Goal: Information Seeking & Learning: Find specific page/section

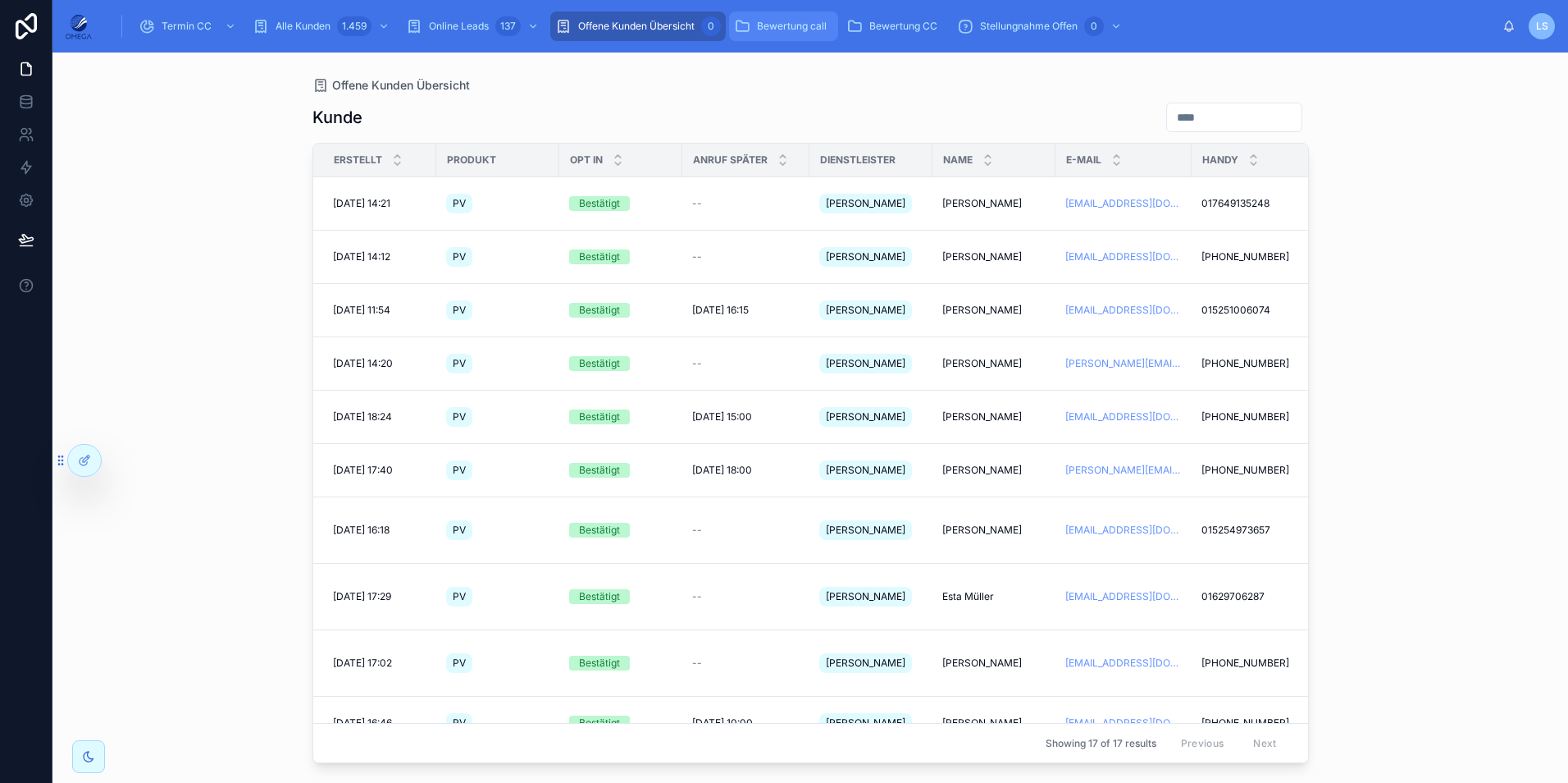
click at [786, 14] on div "Bewertung call" at bounding box center [784, 26] width 100 height 26
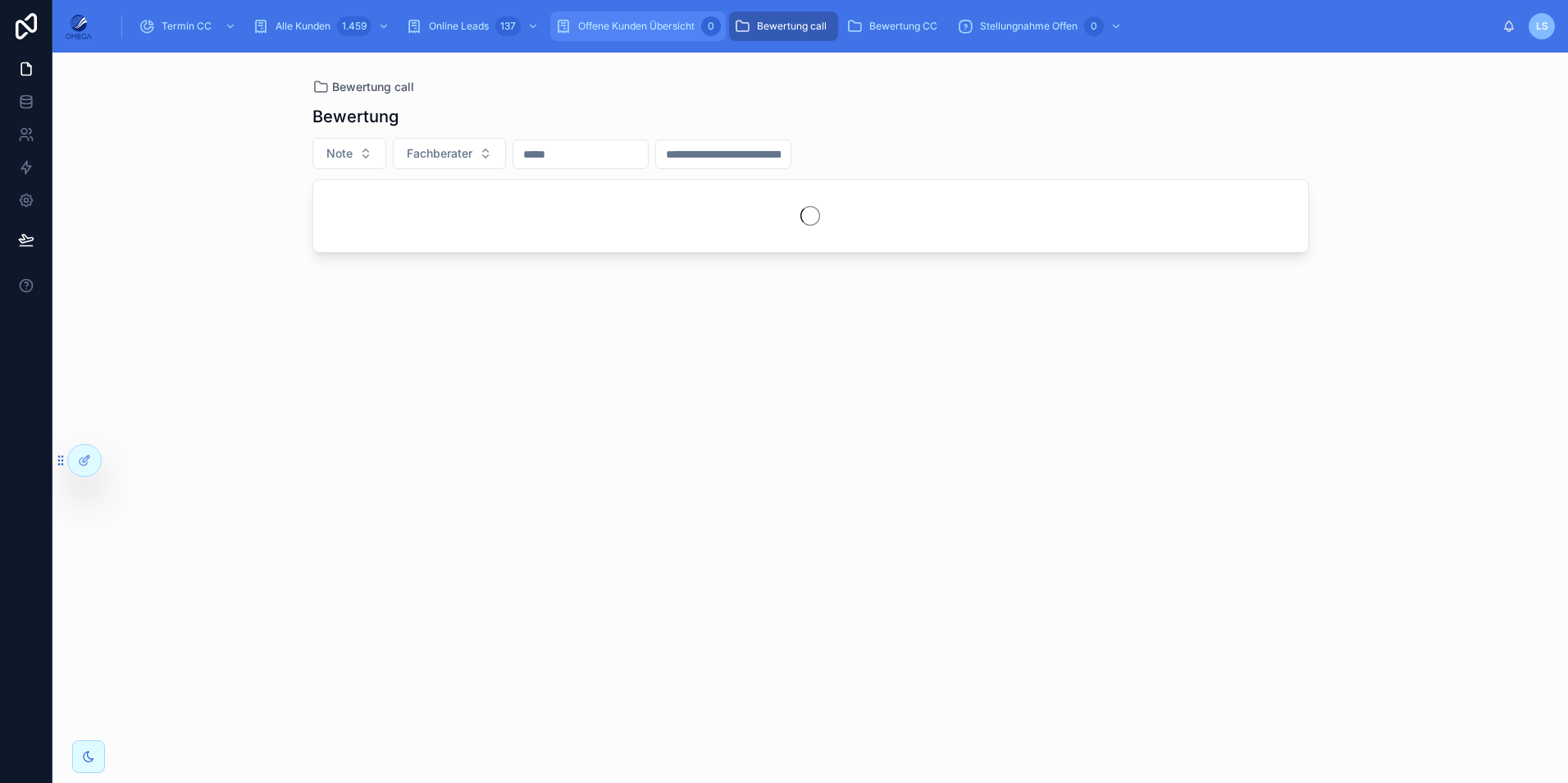
click at [675, 26] on span "Offene Kunden Übersicht" at bounding box center [636, 26] width 117 height 13
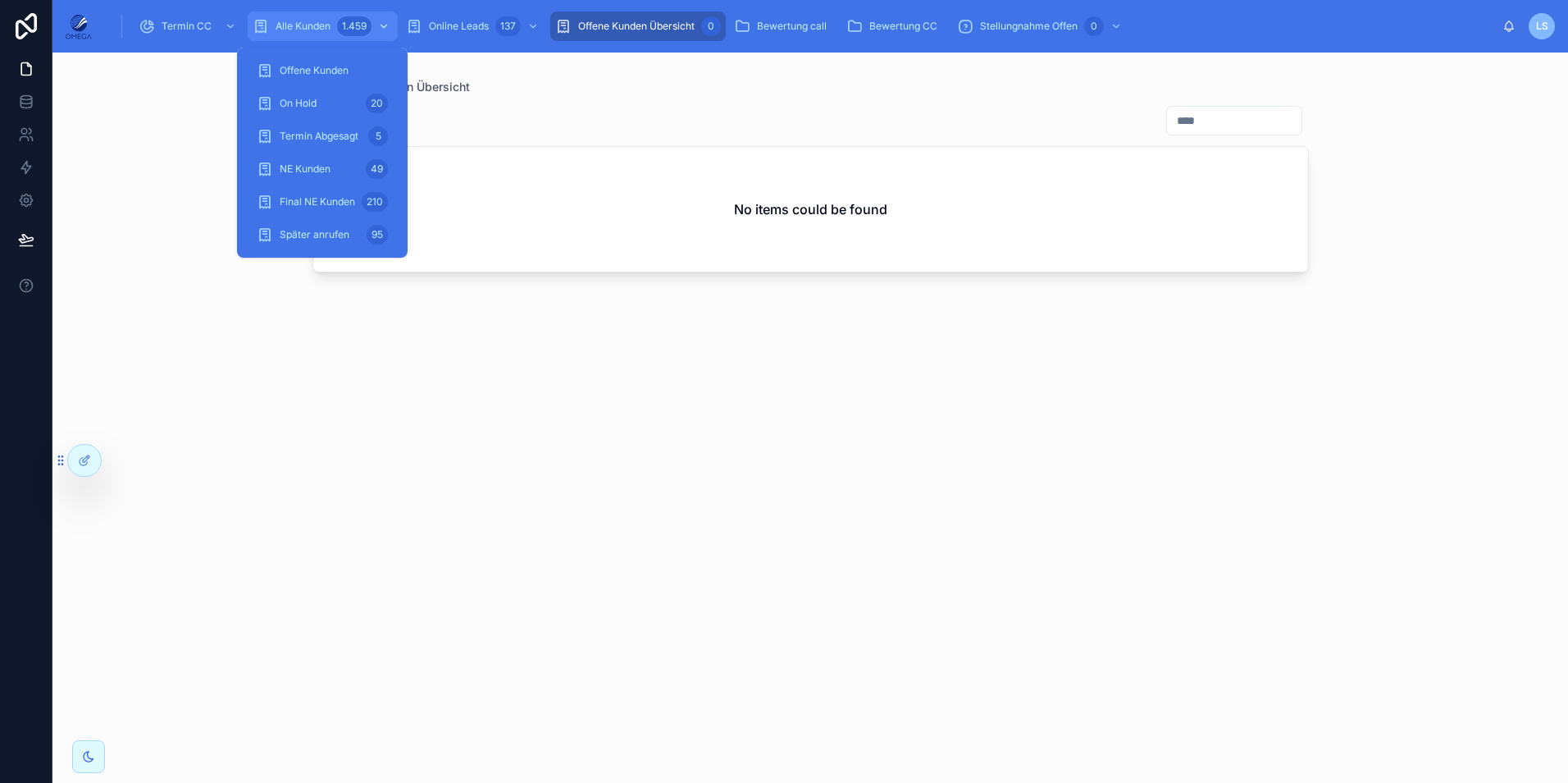
click at [326, 33] on div "Alle Kunden 1.459" at bounding box center [323, 26] width 141 height 26
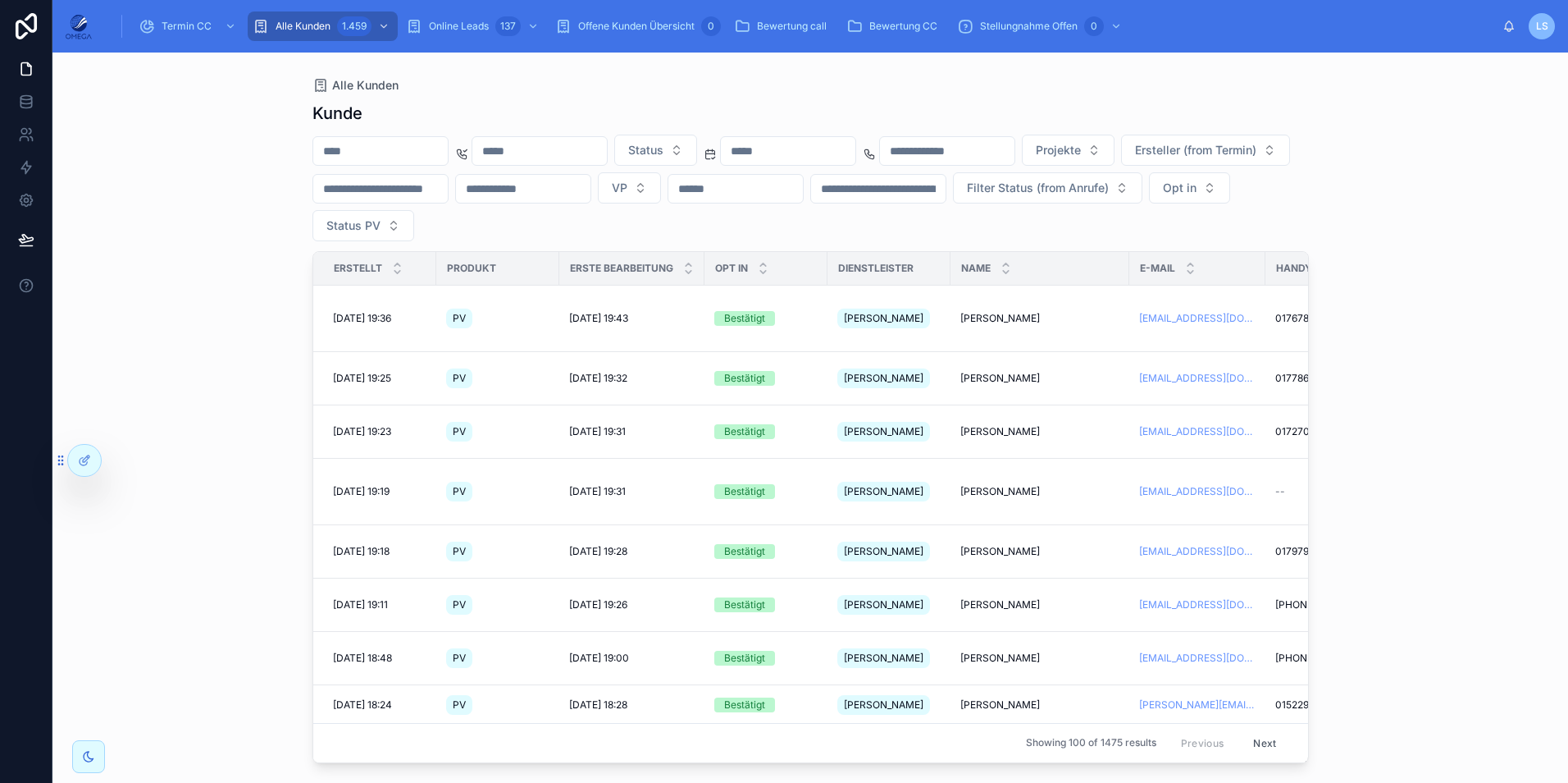
click at [945, 195] on input "text" at bounding box center [878, 188] width 135 height 23
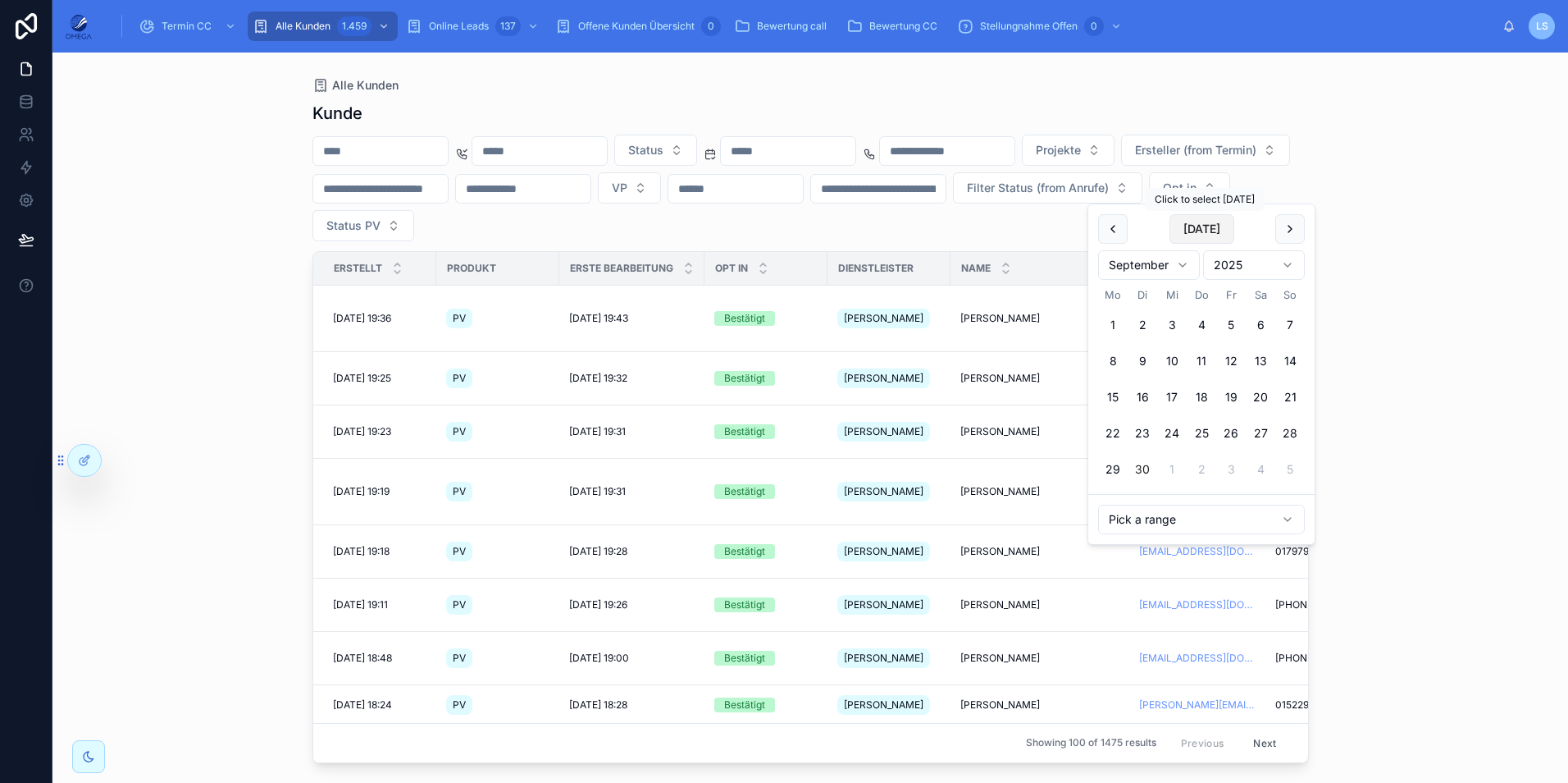
click at [1186, 227] on button "[DATE]" at bounding box center [1202, 228] width 65 height 30
type input "**********"
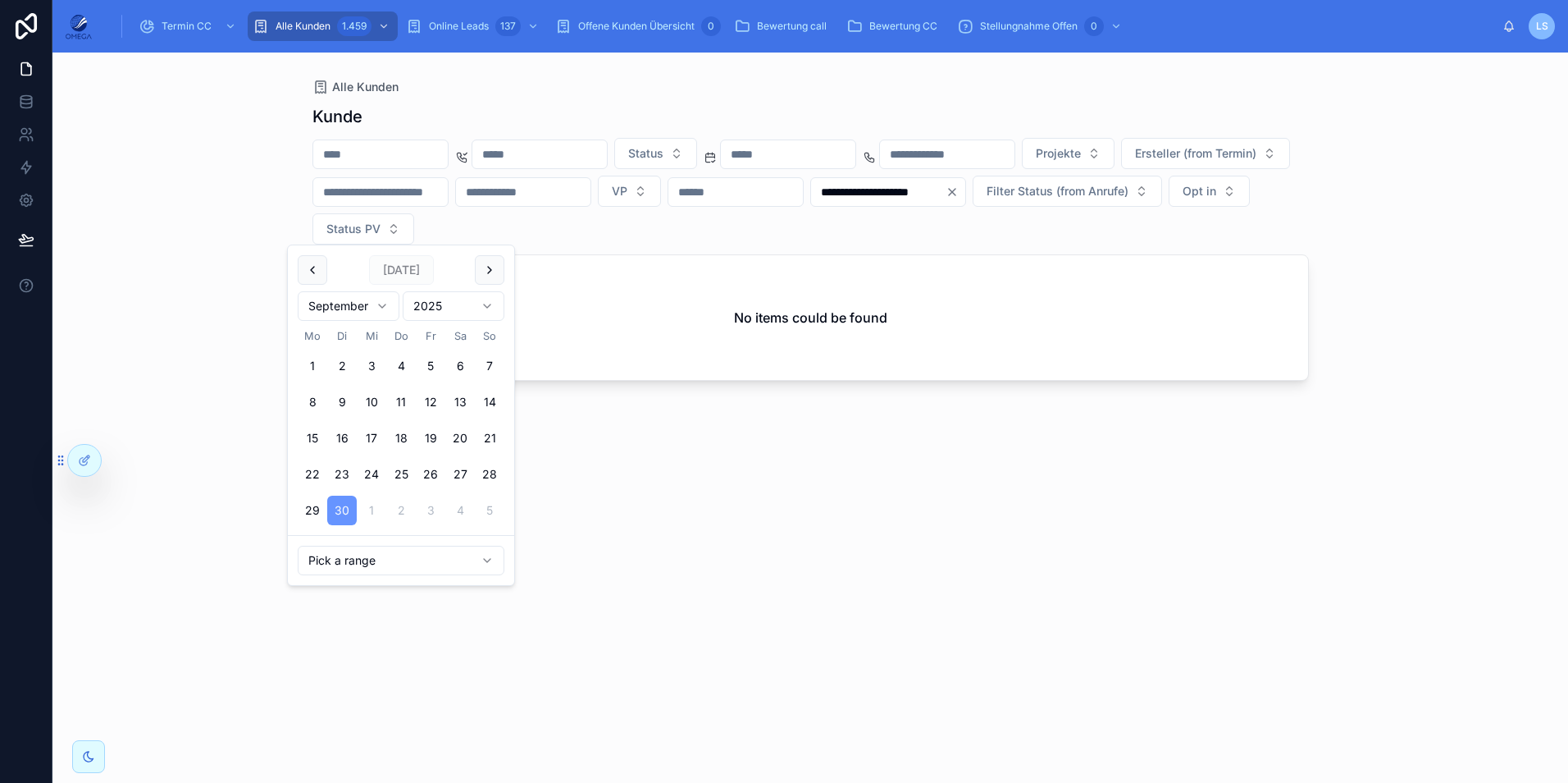
click at [945, 199] on icon "Clear" at bounding box center [951, 192] width 13 height 13
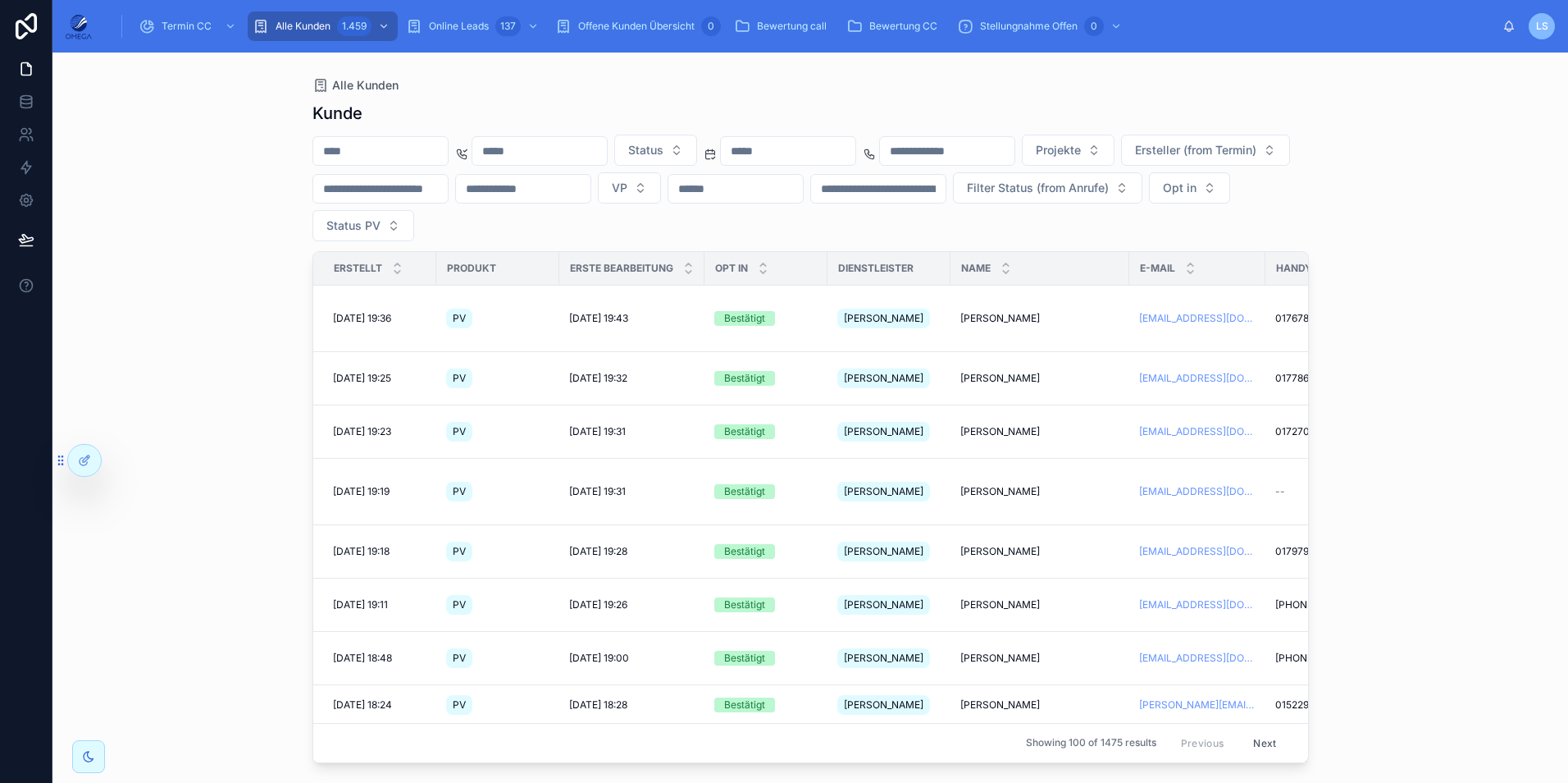
click at [945, 188] on input "text" at bounding box center [878, 188] width 135 height 23
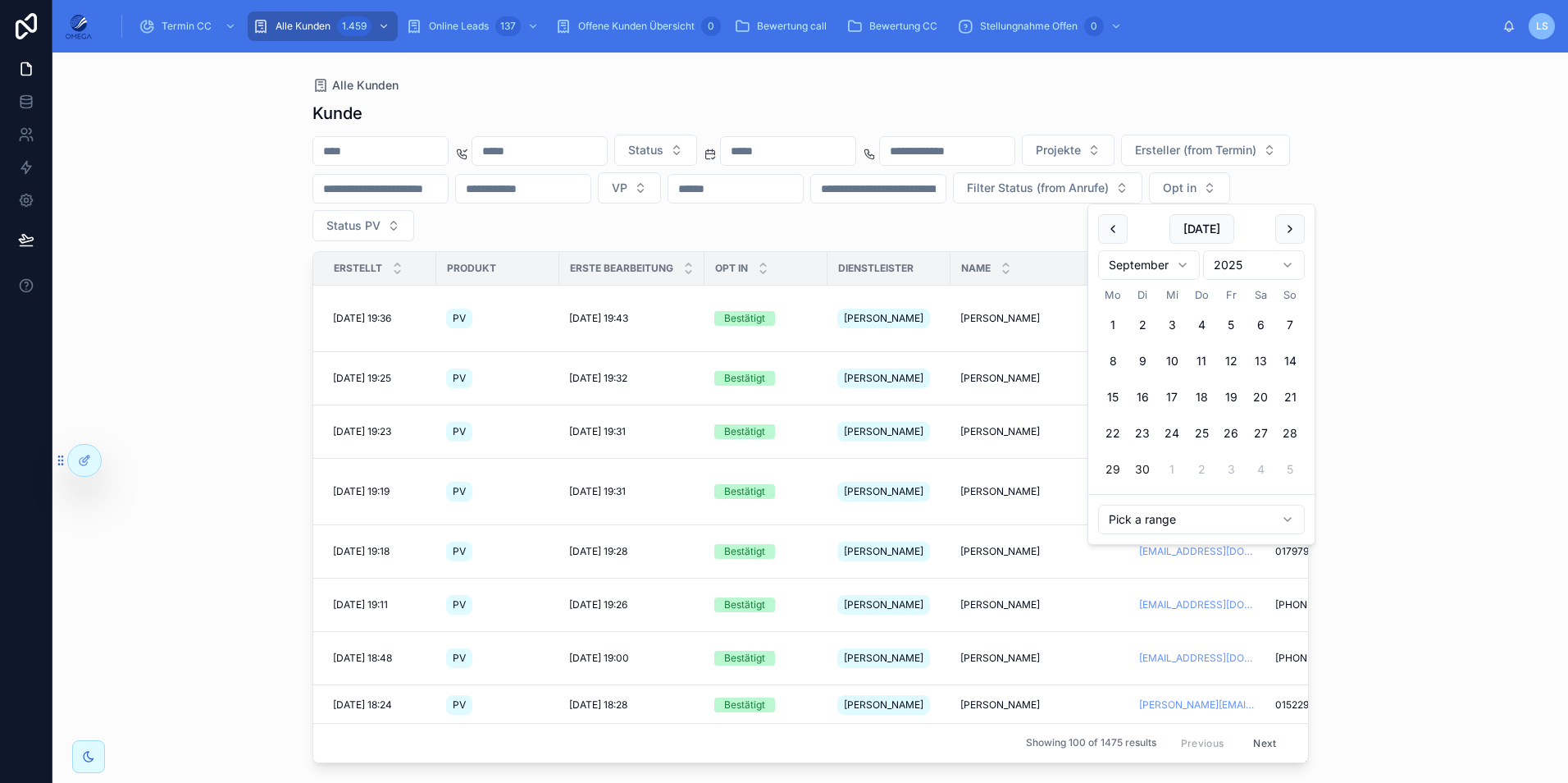
click at [1117, 471] on button "29" at bounding box center [1112, 469] width 30 height 30
type input "**********"
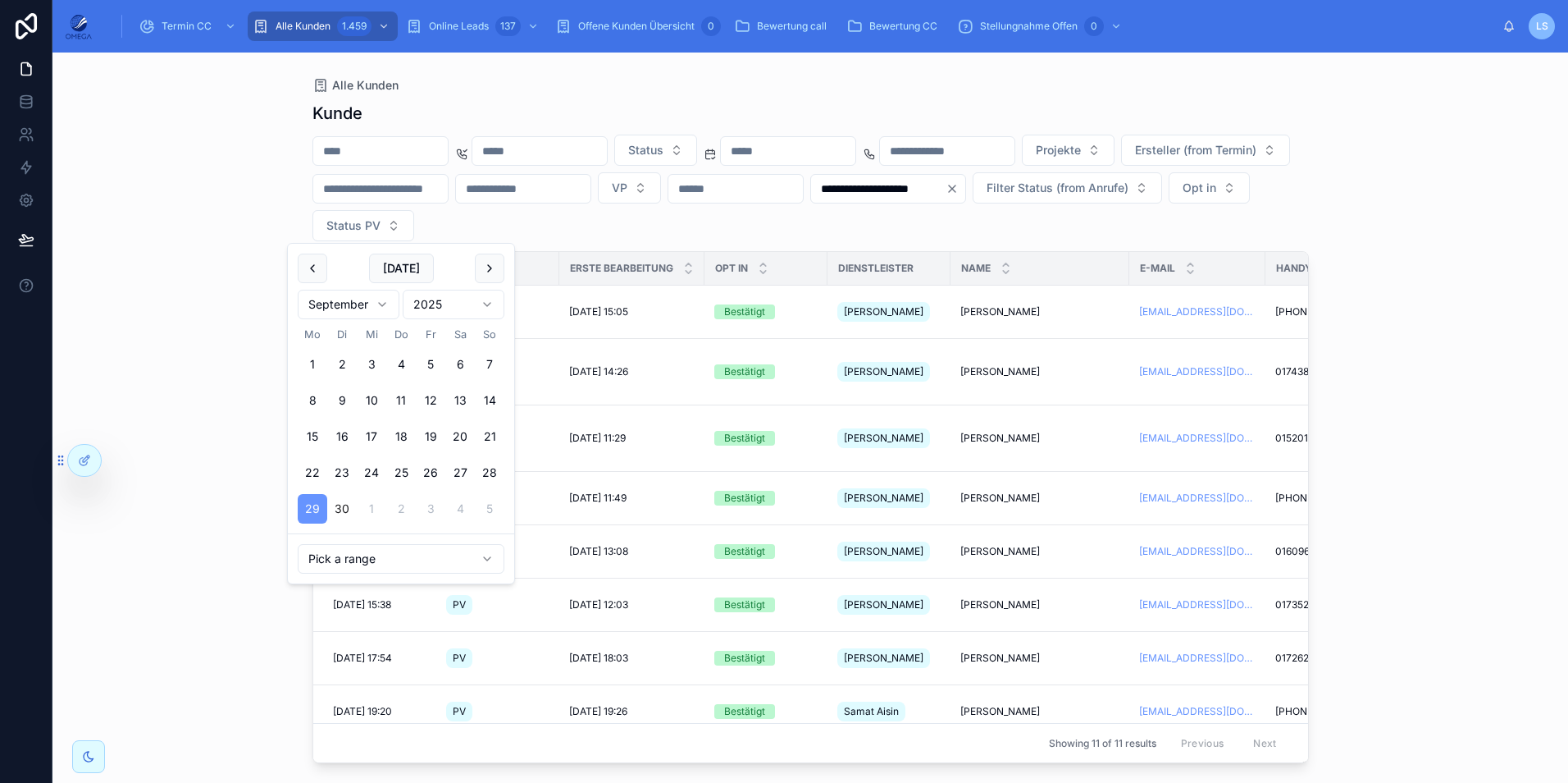
click at [1108, 256] on div "Name" at bounding box center [1040, 268] width 177 height 32
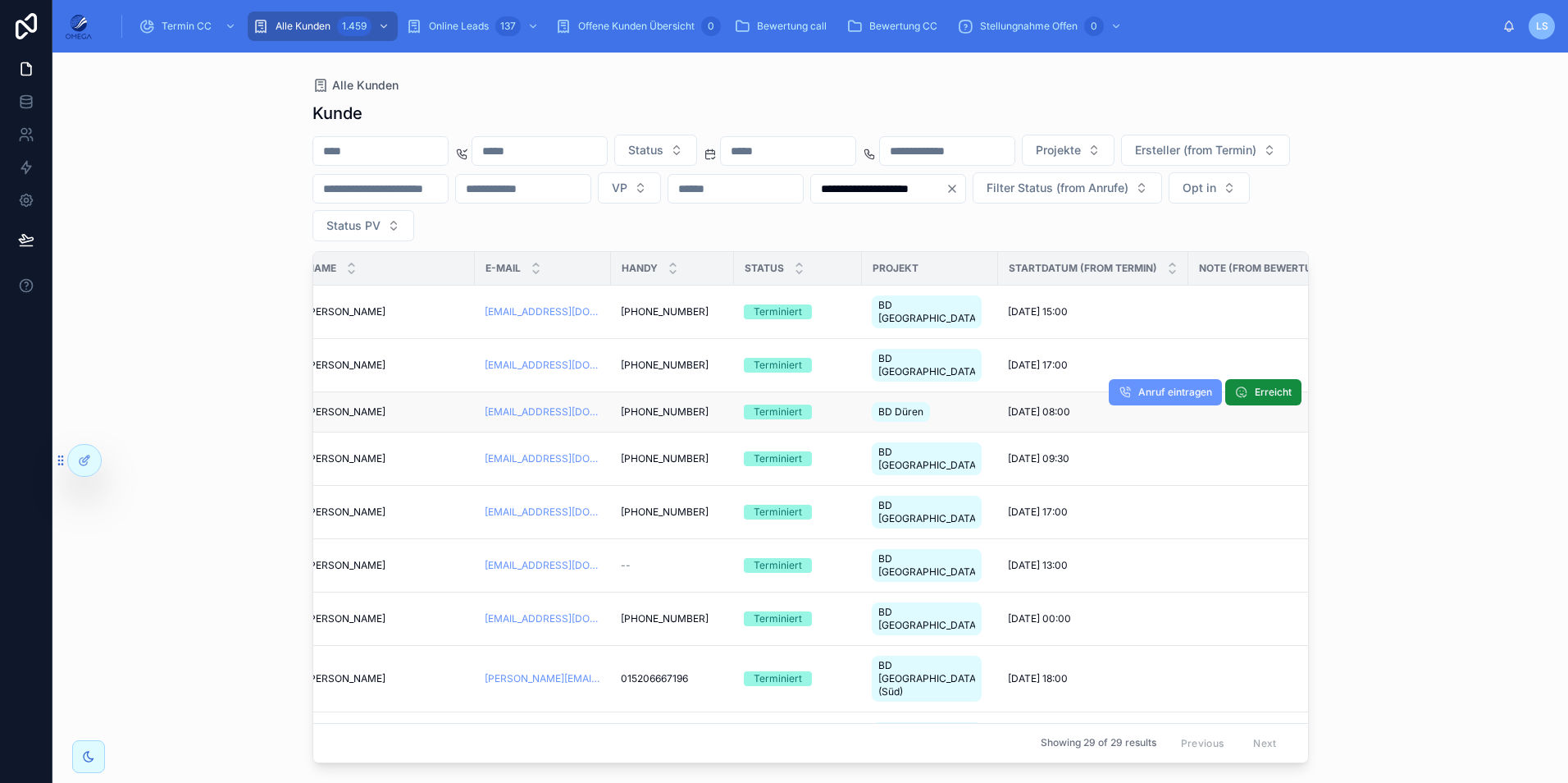
scroll to position [0, 657]
click at [945, 195] on icon "Clear" at bounding box center [951, 188] width 13 height 13
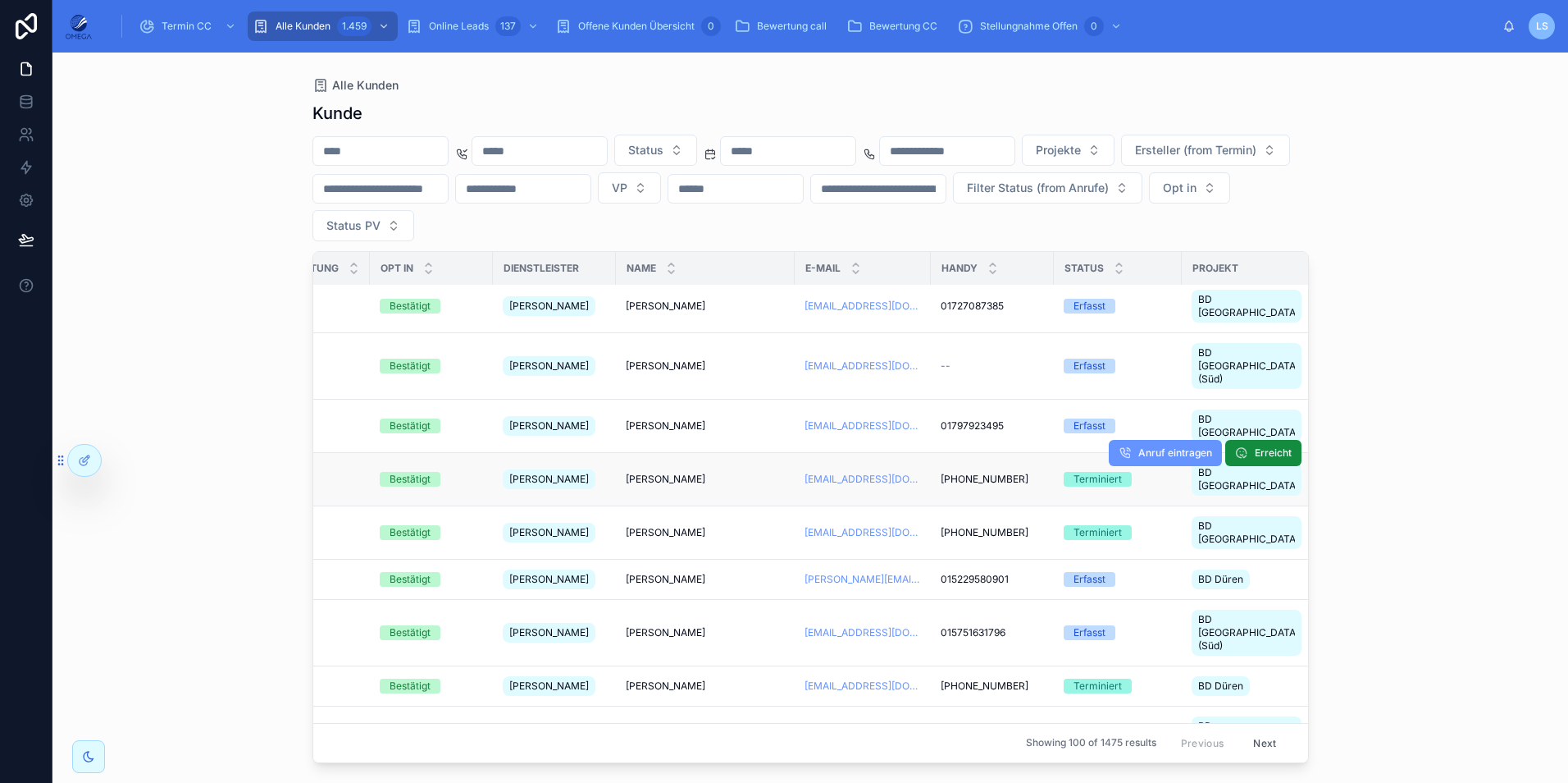
scroll to position [125, 334]
click at [686, 473] on span "[PERSON_NAME]" at bounding box center [666, 479] width 79 height 13
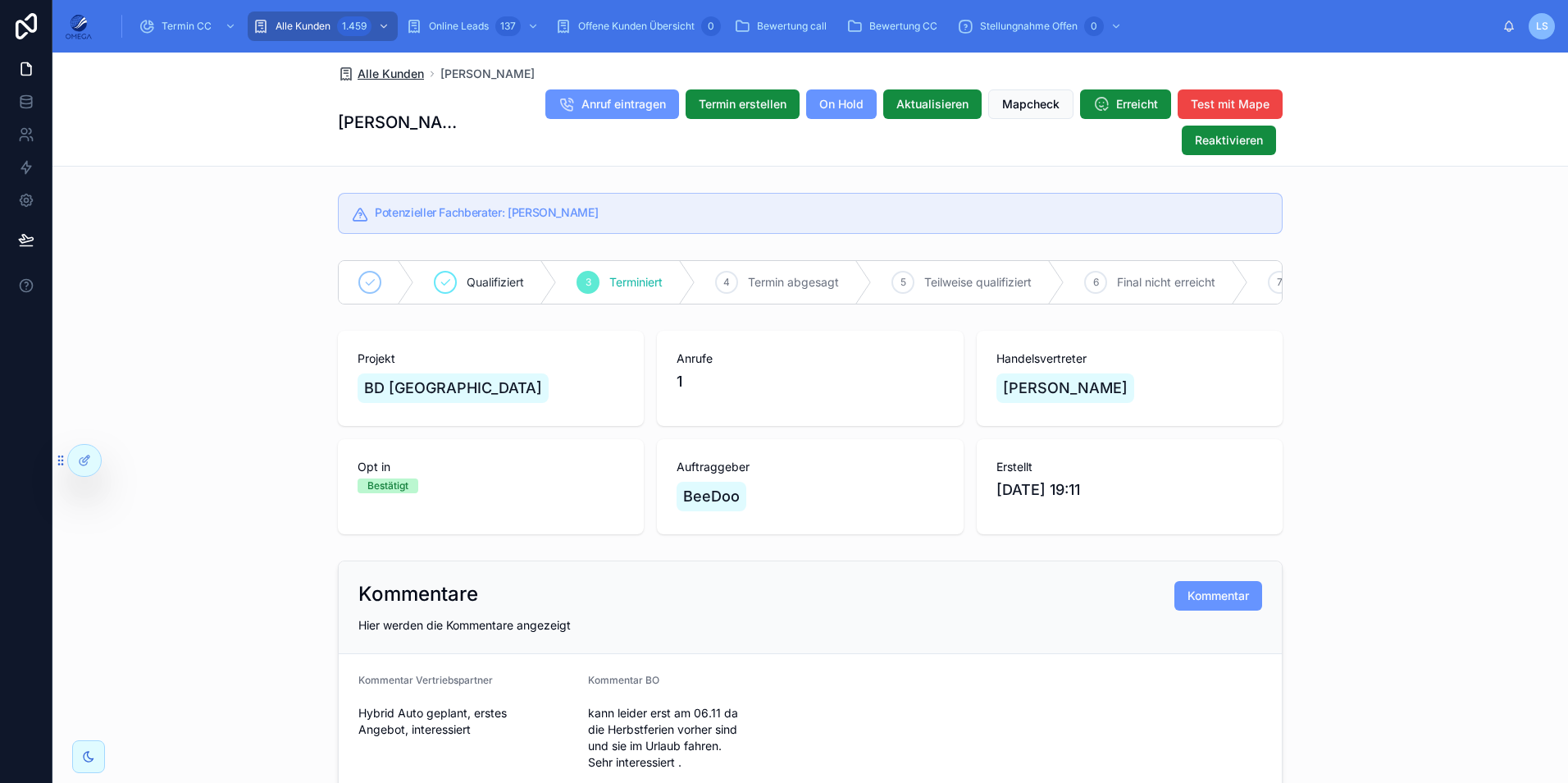
click at [388, 74] on span "Alle Kunden" at bounding box center [391, 73] width 66 height 16
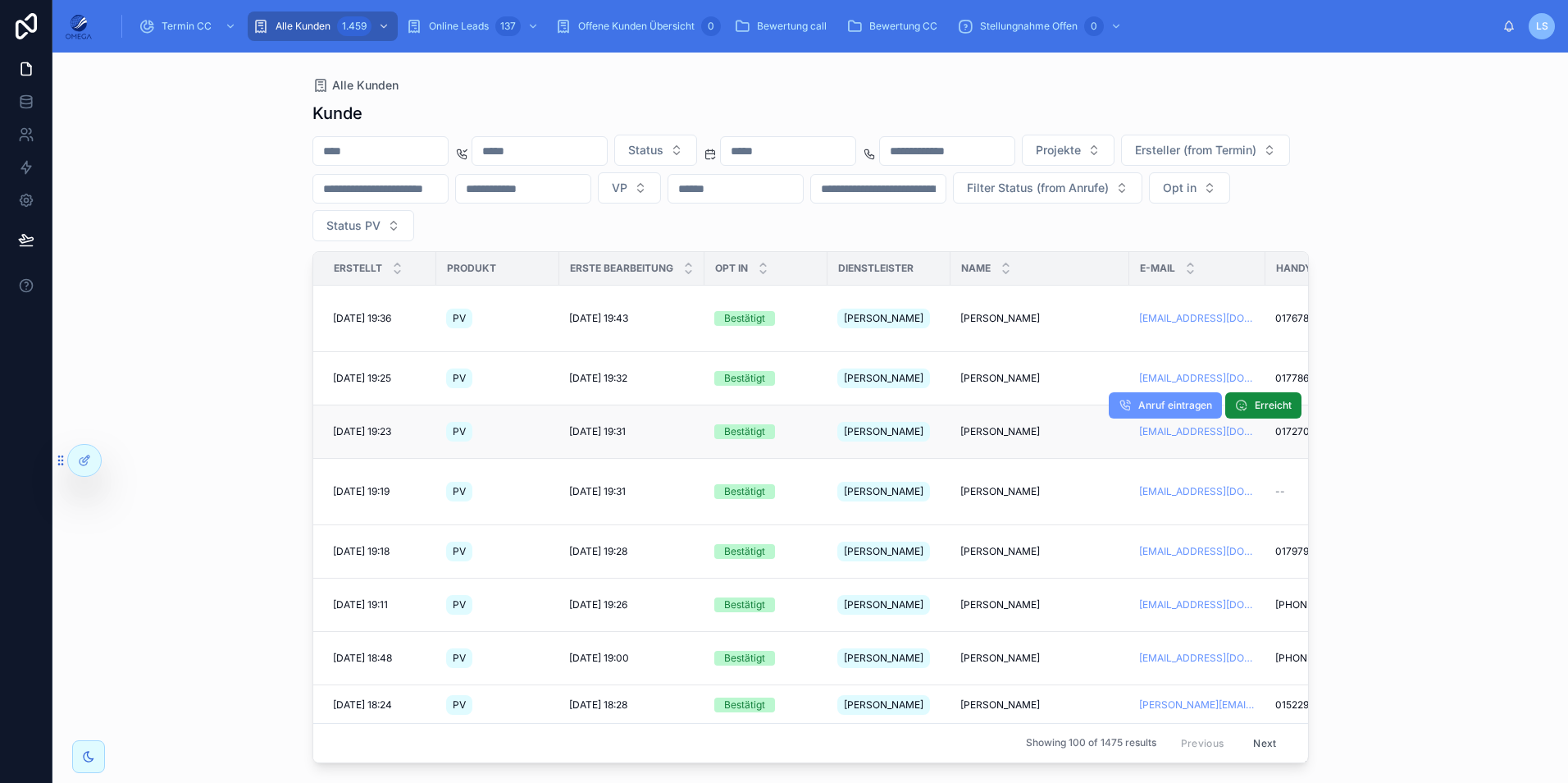
click at [979, 425] on span "[PERSON_NAME]" at bounding box center [1000, 431] width 79 height 13
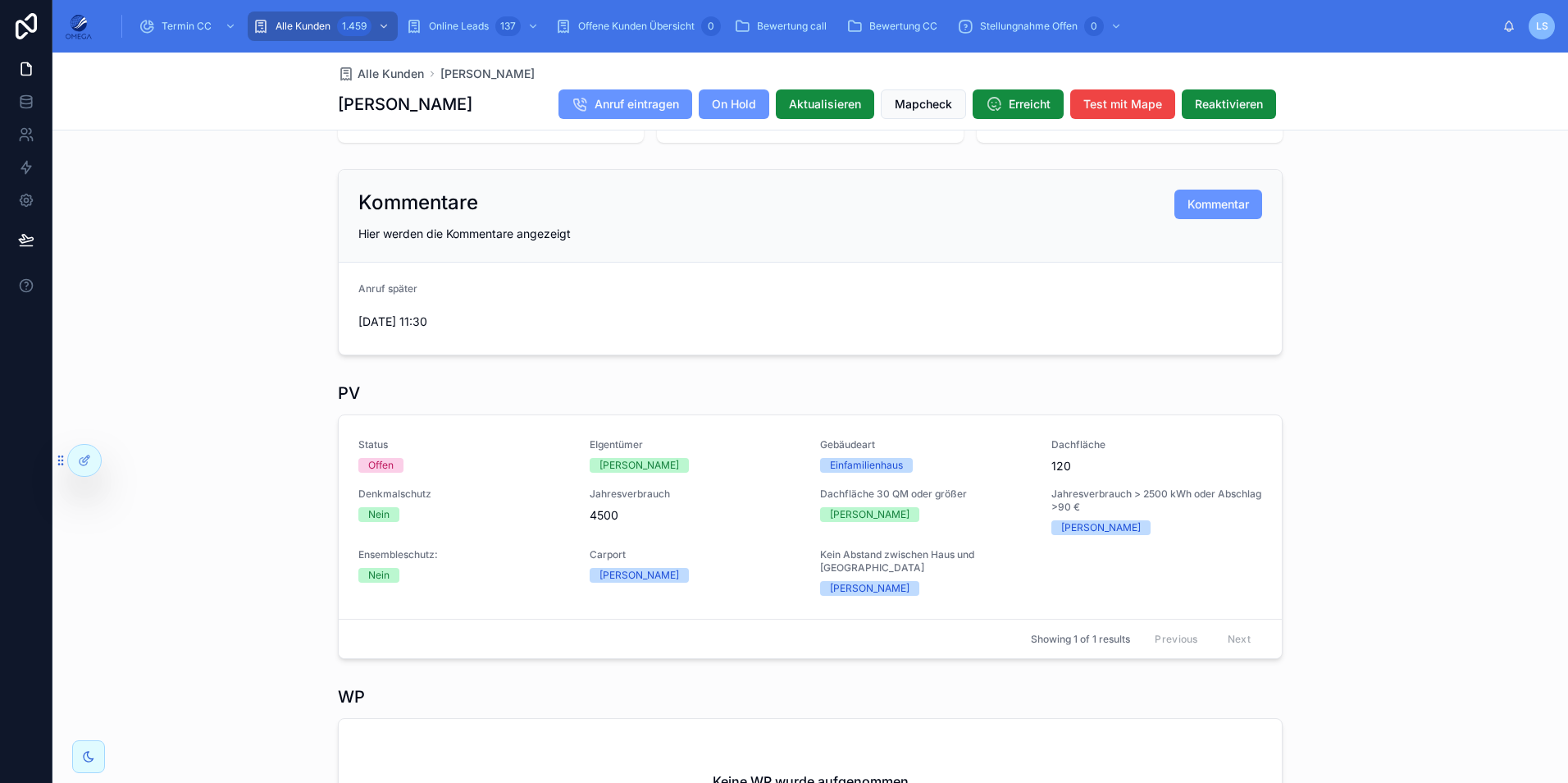
scroll to position [34, 0]
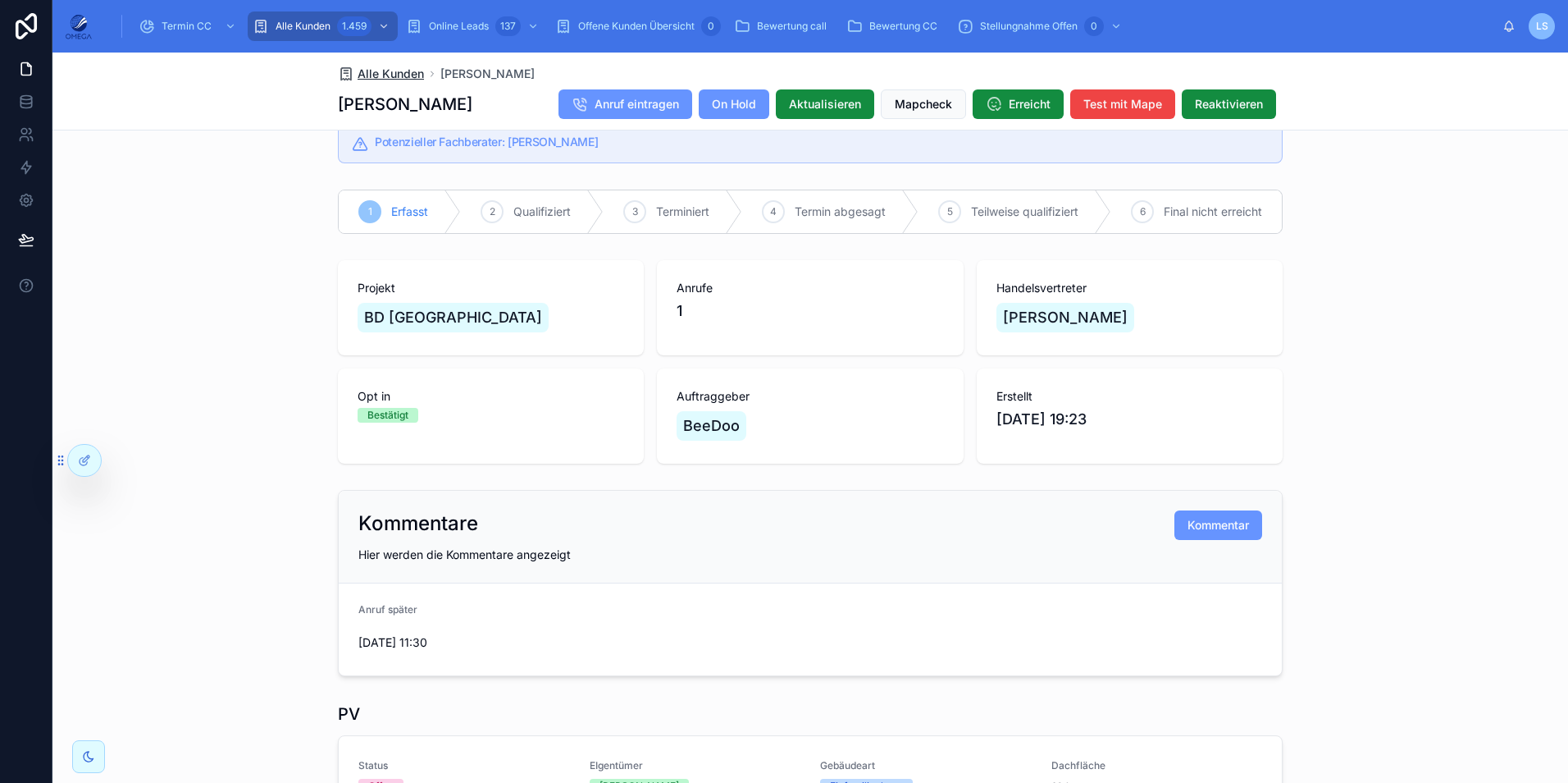
click at [370, 78] on span "Alle Kunden" at bounding box center [391, 73] width 66 height 16
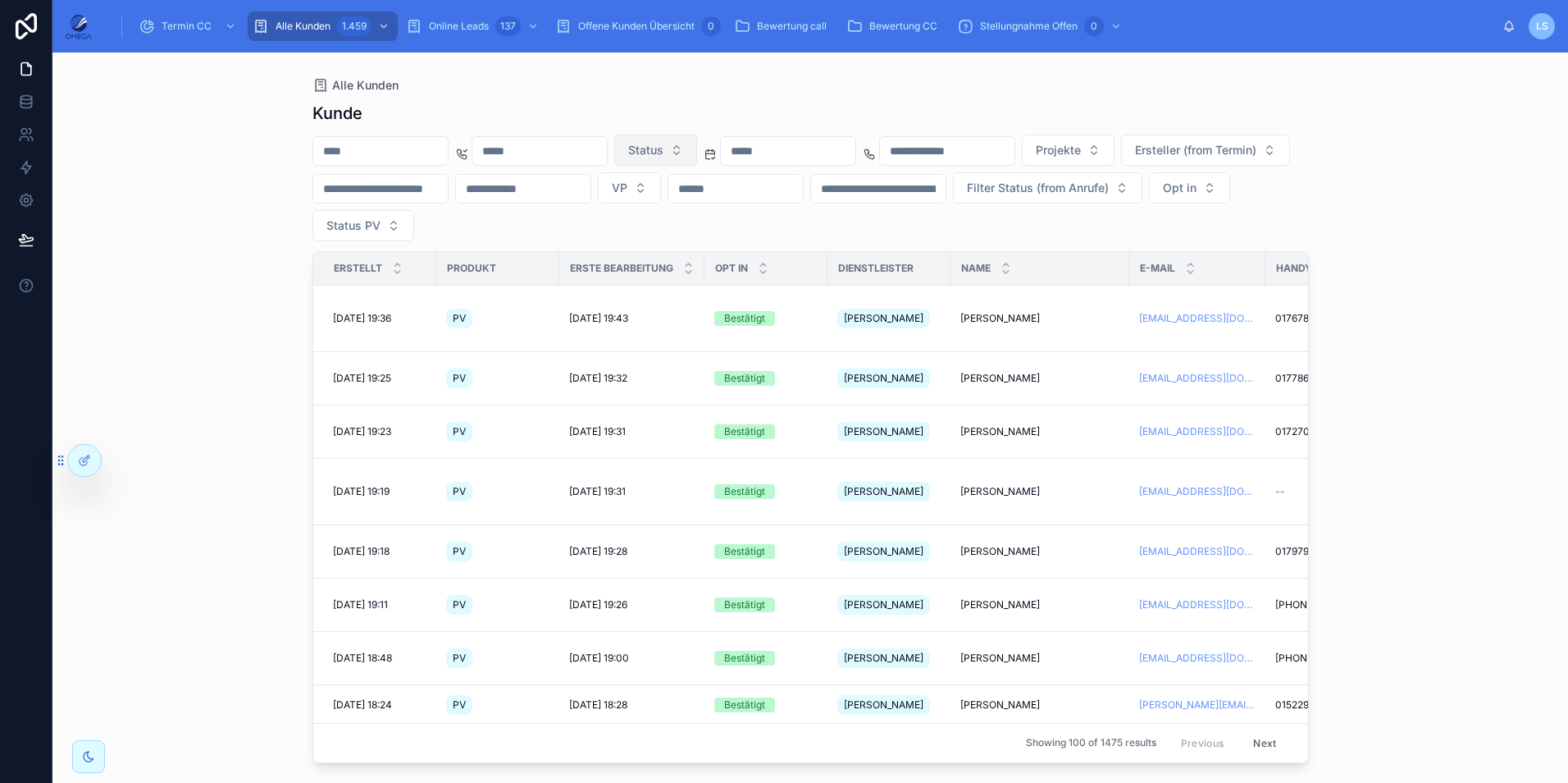
click at [663, 151] on span "Status" at bounding box center [646, 150] width 35 height 16
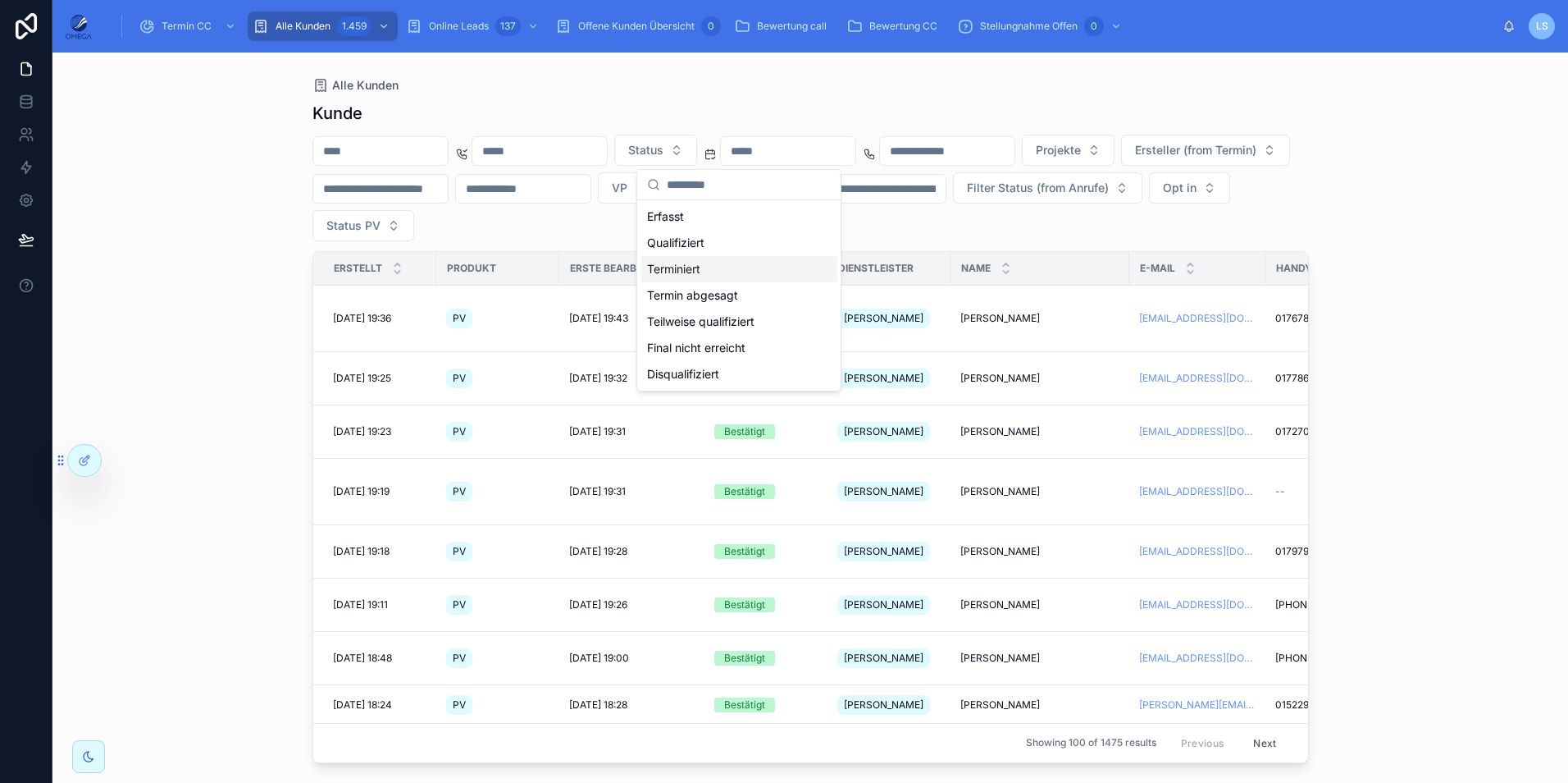
click at [716, 263] on div "Terminiert" at bounding box center [738, 268] width 197 height 26
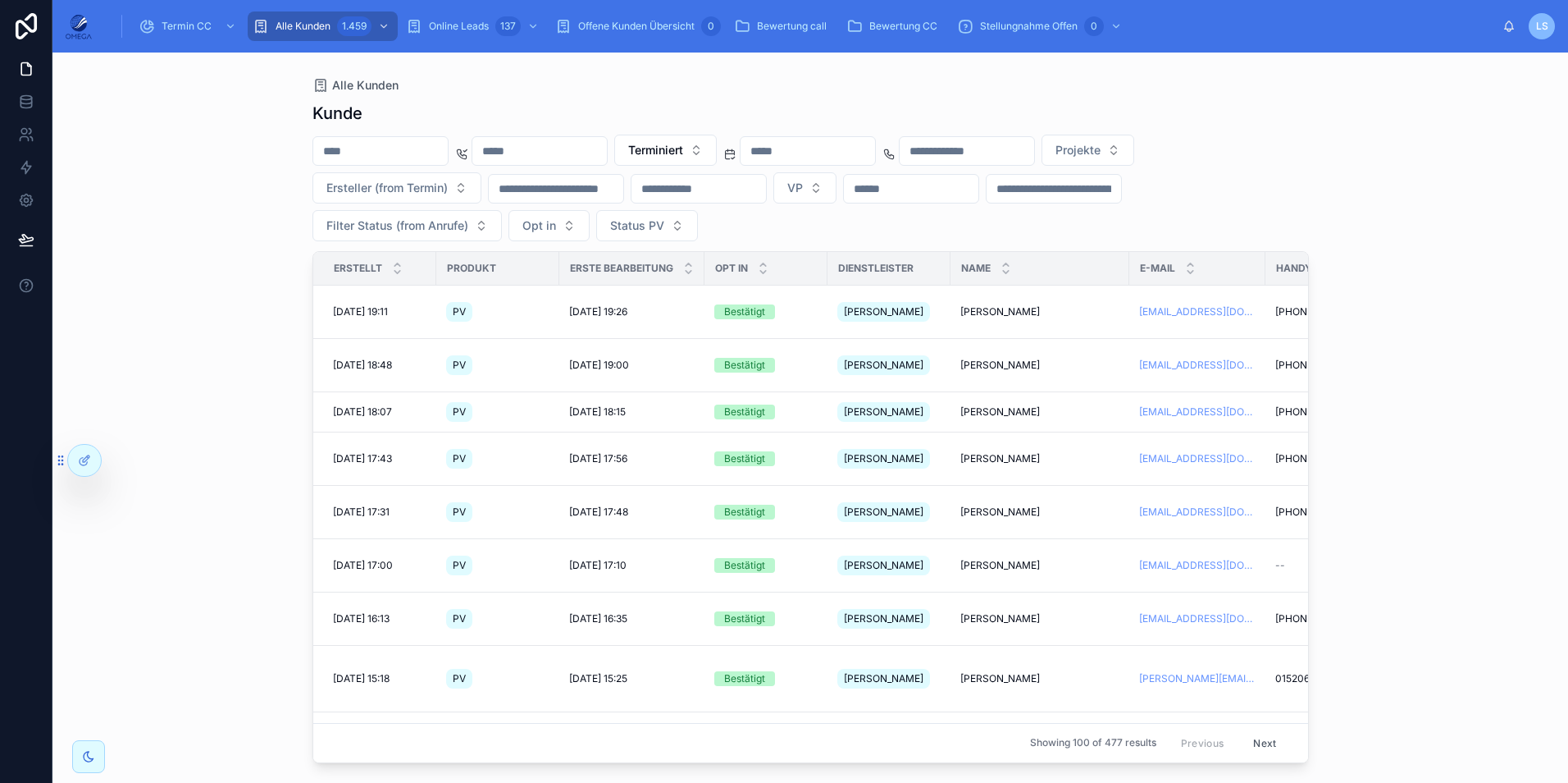
click at [875, 156] on input "text" at bounding box center [808, 151] width 135 height 23
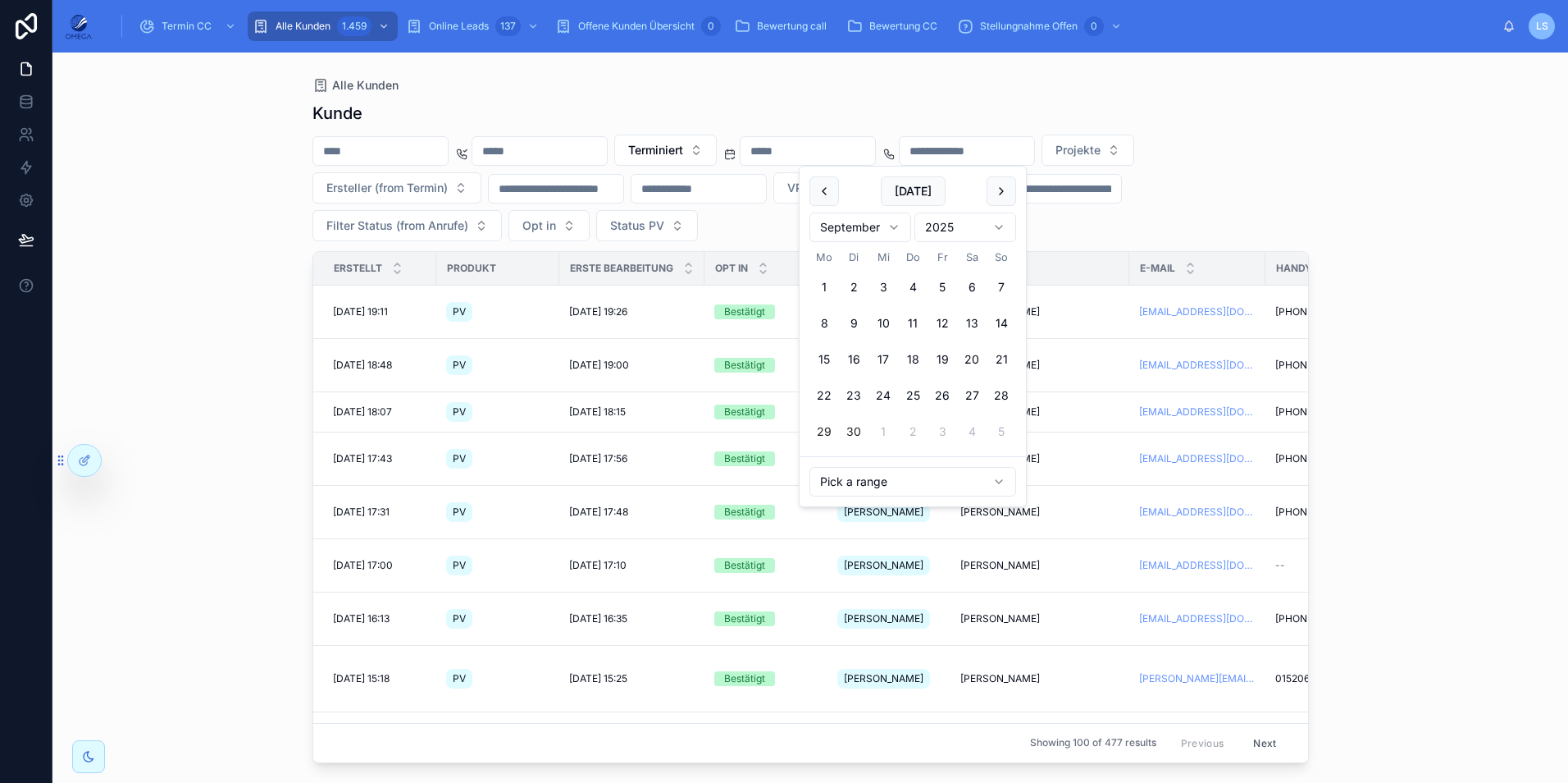
click at [827, 431] on button "29" at bounding box center [824, 431] width 30 height 30
type input "**********"
click at [1094, 235] on div "**********" at bounding box center [811, 187] width 997 height 107
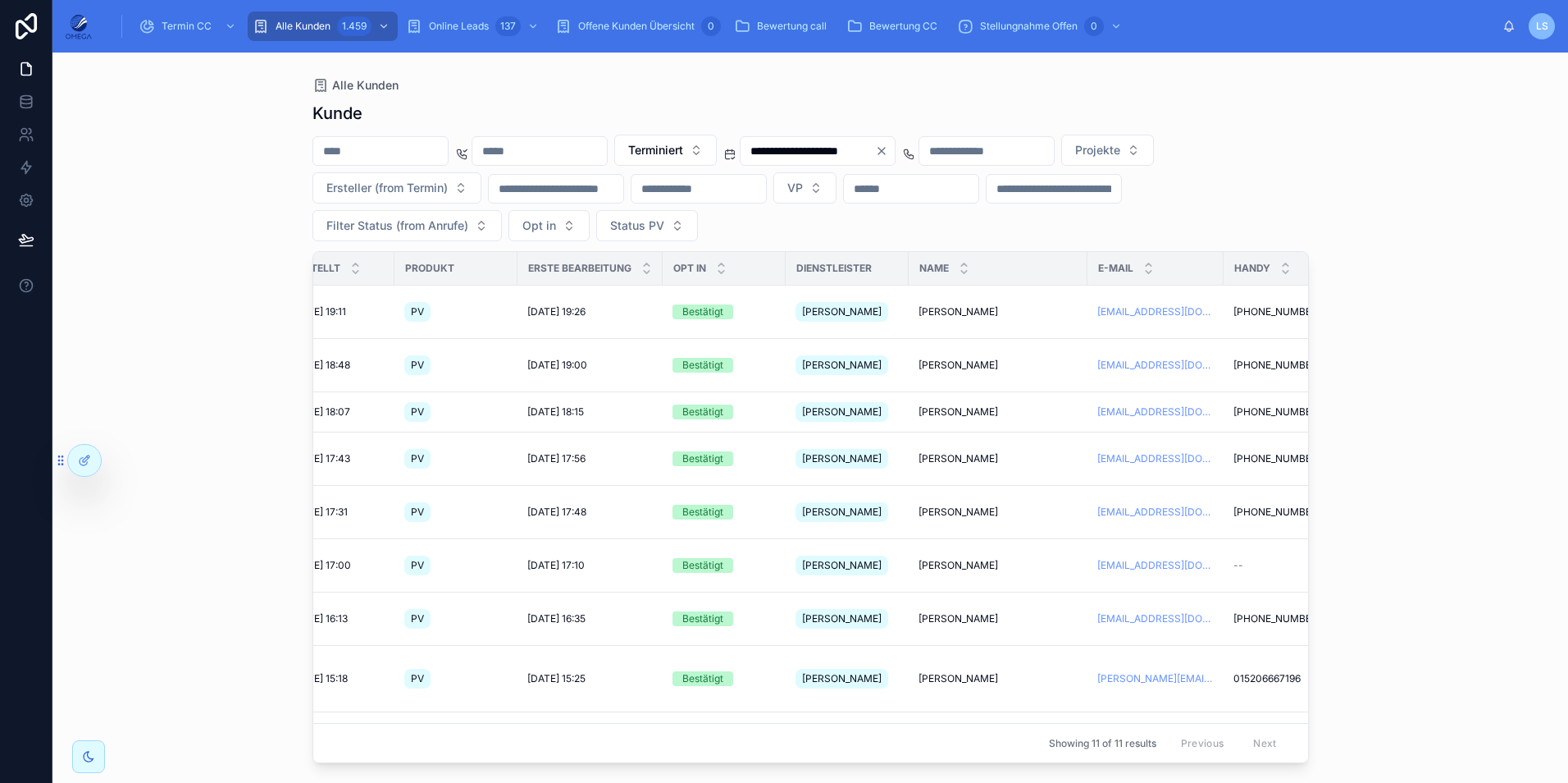
scroll to position [0, 41]
click at [683, 158] on span "Terminiert" at bounding box center [656, 150] width 55 height 16
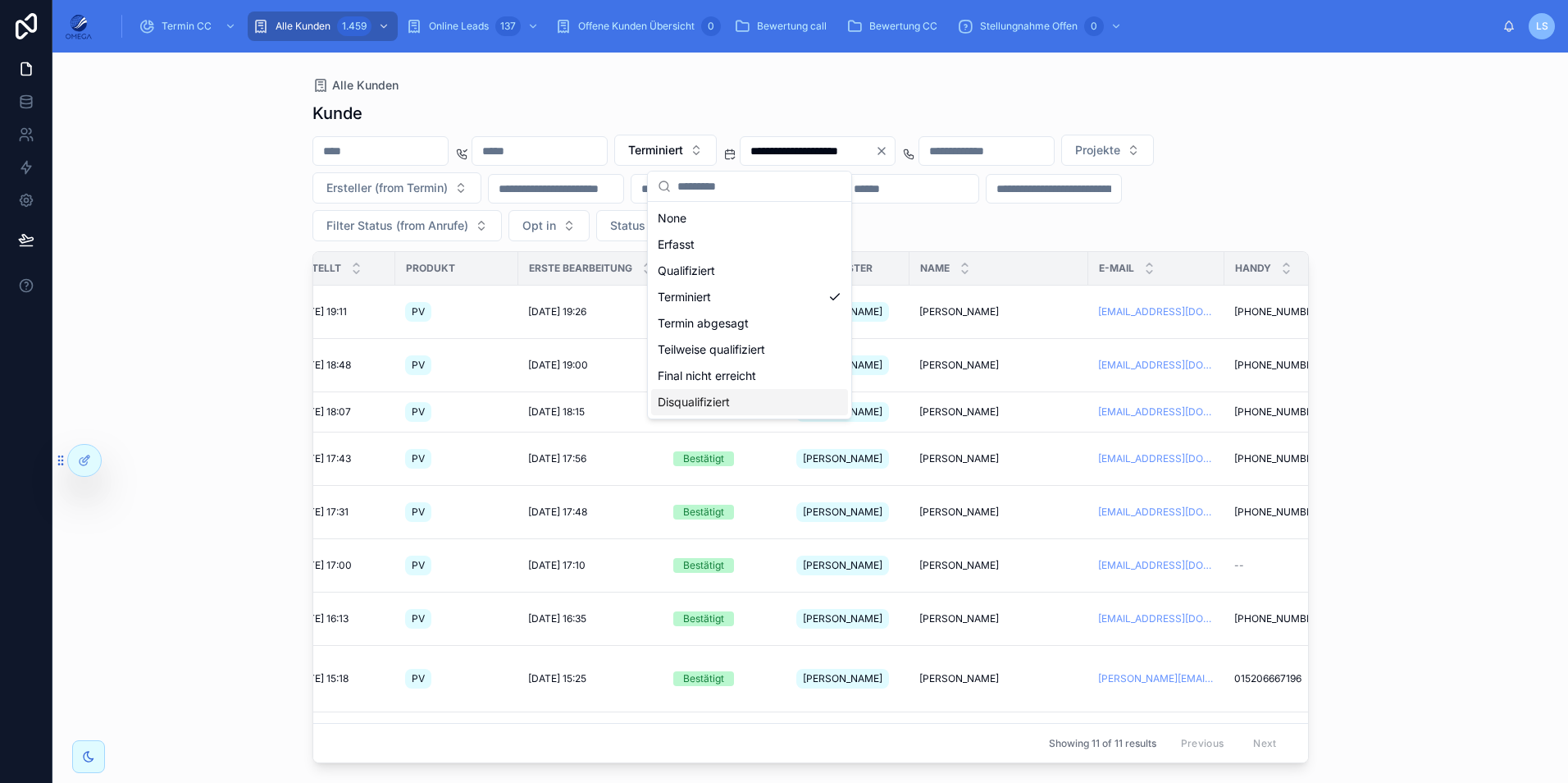
click at [755, 397] on div "Disqualifiziert" at bounding box center [750, 401] width 197 height 26
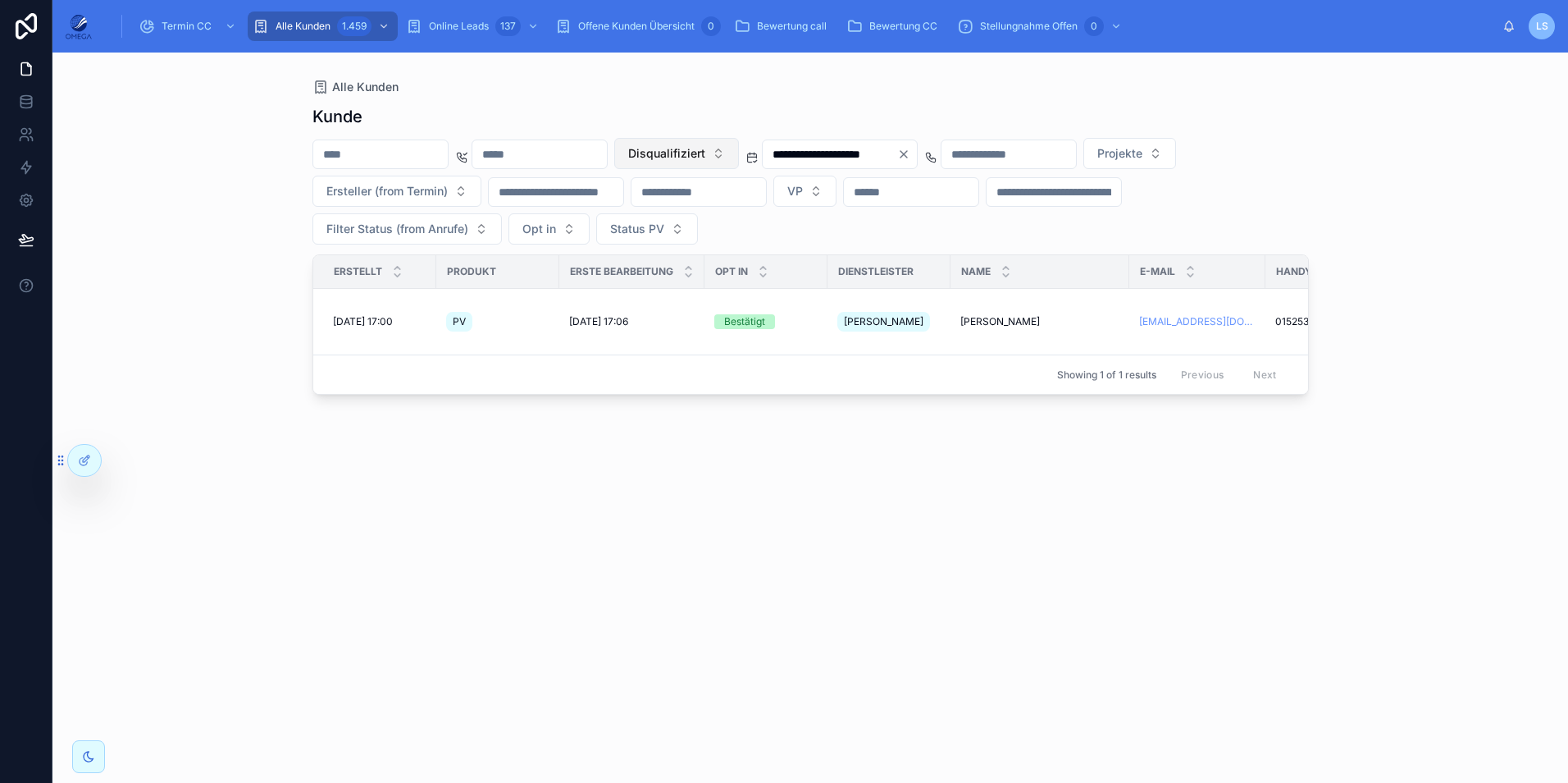
click at [705, 155] on span "Disqualifiziert" at bounding box center [667, 153] width 78 height 16
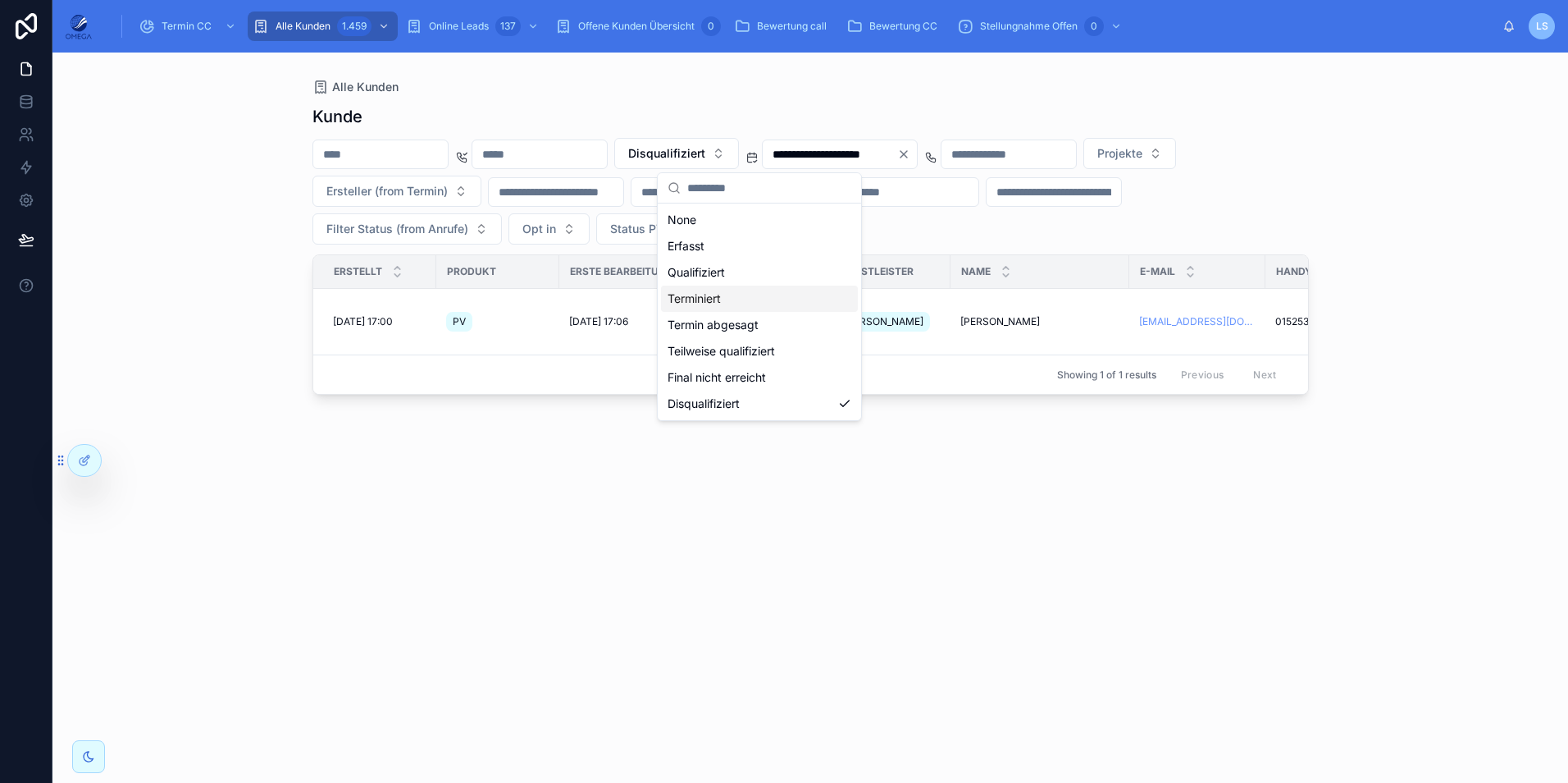
click at [756, 291] on div "Terminiert" at bounding box center [759, 298] width 197 height 26
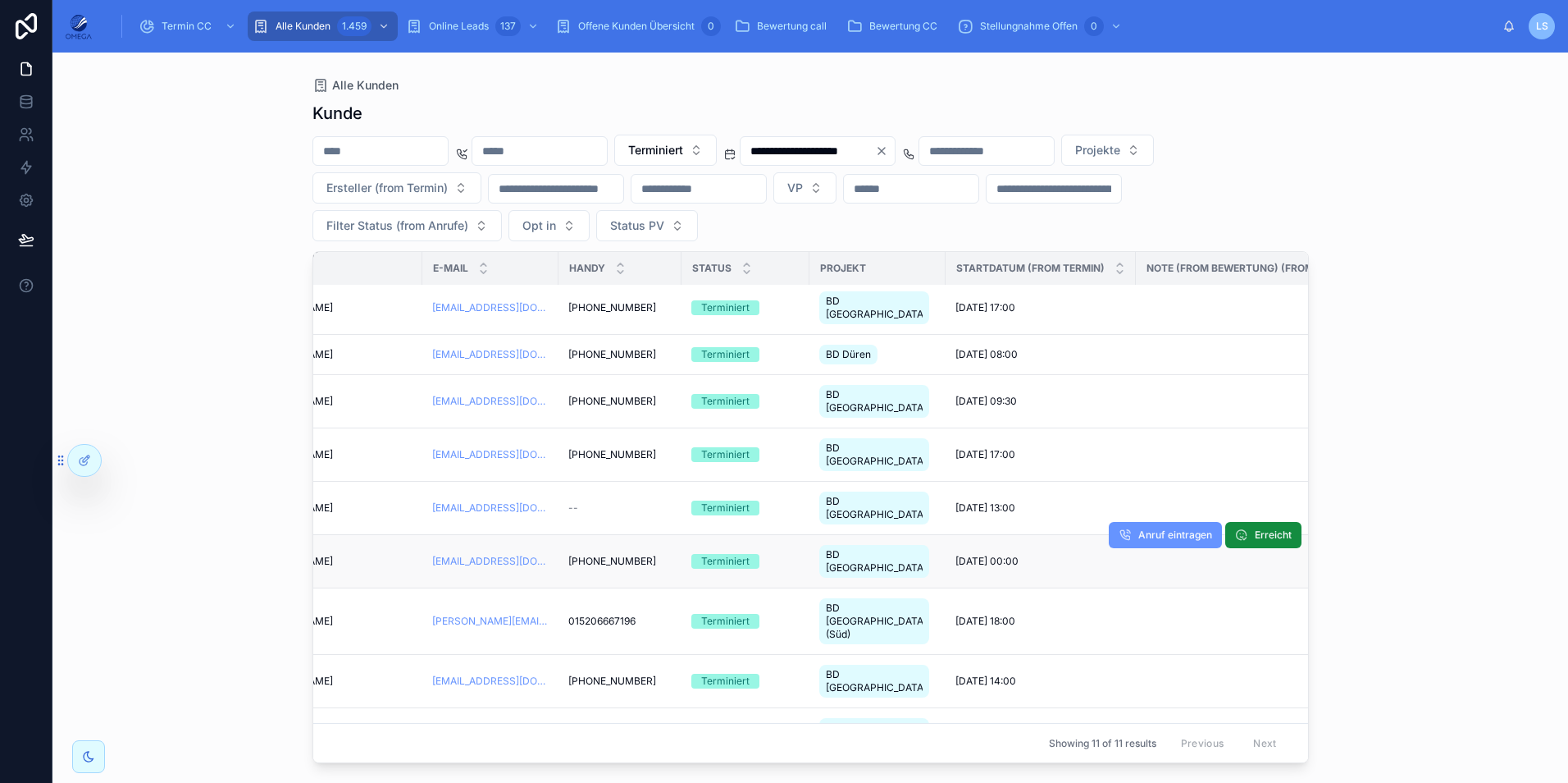
scroll to position [57, 708]
click at [990, 555] on span "[DATE] 00:00" at bounding box center [986, 561] width 63 height 13
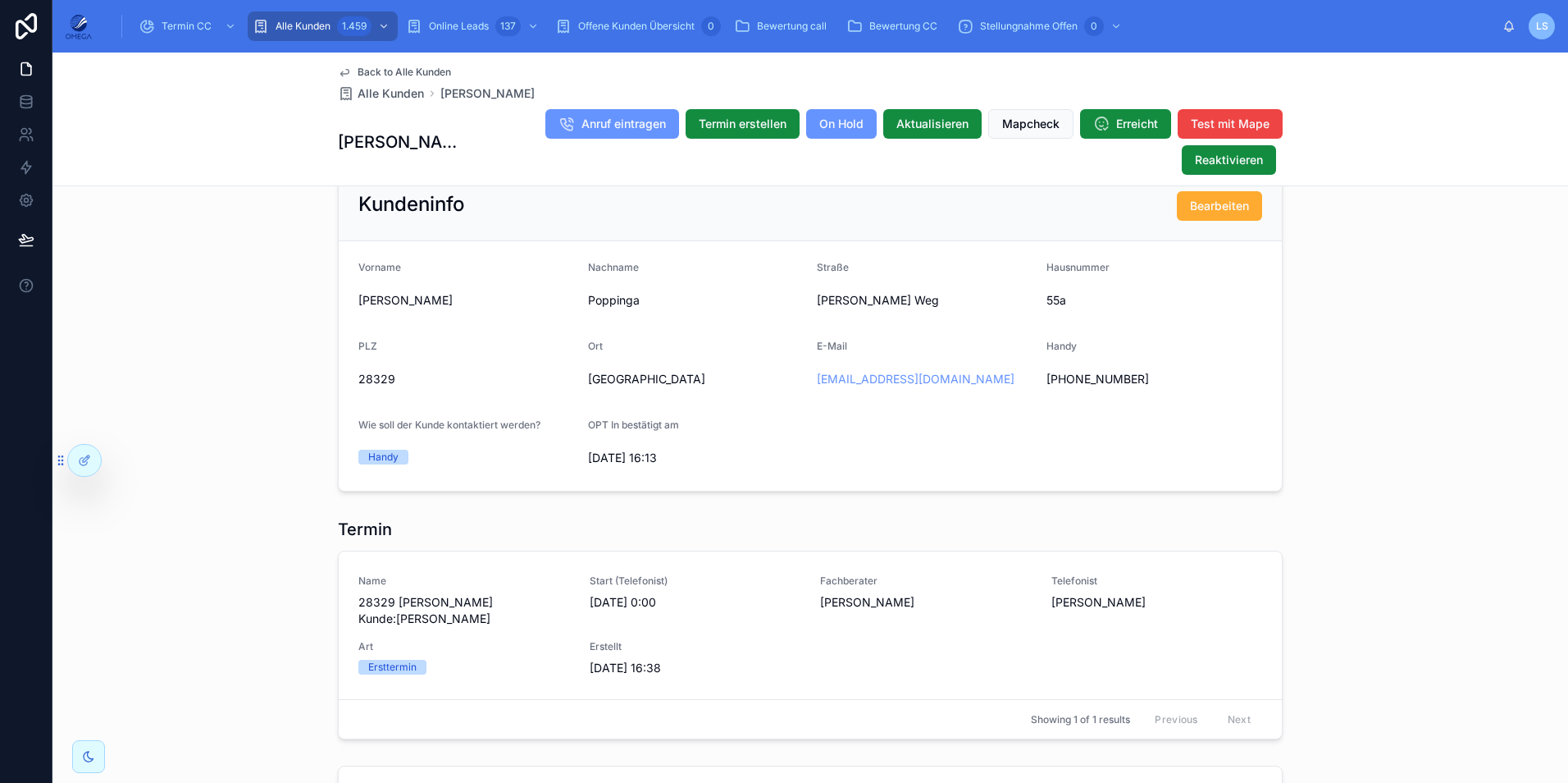
scroll to position [1160, 0]
click at [610, 302] on span "Poppinga" at bounding box center [696, 301] width 216 height 16
copy span "Poppinga"
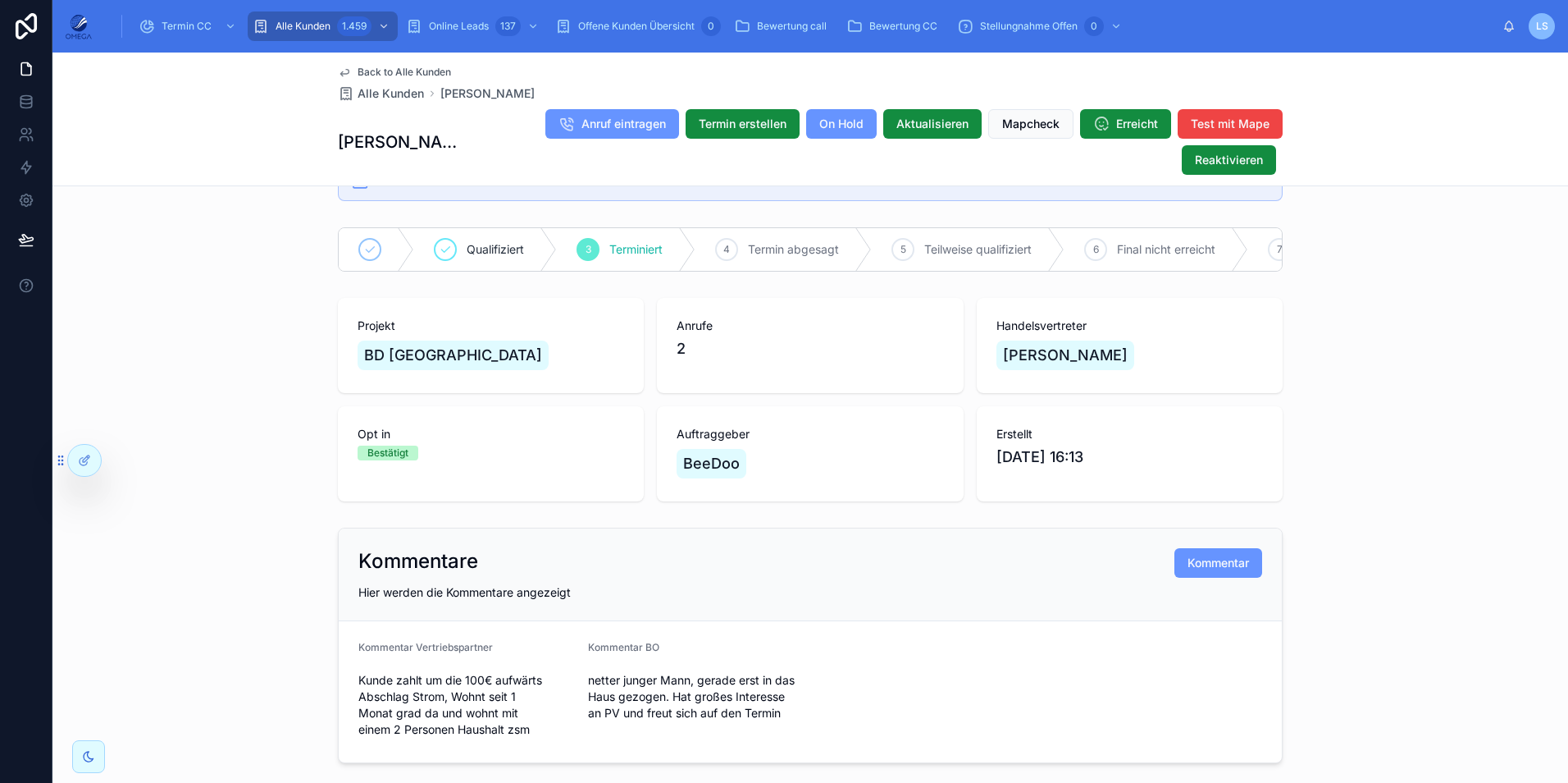
scroll to position [0, 0]
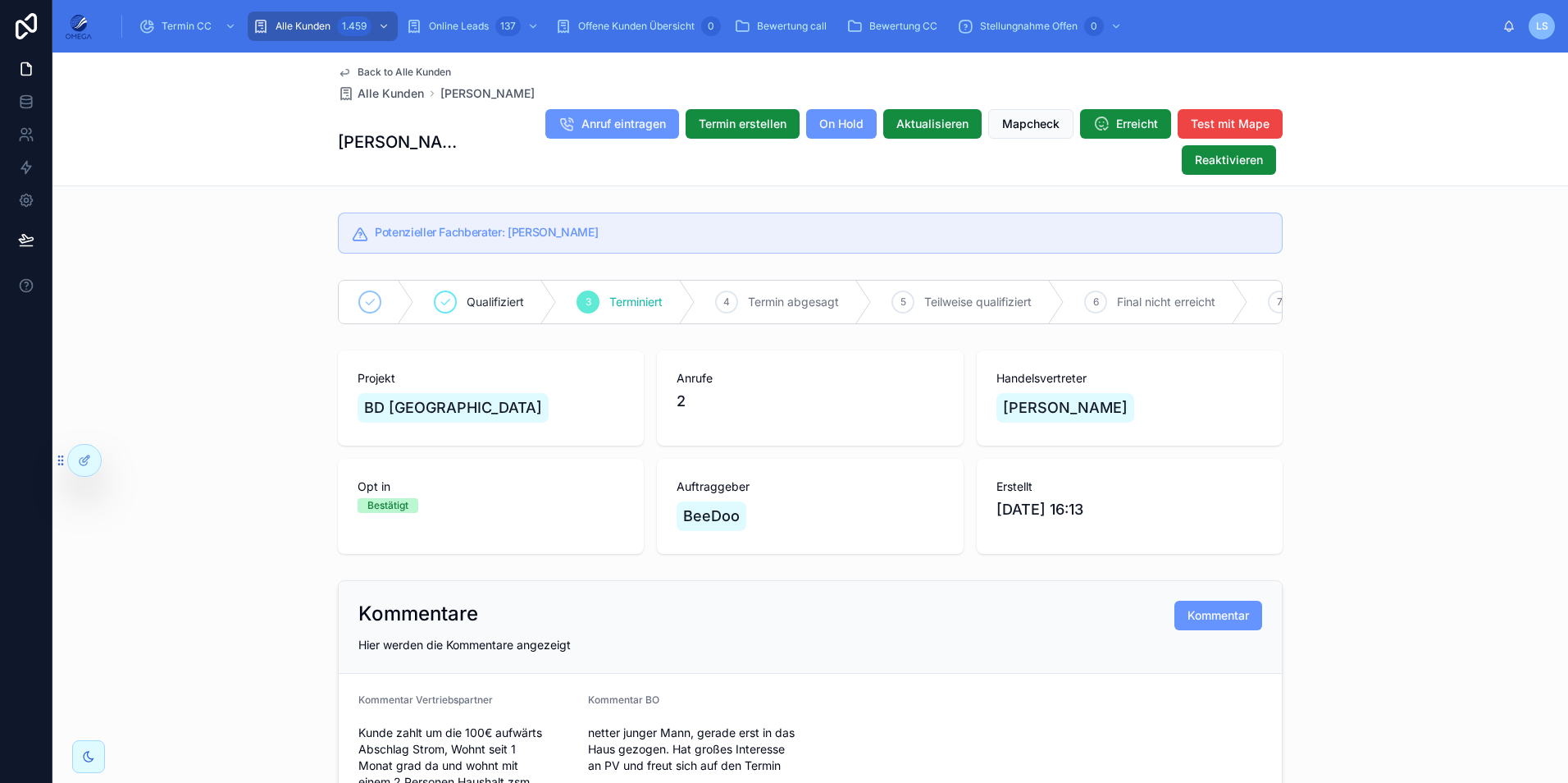
click at [409, 74] on span "Back to Alle Kunden" at bounding box center [405, 72] width 94 height 13
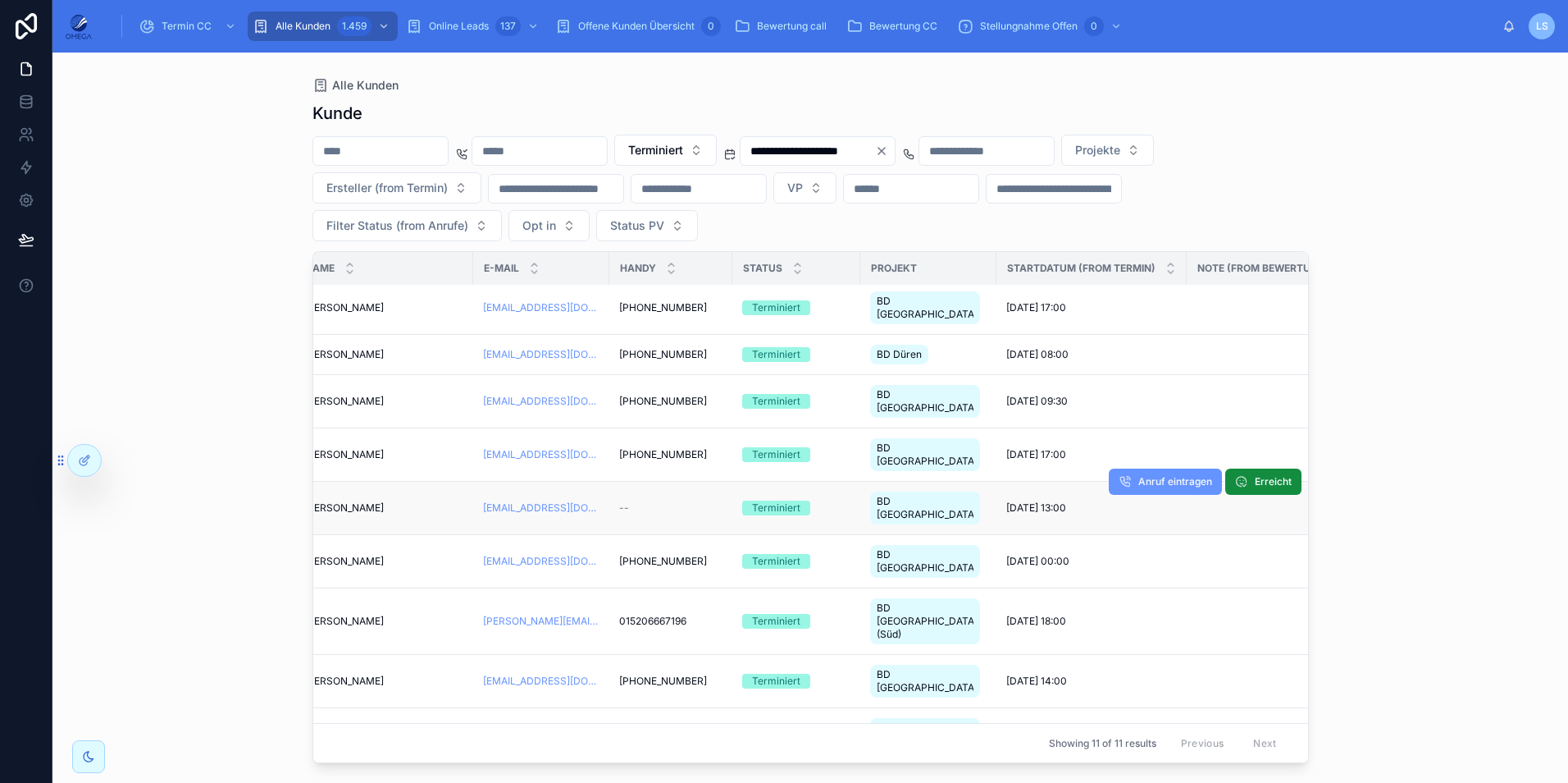
scroll to position [0, 656]
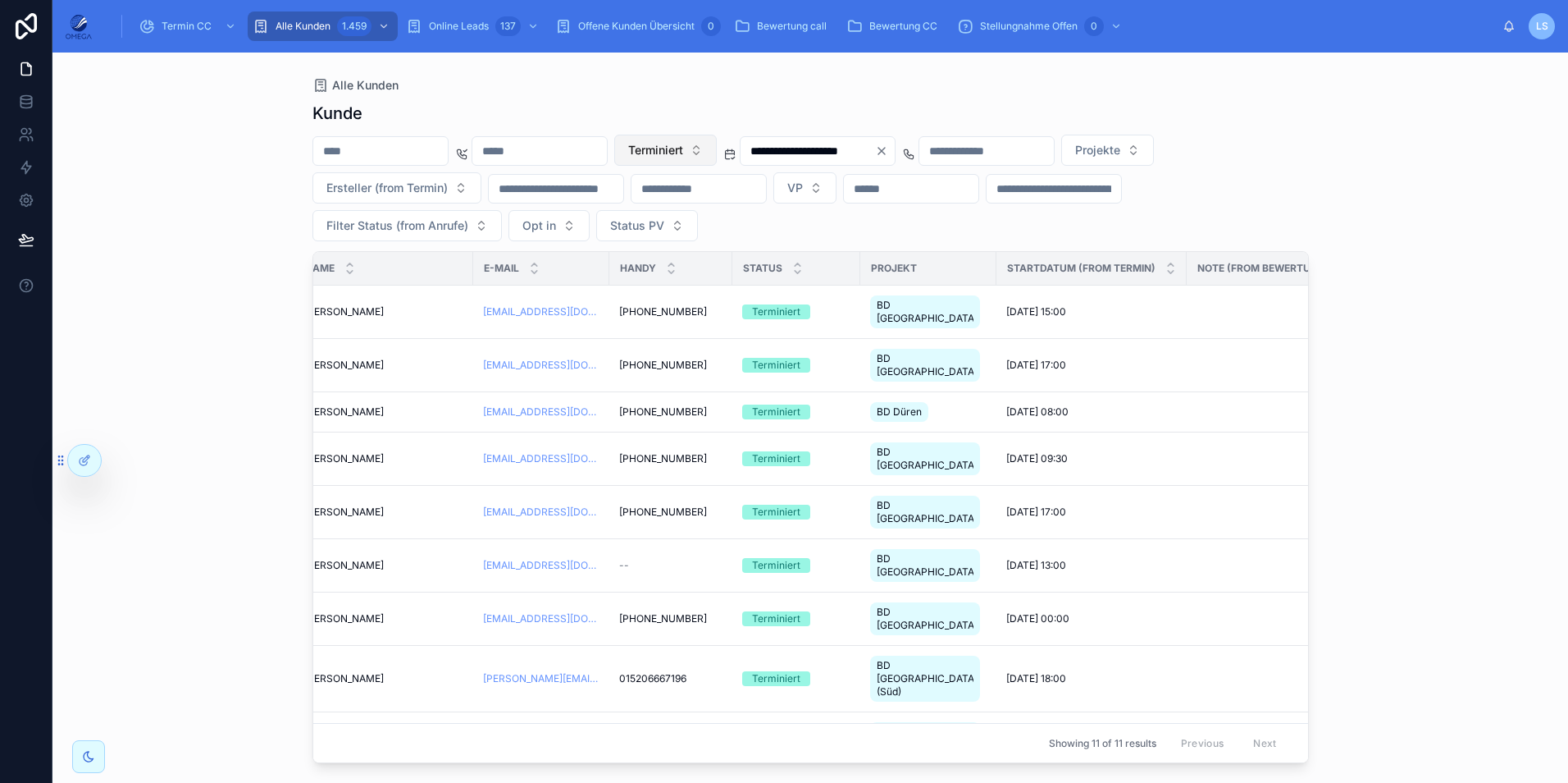
click at [717, 152] on button "Terminiert" at bounding box center [665, 150] width 102 height 32
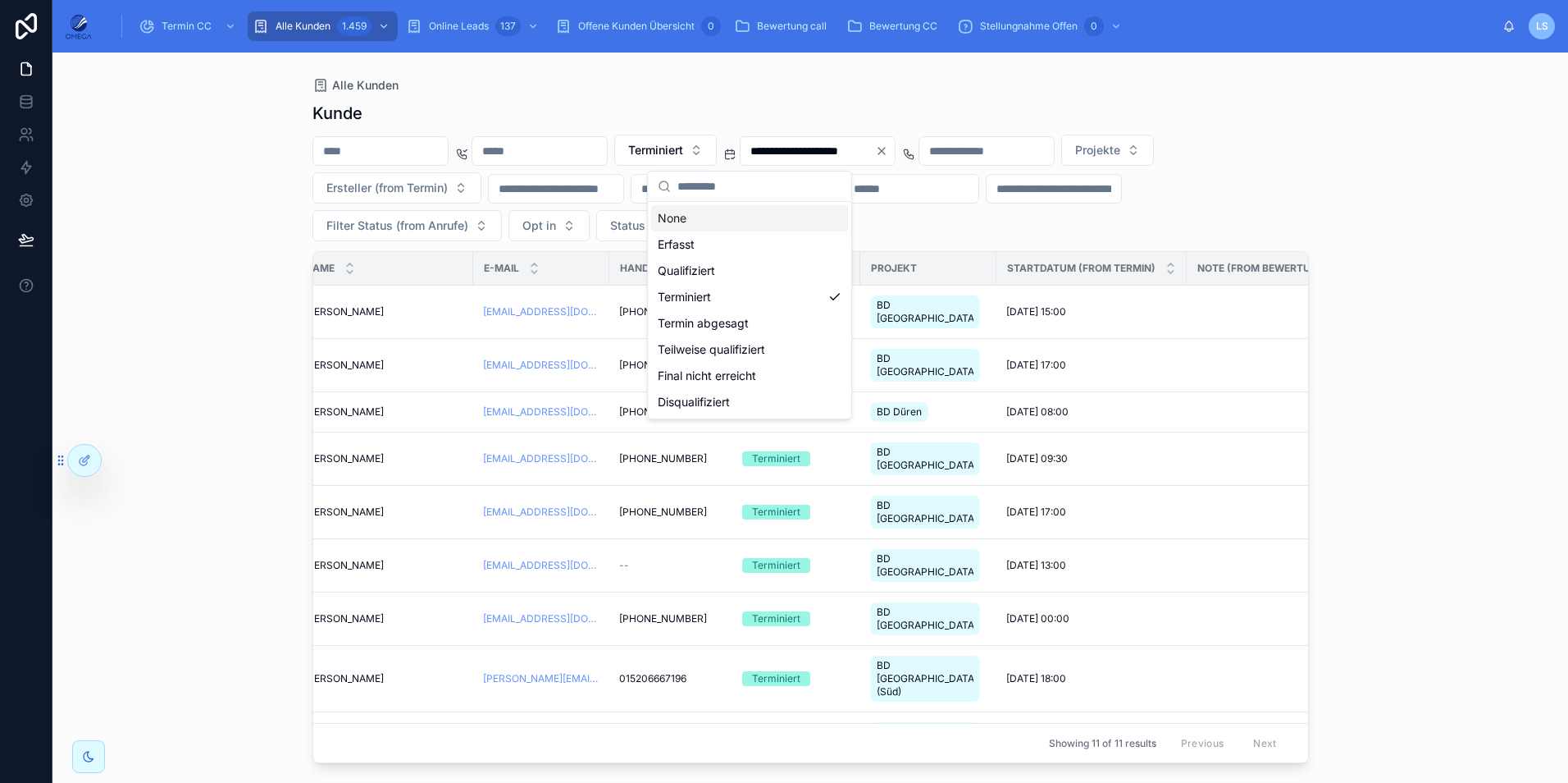
click at [750, 223] on div "None" at bounding box center [750, 218] width 197 height 26
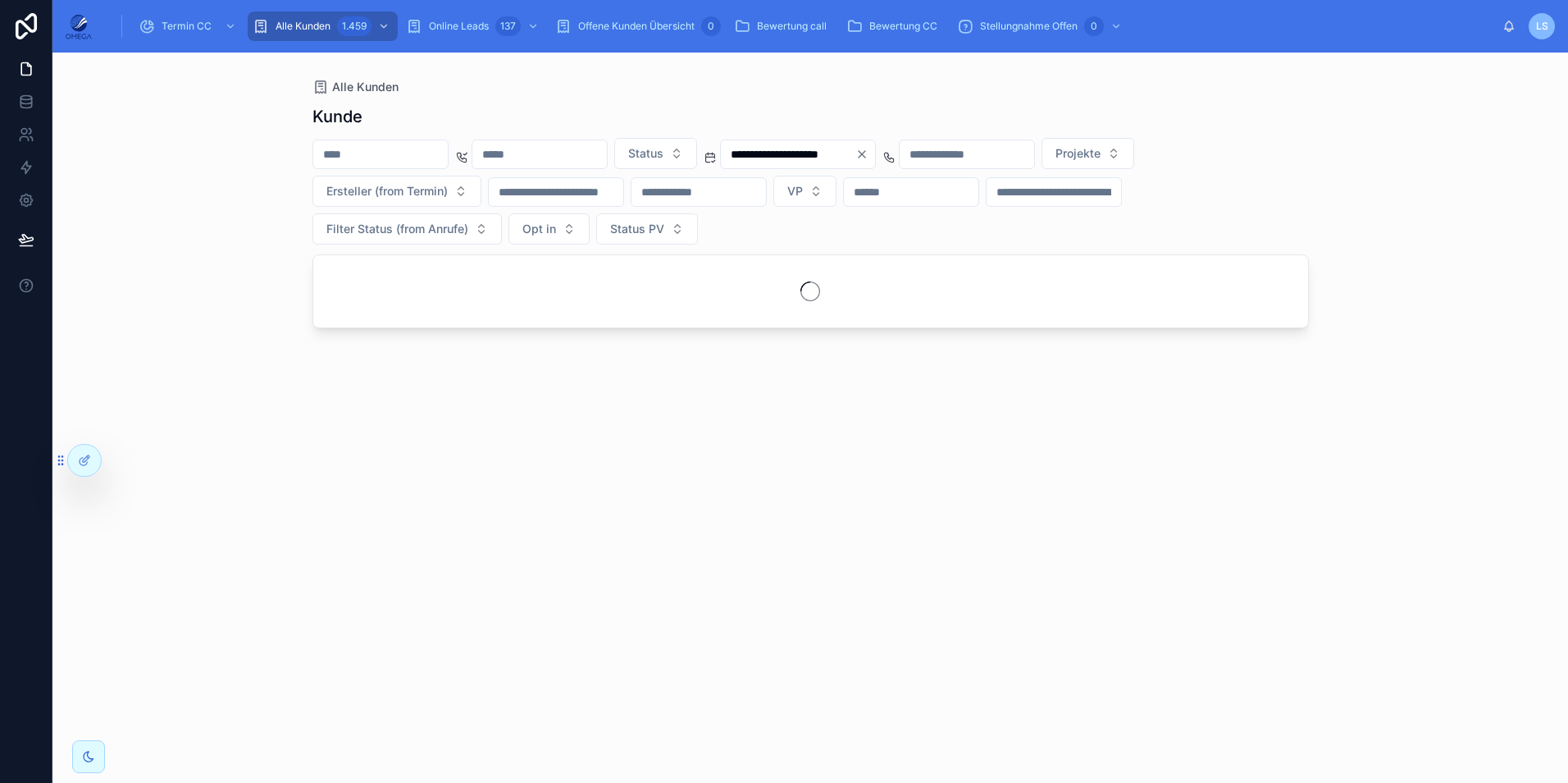
click at [869, 158] on icon "Clear" at bounding box center [861, 153] width 13 height 13
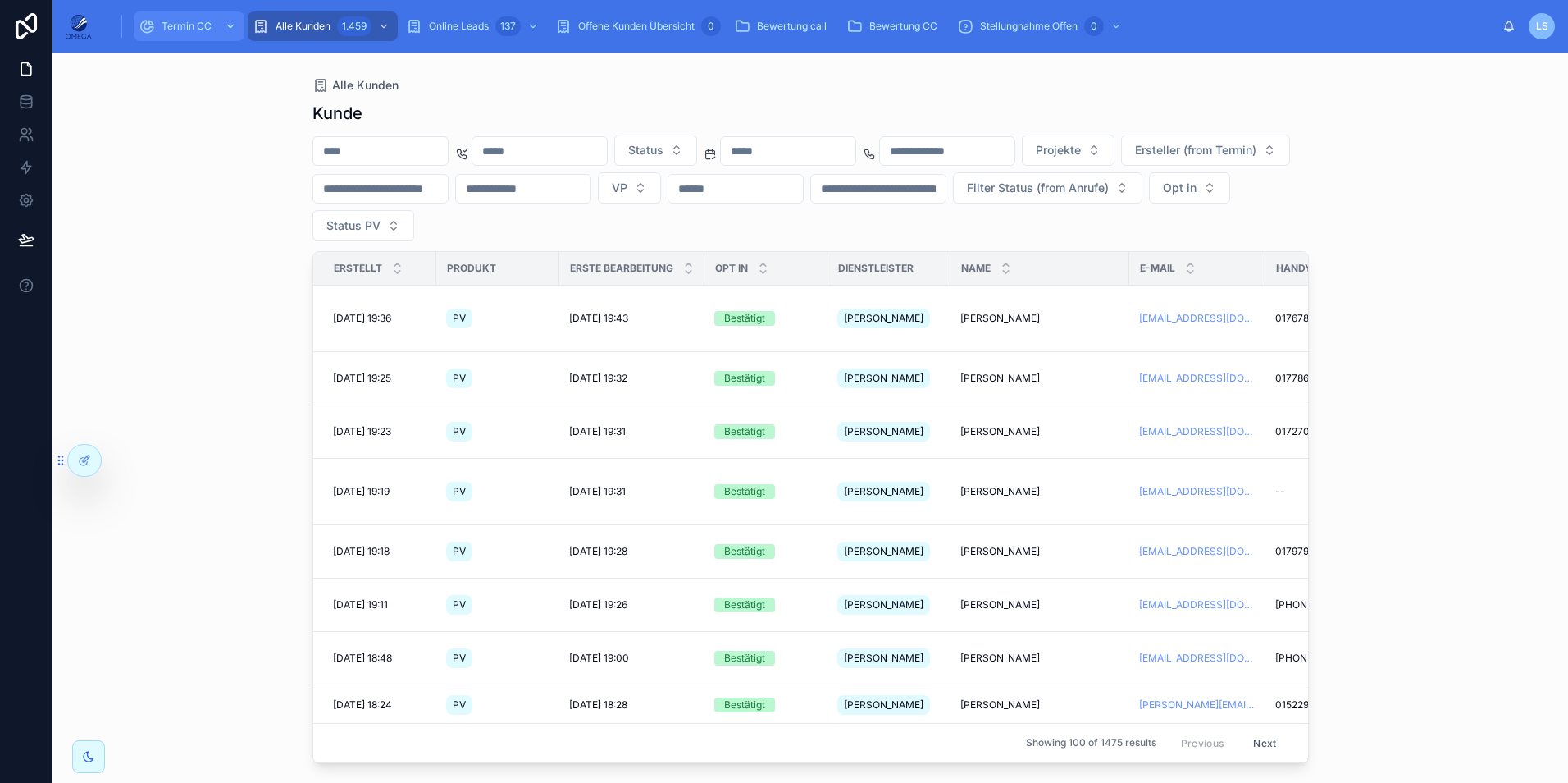
click at [192, 23] on span "Termin CC" at bounding box center [187, 26] width 50 height 13
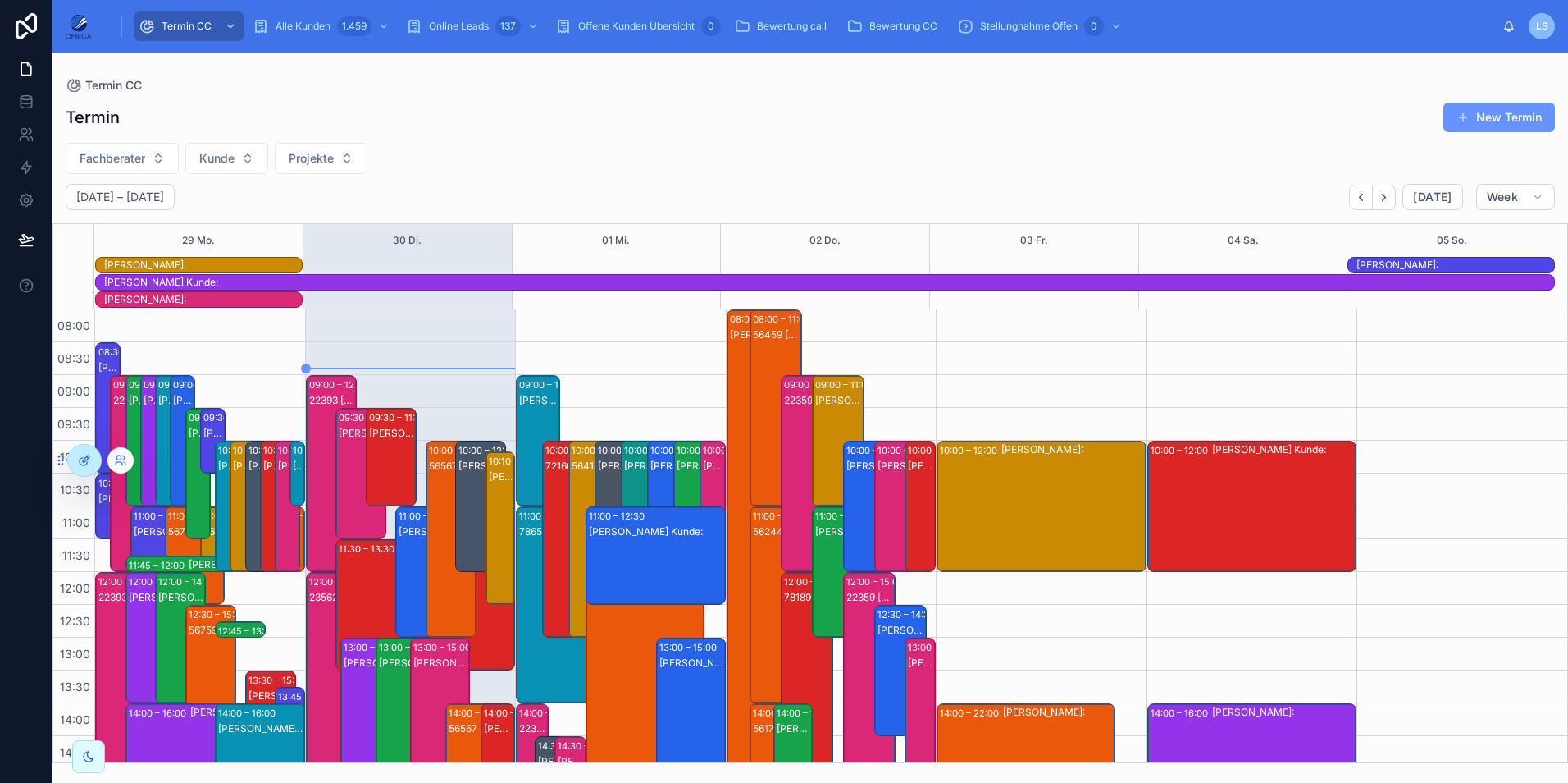
scroll to position [400, 0]
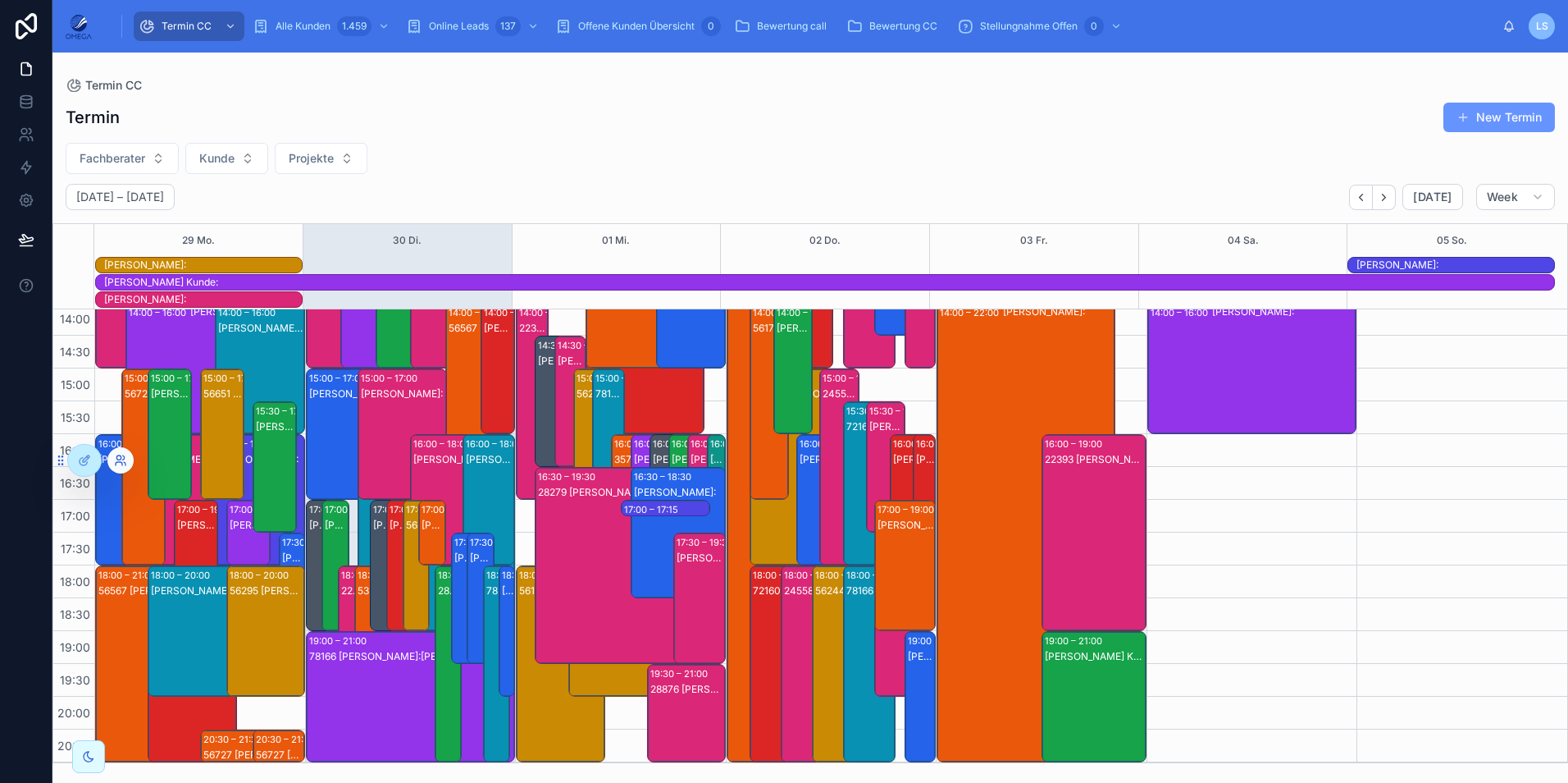
click at [118, 459] on icon at bounding box center [118, 457] width 4 height 4
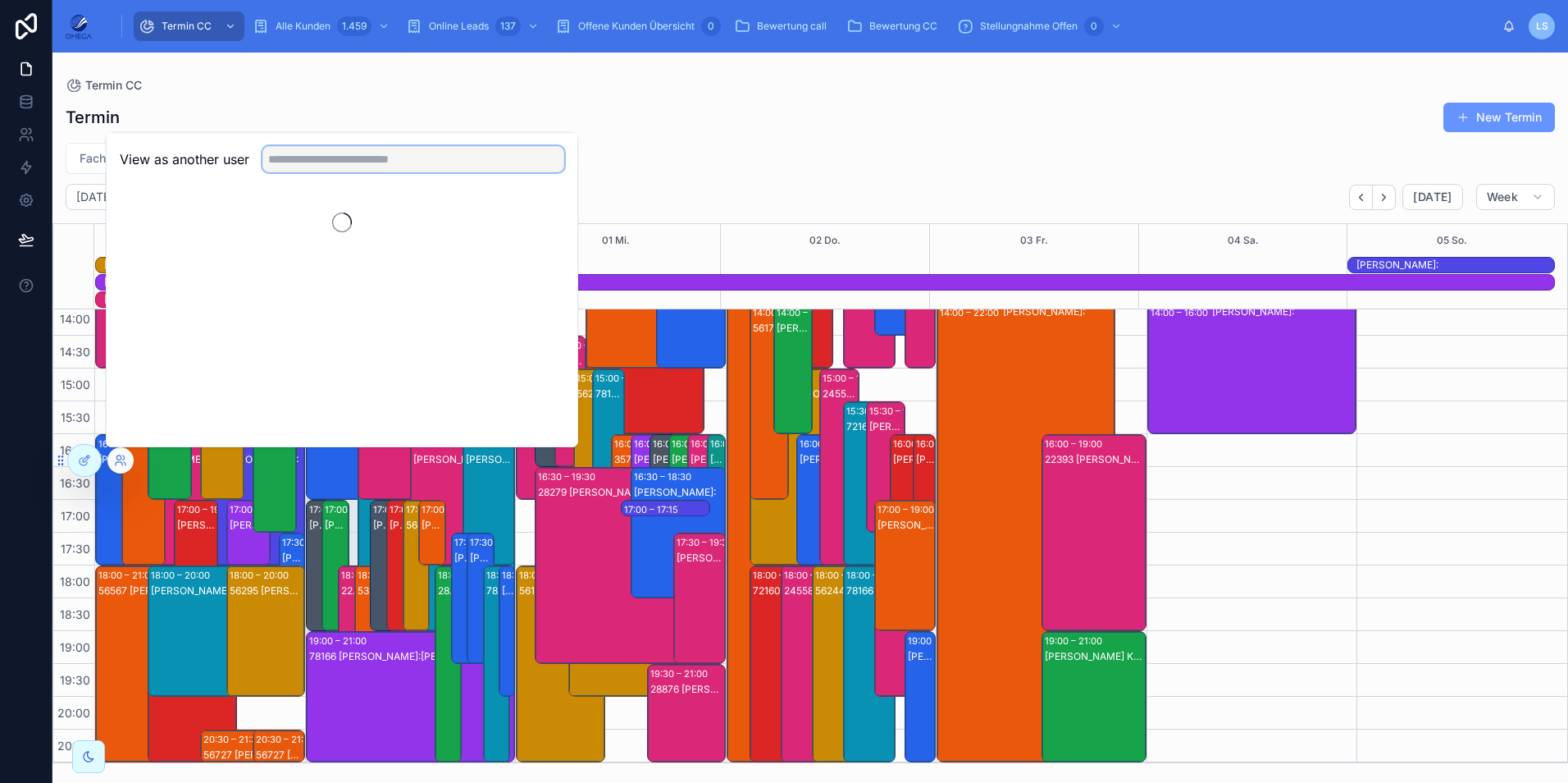
click at [315, 156] on input "text" at bounding box center [413, 158] width 302 height 26
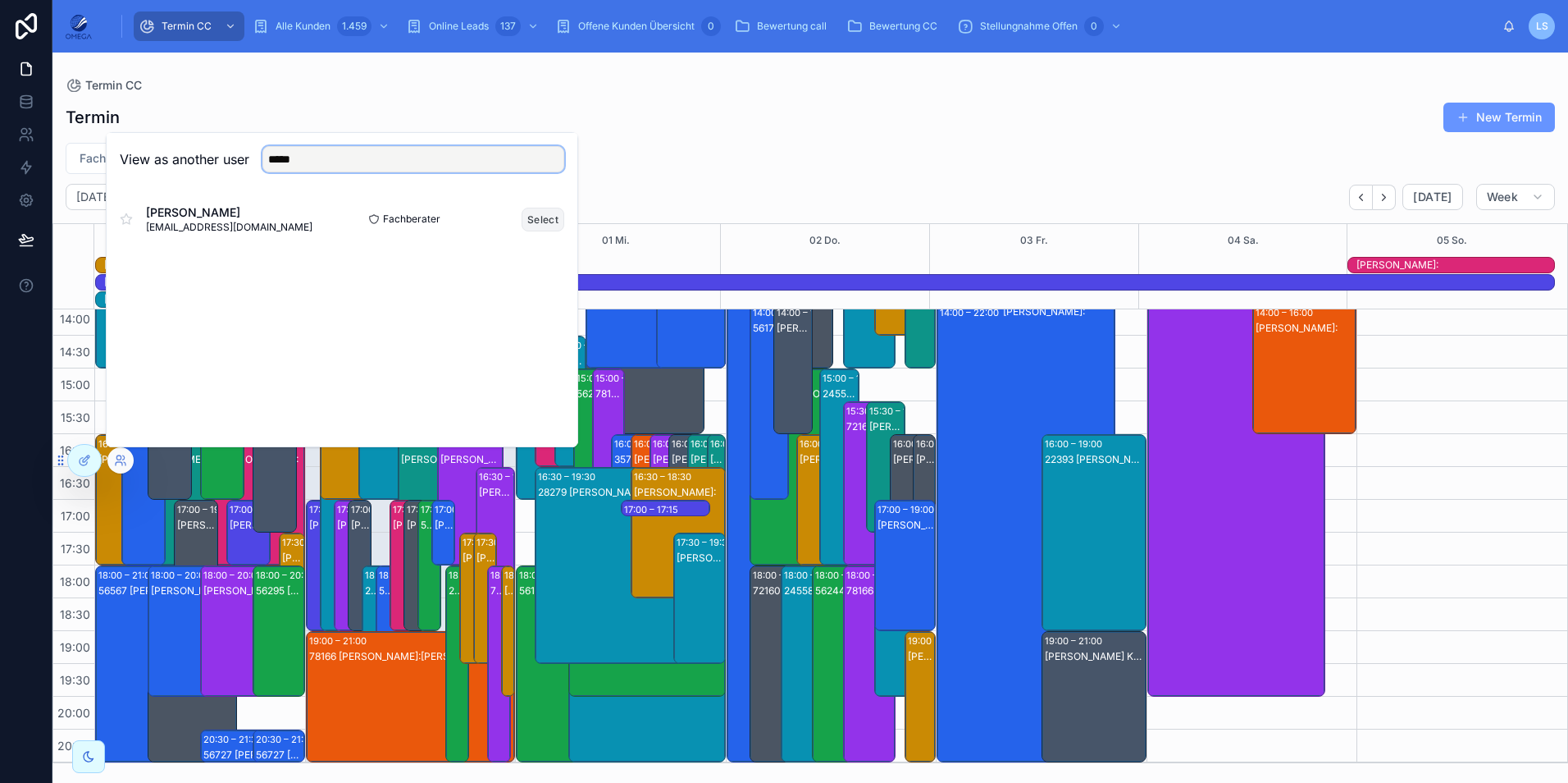
type input "*****"
click at [532, 217] on button "Select" at bounding box center [543, 220] width 43 height 24
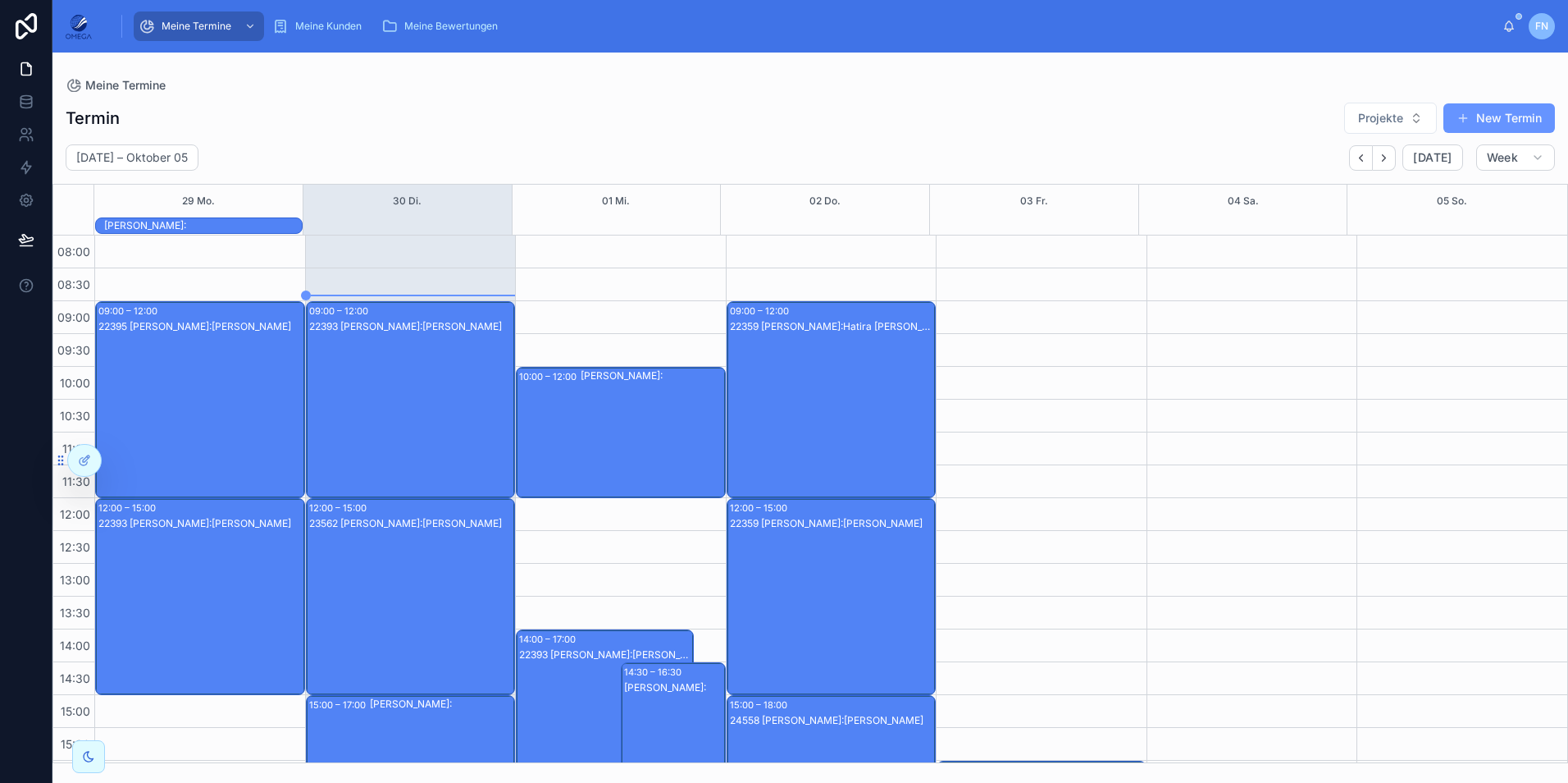
click at [227, 369] on div "22395 [PERSON_NAME] Kunde:[PERSON_NAME]" at bounding box center [201, 416] width 205 height 193
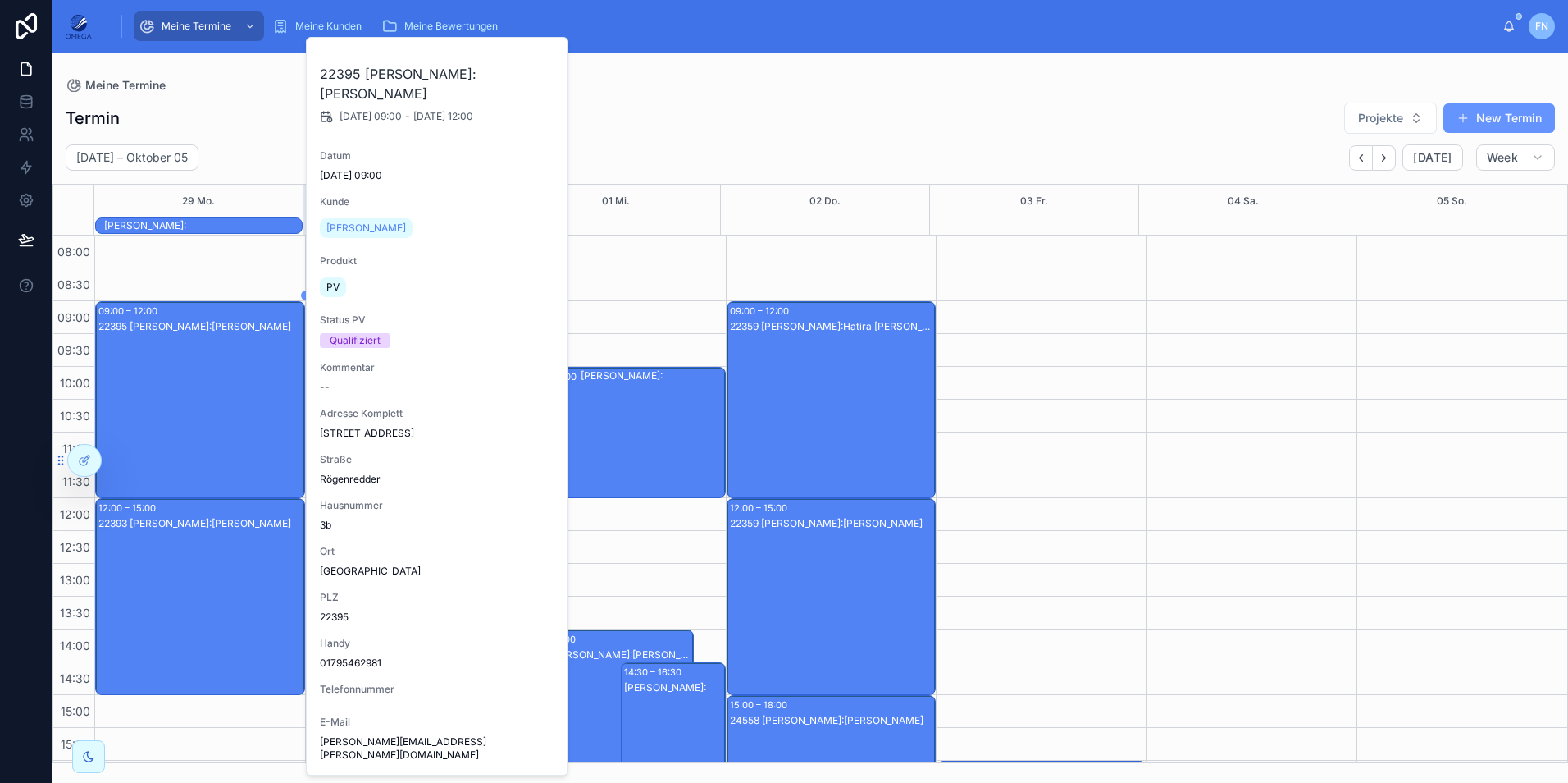
click at [232, 373] on div "22395 [PERSON_NAME] Kunde:[PERSON_NAME]" at bounding box center [201, 416] width 205 height 193
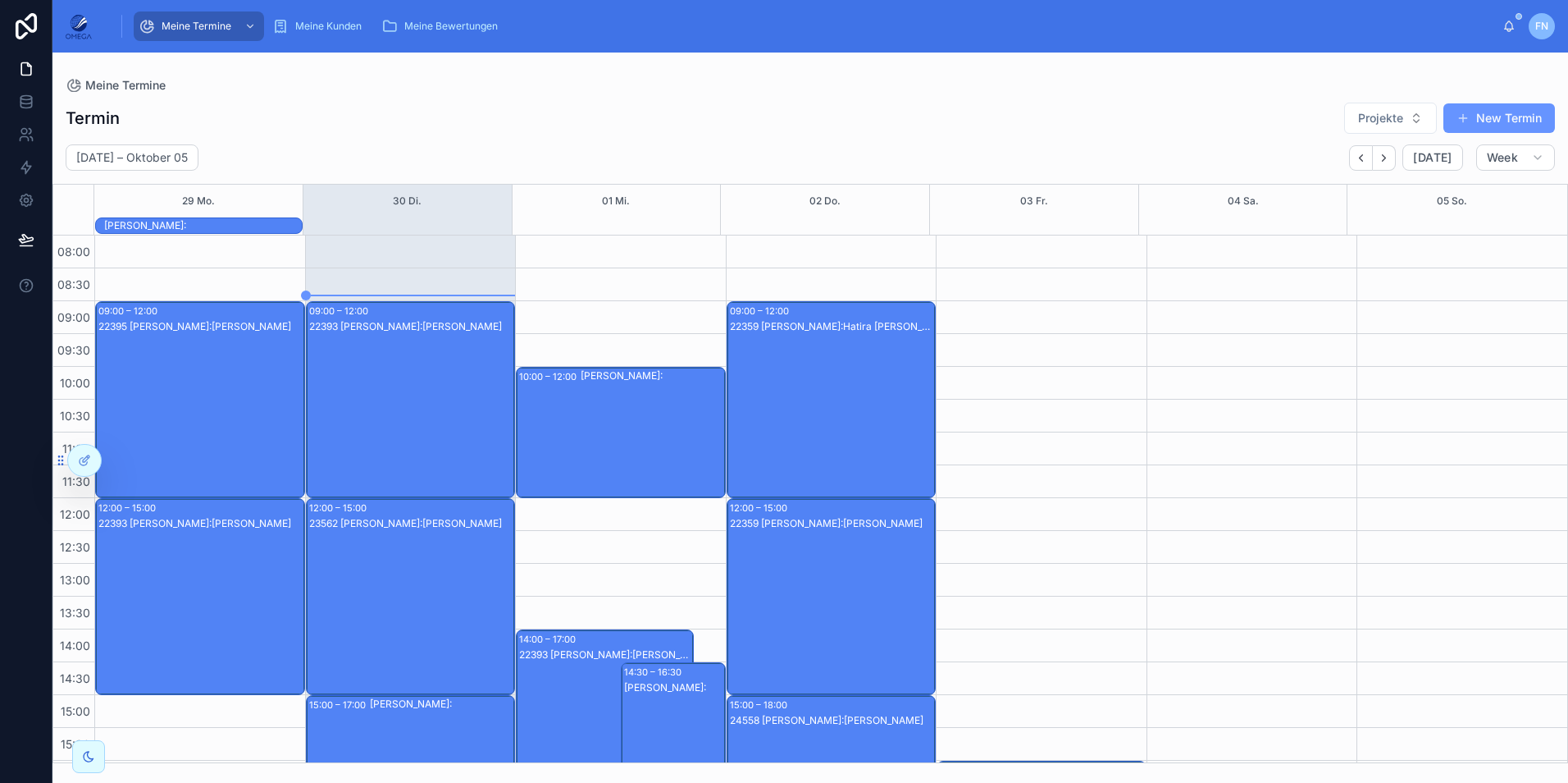
click at [185, 636] on div "22393 [PERSON_NAME]:[PERSON_NAME]" at bounding box center [201, 613] width 205 height 193
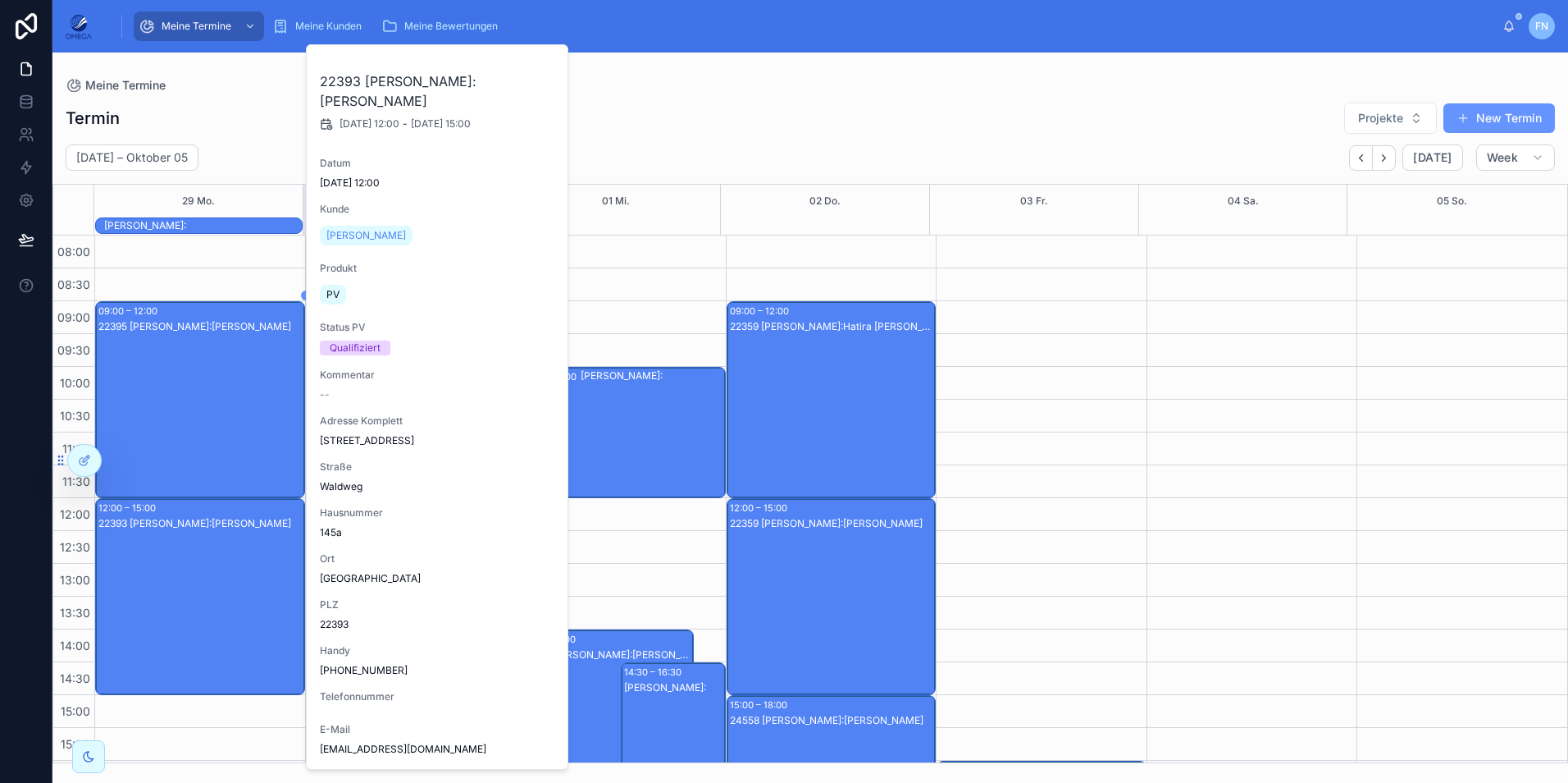
click at [184, 634] on div "22393 [PERSON_NAME]:[PERSON_NAME]" at bounding box center [201, 613] width 205 height 193
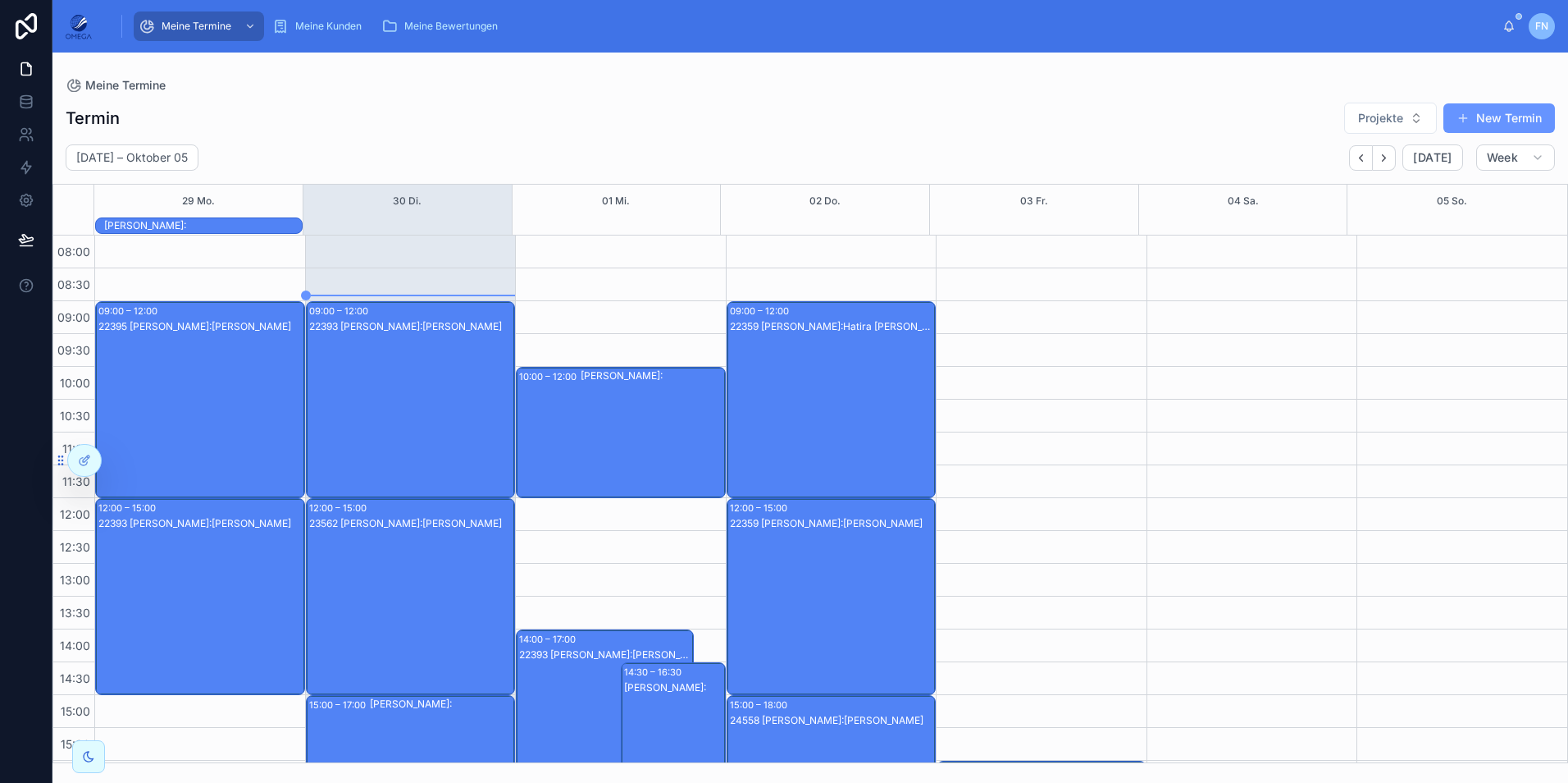
click at [415, 430] on div "22393 [PERSON_NAME]:[PERSON_NAME]" at bounding box center [411, 416] width 205 height 193
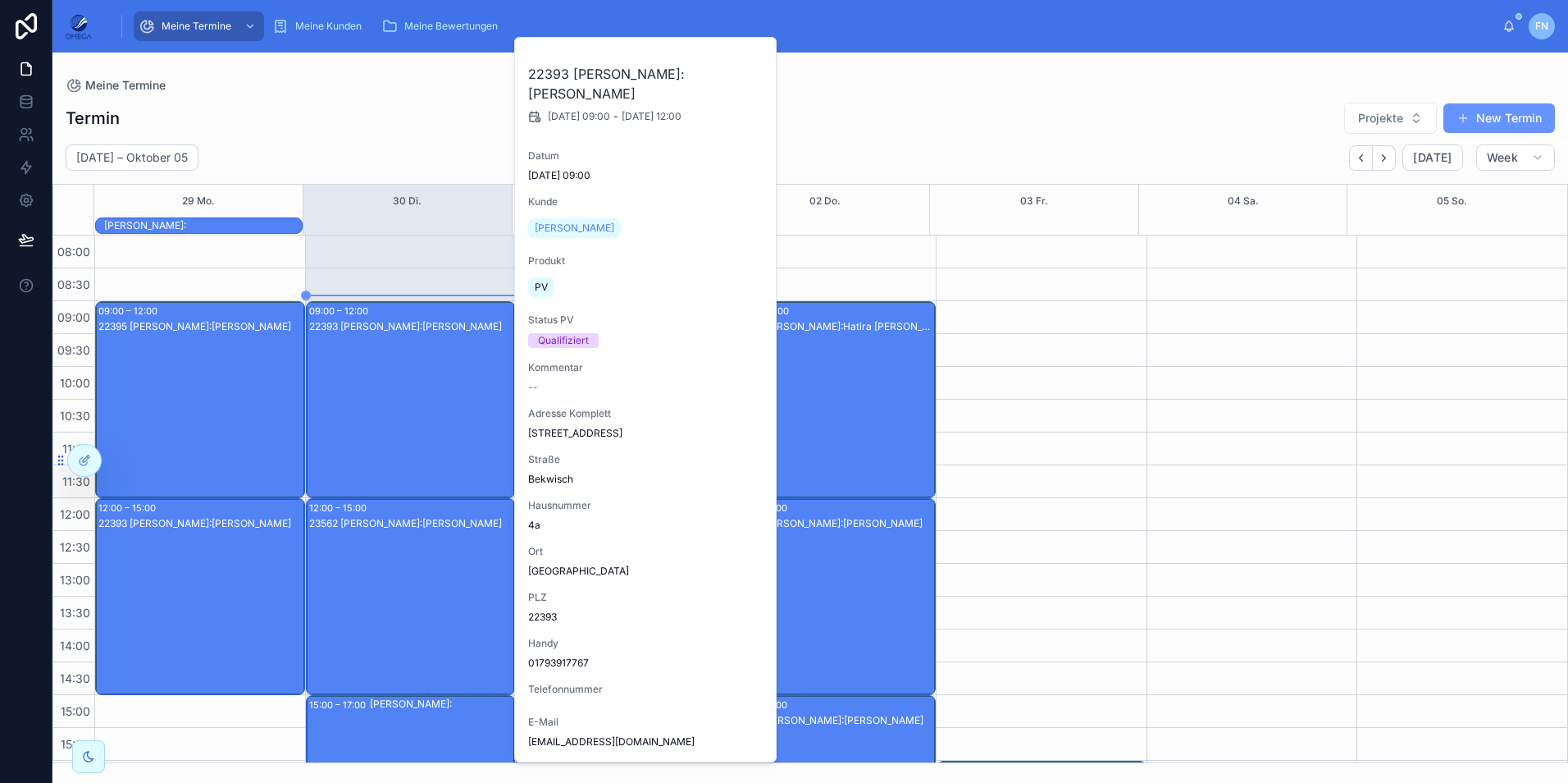
click at [415, 430] on div "22393 [PERSON_NAME]:[PERSON_NAME]" at bounding box center [411, 416] width 205 height 193
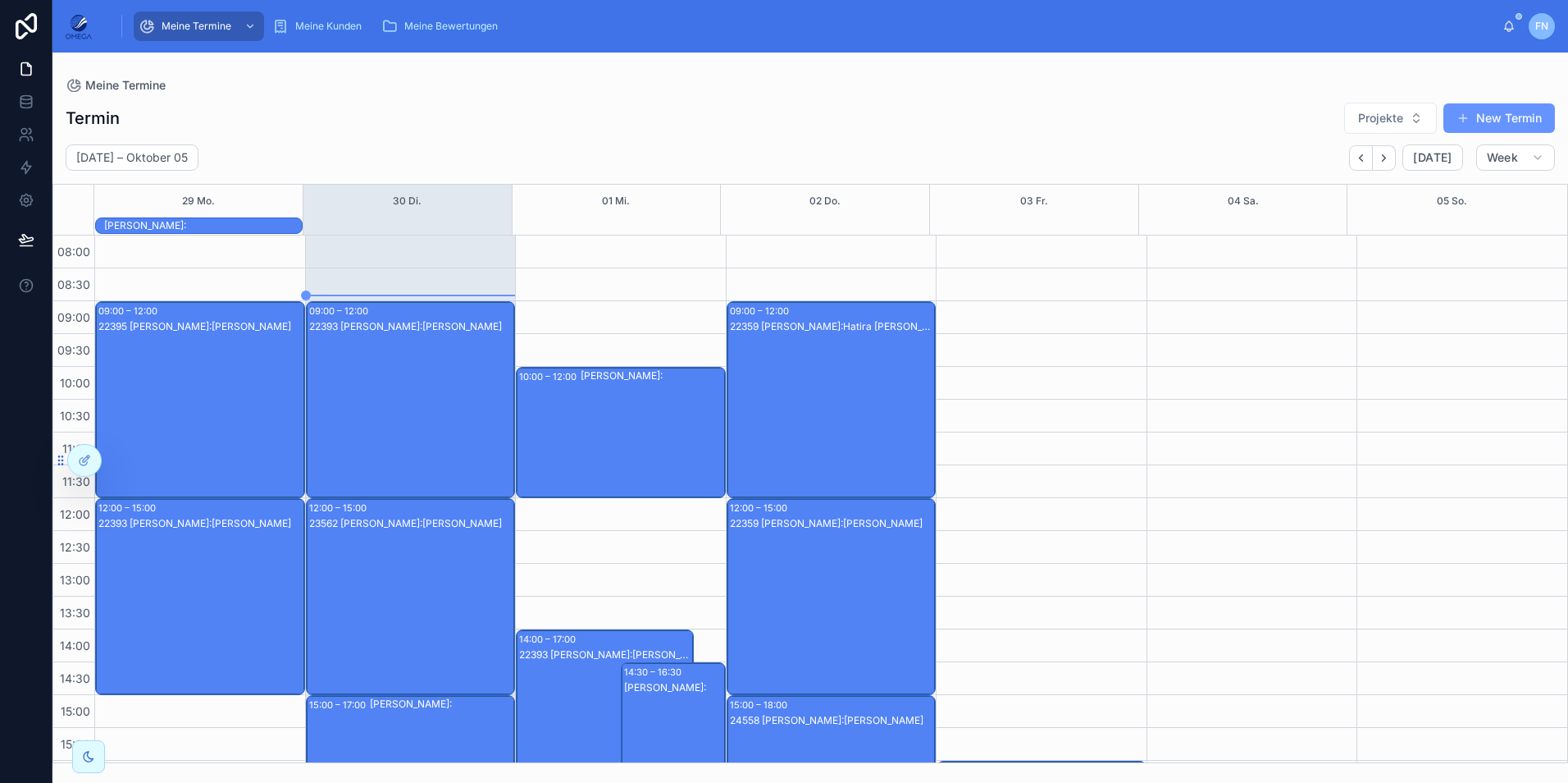
click at [409, 560] on div "23562 [PERSON_NAME]:[PERSON_NAME]" at bounding box center [411, 613] width 205 height 193
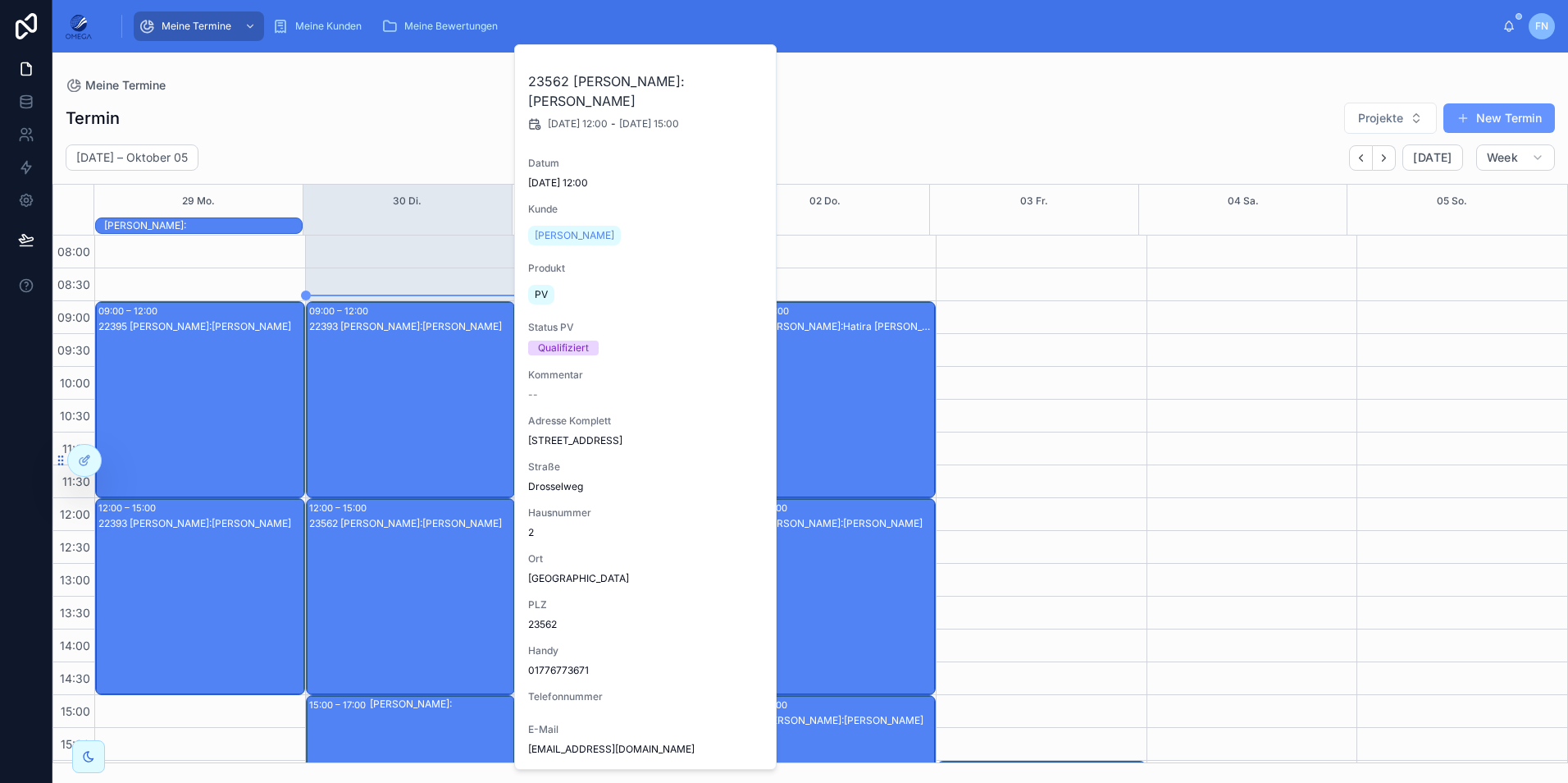
click at [409, 560] on div "23562 [PERSON_NAME]:[PERSON_NAME]" at bounding box center [411, 613] width 205 height 193
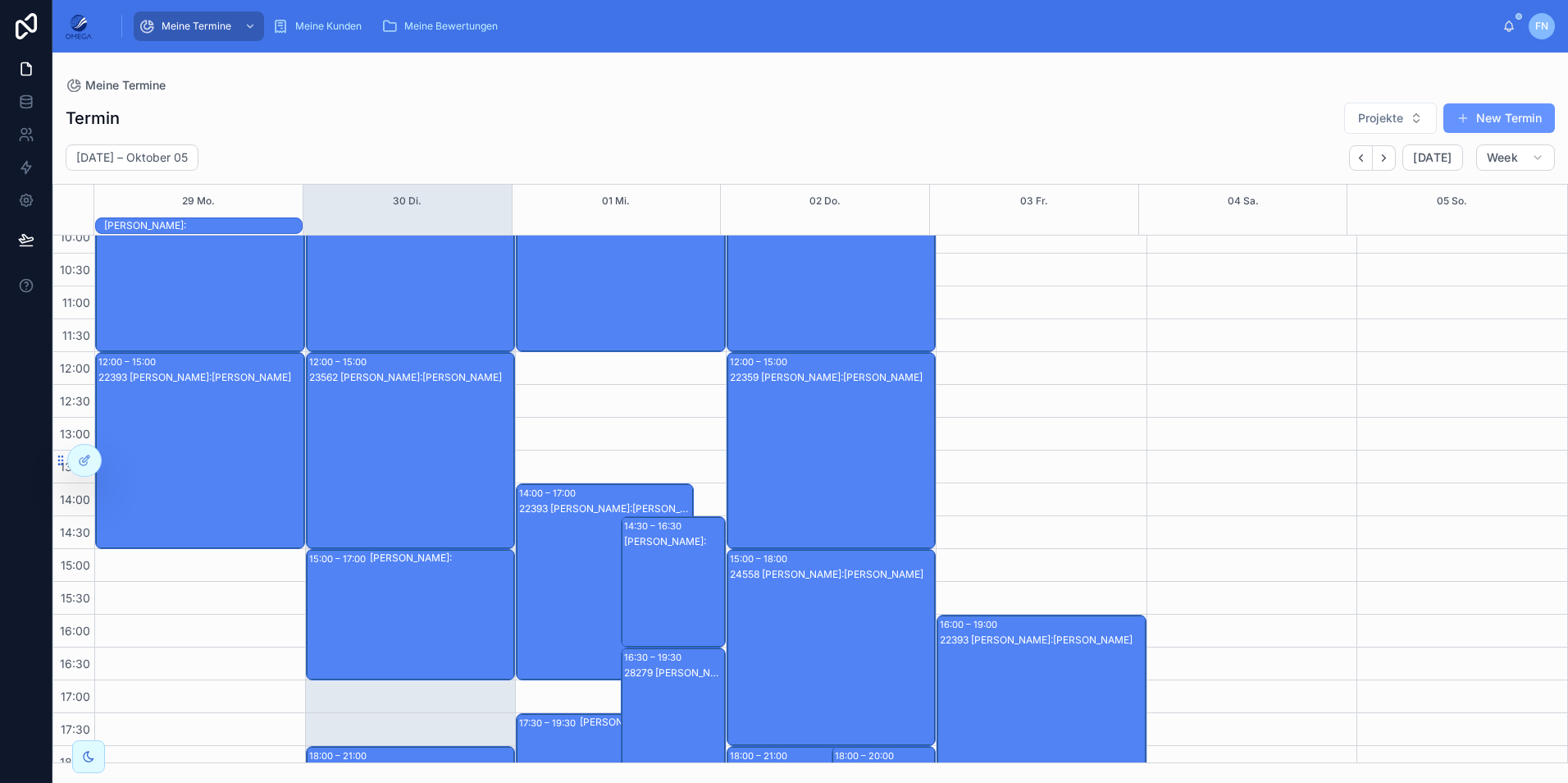
scroll to position [164, 0]
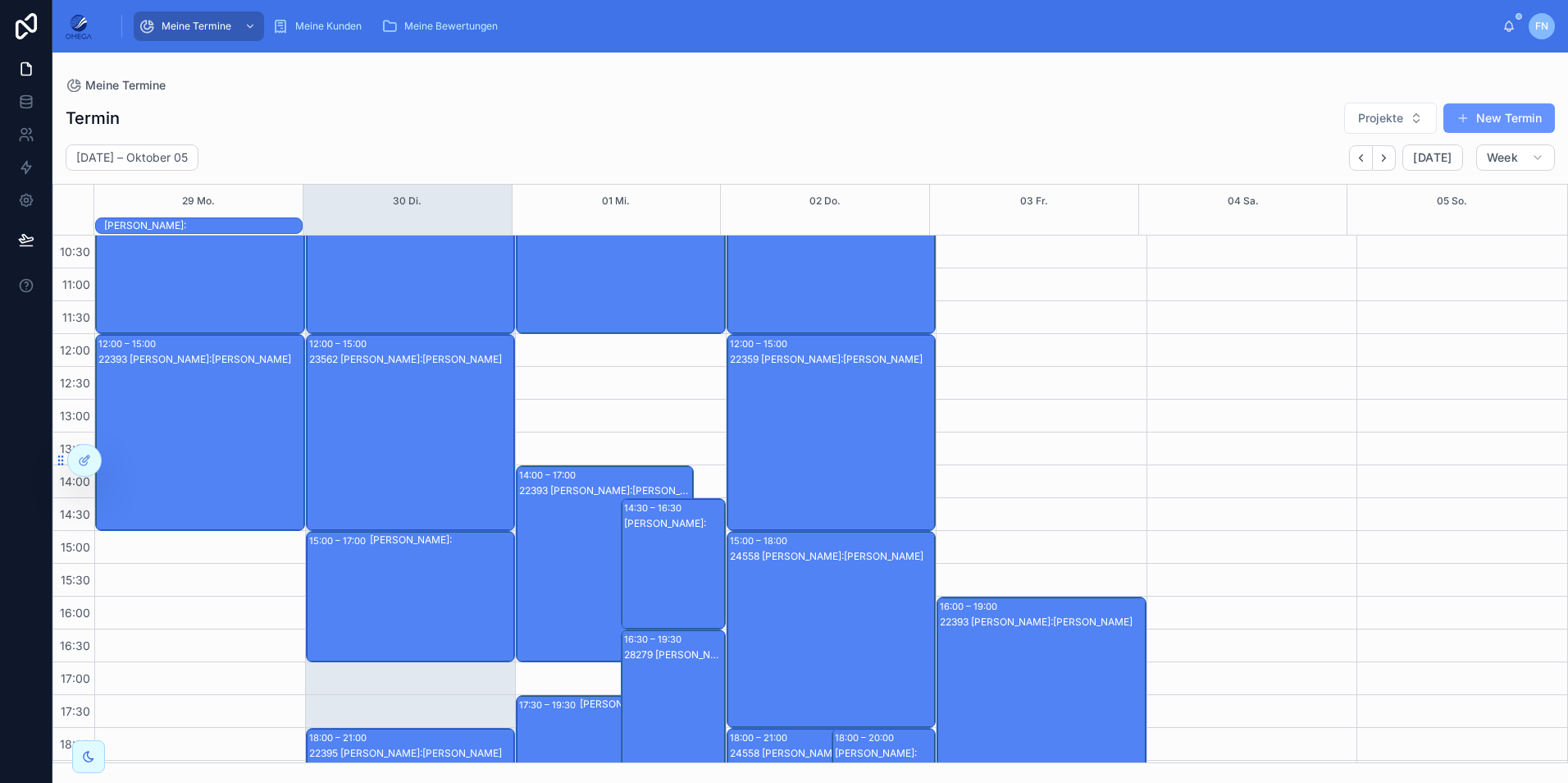
click at [417, 573] on div "[PERSON_NAME]:" at bounding box center [441, 596] width 144 height 128
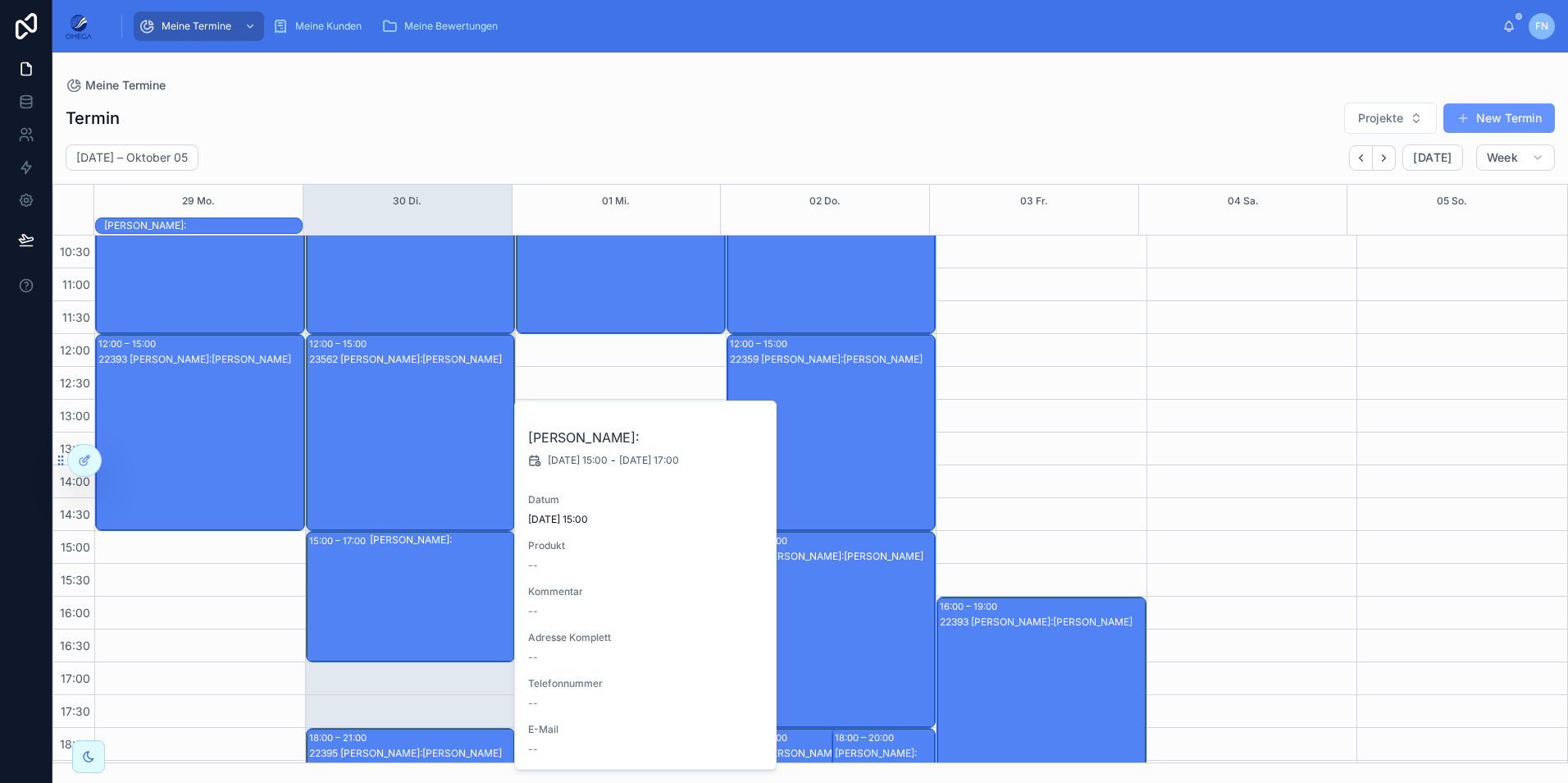
click at [417, 573] on div "[PERSON_NAME]:" at bounding box center [441, 596] width 144 height 128
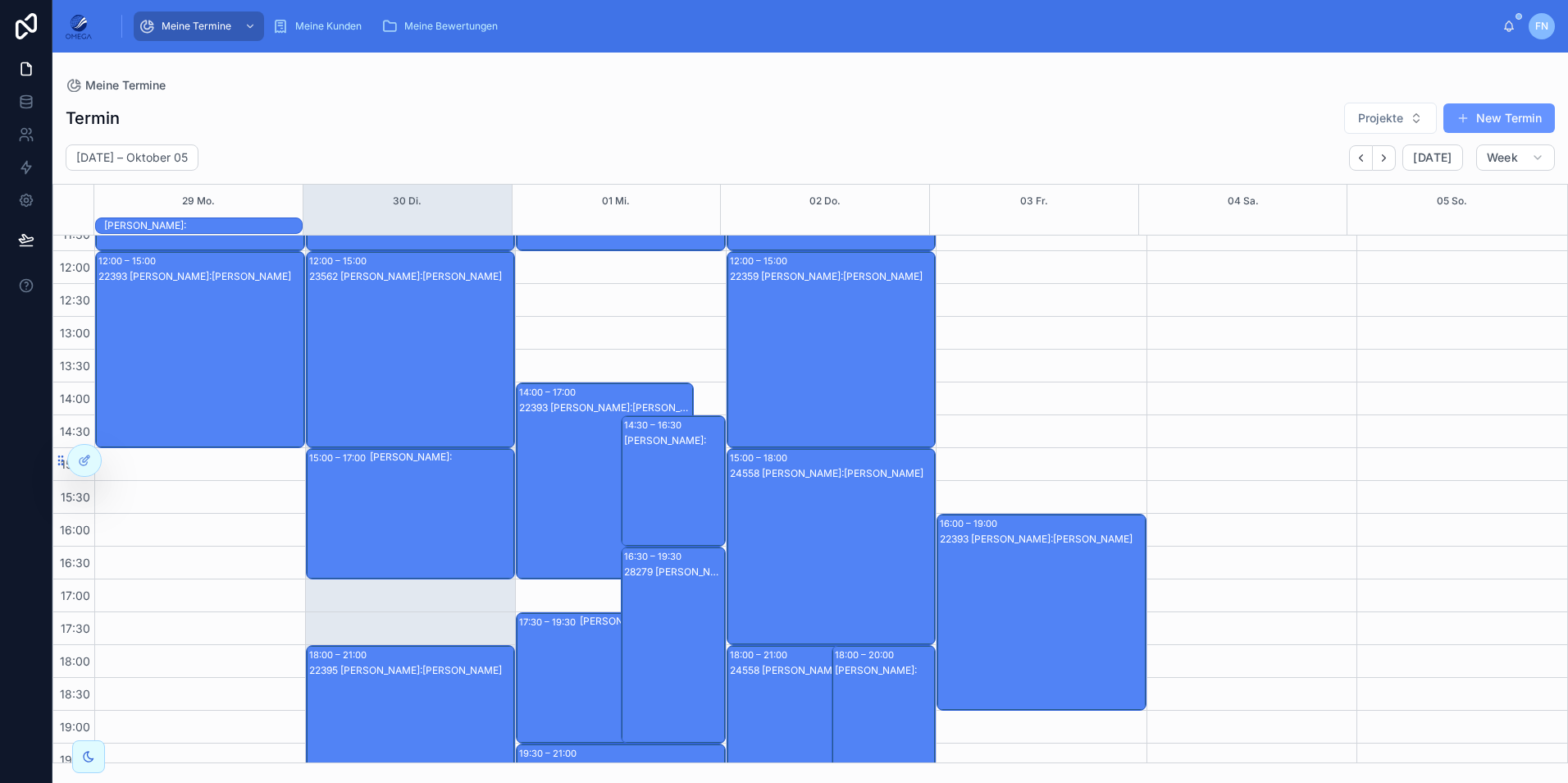
scroll to position [326, 0]
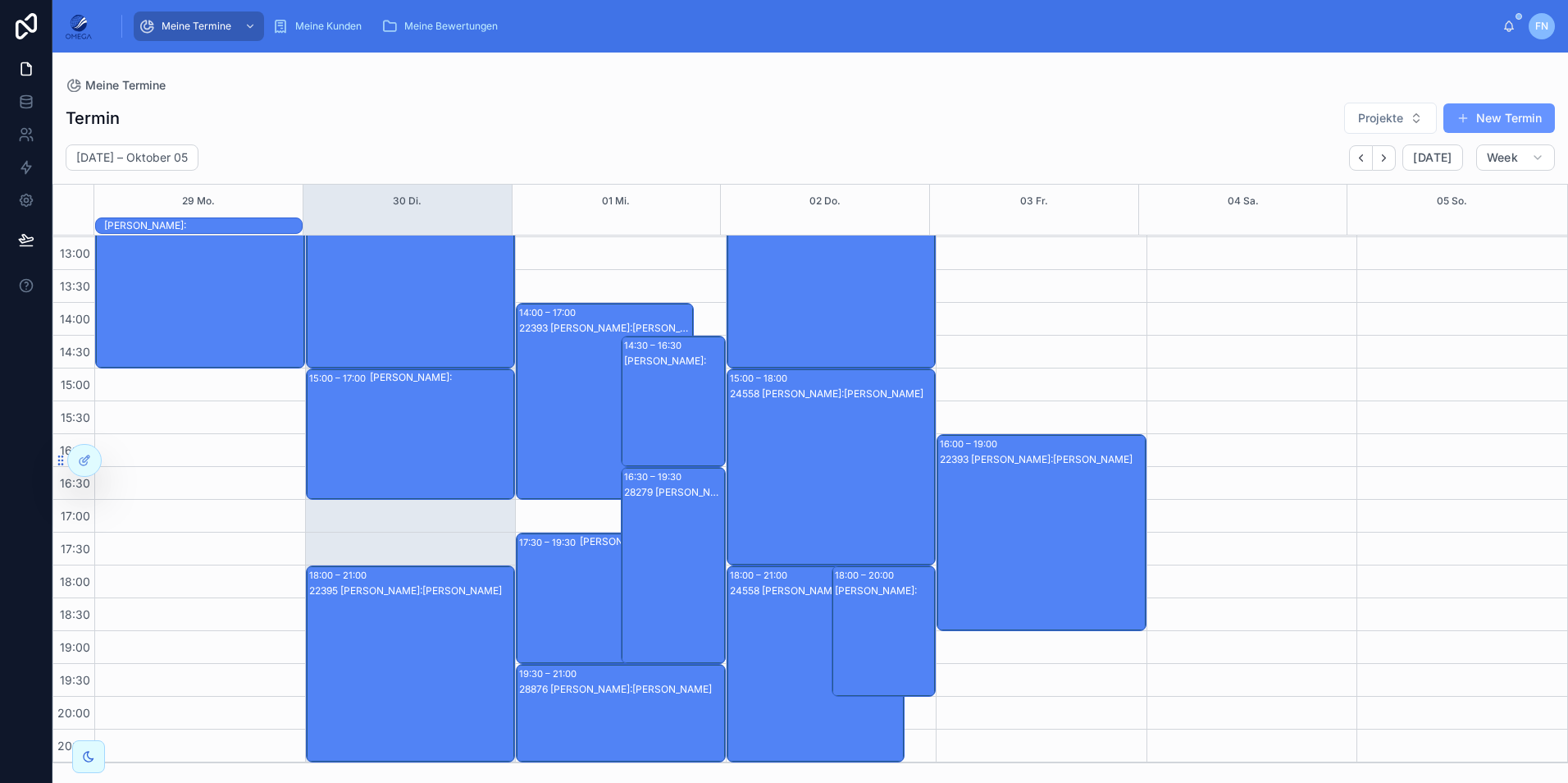
click at [426, 592] on div "22395 [PERSON_NAME]:[PERSON_NAME]" at bounding box center [411, 590] width 205 height 13
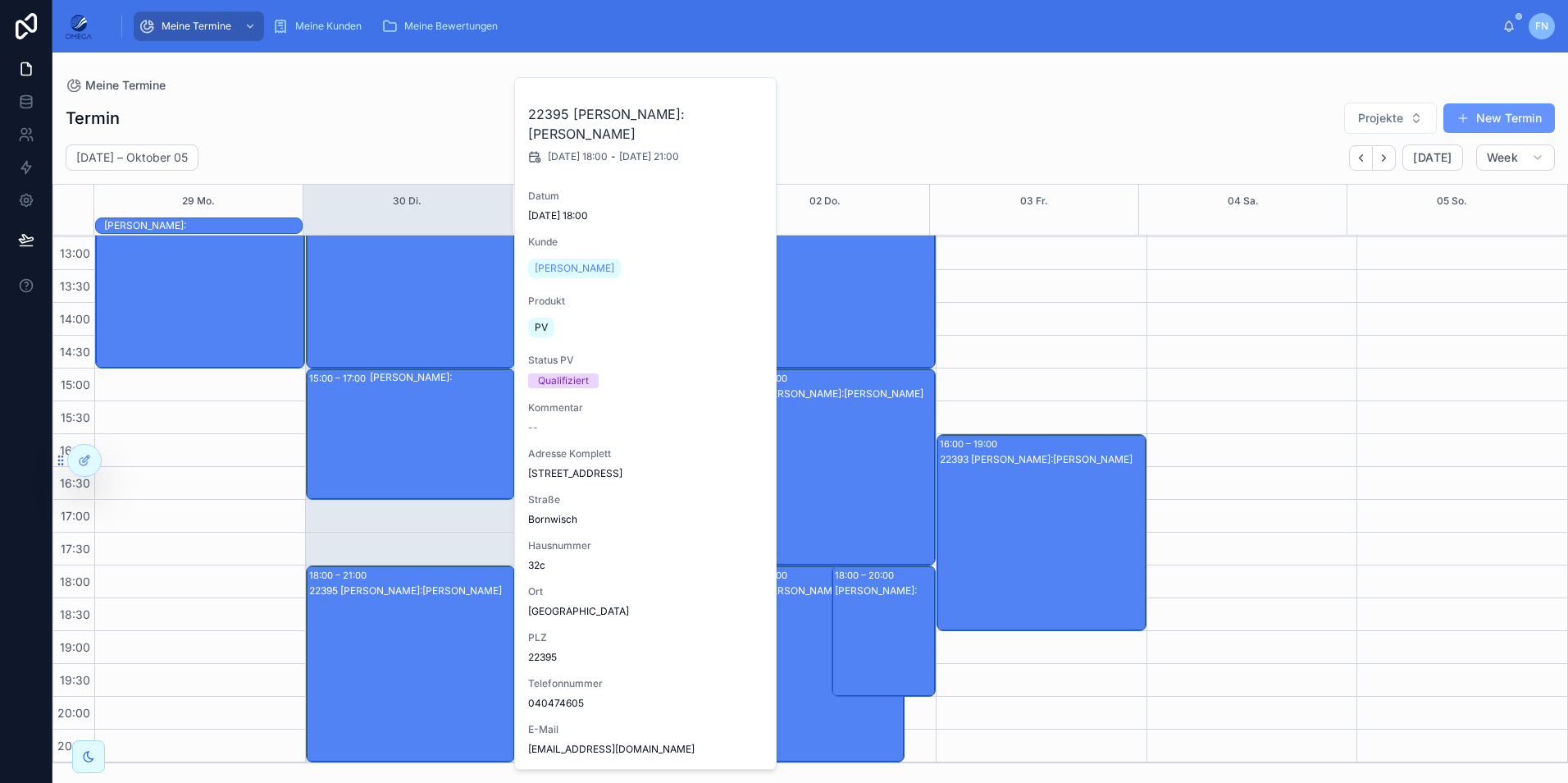
click at [426, 592] on div "22395 [PERSON_NAME]:[PERSON_NAME]" at bounding box center [411, 590] width 205 height 13
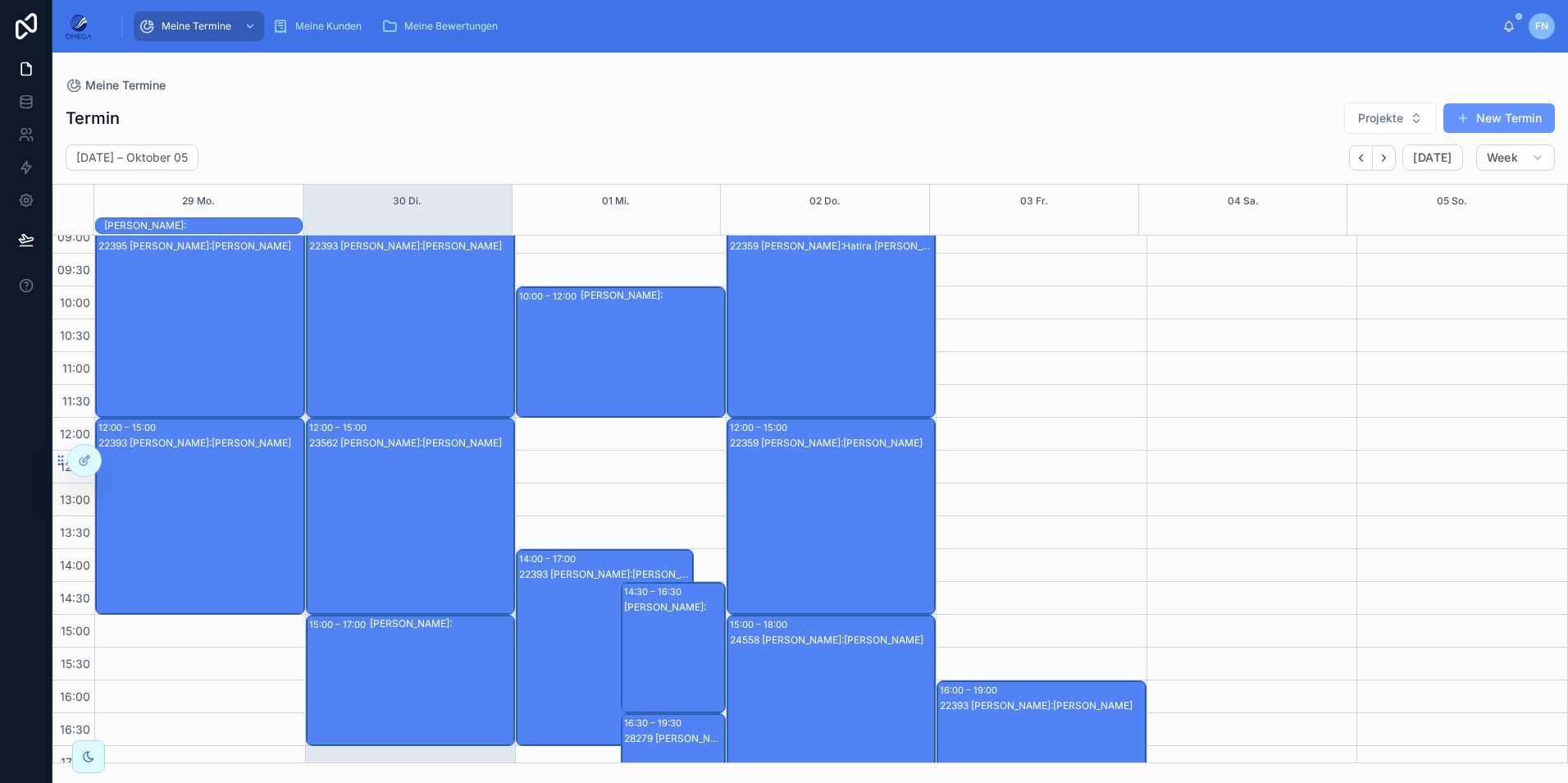
scroll to position [163, 0]
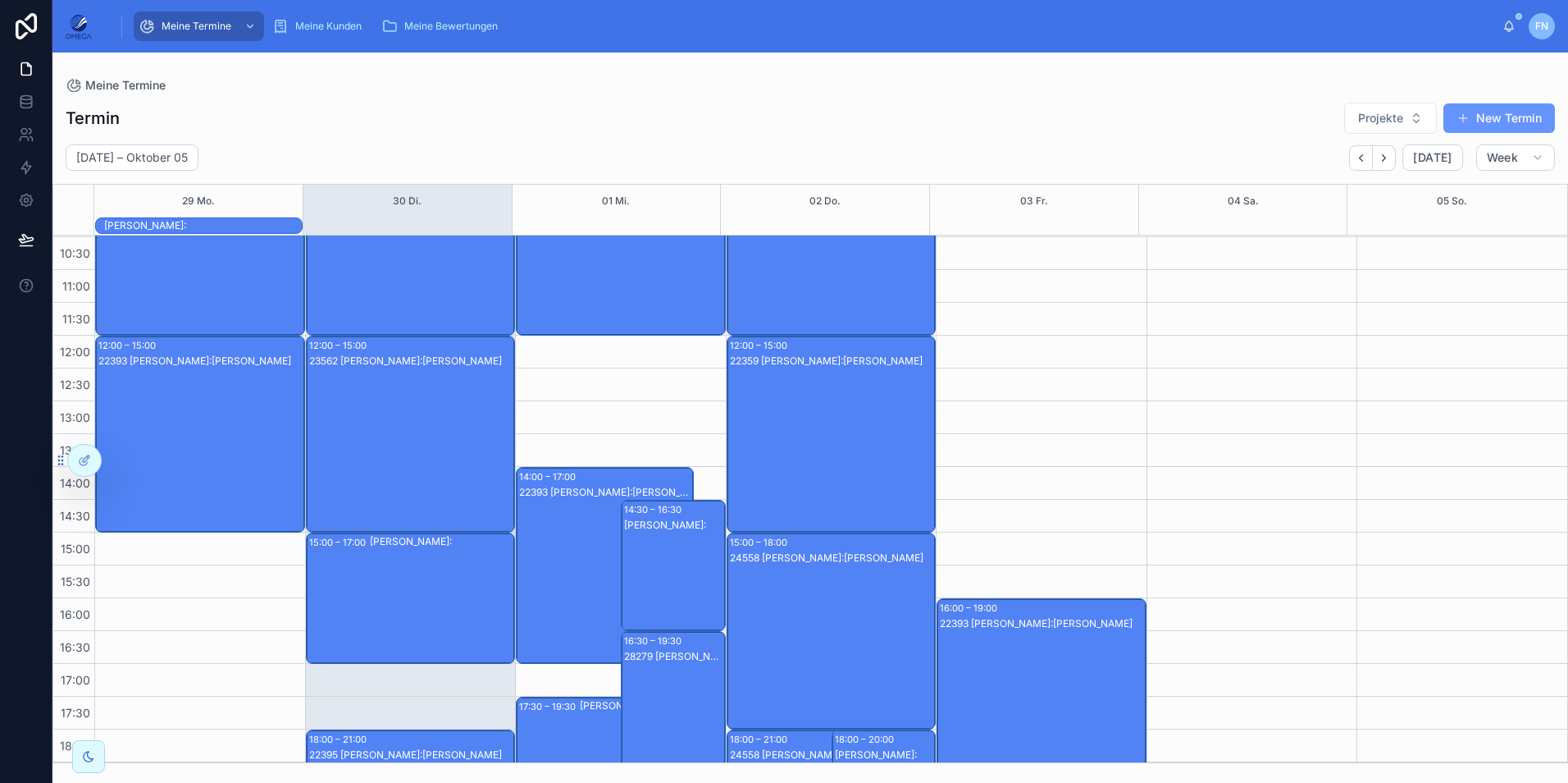
click at [673, 553] on div "[PERSON_NAME]:" at bounding box center [674, 582] width 100 height 128
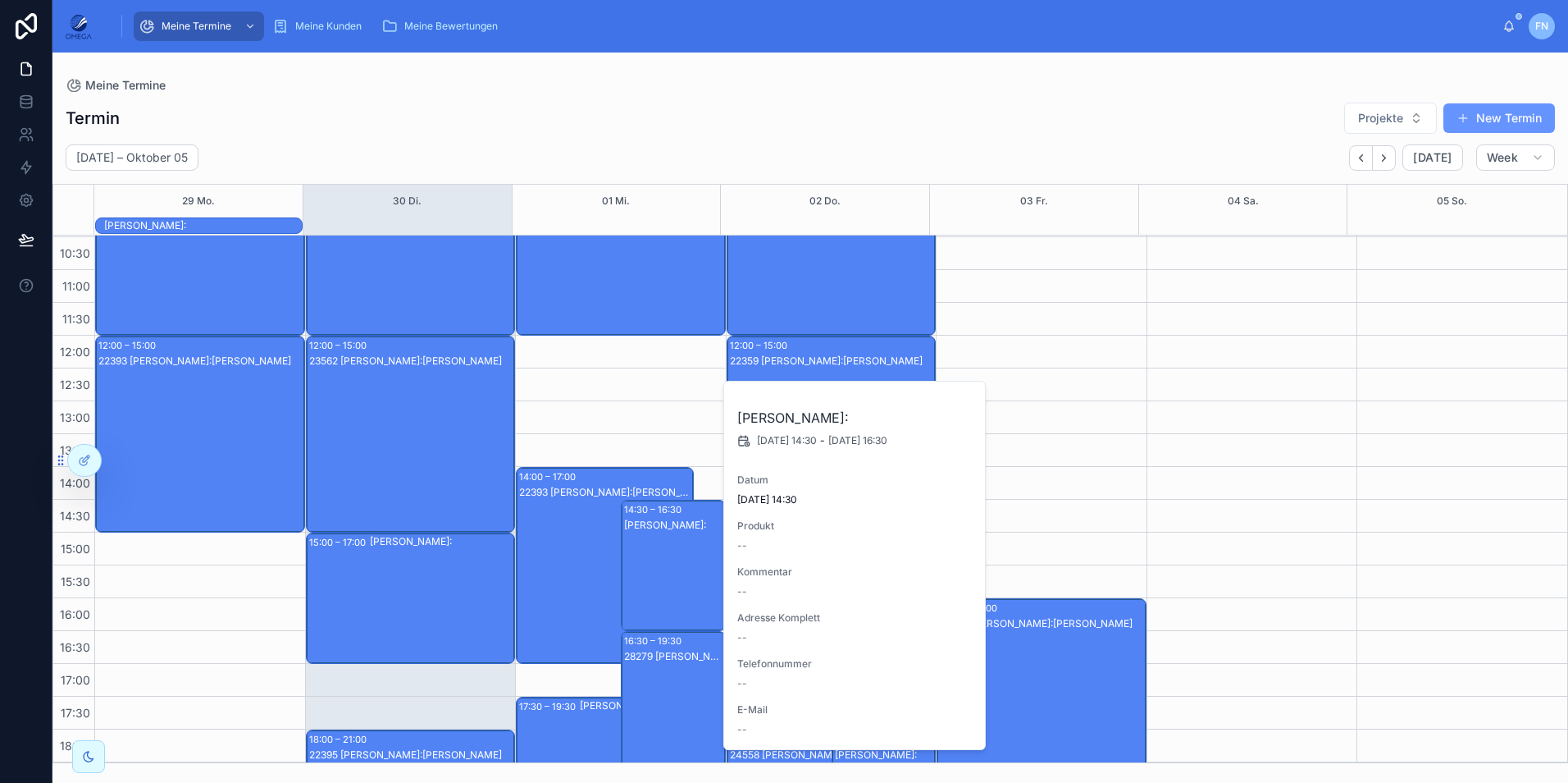
click at [673, 553] on div "[PERSON_NAME]:" at bounding box center [674, 582] width 100 height 128
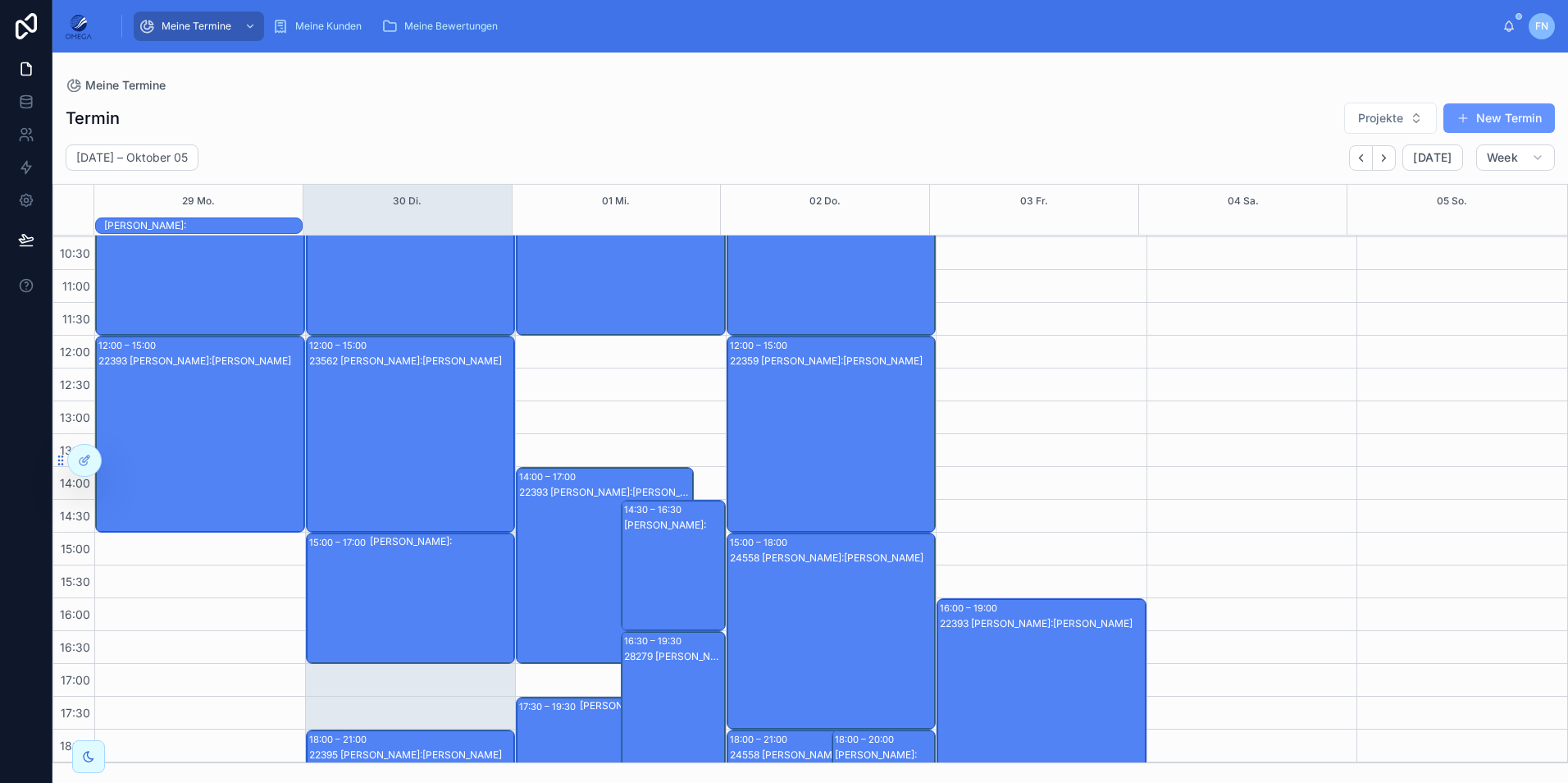
click at [582, 541] on div "22393 [PERSON_NAME]:[PERSON_NAME]" at bounding box center [606, 581] width 173 height 193
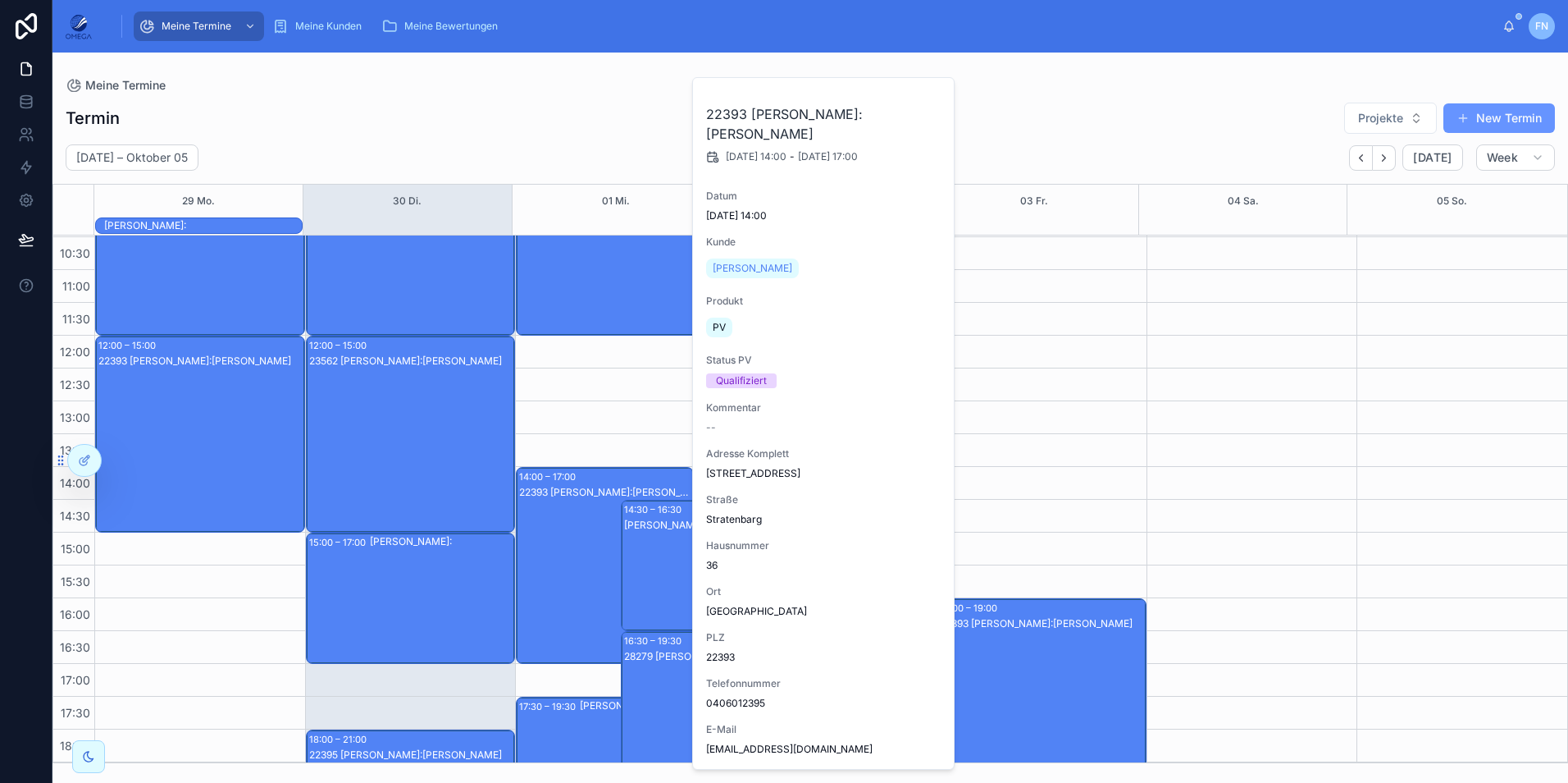
click at [577, 539] on div "22393 [PERSON_NAME]:[PERSON_NAME]" at bounding box center [606, 581] width 173 height 193
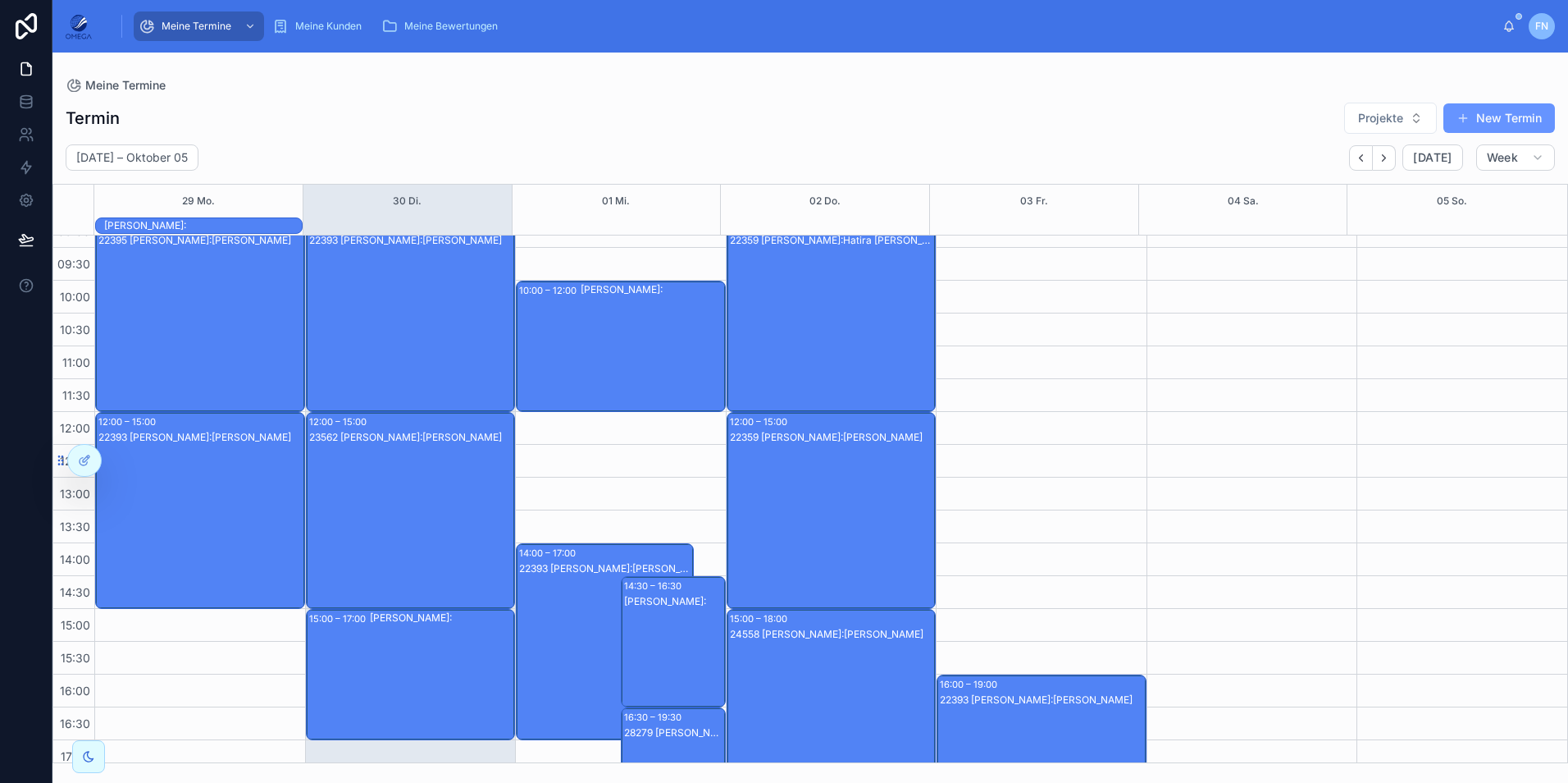
scroll to position [0, 0]
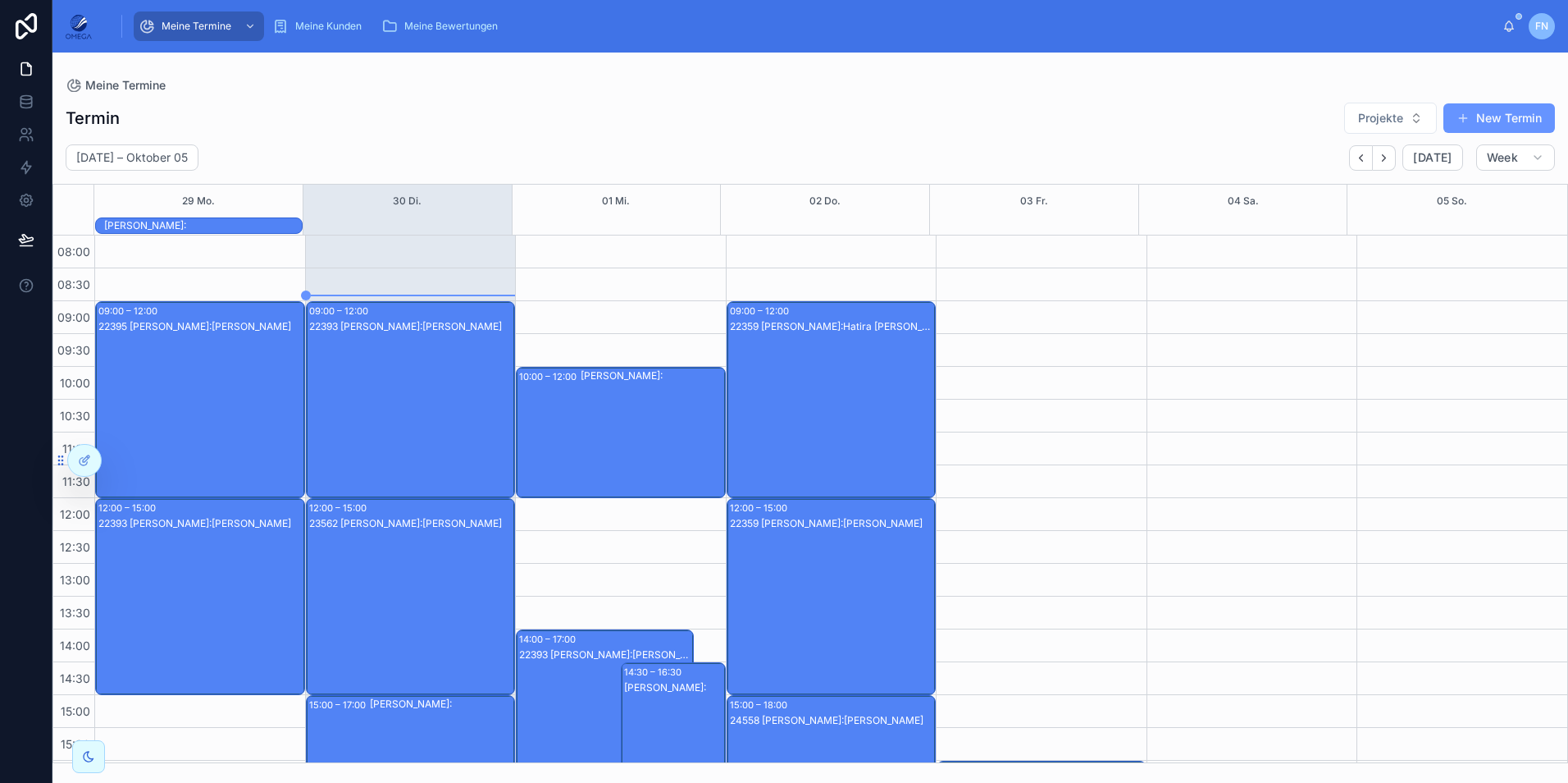
click at [622, 392] on div "[PERSON_NAME]:" at bounding box center [652, 432] width 144 height 128
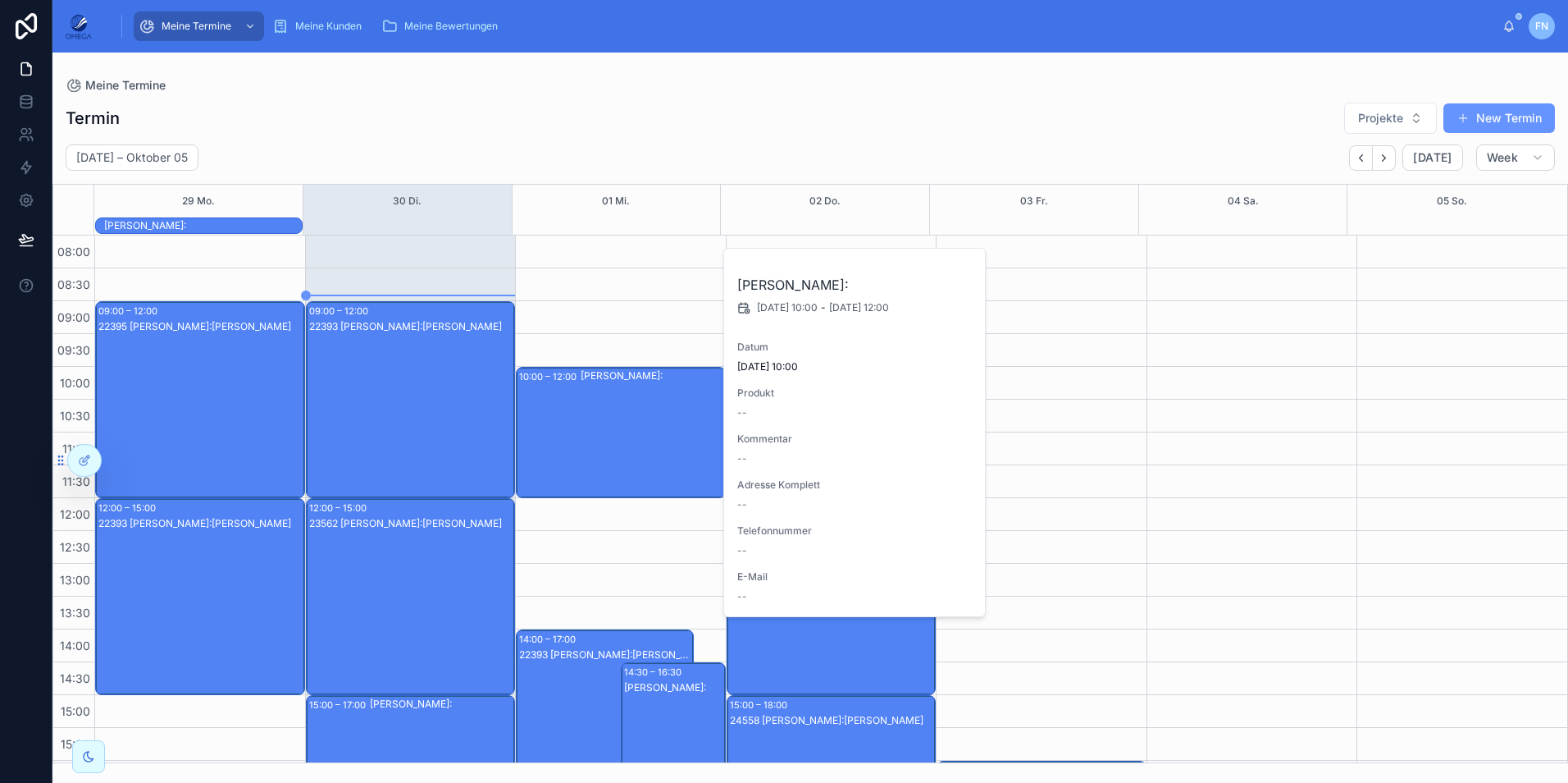
click at [623, 393] on div "[PERSON_NAME]:" at bounding box center [652, 432] width 144 height 128
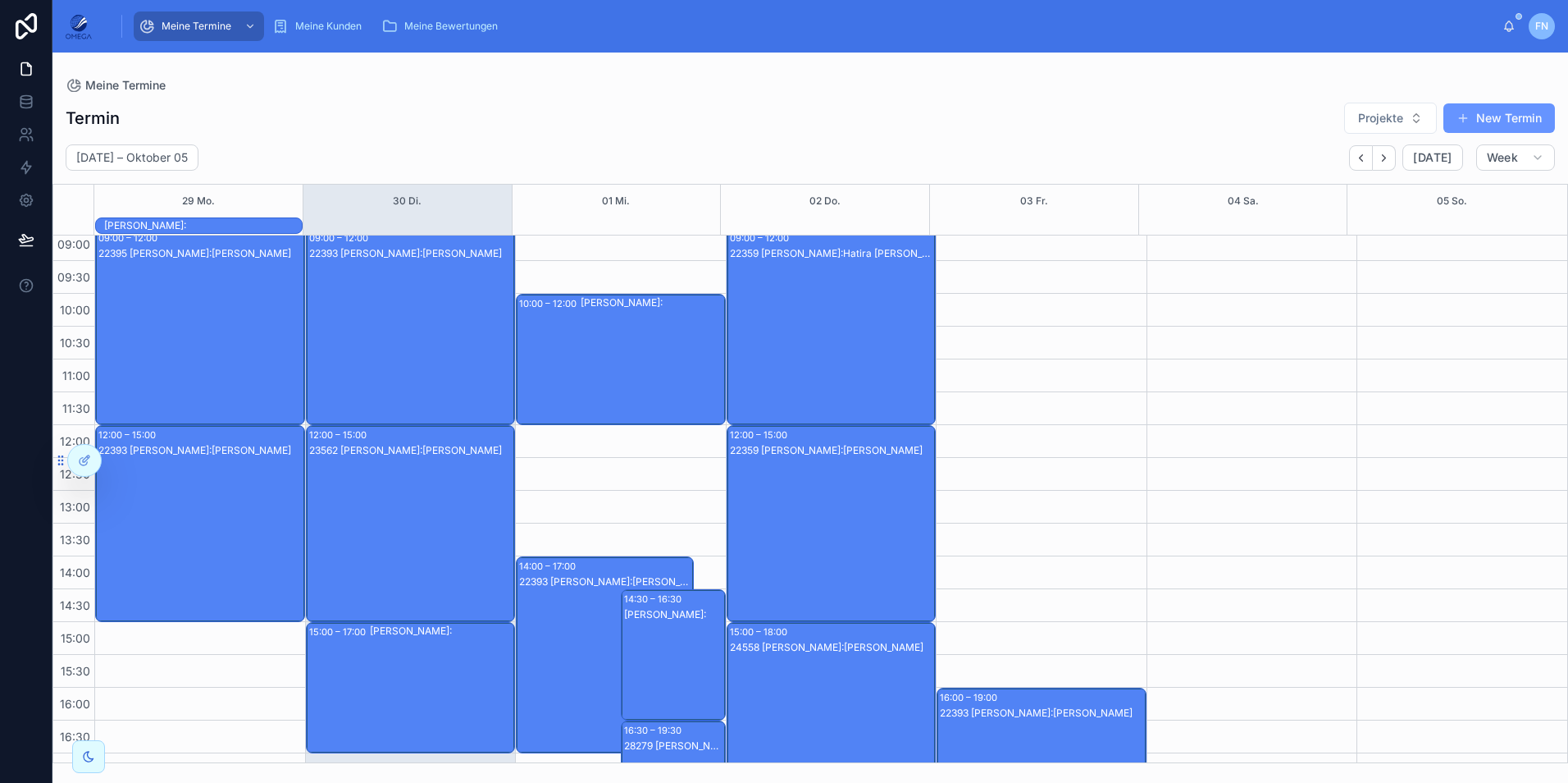
scroll to position [326, 0]
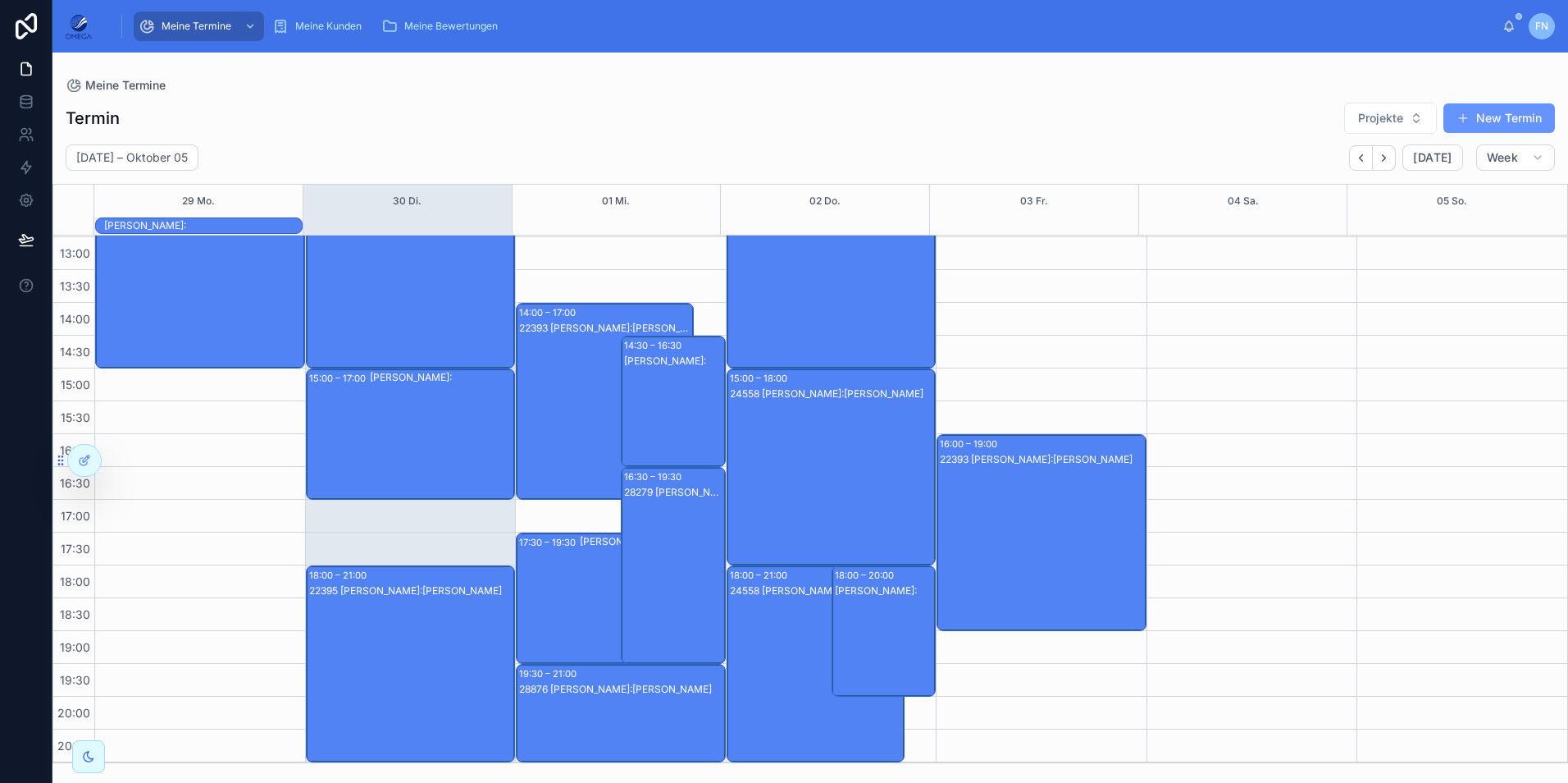
click at [581, 610] on div "[PERSON_NAME]:" at bounding box center [652, 598] width 144 height 128
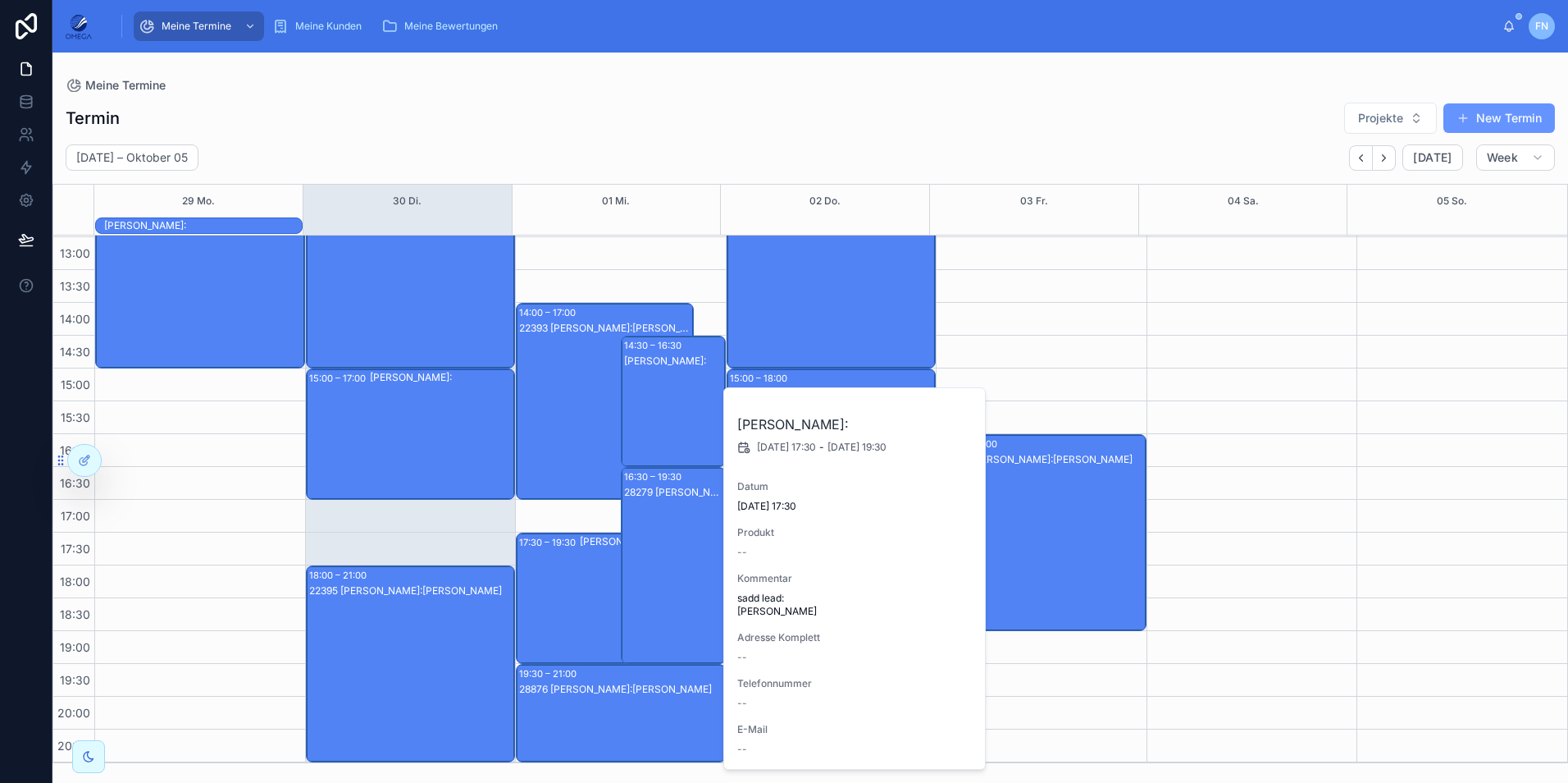
click at [581, 610] on div "[PERSON_NAME]:" at bounding box center [652, 598] width 144 height 128
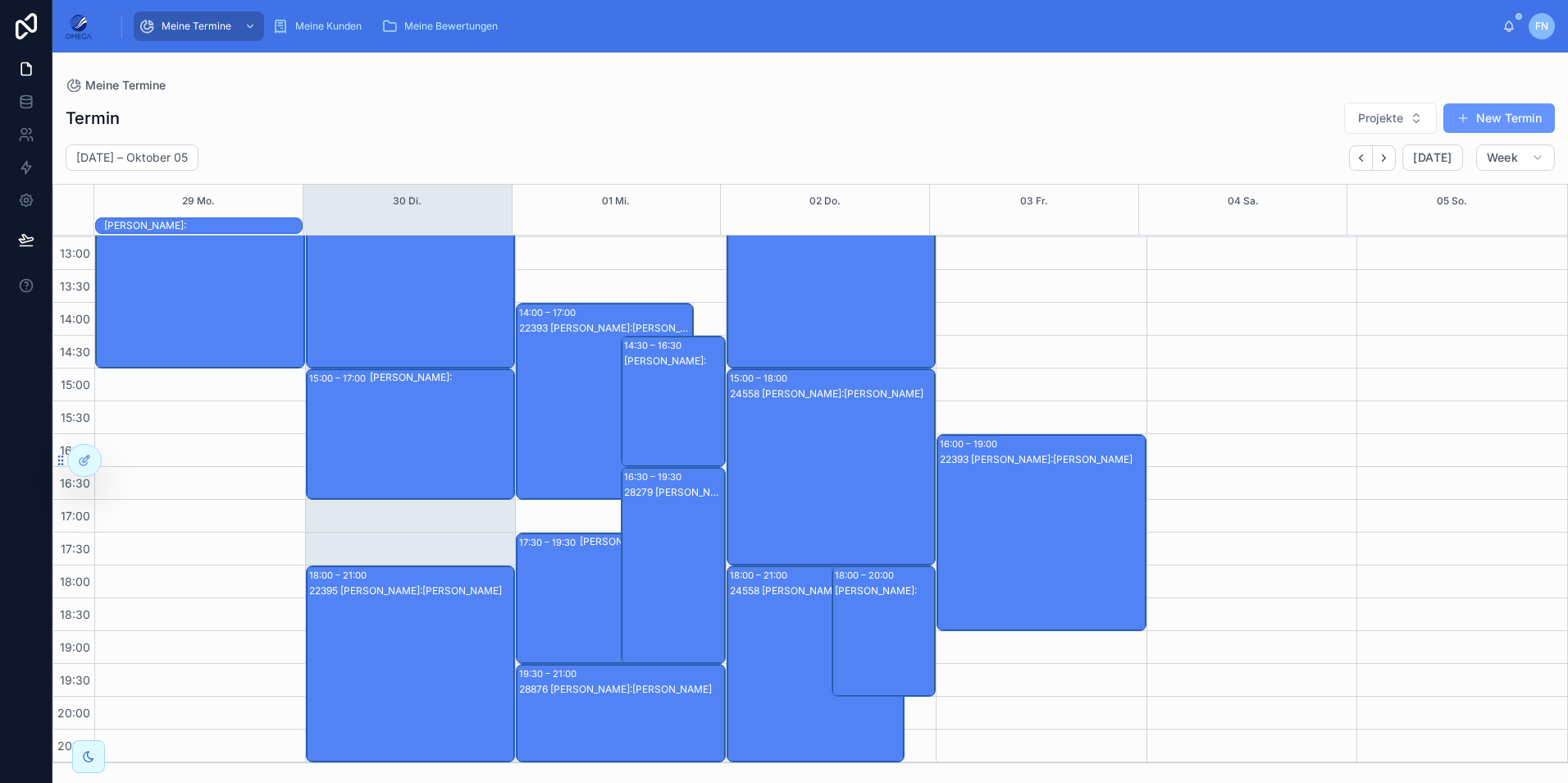
click at [589, 711] on div "28876 [PERSON_NAME]:[PERSON_NAME]" at bounding box center [622, 729] width 205 height 95
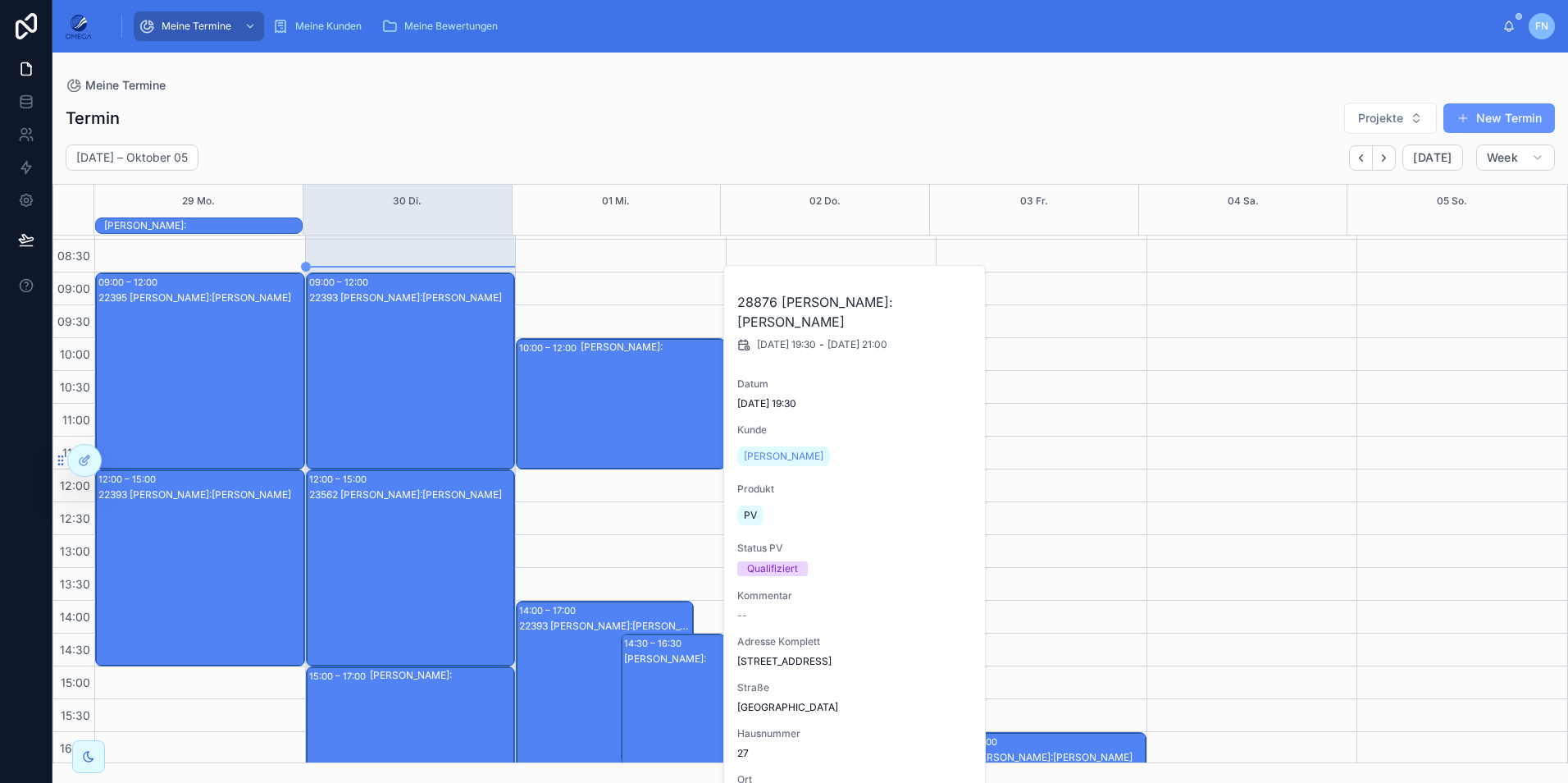
scroll to position [0, 0]
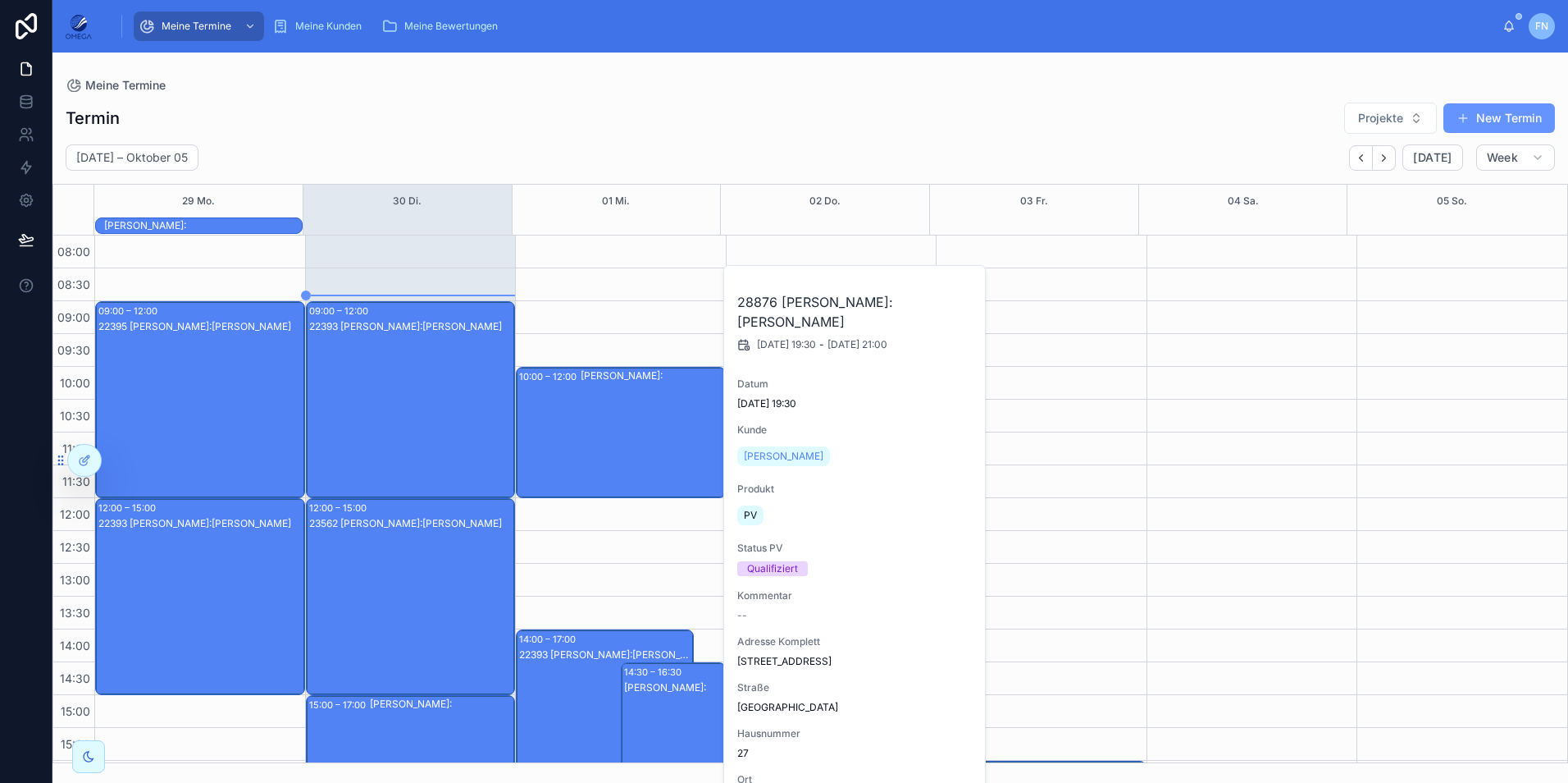
click at [579, 688] on div "22393 [PERSON_NAME]:[PERSON_NAME]" at bounding box center [606, 744] width 173 height 193
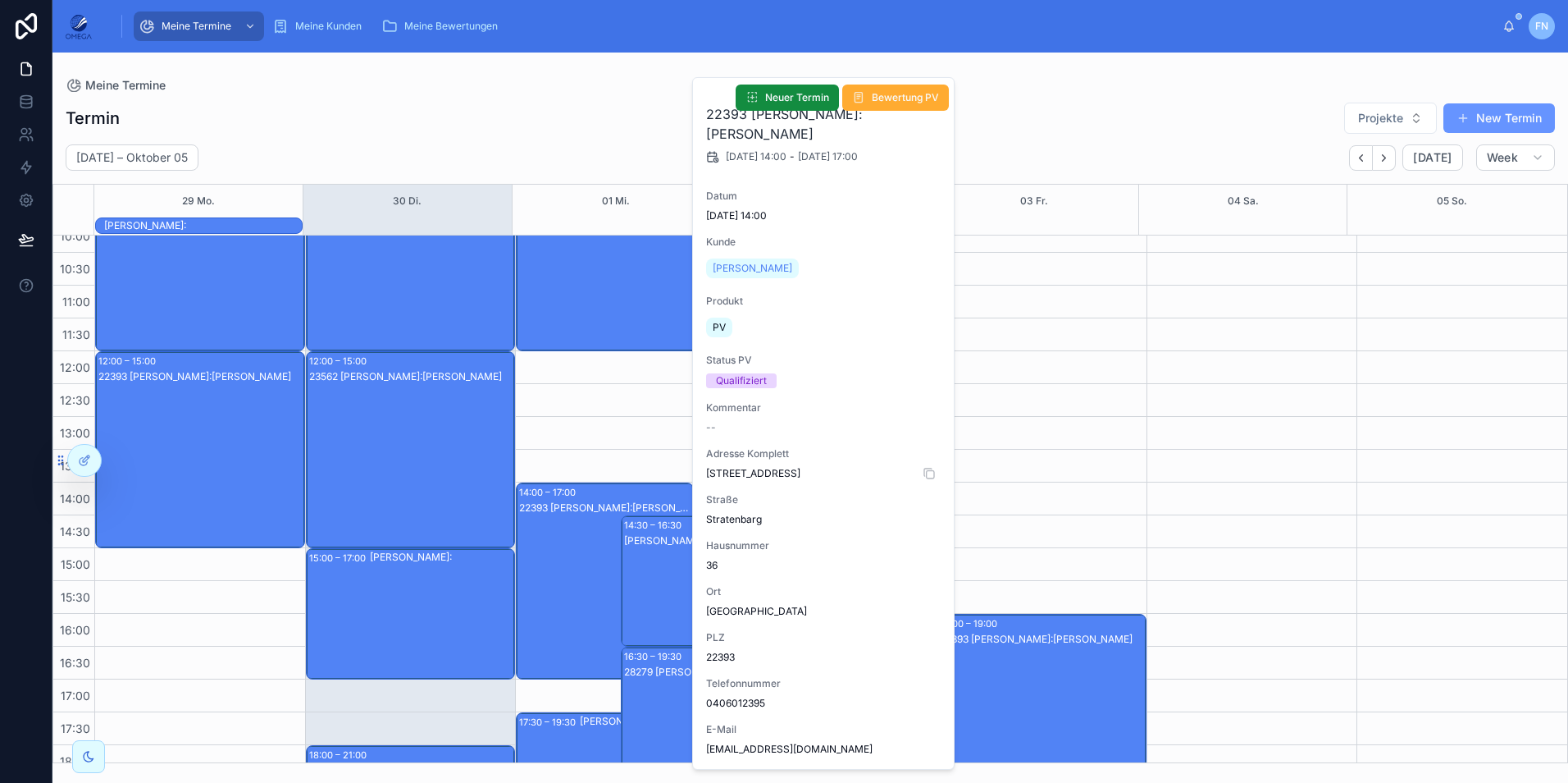
scroll to position [164, 0]
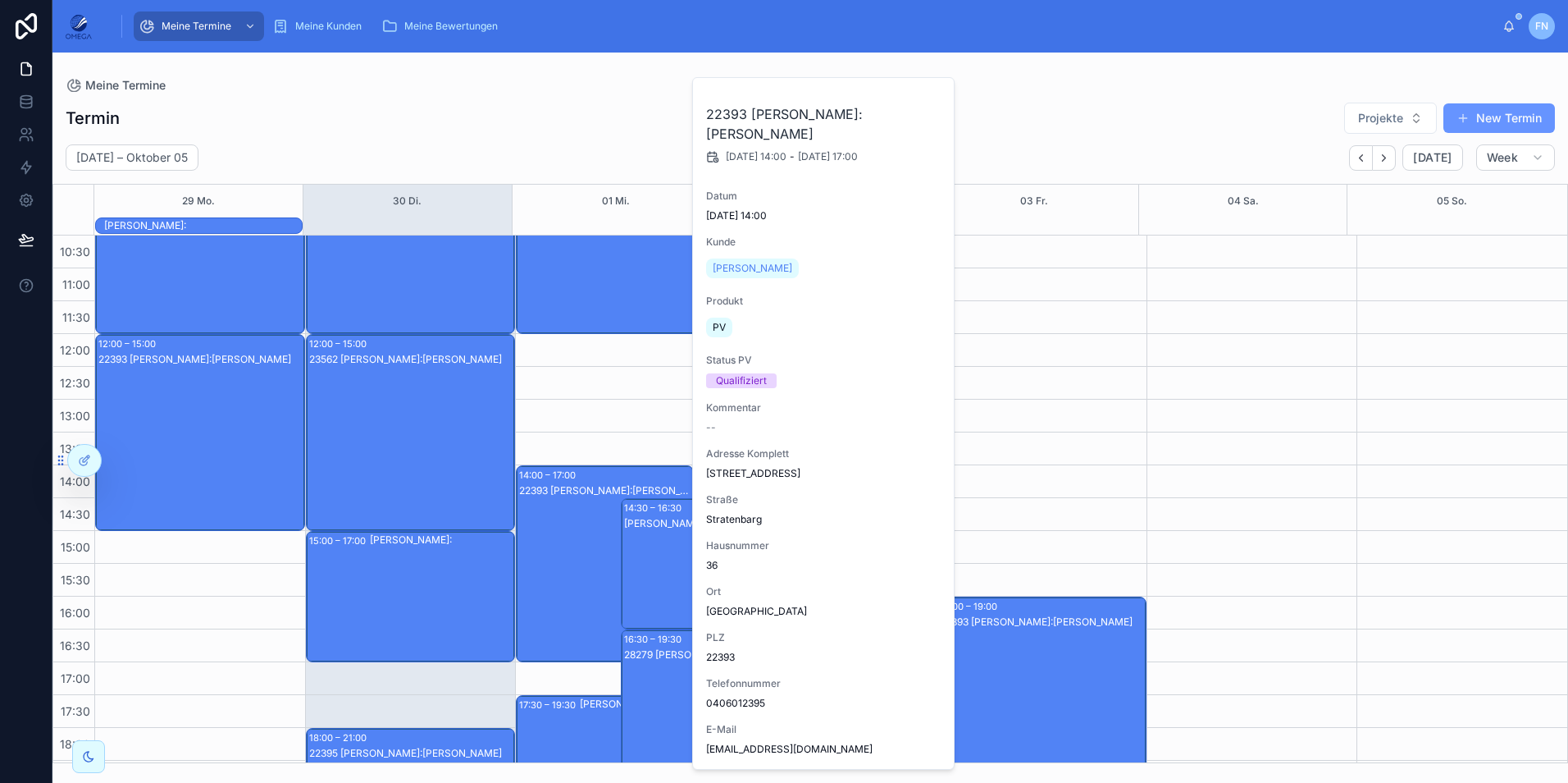
click at [576, 400] on div "10:00 – 12:00 Farshad Nourouzi Kunde: 14:00 – 17:00 22393 Farshad Nourouzi Kund…" at bounding box center [620, 498] width 210 height 853
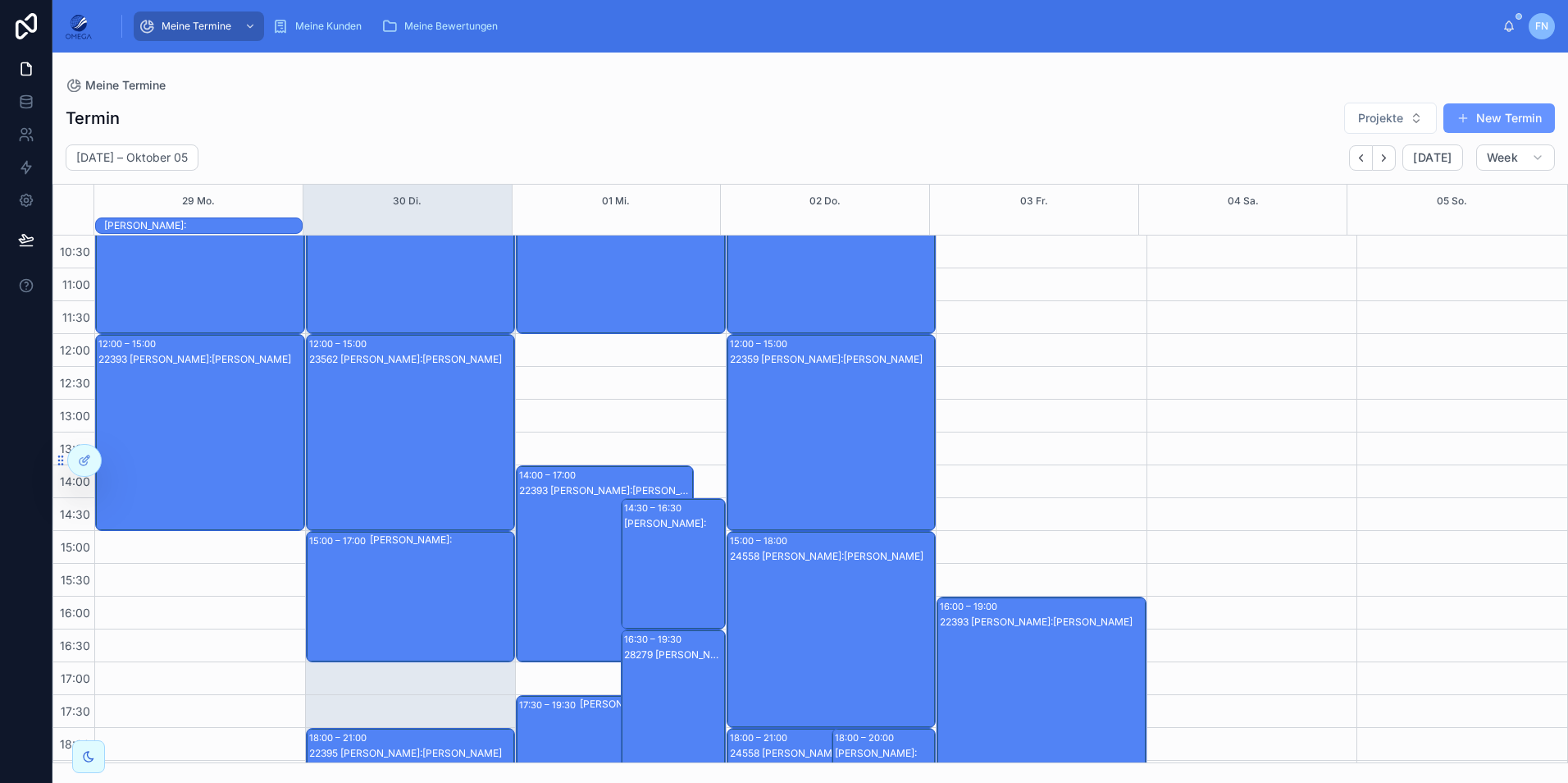
click at [855, 404] on div "22359 [PERSON_NAME]:[PERSON_NAME]" at bounding box center [832, 448] width 205 height 193
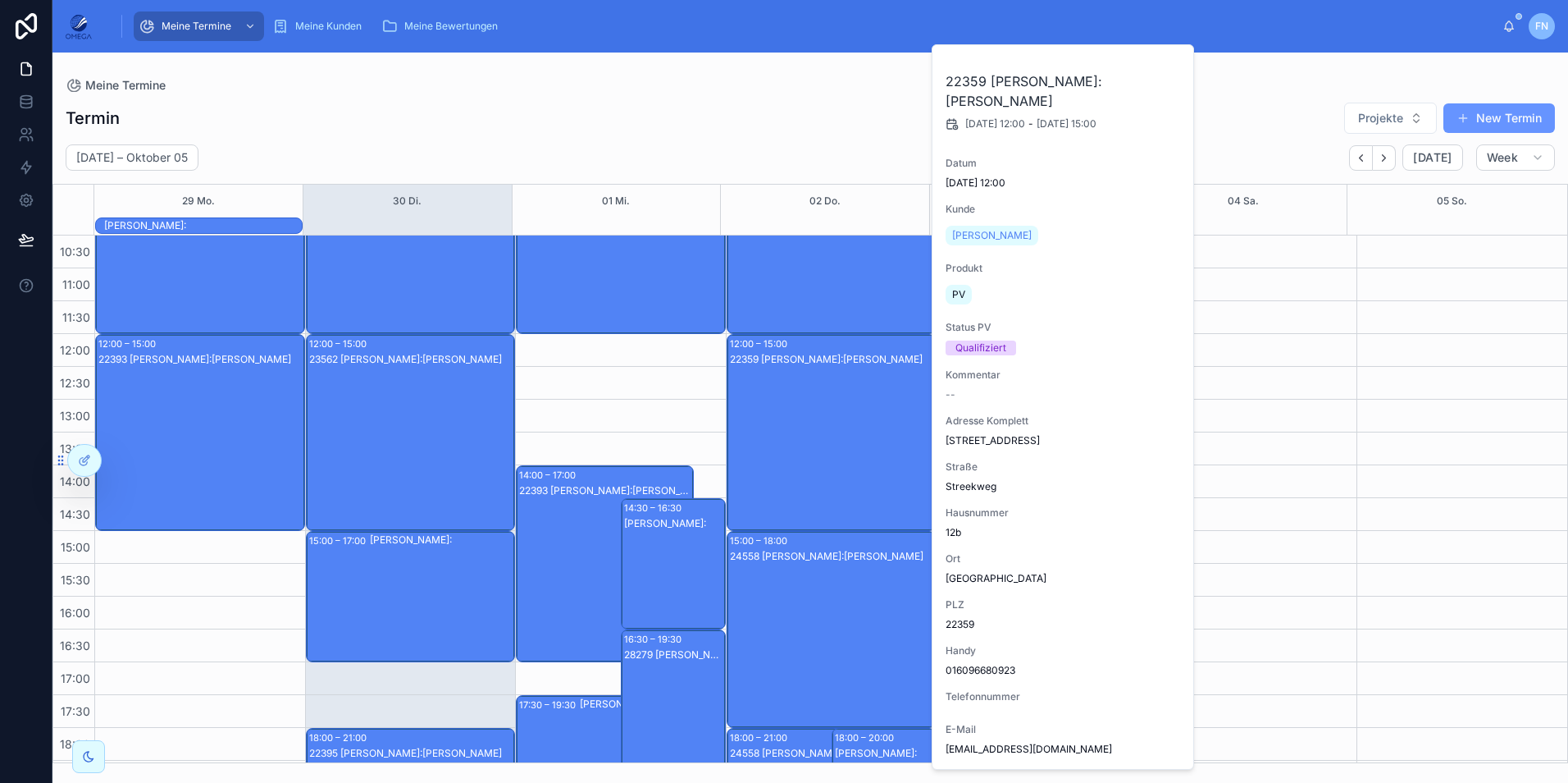
click at [852, 406] on div "22359 [PERSON_NAME]:[PERSON_NAME]" at bounding box center [832, 448] width 205 height 193
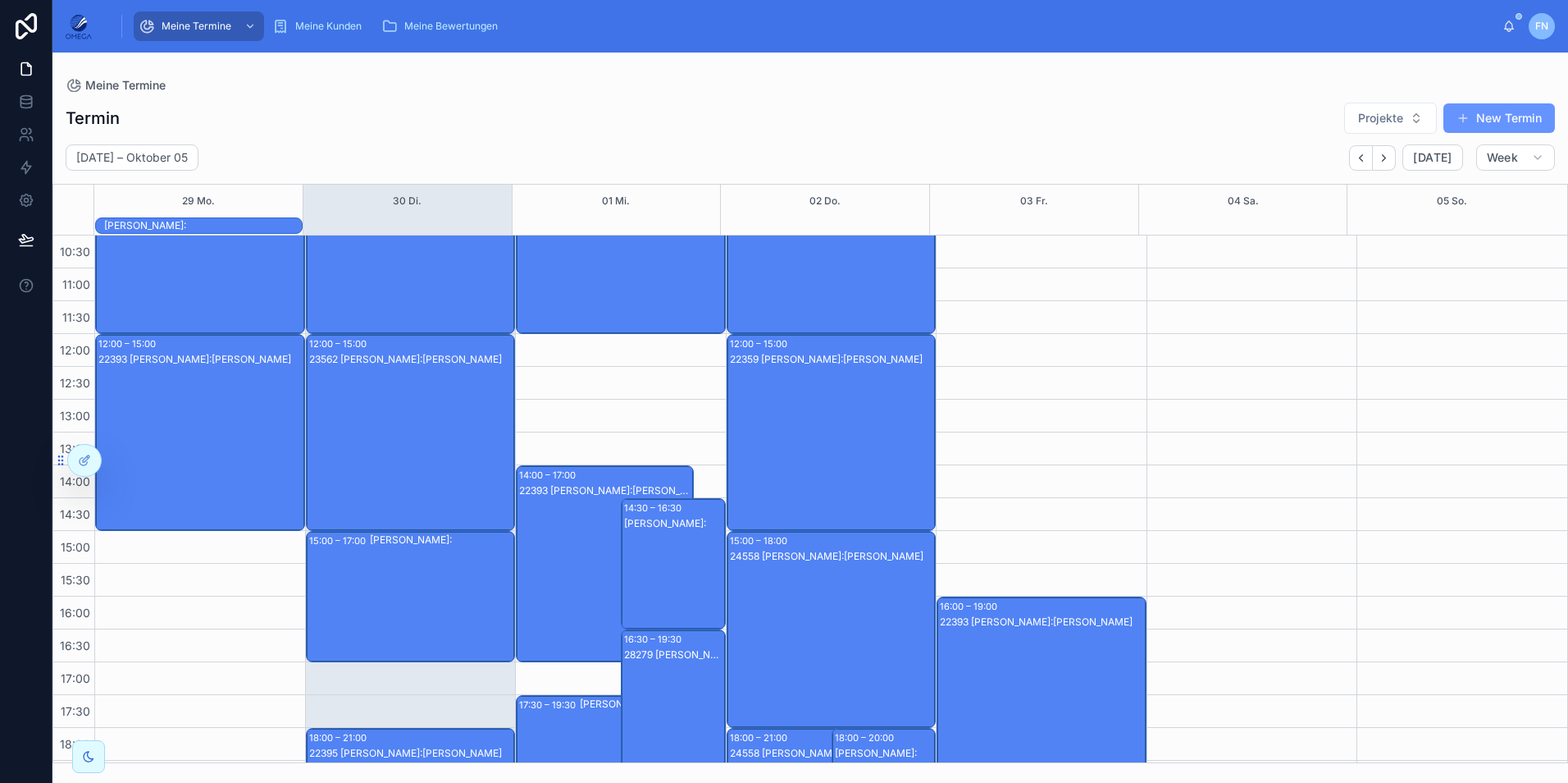
click at [839, 288] on div "22359 [PERSON_NAME] Kunde:Hatira Strack" at bounding box center [832, 251] width 205 height 193
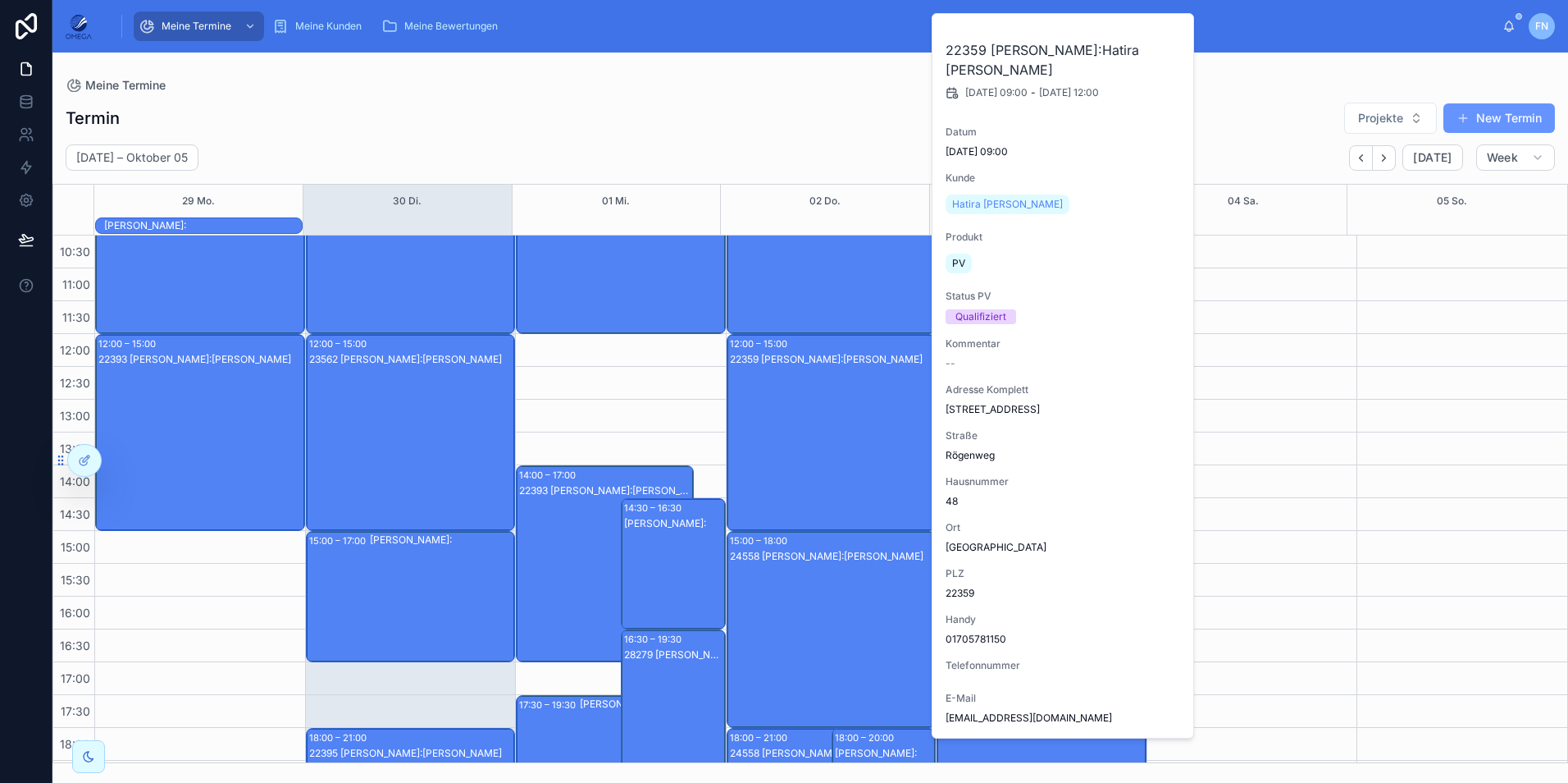
click at [839, 288] on div "22359 [PERSON_NAME] Kunde:Hatira Strack" at bounding box center [832, 251] width 205 height 193
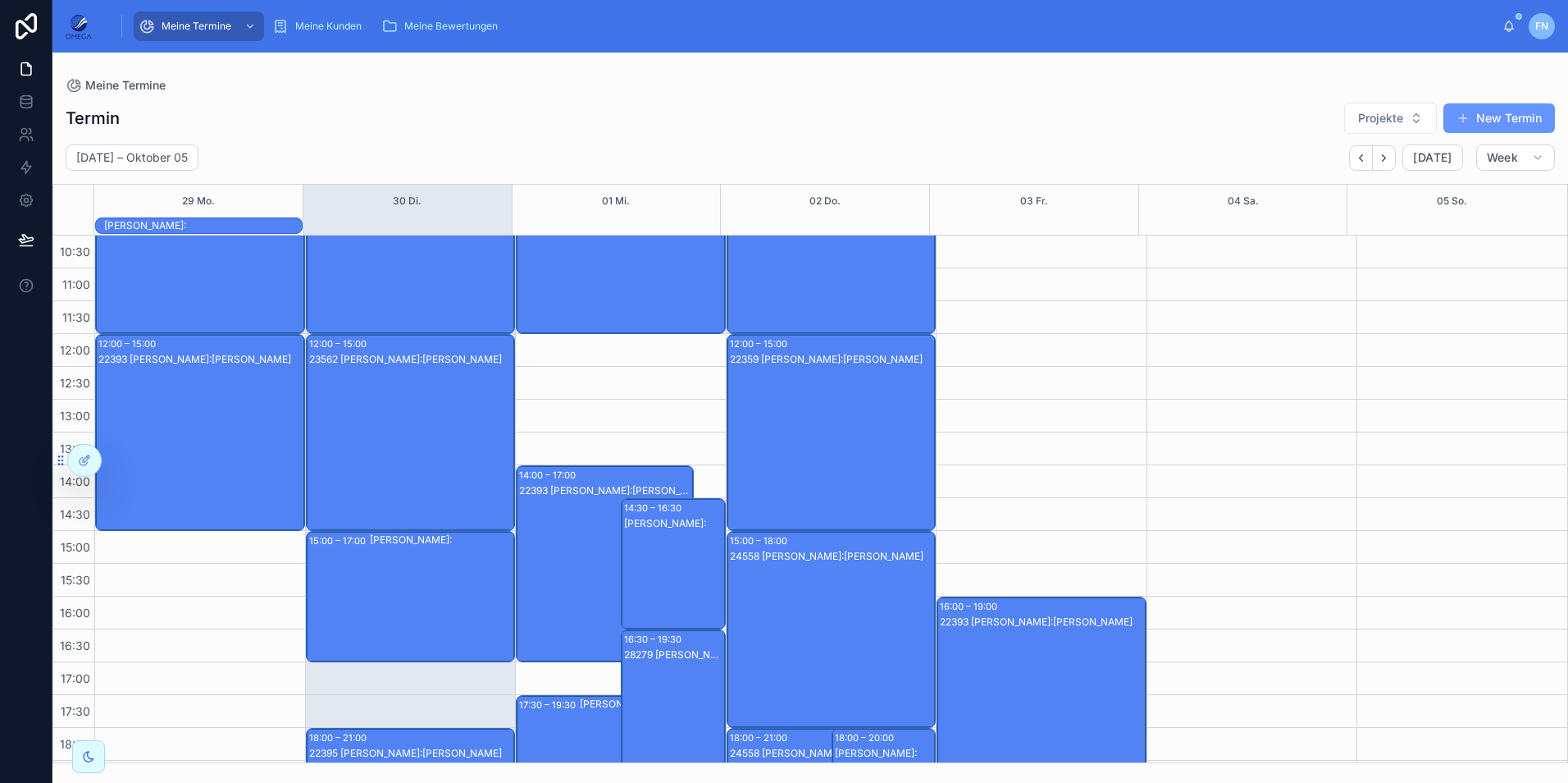
click at [838, 632] on div "24558 [PERSON_NAME]:[PERSON_NAME]" at bounding box center [832, 645] width 205 height 193
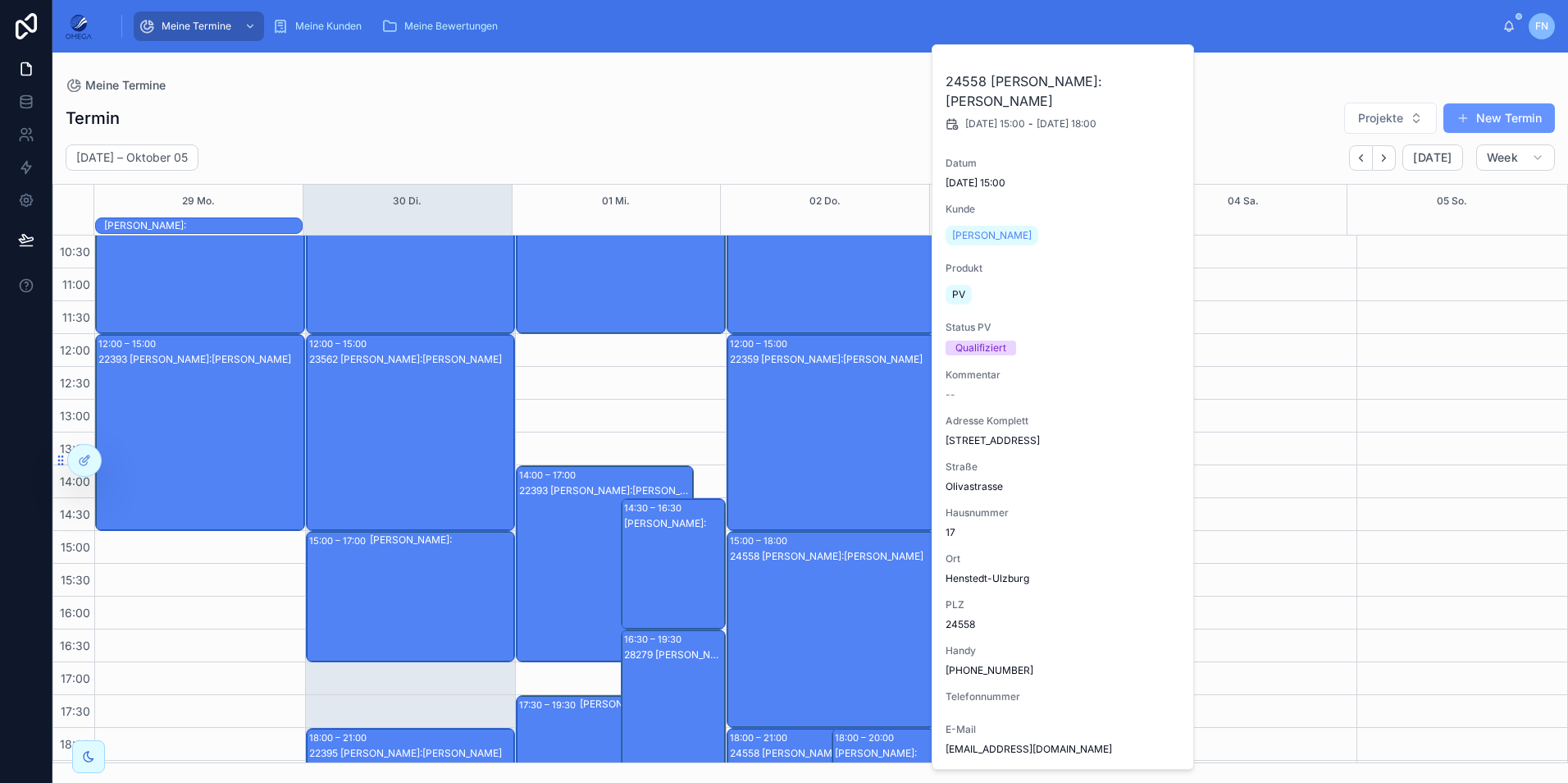
click at [838, 632] on div "24558 [PERSON_NAME]:[PERSON_NAME]" at bounding box center [832, 645] width 205 height 193
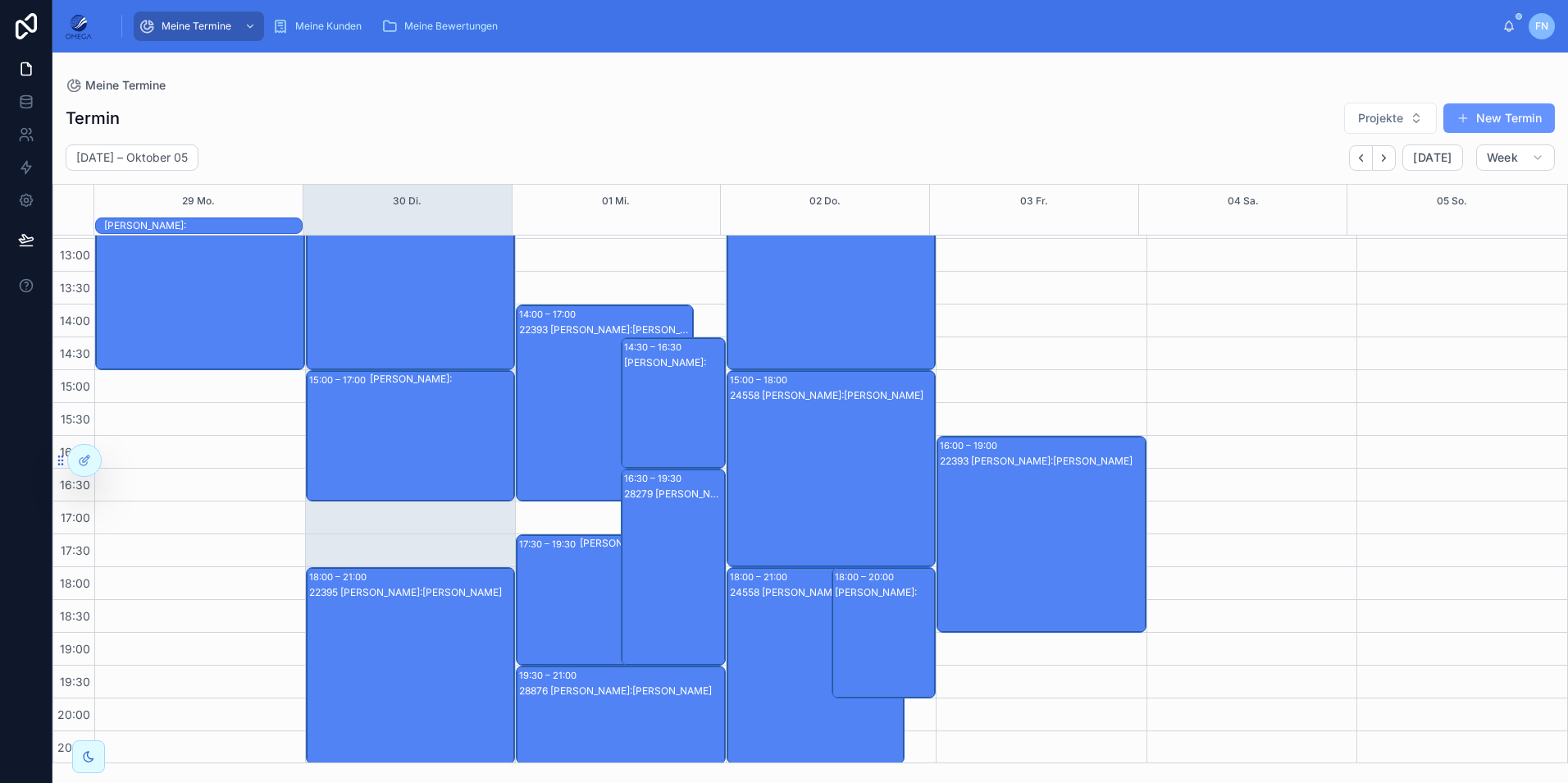
scroll to position [326, 0]
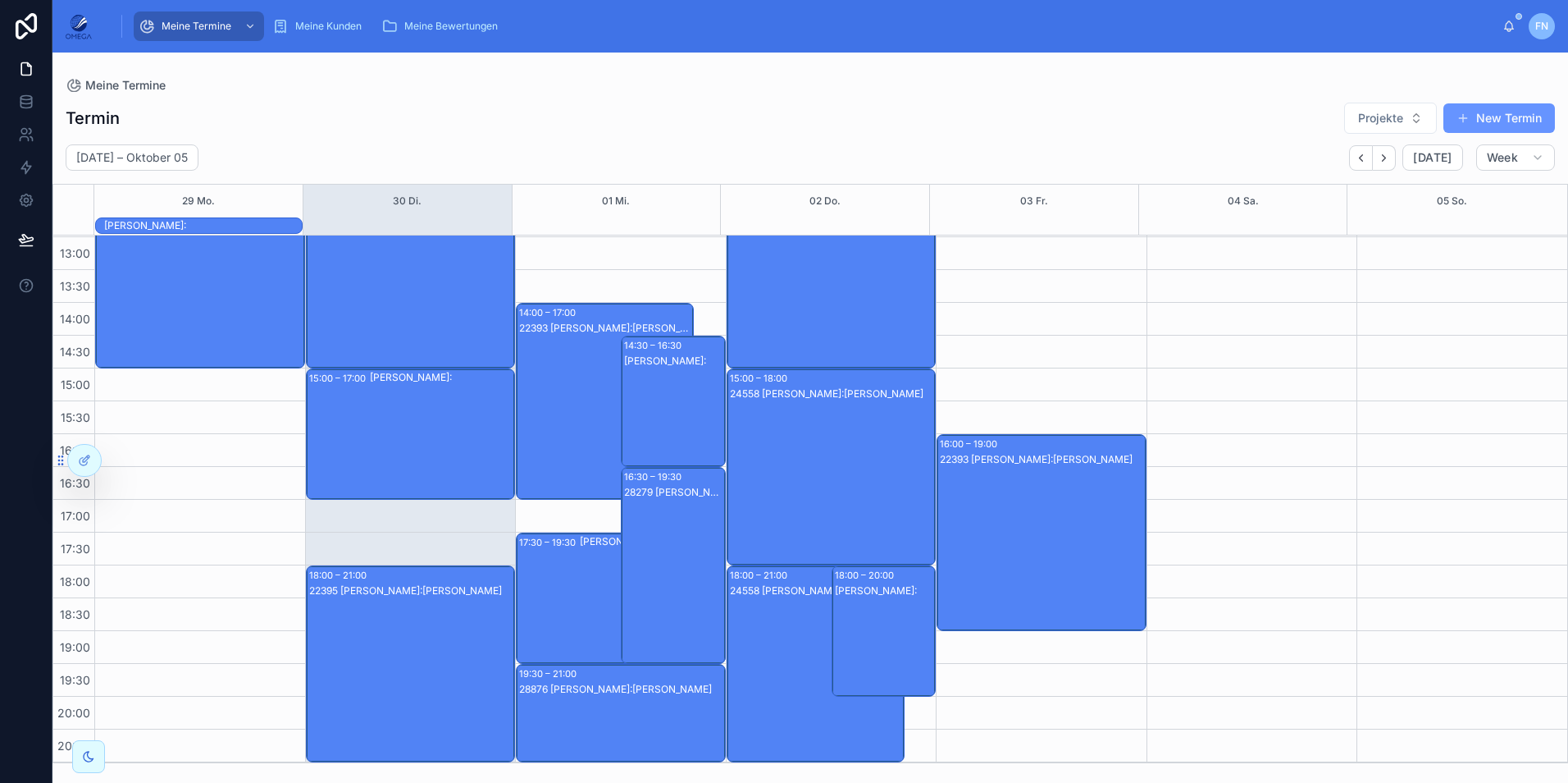
click at [782, 638] on div "24558 [PERSON_NAME]:Wiki [PERSON_NAME]" at bounding box center [816, 680] width 173 height 193
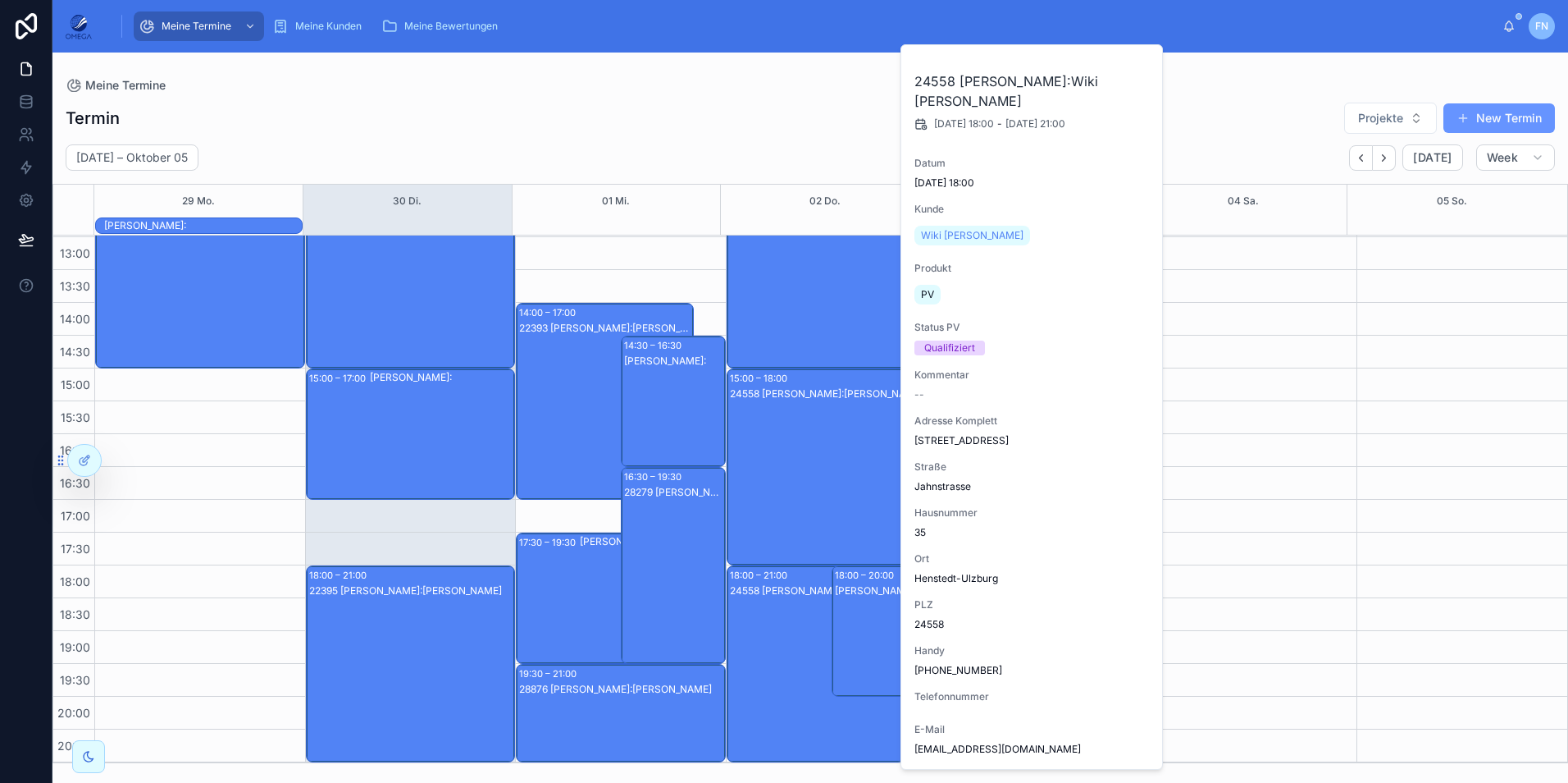
click at [782, 638] on div "24558 [PERSON_NAME]:Wiki [PERSON_NAME]" at bounding box center [816, 680] width 173 height 193
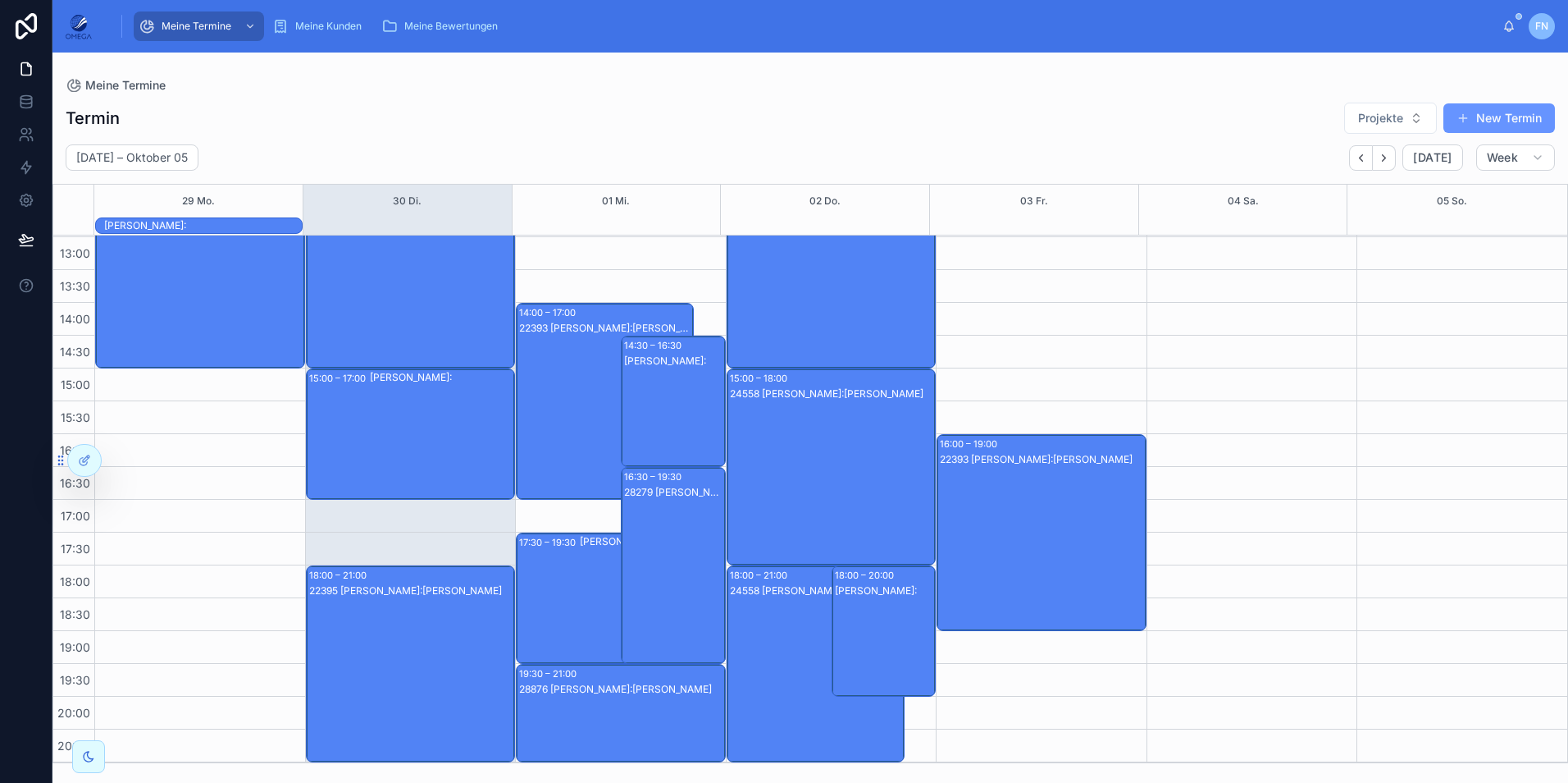
click at [782, 638] on div "24558 [PERSON_NAME]:Wiki [PERSON_NAME]" at bounding box center [816, 680] width 173 height 193
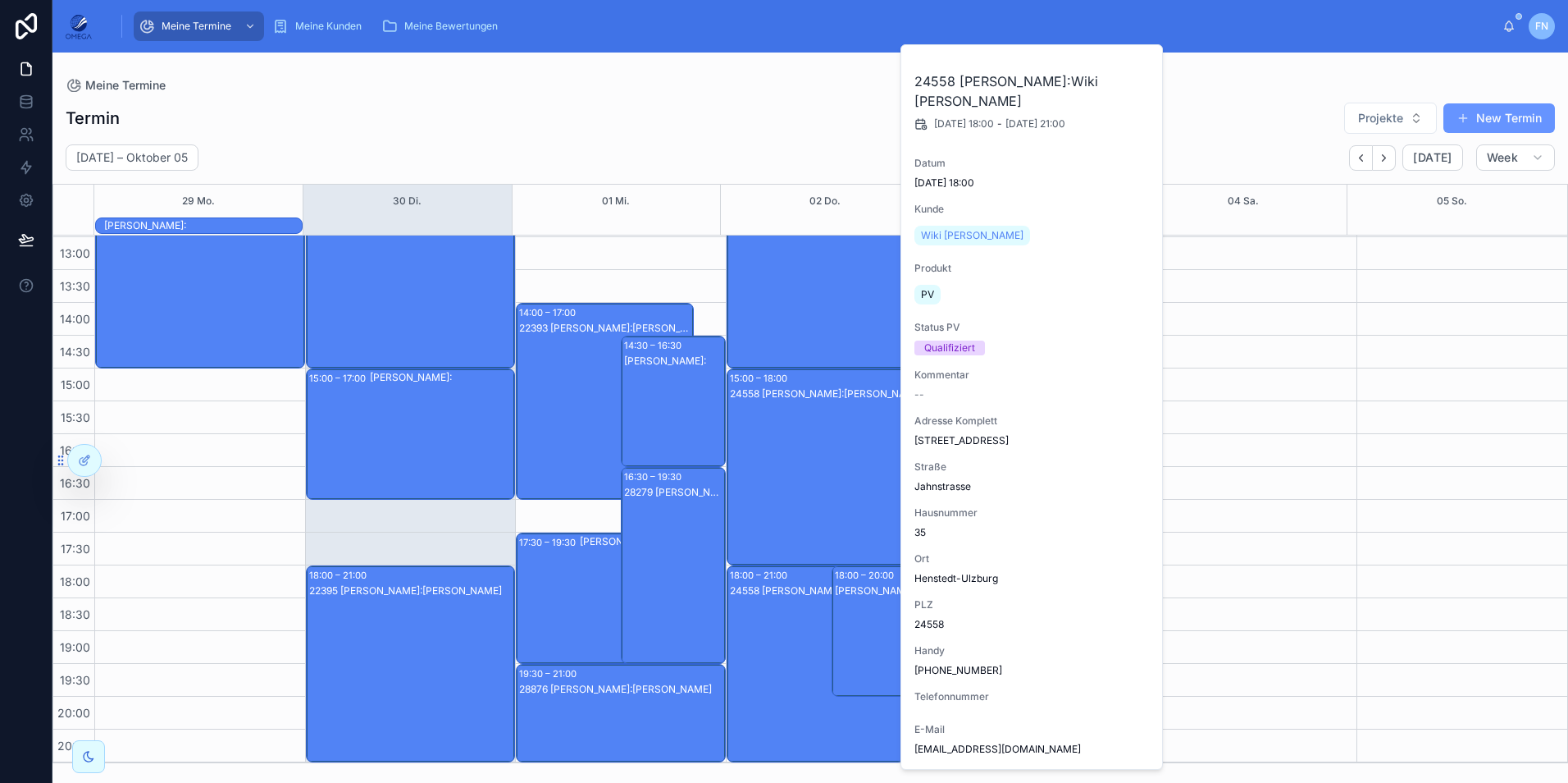
click at [781, 642] on div "24558 [PERSON_NAME]:Wiki [PERSON_NAME]" at bounding box center [816, 680] width 173 height 193
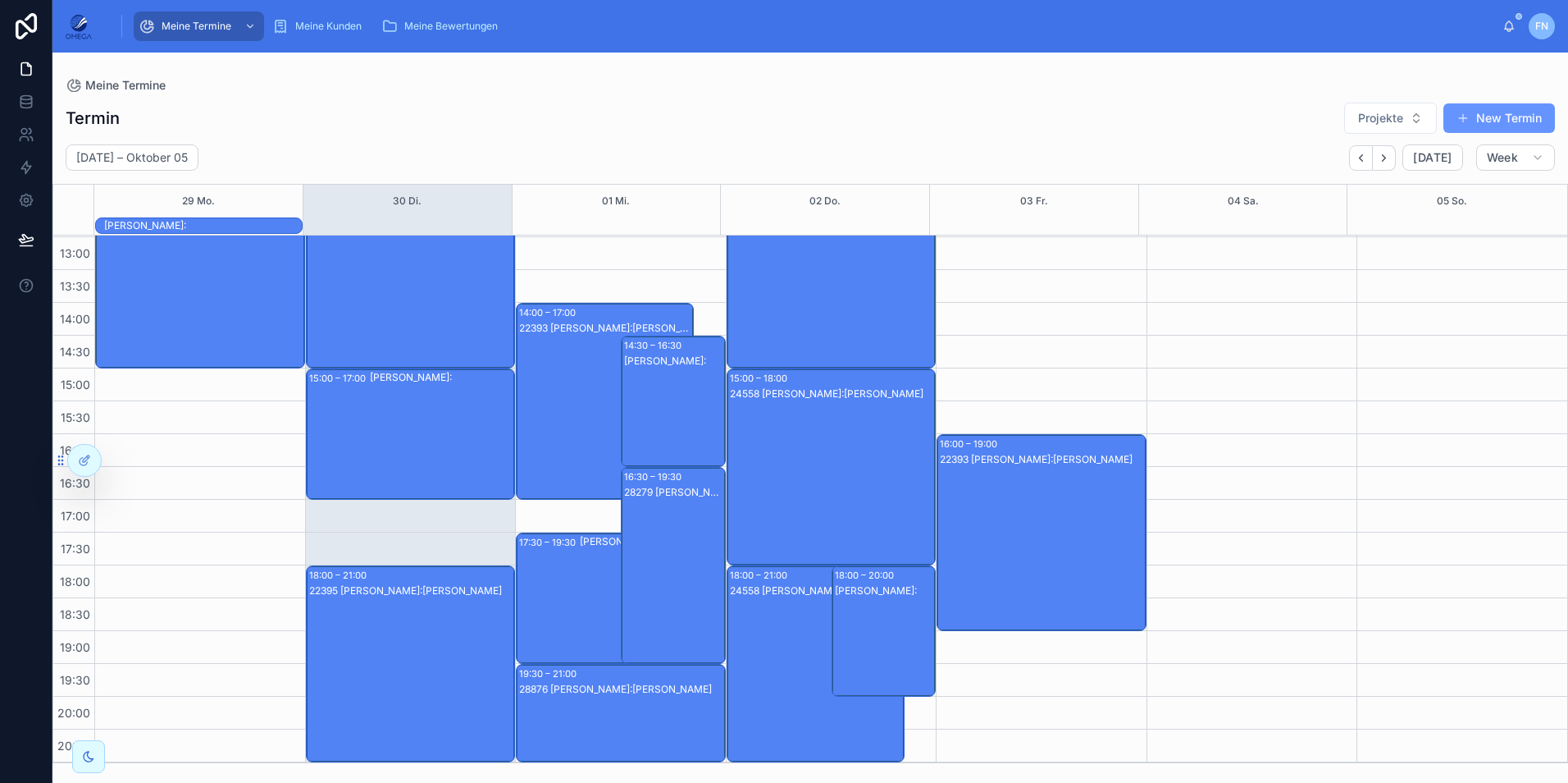
click at [1062, 520] on div "22393 [PERSON_NAME]:[PERSON_NAME]" at bounding box center [1042, 549] width 205 height 193
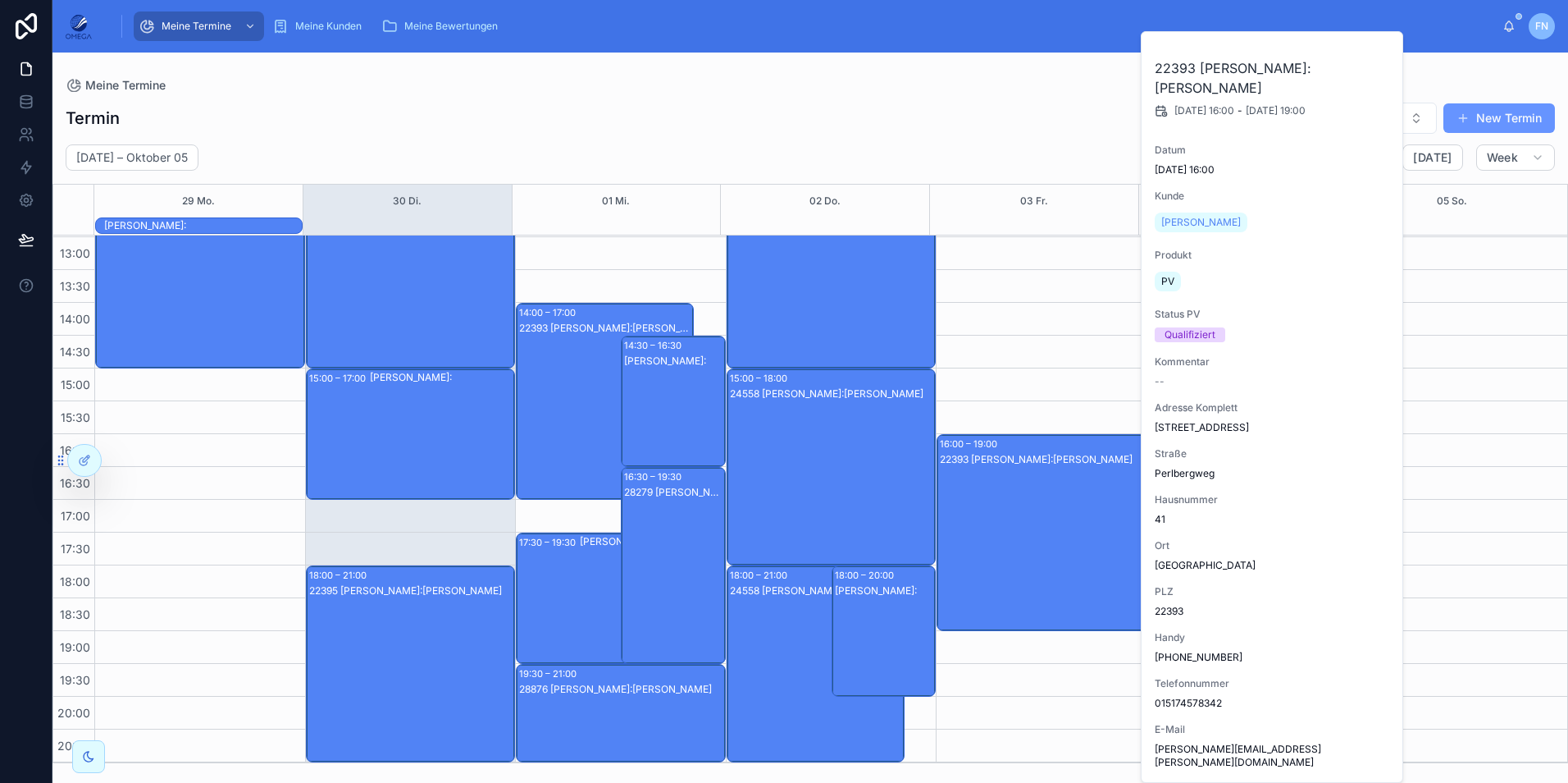
click at [1052, 515] on div "22393 [PERSON_NAME]:[PERSON_NAME]" at bounding box center [1042, 549] width 205 height 193
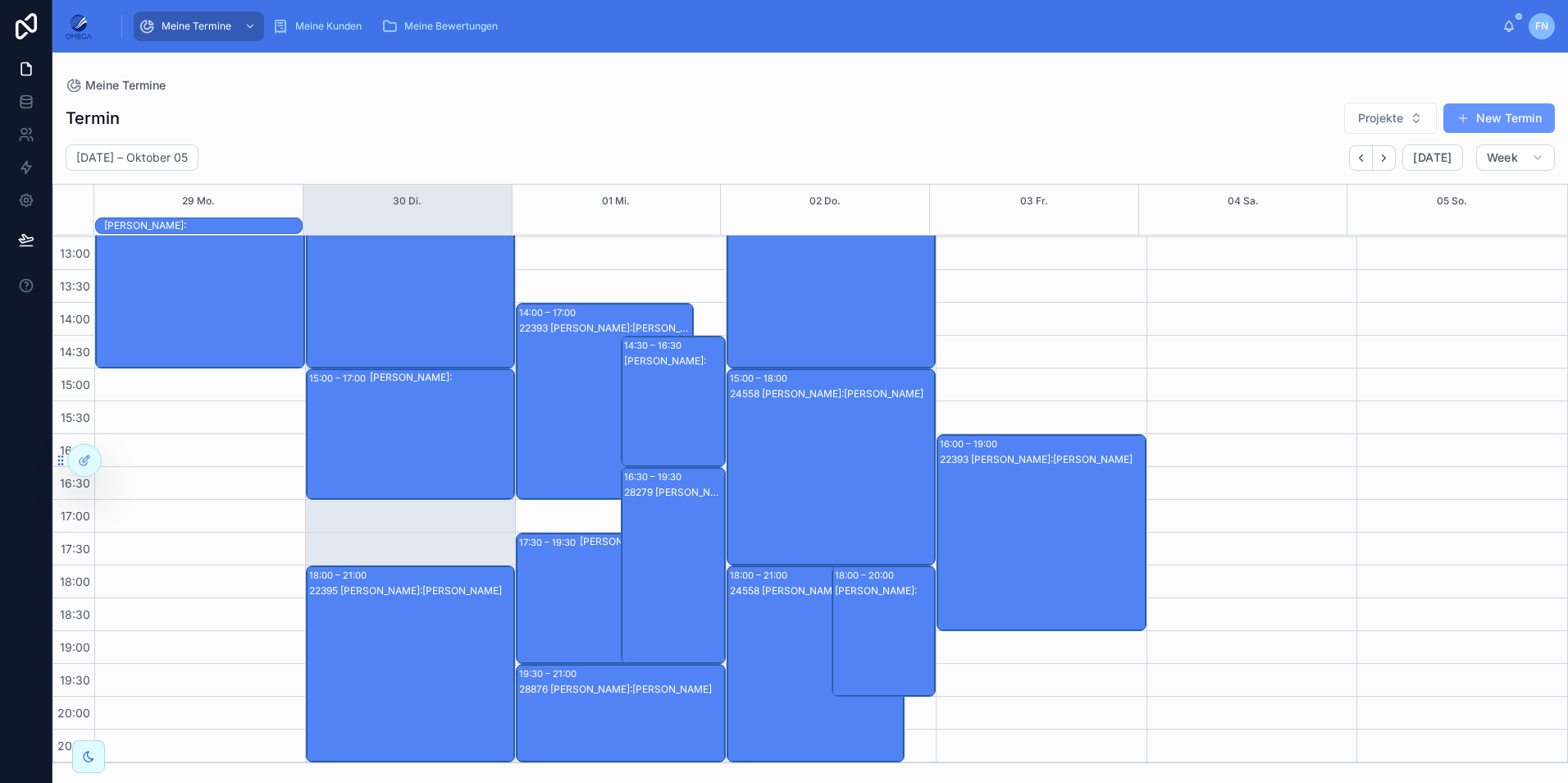
click at [552, 394] on div "22393 [PERSON_NAME]:[PERSON_NAME]" at bounding box center [606, 417] width 173 height 193
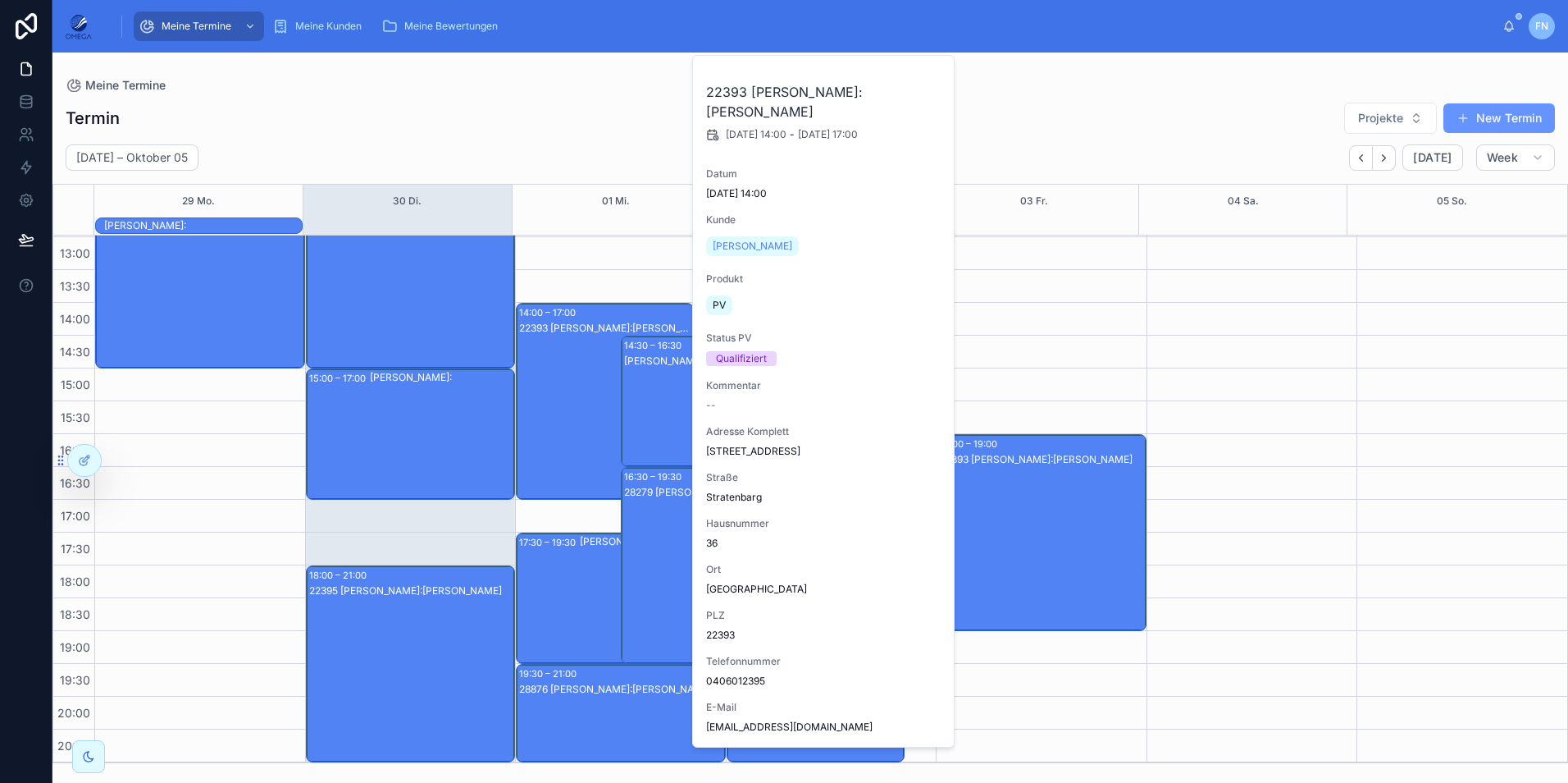
click at [552, 394] on div "22393 [PERSON_NAME]:[PERSON_NAME]" at bounding box center [606, 417] width 173 height 193
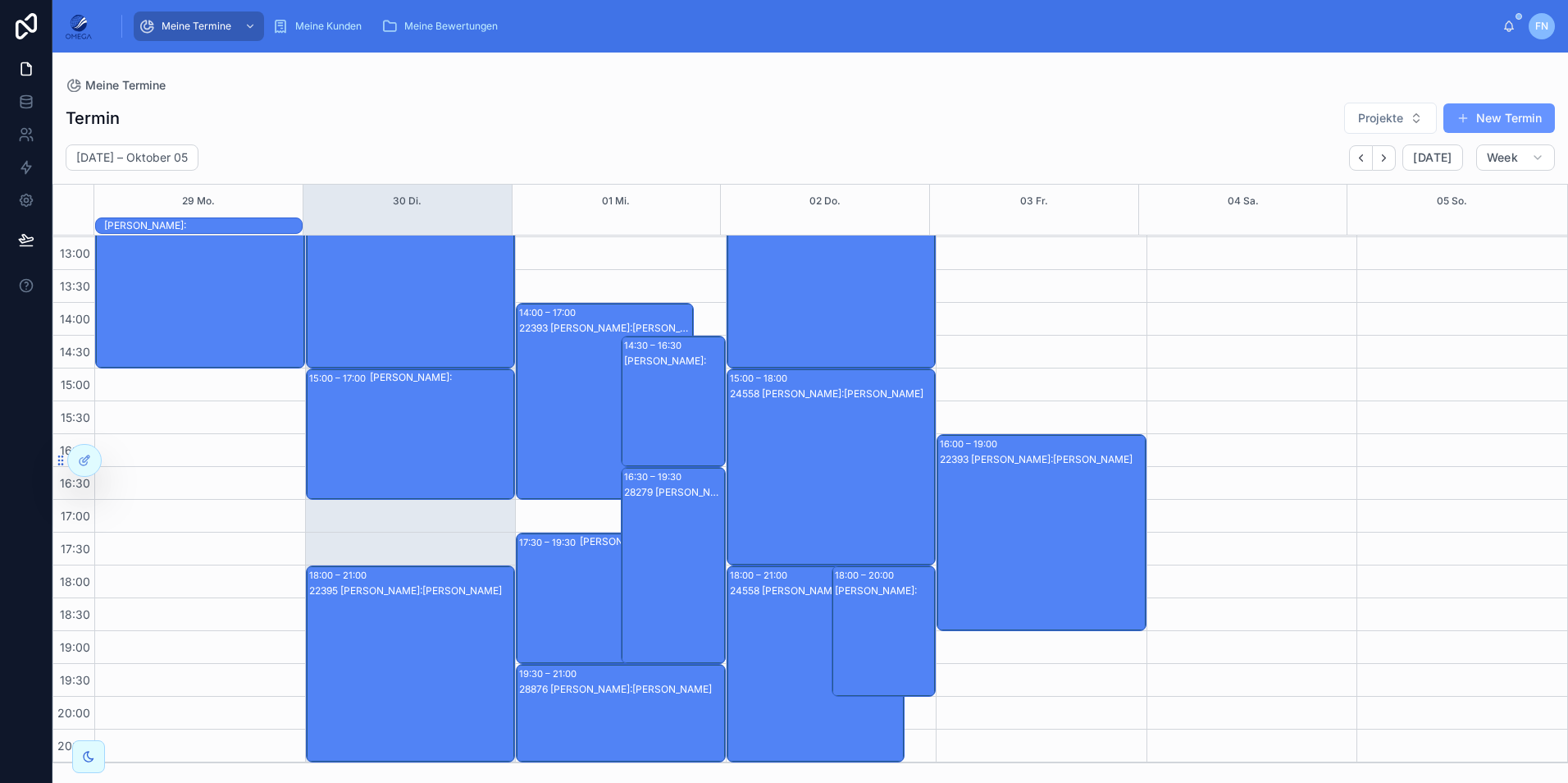
click at [557, 394] on div "22393 [PERSON_NAME]:[PERSON_NAME]" at bounding box center [606, 417] width 173 height 193
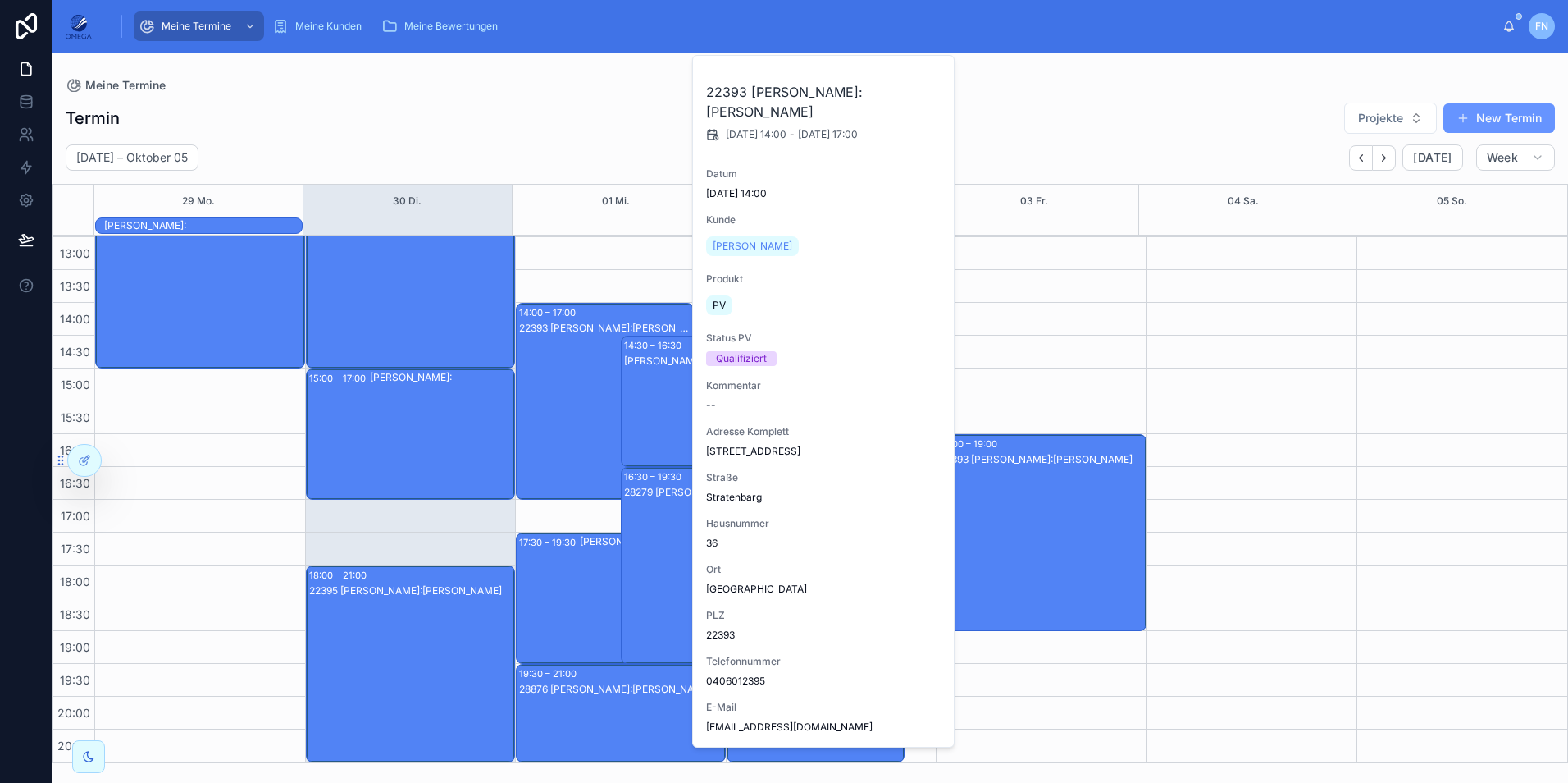
click at [514, 100] on div "Termin Projekte New Termin September 29 – Oktober 05 Today Week 29 Mo. 30 Di. 0…" at bounding box center [810, 428] width 1515 height 671
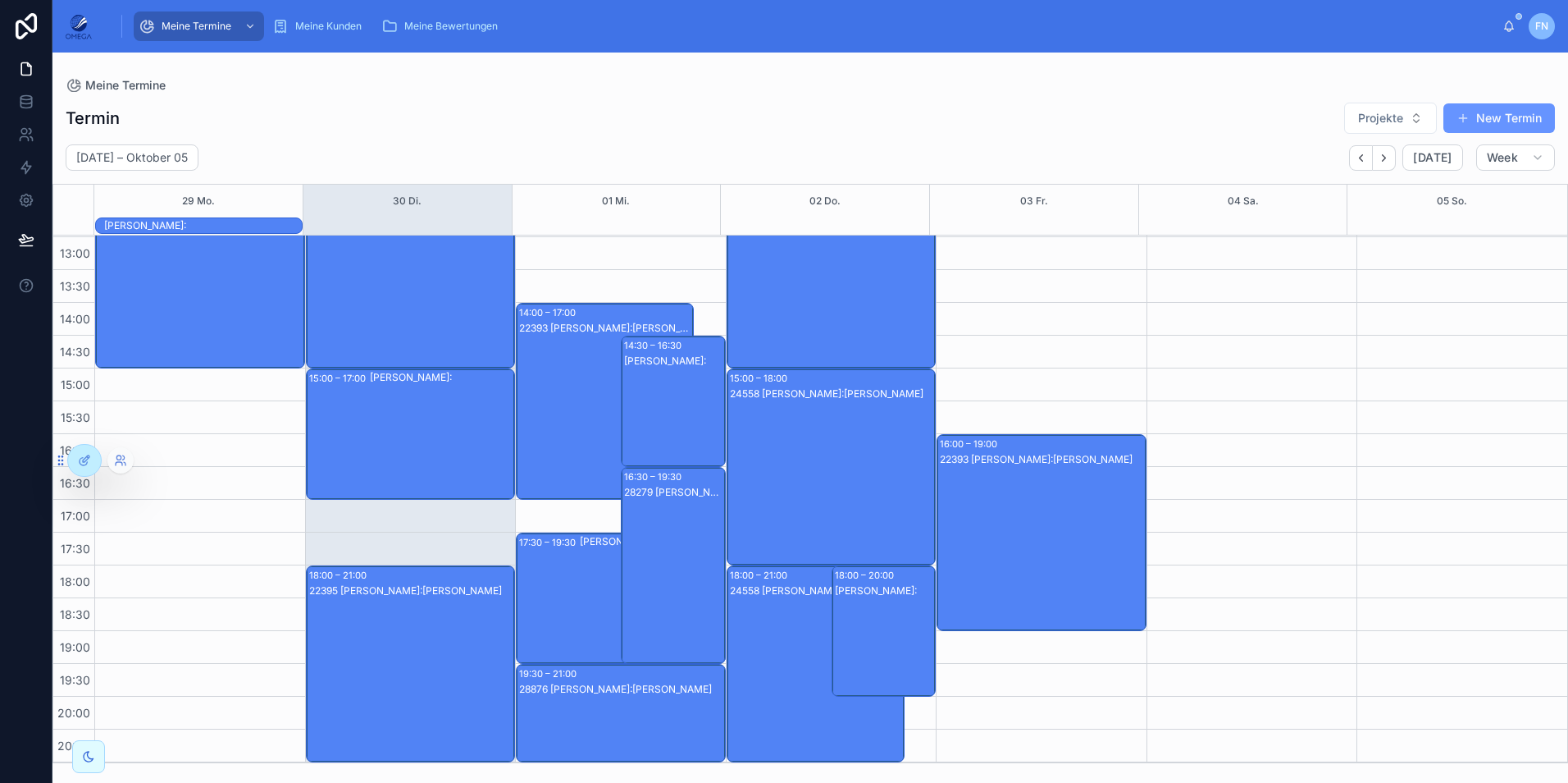
click at [122, 463] on icon at bounding box center [119, 463] width 7 height 3
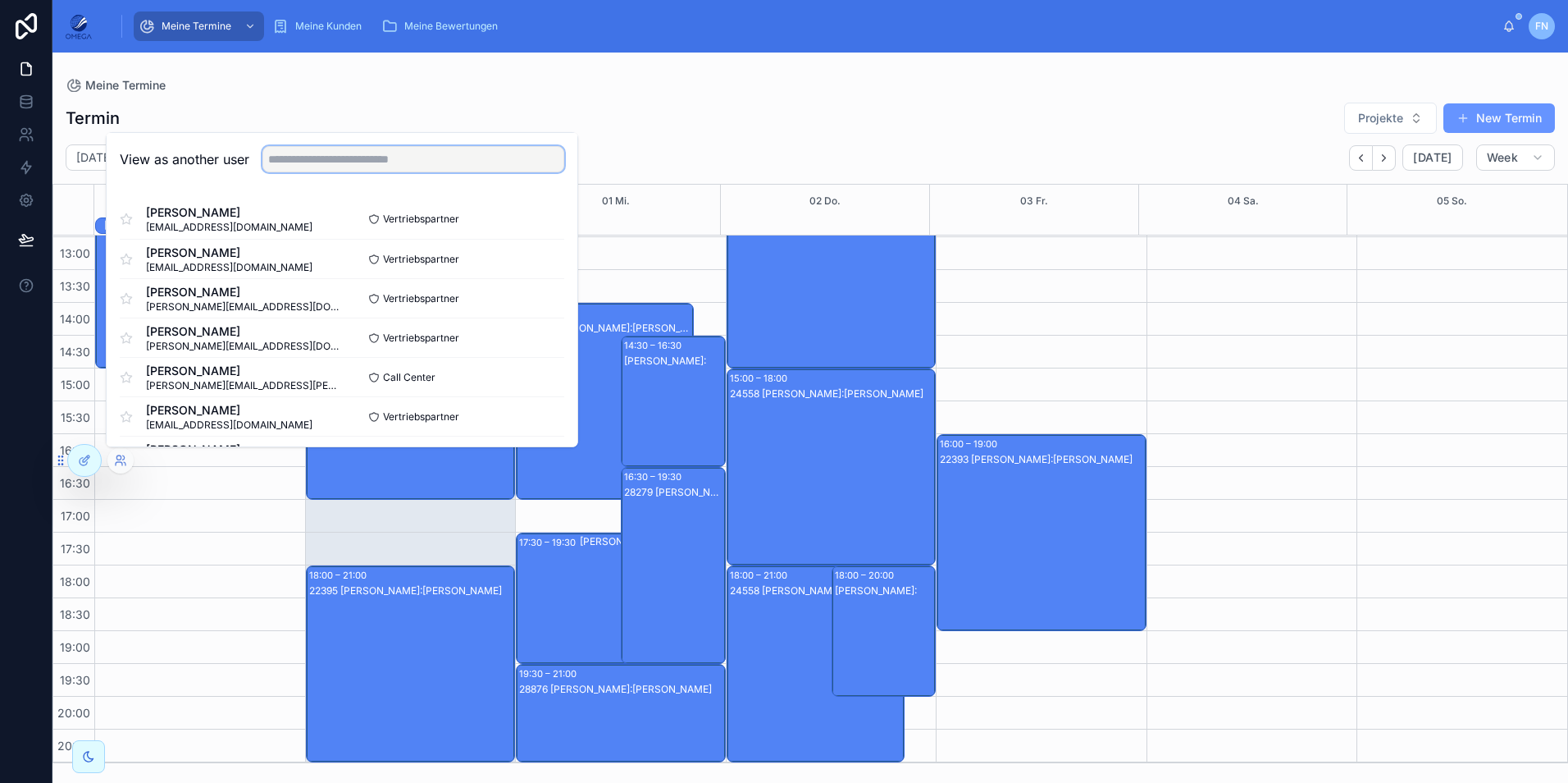
click at [367, 163] on input "text" at bounding box center [413, 158] width 302 height 26
type input "***"
click at [527, 383] on button "Select" at bounding box center [543, 377] width 43 height 24
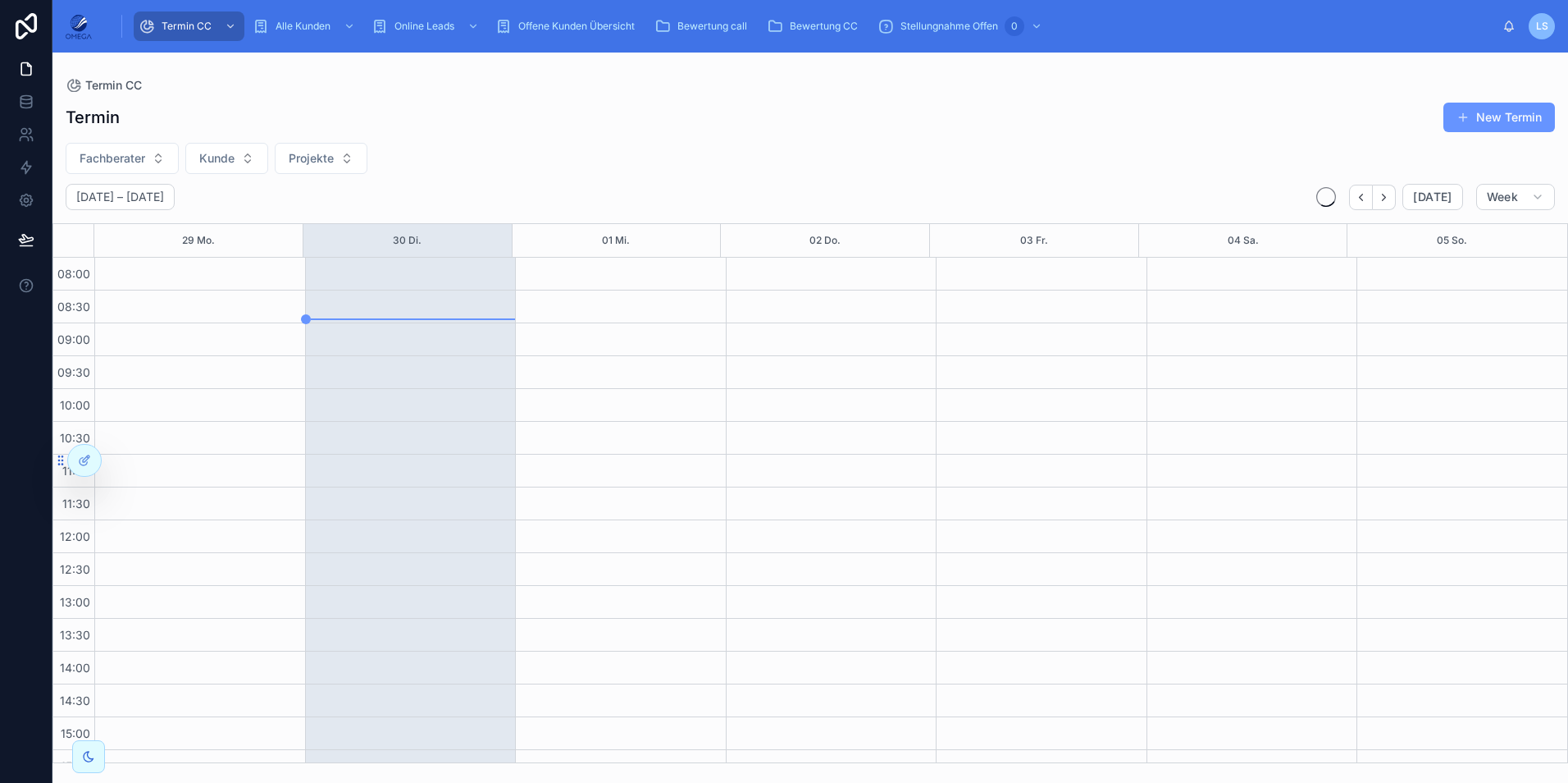
scroll to position [348, 0]
click at [164, 154] on button "Fachberater" at bounding box center [122, 158] width 113 height 32
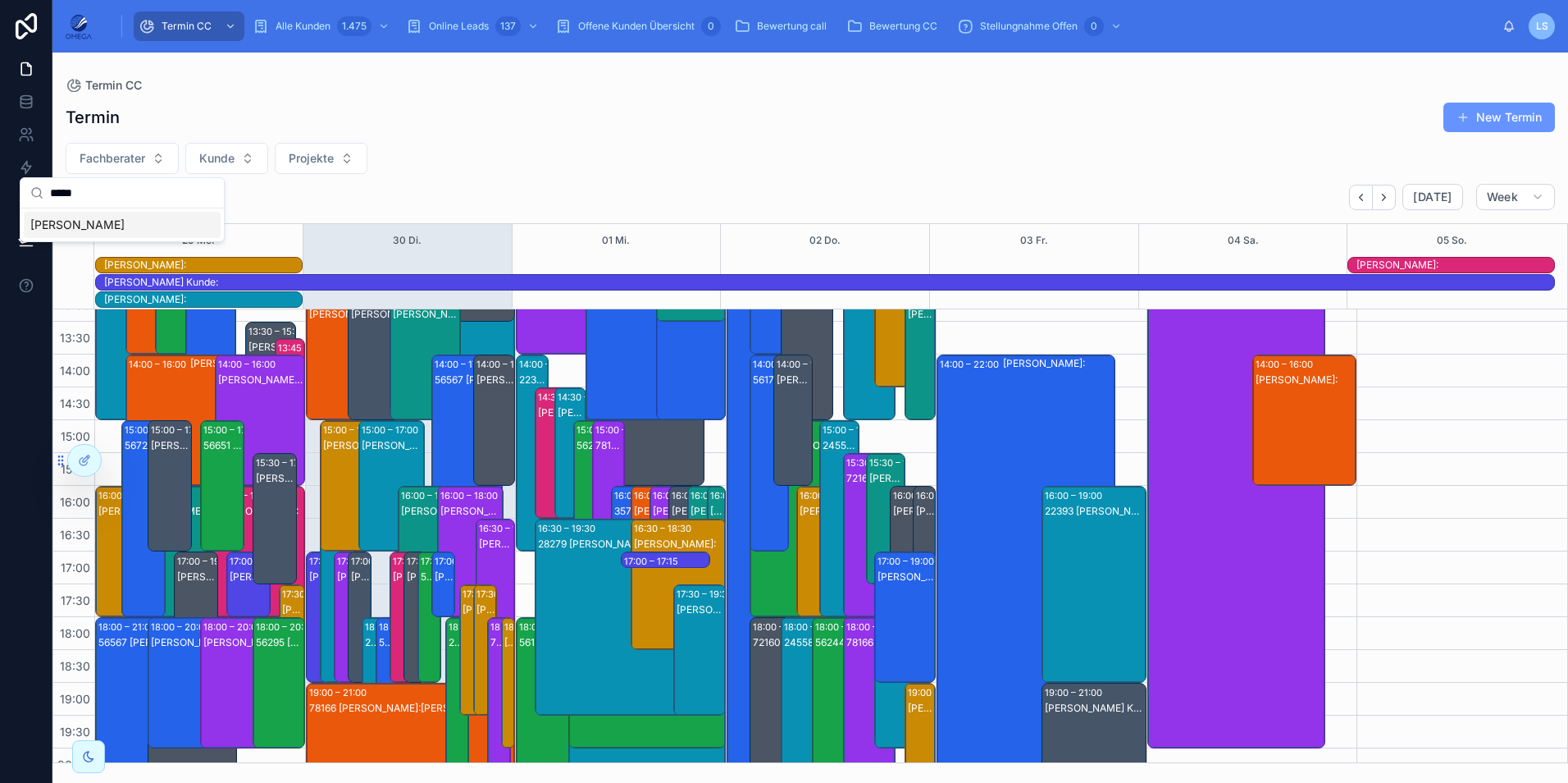
type input "*****"
click at [106, 232] on span "[PERSON_NAME]" at bounding box center [78, 224] width 95 height 16
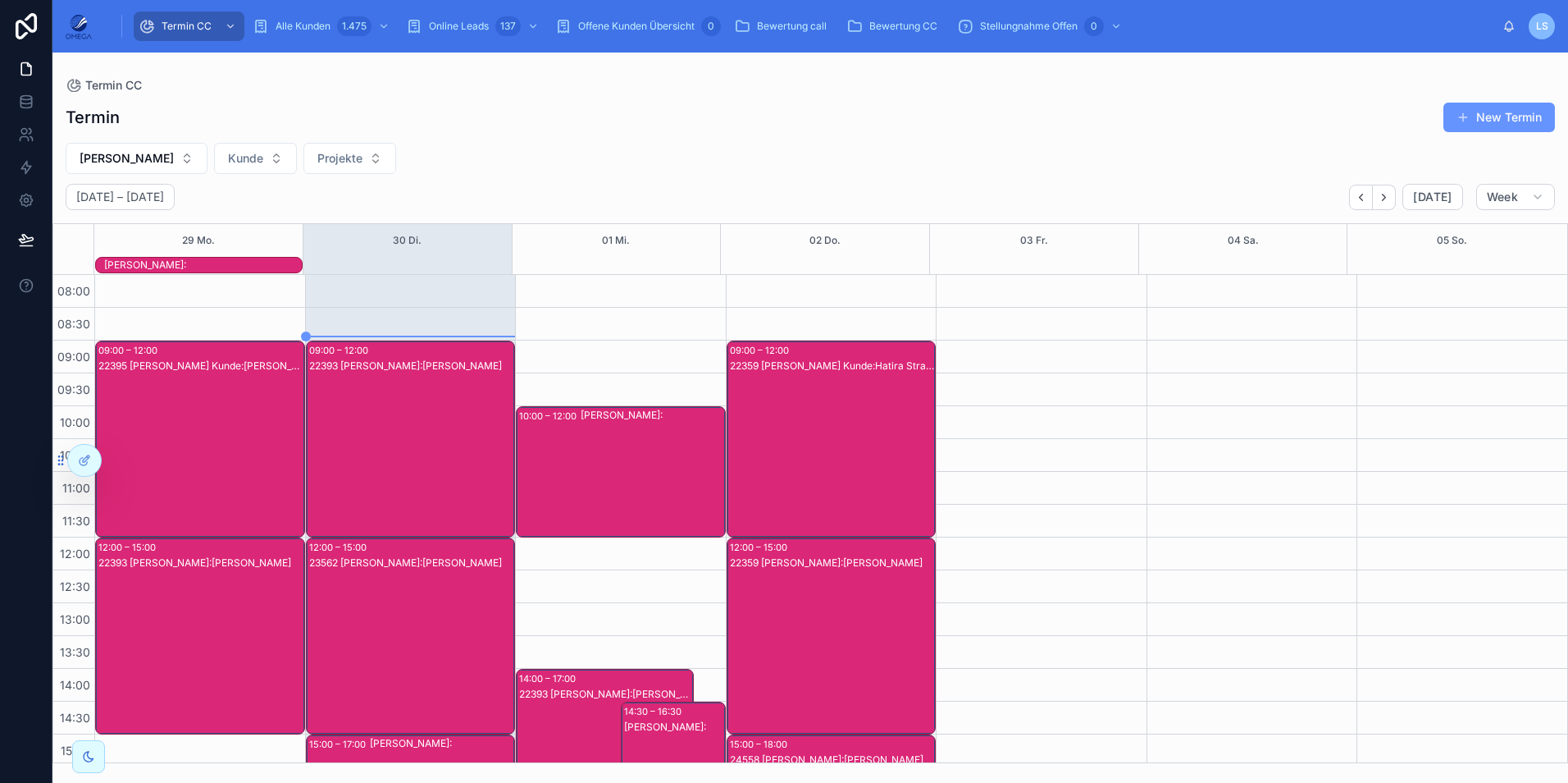
click at [422, 424] on div "22393 [PERSON_NAME]:[PERSON_NAME]" at bounding box center [411, 455] width 205 height 193
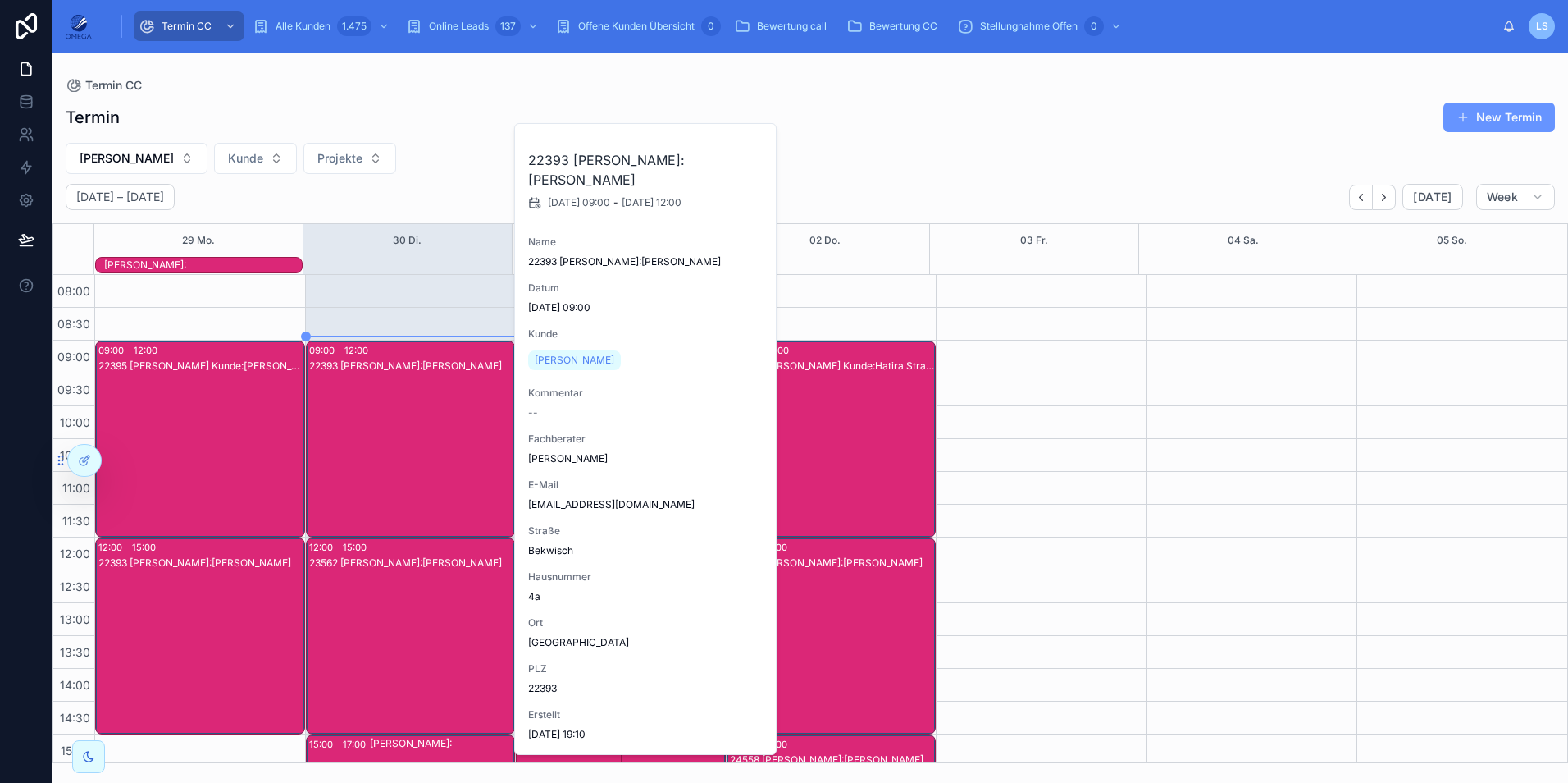
click at [422, 424] on div "22393 [PERSON_NAME]:[PERSON_NAME]" at bounding box center [411, 455] width 205 height 193
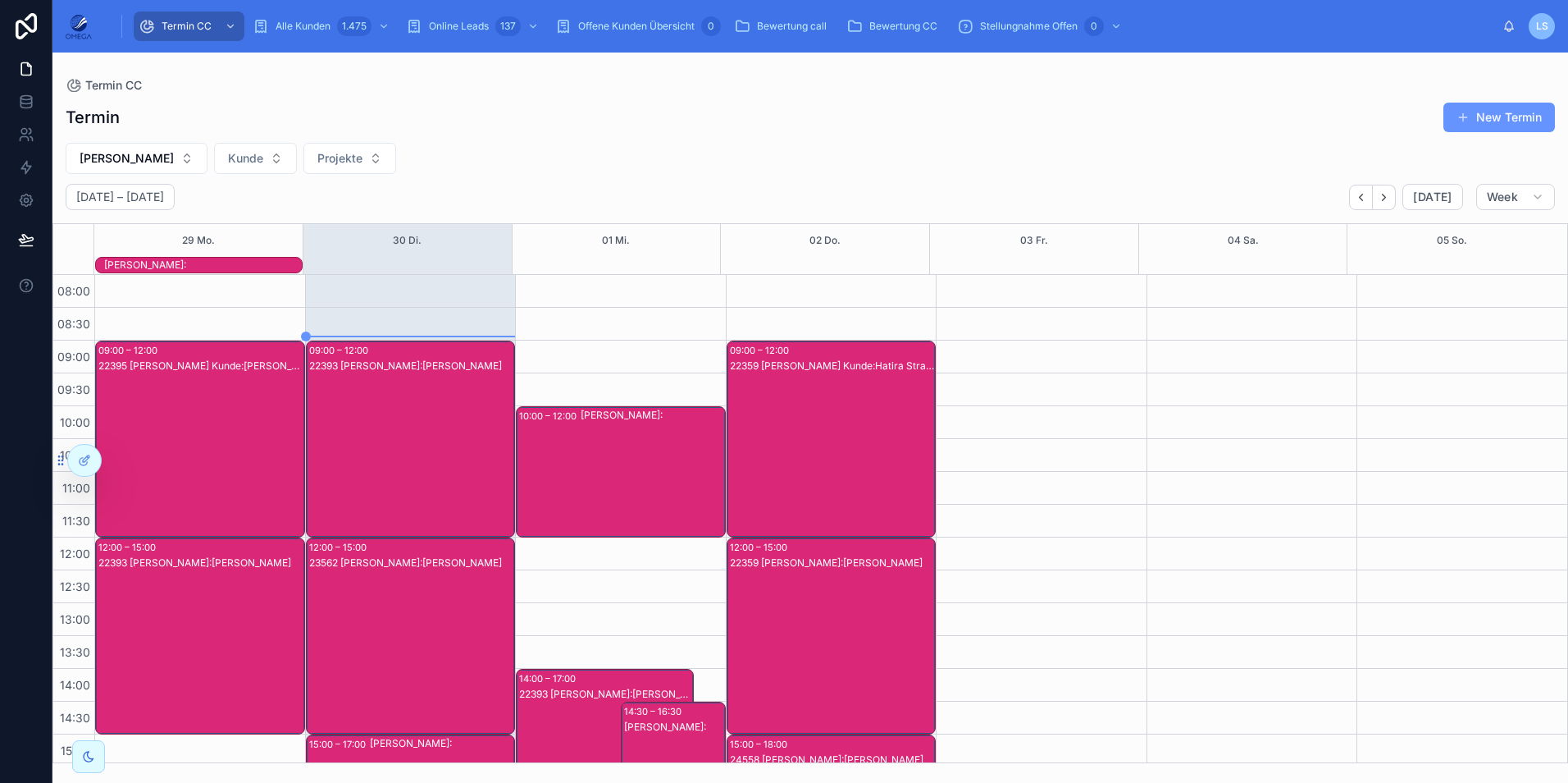
click at [431, 600] on div "23562 [PERSON_NAME]:[PERSON_NAME]" at bounding box center [411, 652] width 205 height 193
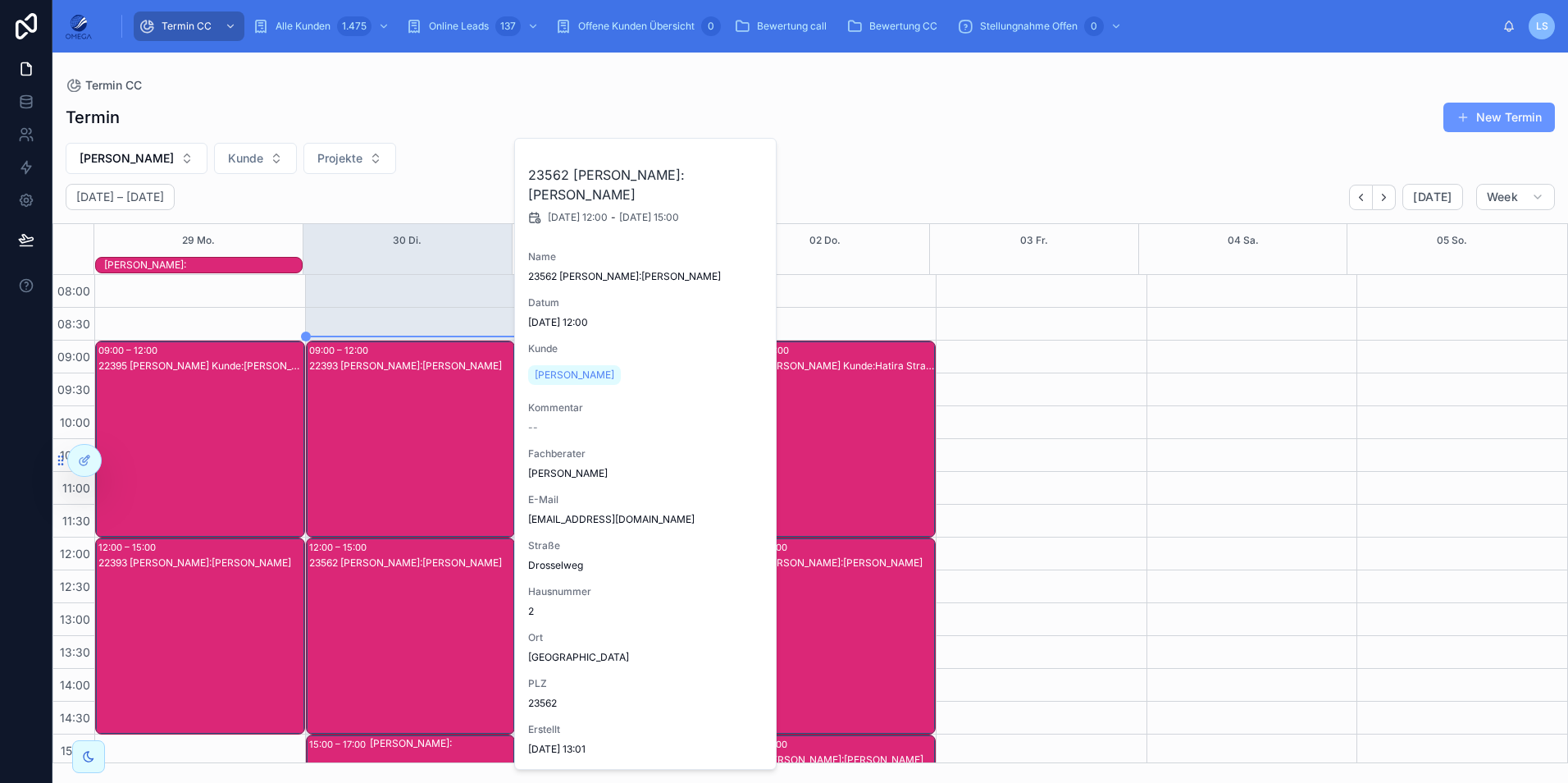
click at [431, 600] on div "23562 [PERSON_NAME]:[PERSON_NAME]" at bounding box center [411, 652] width 205 height 193
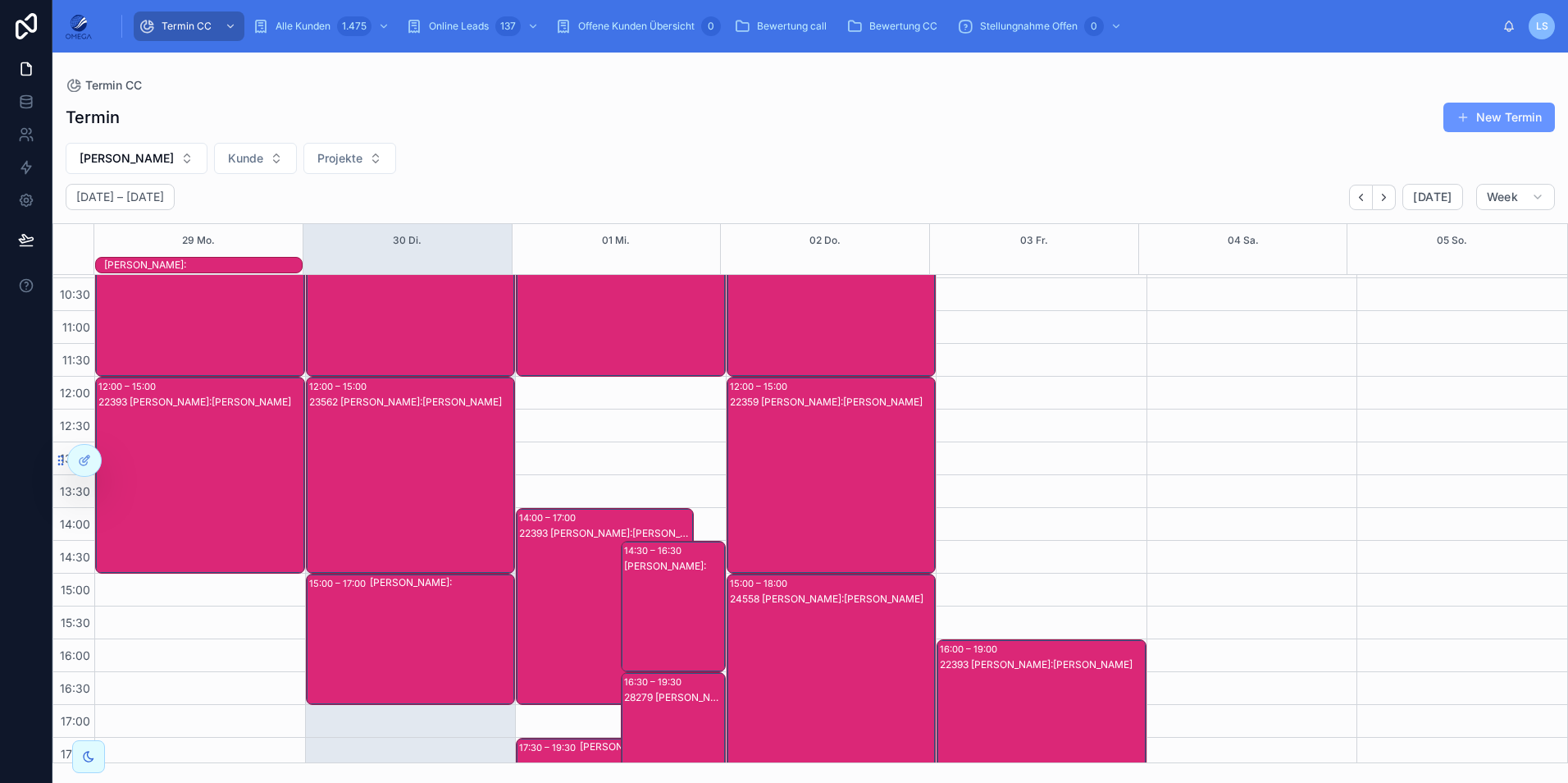
scroll to position [164, 0]
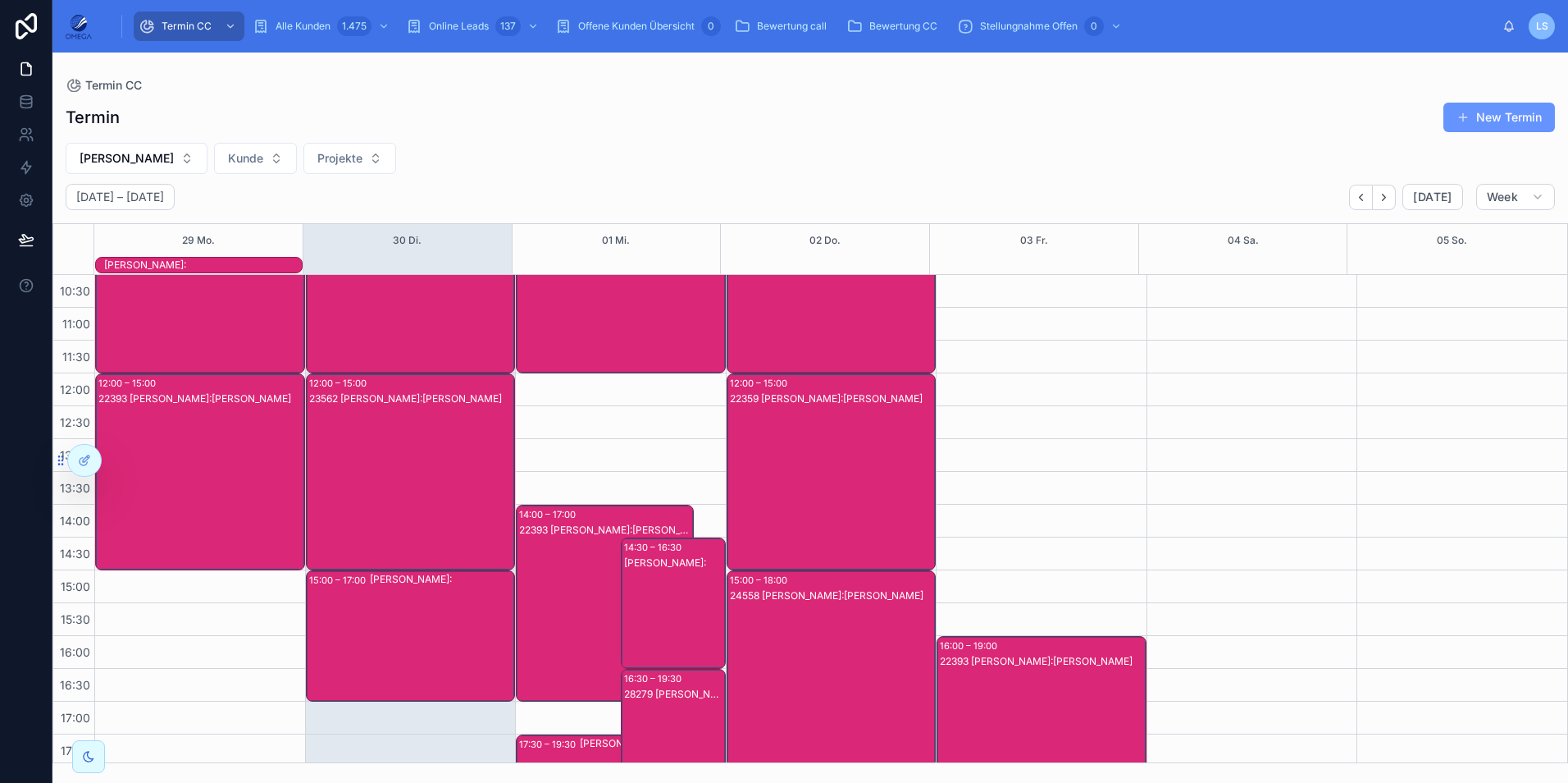
click at [434, 610] on div "[PERSON_NAME]:" at bounding box center [441, 636] width 144 height 128
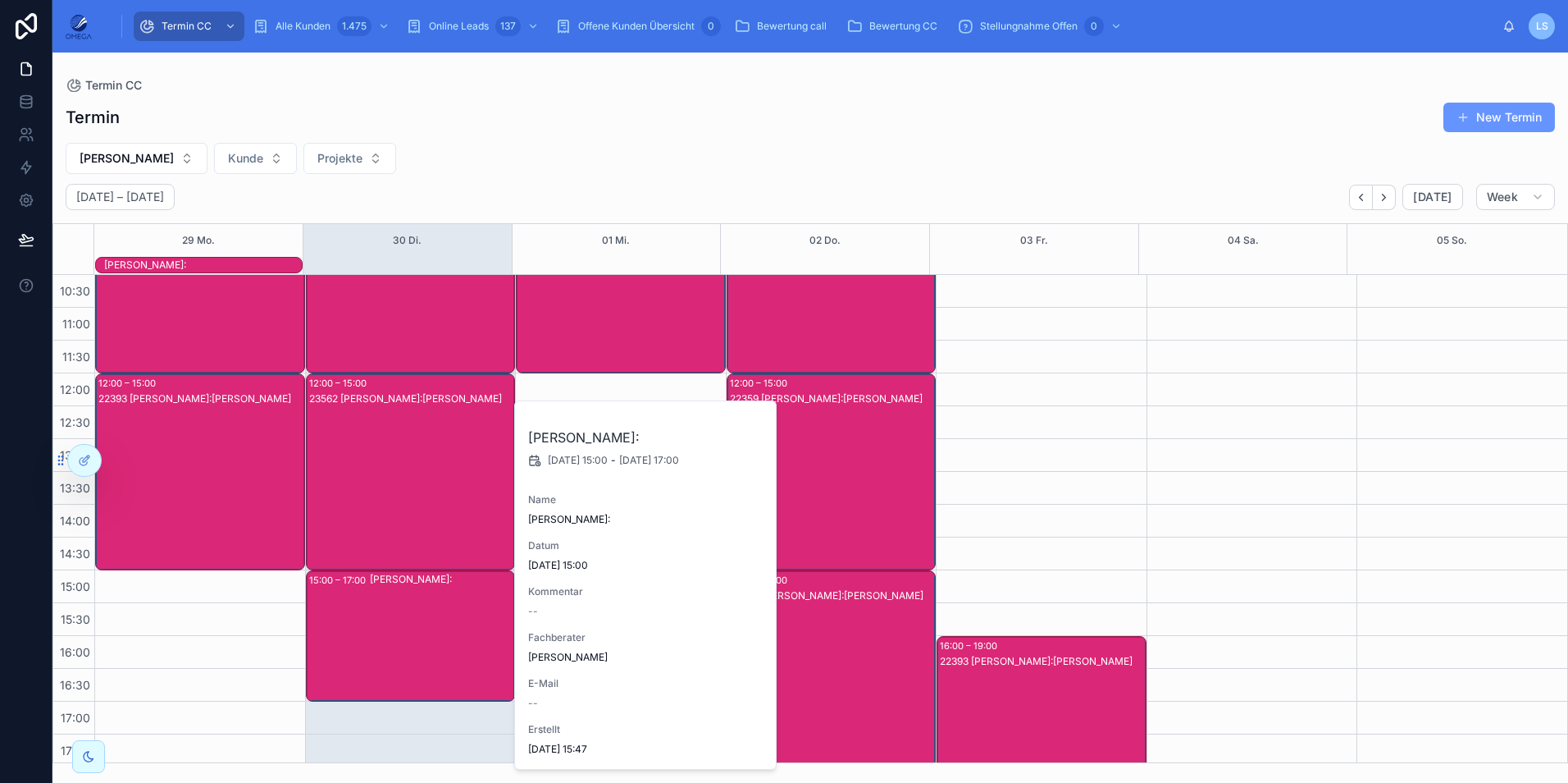
click at [434, 610] on div "[PERSON_NAME]:" at bounding box center [441, 636] width 144 height 128
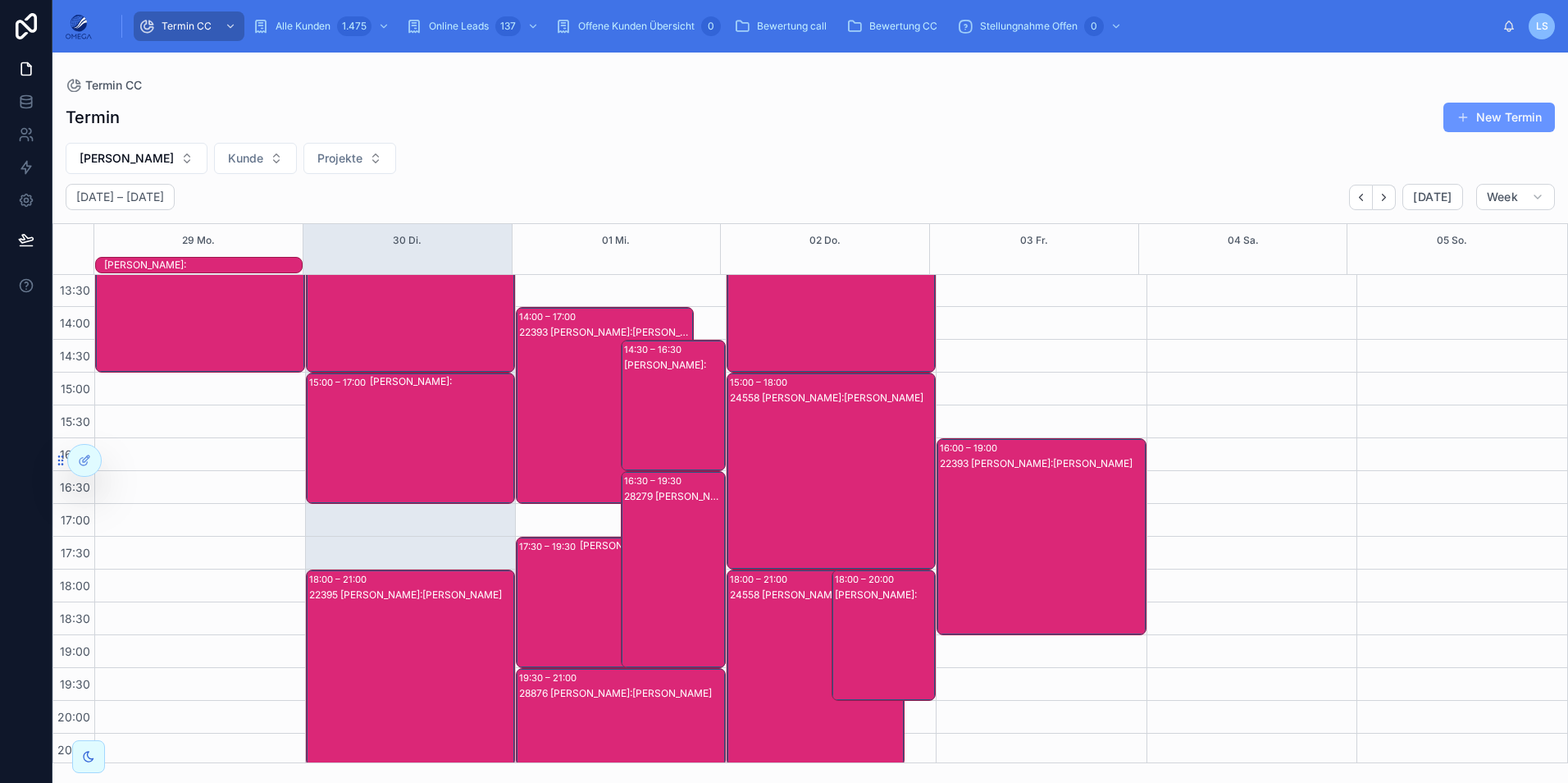
scroll to position [366, 0]
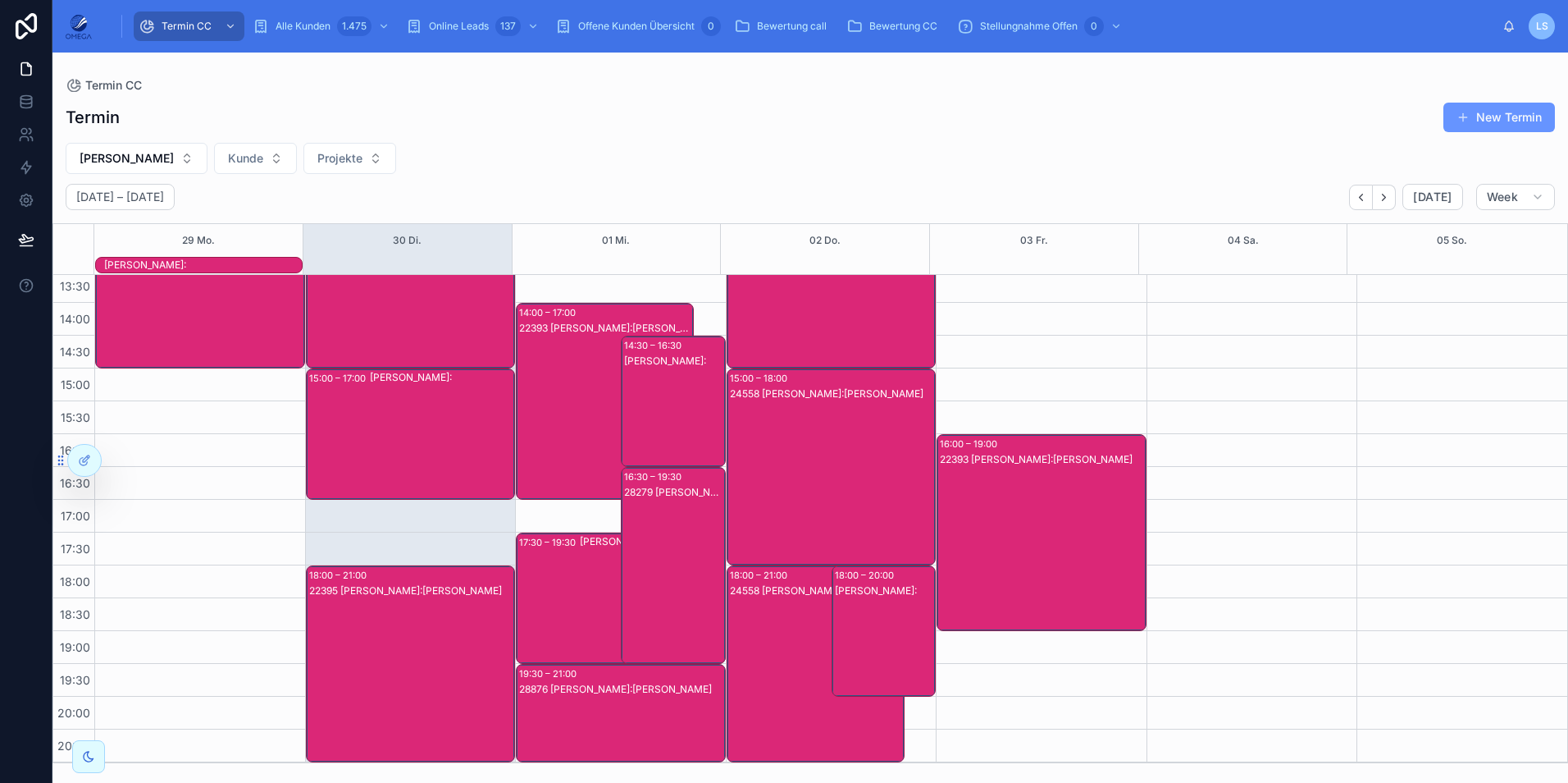
click at [425, 605] on div "22395 [PERSON_NAME]:[PERSON_NAME]" at bounding box center [411, 680] width 205 height 193
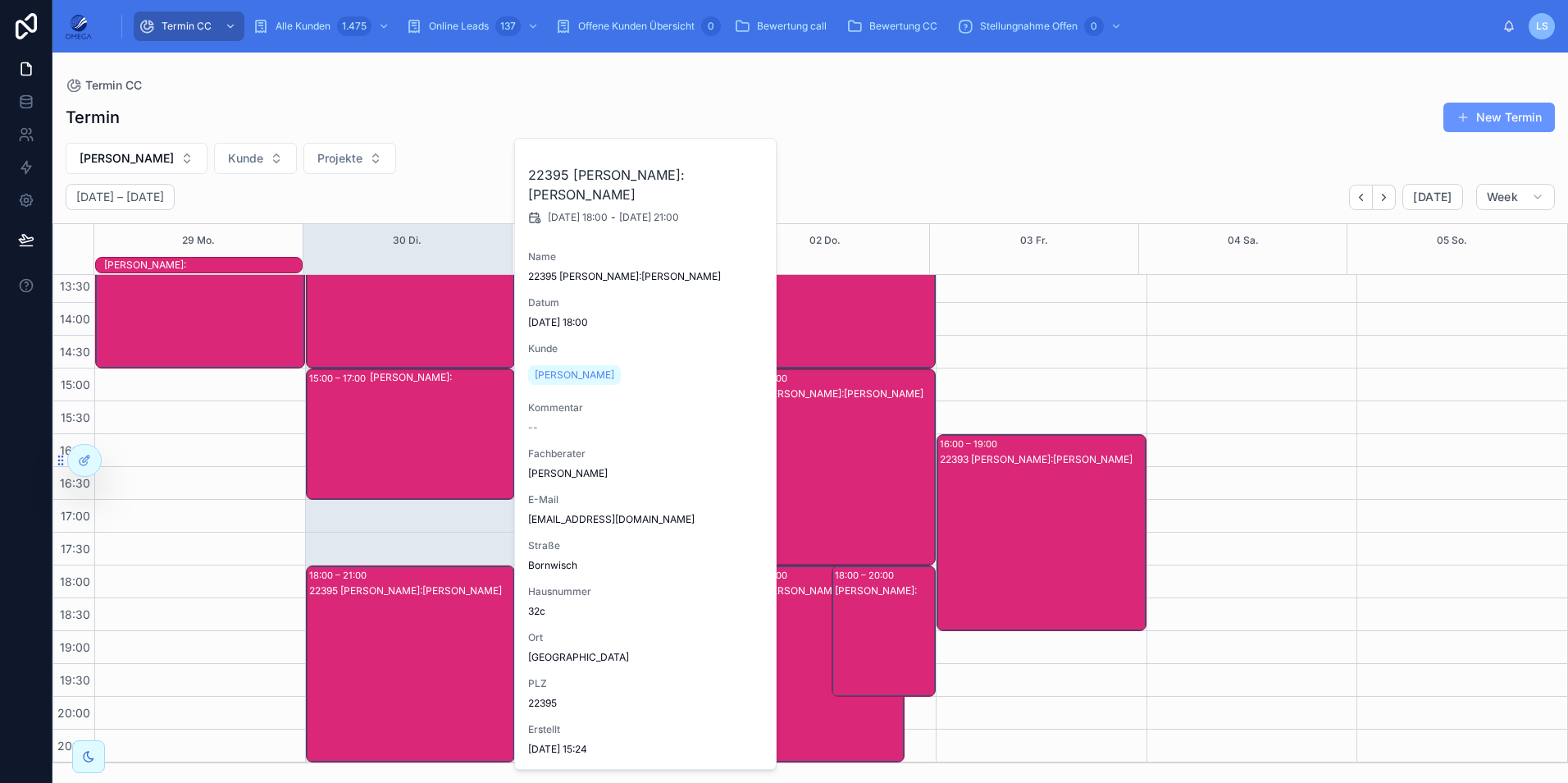
click at [425, 605] on div "22395 [PERSON_NAME]:[PERSON_NAME]" at bounding box center [411, 680] width 205 height 193
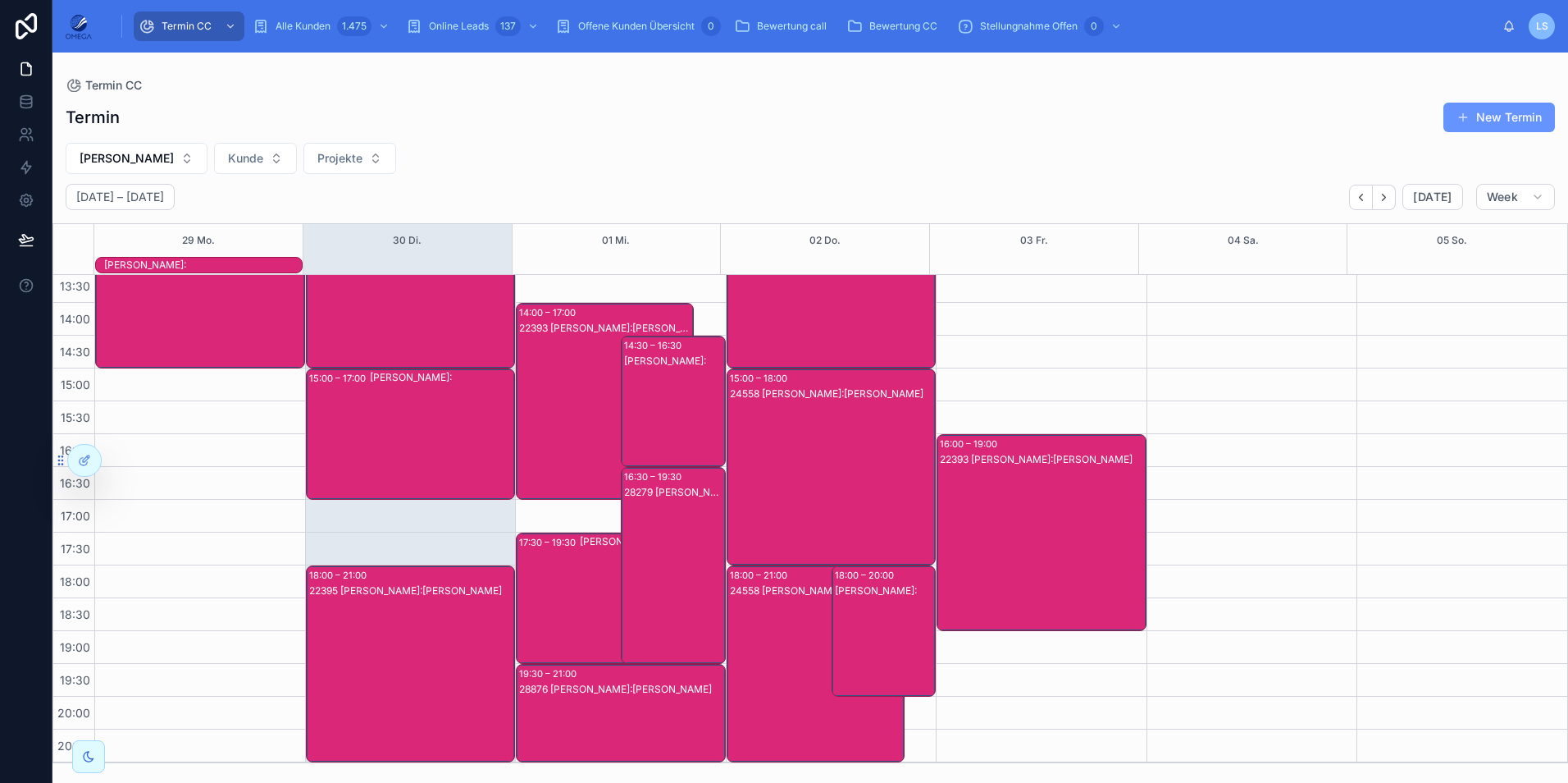
click at [425, 605] on div "22395 [PERSON_NAME]:[PERSON_NAME]" at bounding box center [411, 680] width 205 height 193
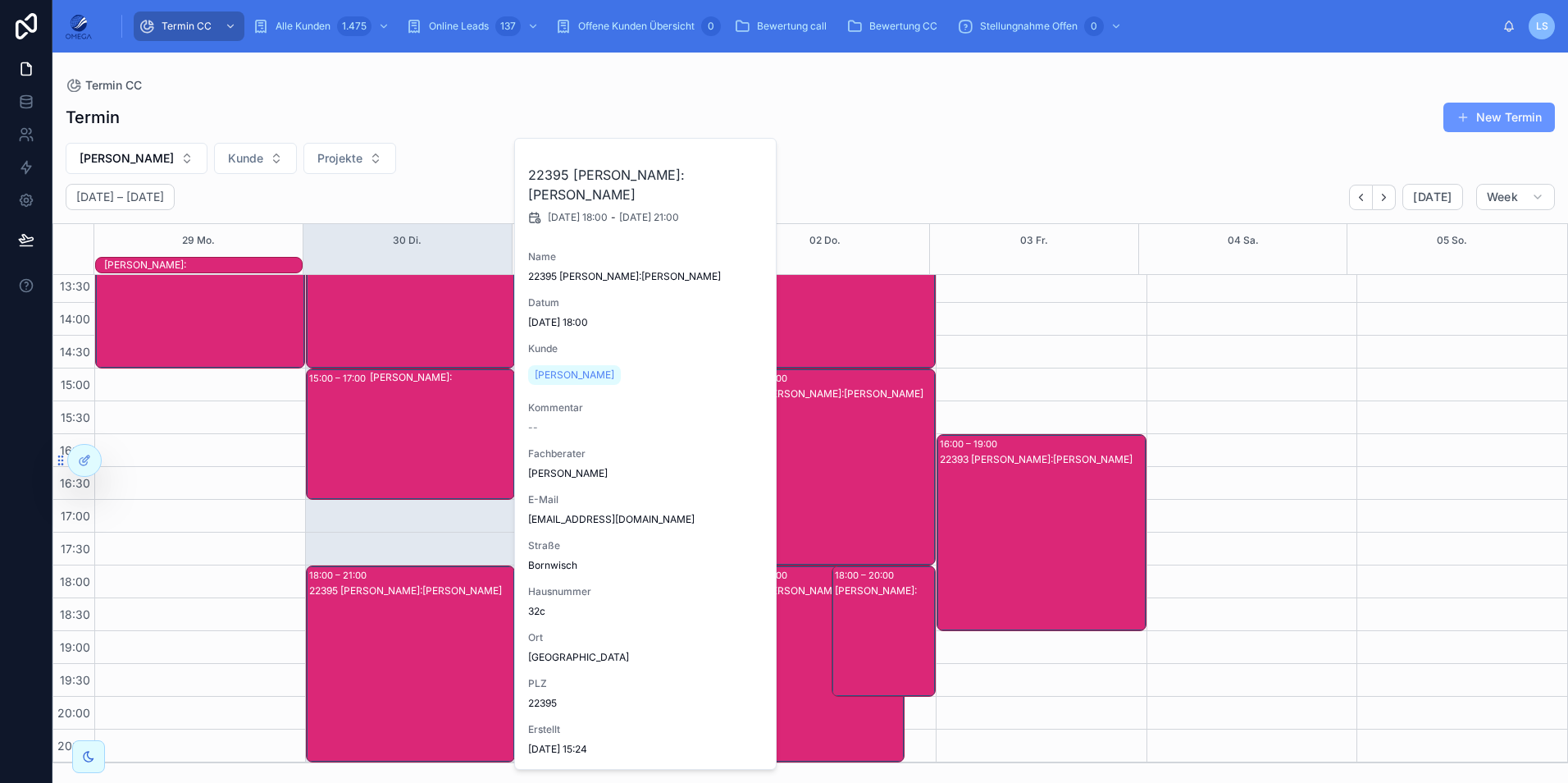
click at [423, 605] on div "22395 [PERSON_NAME]:[PERSON_NAME]" at bounding box center [411, 680] width 205 height 193
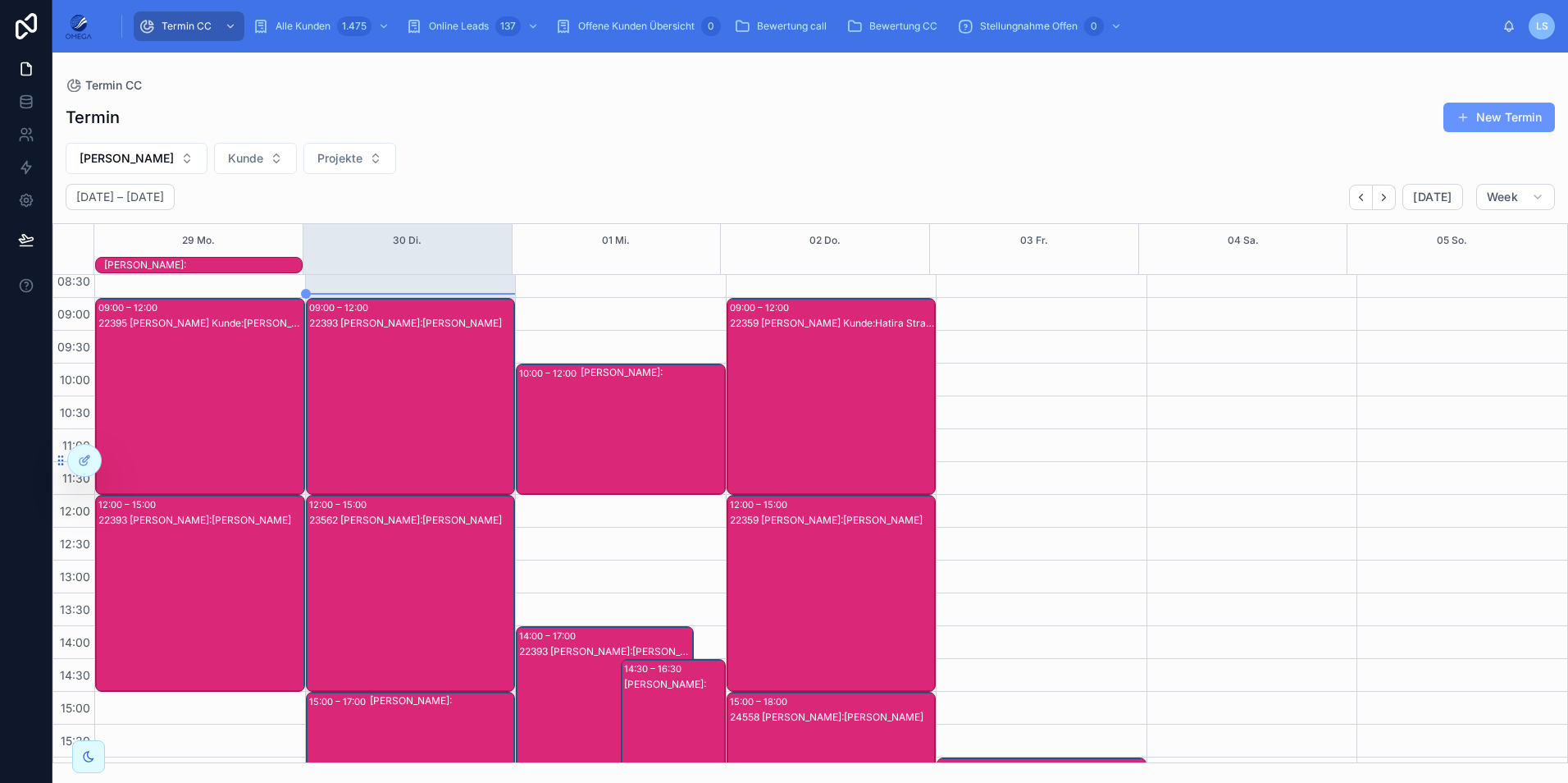
scroll to position [37, 0]
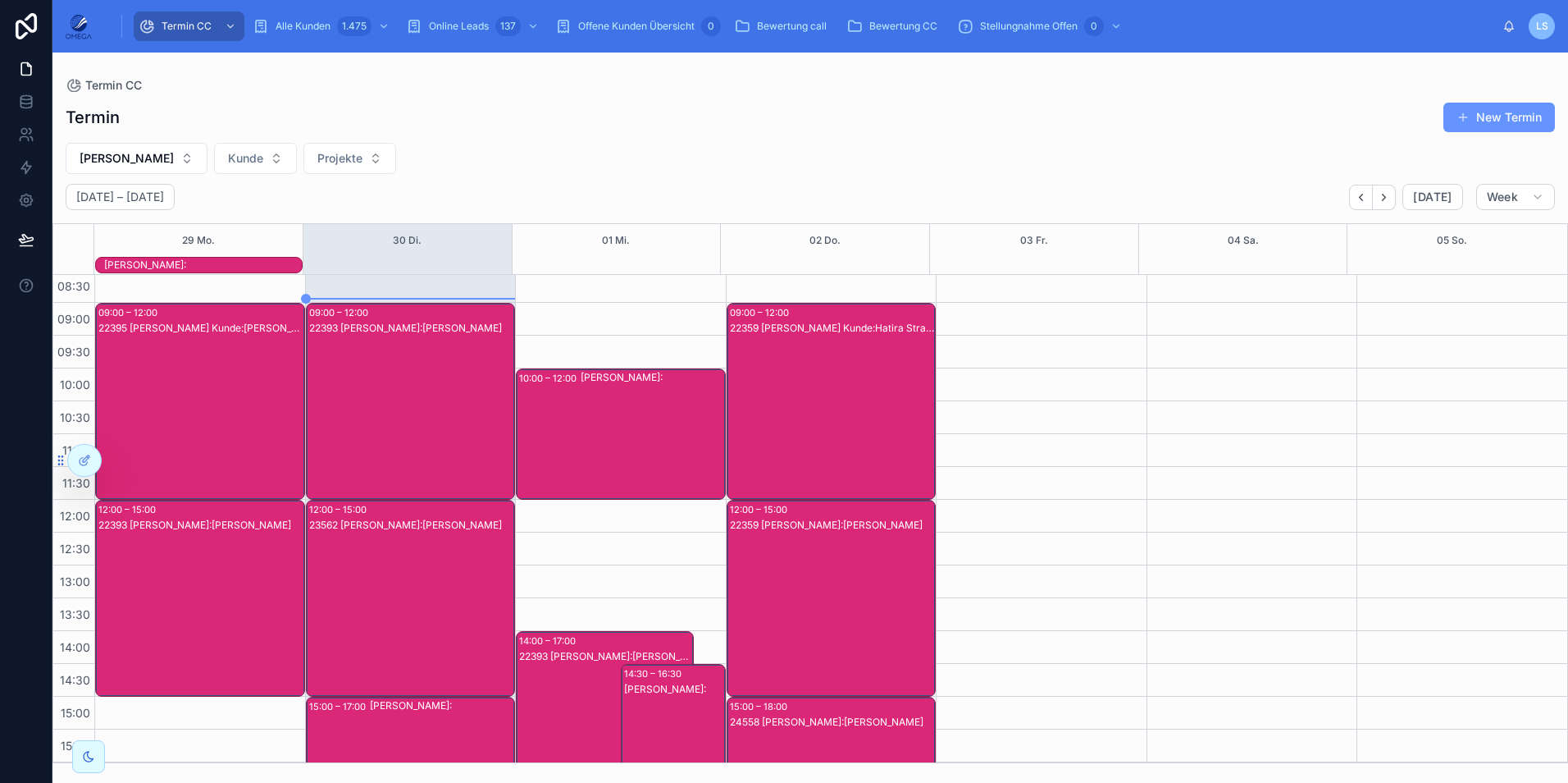
click at [586, 444] on div "[PERSON_NAME]:" at bounding box center [652, 434] width 144 height 128
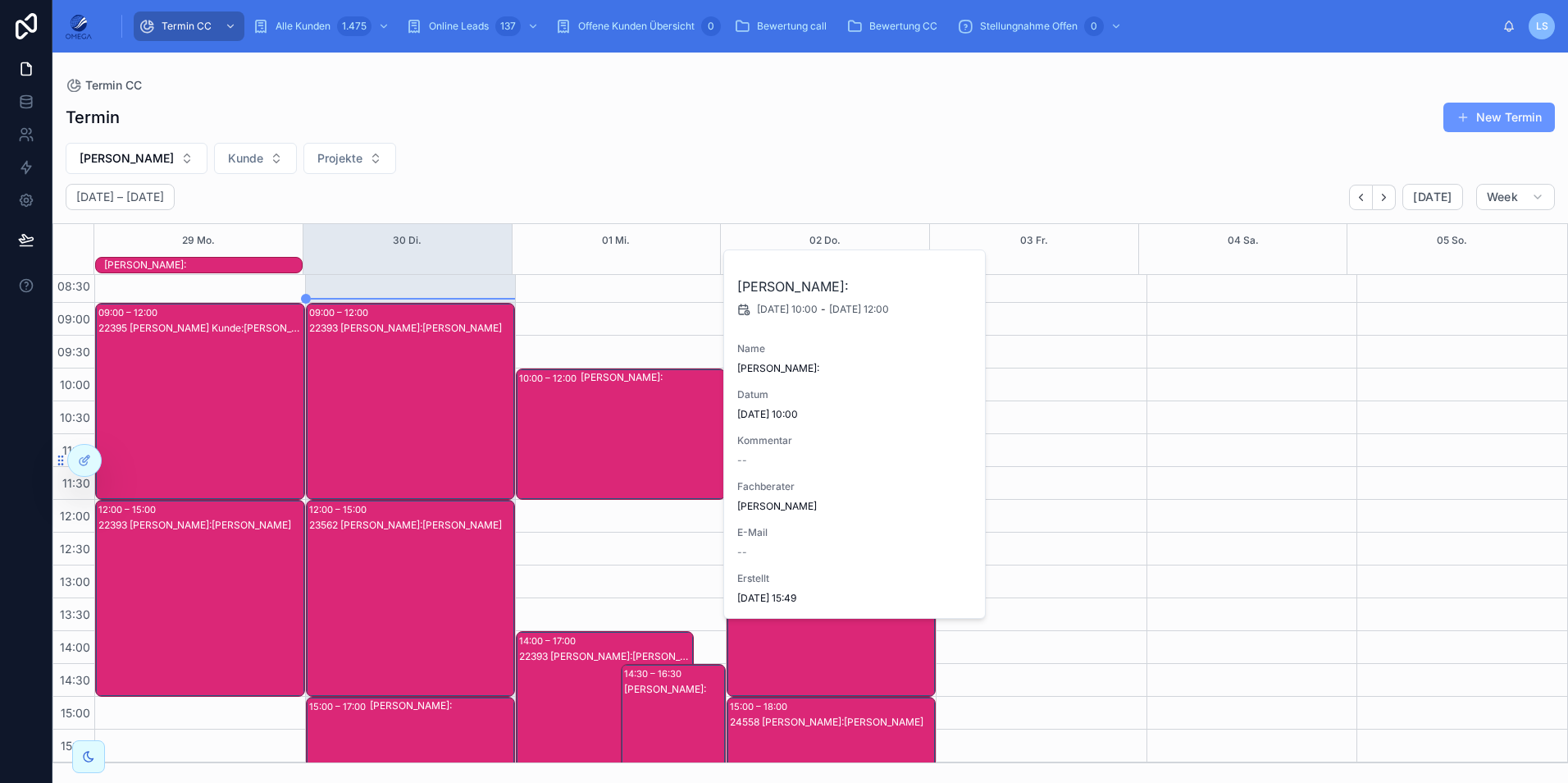
click at [581, 446] on div "[PERSON_NAME]:" at bounding box center [652, 434] width 144 height 128
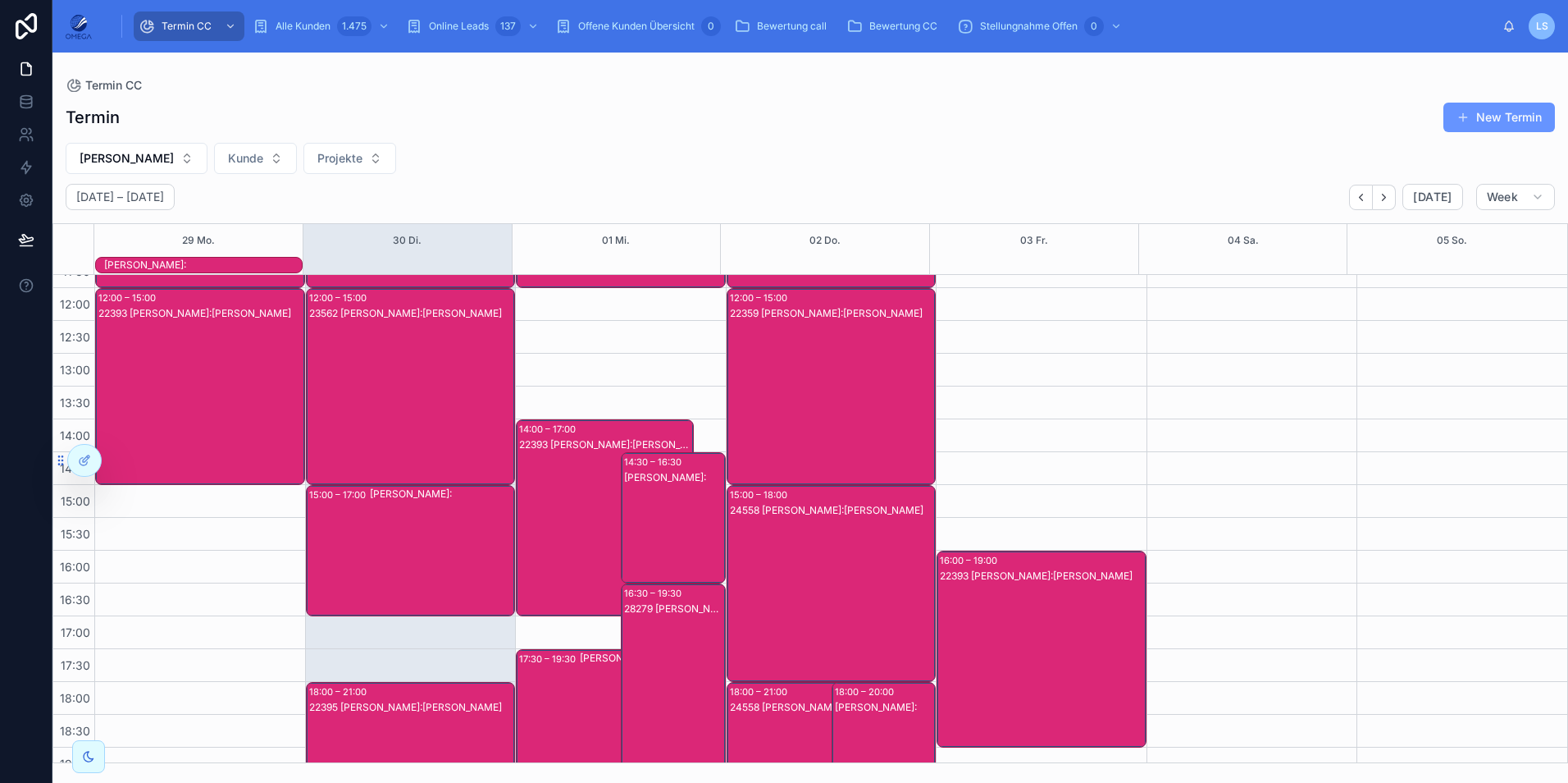
scroll to position [284, 0]
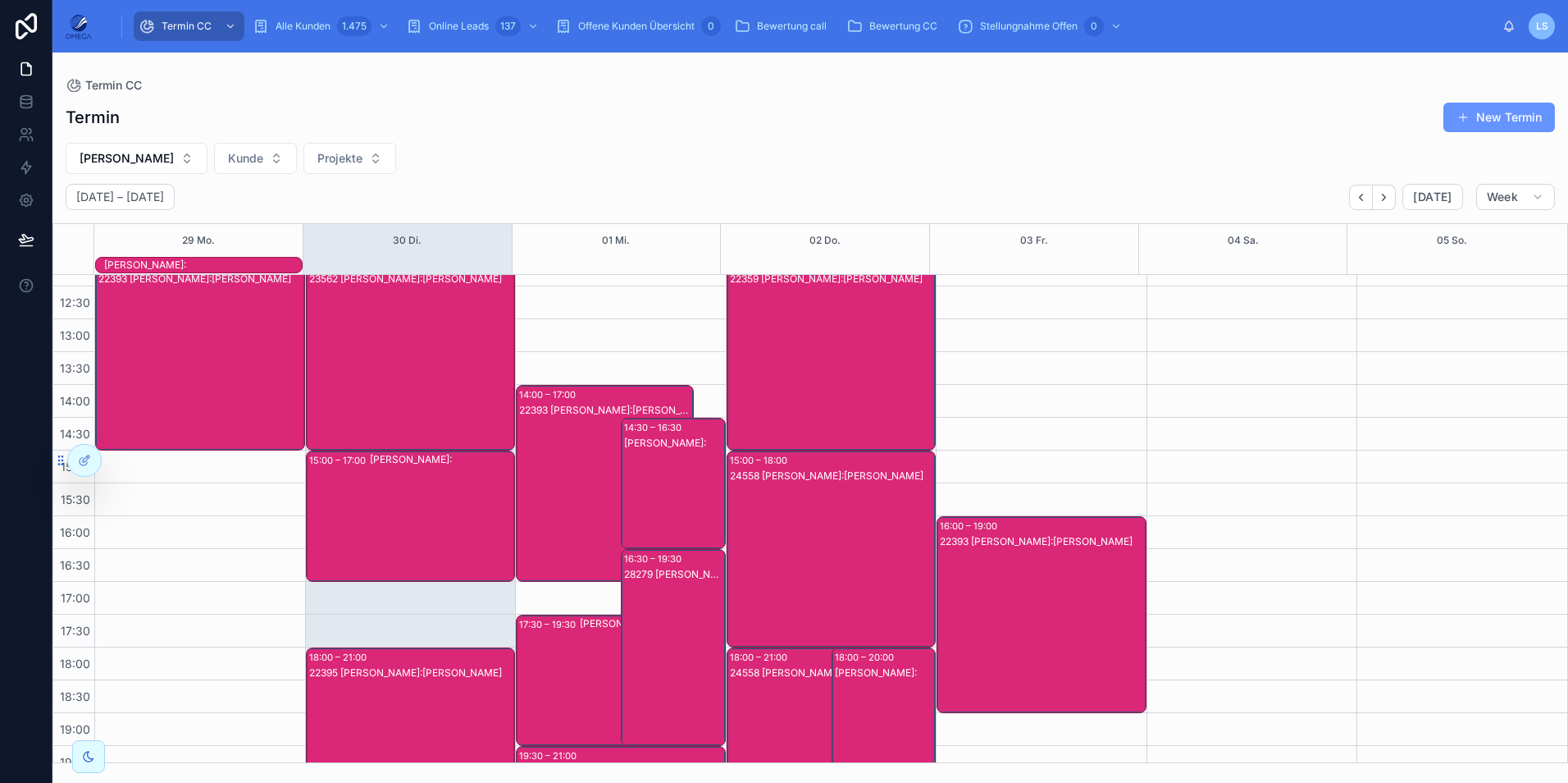
click at [571, 484] on div "22393 [PERSON_NAME]:[PERSON_NAME]" at bounding box center [606, 499] width 173 height 193
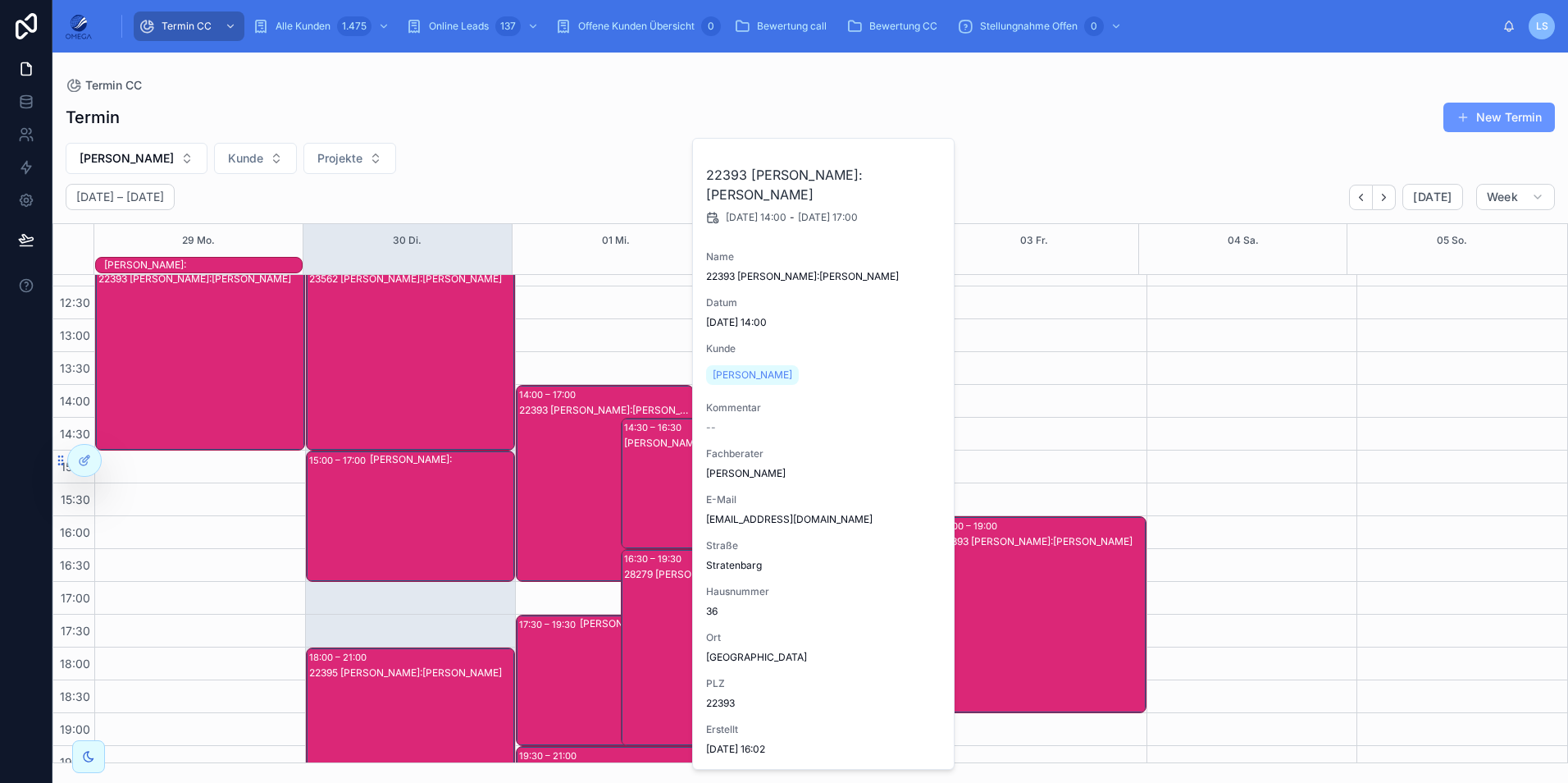
click at [576, 488] on div "22393 [PERSON_NAME]:[PERSON_NAME]" at bounding box center [606, 499] width 173 height 193
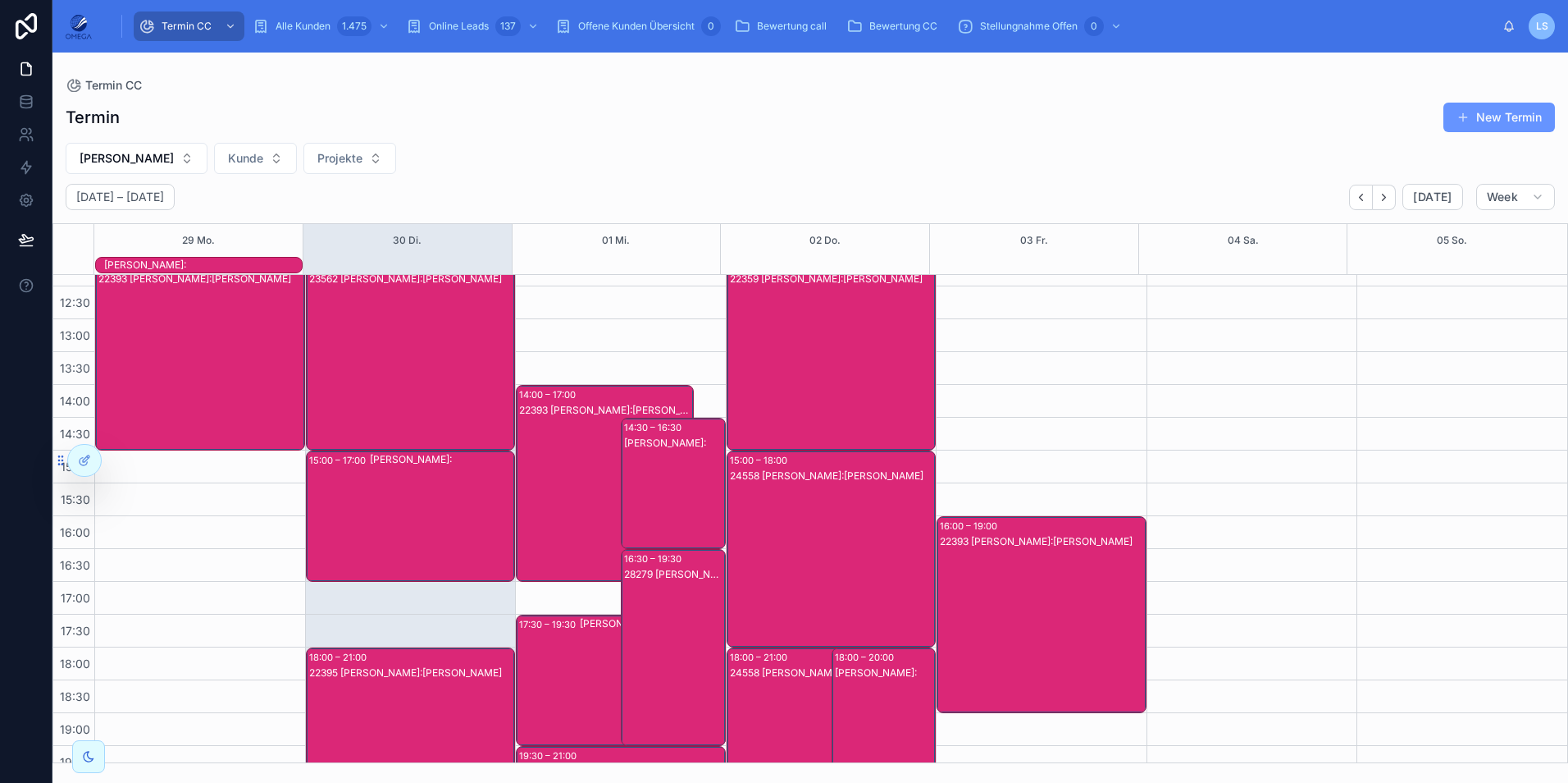
click at [564, 676] on div "17:30 – 19:30 [PERSON_NAME]:" at bounding box center [621, 680] width 209 height 130
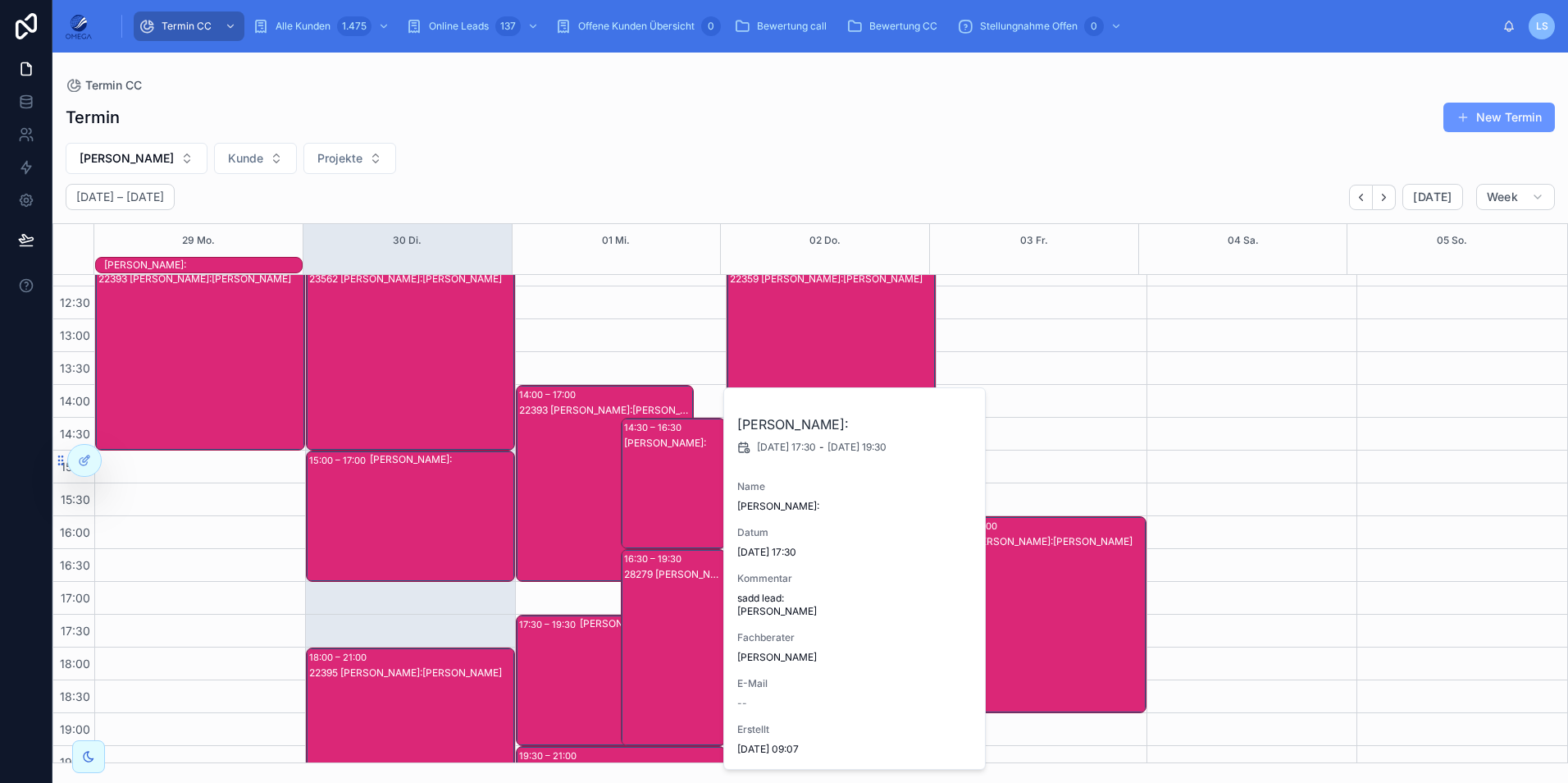
click at [565, 674] on div "17:30 – 19:30 [PERSON_NAME]:" at bounding box center [621, 680] width 209 height 130
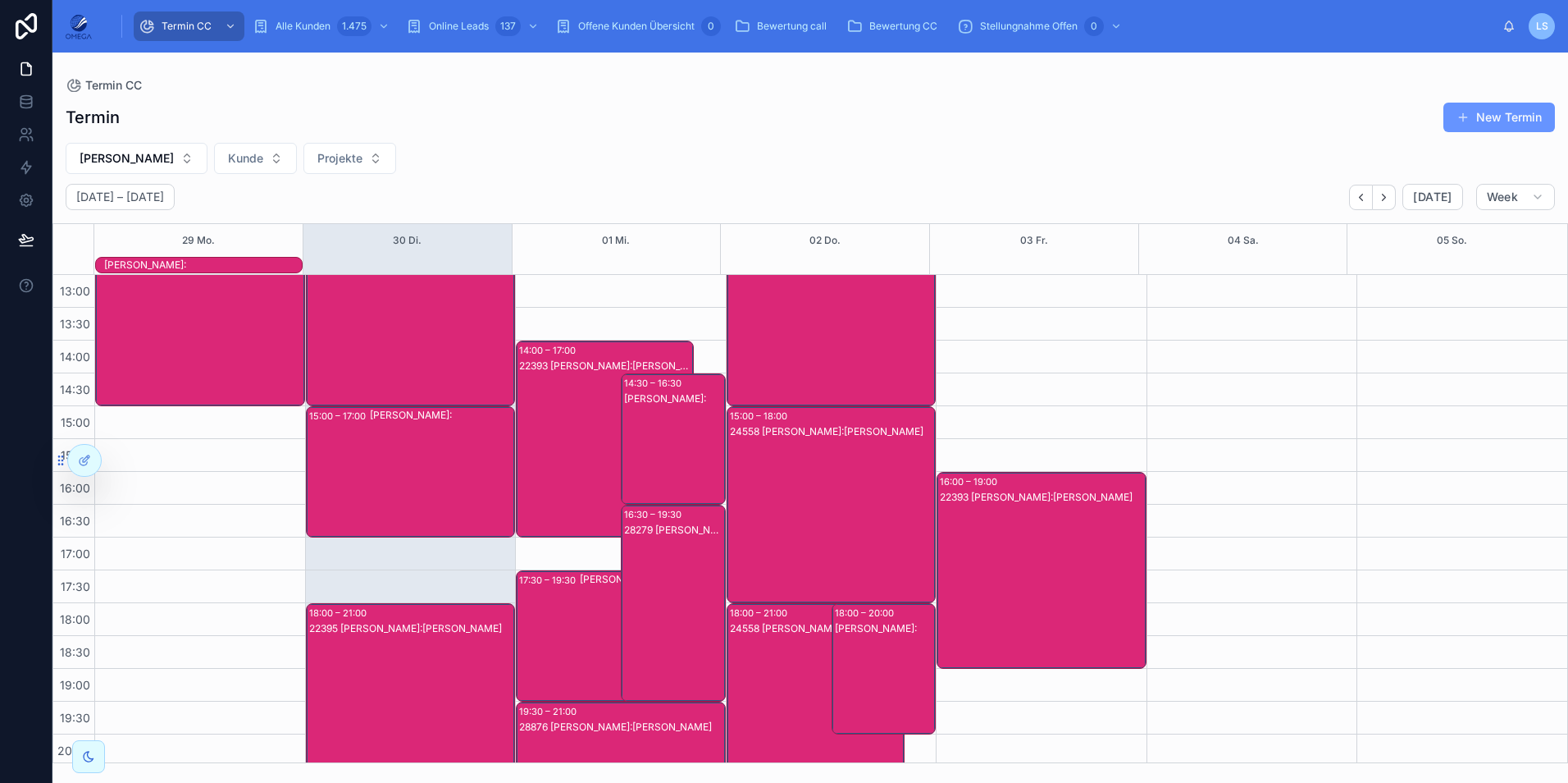
scroll to position [366, 0]
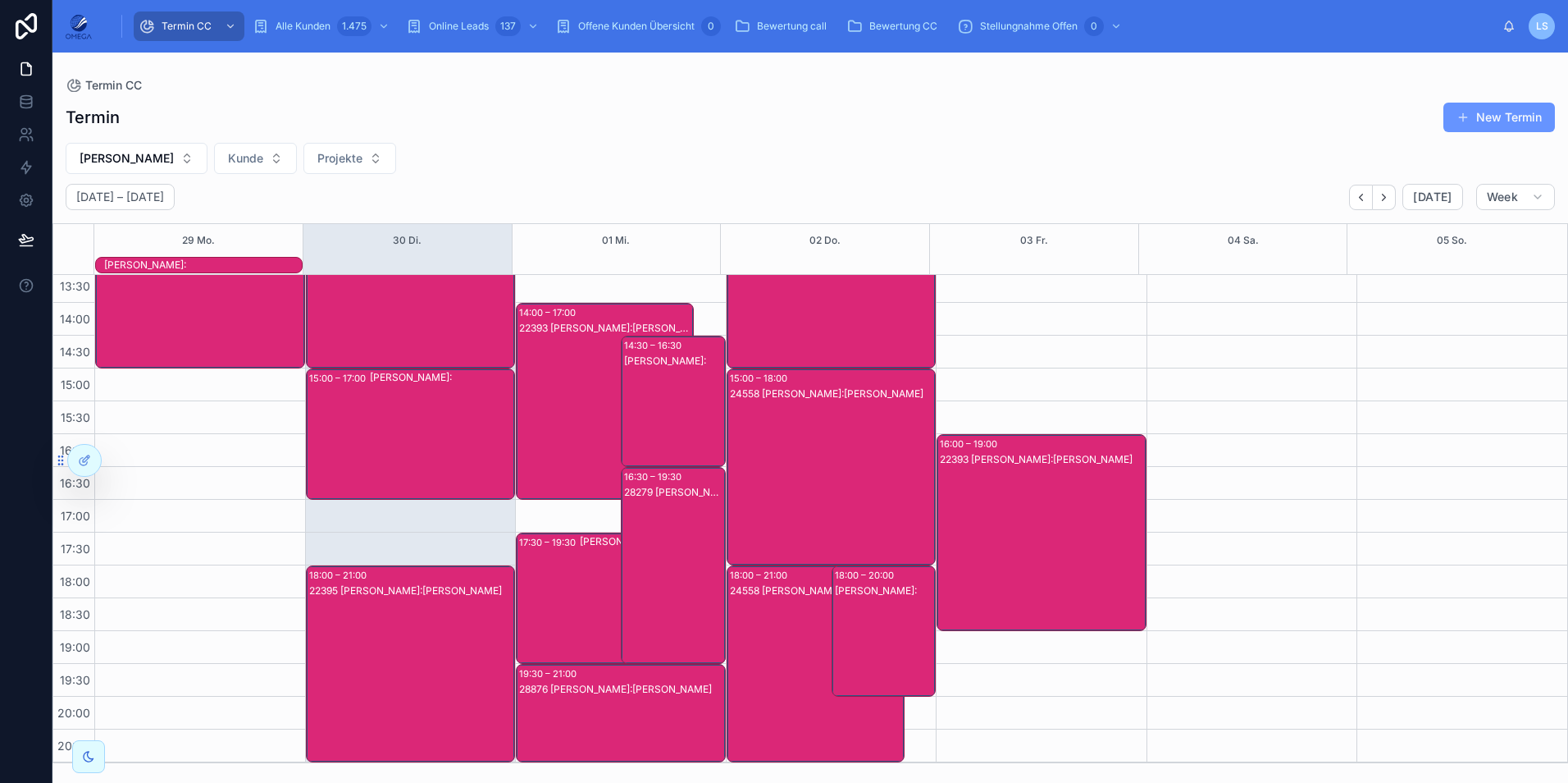
click at [595, 692] on div "28876 [PERSON_NAME]:[PERSON_NAME]" at bounding box center [622, 688] width 205 height 13
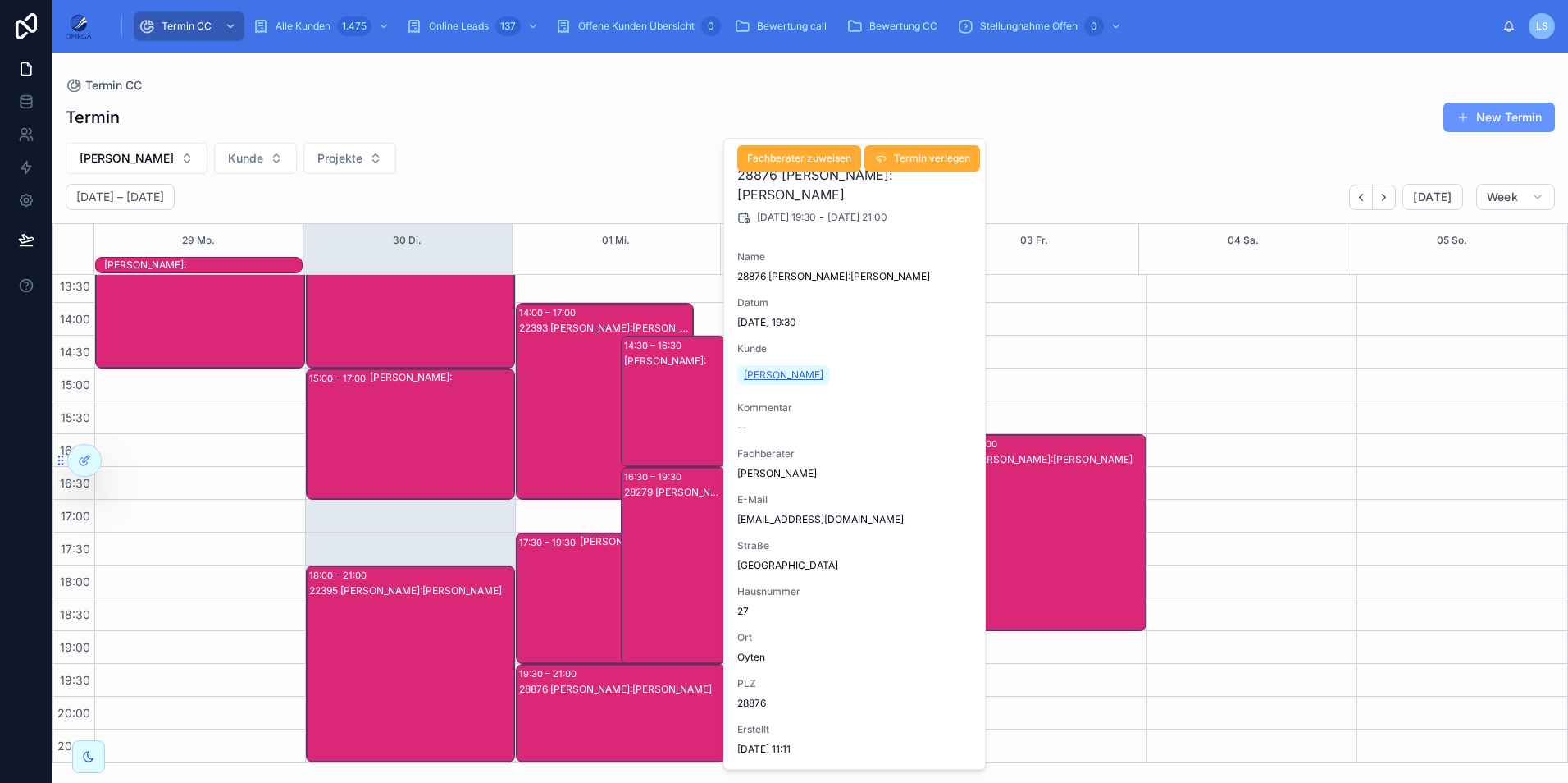
click at [775, 379] on span "[PERSON_NAME]" at bounding box center [783, 374] width 79 height 13
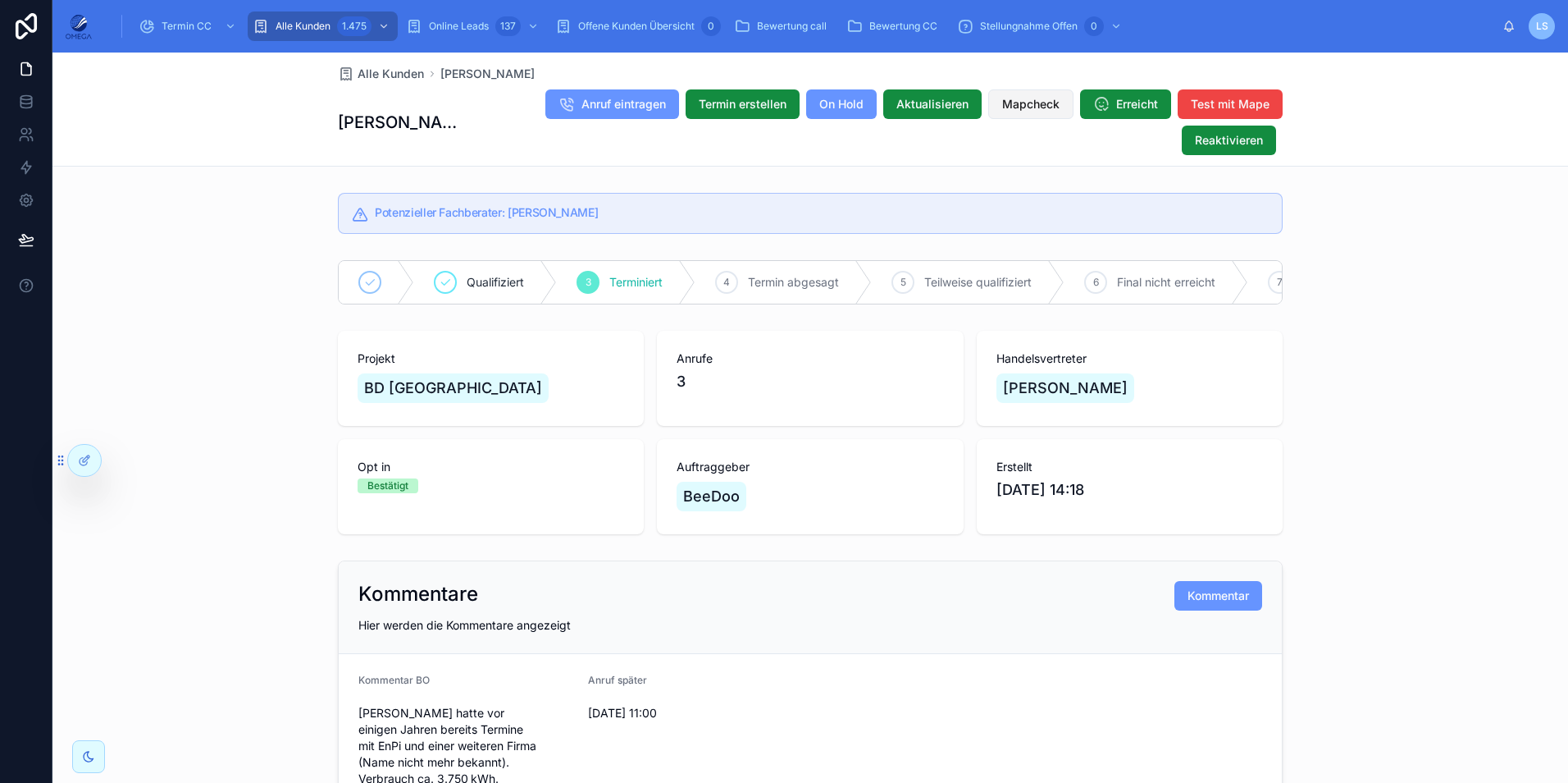
click at [1029, 104] on span "Mapcheck" at bounding box center [1031, 104] width 57 height 16
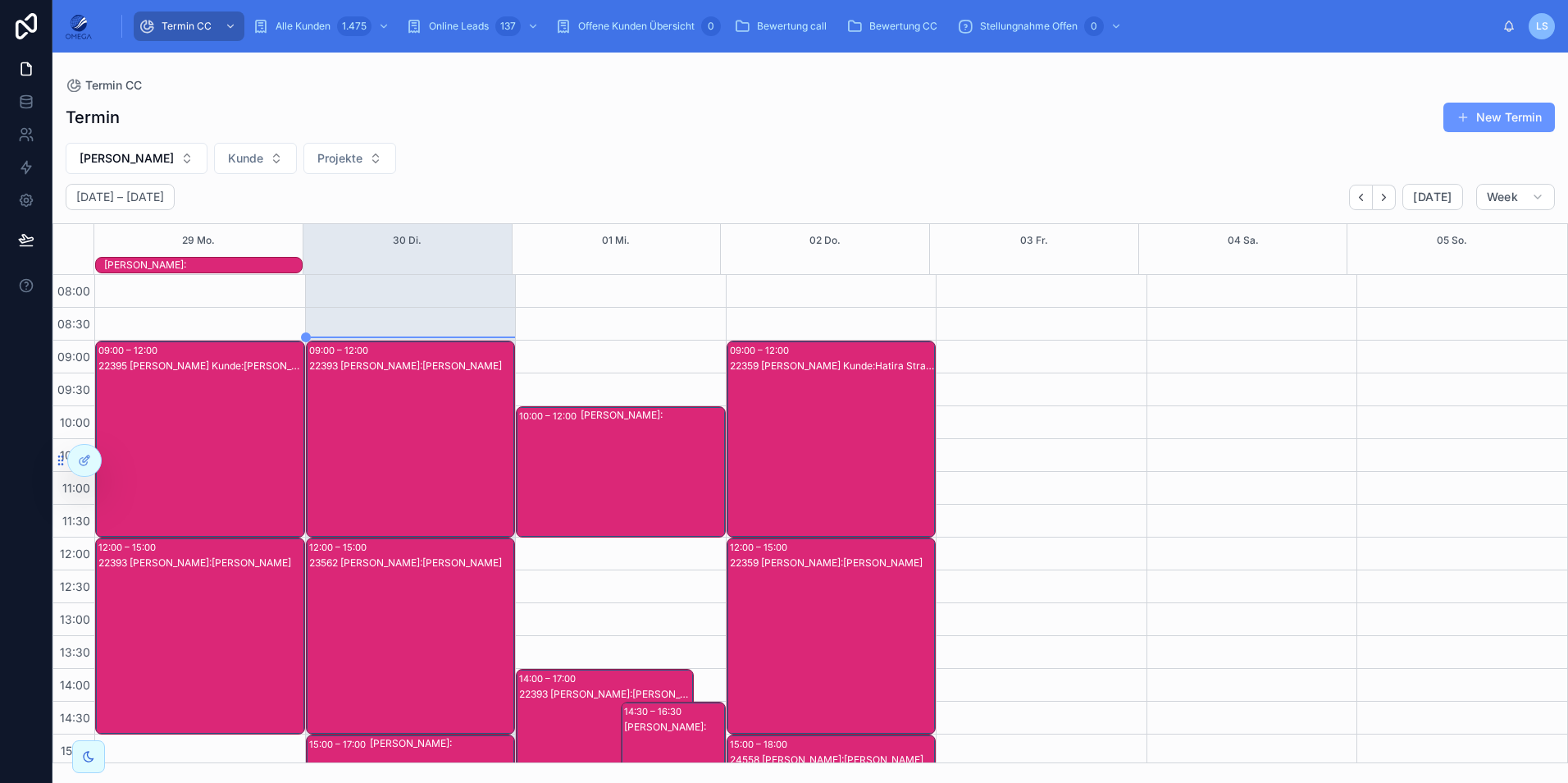
scroll to position [366, 0]
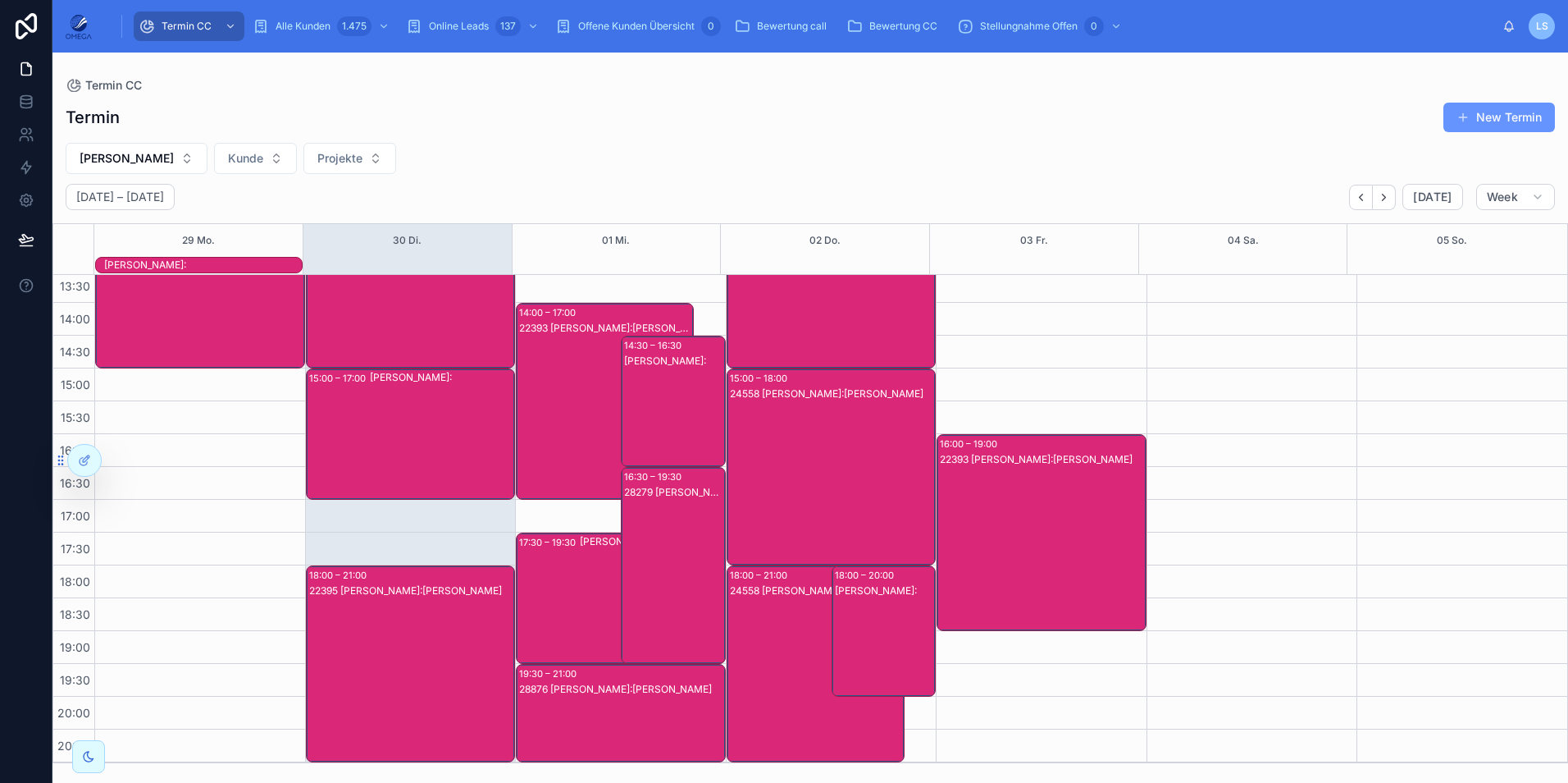
click at [580, 610] on div "[PERSON_NAME]:" at bounding box center [652, 598] width 144 height 128
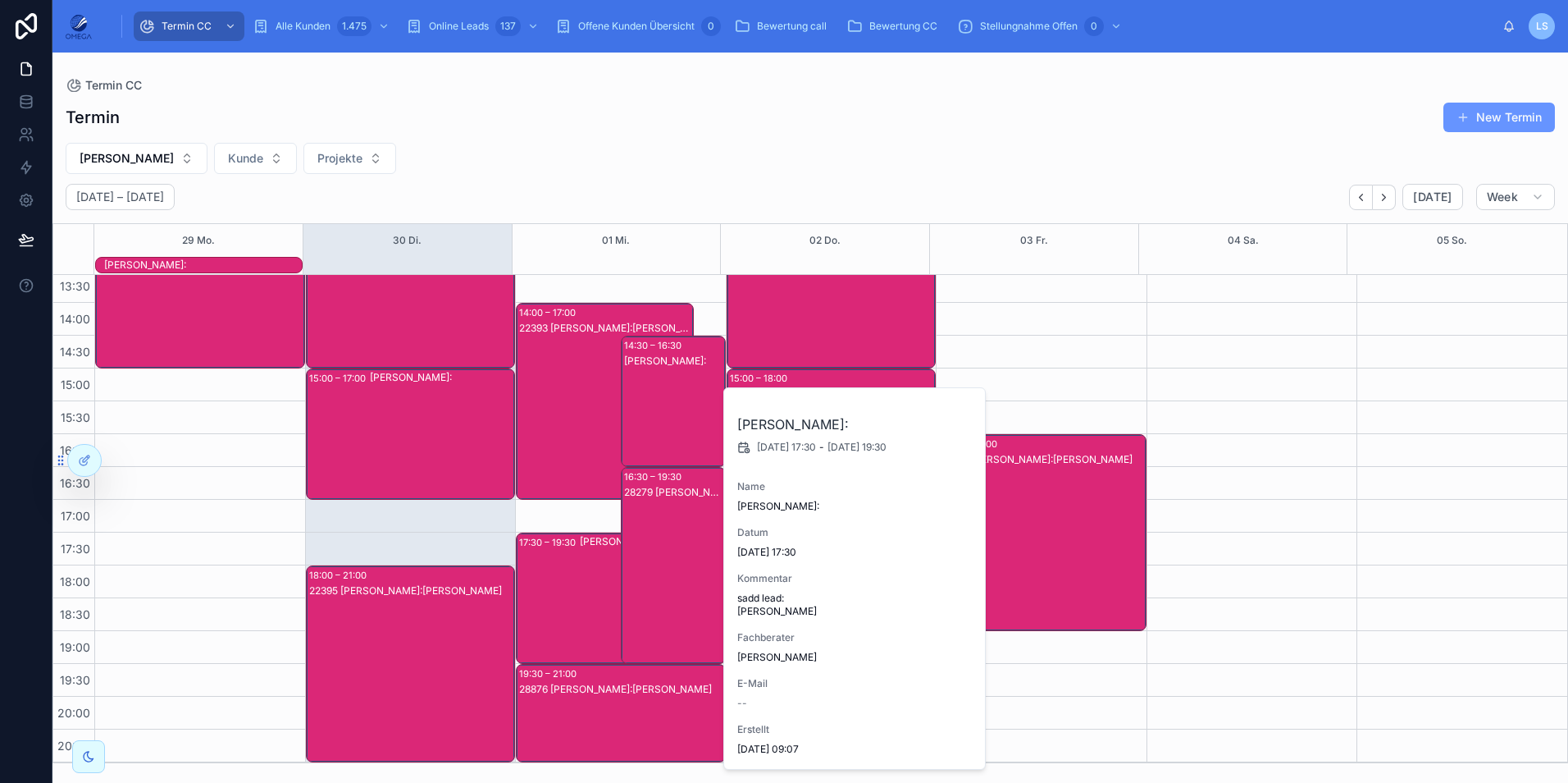
click at [580, 610] on div "[PERSON_NAME]:" at bounding box center [652, 598] width 144 height 128
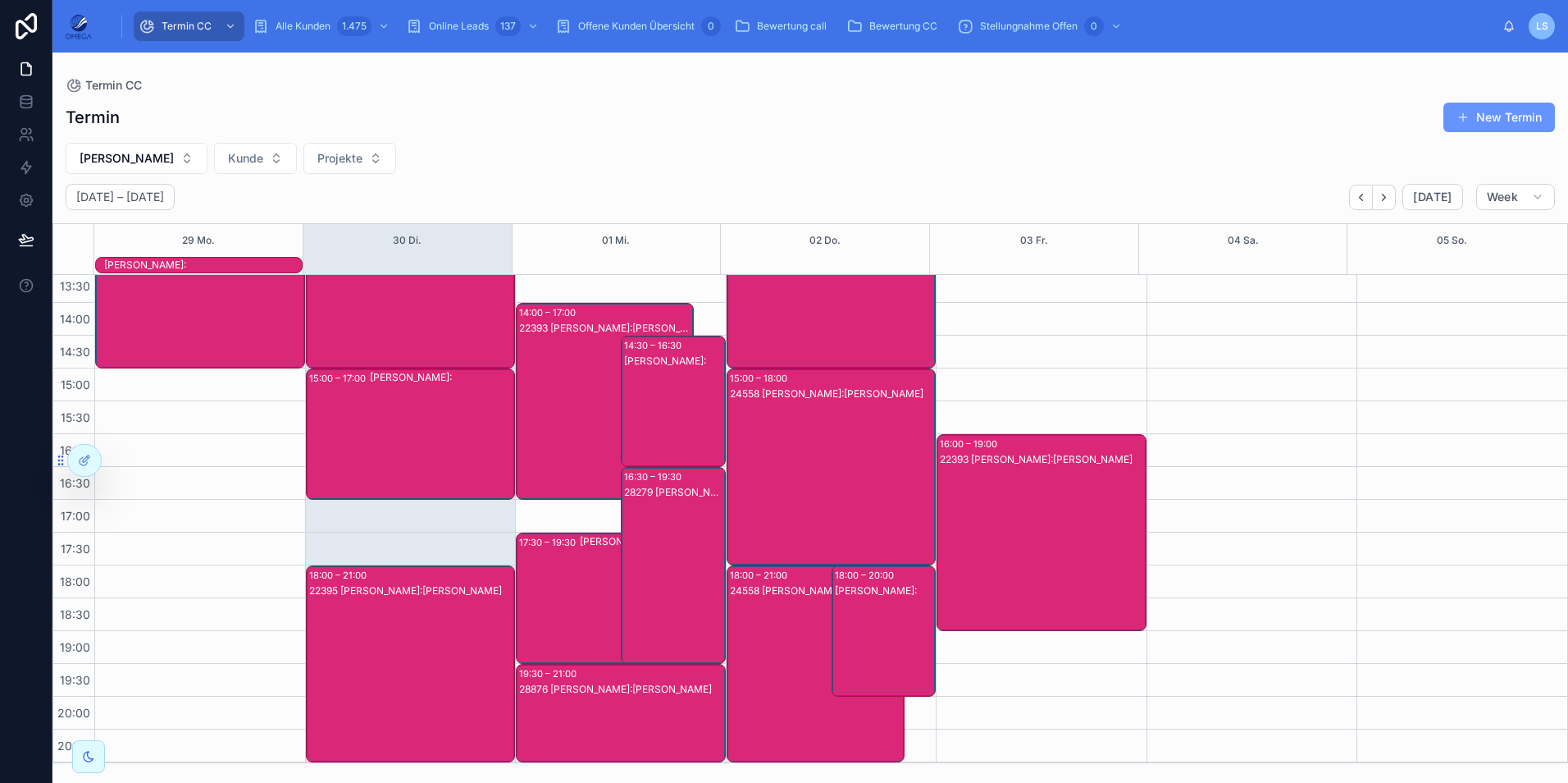
click at [659, 590] on div "28279 [PERSON_NAME]:[PERSON_NAME]" at bounding box center [674, 581] width 100 height 193
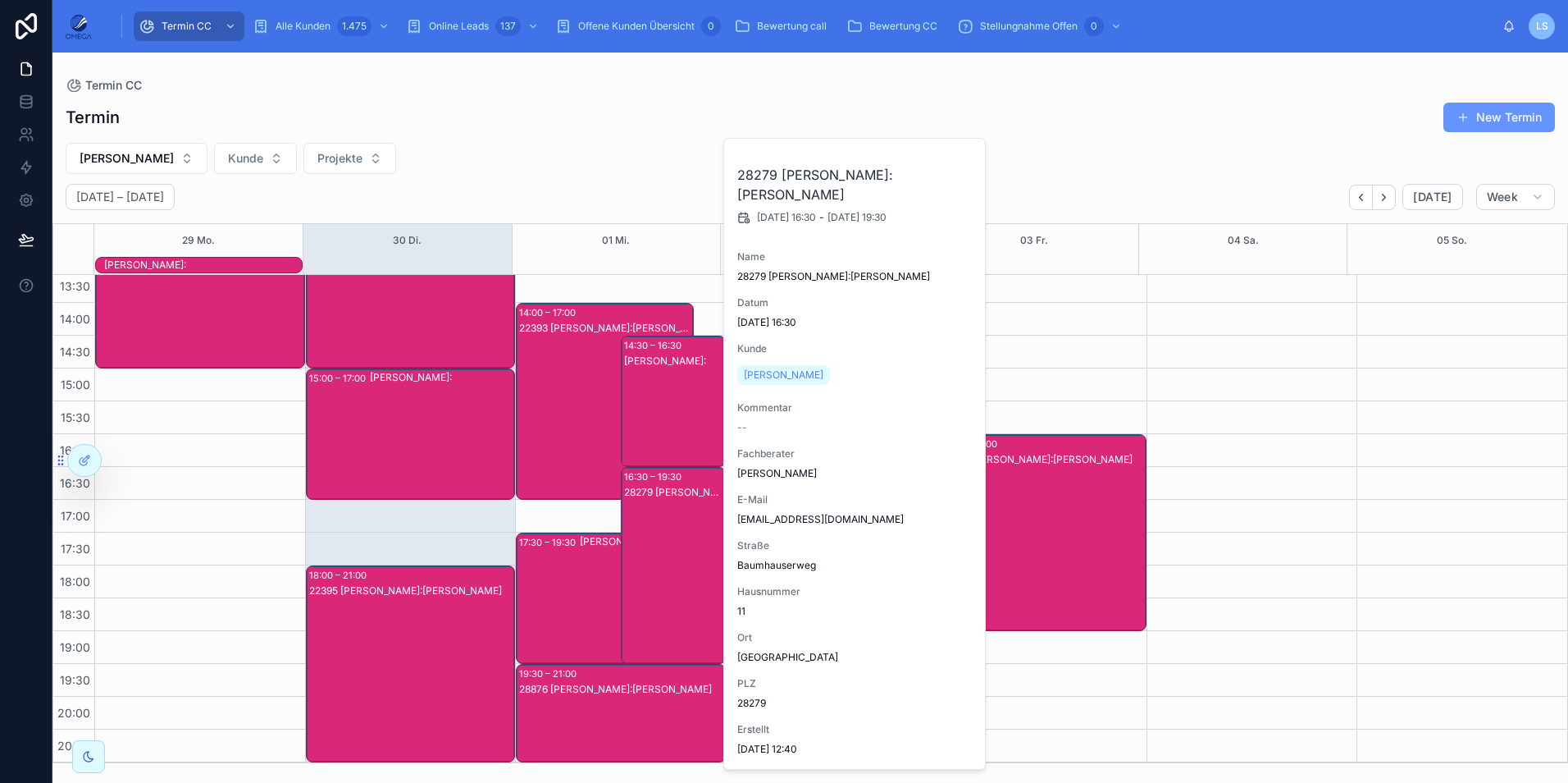
click at [652, 582] on div "28279 [PERSON_NAME]:[PERSON_NAME]" at bounding box center [674, 581] width 100 height 193
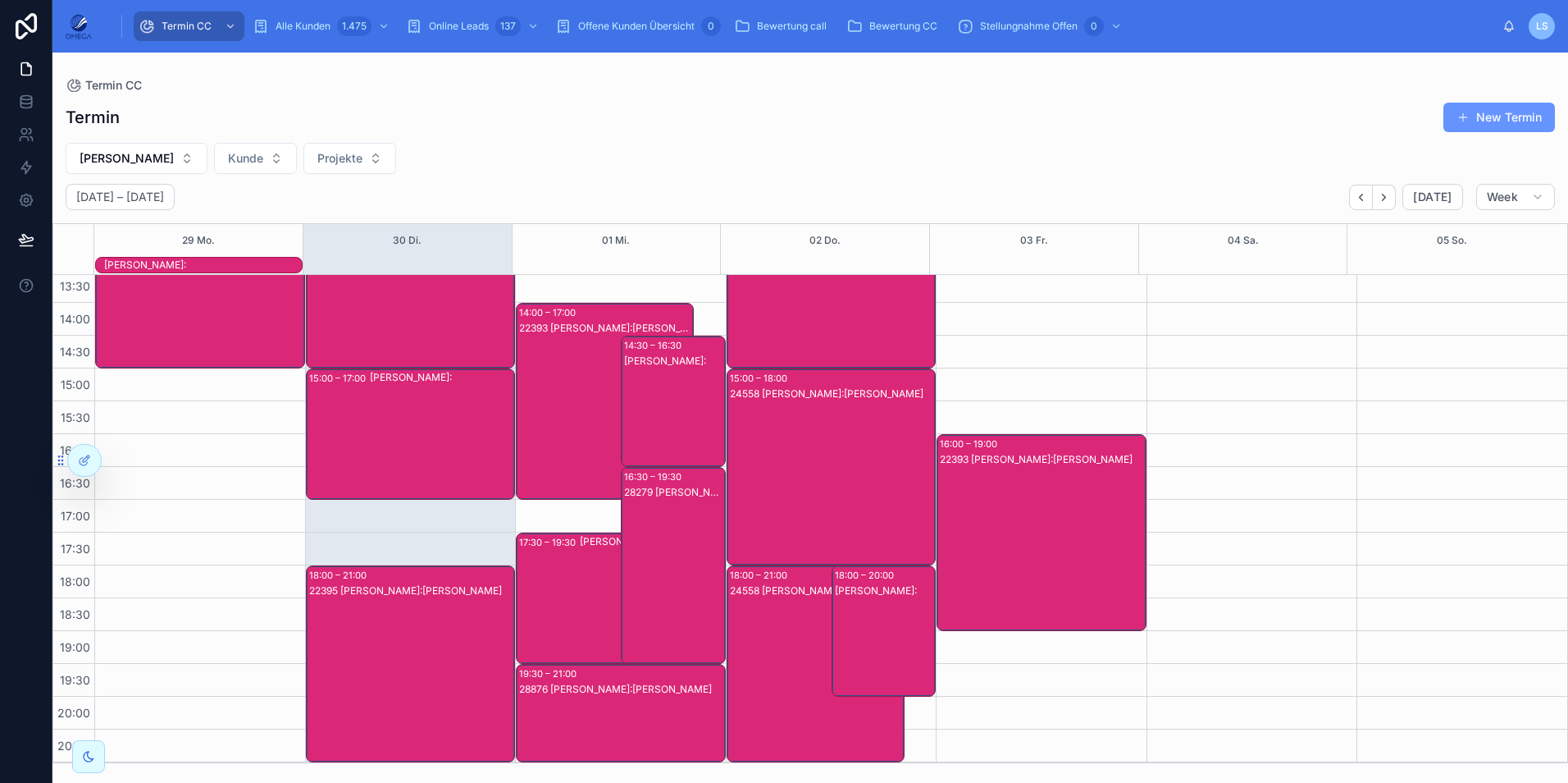
click at [567, 406] on div "22393 [PERSON_NAME]:[PERSON_NAME]" at bounding box center [606, 417] width 173 height 193
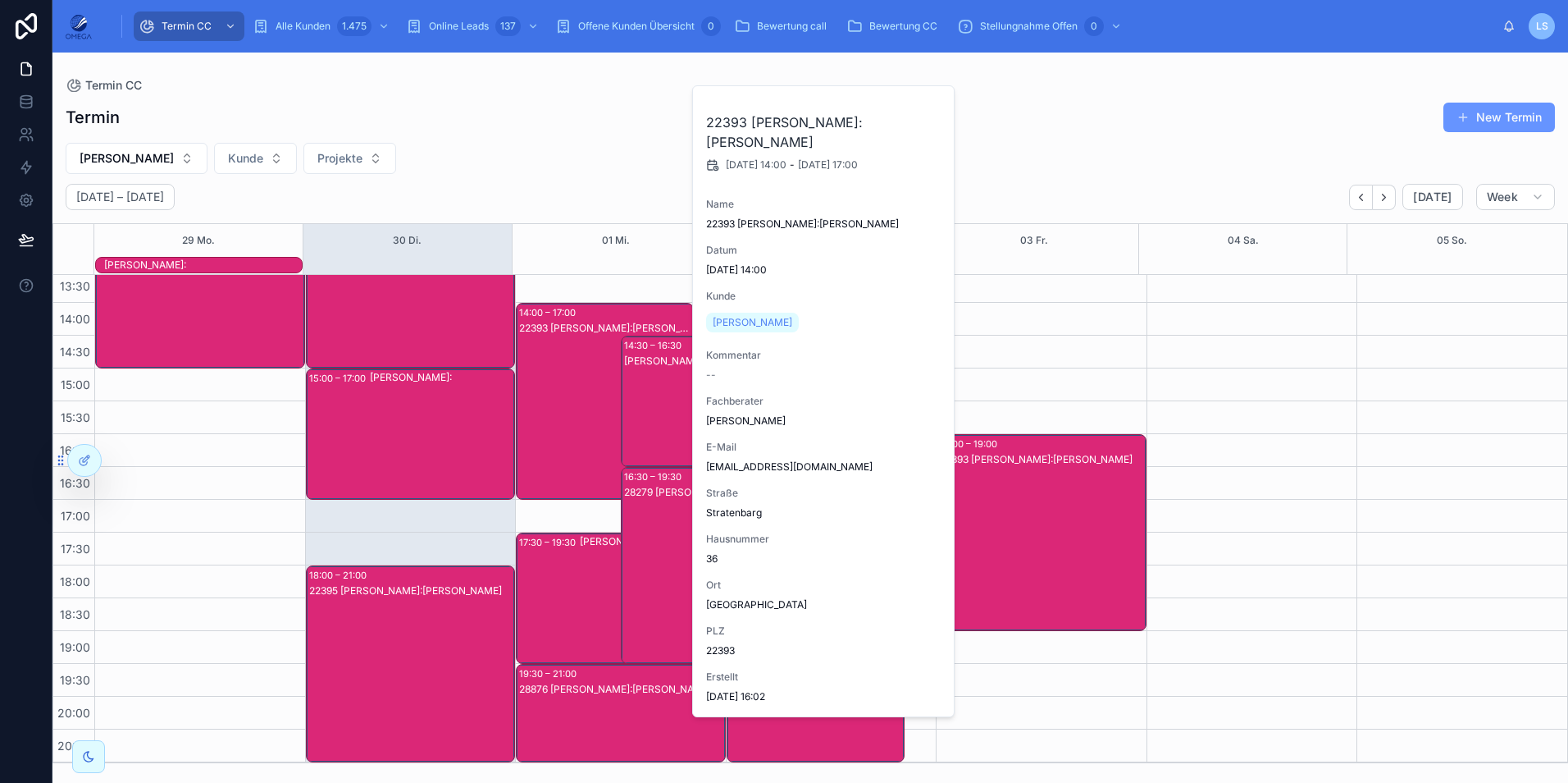
click at [567, 406] on div "22393 [PERSON_NAME]:[PERSON_NAME]" at bounding box center [606, 417] width 173 height 193
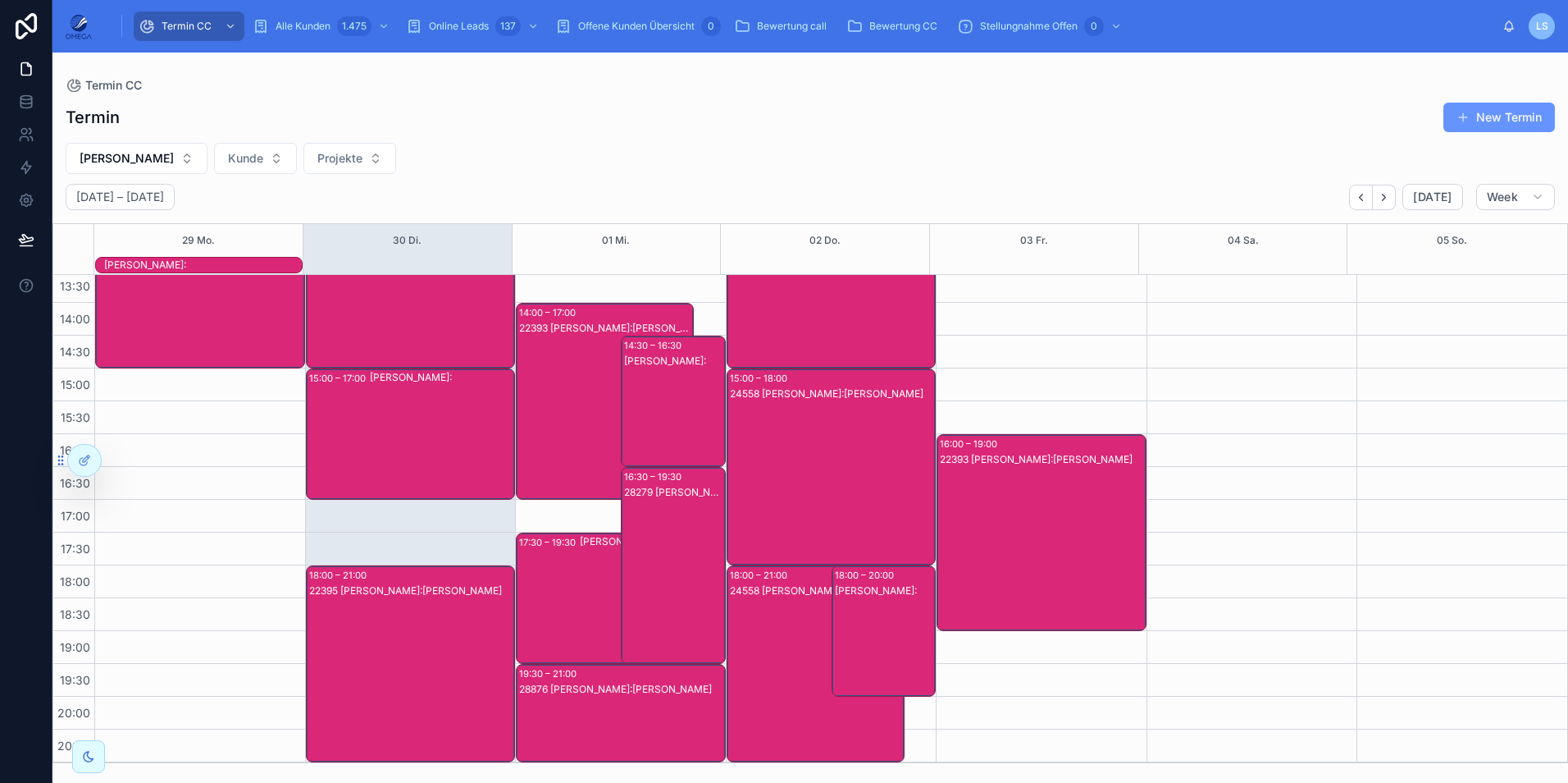
click at [669, 538] on div "28279 [PERSON_NAME]:[PERSON_NAME]" at bounding box center [674, 581] width 100 height 193
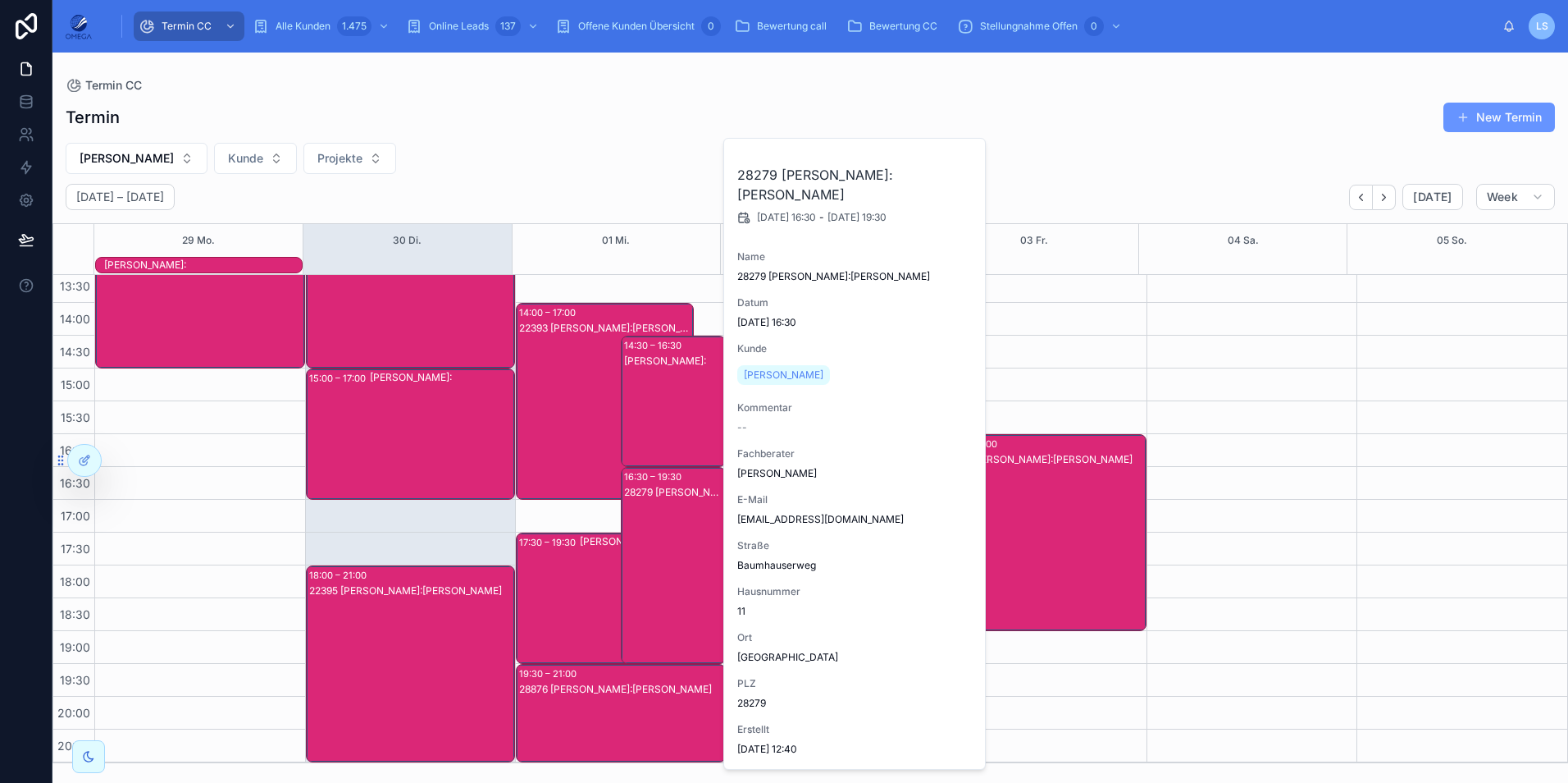
click at [669, 538] on div "28279 [PERSON_NAME]:[PERSON_NAME]" at bounding box center [674, 581] width 100 height 193
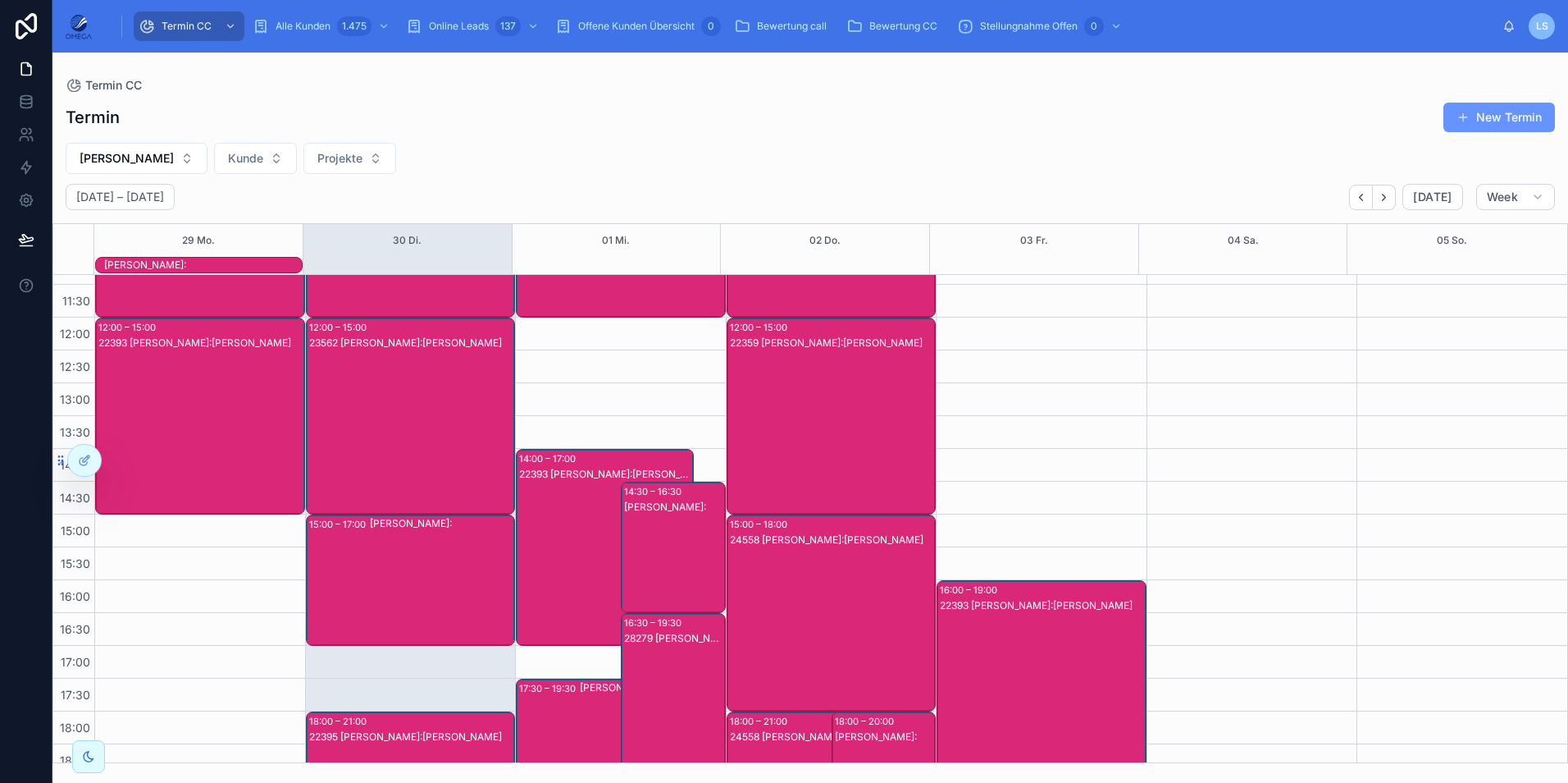
scroll to position [202, 0]
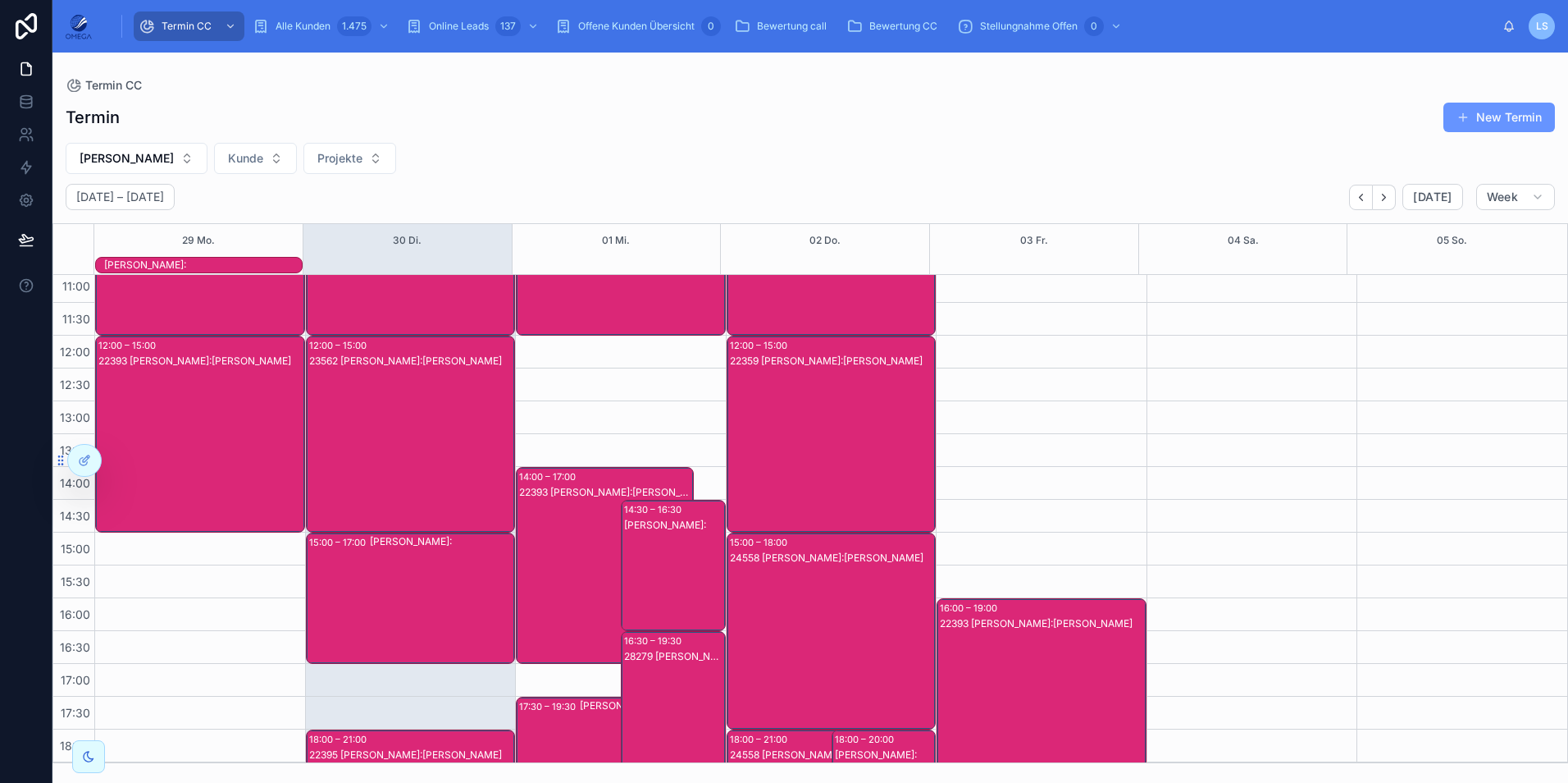
click at [594, 504] on div "22393 [PERSON_NAME]:[PERSON_NAME]" at bounding box center [606, 581] width 173 height 193
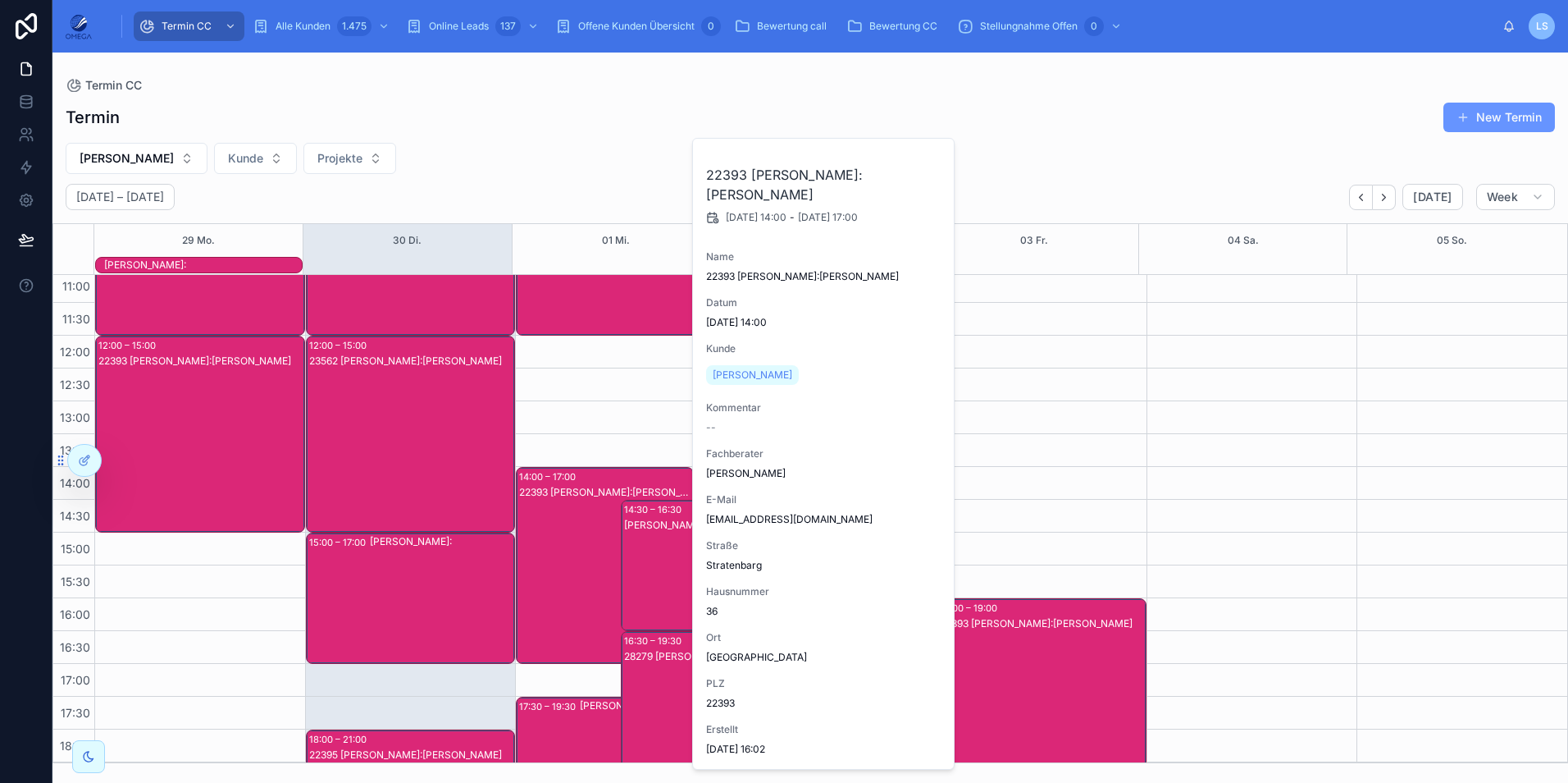
click at [594, 504] on div "22393 [PERSON_NAME]:[PERSON_NAME]" at bounding box center [606, 581] width 173 height 193
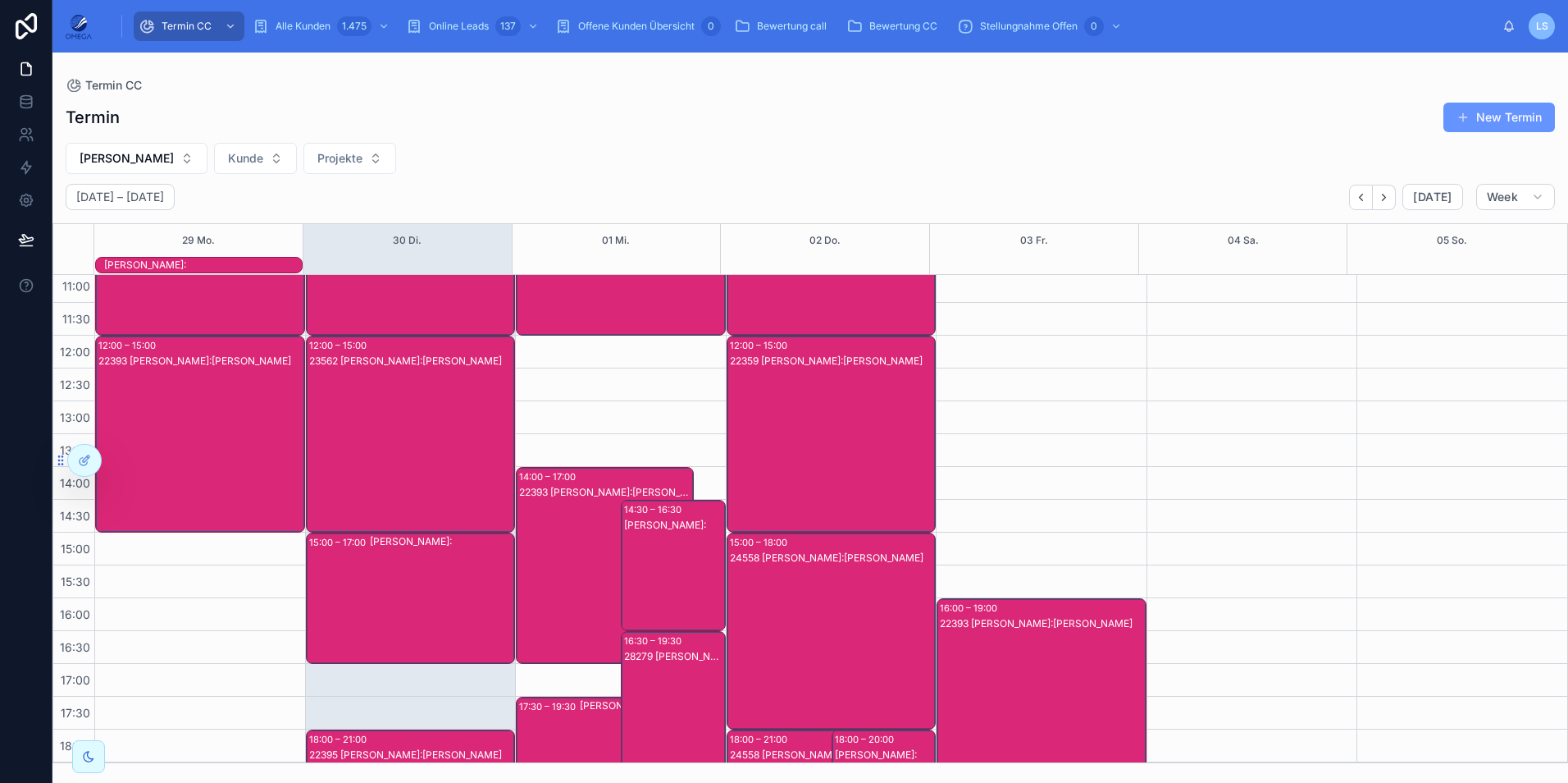
click at [652, 530] on div "[PERSON_NAME]:" at bounding box center [674, 525] width 100 height 13
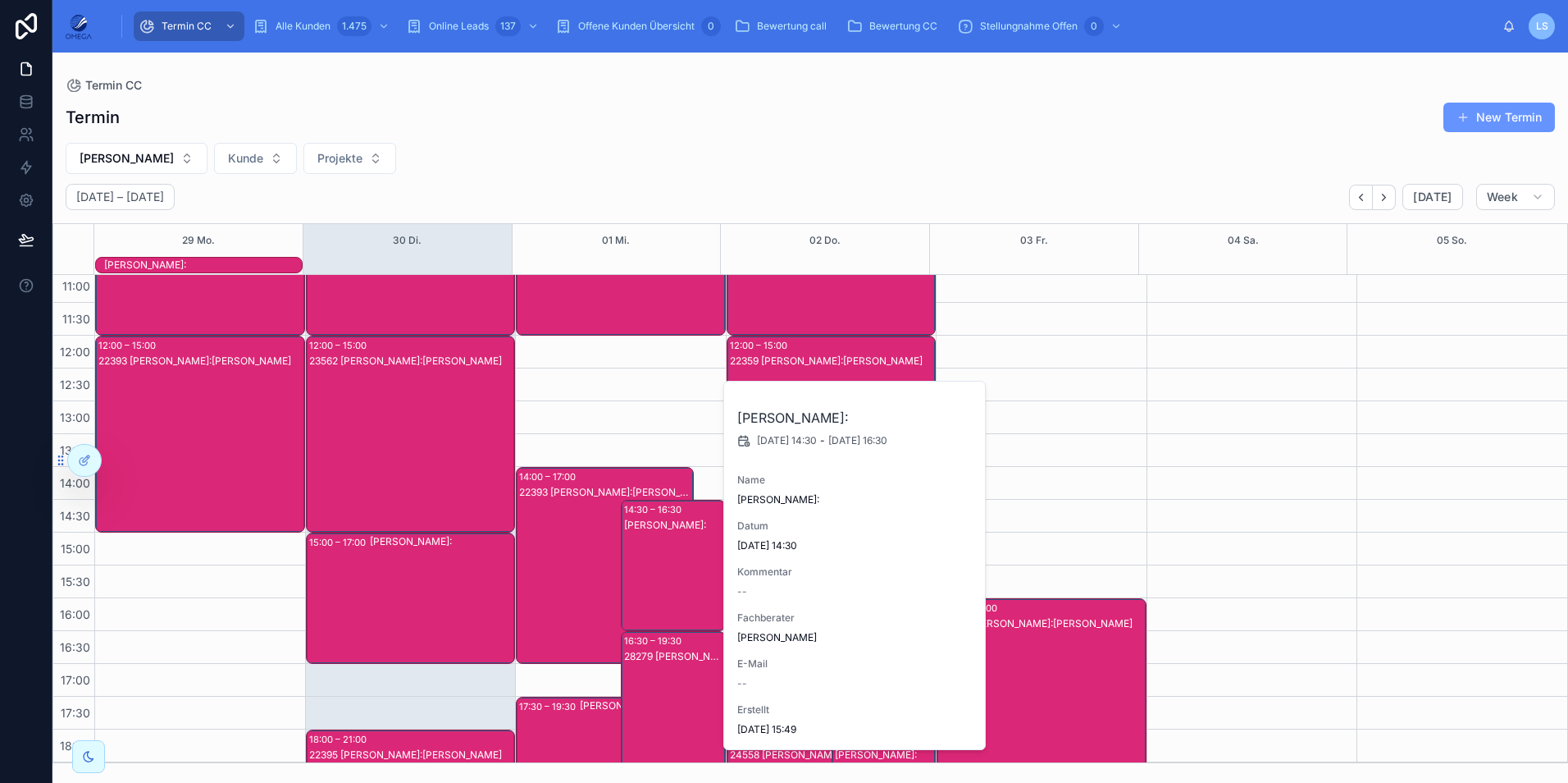
click at [652, 530] on div "[PERSON_NAME]:" at bounding box center [674, 525] width 100 height 13
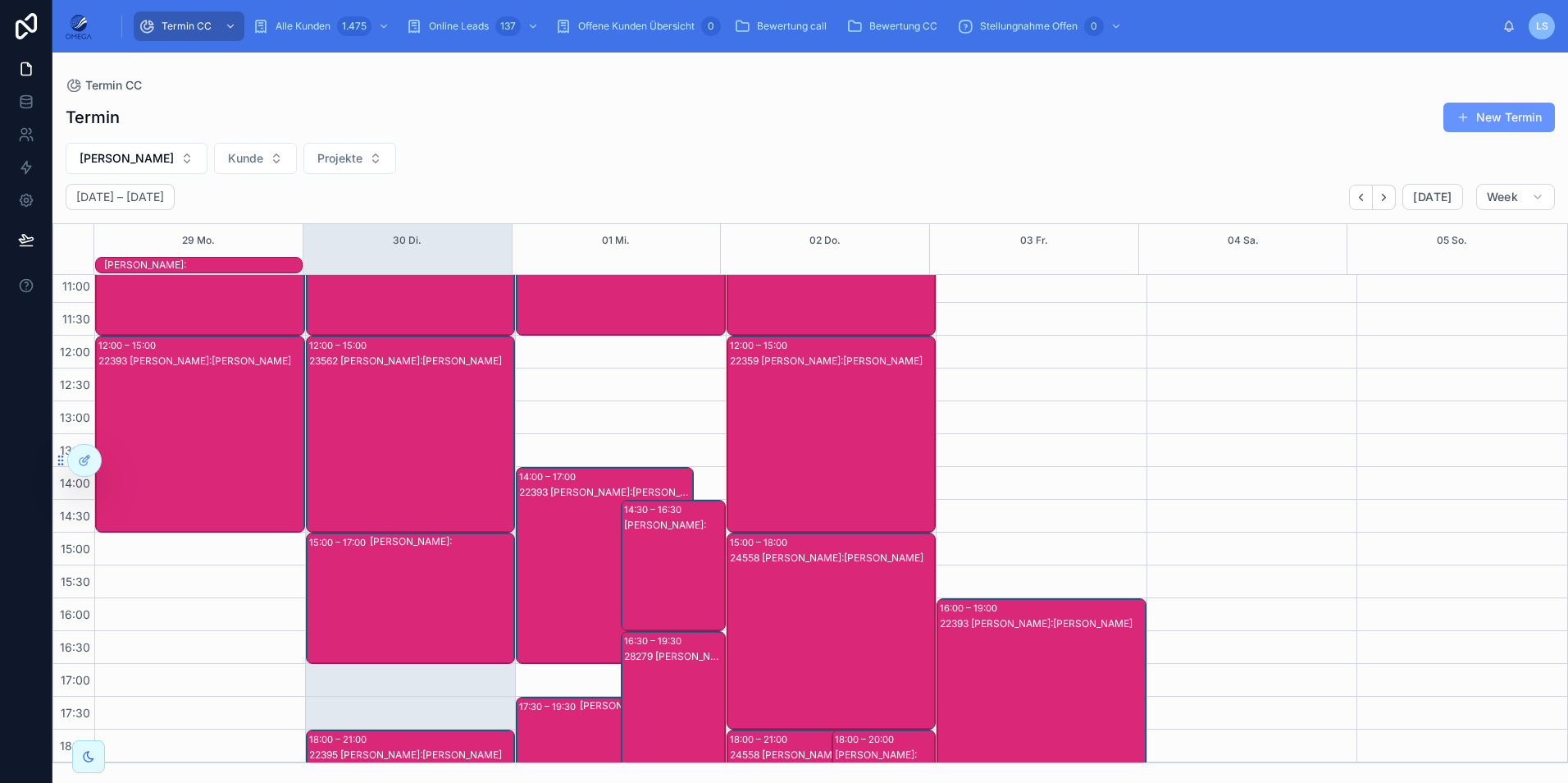
click at [541, 564] on div "22393 [PERSON_NAME]:[PERSON_NAME]" at bounding box center [606, 581] width 173 height 193
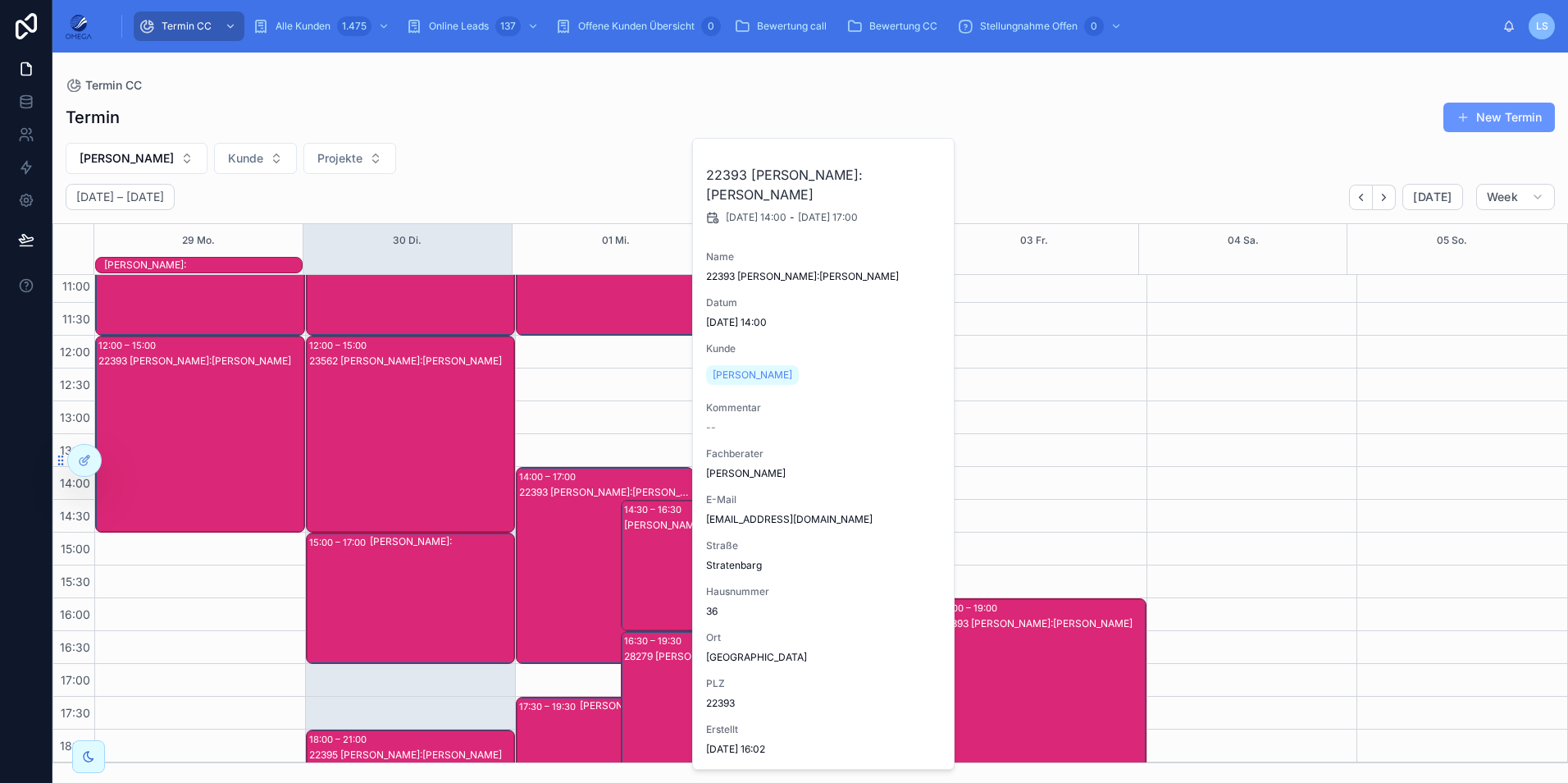
click at [541, 564] on div "22393 [PERSON_NAME]:[PERSON_NAME]" at bounding box center [606, 581] width 173 height 193
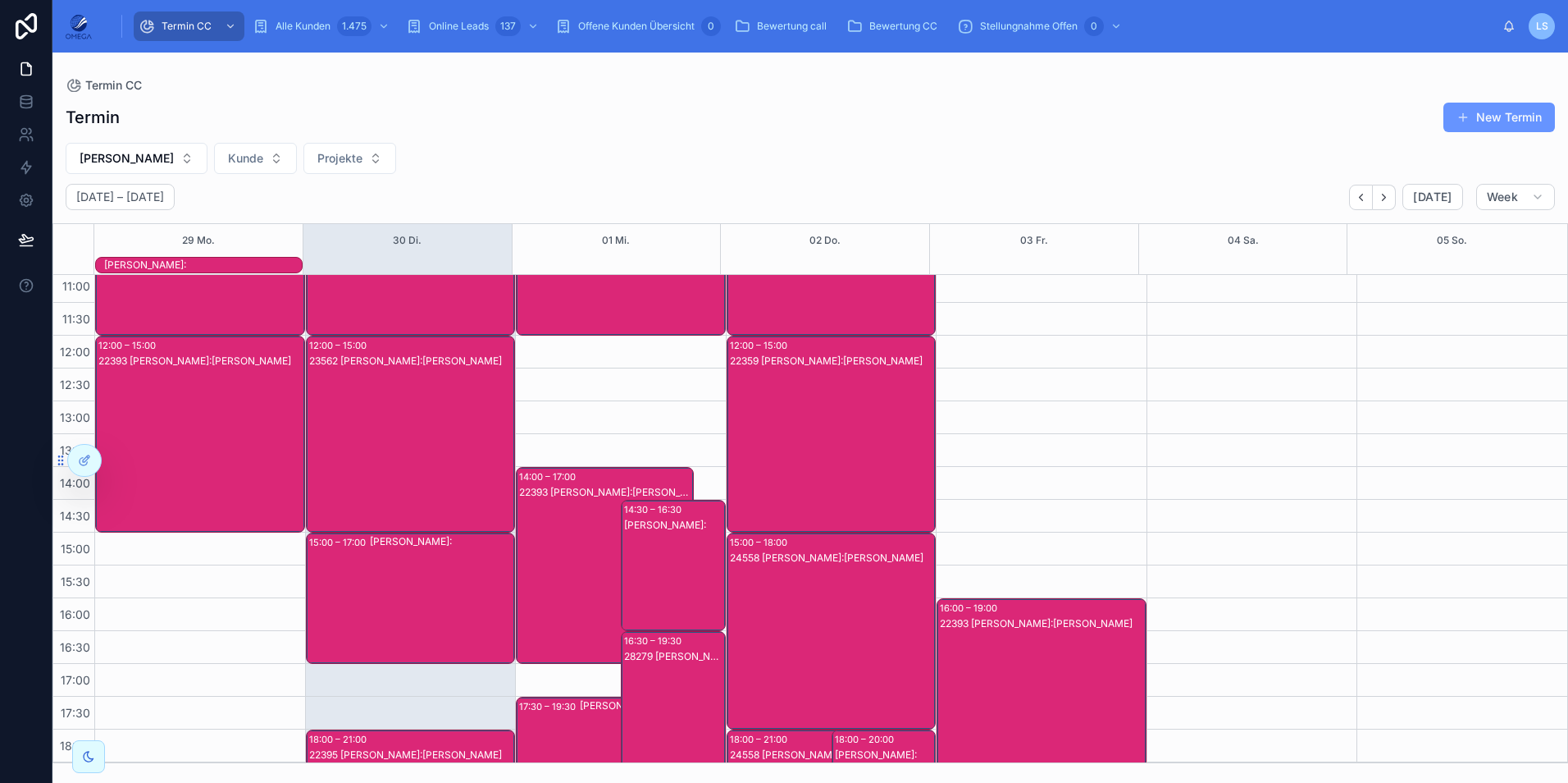
click at [544, 556] on div "22393 [PERSON_NAME]:[PERSON_NAME]" at bounding box center [606, 581] width 173 height 193
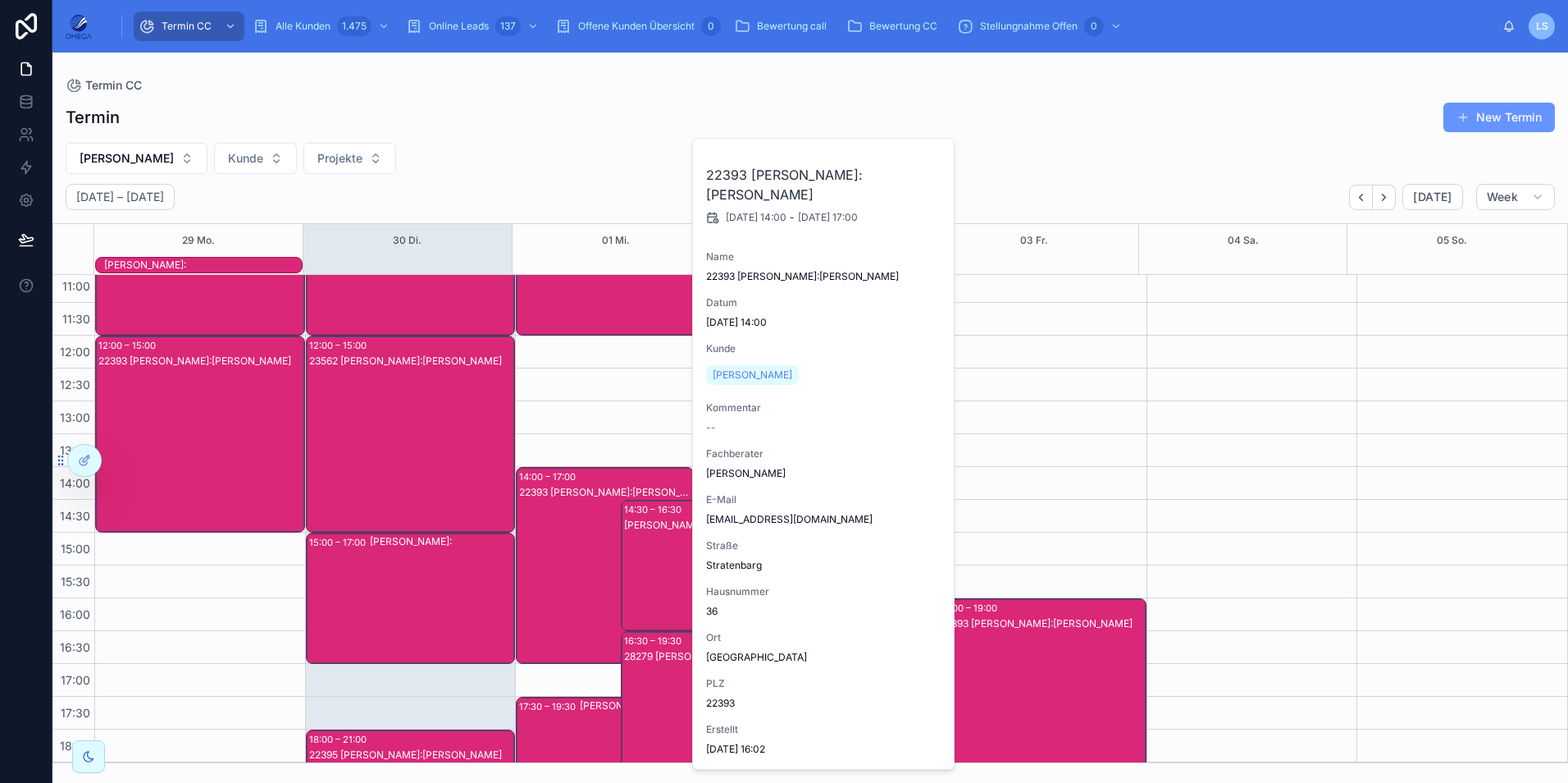
click at [544, 544] on div "22393 [PERSON_NAME]:[PERSON_NAME]" at bounding box center [606, 581] width 173 height 193
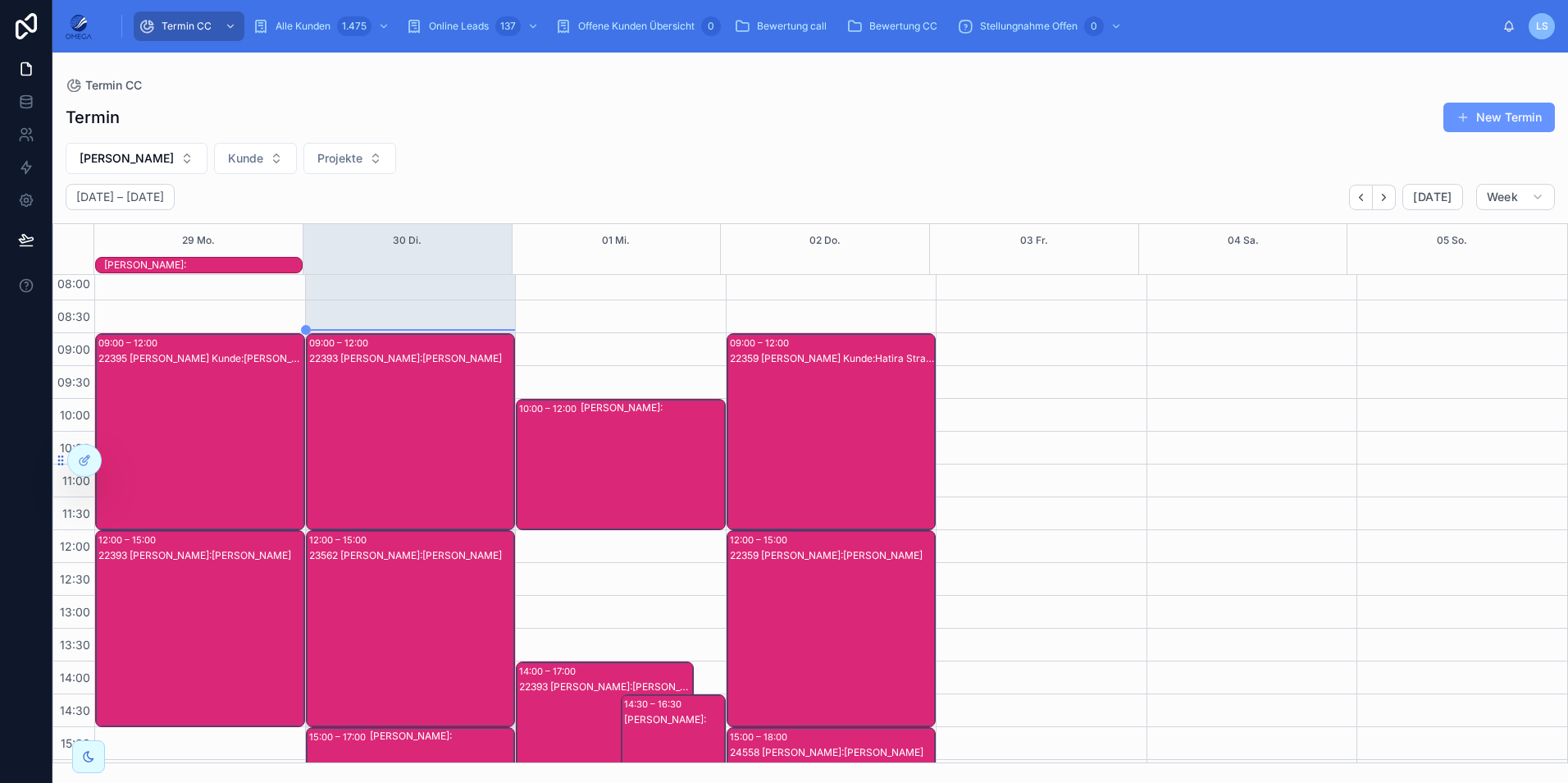
scroll to position [0, 0]
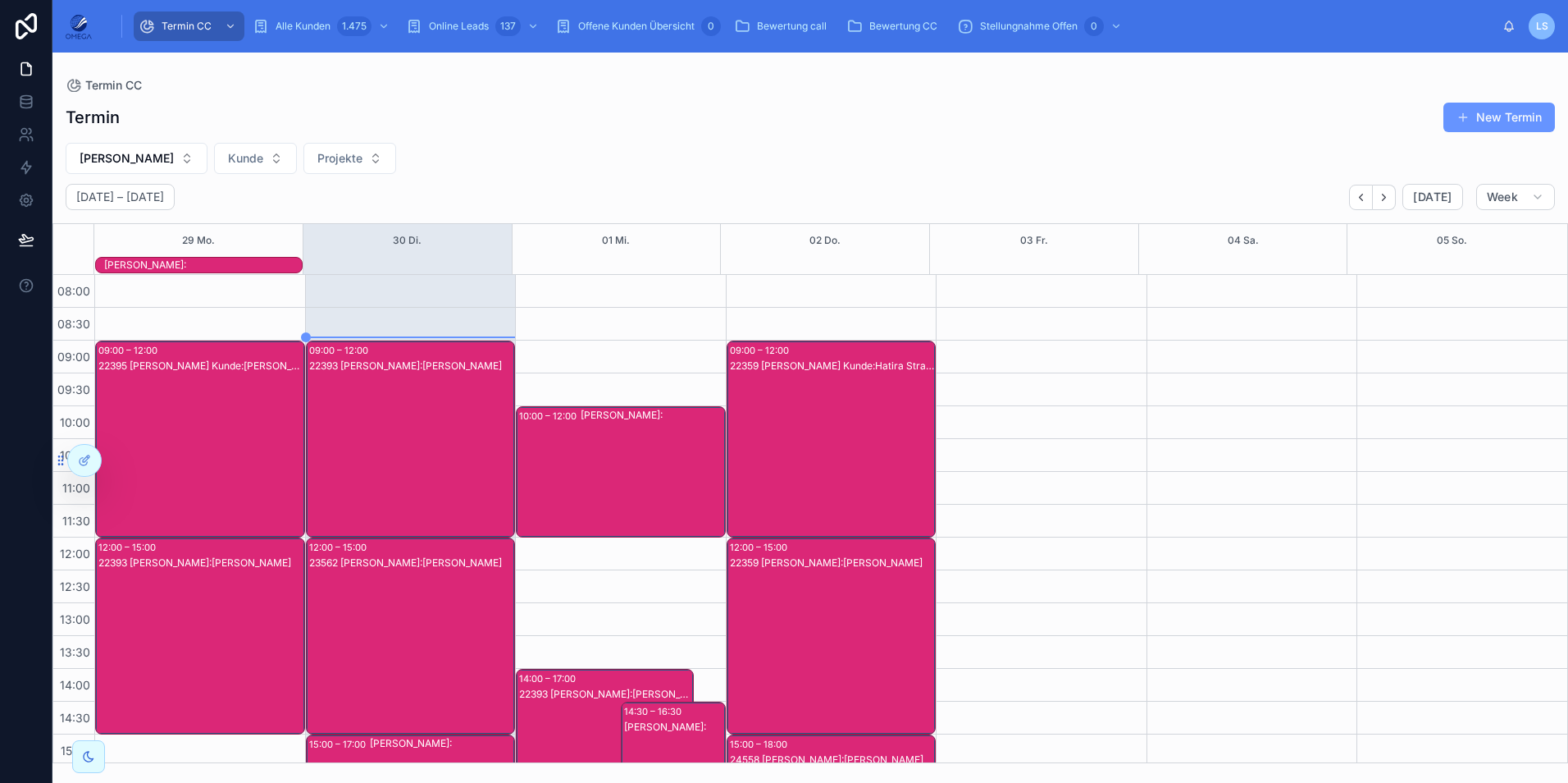
click at [818, 451] on div "22359 [PERSON_NAME] Kunde:Hatira Strack" at bounding box center [832, 455] width 205 height 193
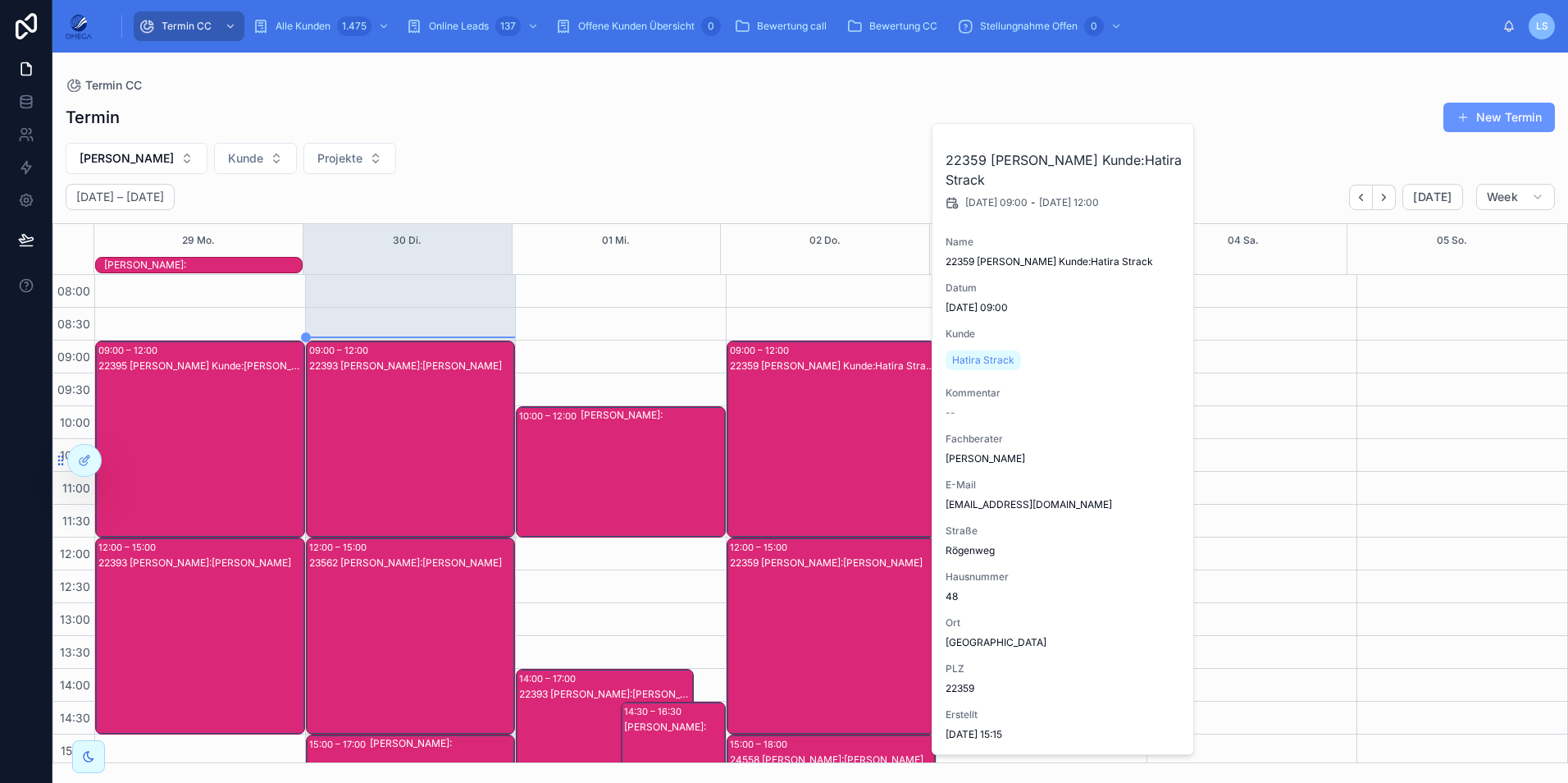
click at [819, 445] on div "22359 [PERSON_NAME] Kunde:Hatira Strack" at bounding box center [832, 455] width 205 height 193
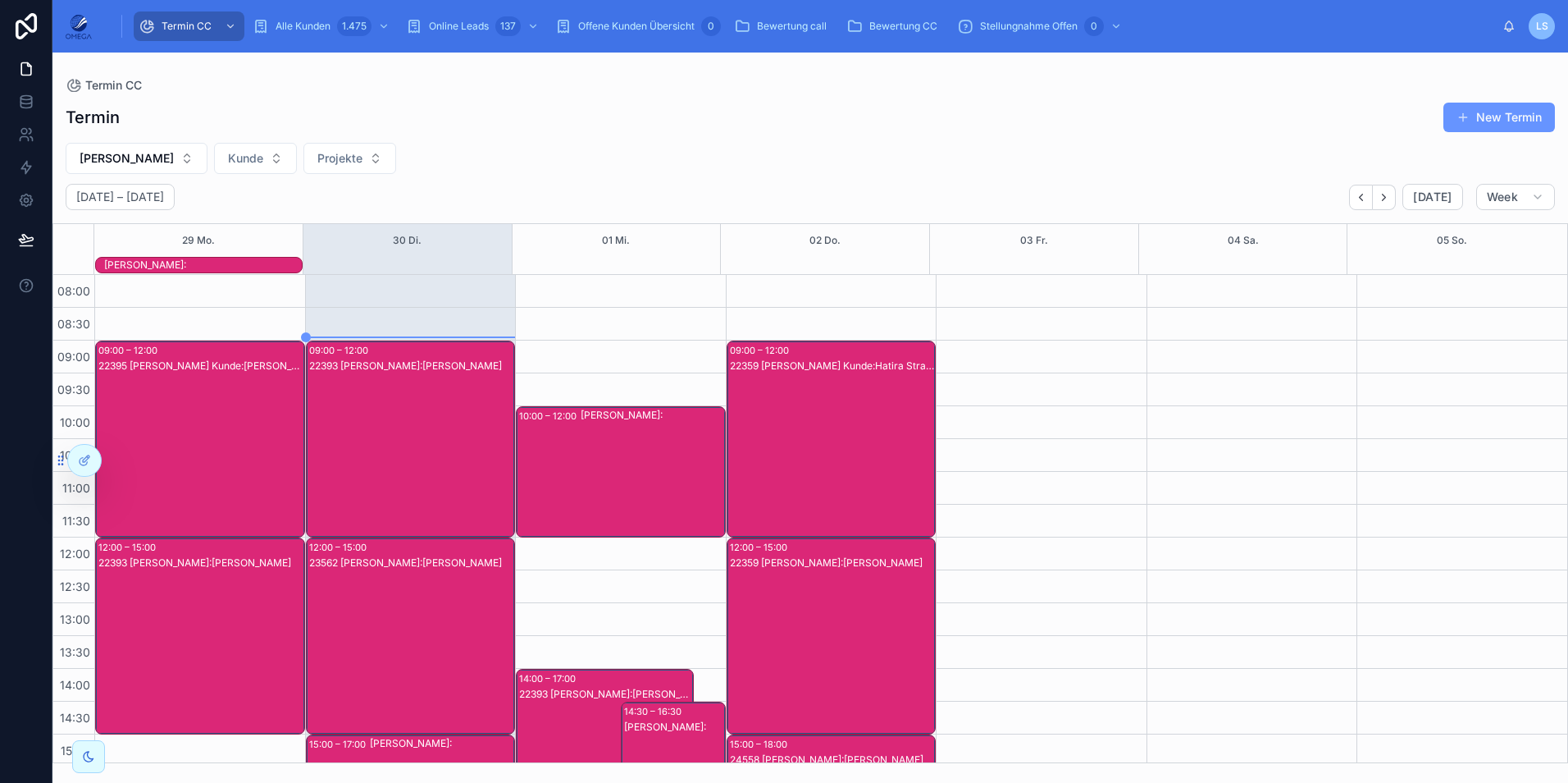
click at [827, 452] on div "22359 [PERSON_NAME] Kunde:Hatira Strack" at bounding box center [832, 455] width 205 height 193
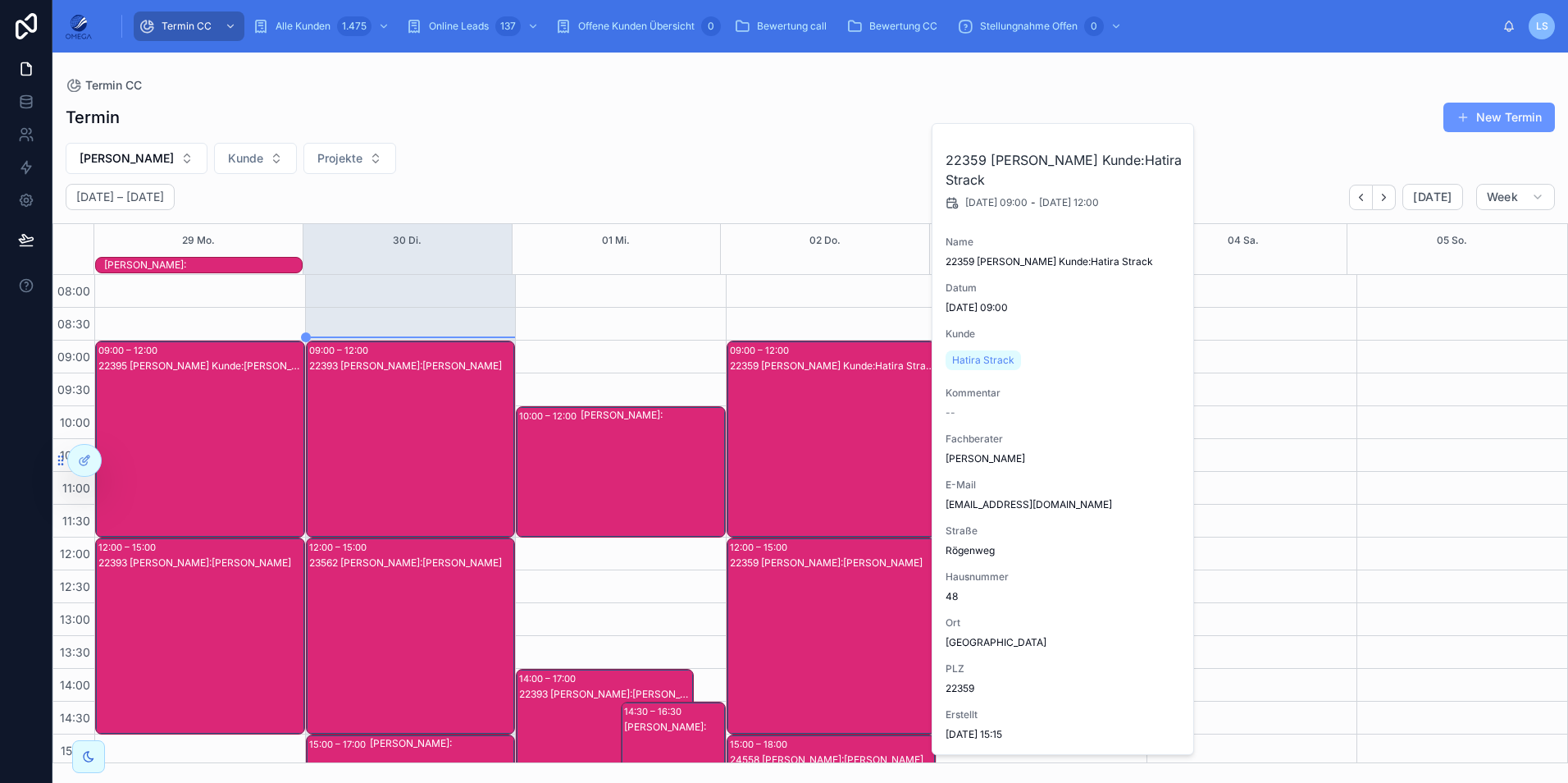
click at [828, 450] on div "22359 [PERSON_NAME] Kunde:Hatira Strack" at bounding box center [832, 455] width 205 height 193
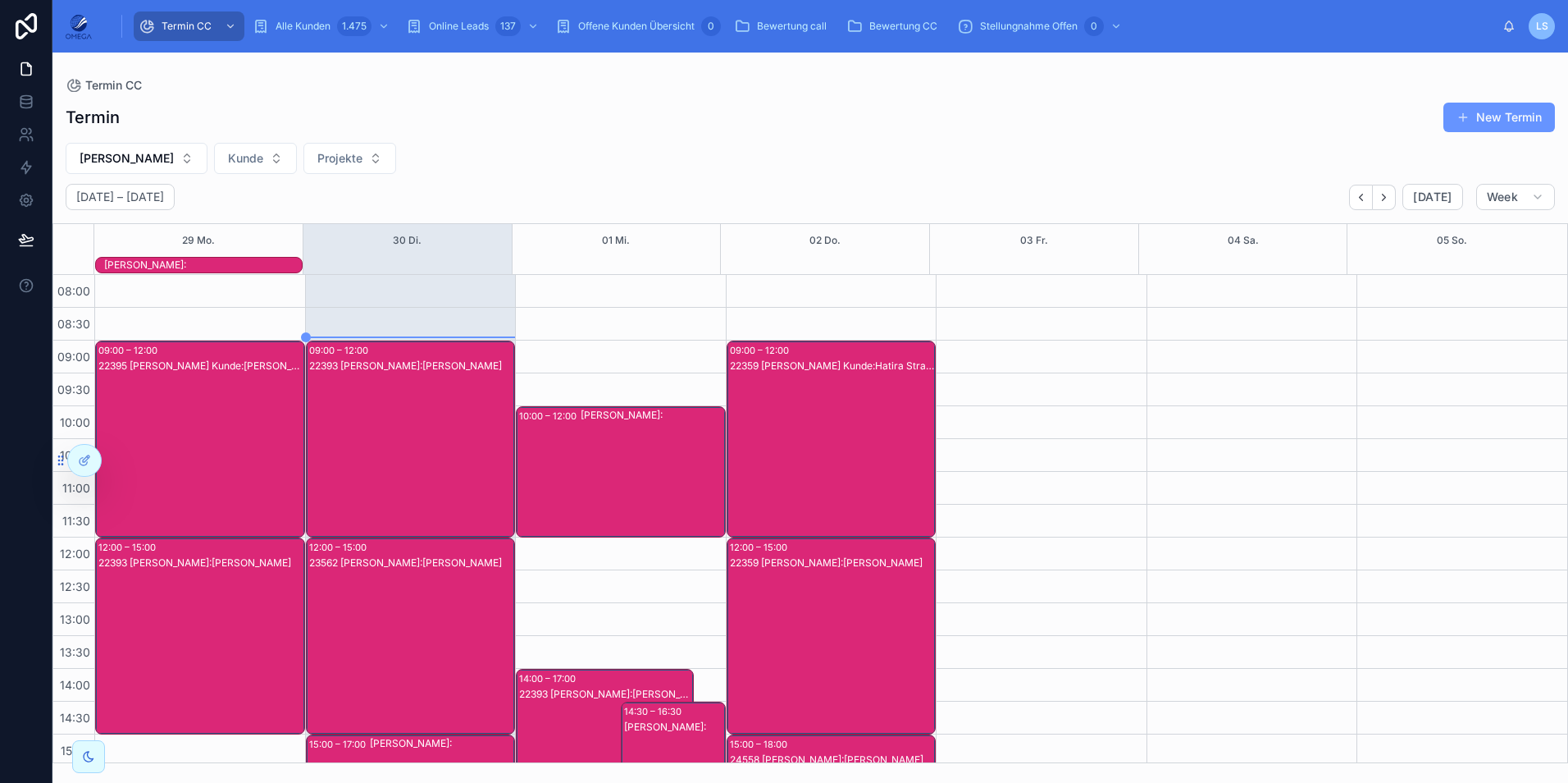
click at [838, 584] on div "22359 [PERSON_NAME]:[PERSON_NAME]" at bounding box center [832, 652] width 205 height 193
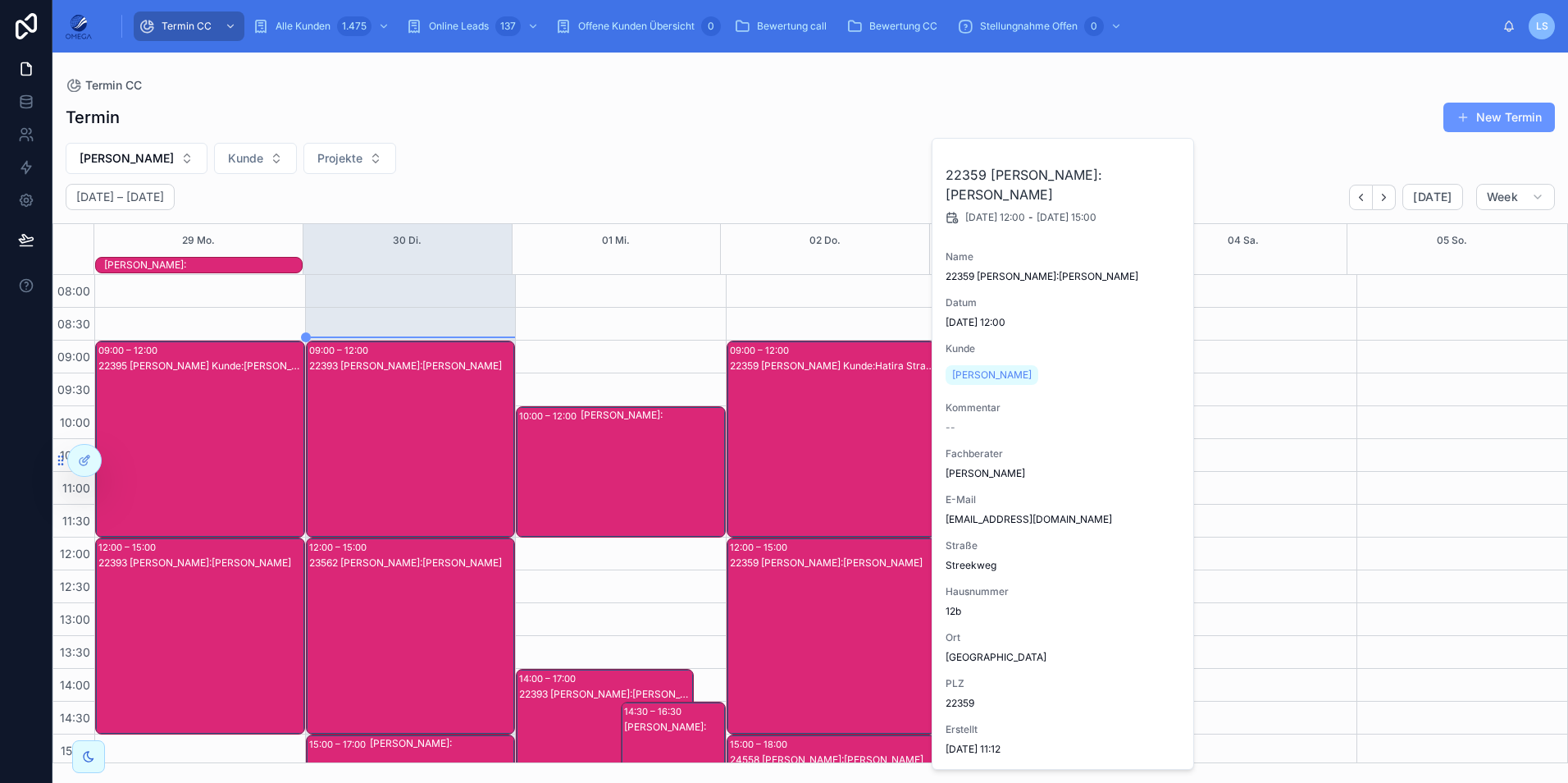
click at [838, 584] on div "22359 [PERSON_NAME]:[PERSON_NAME]" at bounding box center [832, 652] width 205 height 193
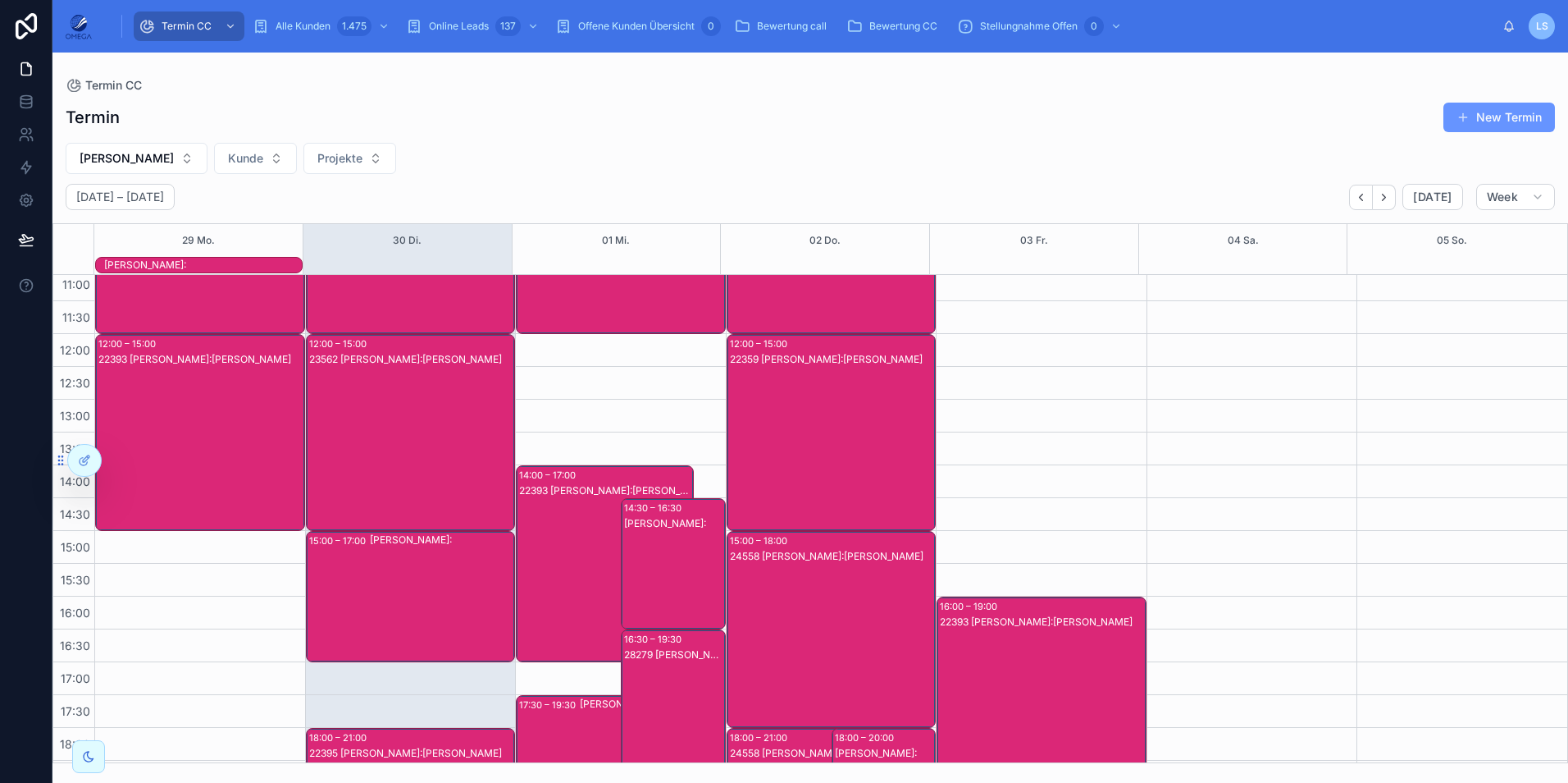
scroll to position [246, 0]
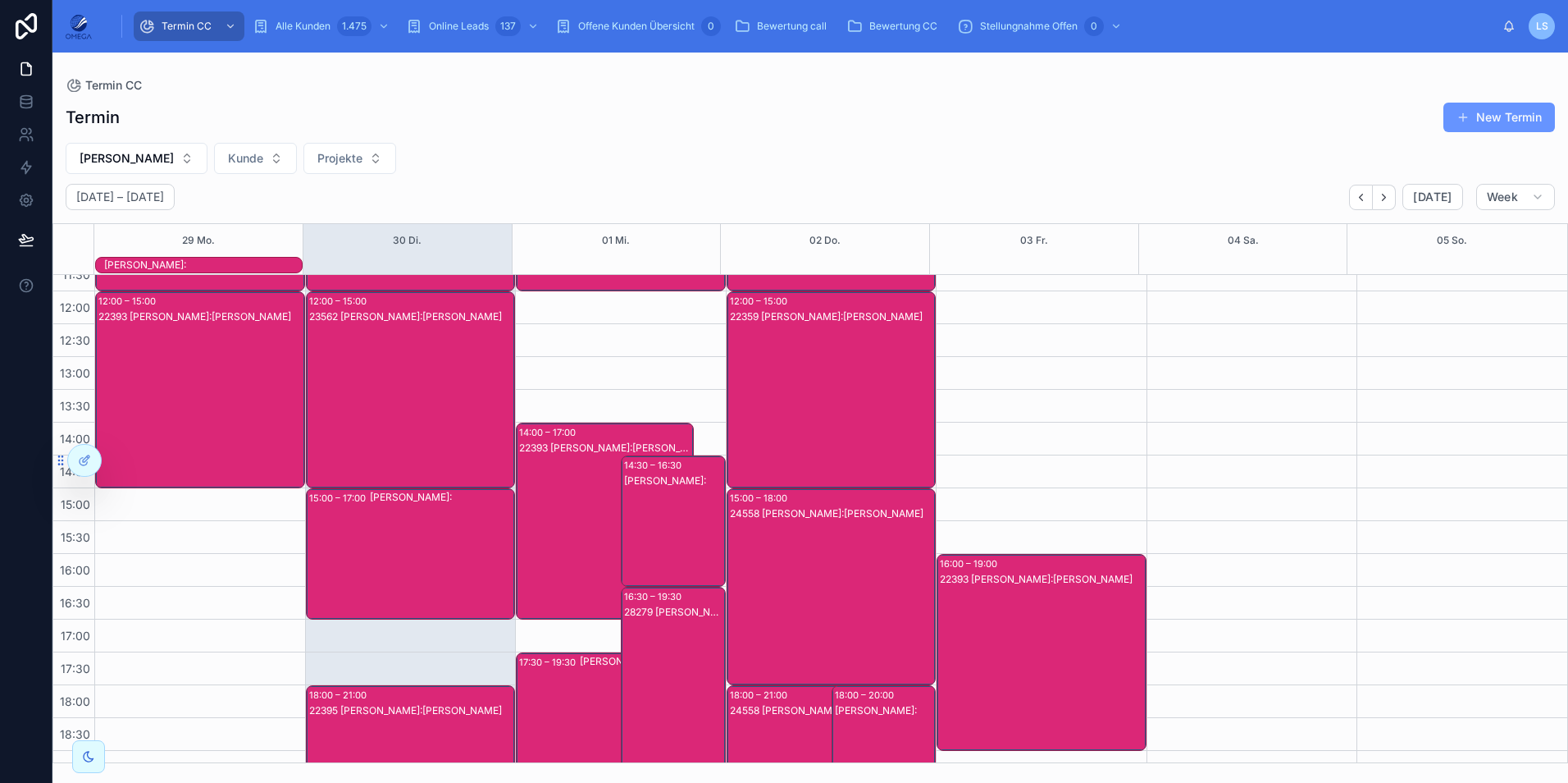
click at [836, 577] on div "24558 [PERSON_NAME]:[PERSON_NAME]" at bounding box center [832, 602] width 205 height 193
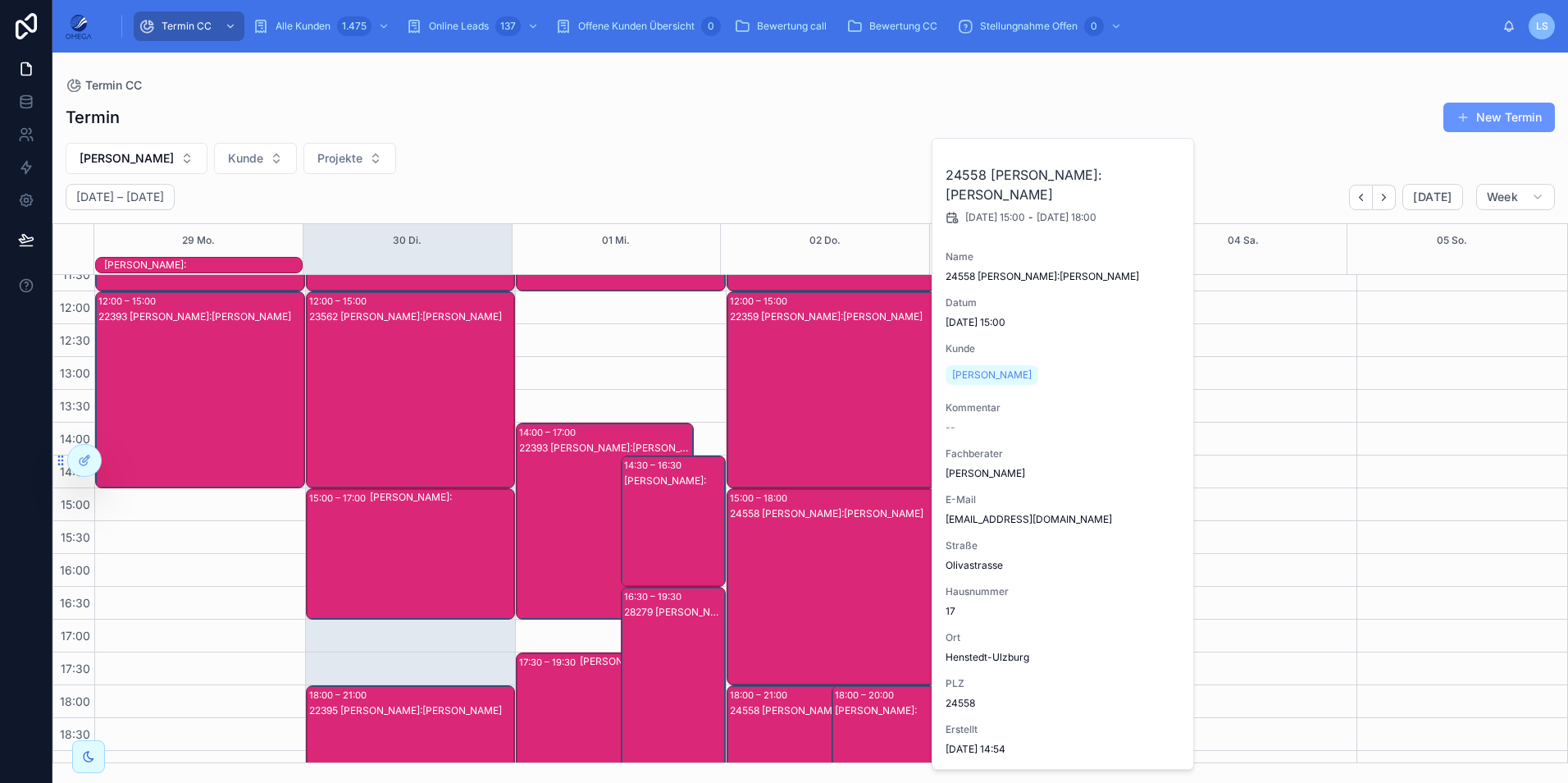
click at [836, 577] on div "24558 [PERSON_NAME]:[PERSON_NAME]" at bounding box center [832, 602] width 205 height 193
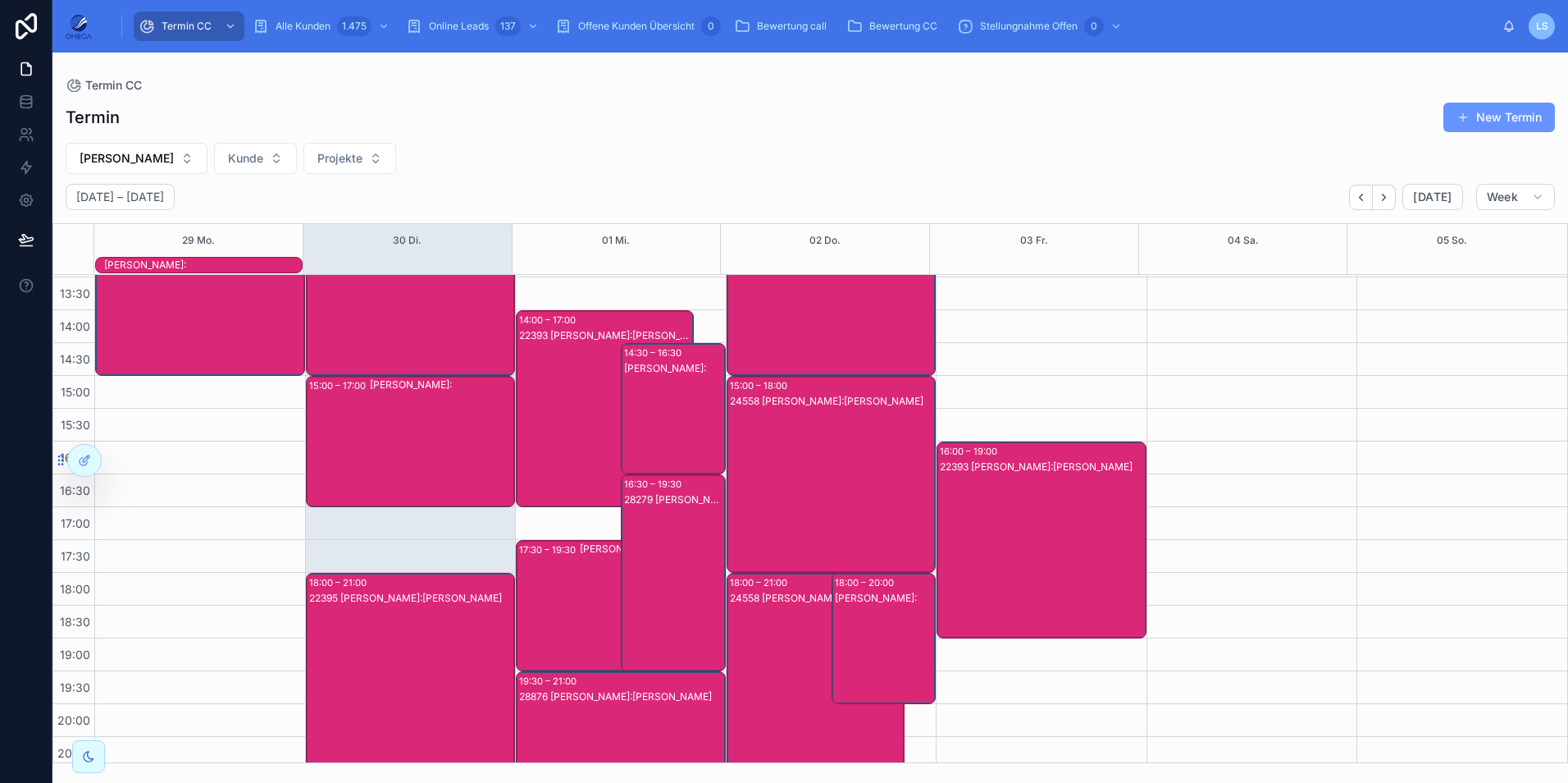
scroll to position [366, 0]
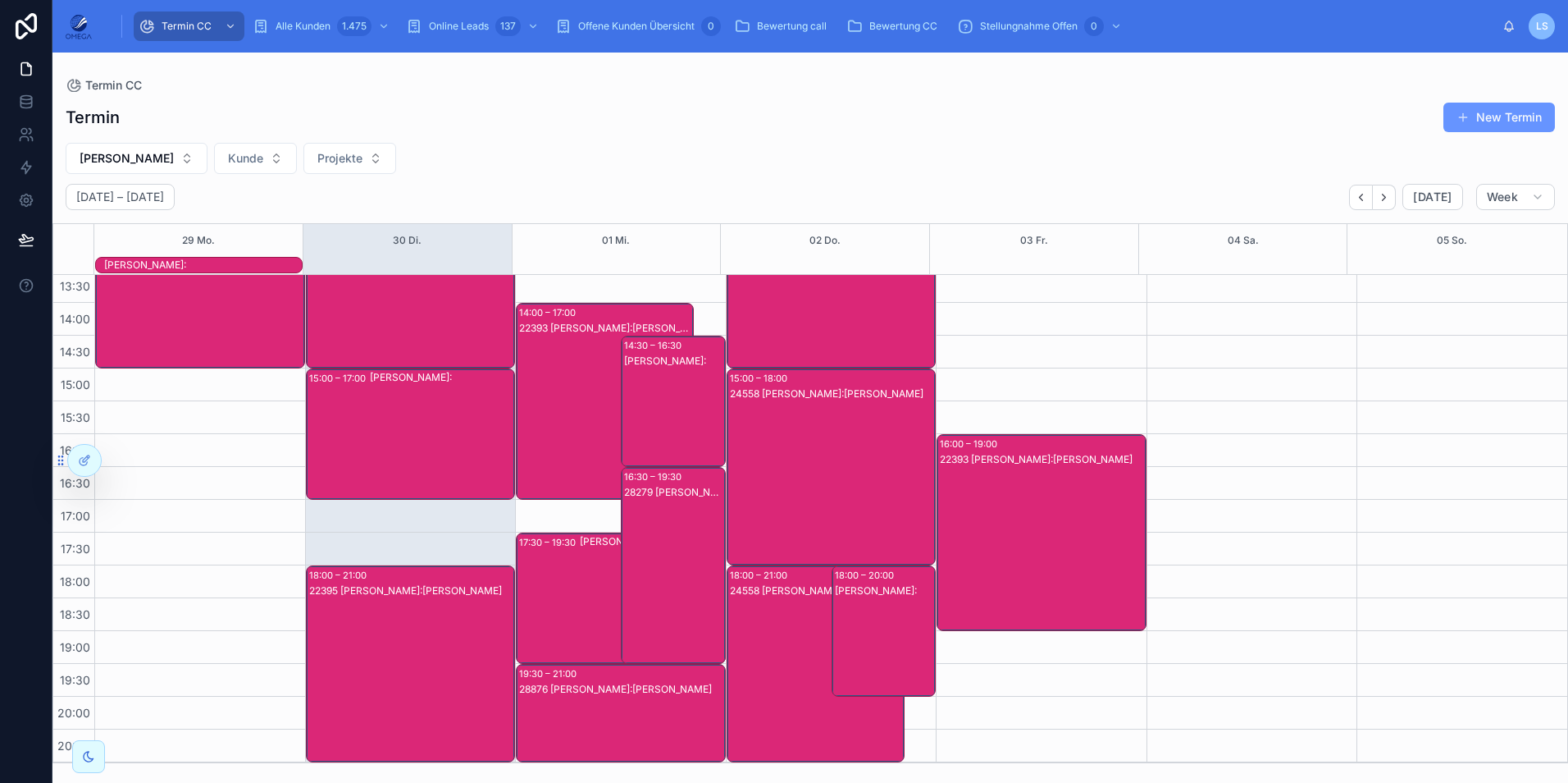
click at [804, 592] on div "24558 [PERSON_NAME]:Wiki [PERSON_NAME]" at bounding box center [816, 590] width 173 height 13
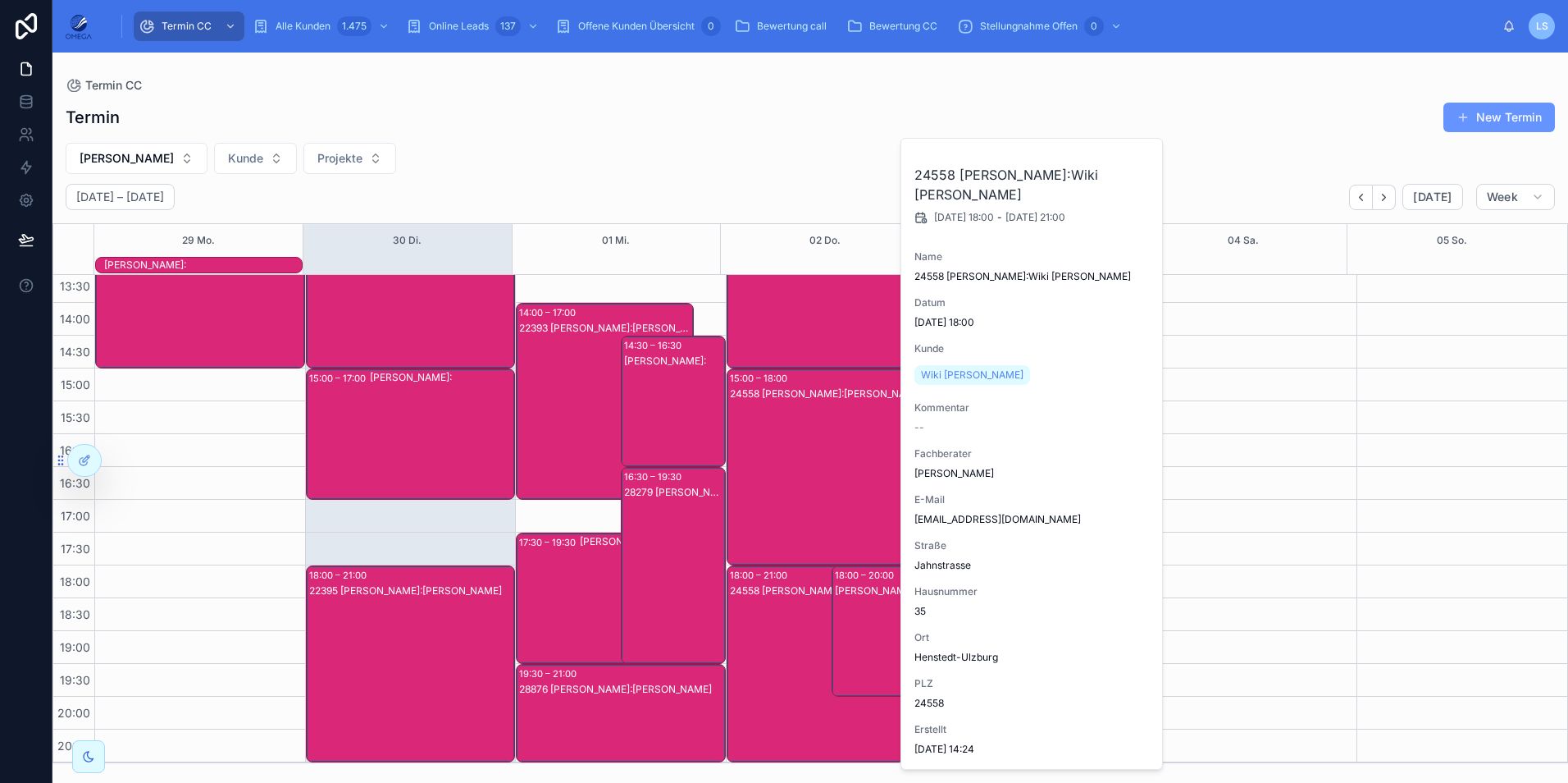
click at [804, 592] on div "24558 [PERSON_NAME]:Wiki [PERSON_NAME]" at bounding box center [816, 590] width 173 height 13
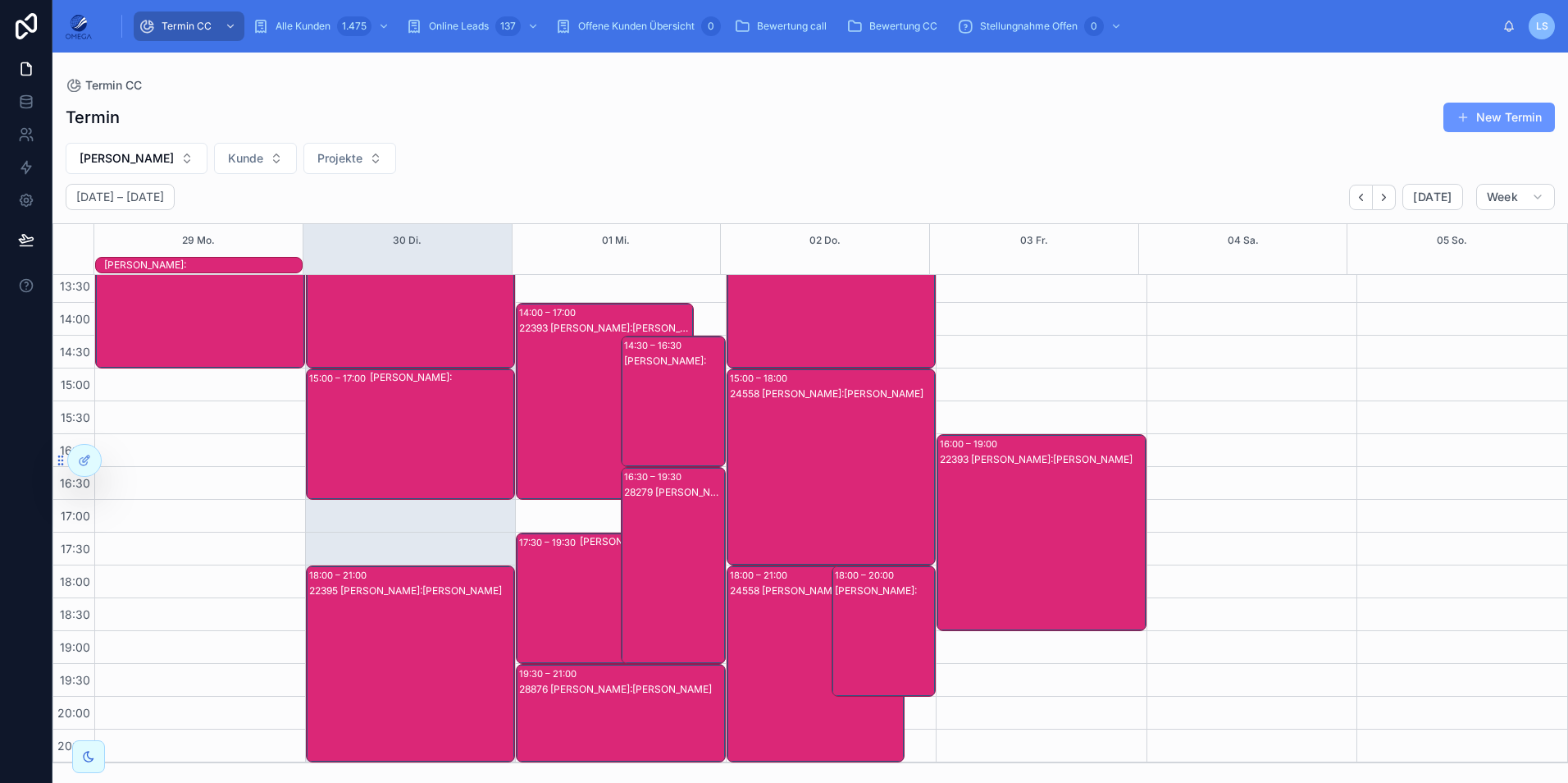
click at [1001, 537] on div "22393 [PERSON_NAME]:[PERSON_NAME]" at bounding box center [1042, 549] width 205 height 193
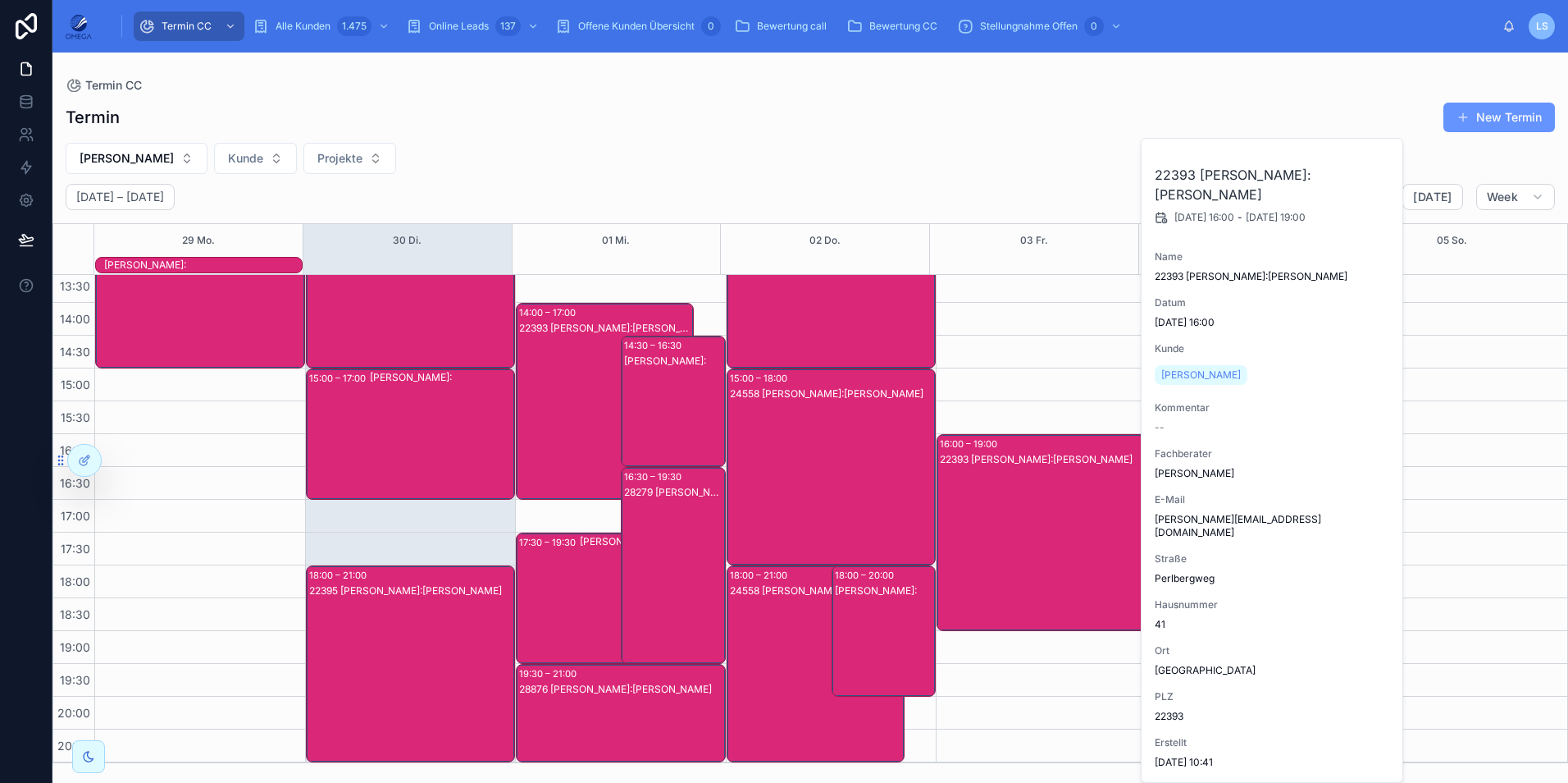
click at [1001, 537] on div "22393 [PERSON_NAME]:[PERSON_NAME]" at bounding box center [1042, 549] width 205 height 193
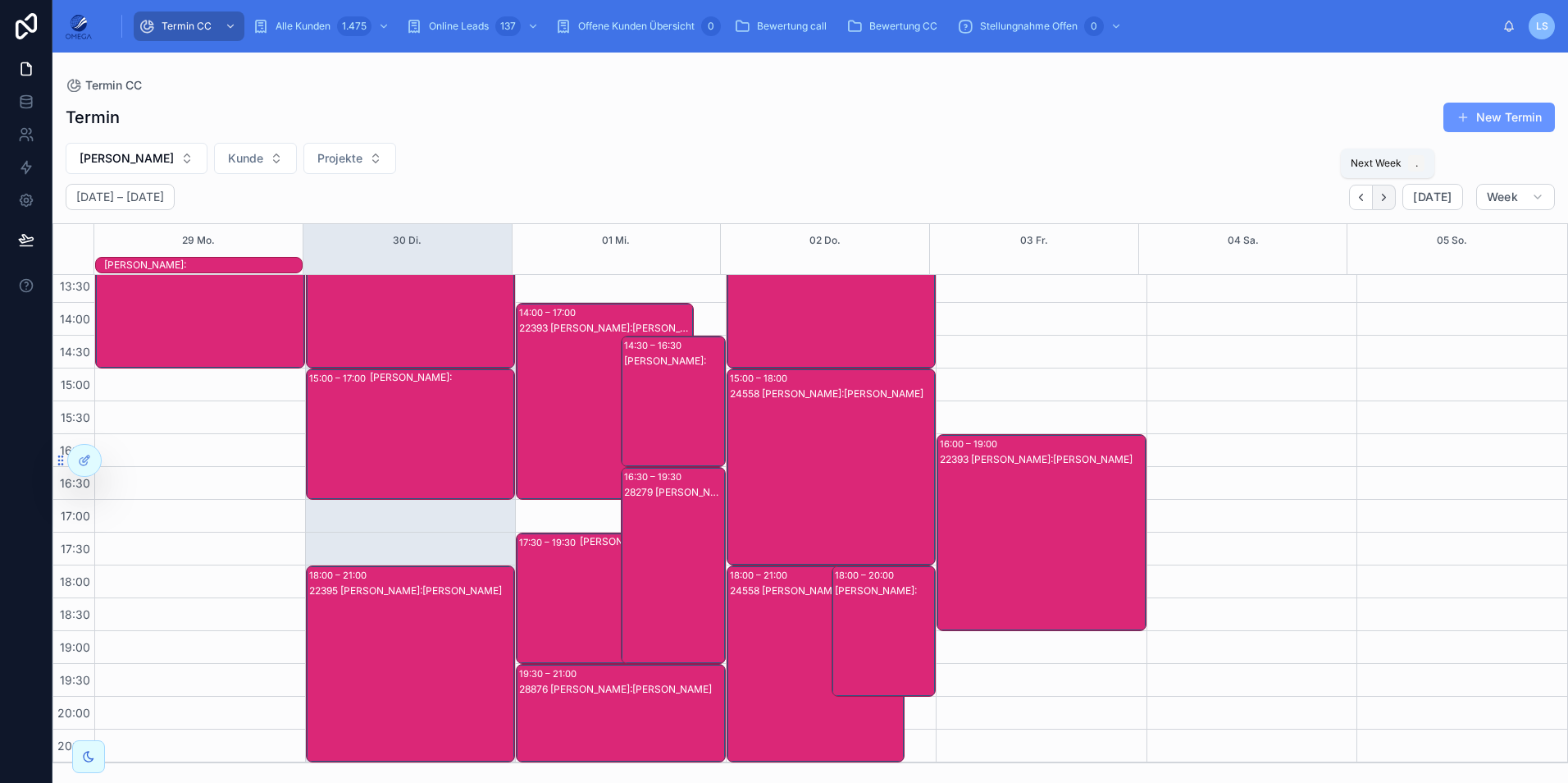
click at [1390, 202] on icon "Next" at bounding box center [1384, 197] width 12 height 12
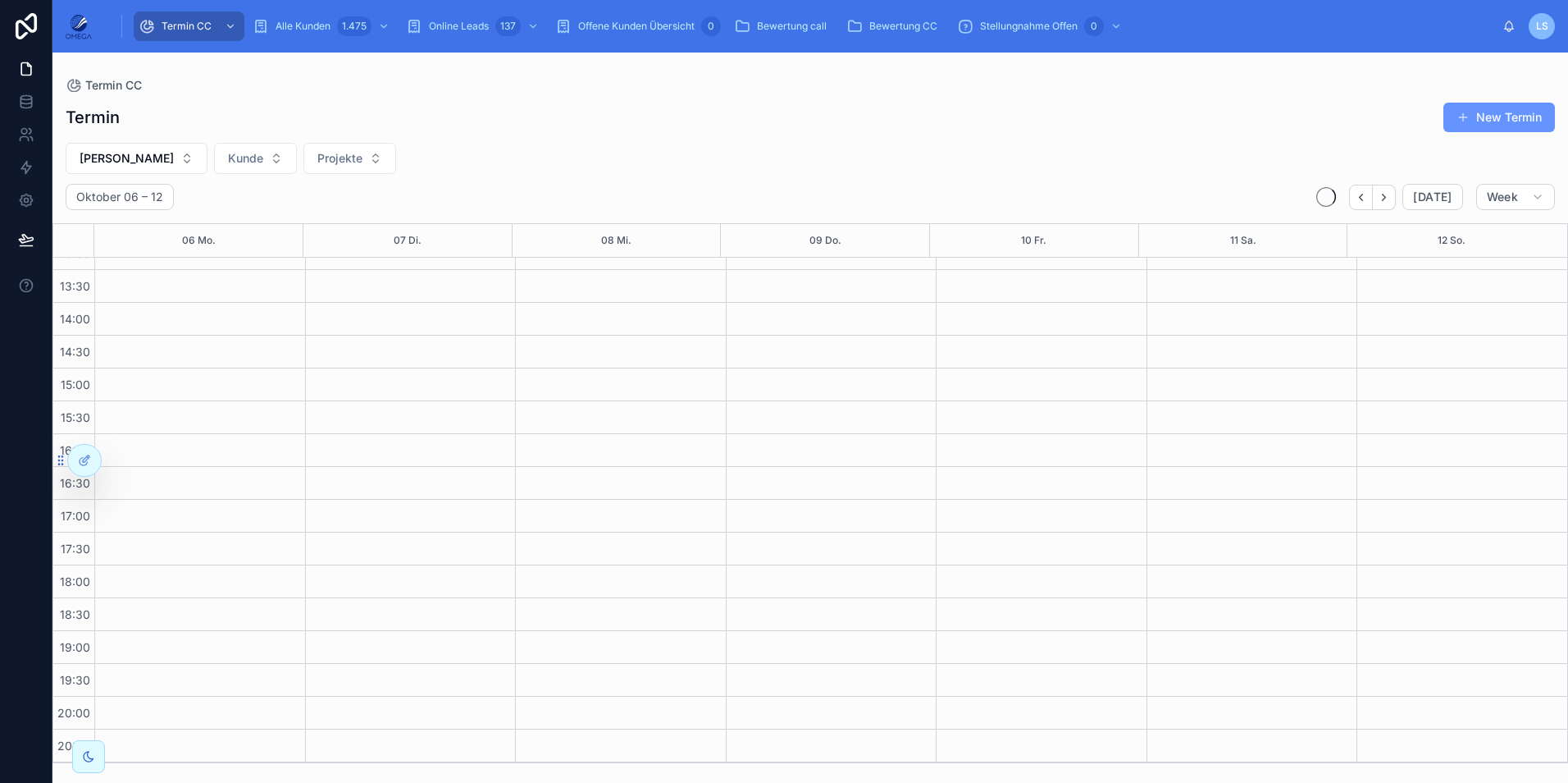
scroll to position [366, 0]
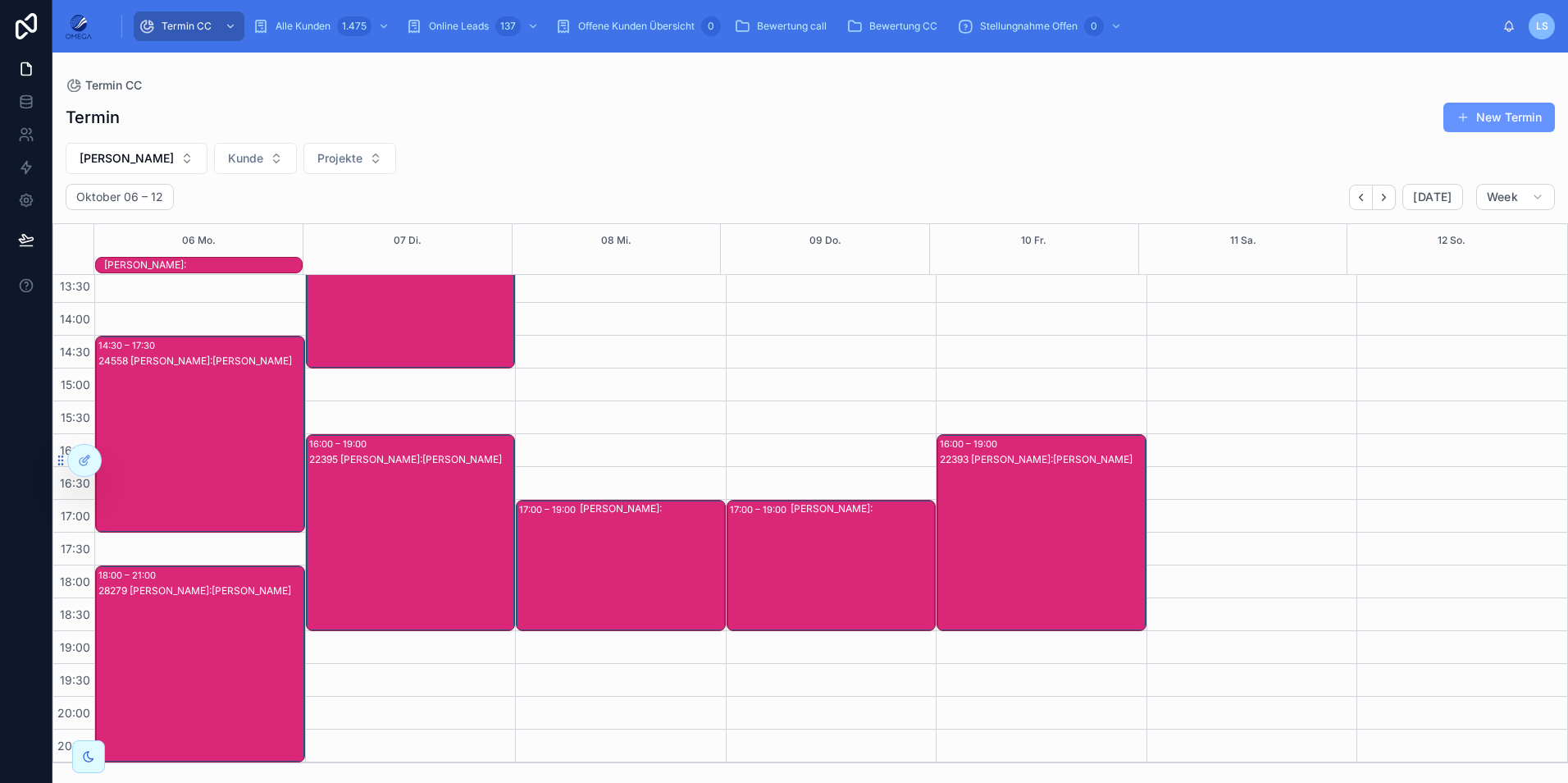
click at [478, 534] on div "22395 [PERSON_NAME]:[PERSON_NAME]" at bounding box center [411, 549] width 205 height 193
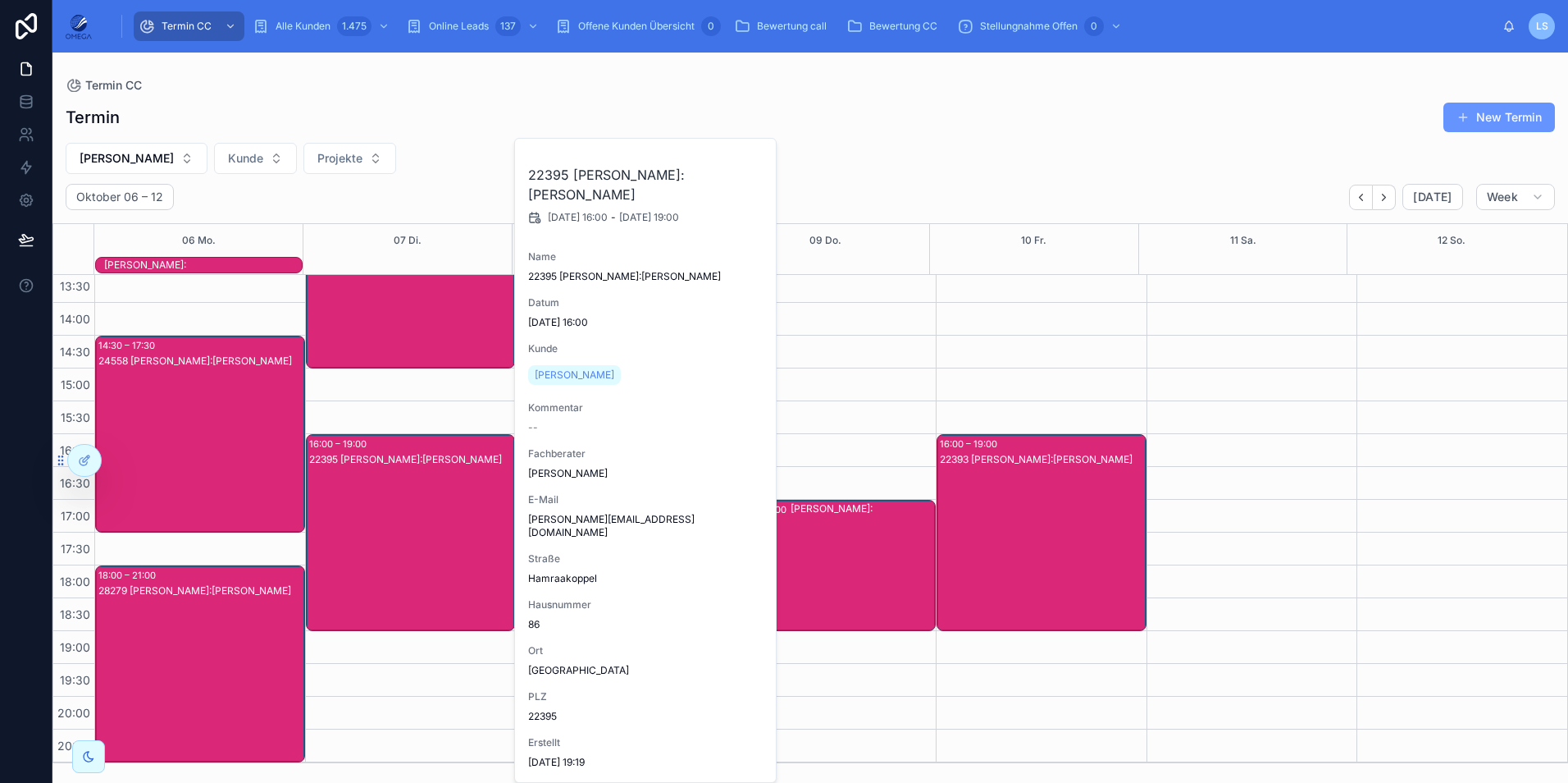
click at [462, 529] on div "22395 [PERSON_NAME]:[PERSON_NAME]" at bounding box center [411, 549] width 205 height 193
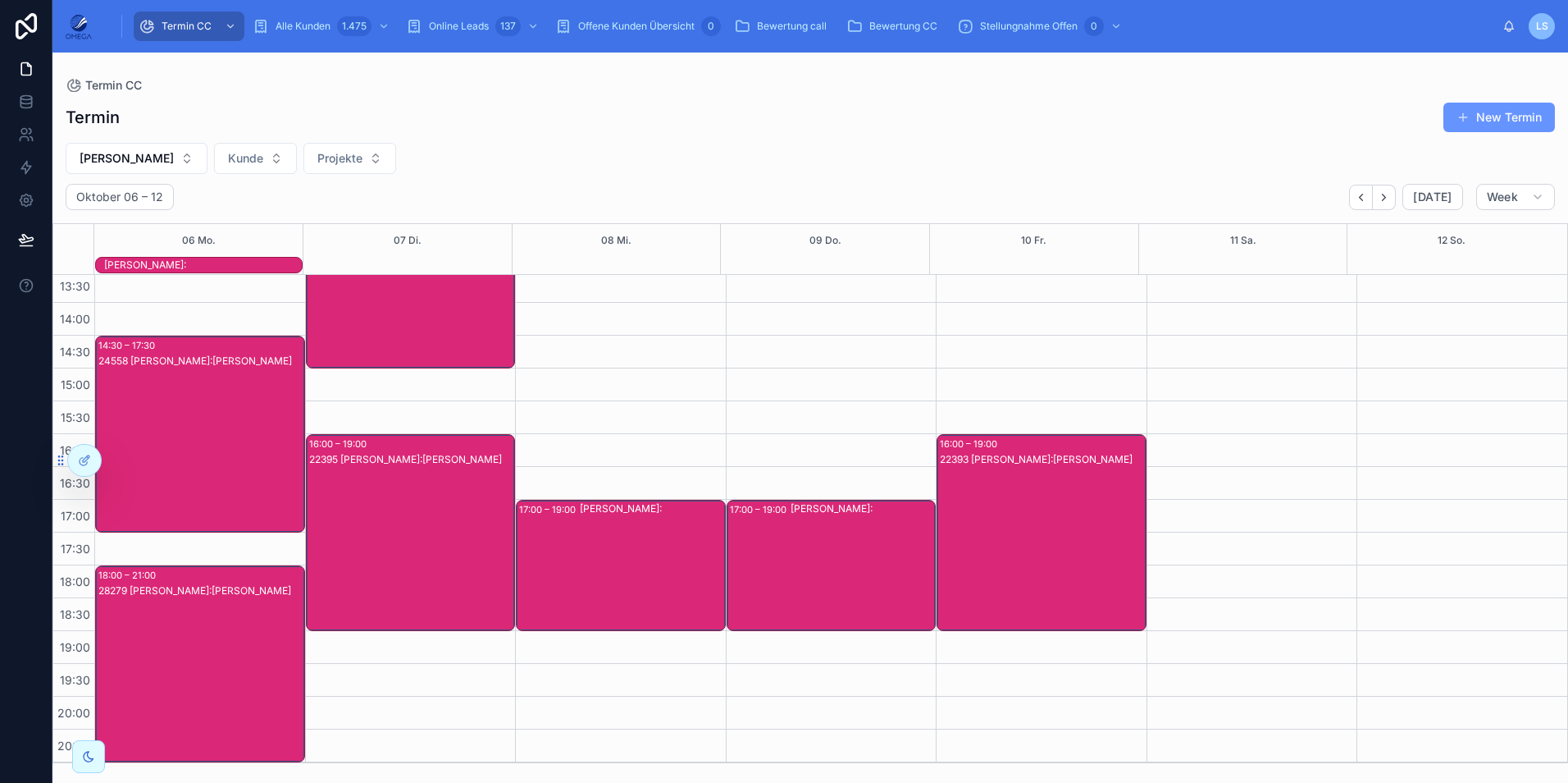
click at [462, 529] on div "22395 [PERSON_NAME]:[PERSON_NAME]" at bounding box center [411, 549] width 205 height 193
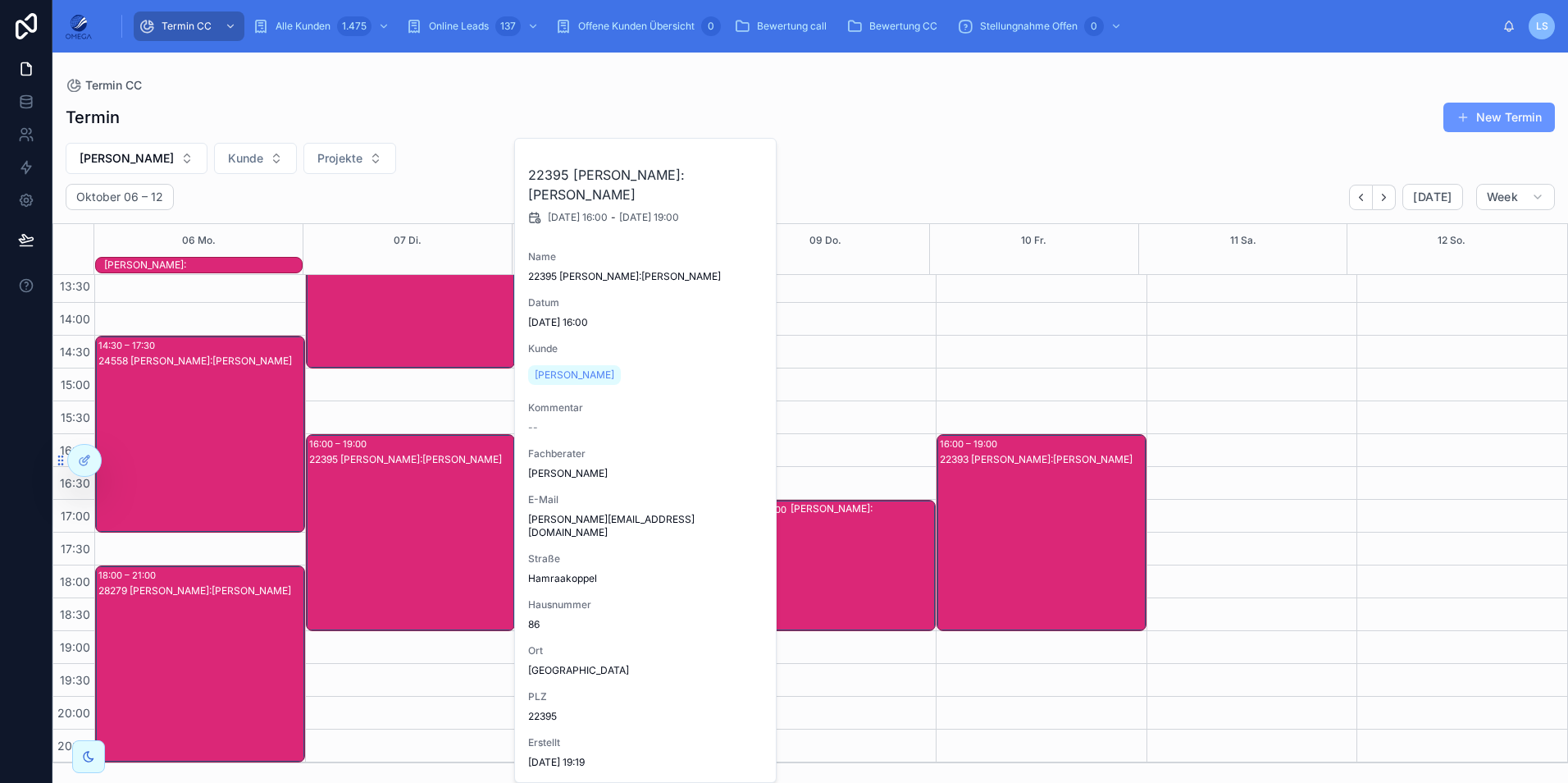
click at [457, 528] on div "22395 [PERSON_NAME]:[PERSON_NAME]" at bounding box center [411, 549] width 205 height 193
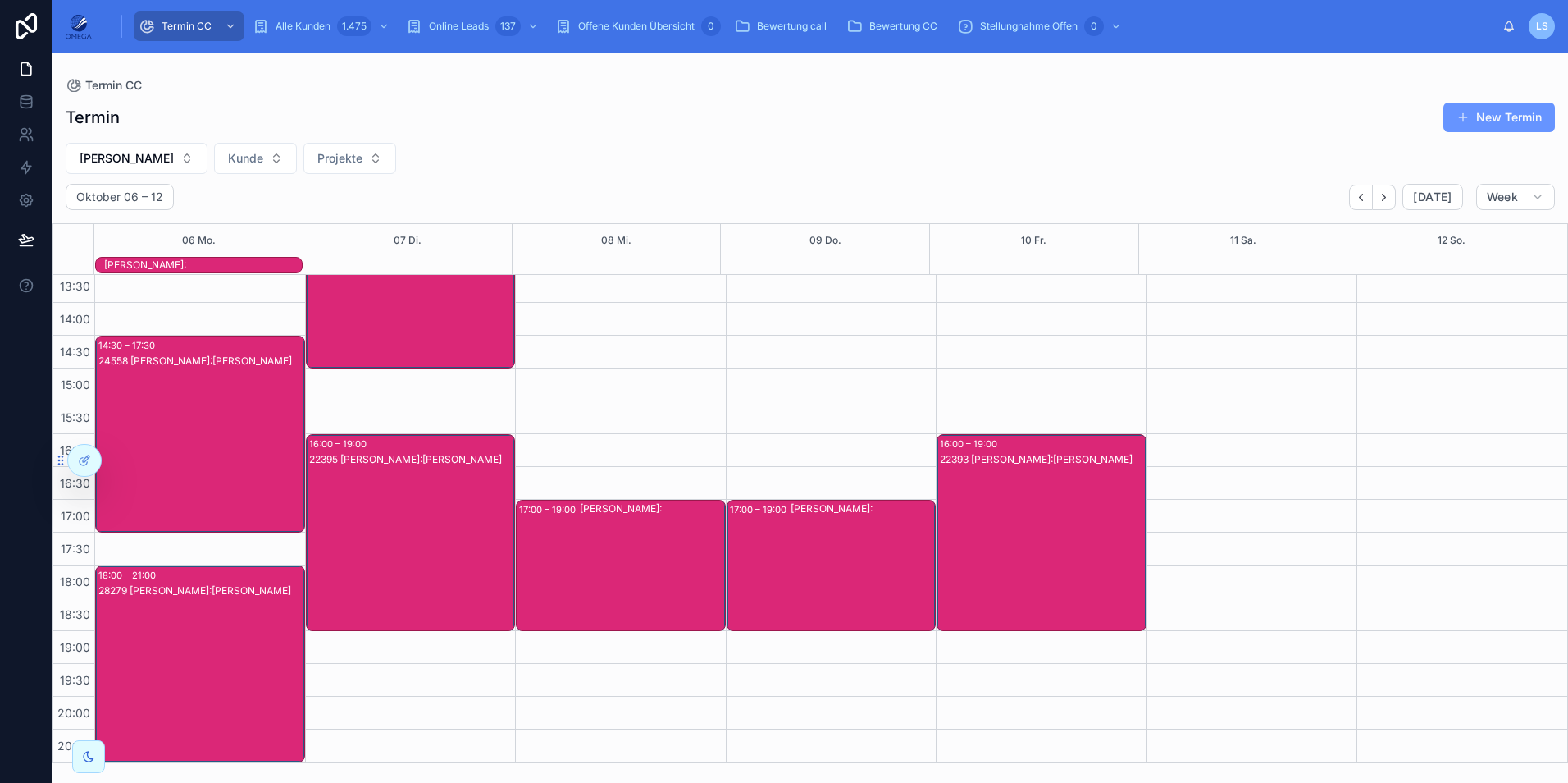
click at [411, 325] on div "22393 [PERSON_NAME]:[PERSON_NAME]" at bounding box center [411, 285] width 205 height 193
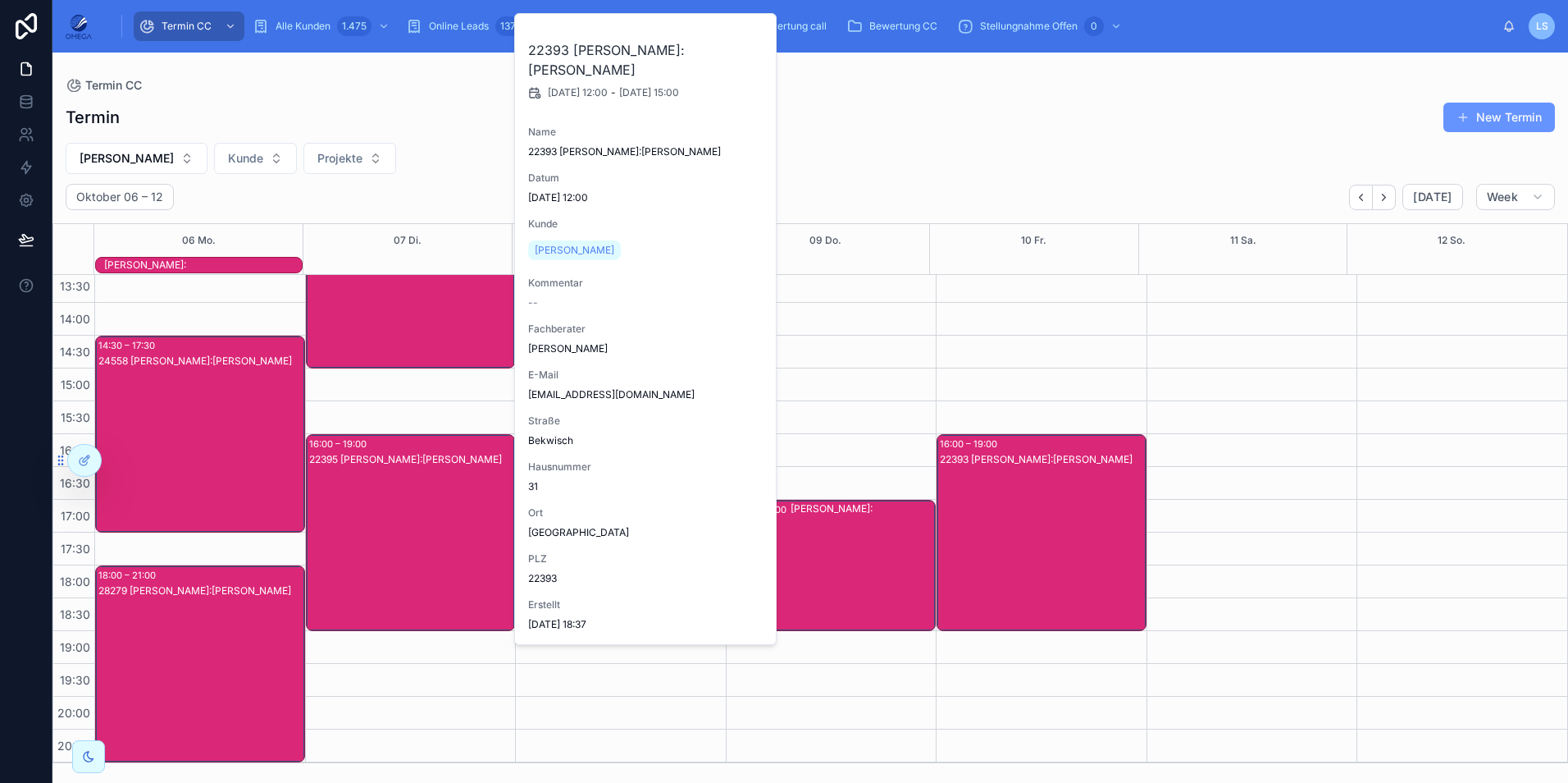
click at [411, 325] on div "22393 [PERSON_NAME]:[PERSON_NAME]" at bounding box center [411, 285] width 205 height 193
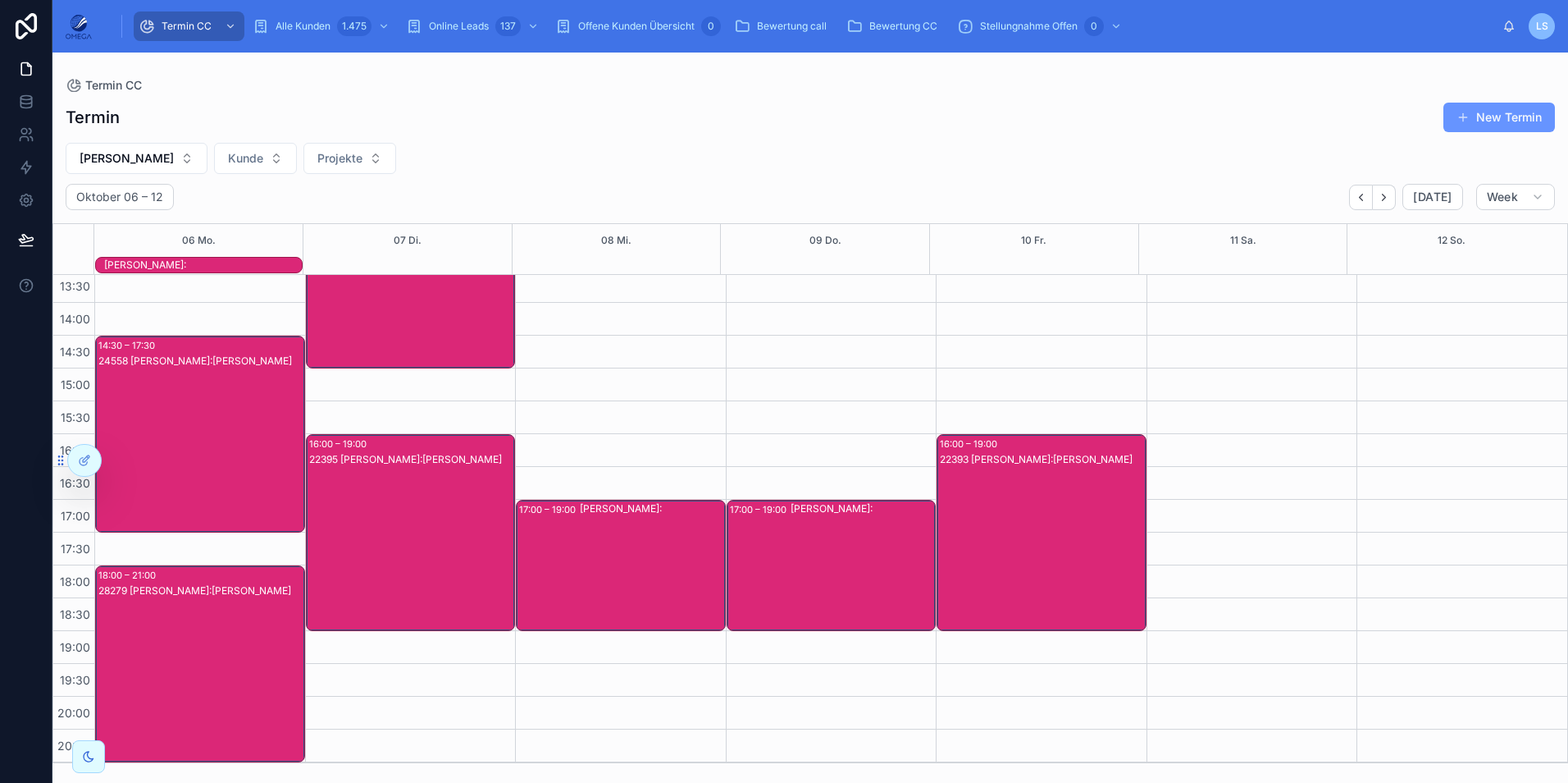
click at [181, 453] on div "24558 [PERSON_NAME]:[PERSON_NAME]" at bounding box center [201, 450] width 205 height 193
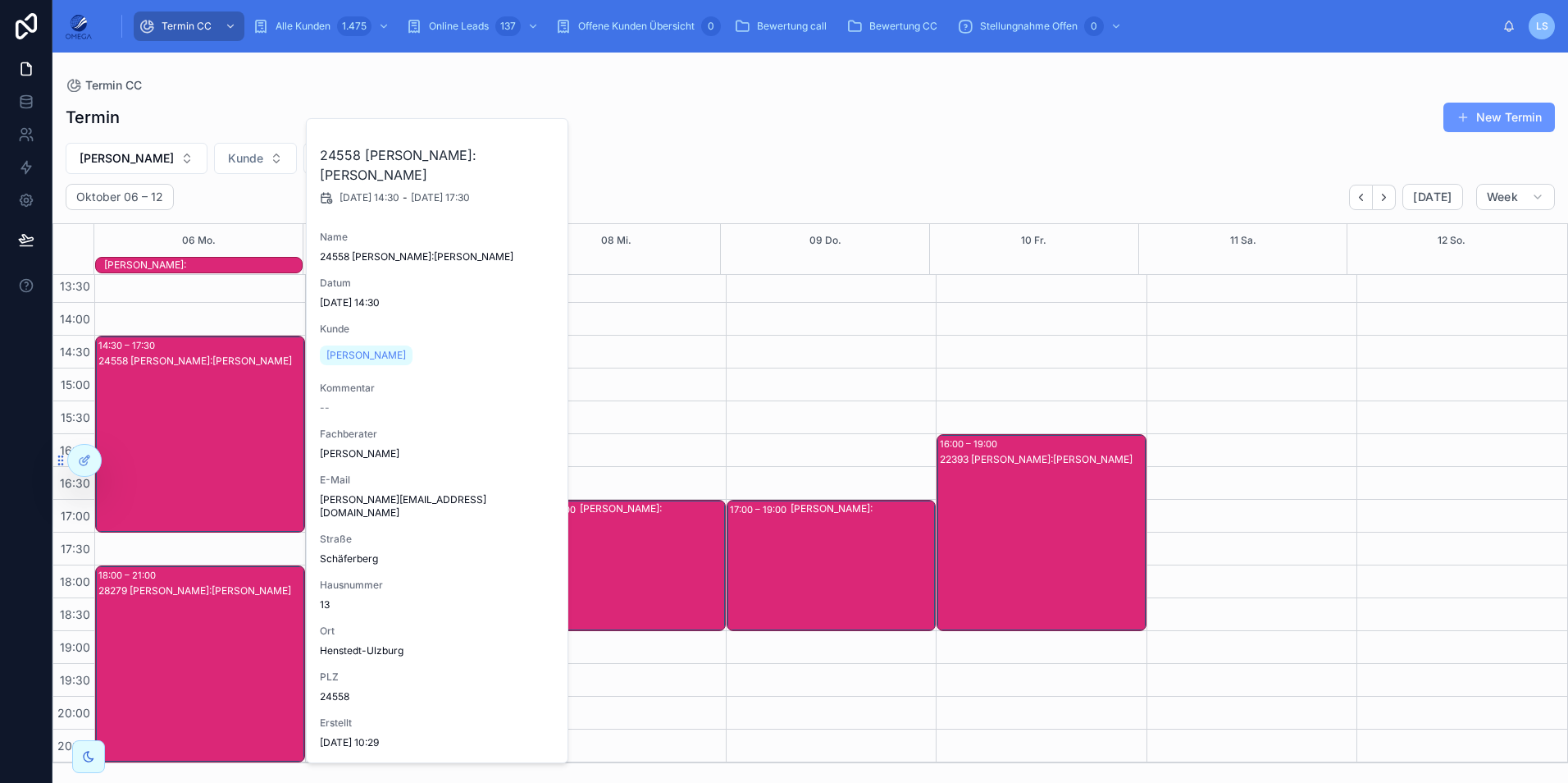
click at [185, 449] on div "24558 [PERSON_NAME]:[PERSON_NAME]" at bounding box center [201, 450] width 205 height 193
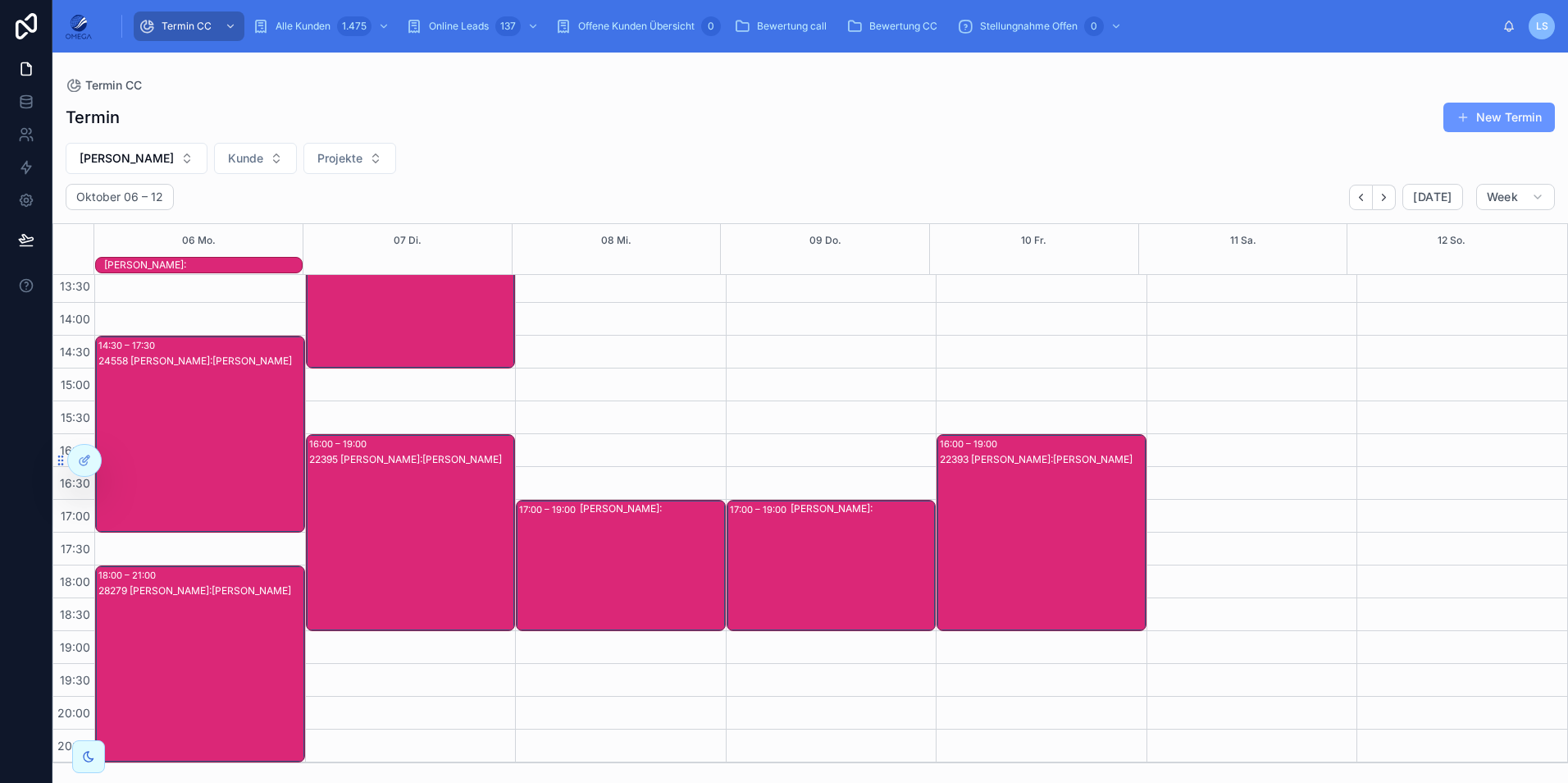
click at [188, 438] on div "24558 [PERSON_NAME]:[PERSON_NAME]" at bounding box center [201, 450] width 205 height 193
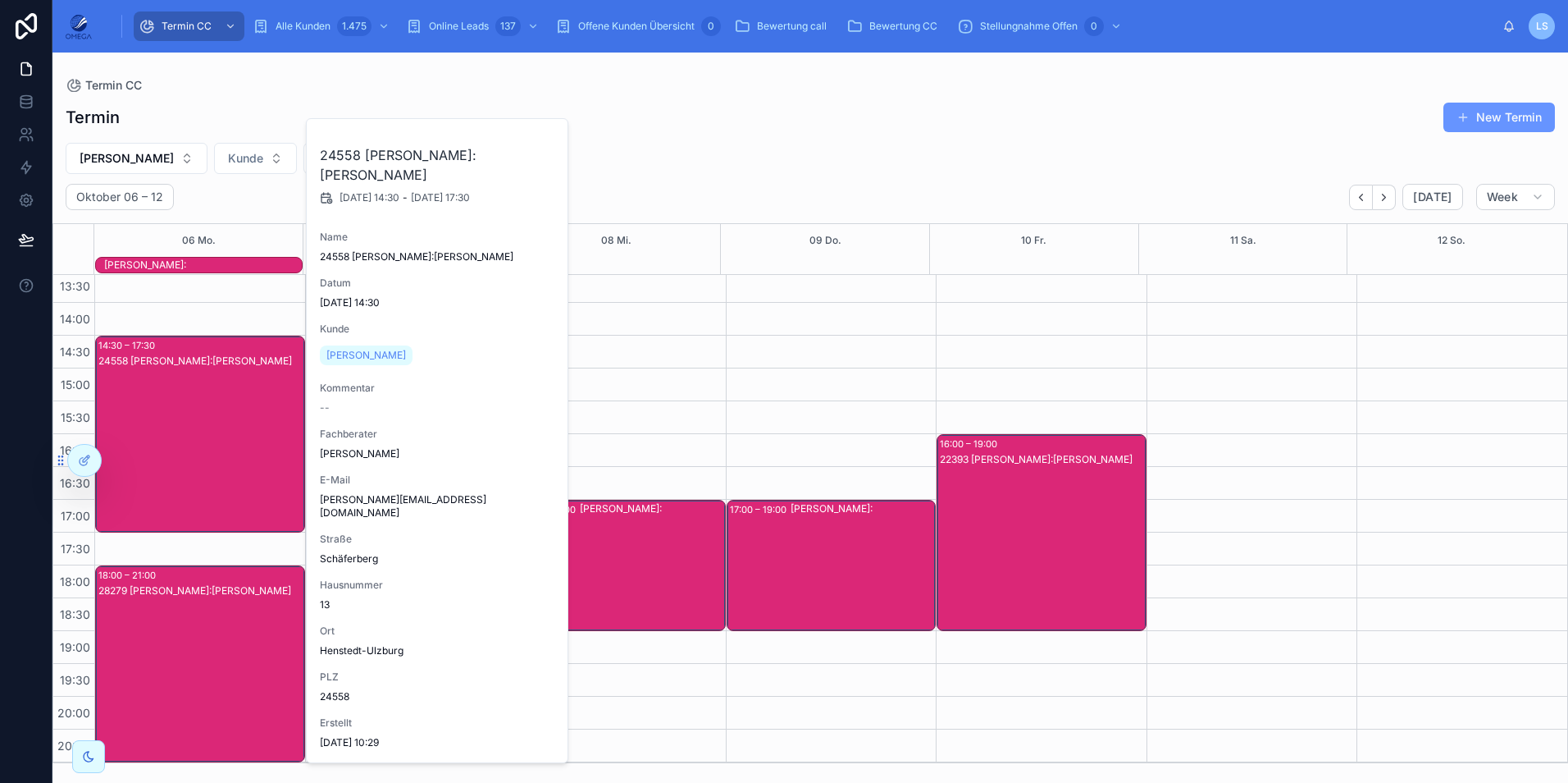
click at [189, 438] on div "24558 [PERSON_NAME]:[PERSON_NAME]" at bounding box center [201, 450] width 205 height 193
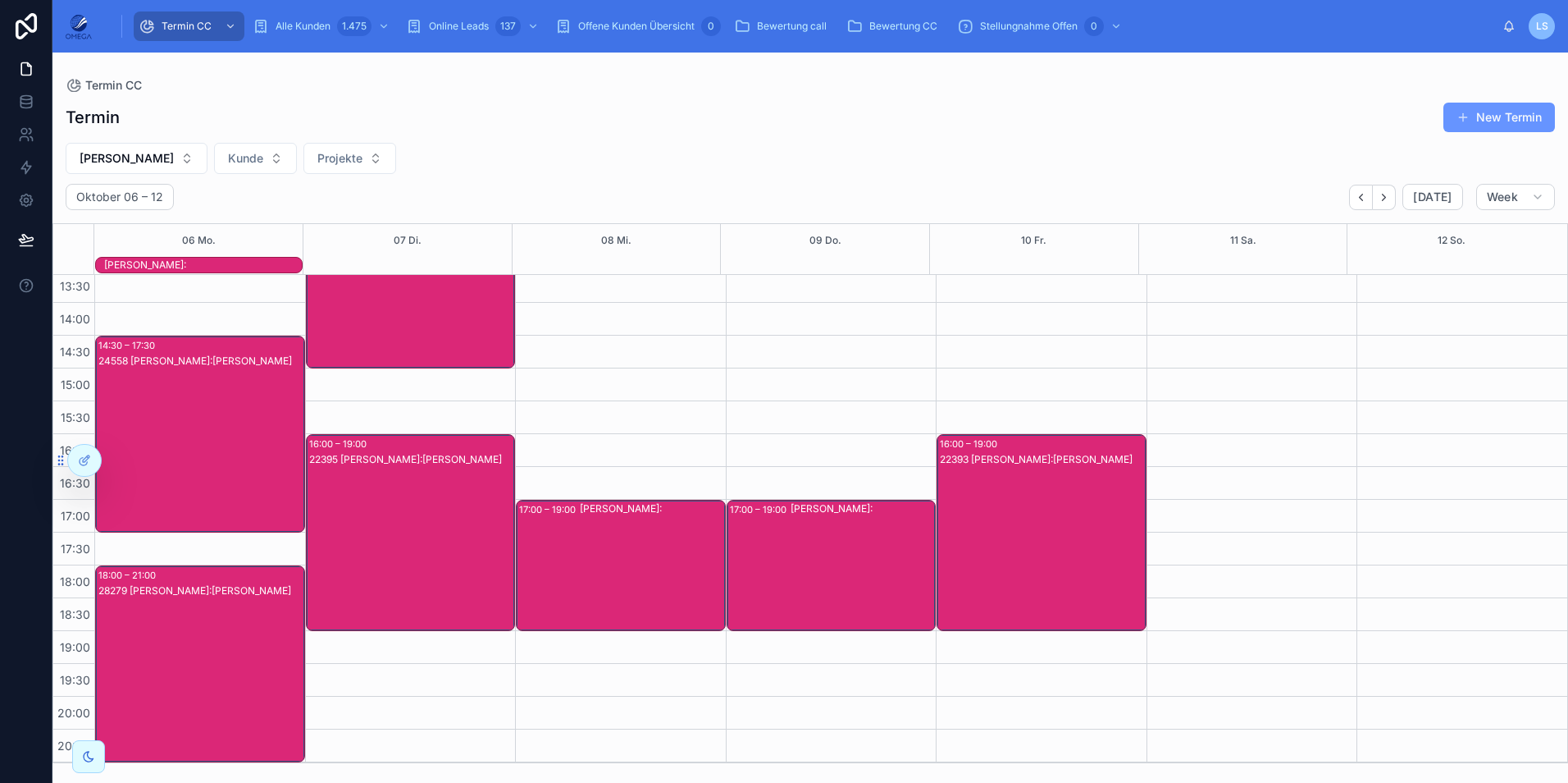
click at [244, 602] on div "28279 [PERSON_NAME]:[PERSON_NAME]" at bounding box center [201, 680] width 205 height 193
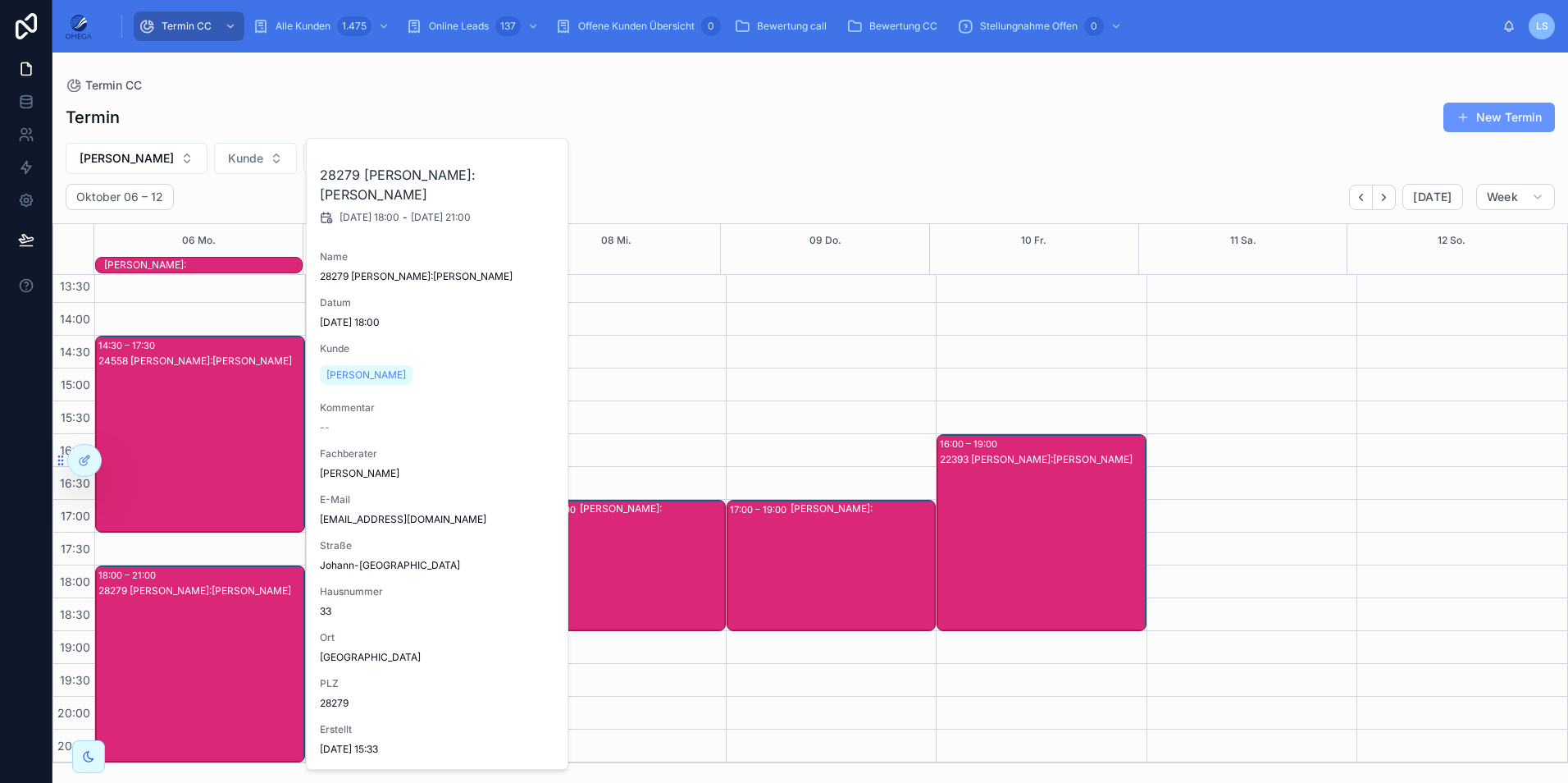
click at [244, 602] on div "28279 [PERSON_NAME]:[PERSON_NAME]" at bounding box center [201, 680] width 205 height 193
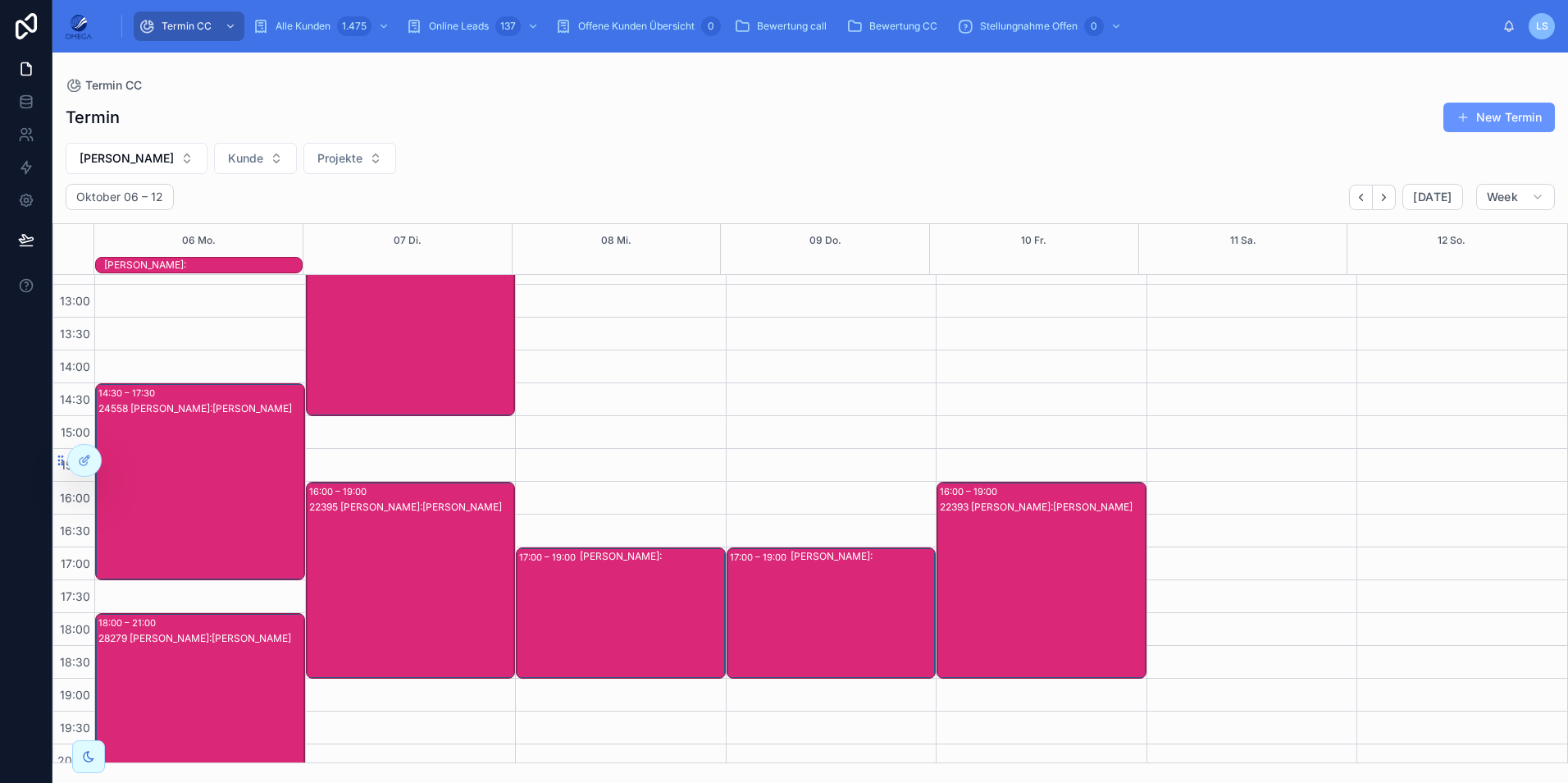
scroll to position [328, 0]
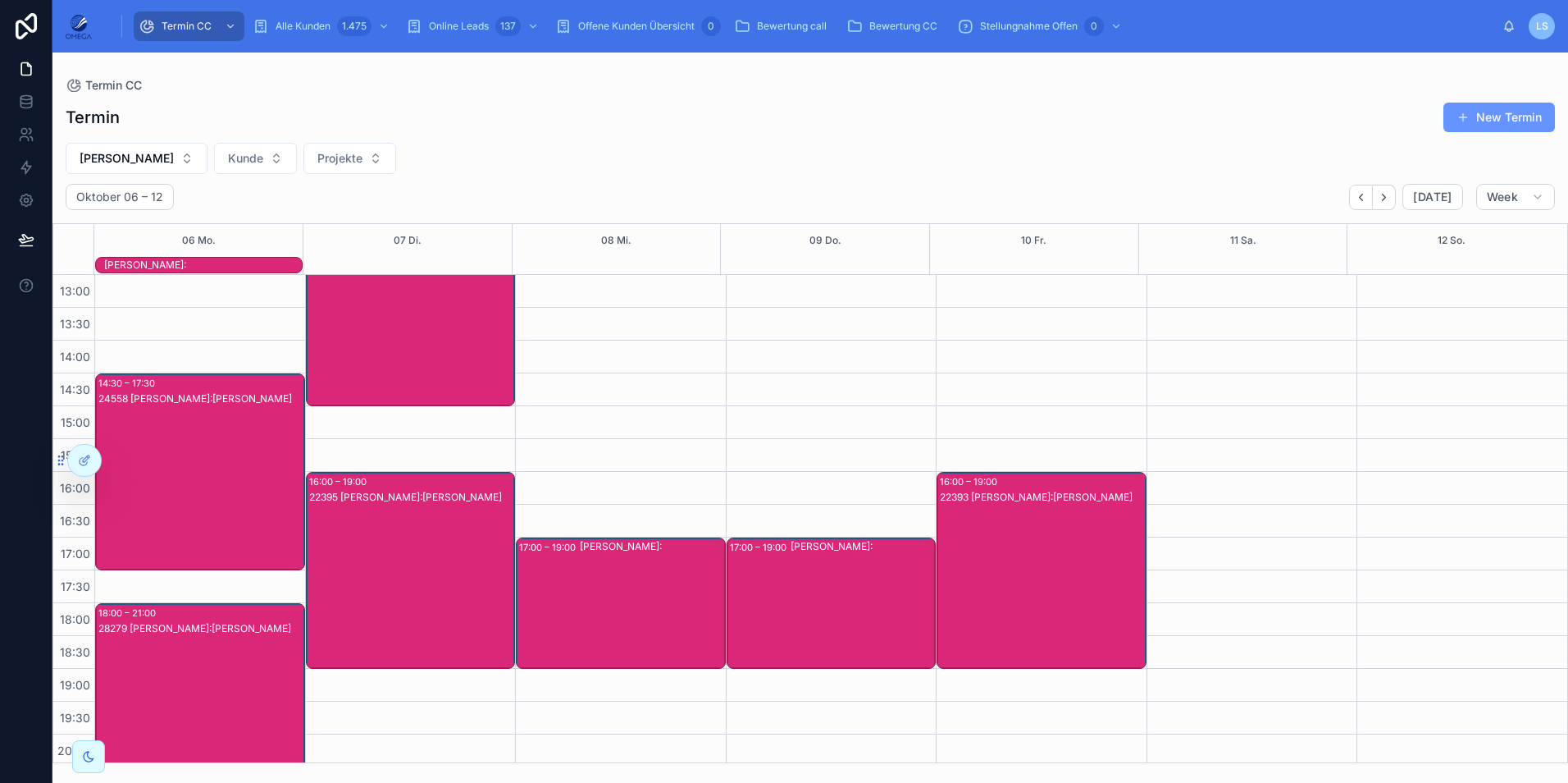
click at [973, 556] on div "22393 [PERSON_NAME]:[PERSON_NAME]" at bounding box center [1042, 586] width 205 height 193
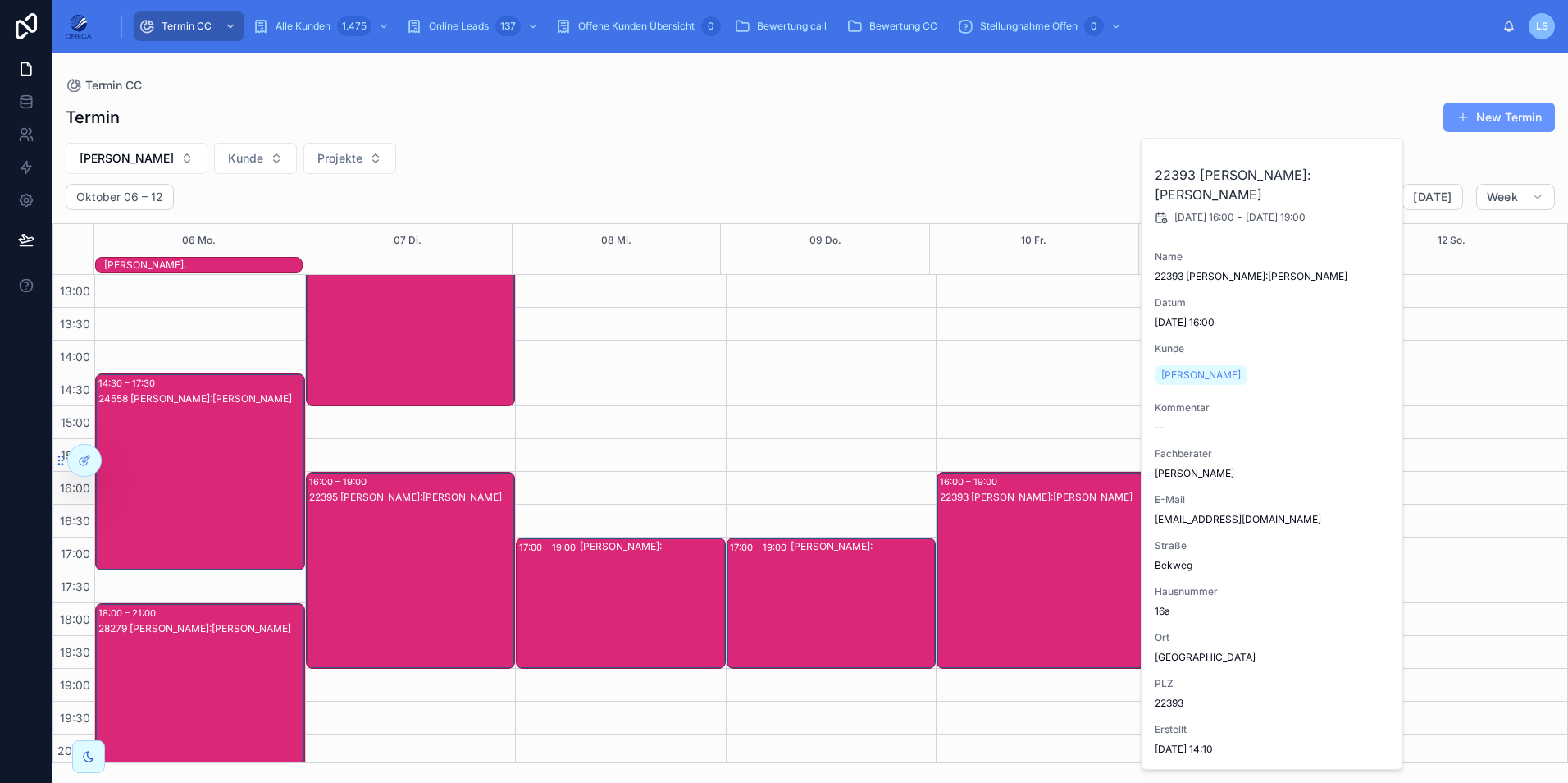
click at [1017, 560] on div "22393 [PERSON_NAME]:[PERSON_NAME]" at bounding box center [1042, 586] width 205 height 193
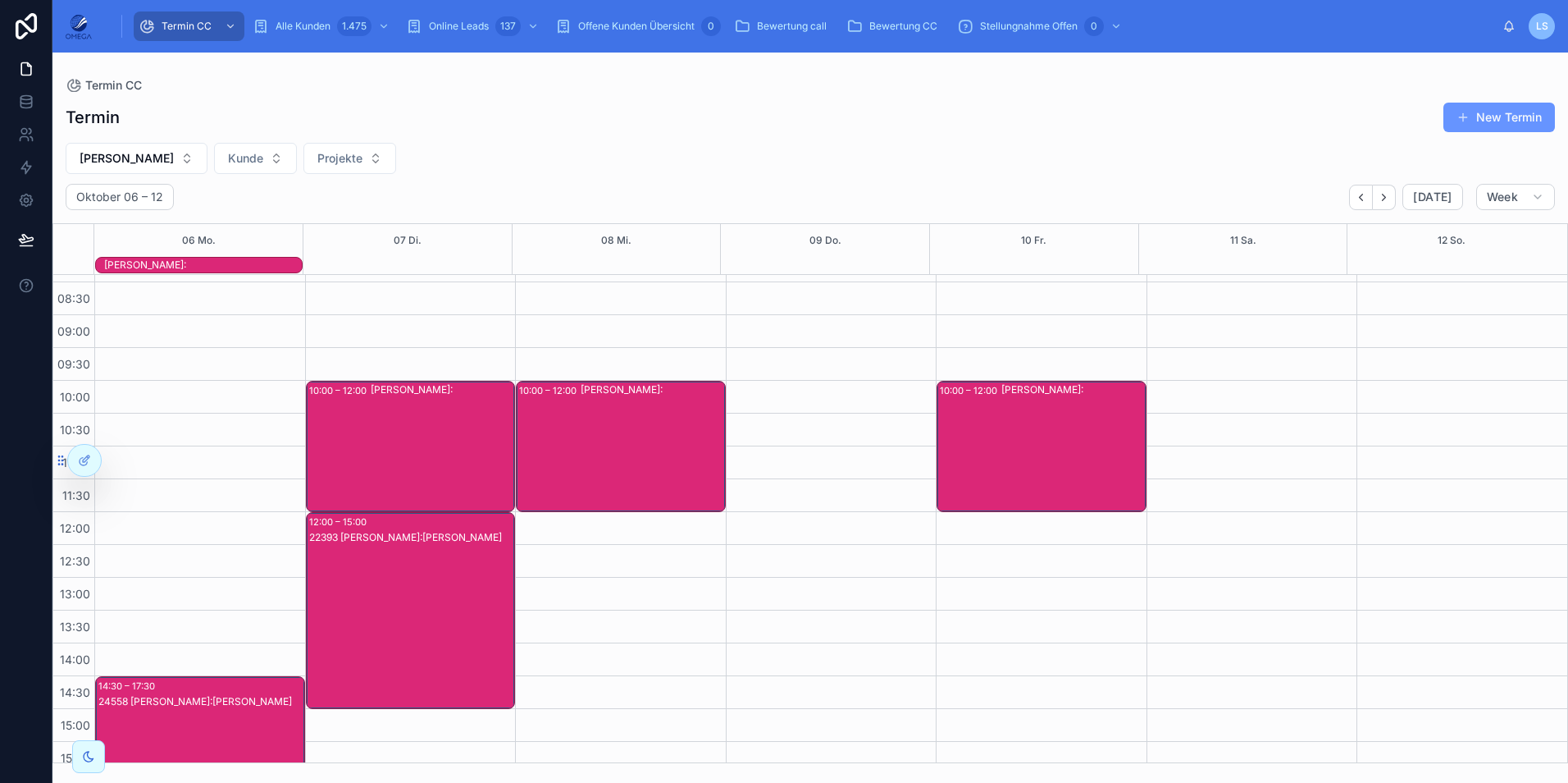
scroll to position [0, 0]
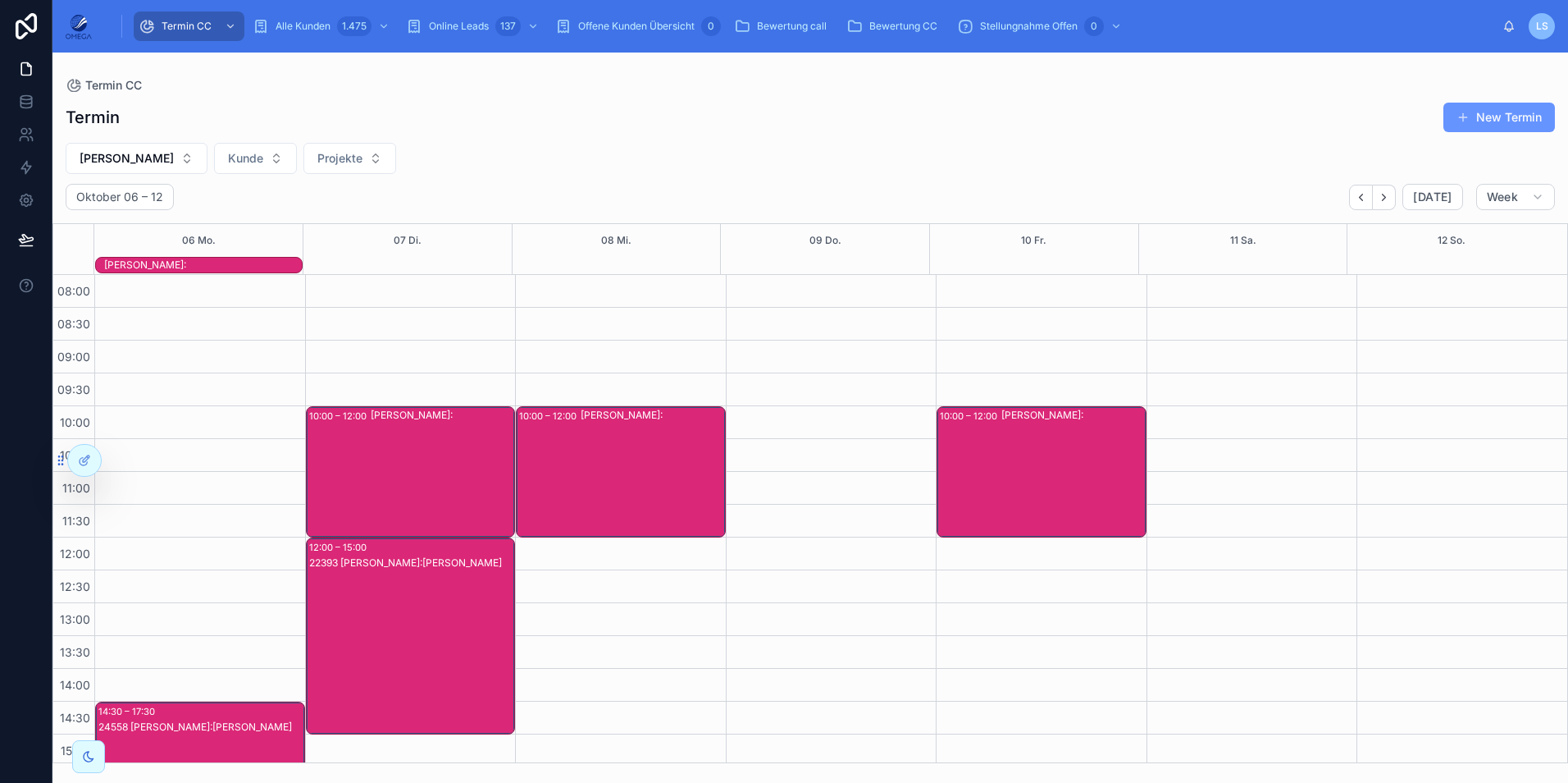
click at [1059, 417] on div "[PERSON_NAME]:" at bounding box center [1073, 415] width 144 height 13
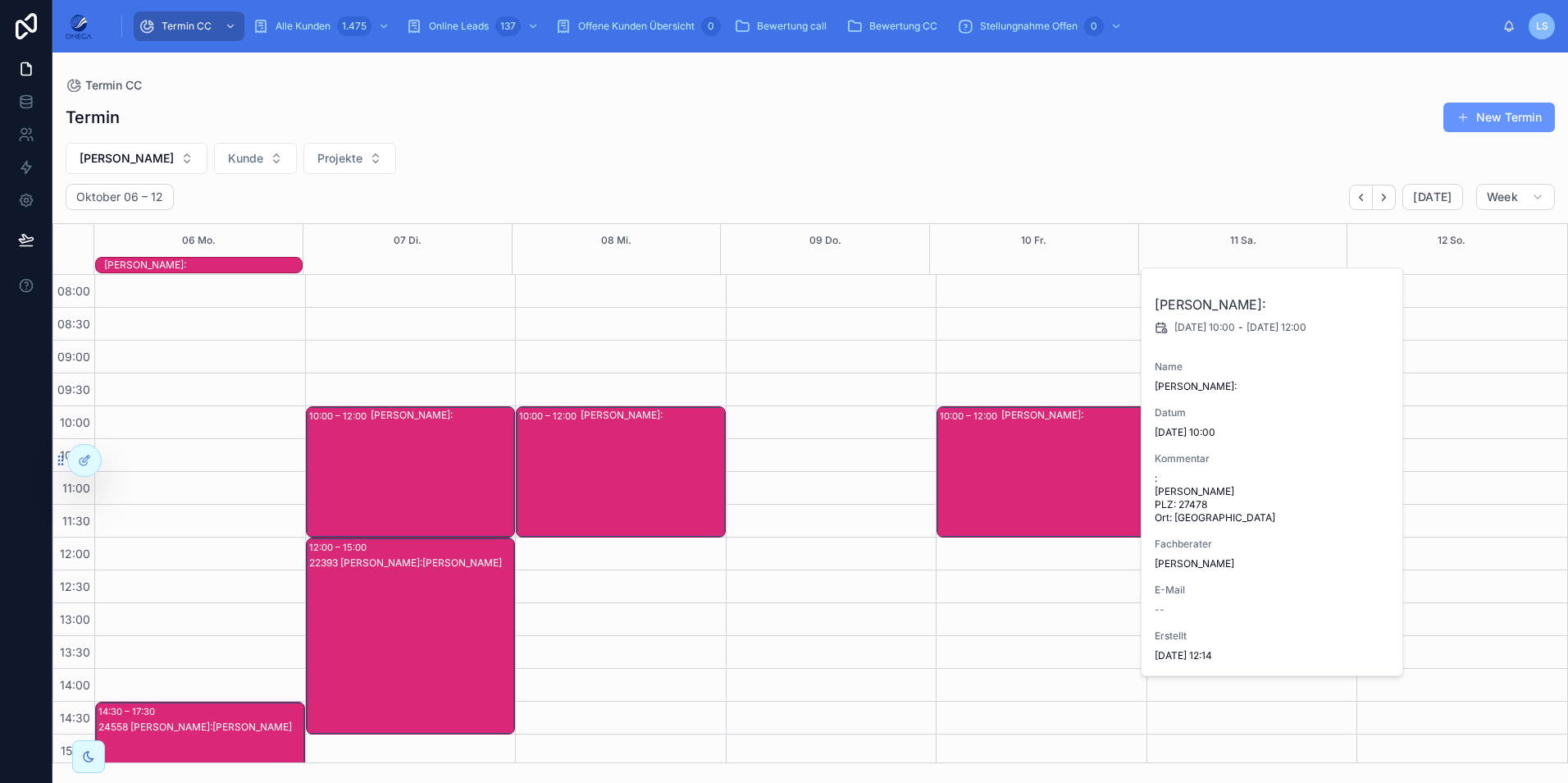
click at [1059, 437] on div "[PERSON_NAME]:" at bounding box center [1073, 472] width 144 height 128
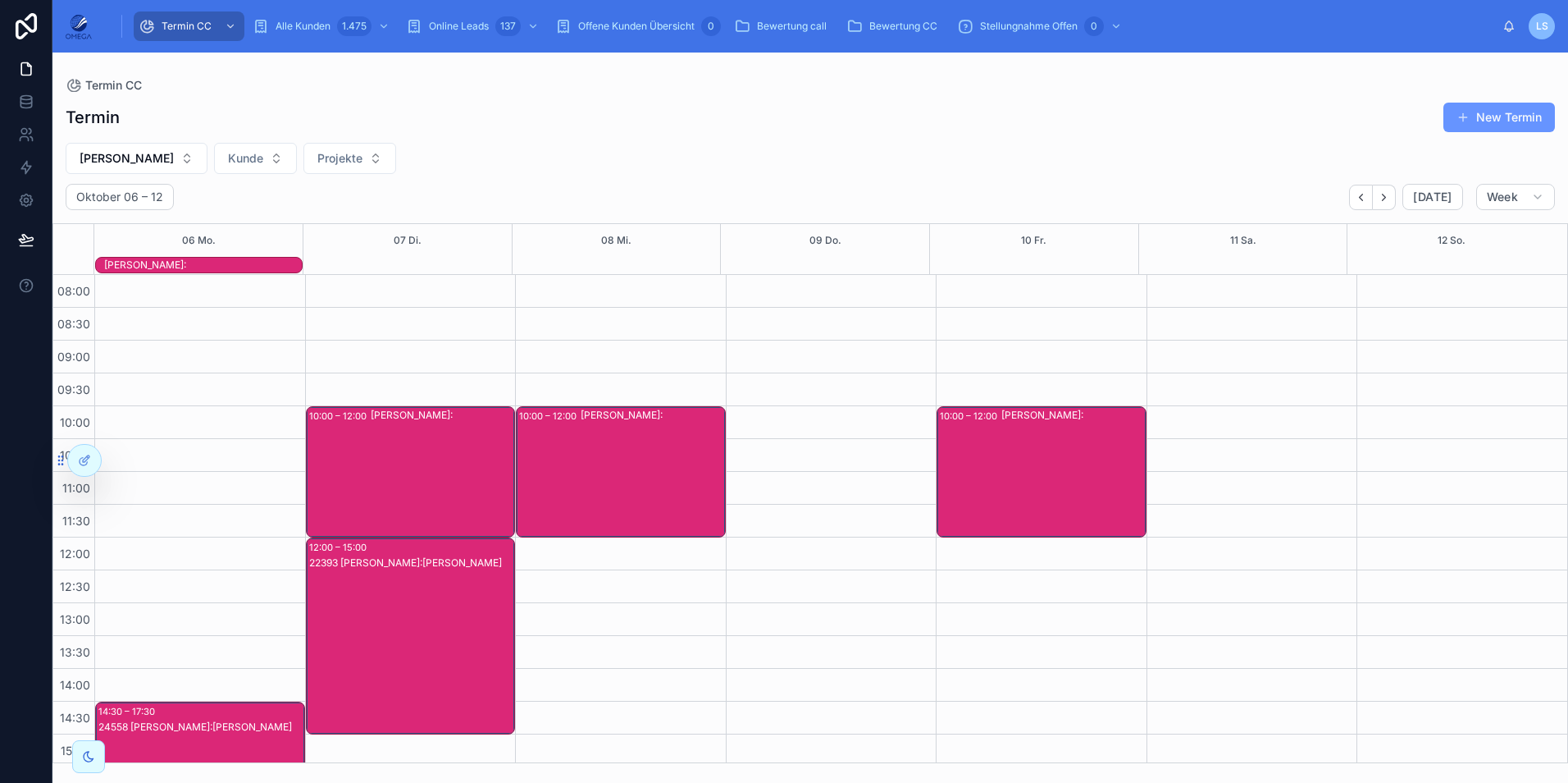
click at [1059, 437] on div "[PERSON_NAME]:" at bounding box center [1073, 472] width 144 height 128
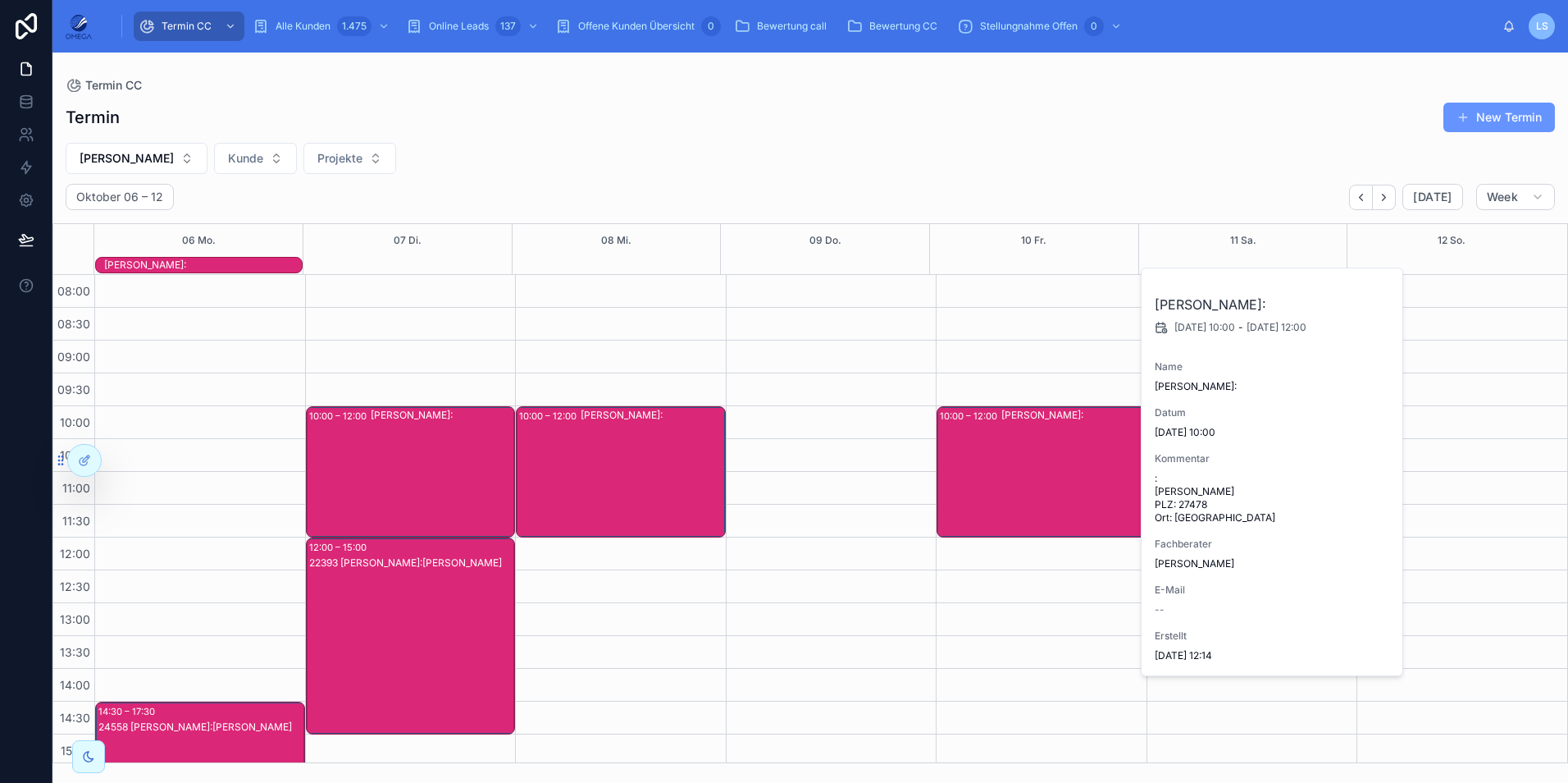
click at [1059, 437] on div "[PERSON_NAME]:" at bounding box center [1073, 472] width 144 height 128
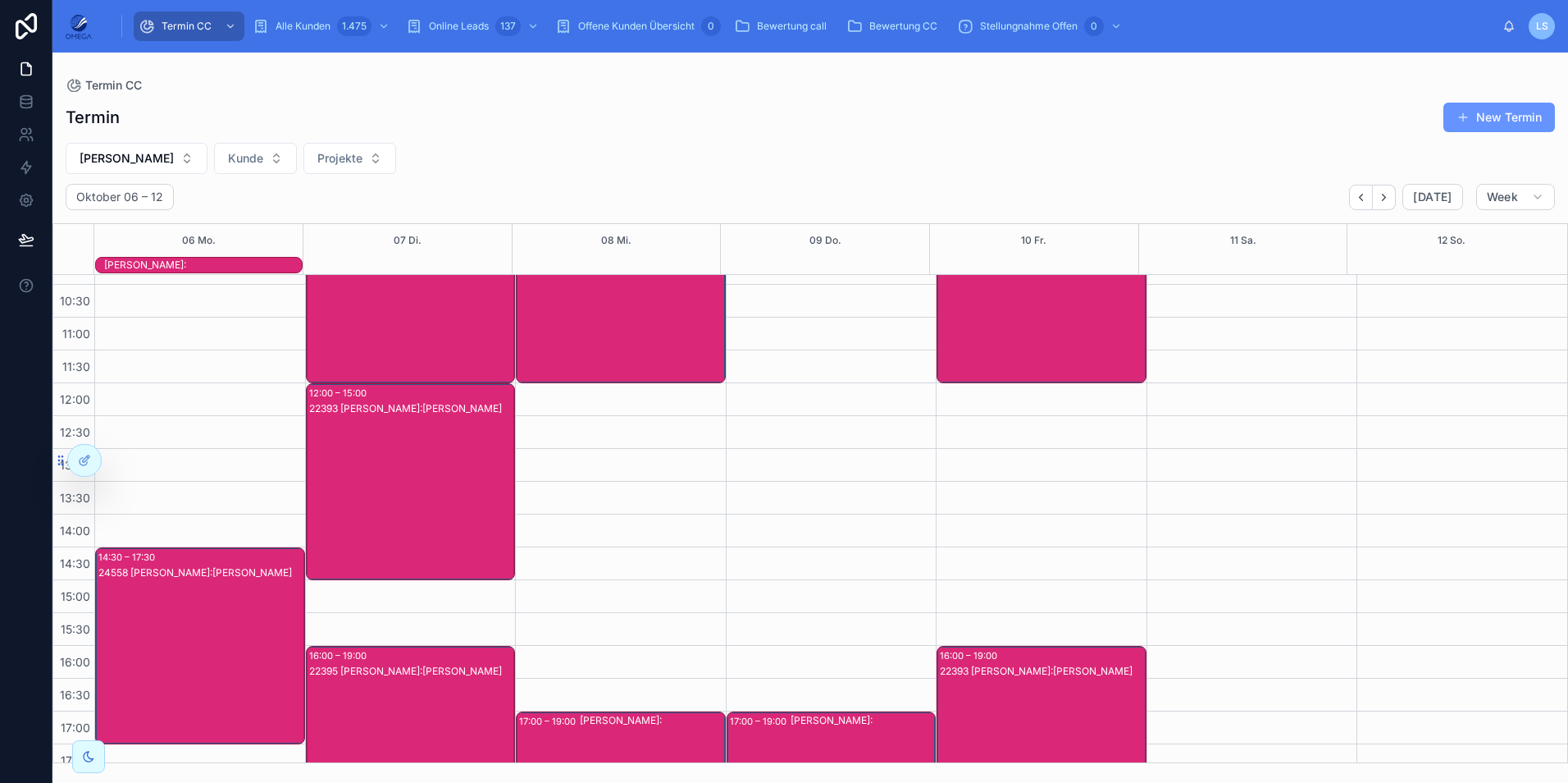
scroll to position [164, 0]
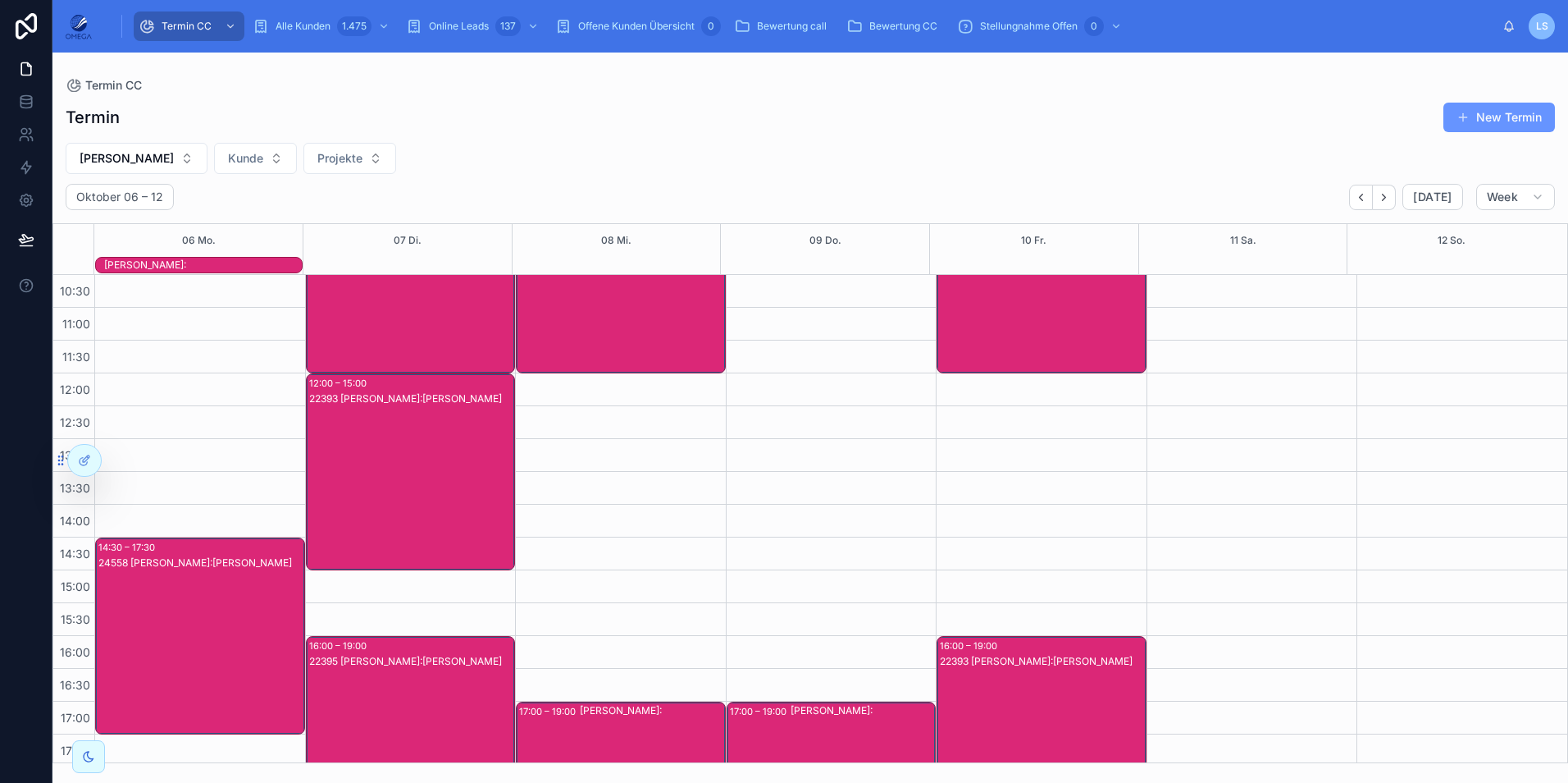
click at [491, 447] on div "22393 [PERSON_NAME]:[PERSON_NAME]" at bounding box center [411, 487] width 205 height 193
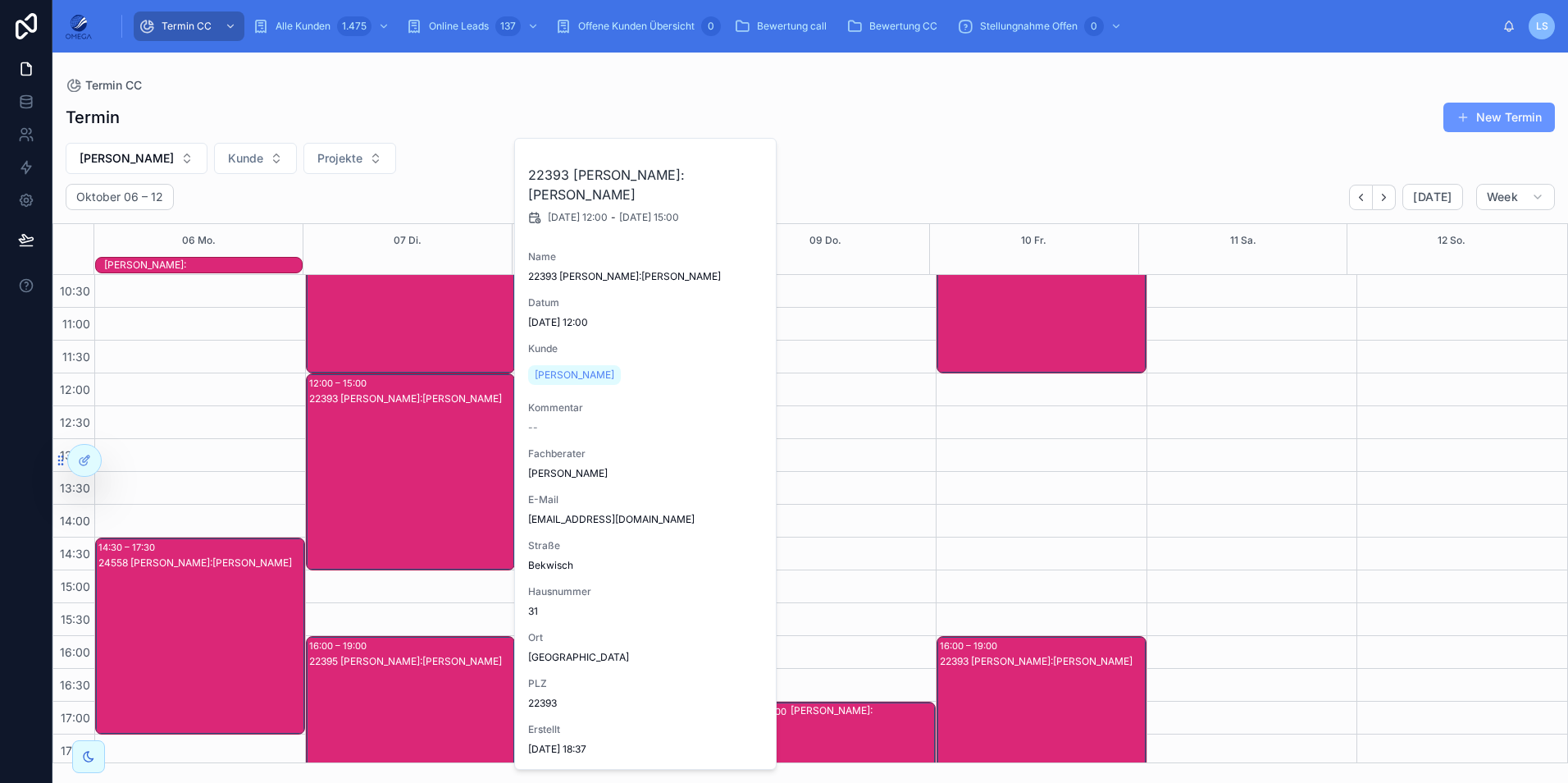
click at [491, 447] on div "22393 [PERSON_NAME]:[PERSON_NAME]" at bounding box center [411, 487] width 205 height 193
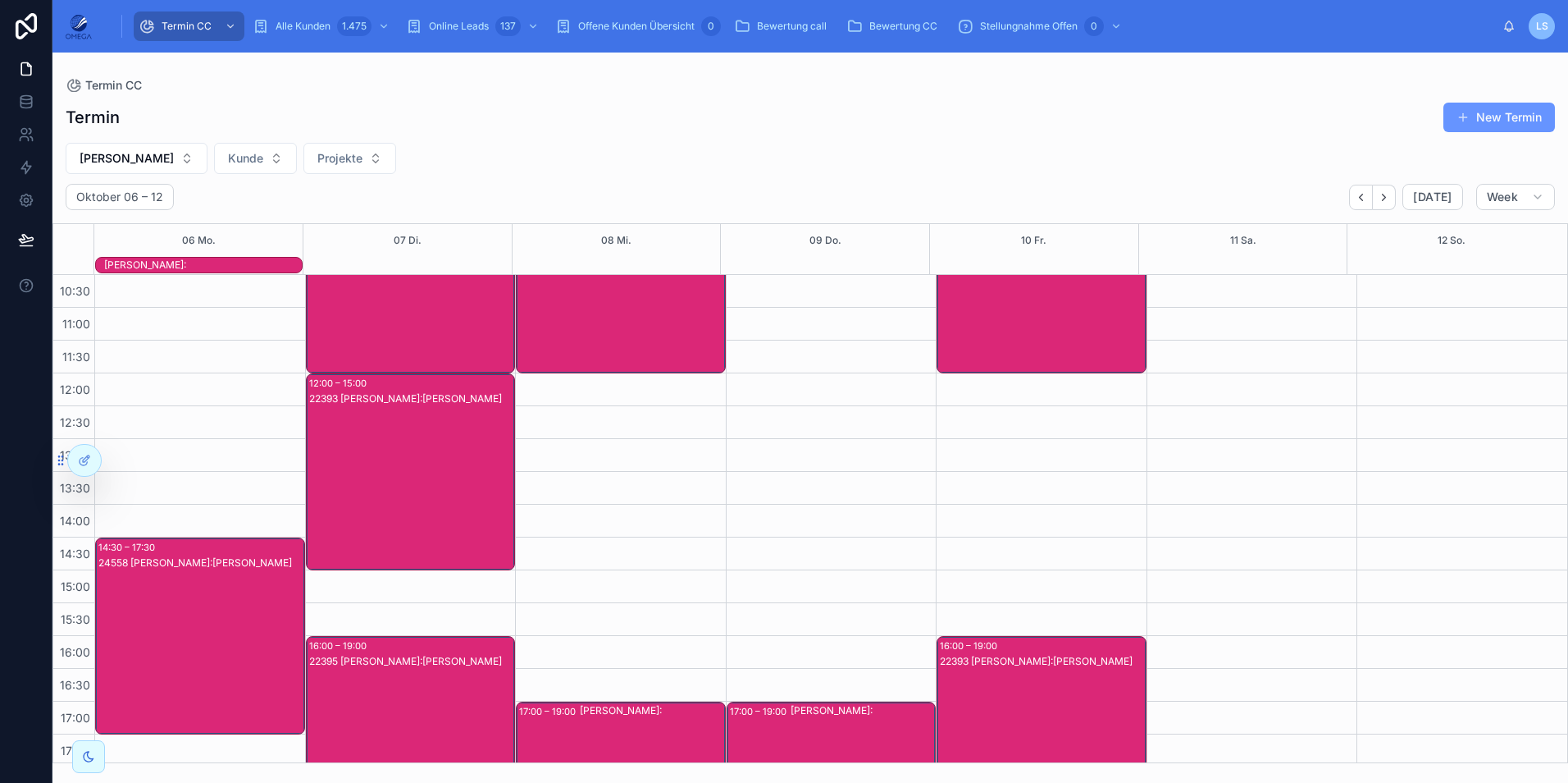
click at [458, 662] on div "22395 [PERSON_NAME]:[PERSON_NAME]" at bounding box center [411, 660] width 205 height 13
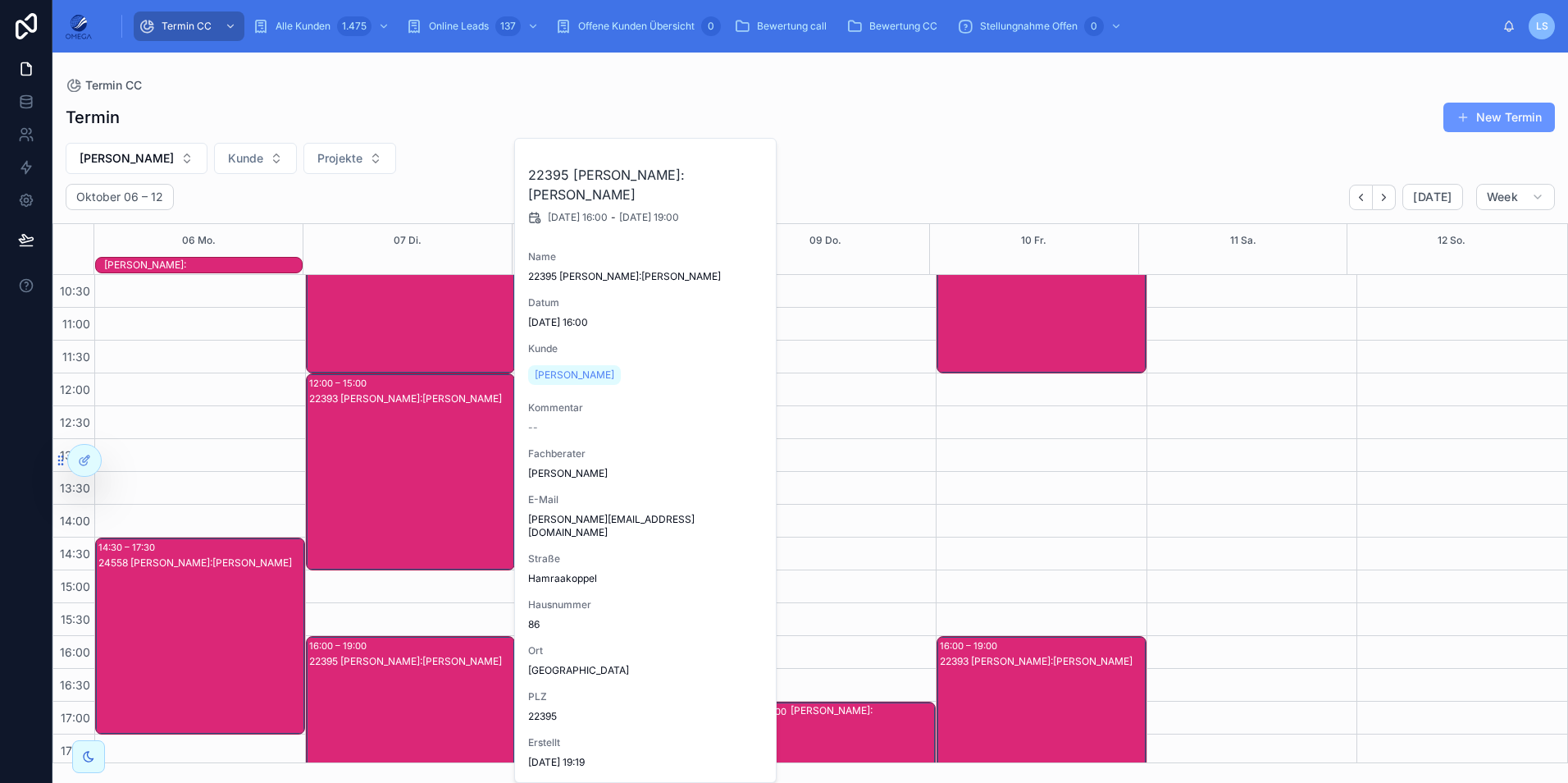
click at [459, 662] on div "22395 [PERSON_NAME]:[PERSON_NAME]" at bounding box center [411, 660] width 205 height 13
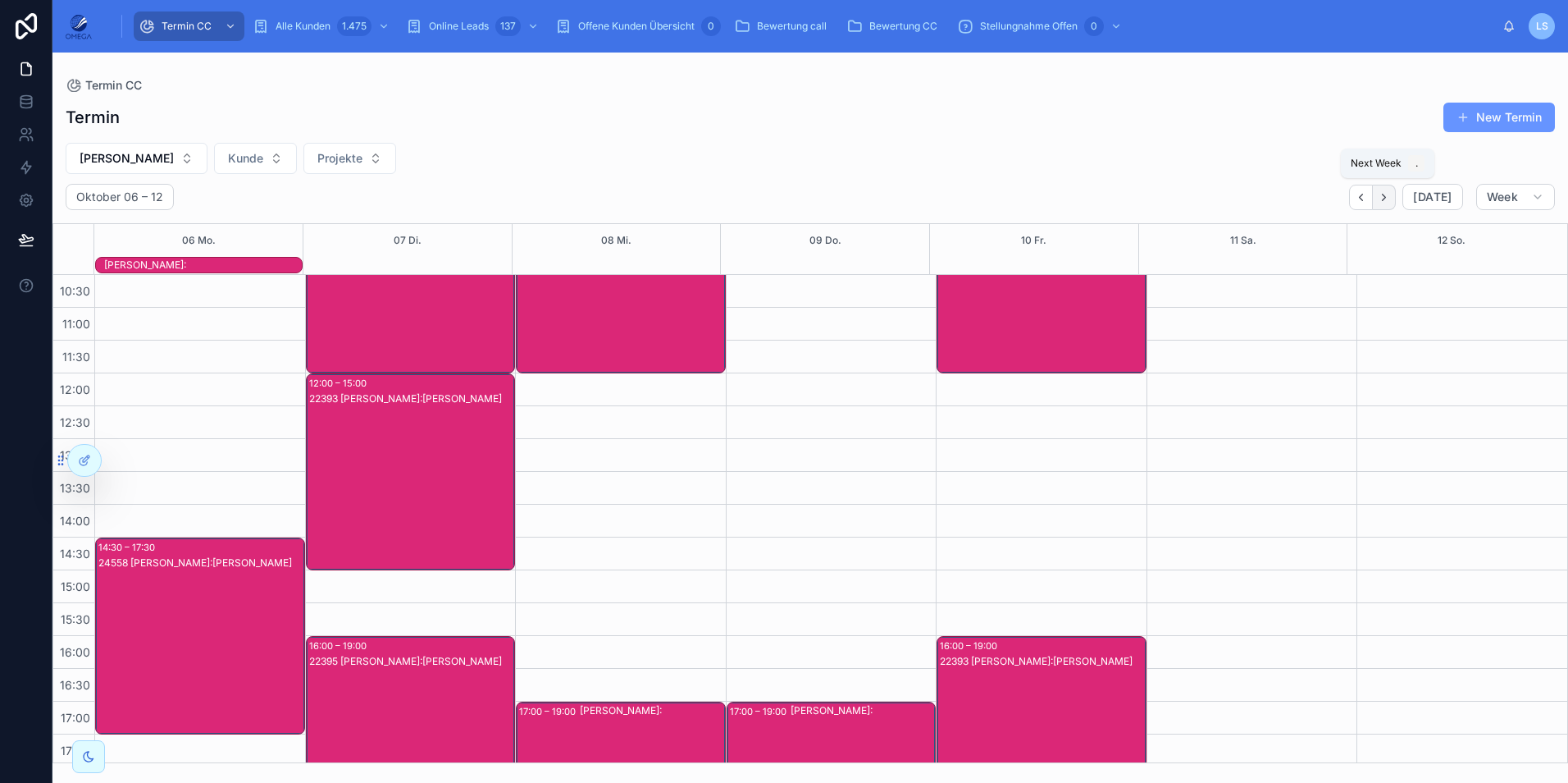
click at [1383, 199] on icon "Next" at bounding box center [1384, 197] width 12 height 12
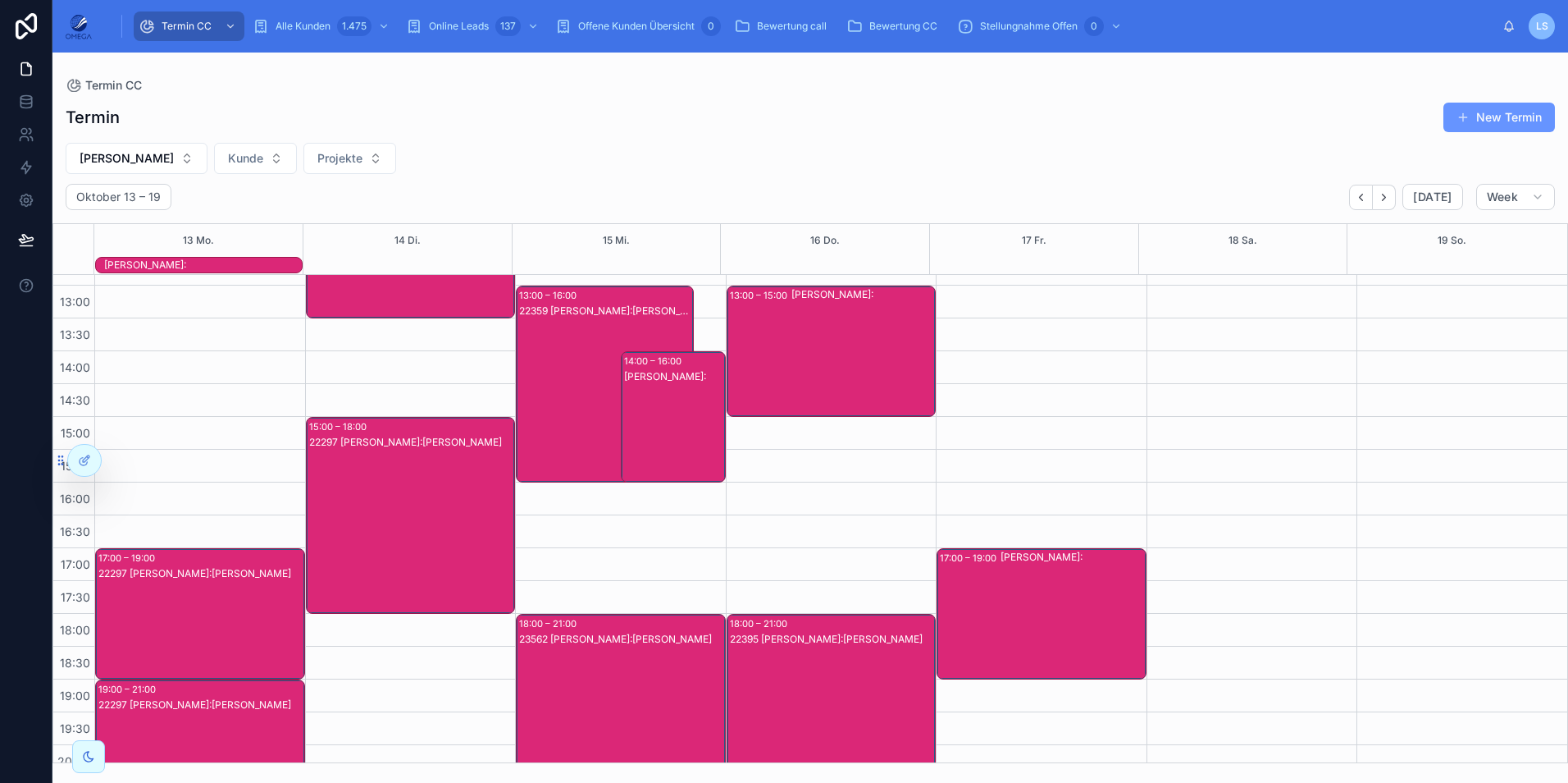
scroll to position [328, 0]
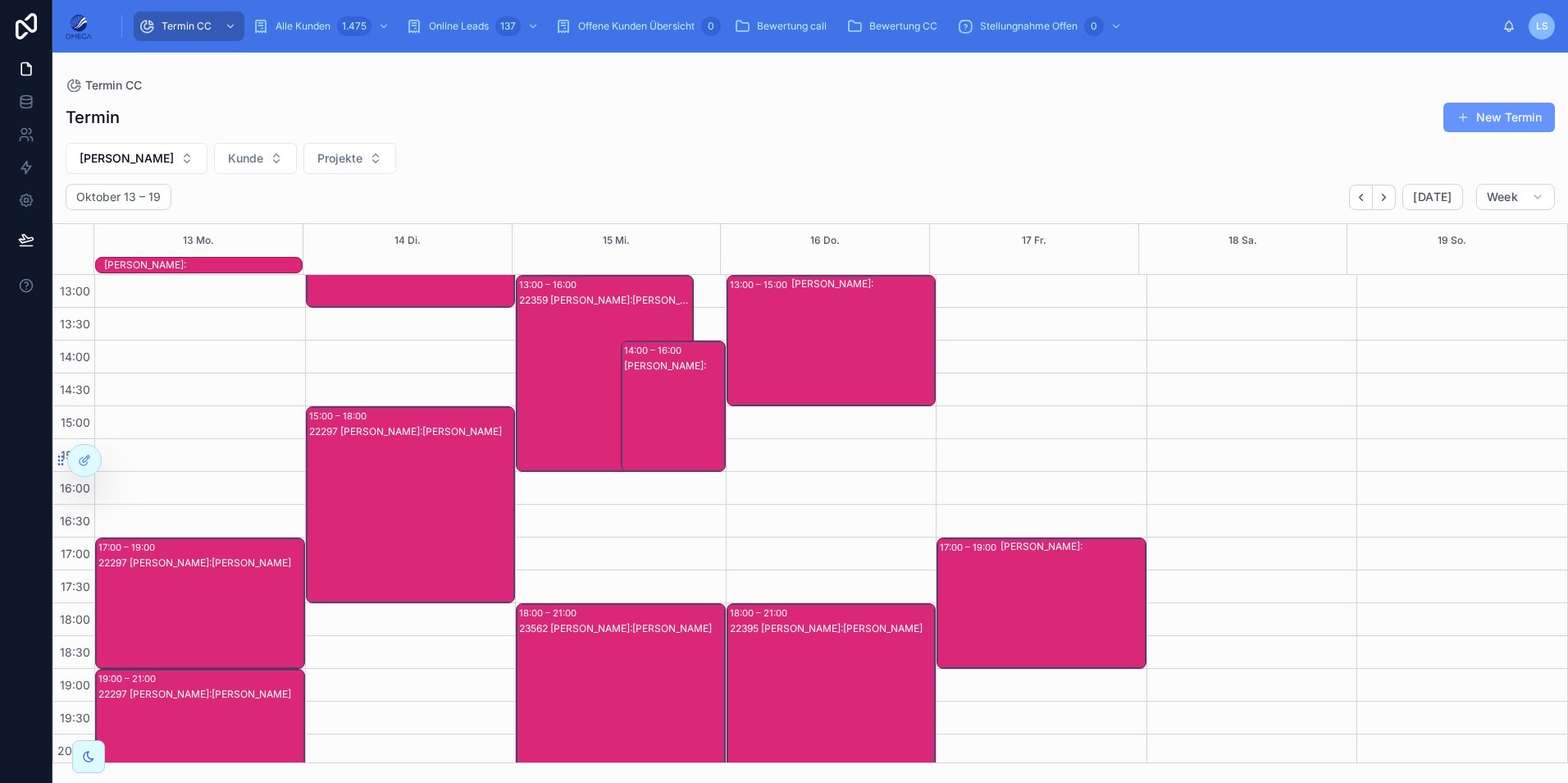
click at [491, 486] on div "22297 [PERSON_NAME]:[PERSON_NAME]" at bounding box center [411, 521] width 205 height 193
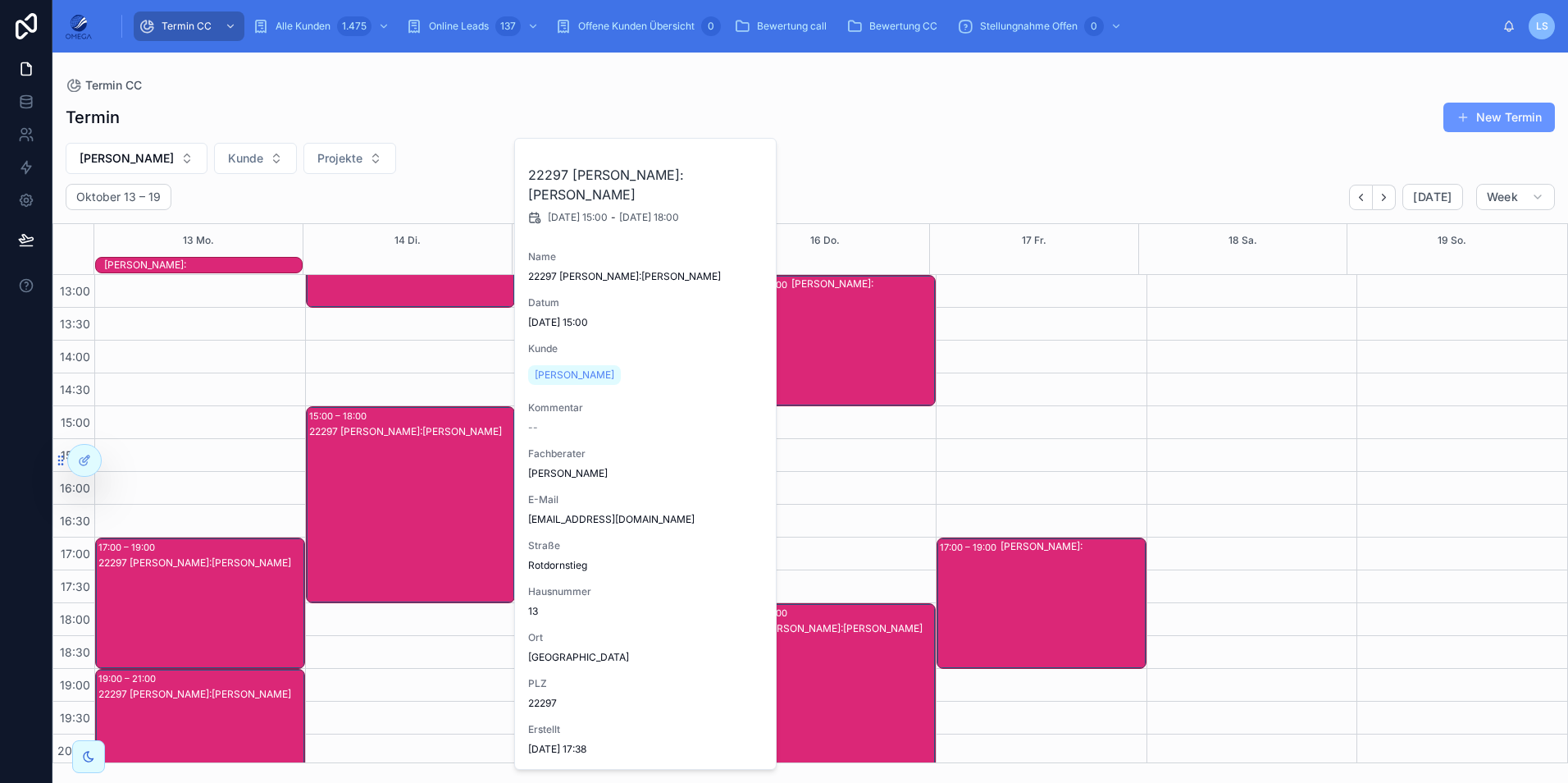
click at [482, 486] on div "22297 [PERSON_NAME]:[PERSON_NAME]" at bounding box center [411, 521] width 205 height 193
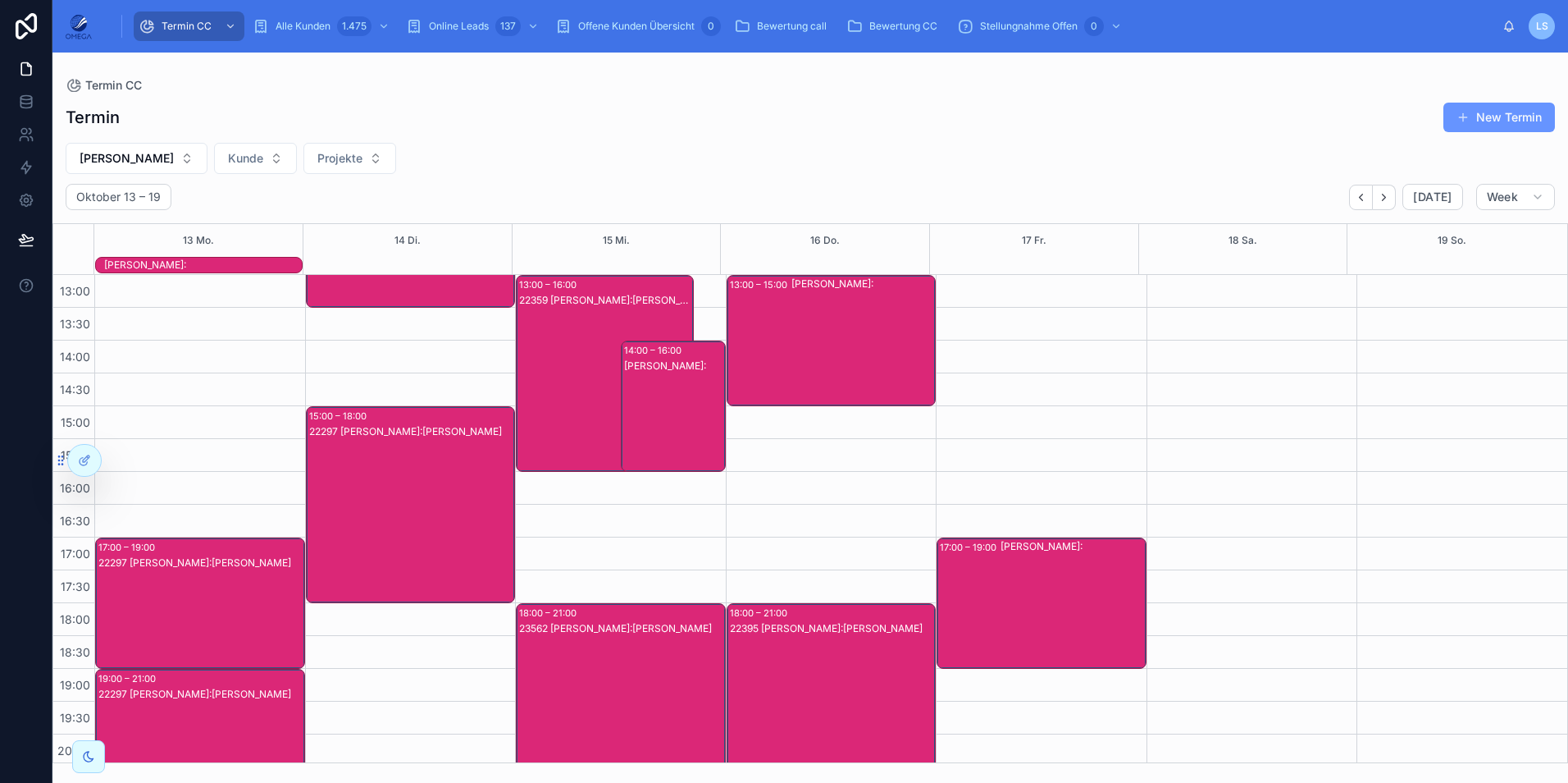
click at [659, 682] on div "23562 [PERSON_NAME]:[PERSON_NAME]" at bounding box center [622, 717] width 205 height 193
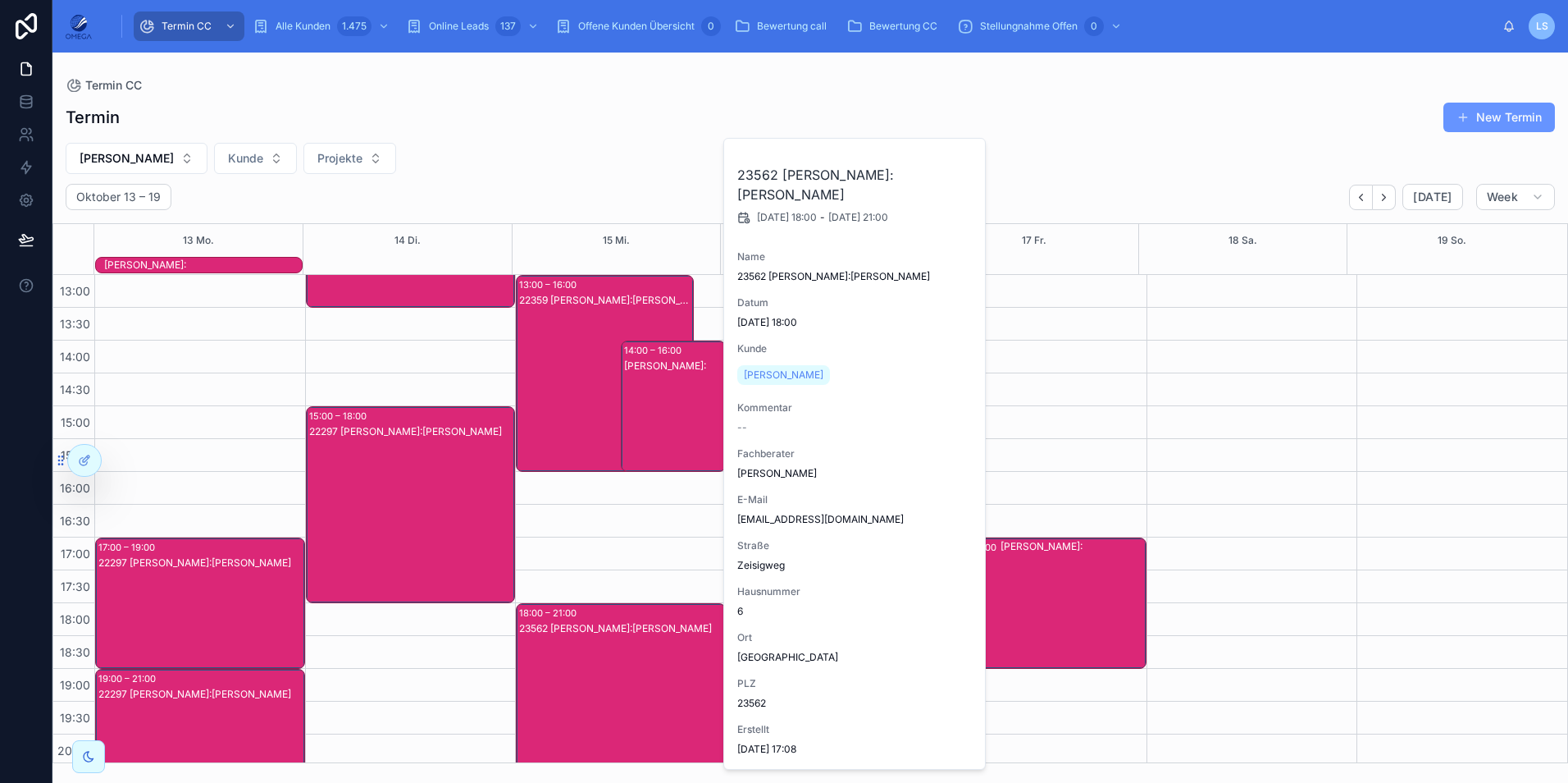
click at [657, 679] on div "23562 [PERSON_NAME]:[PERSON_NAME]" at bounding box center [622, 717] width 205 height 193
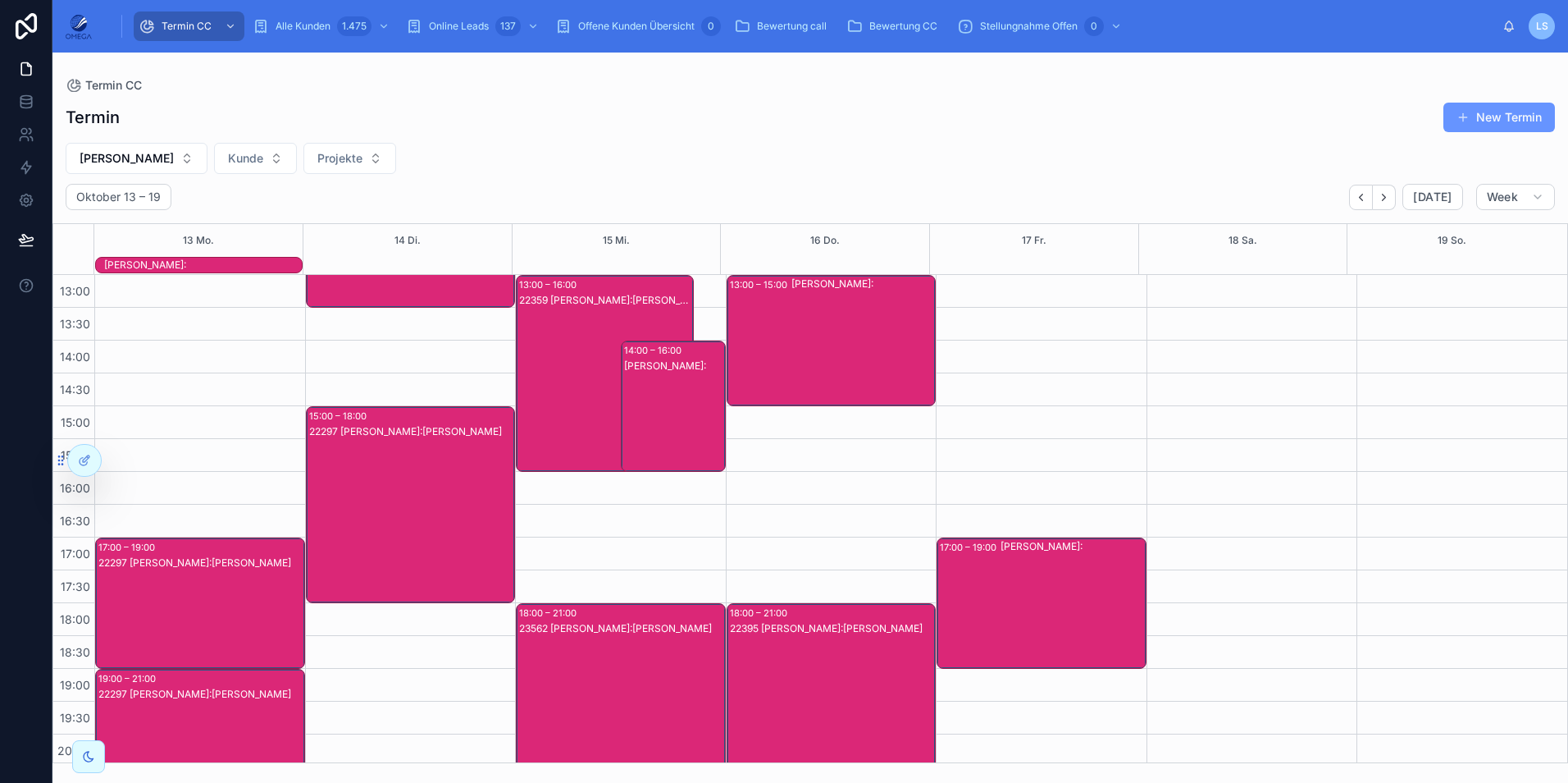
click at [787, 676] on div "22395 [PERSON_NAME]:[PERSON_NAME]" at bounding box center [832, 717] width 205 height 193
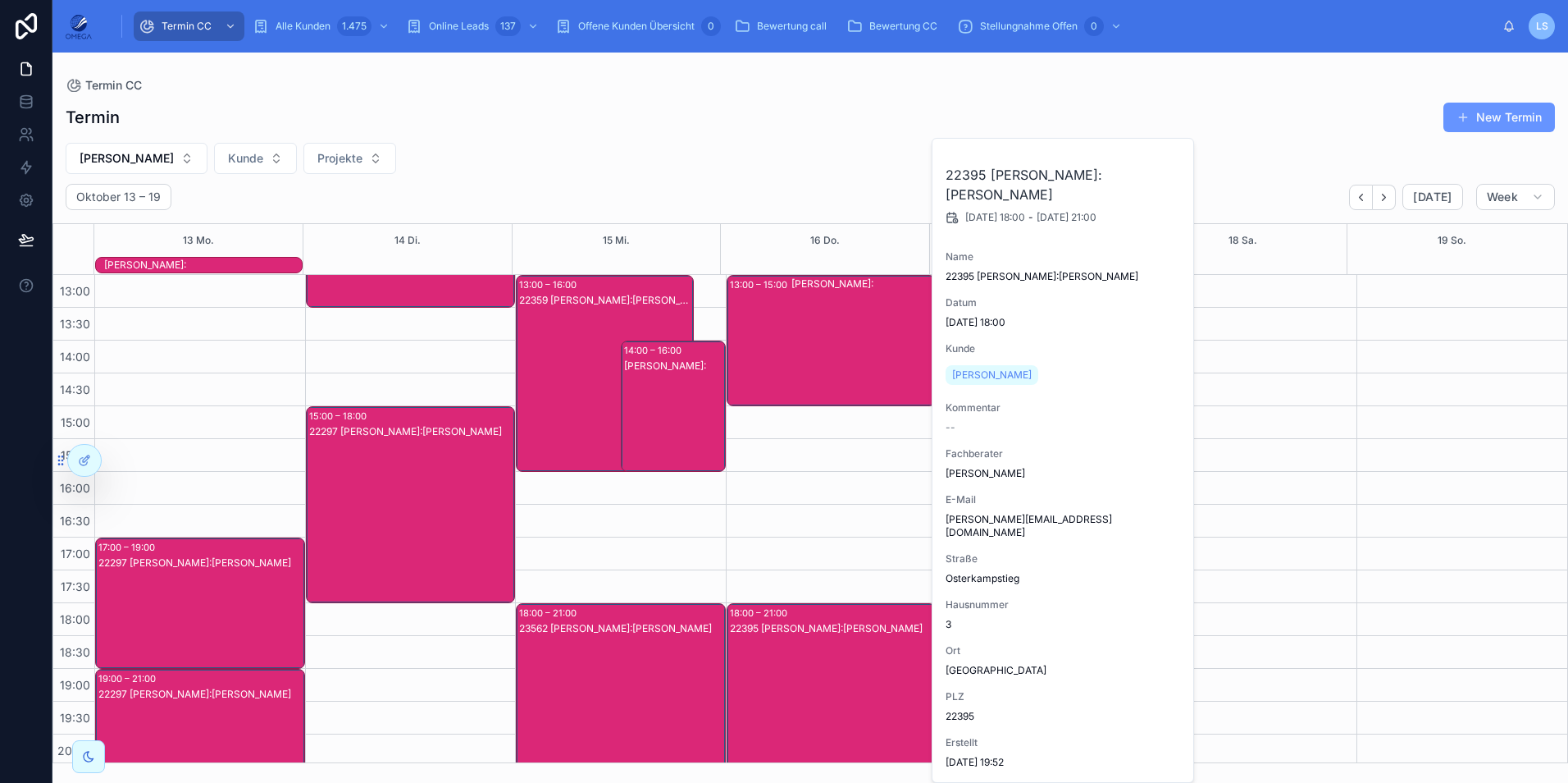
click at [786, 675] on div "22395 [PERSON_NAME]:[PERSON_NAME]" at bounding box center [832, 717] width 205 height 193
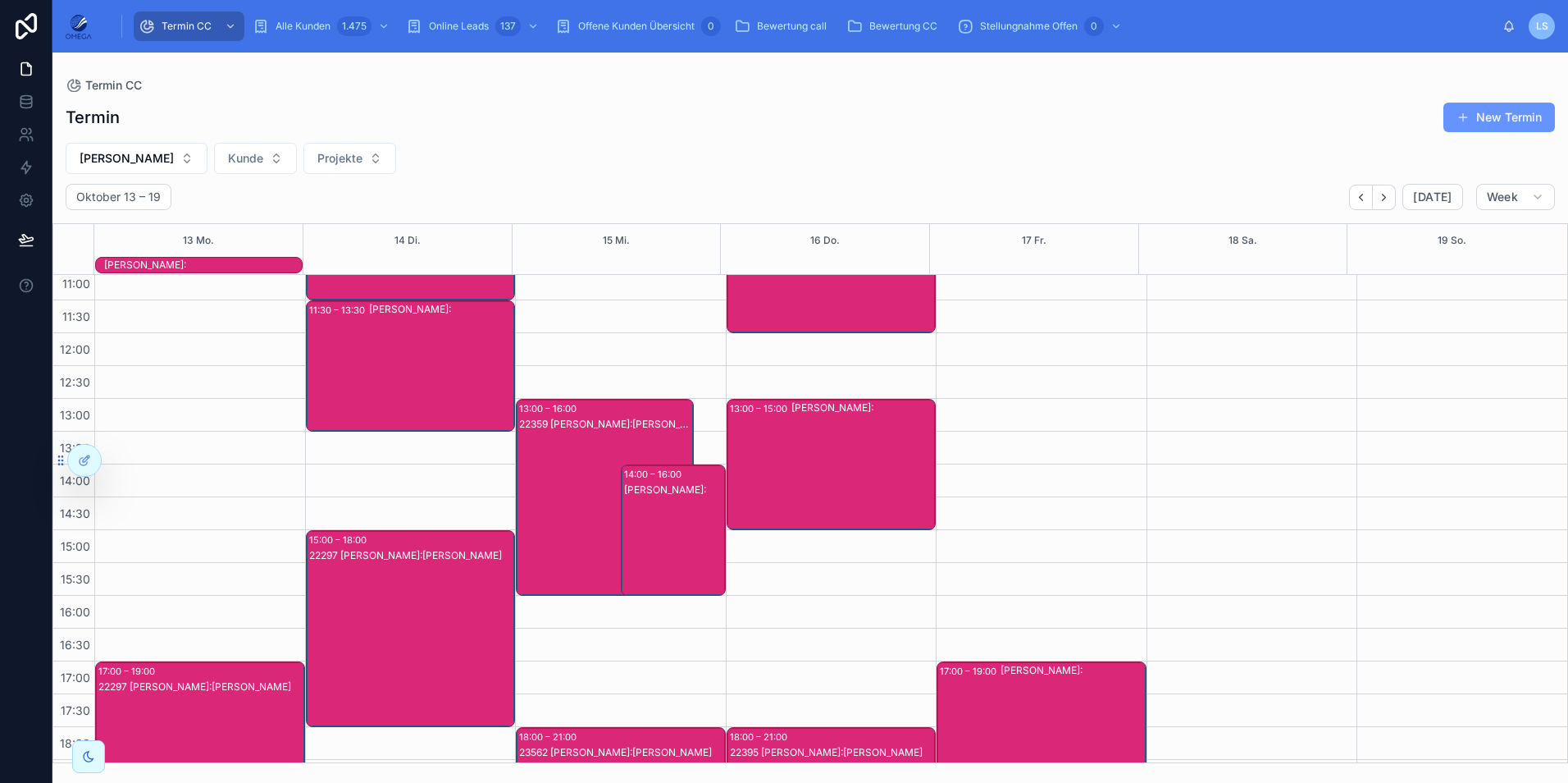
scroll to position [164, 0]
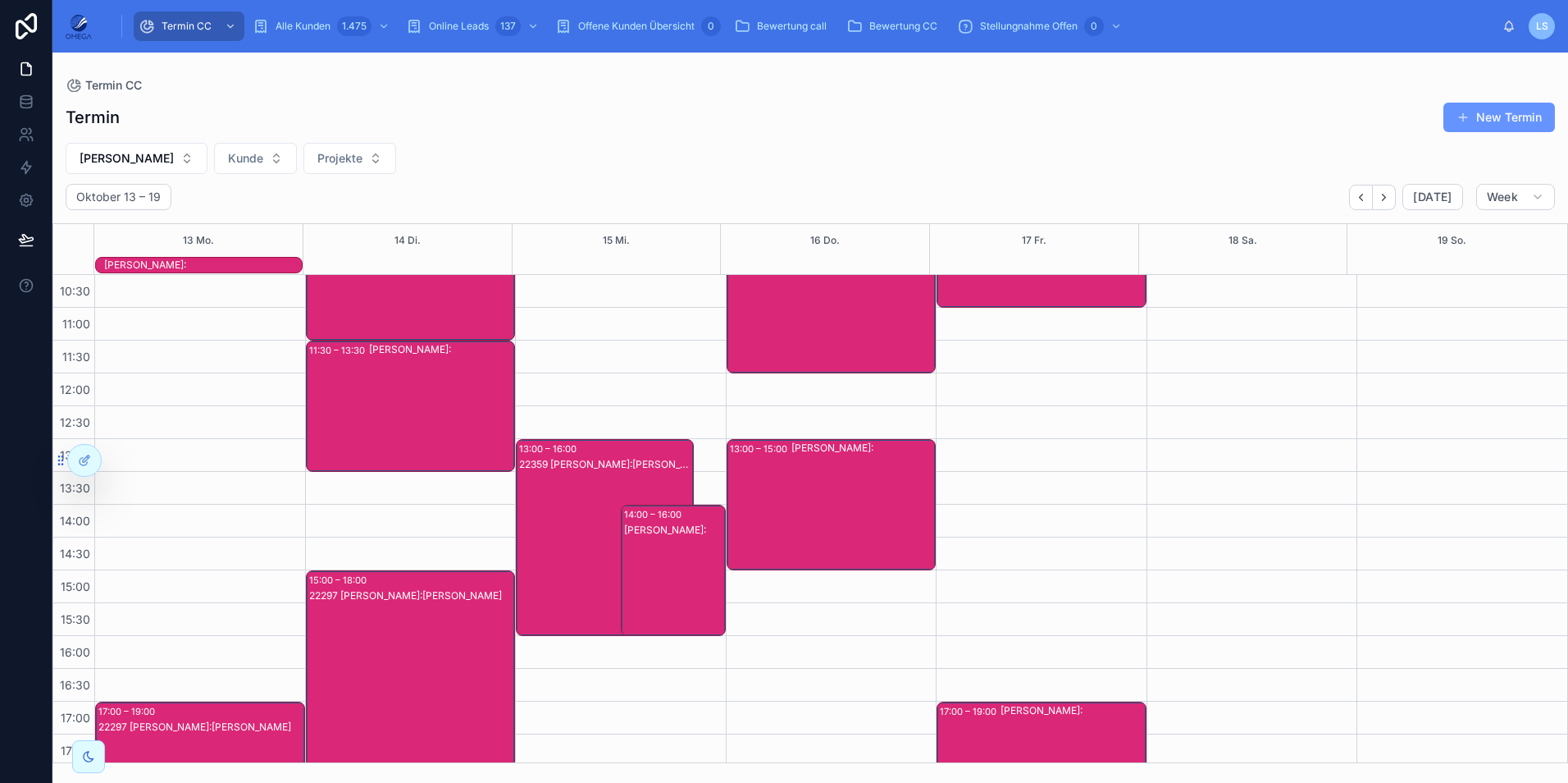
click at [581, 533] on div "22359 [PERSON_NAME]:[PERSON_NAME]" at bounding box center [606, 553] width 173 height 193
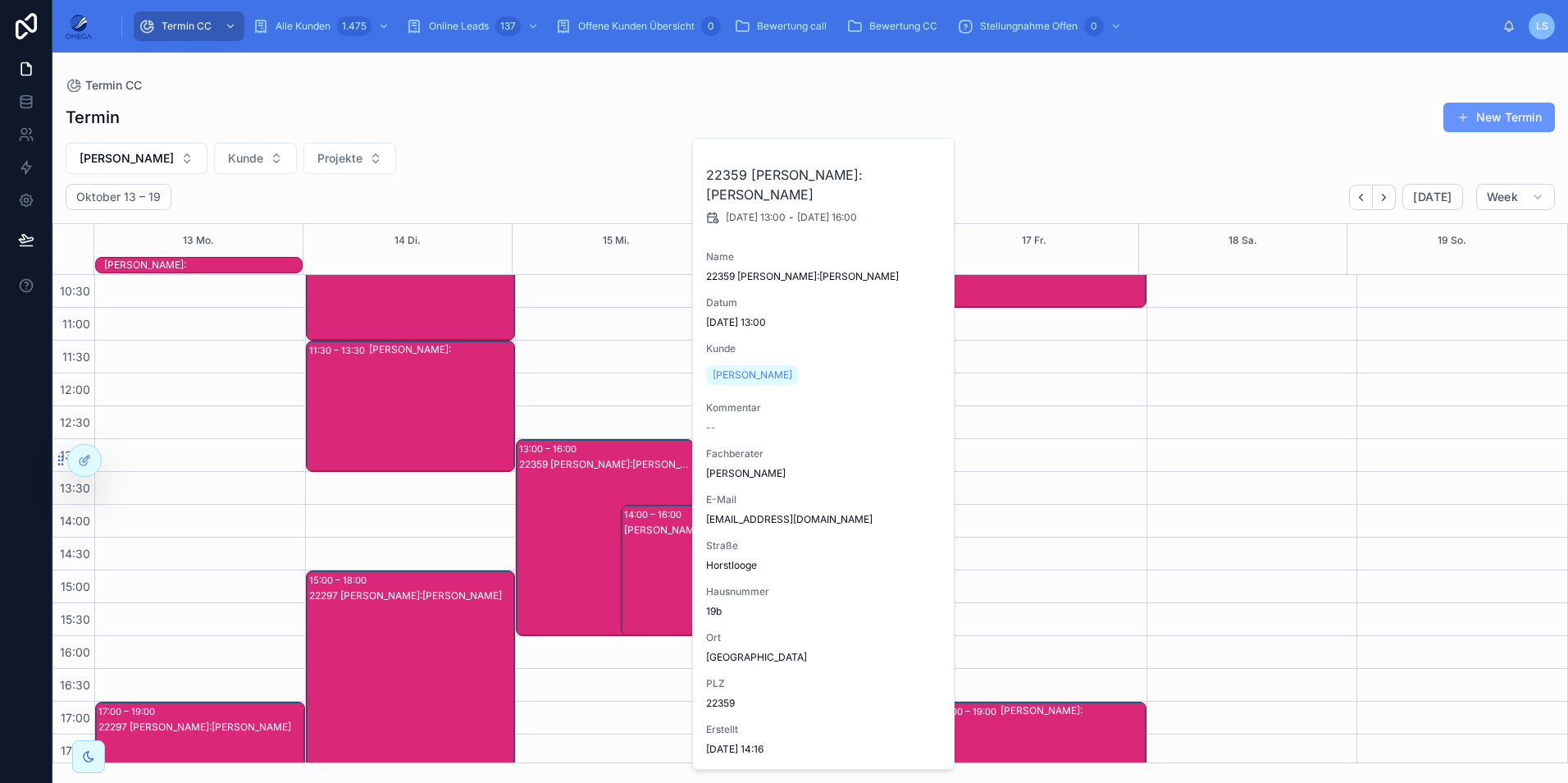
click at [581, 533] on div "22359 [PERSON_NAME]:[PERSON_NAME]" at bounding box center [606, 553] width 173 height 193
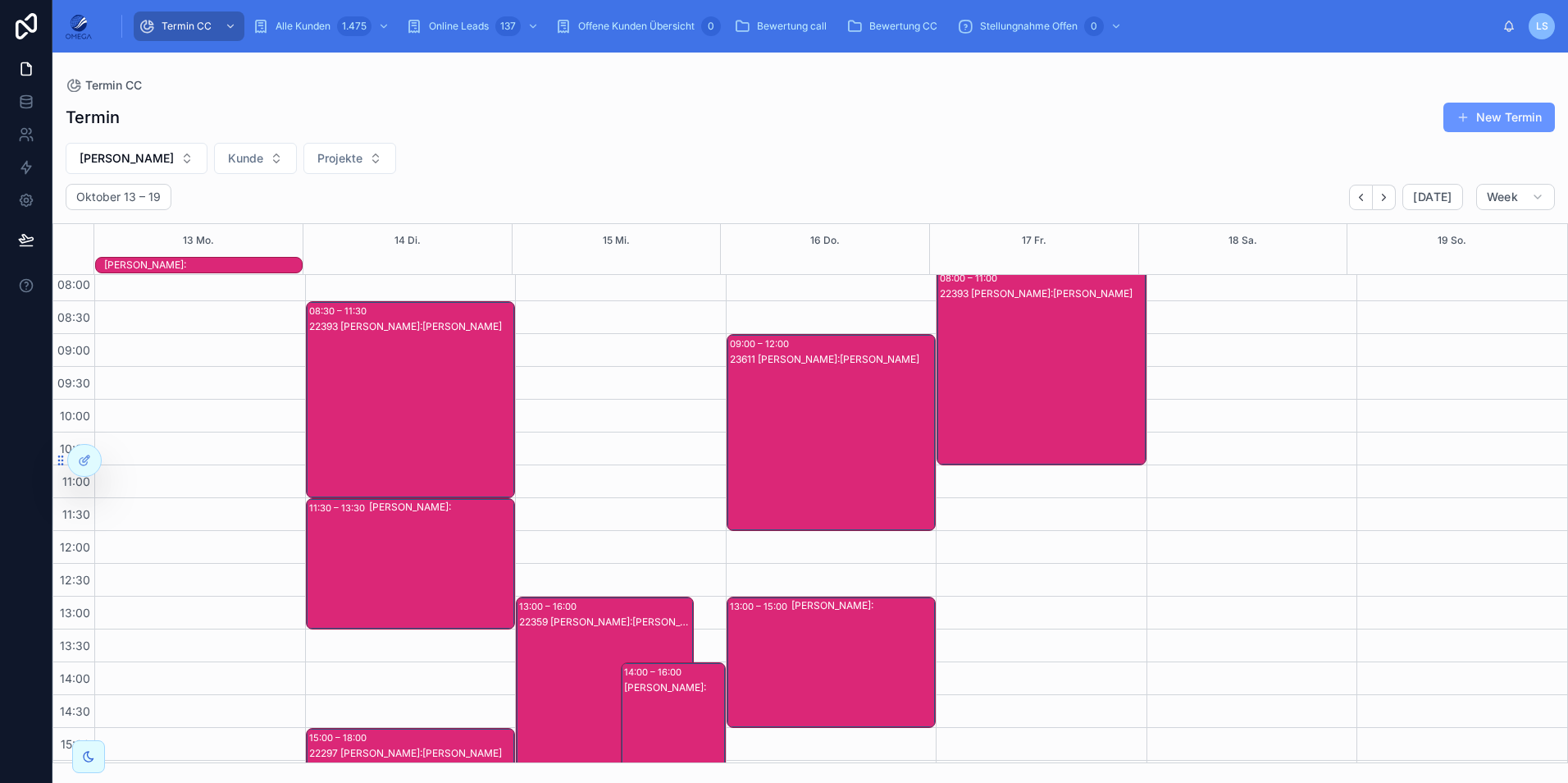
scroll to position [0, 0]
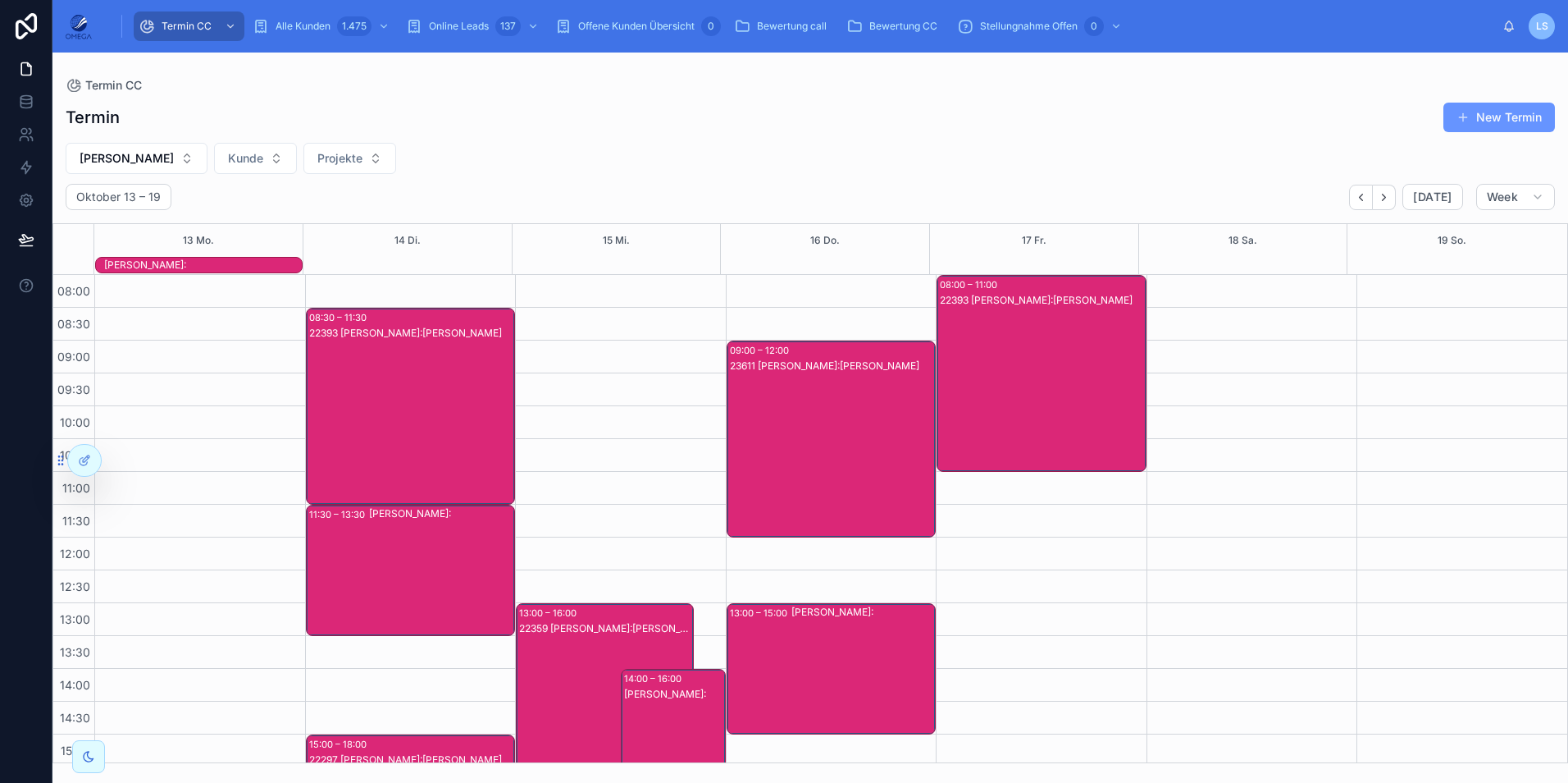
click at [842, 468] on div "23611 [PERSON_NAME]:[PERSON_NAME]" at bounding box center [832, 455] width 205 height 193
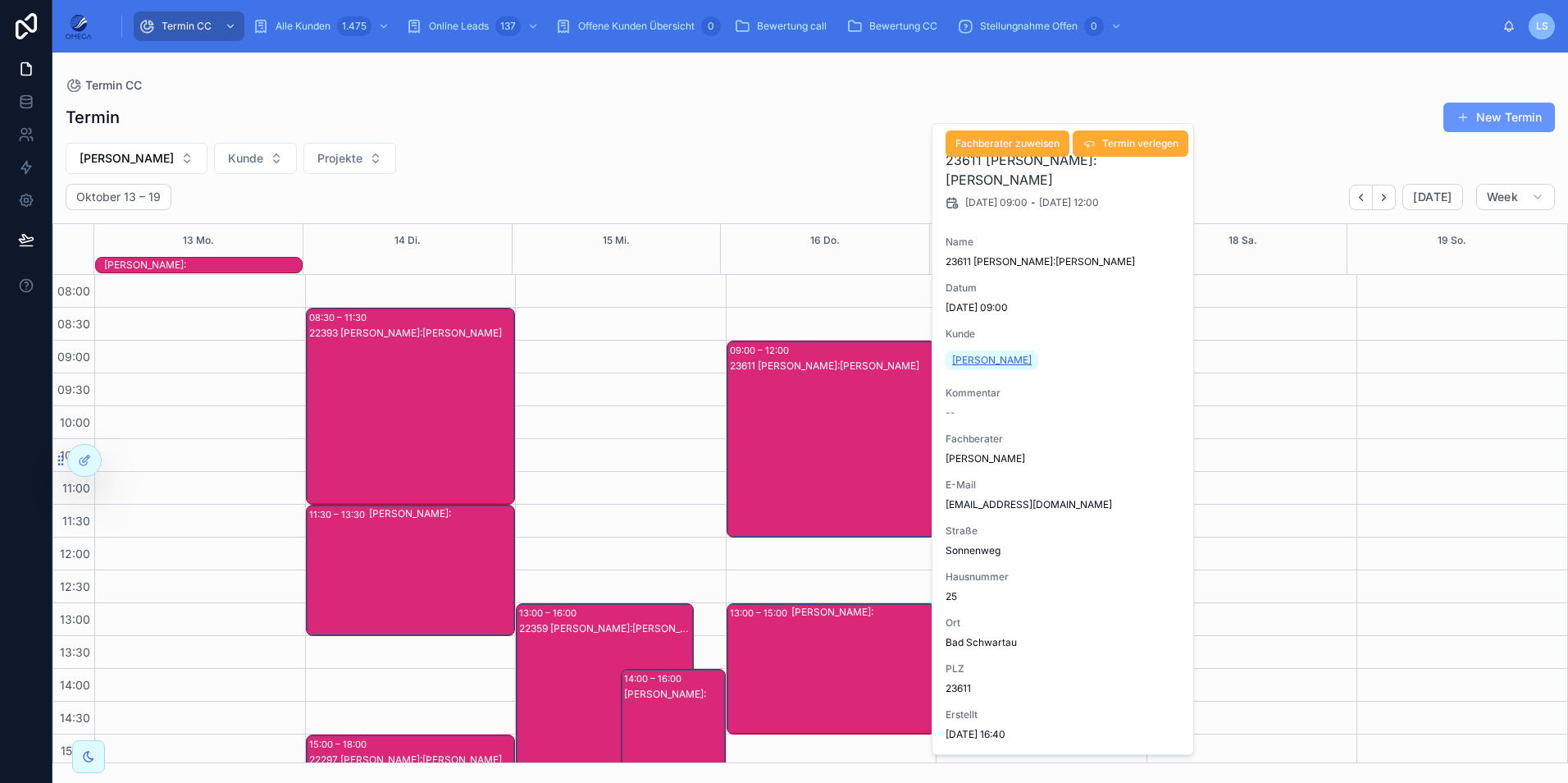
click at [969, 360] on span "[PERSON_NAME]" at bounding box center [991, 360] width 79 height 13
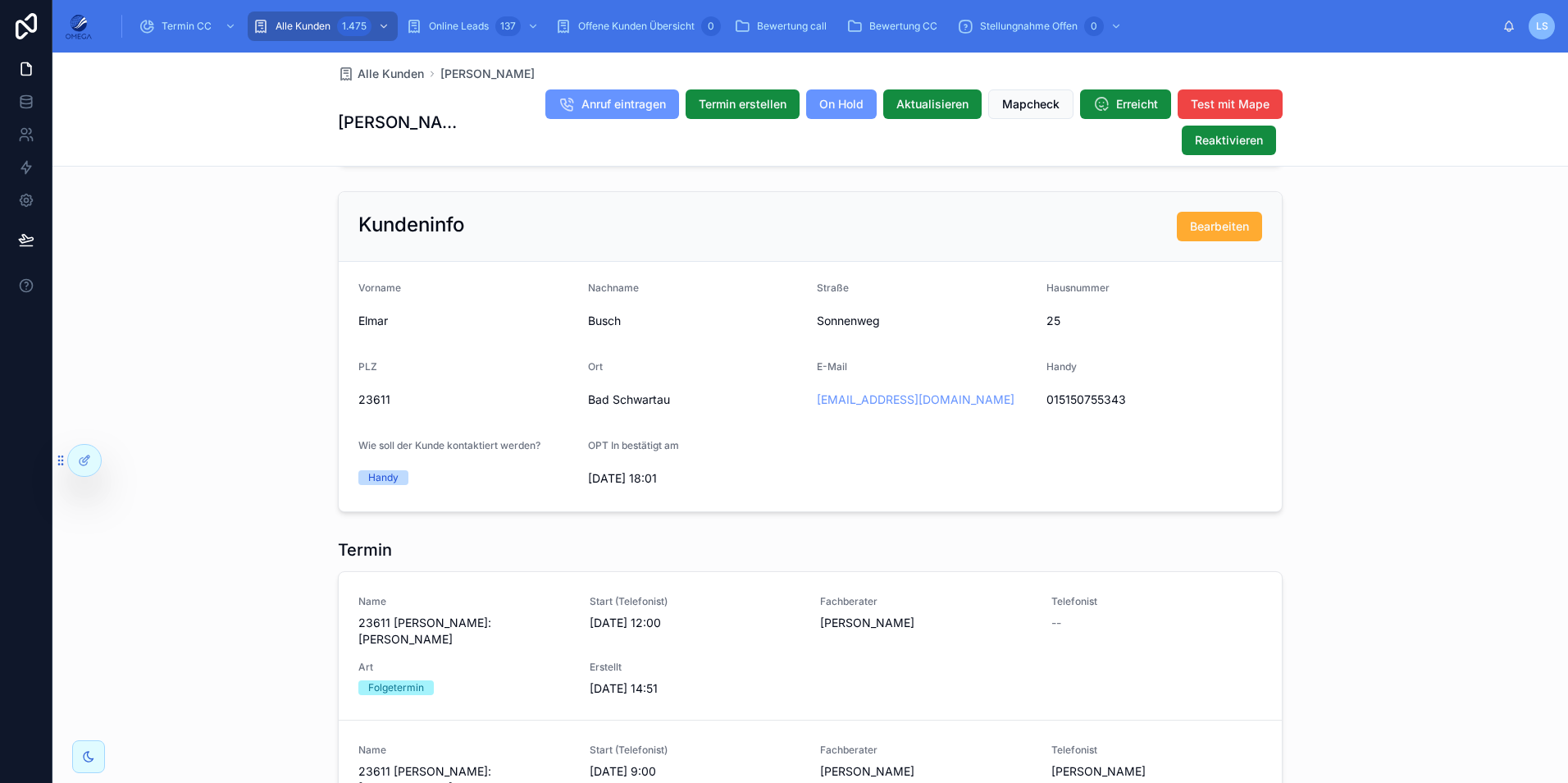
scroll to position [1149, 0]
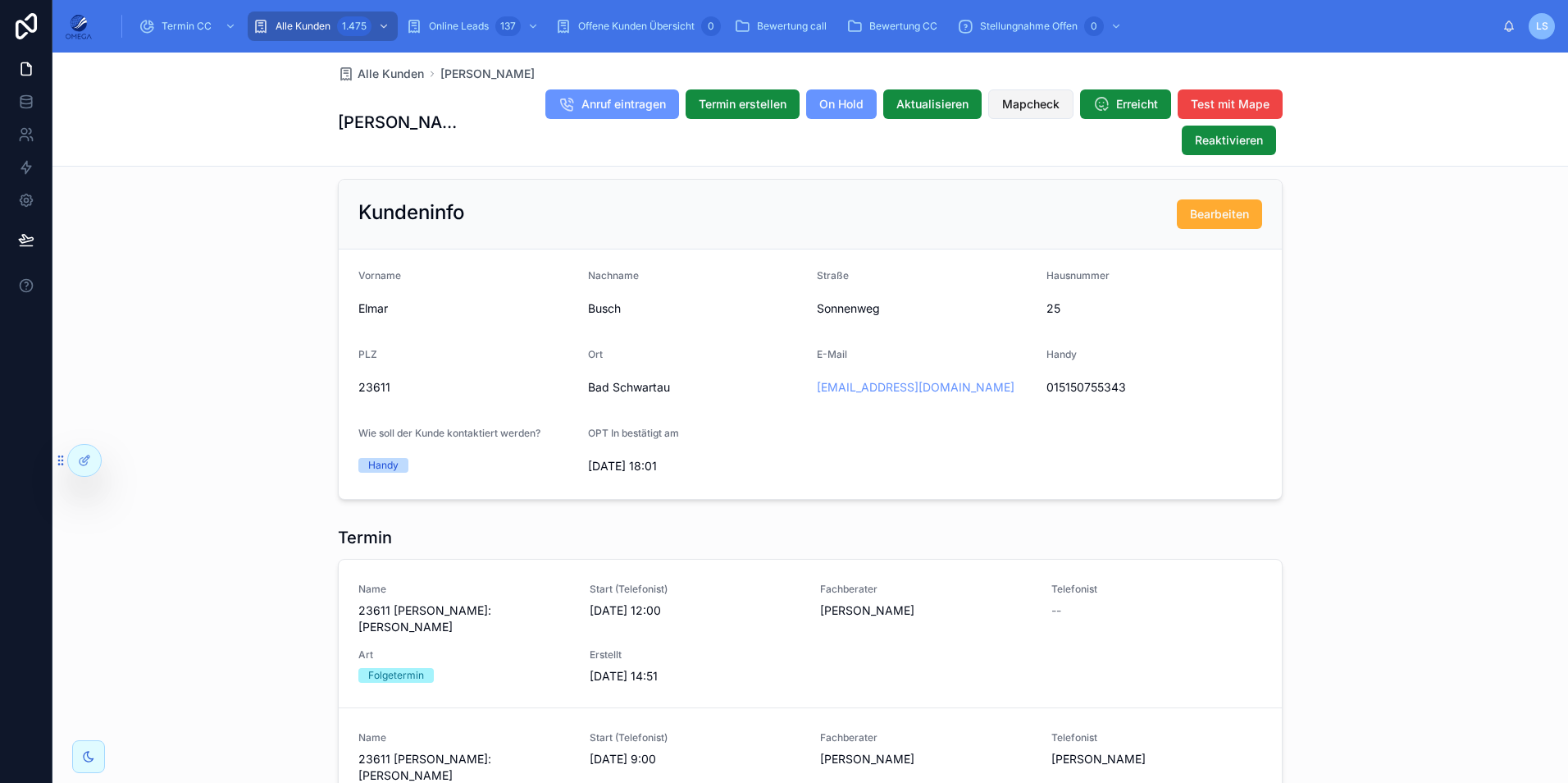
click at [1019, 110] on span "Mapcheck" at bounding box center [1031, 104] width 57 height 16
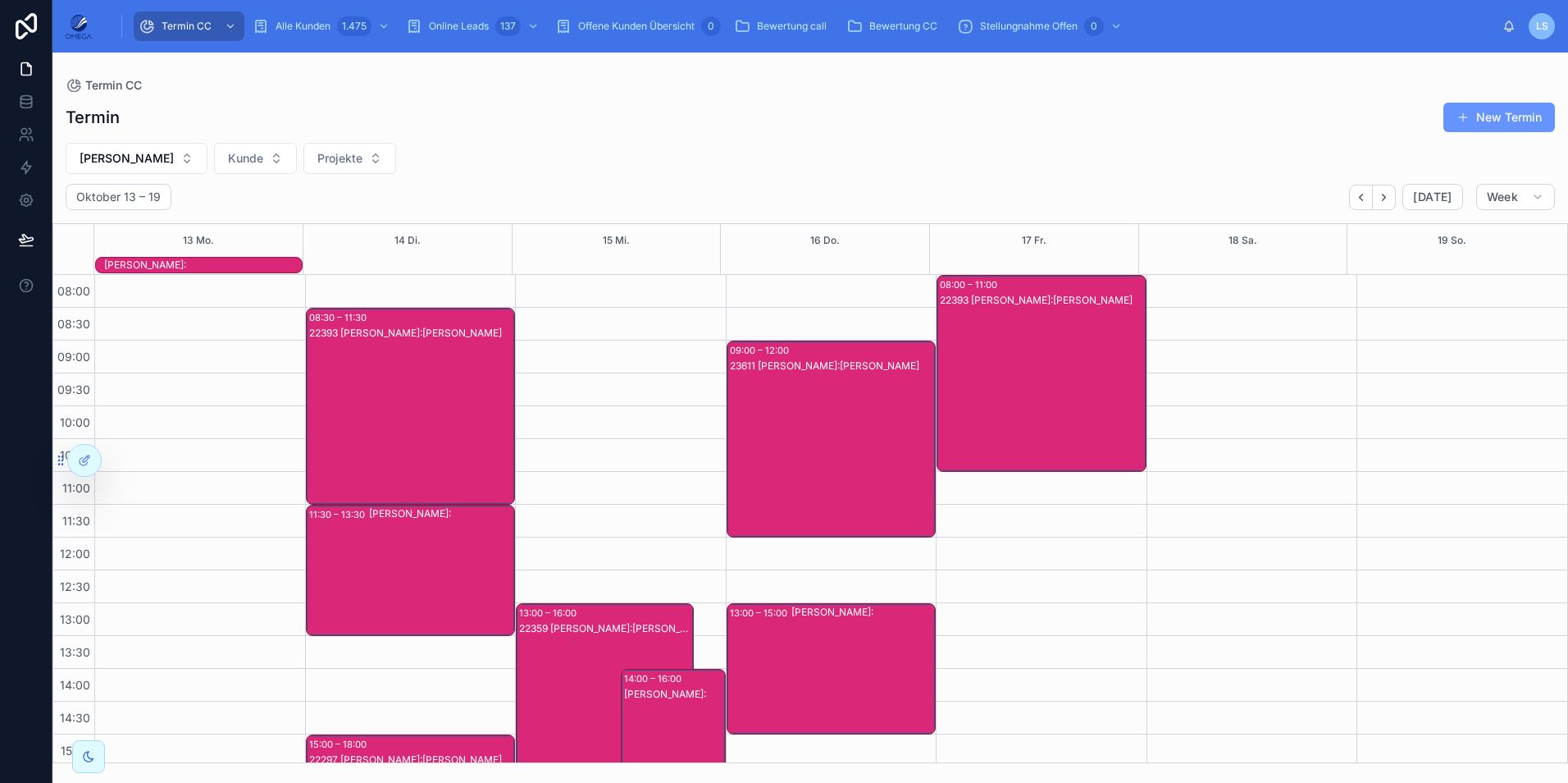
click at [857, 481] on div "23611 [PERSON_NAME]:[PERSON_NAME]" at bounding box center [832, 455] width 205 height 193
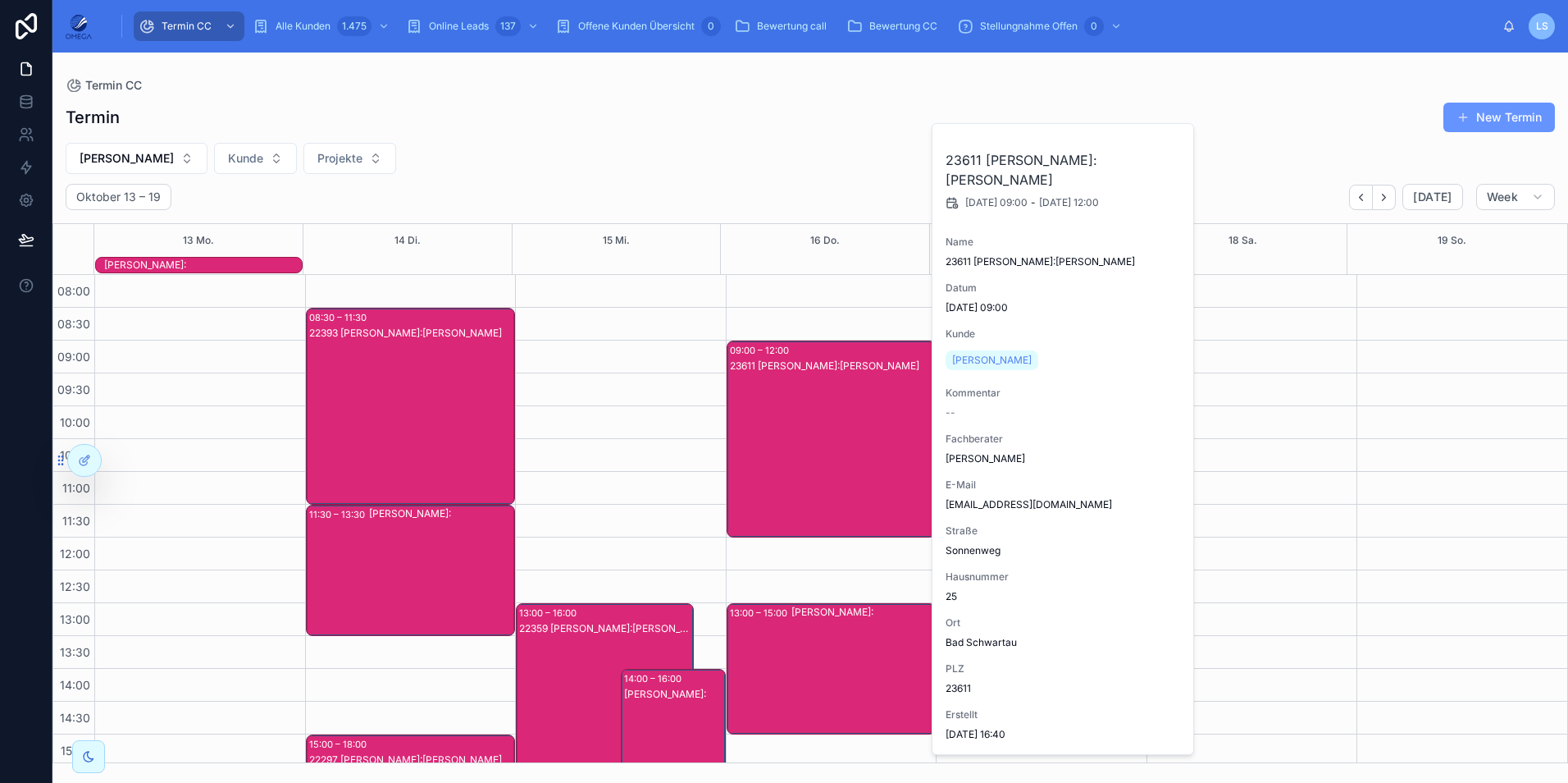
click at [857, 481] on div "23611 [PERSON_NAME]:[PERSON_NAME]" at bounding box center [832, 455] width 205 height 193
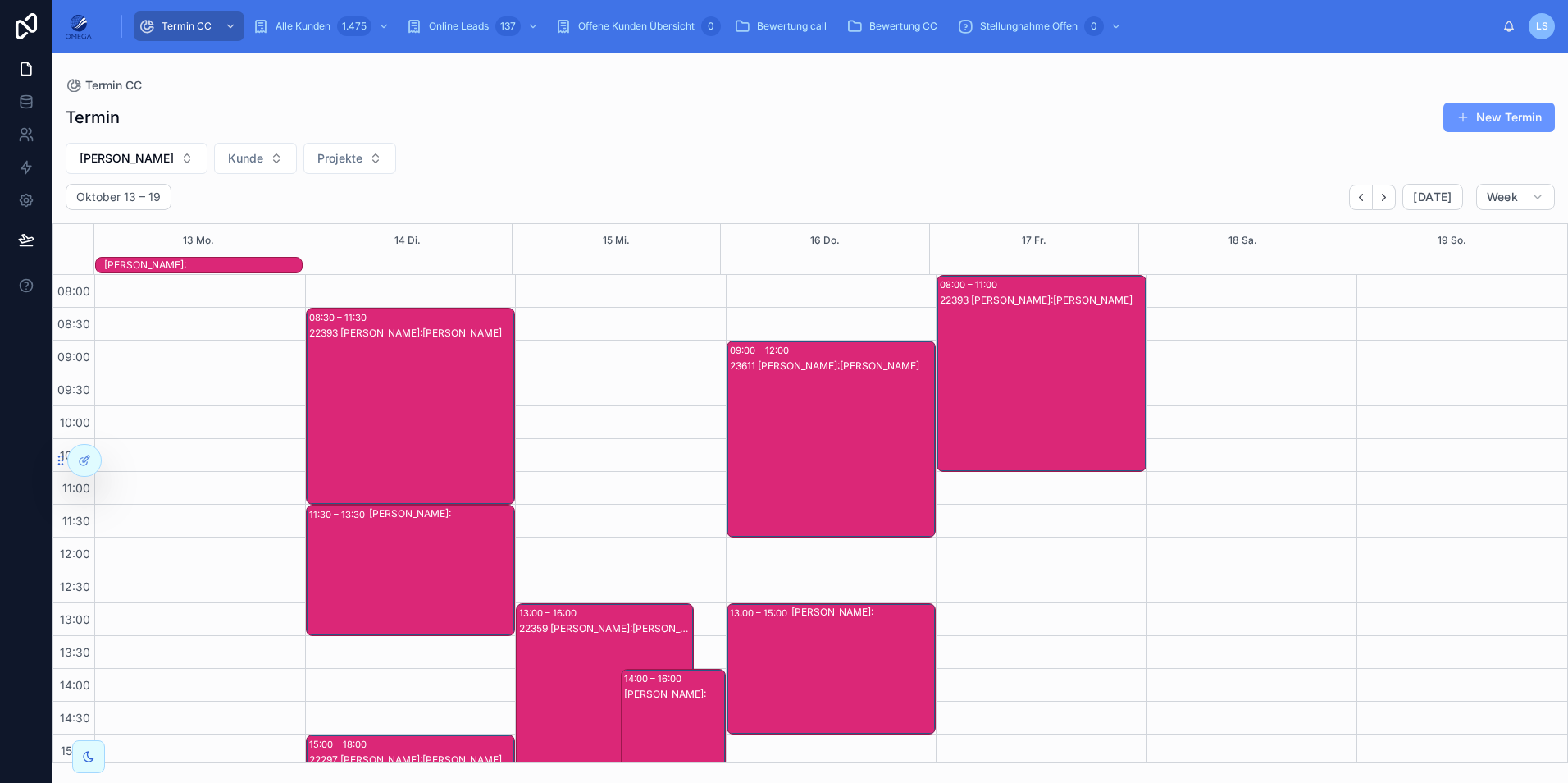
click at [1022, 404] on div "22393 [PERSON_NAME]:[PERSON_NAME]" at bounding box center [1042, 389] width 205 height 193
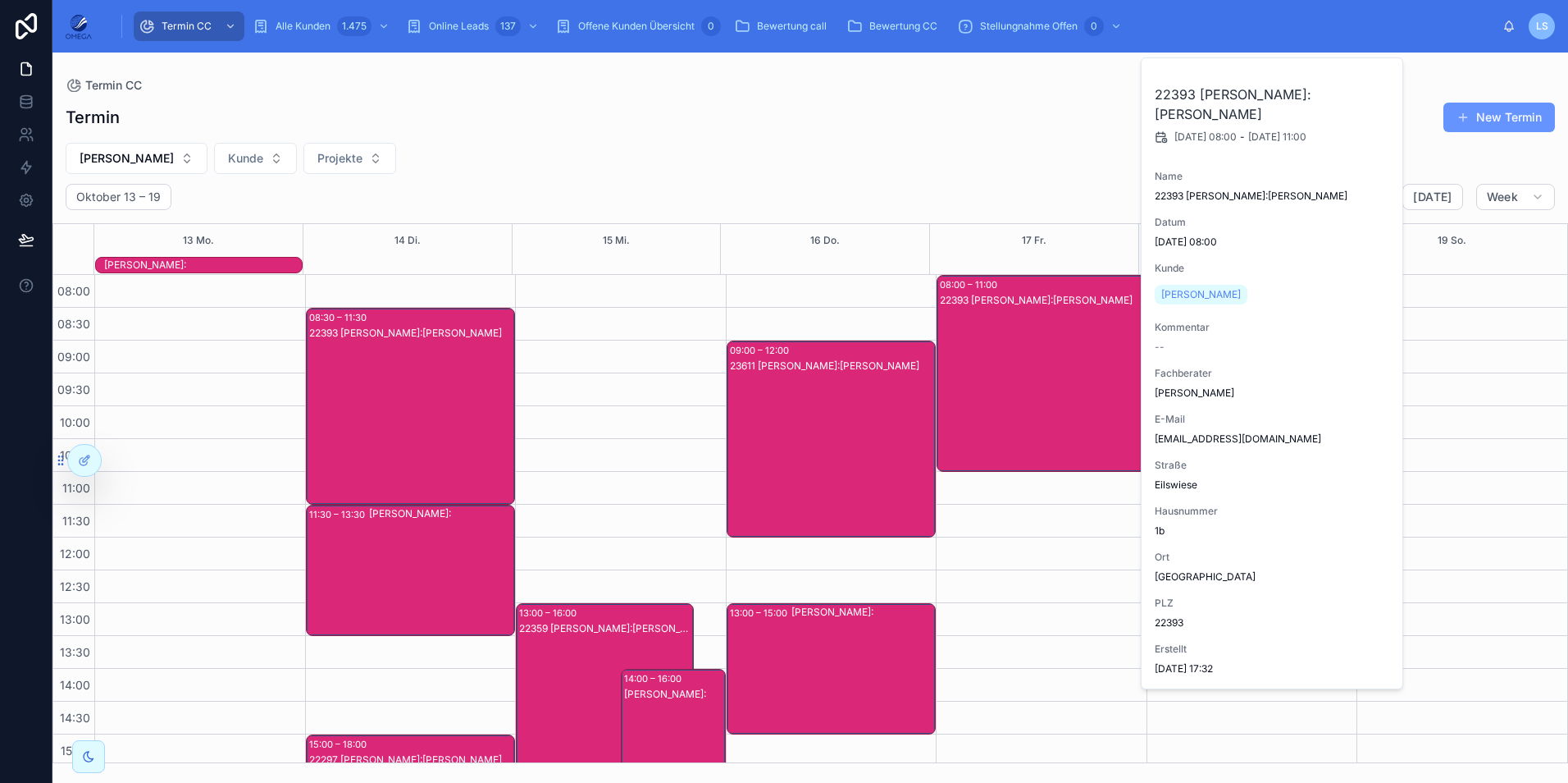
click at [1022, 404] on div "22393 [PERSON_NAME]:[PERSON_NAME]" at bounding box center [1042, 389] width 205 height 193
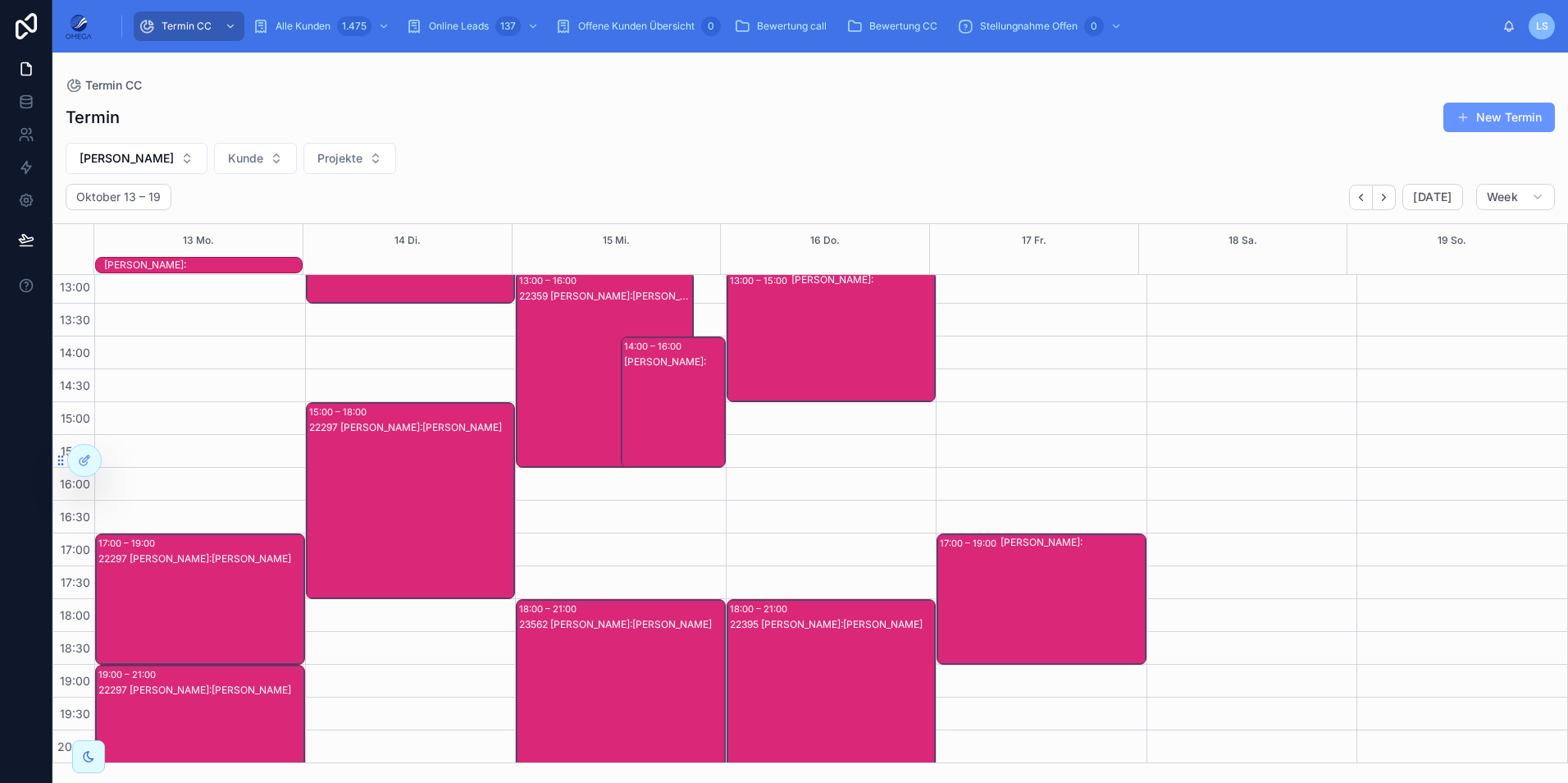
scroll to position [366, 0]
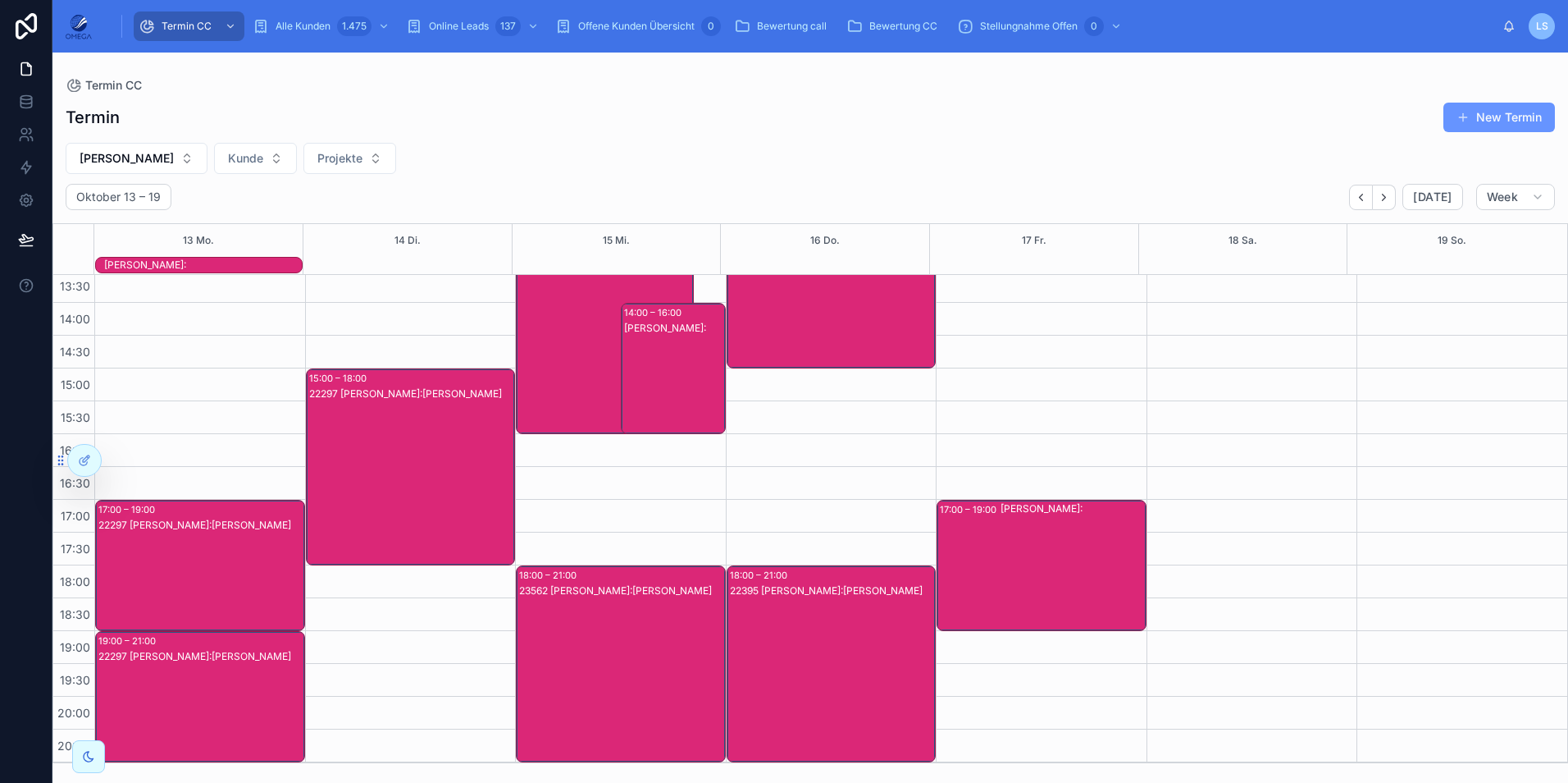
click at [860, 625] on div "22395 [PERSON_NAME]:[PERSON_NAME]" at bounding box center [832, 680] width 205 height 193
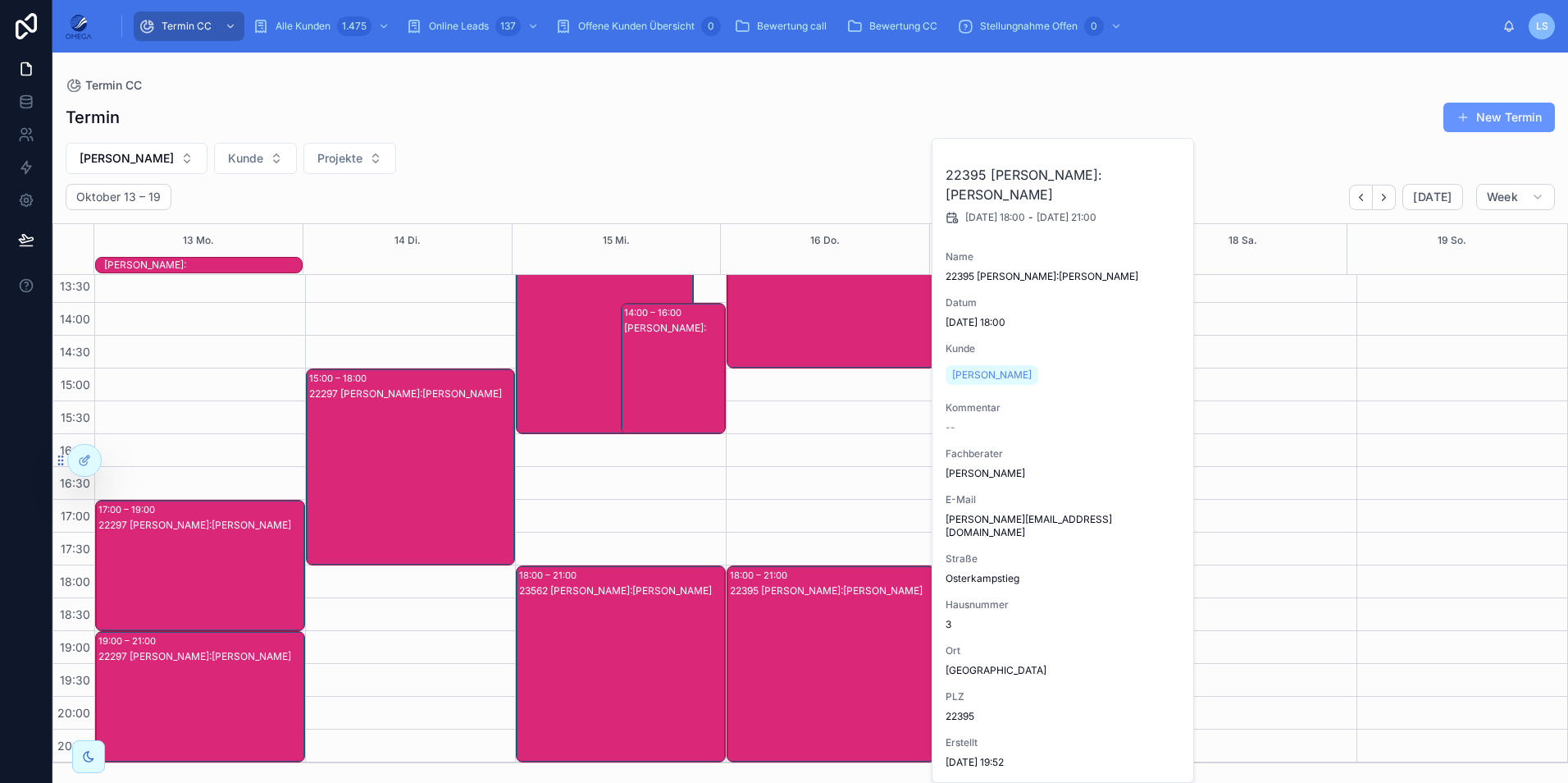
click at [860, 625] on div "22395 [PERSON_NAME]:[PERSON_NAME]" at bounding box center [832, 680] width 205 height 193
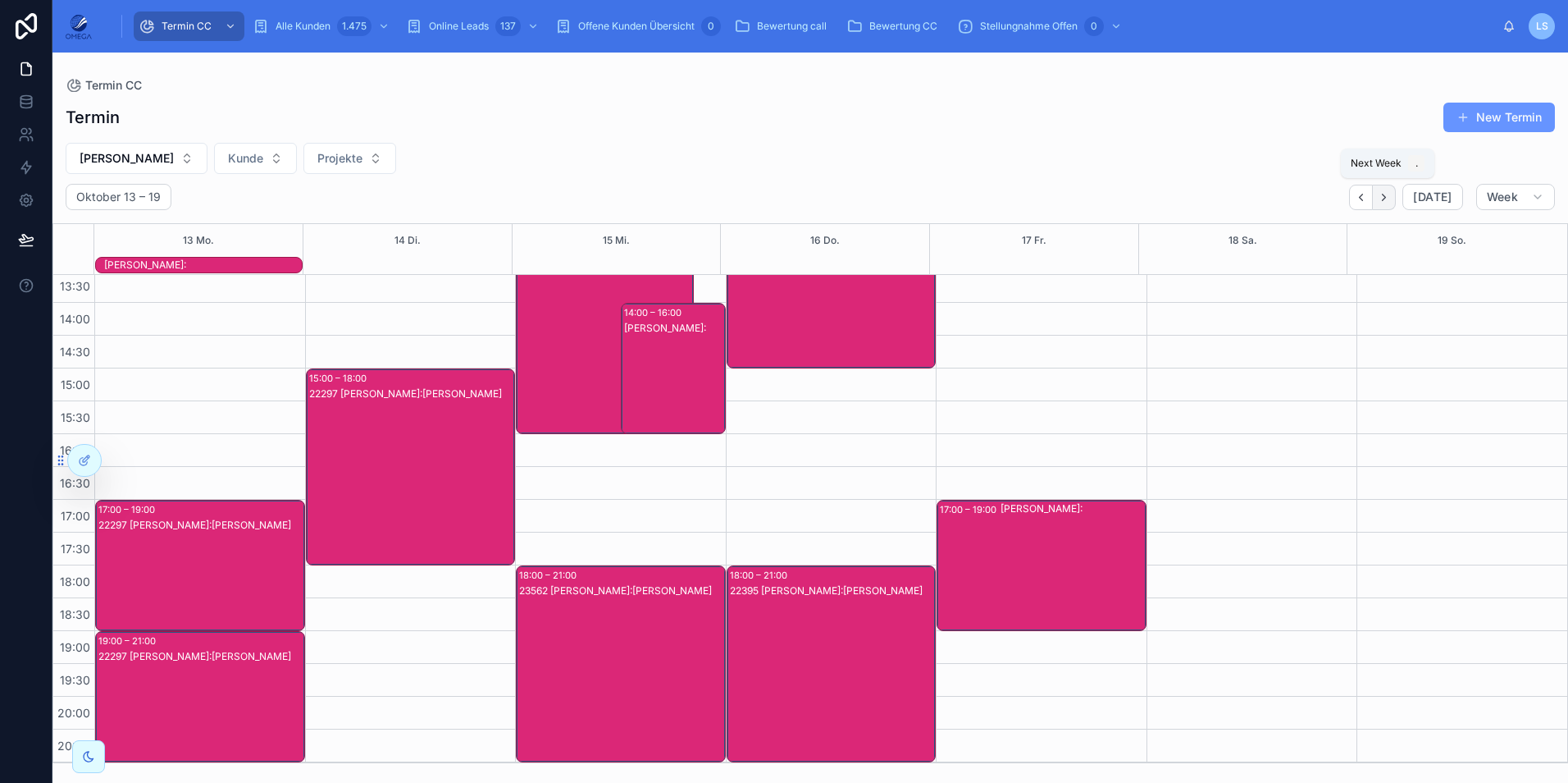
click at [1389, 193] on icon "Next" at bounding box center [1384, 197] width 12 height 12
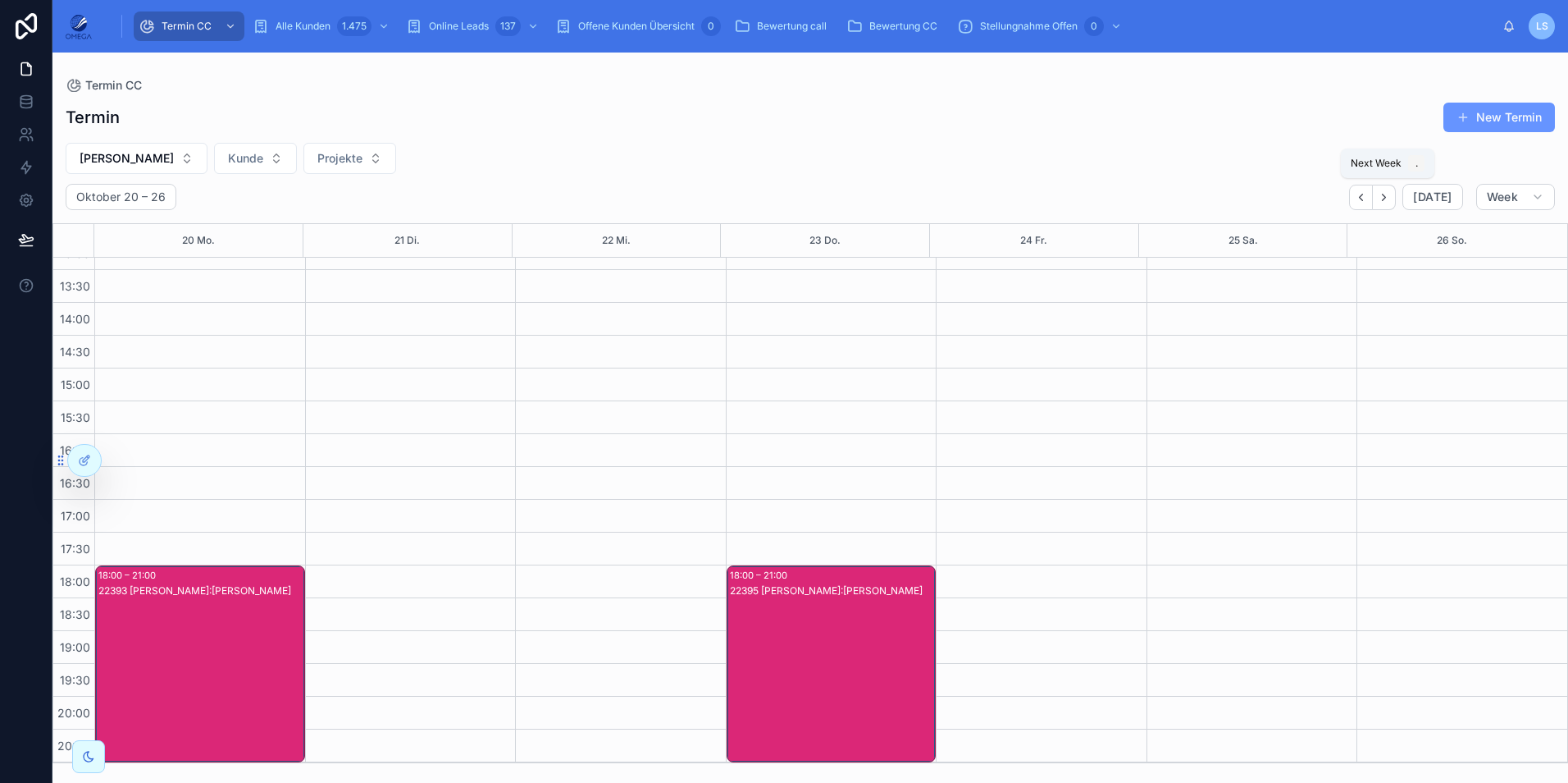
scroll to position [348, 0]
click at [852, 630] on div "22395 [PERSON_NAME]:[PERSON_NAME]" at bounding box center [832, 680] width 205 height 193
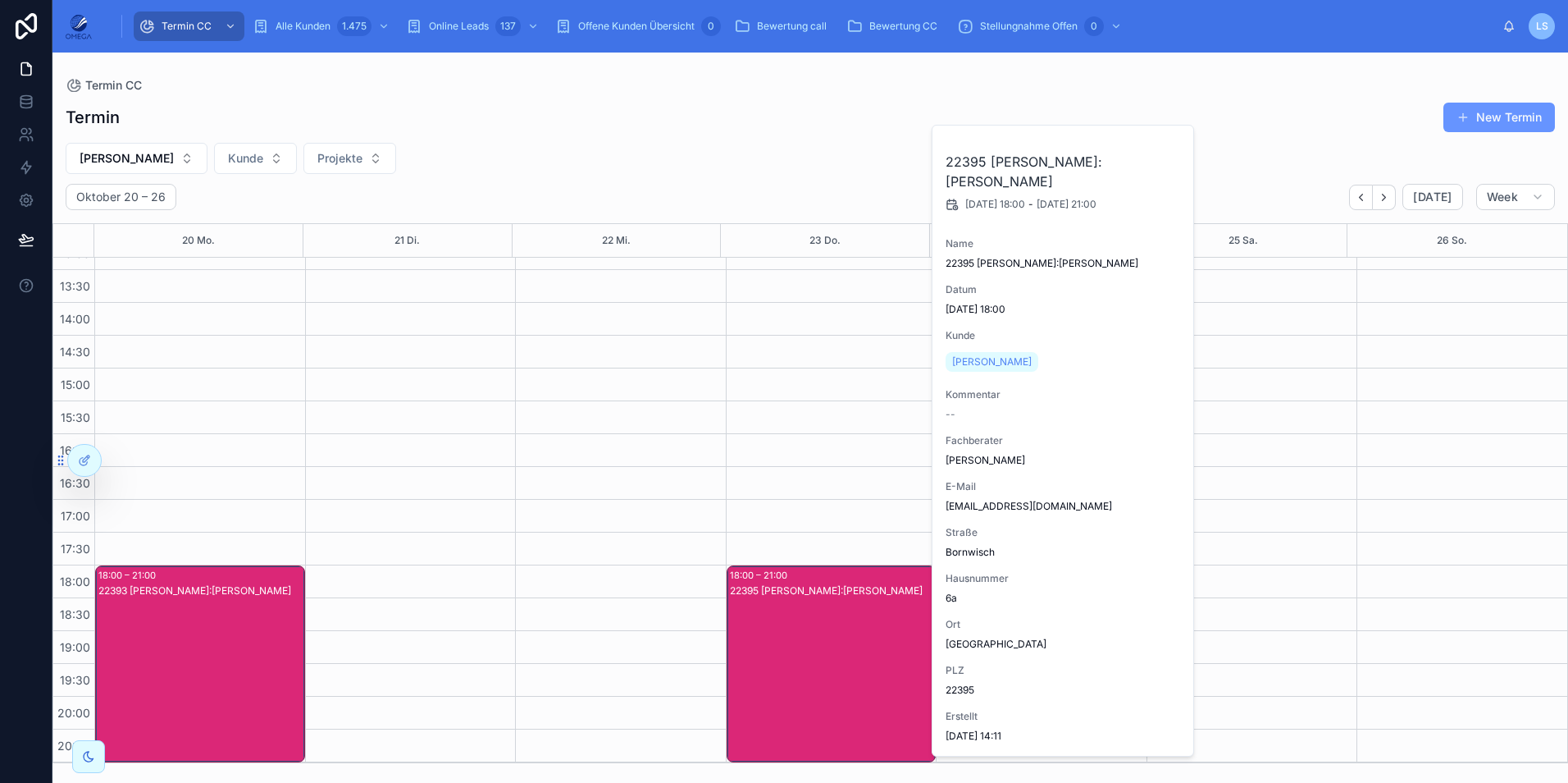
click at [832, 617] on div "22395 [PERSON_NAME]:[PERSON_NAME]" at bounding box center [832, 680] width 205 height 193
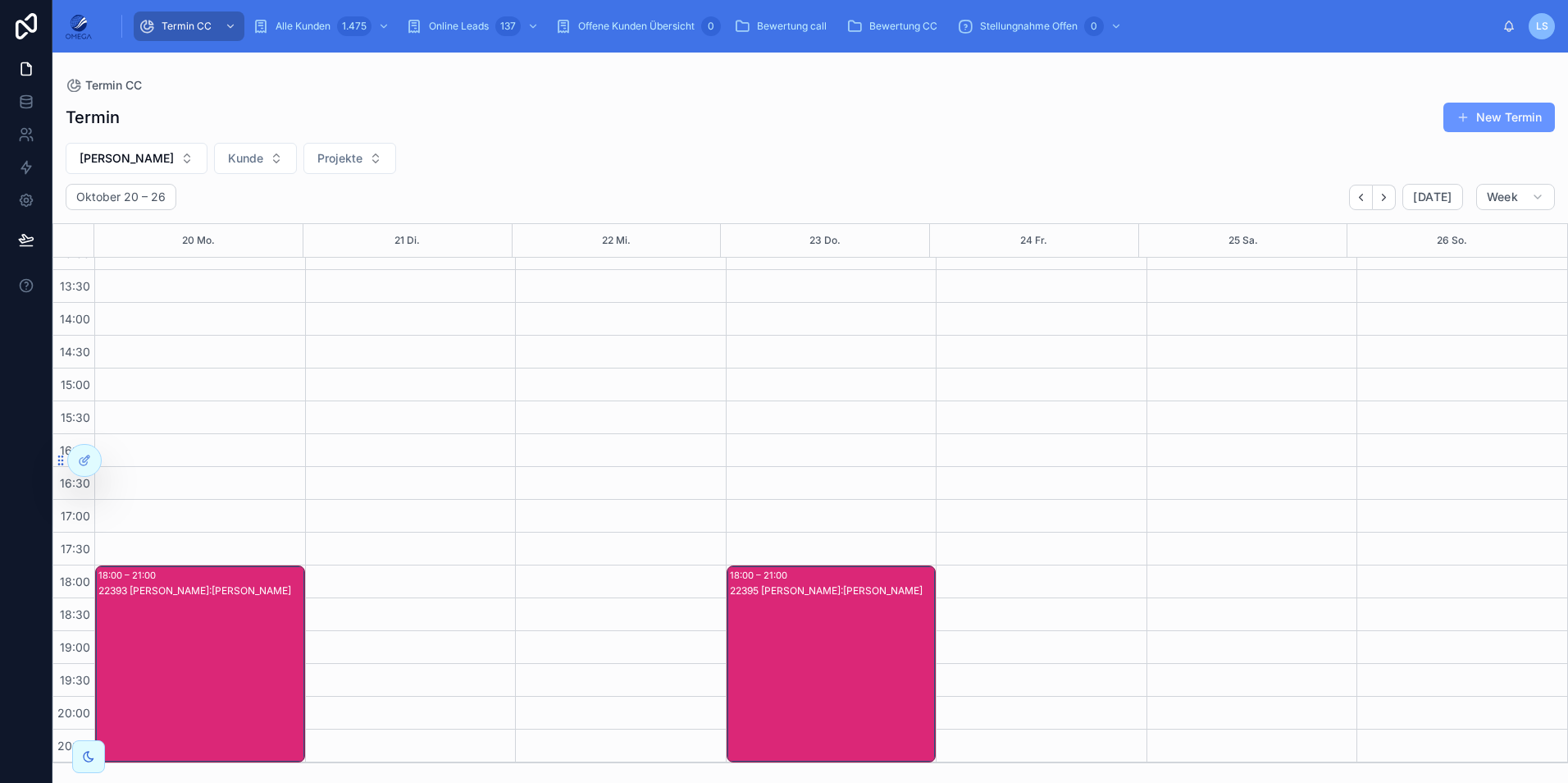
click at [280, 648] on div "22393 [PERSON_NAME]:[PERSON_NAME]" at bounding box center [201, 680] width 205 height 193
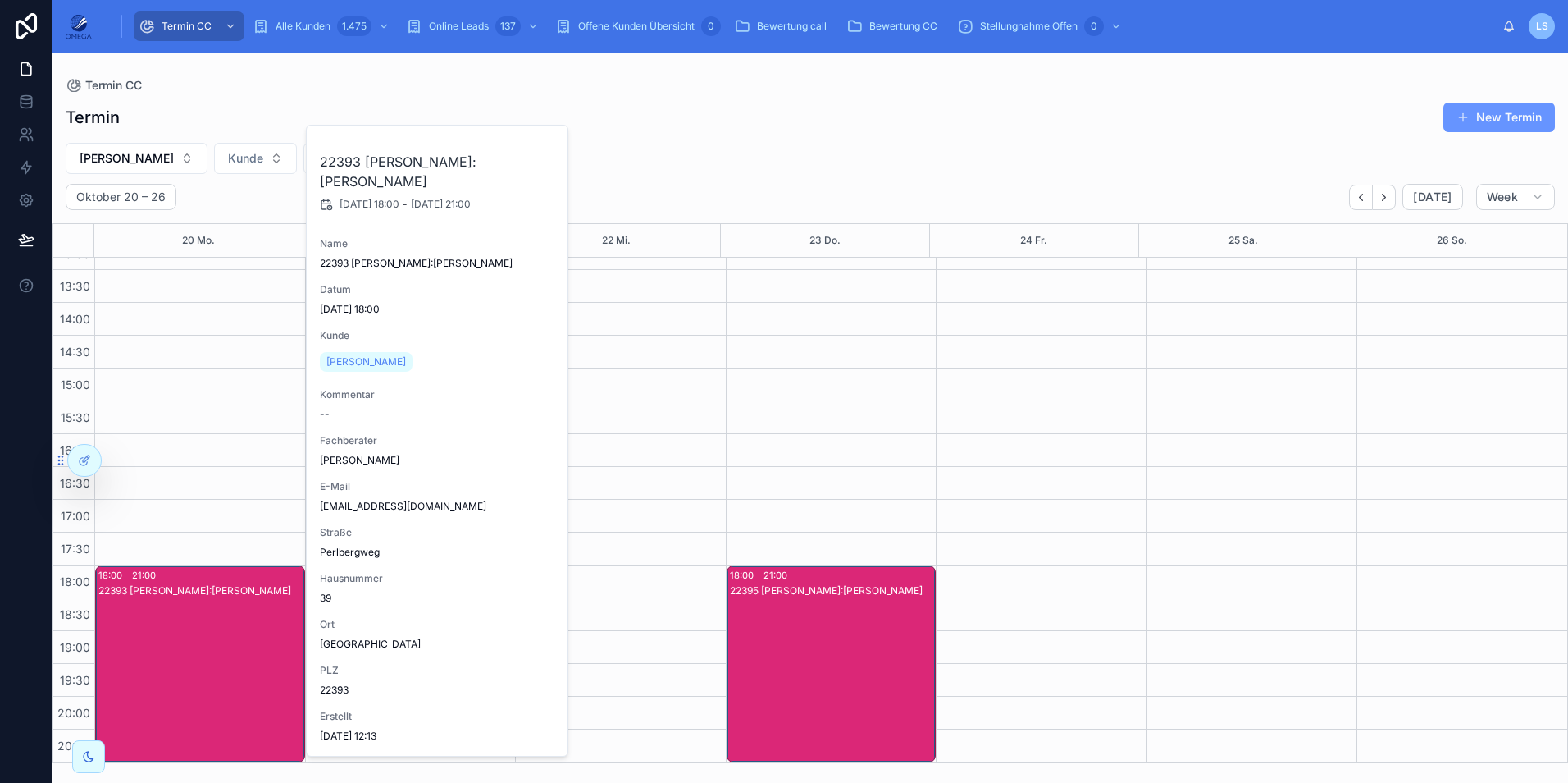
click at [279, 647] on div "22393 [PERSON_NAME]:[PERSON_NAME]" at bounding box center [201, 680] width 205 height 193
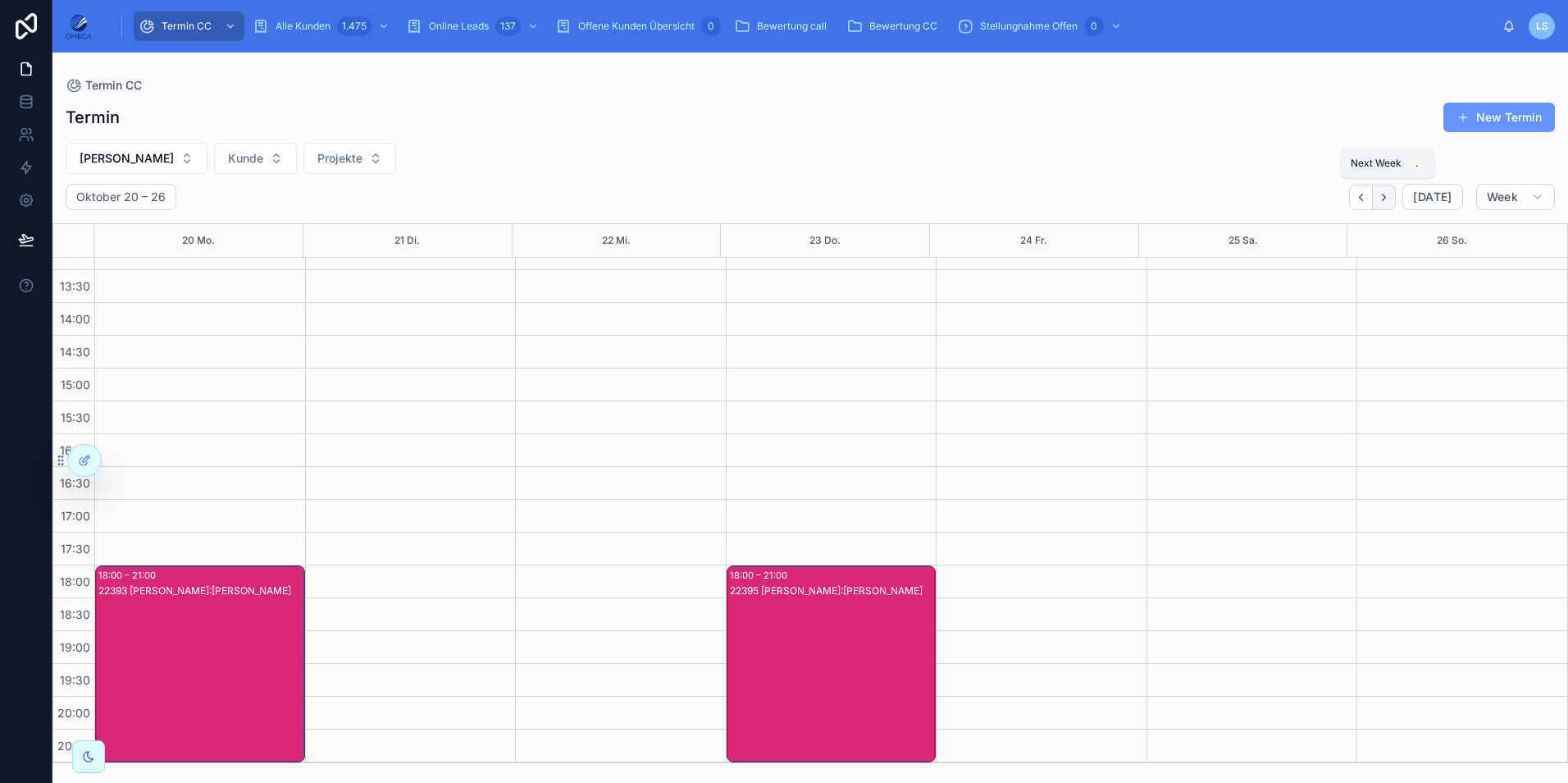
click at [1390, 194] on icon "Next" at bounding box center [1384, 197] width 12 height 12
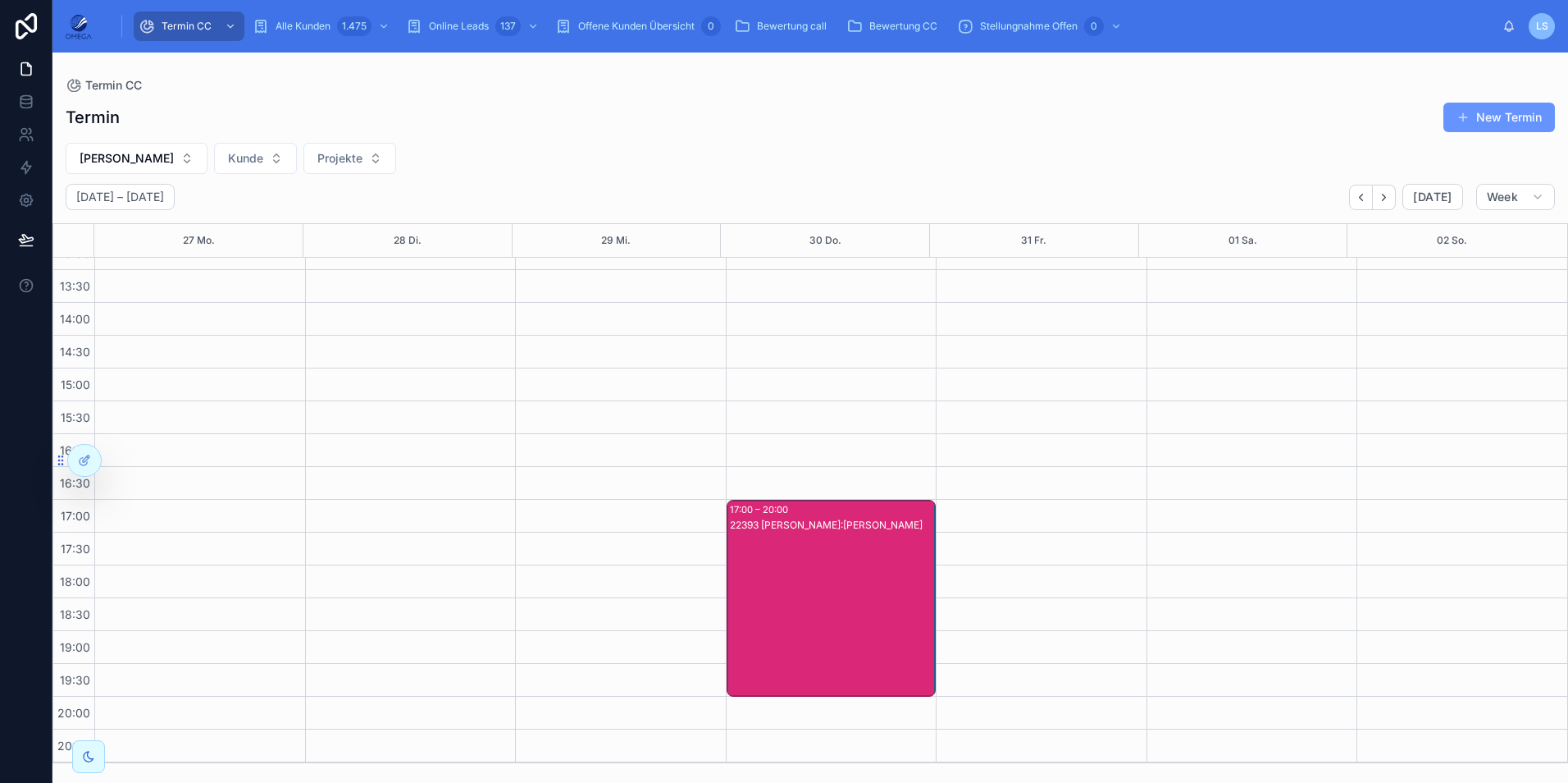
click at [781, 632] on div "22393 [PERSON_NAME]:[PERSON_NAME]" at bounding box center [832, 614] width 205 height 193
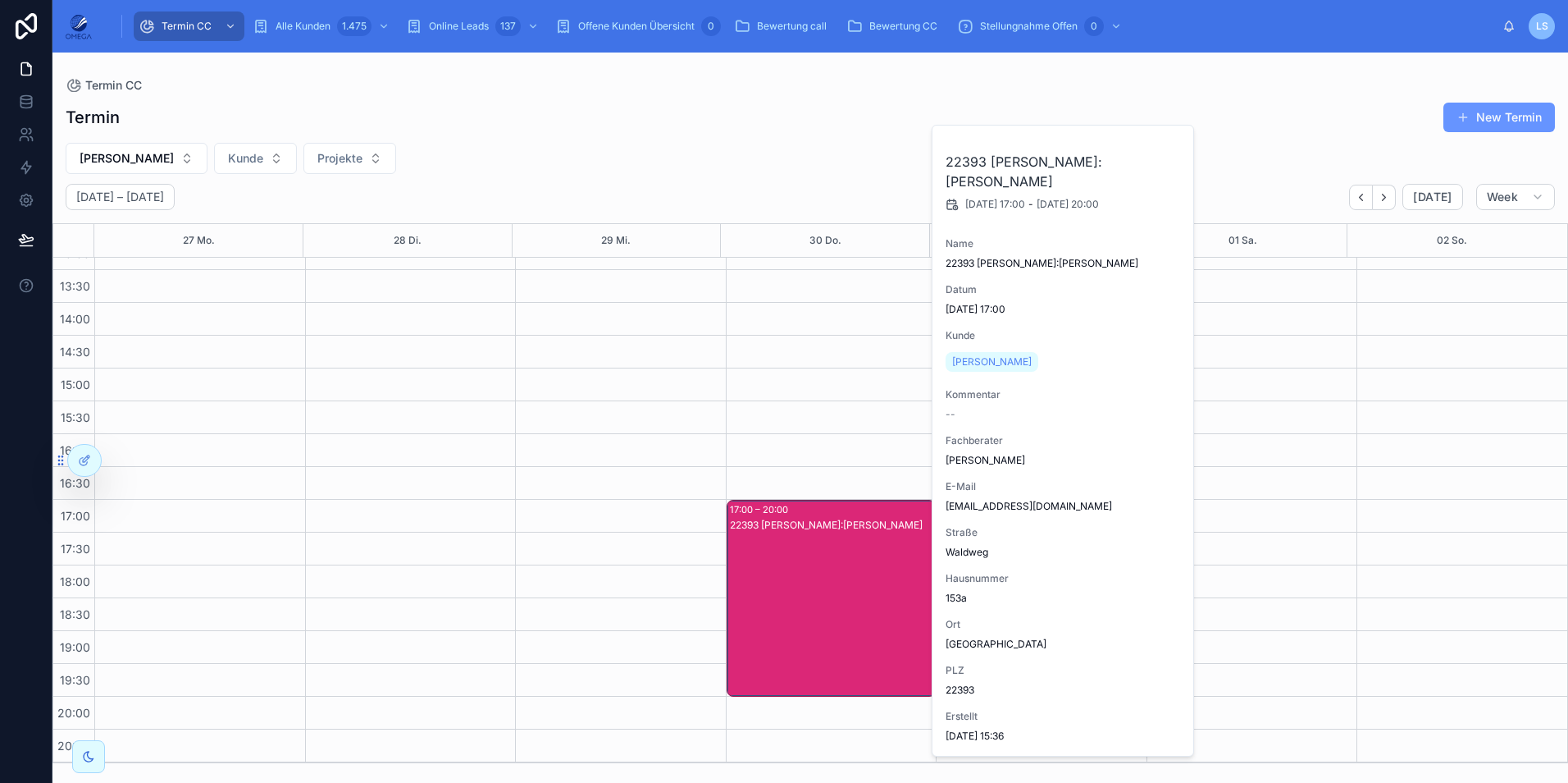
click at [781, 632] on div "22393 [PERSON_NAME]:[PERSON_NAME]" at bounding box center [832, 614] width 205 height 193
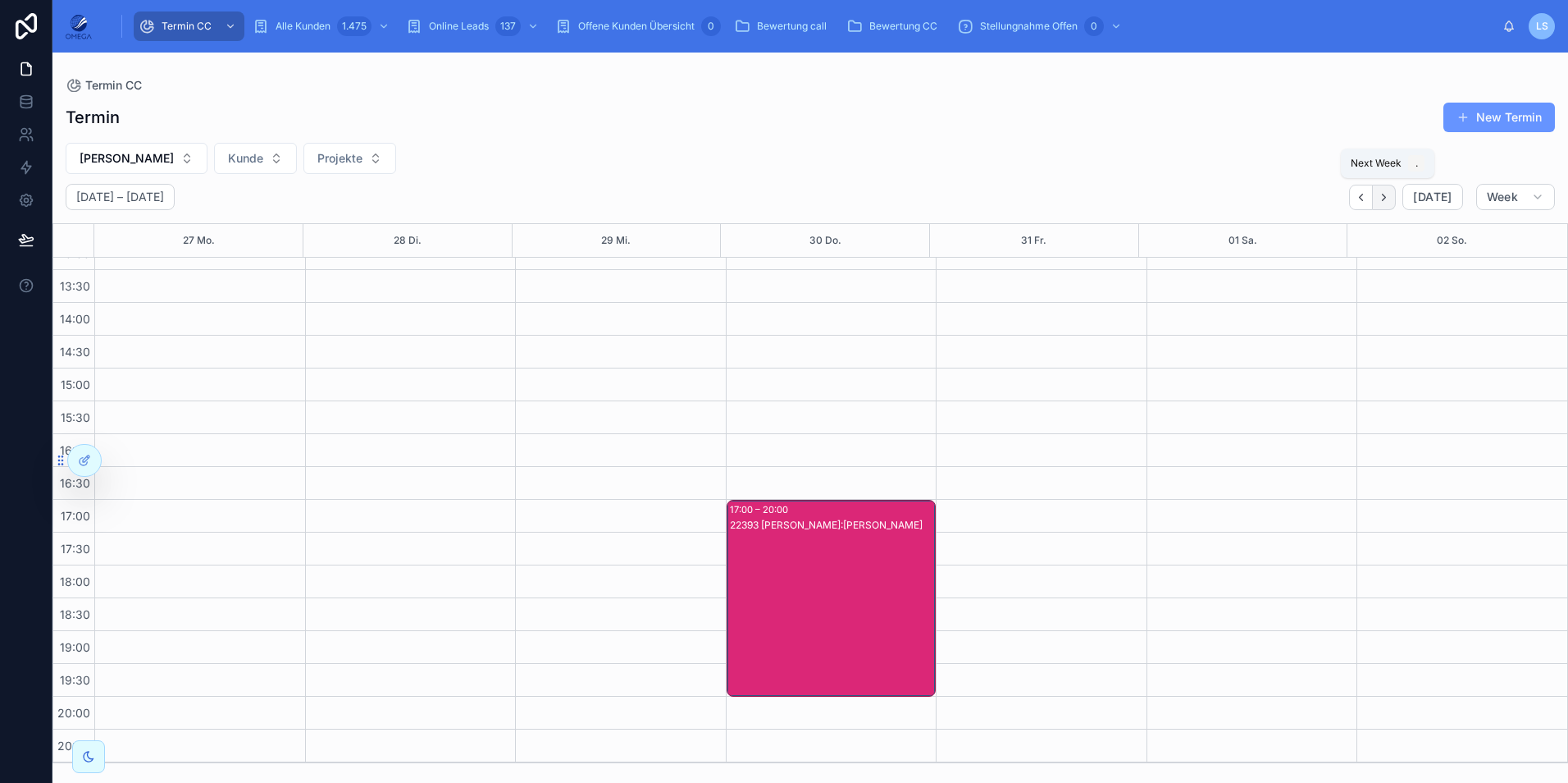
click at [1387, 198] on icon "Next" at bounding box center [1384, 197] width 12 height 12
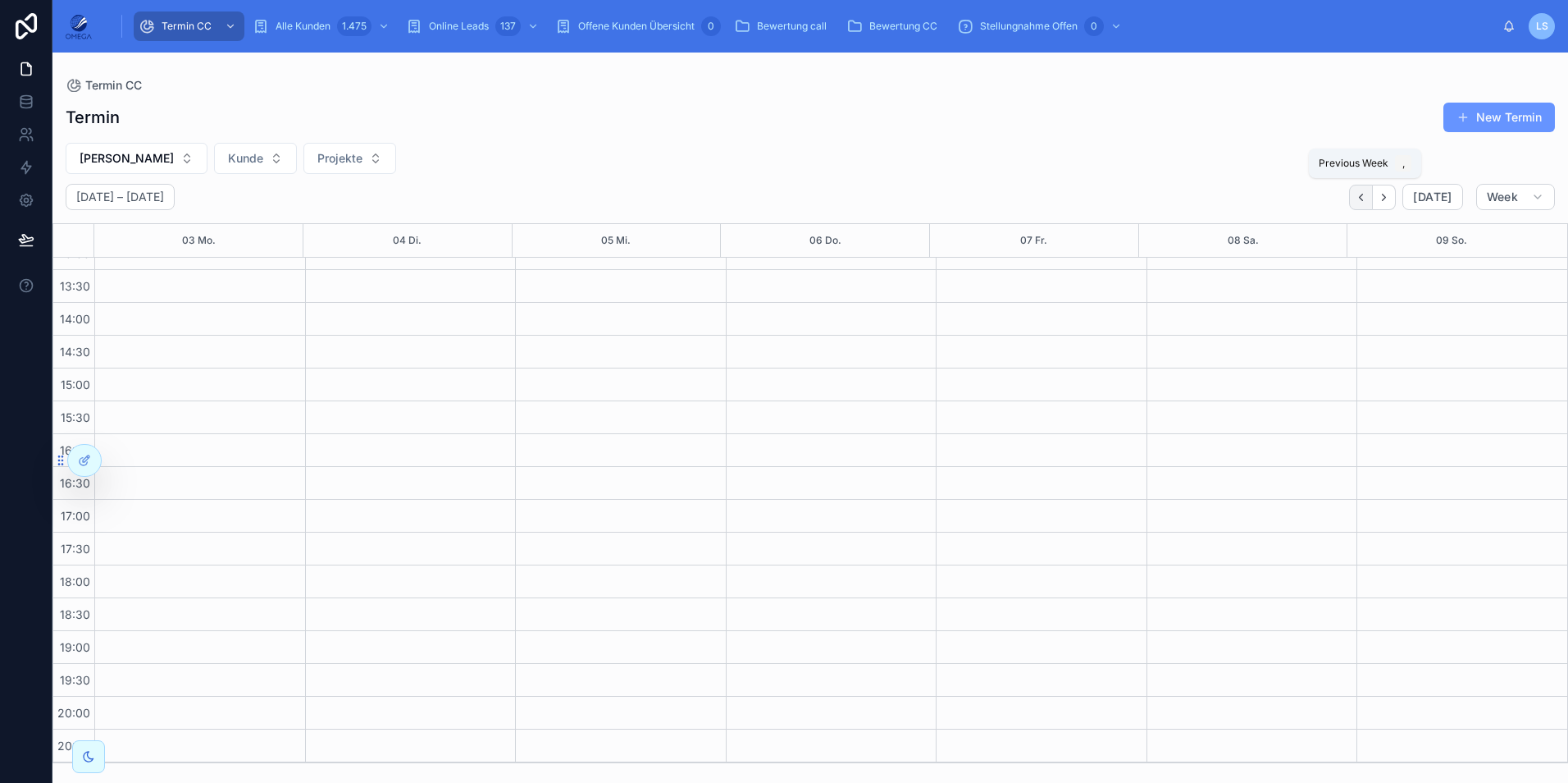
click at [1367, 199] on icon "Back" at bounding box center [1361, 197] width 12 height 12
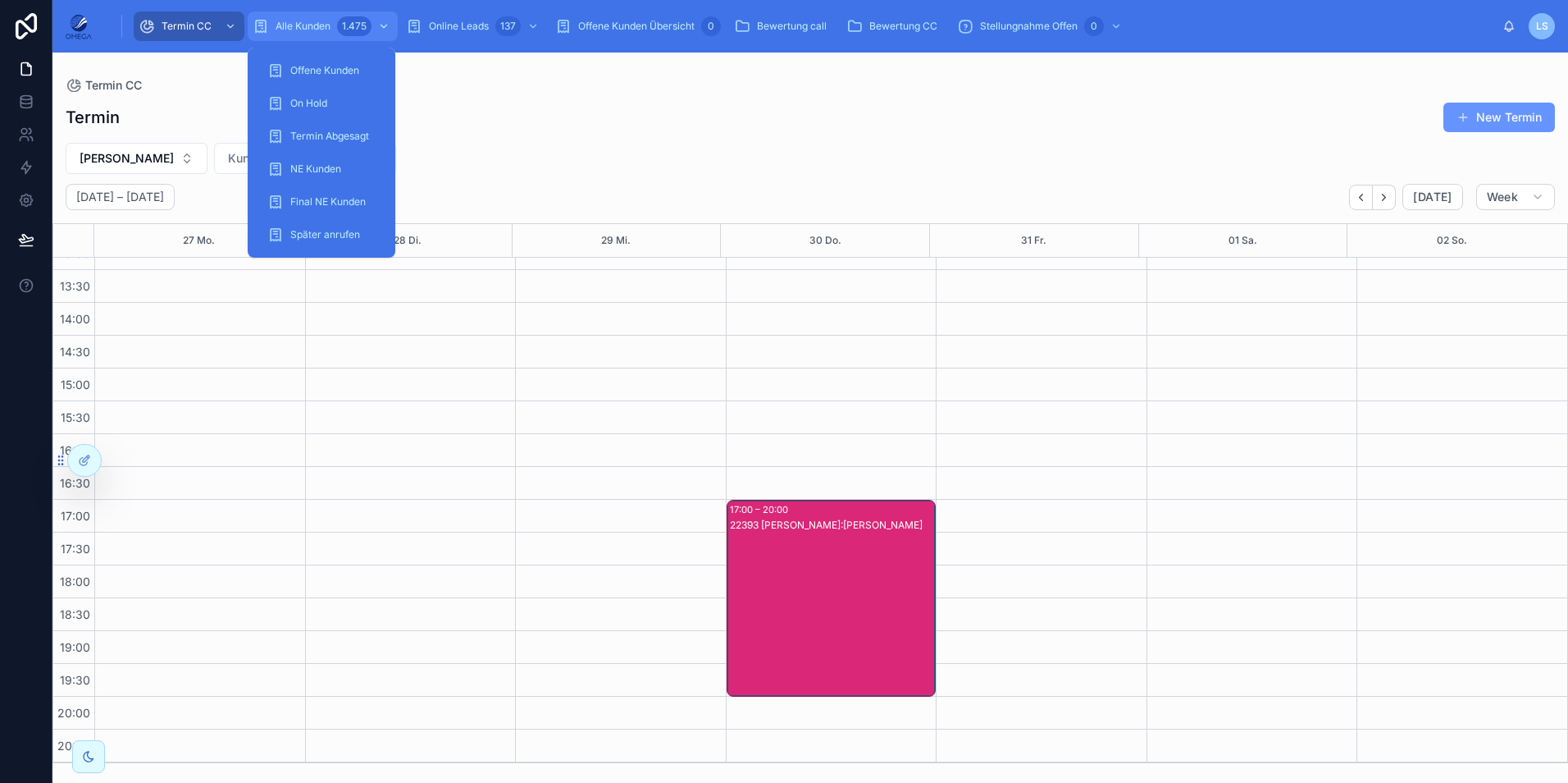
click at [307, 25] on span "Alle Kunden" at bounding box center [303, 26] width 55 height 13
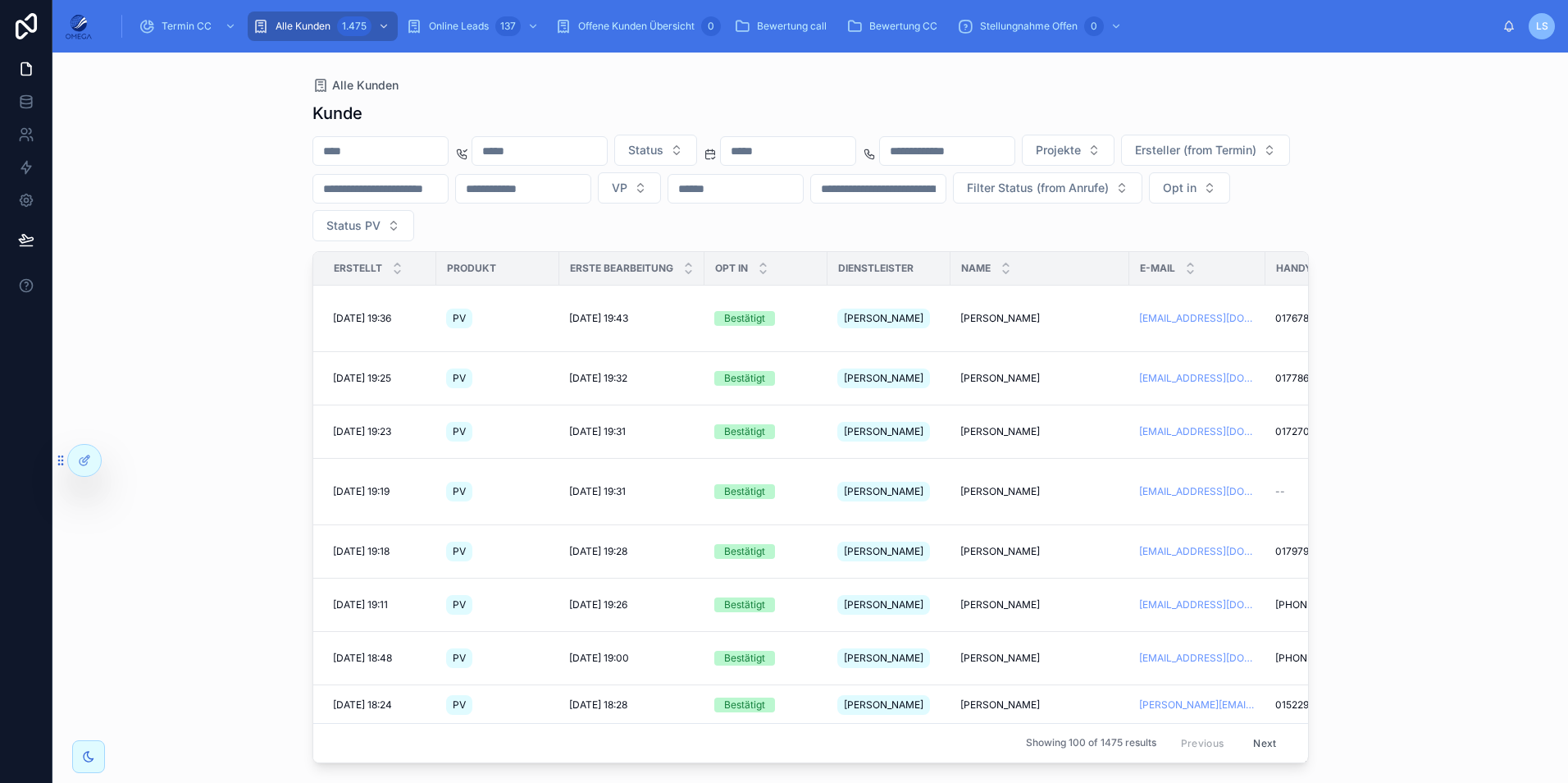
click at [595, 145] on input "text" at bounding box center [540, 151] width 135 height 23
paste input "**********"
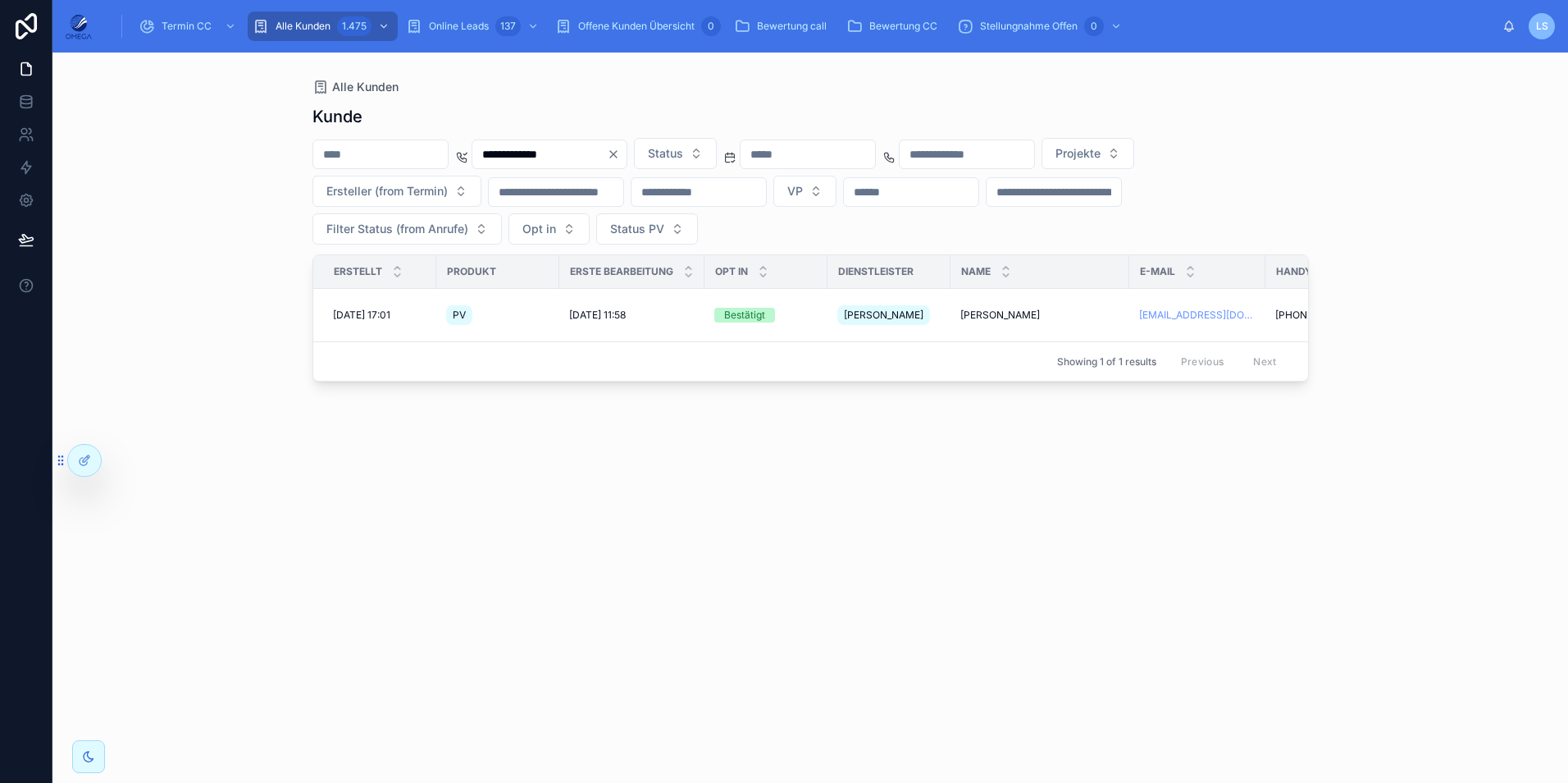
click at [531, 153] on input "**********" at bounding box center [540, 154] width 135 height 23
type input "**********"
click at [990, 308] on span "[PERSON_NAME]" at bounding box center [1000, 314] width 79 height 13
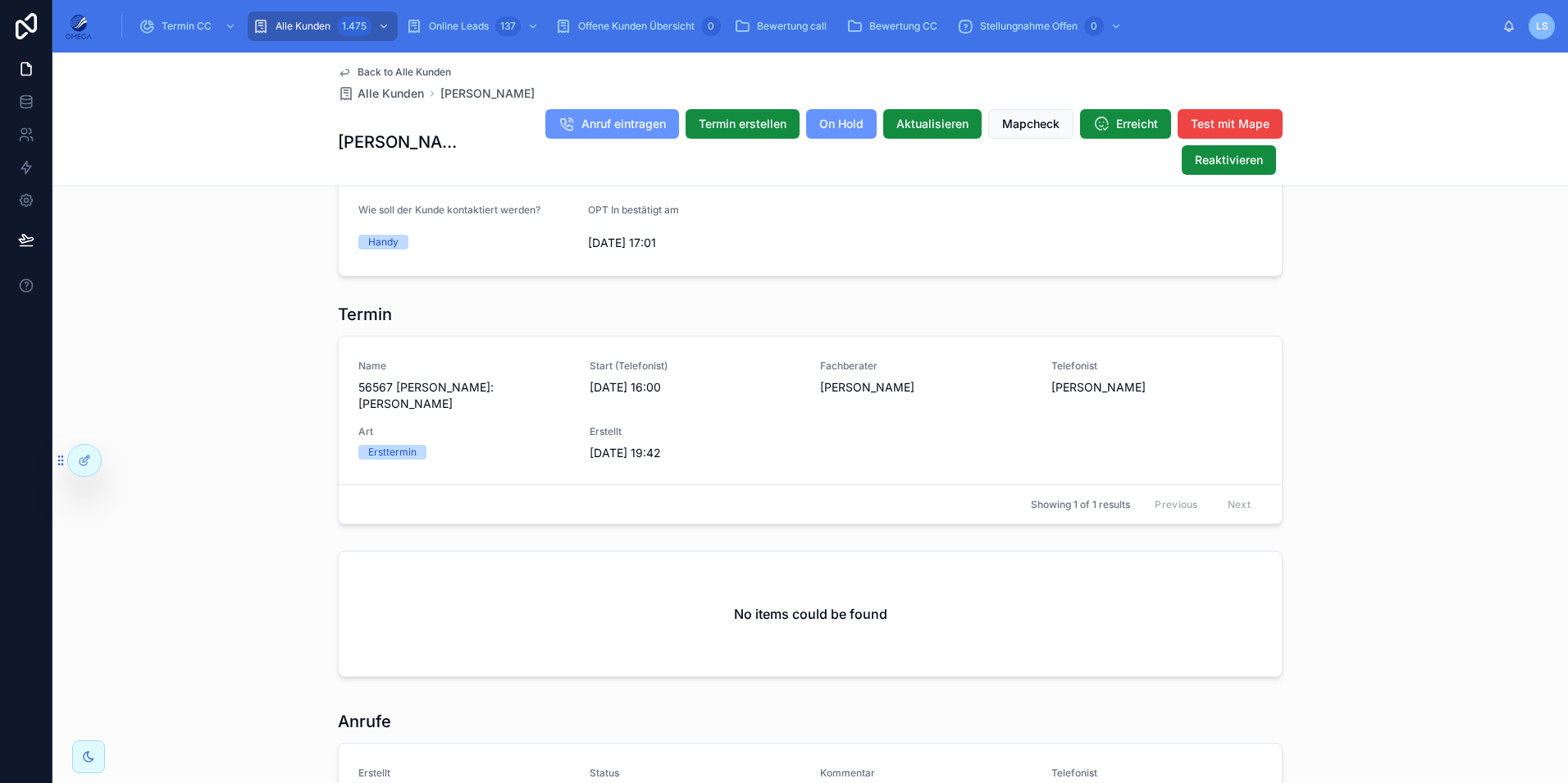
scroll to position [1293, 0]
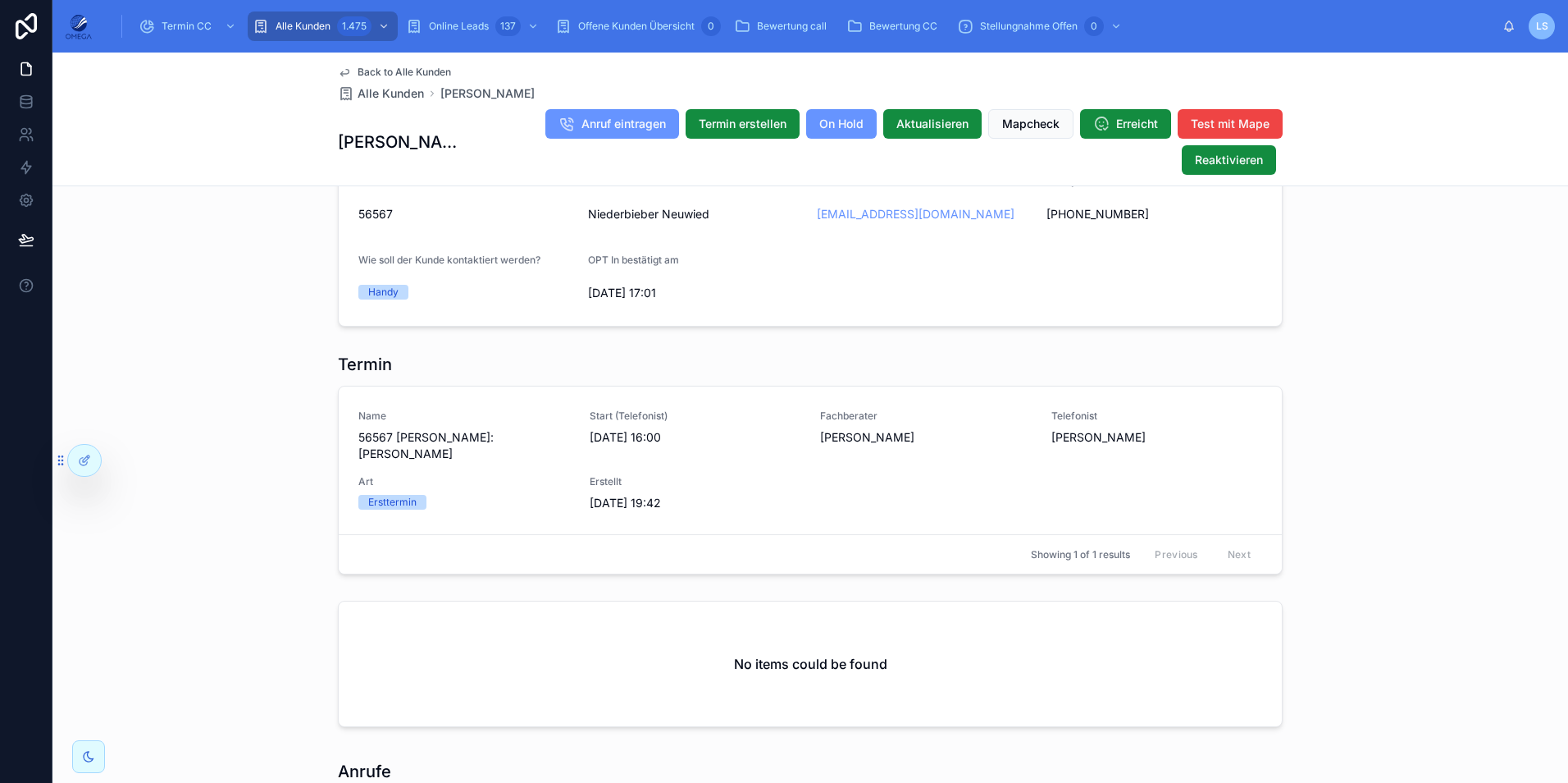
click at [433, 69] on span "Back to Alle Kunden" at bounding box center [405, 72] width 94 height 13
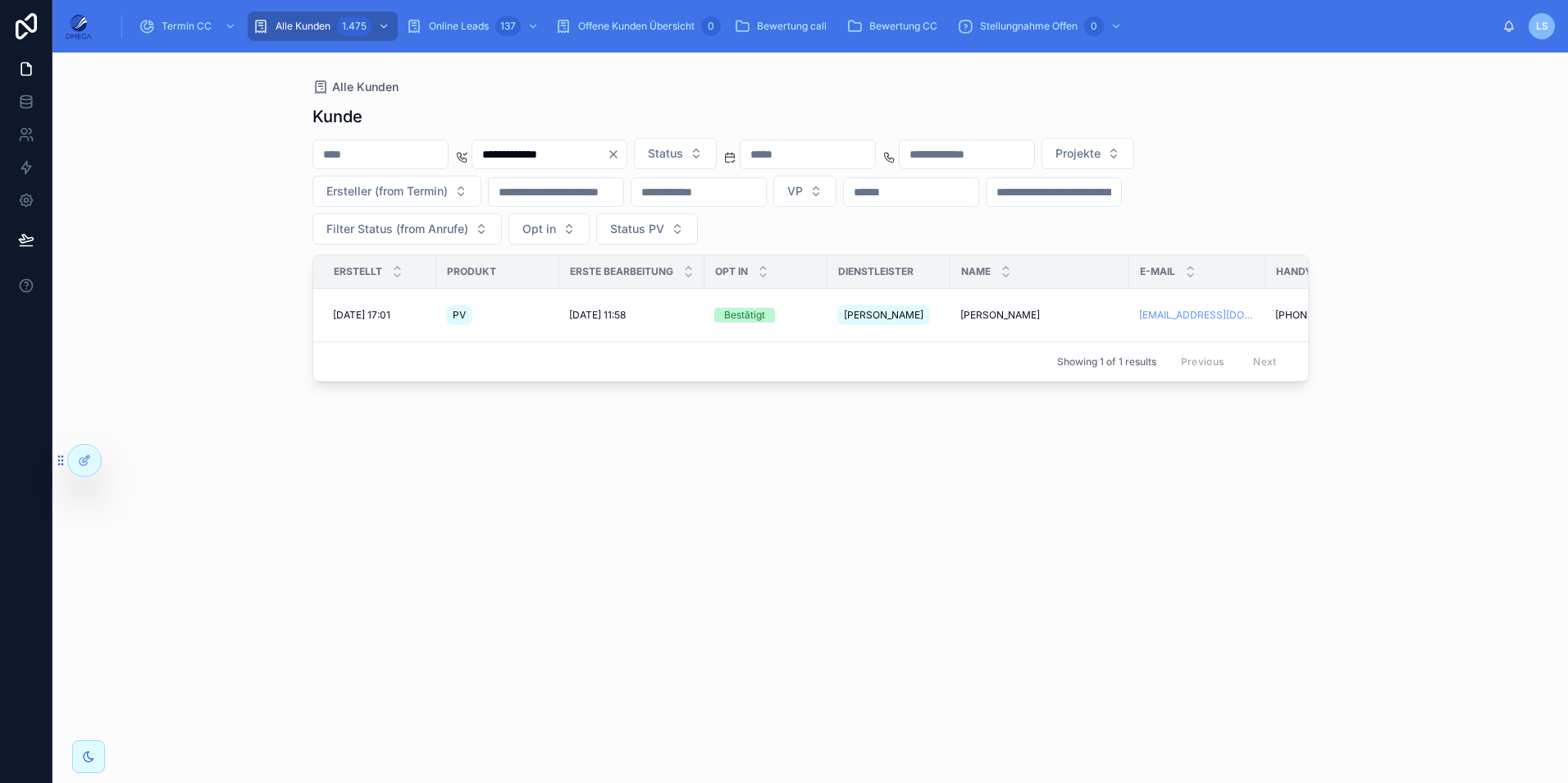
click at [620, 154] on icon "Clear" at bounding box center [613, 153] width 13 height 13
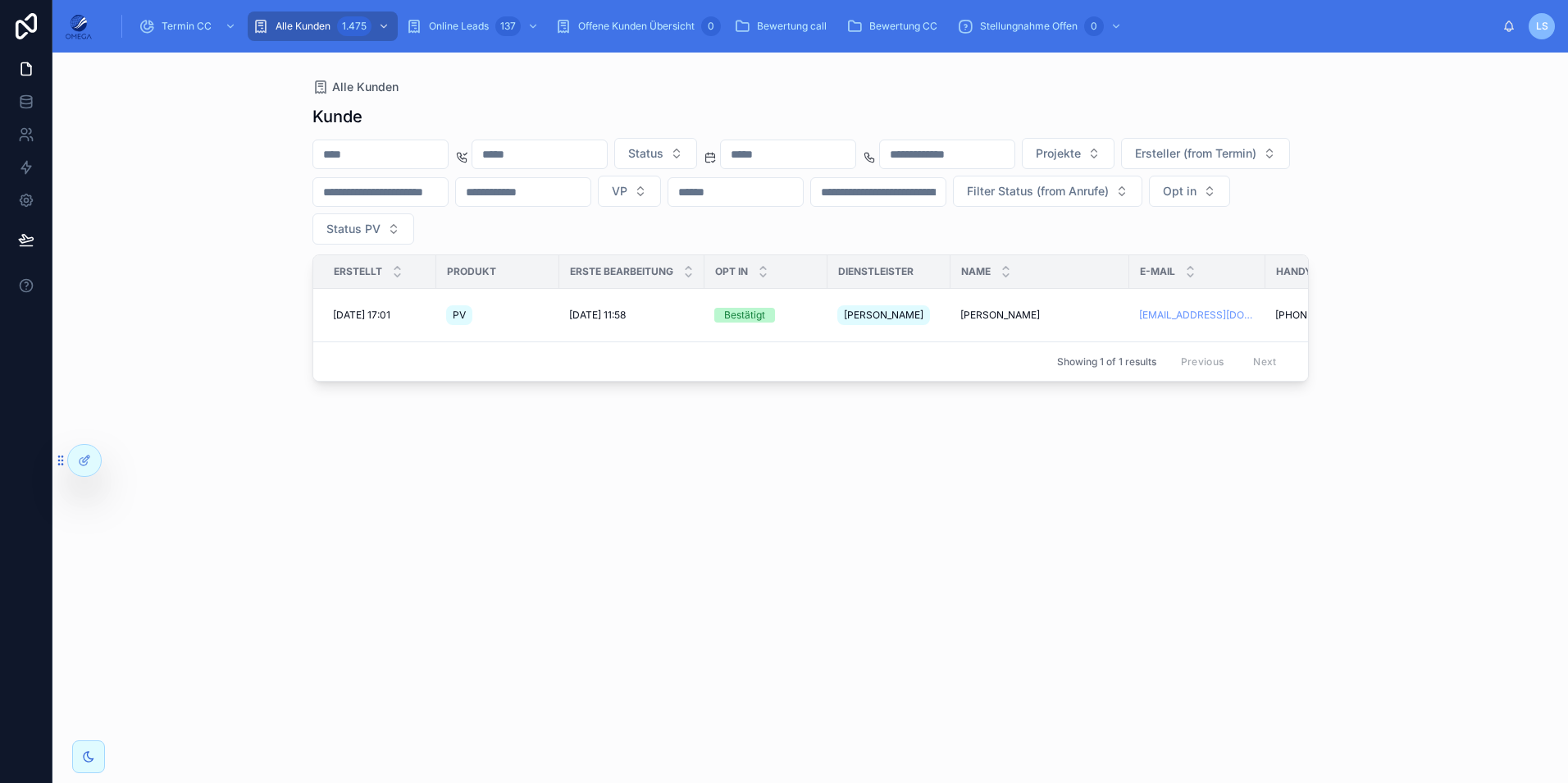
click at [607, 153] on input "text" at bounding box center [540, 154] width 135 height 23
paste input "**********"
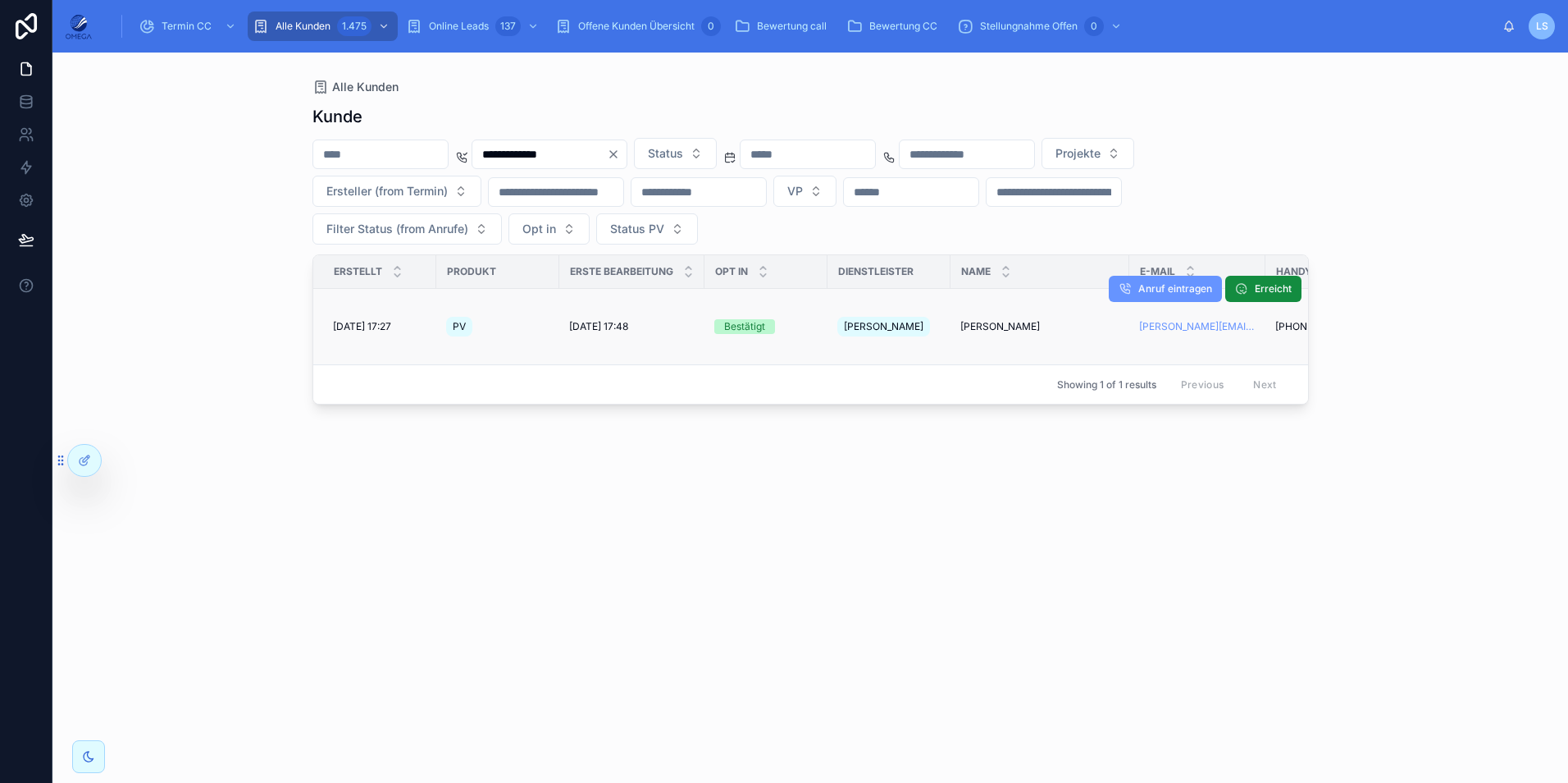
type input "**********"
click at [986, 325] on span "[PERSON_NAME]" at bounding box center [1000, 326] width 79 height 13
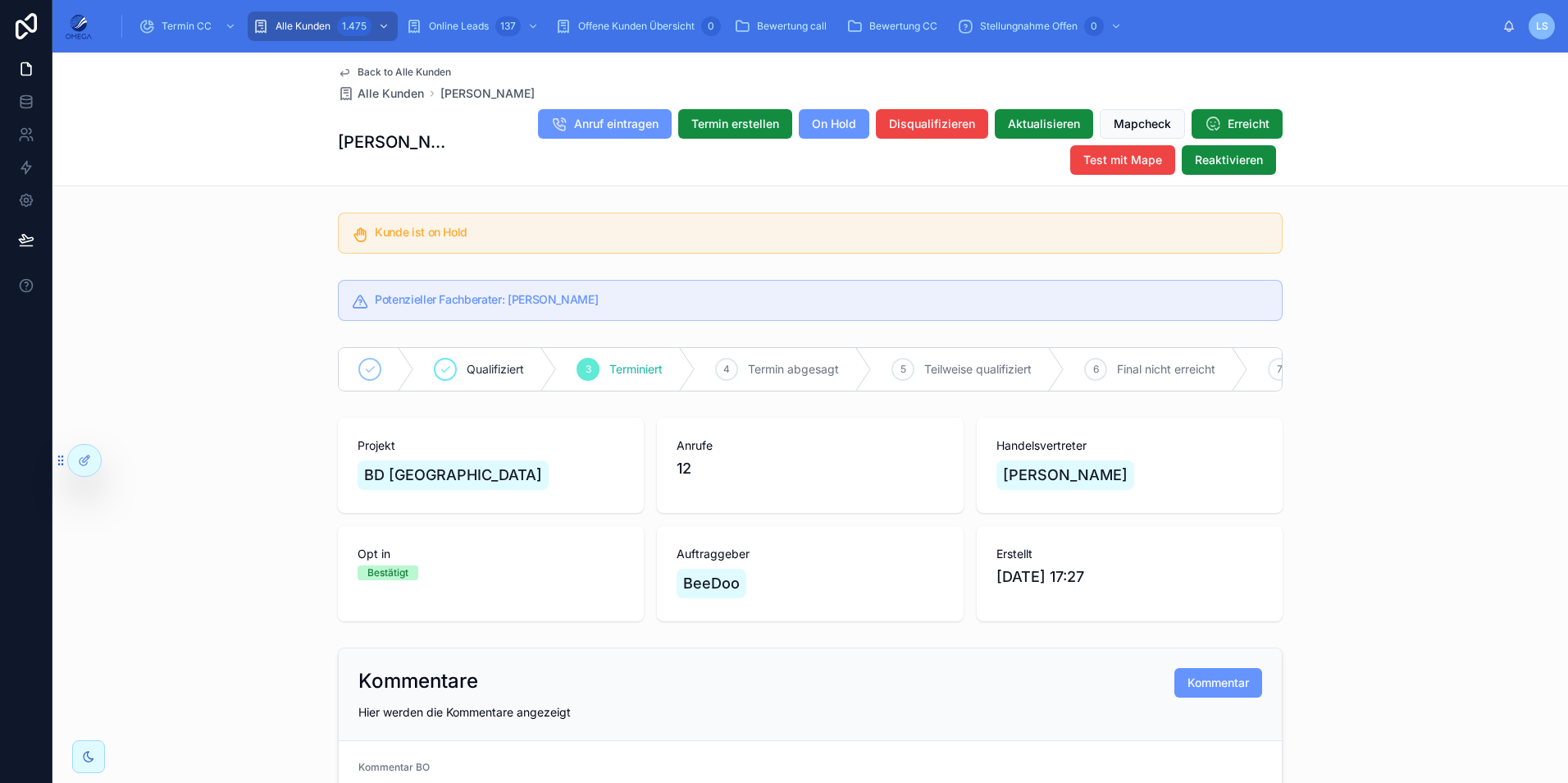
click at [394, 71] on span "Back to Alle Kunden" at bounding box center [405, 72] width 94 height 13
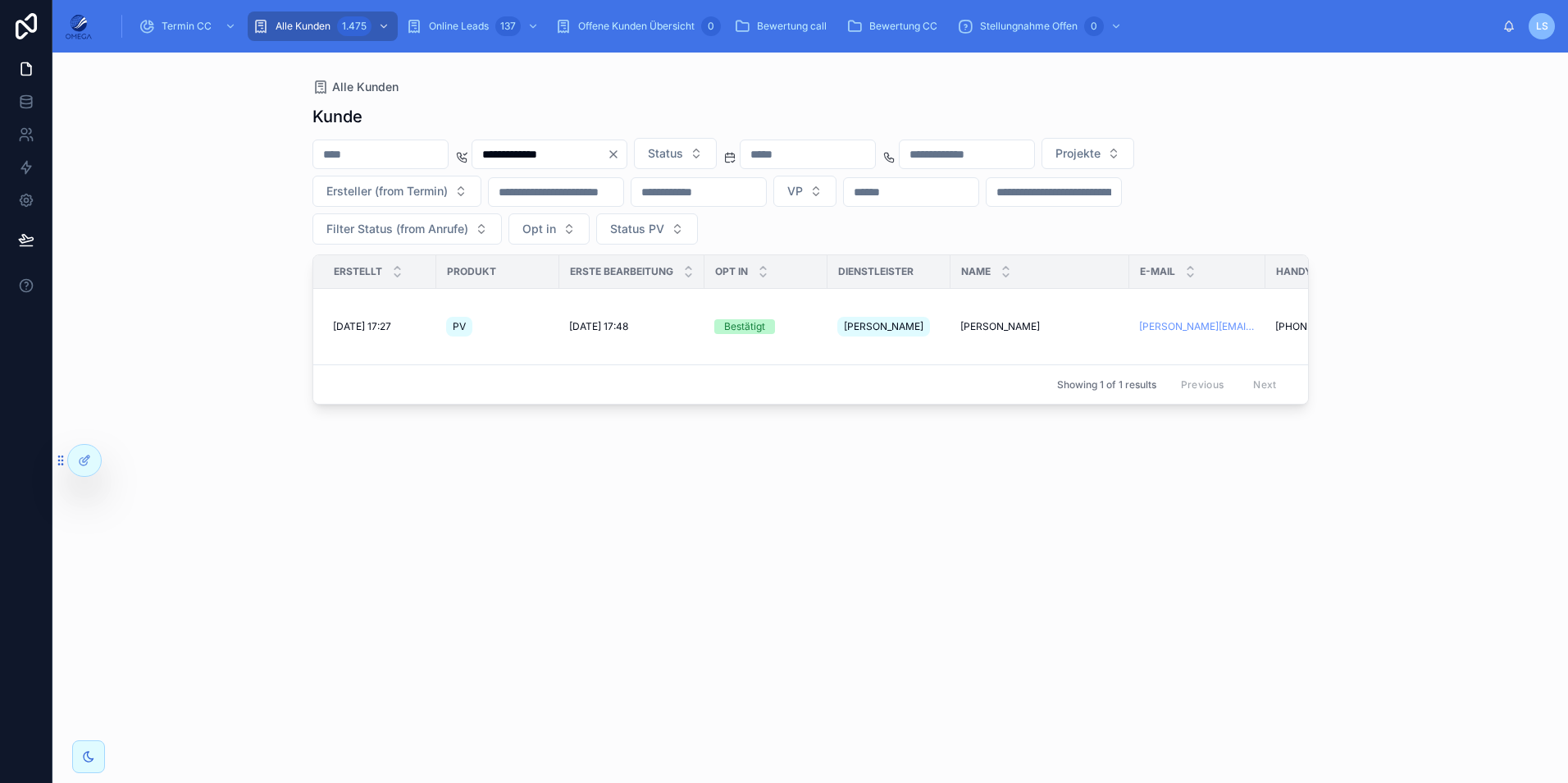
click at [620, 152] on icon "Clear" at bounding box center [613, 153] width 13 height 13
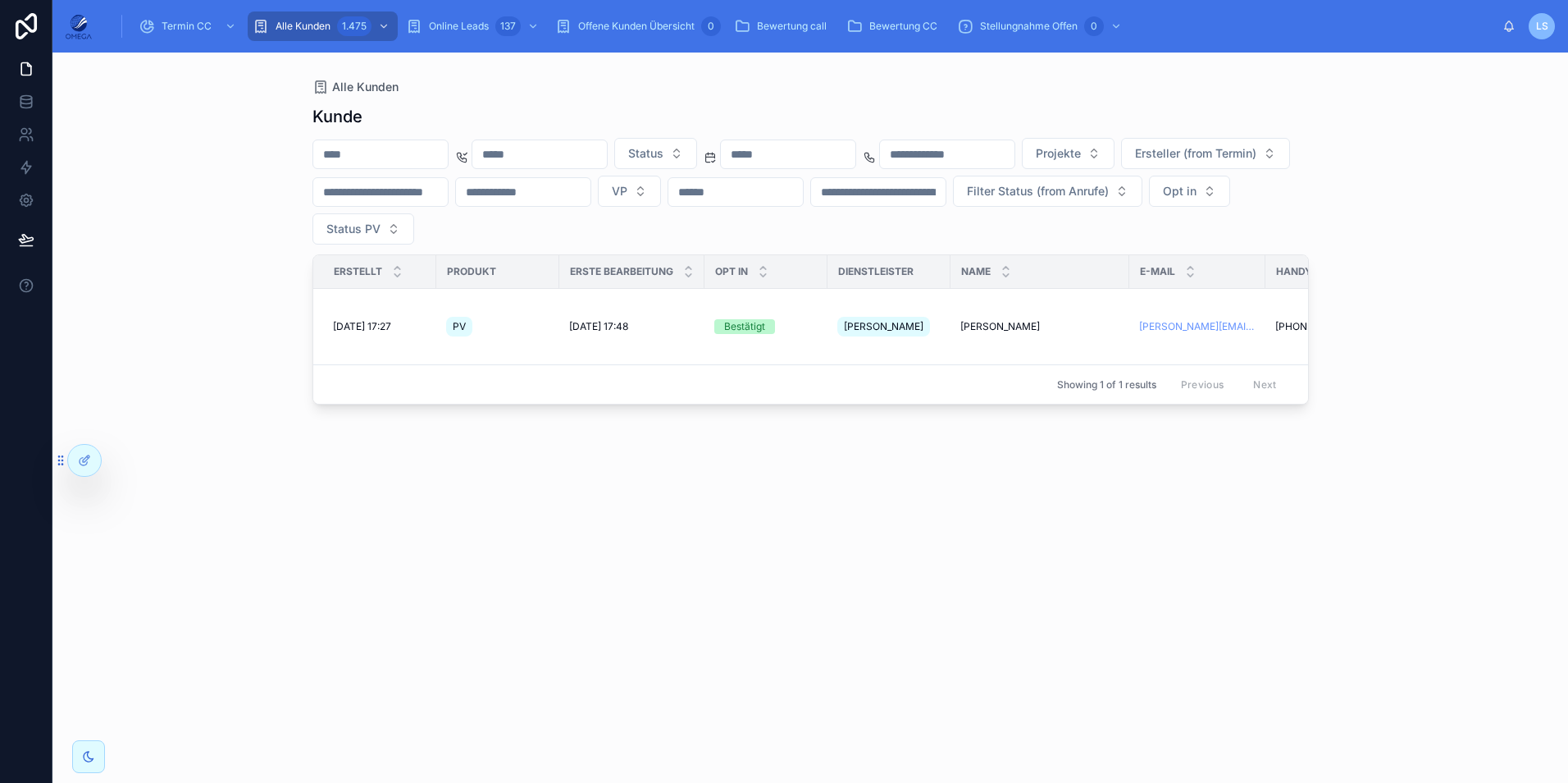
click at [607, 158] on input "text" at bounding box center [540, 154] width 135 height 23
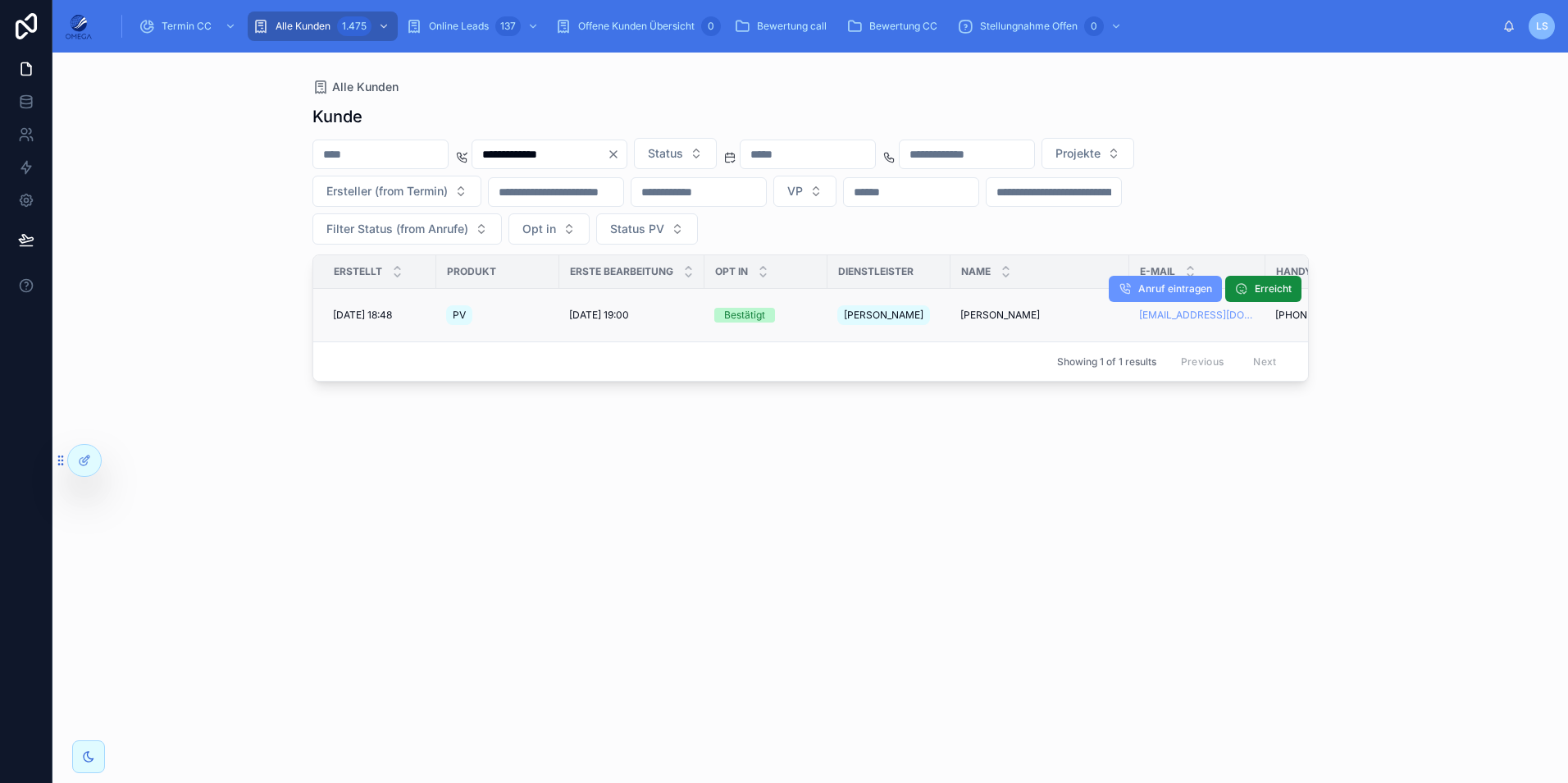
type input "**********"
click at [979, 308] on span "[PERSON_NAME]" at bounding box center [1000, 314] width 79 height 13
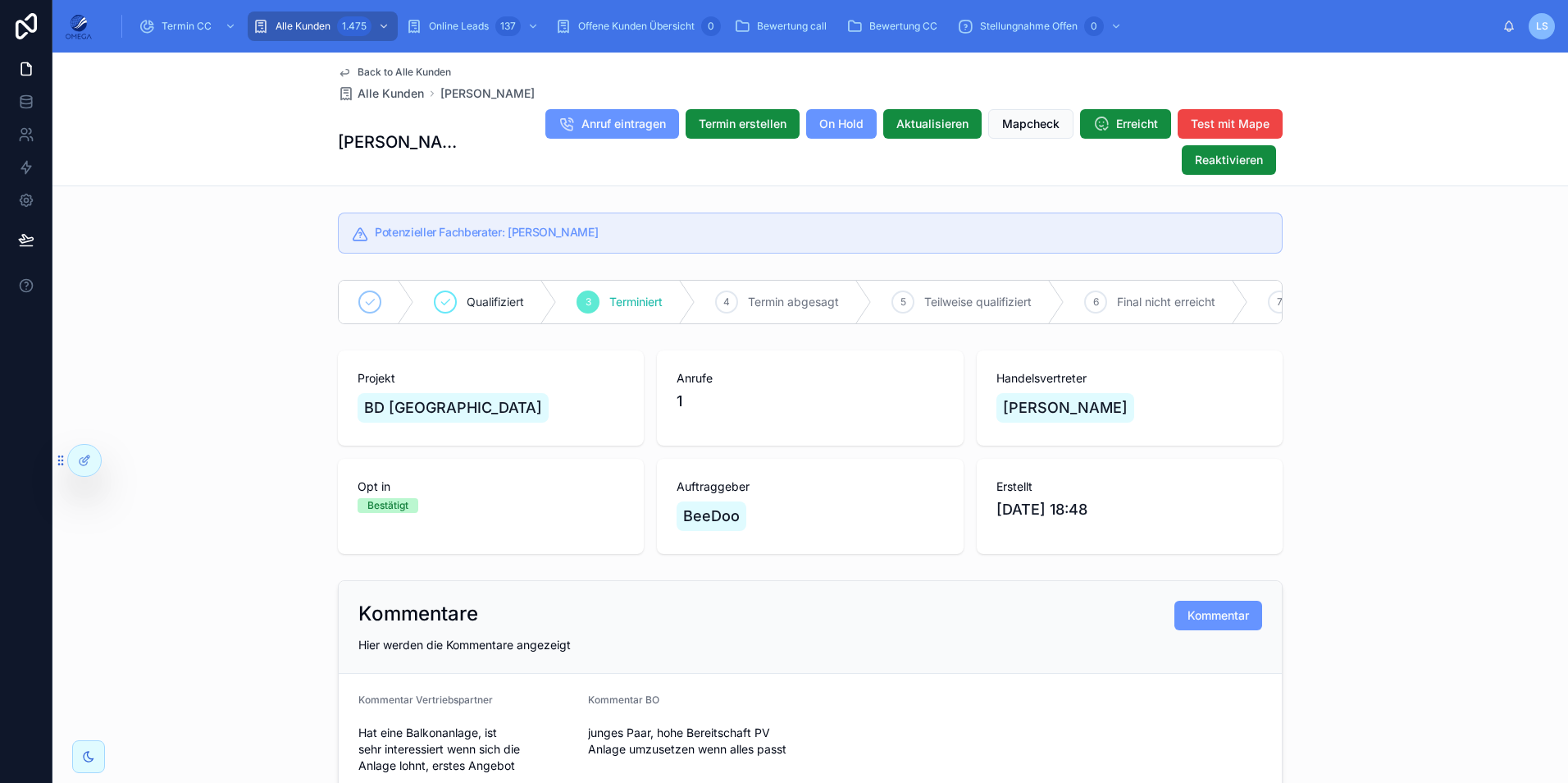
click at [390, 72] on span "Back to Alle Kunden" at bounding box center [405, 72] width 94 height 13
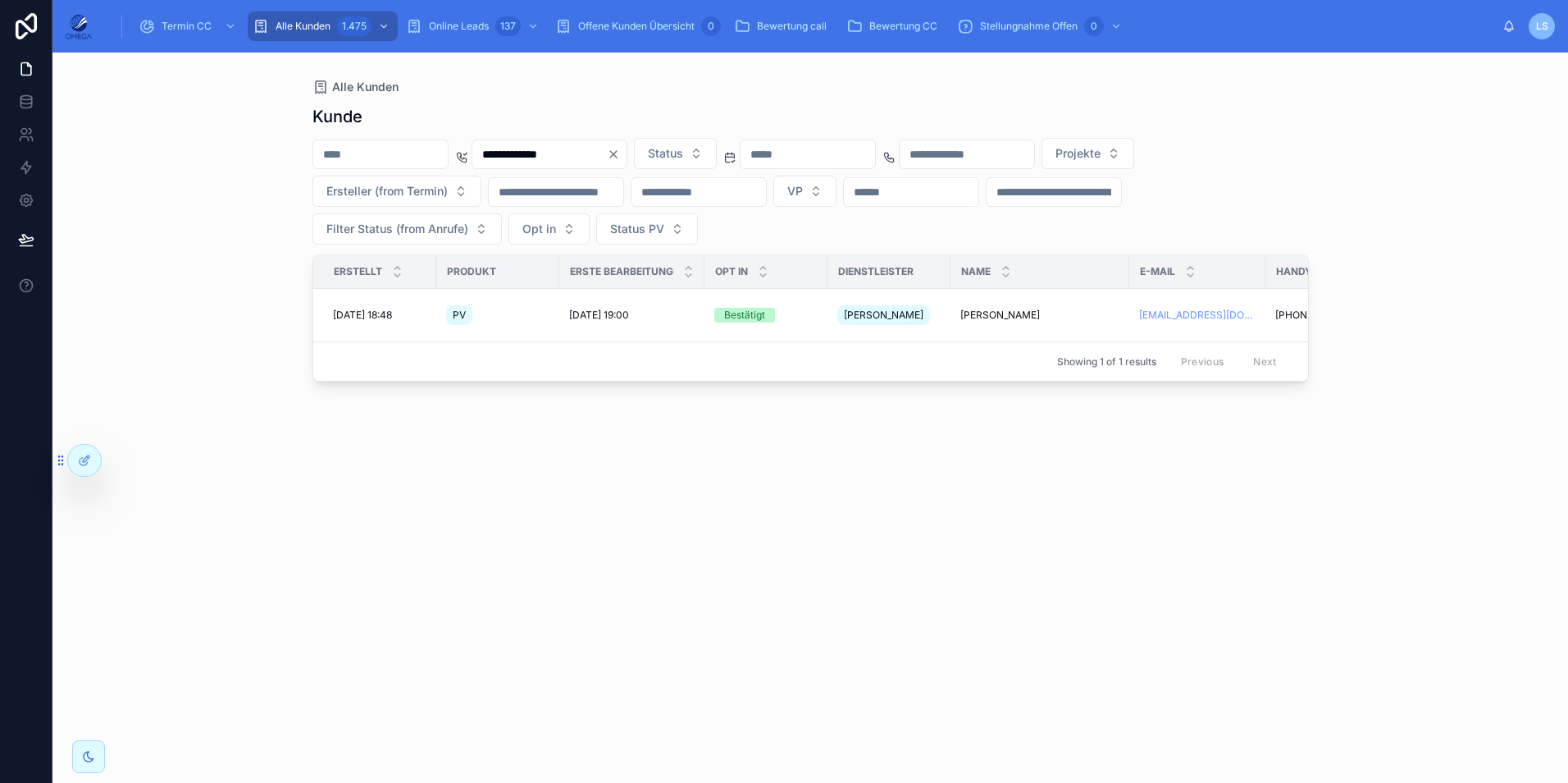
click at [617, 156] on icon "Clear" at bounding box center [613, 154] width 7 height 7
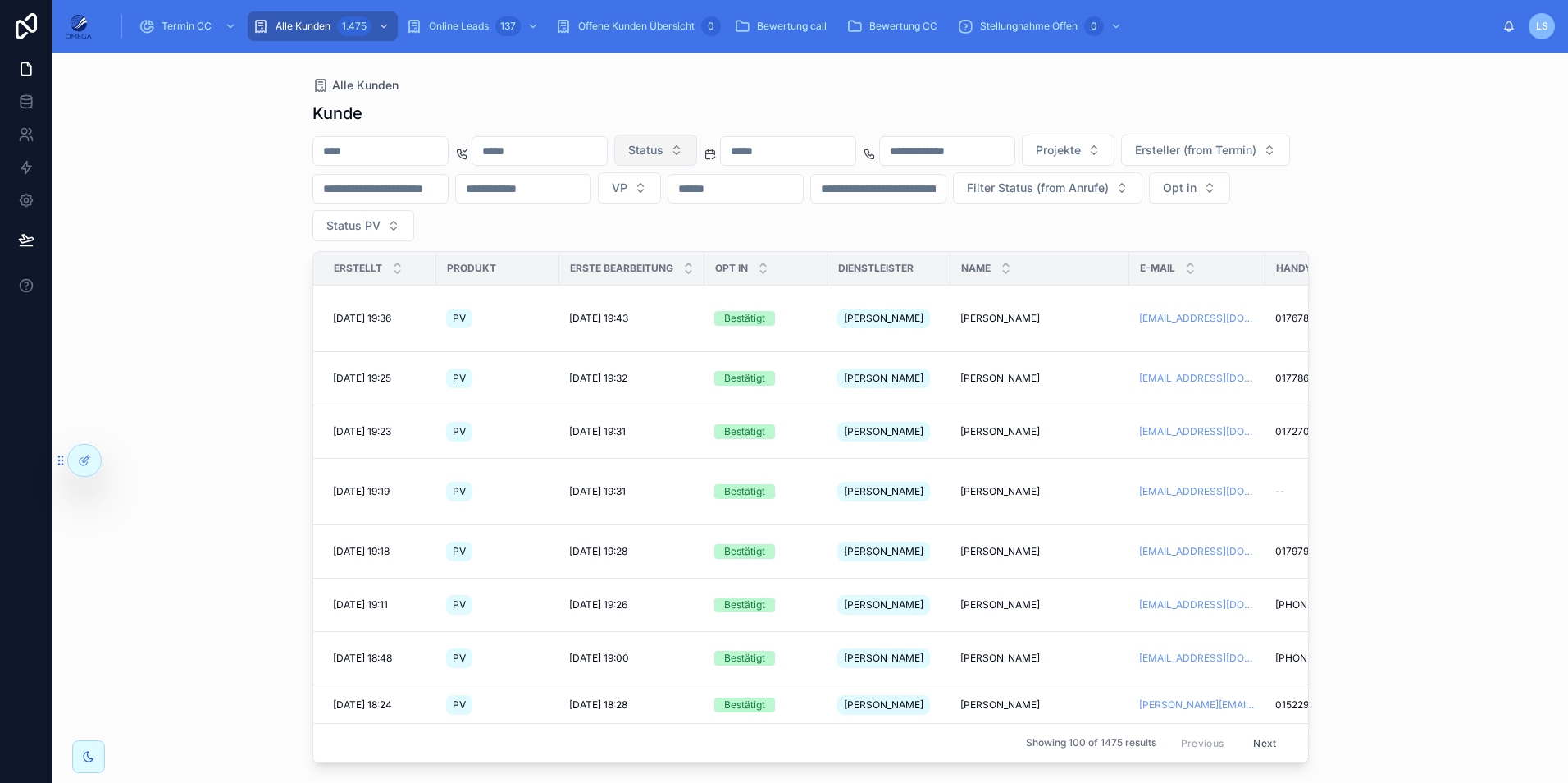
click at [697, 155] on button "Status" at bounding box center [655, 150] width 83 height 32
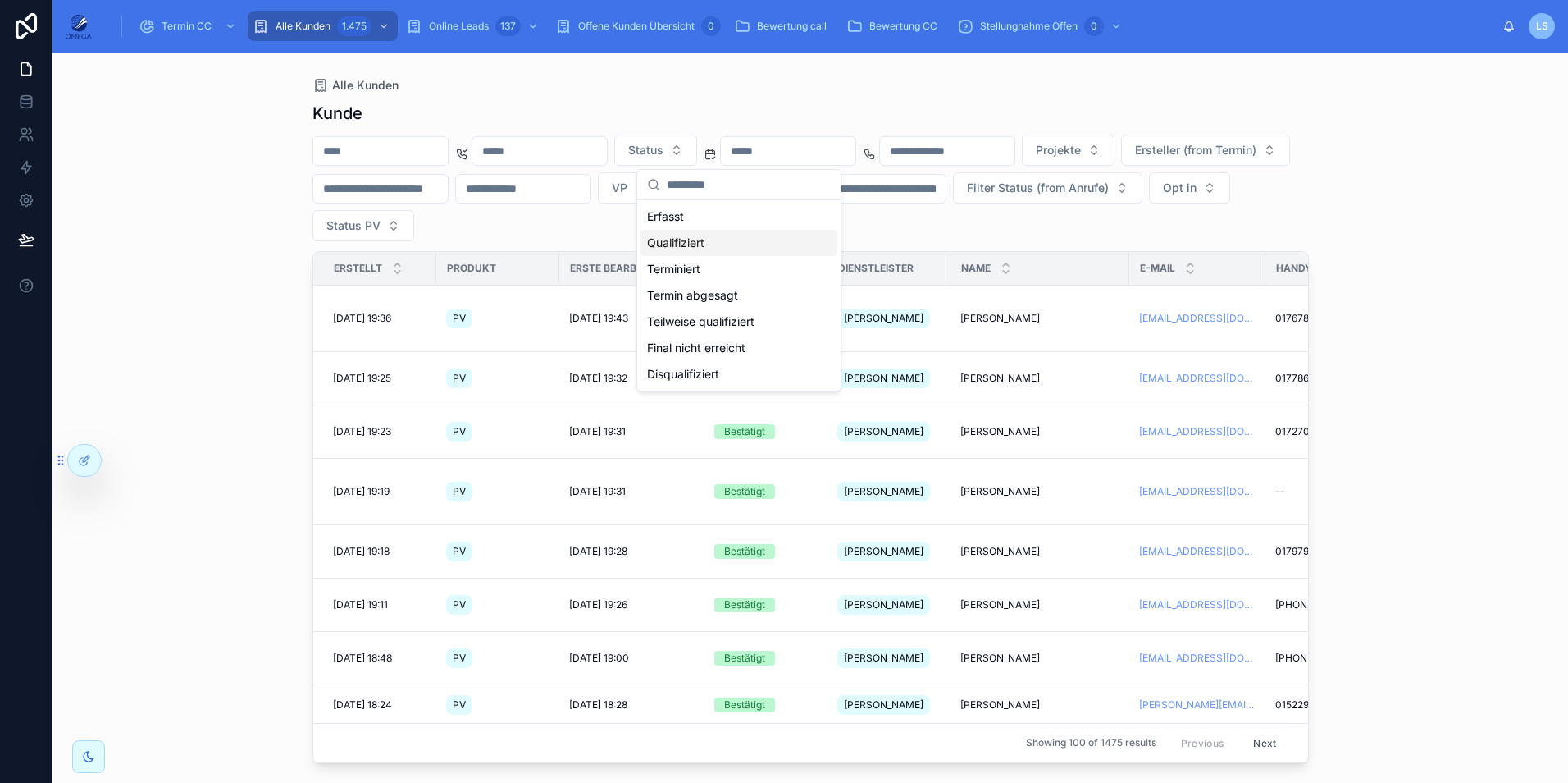
click at [922, 234] on div "Status Projekte Ersteller (from Termin) VP Filter Status (from Anrufe) Opt in S…" at bounding box center [811, 187] width 997 height 107
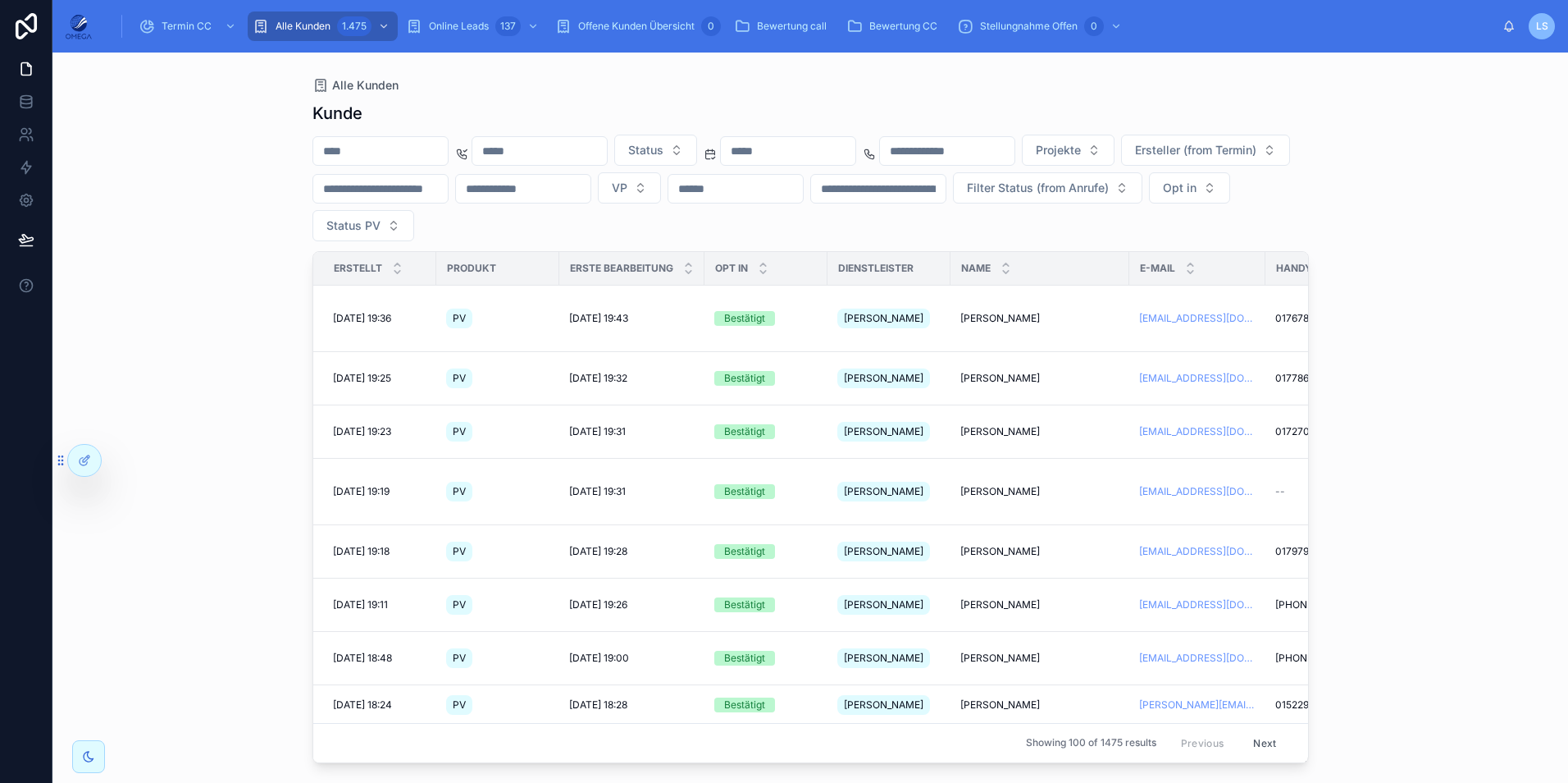
drag, startPoint x: 210, startPoint y: 242, endPoint x: 185, endPoint y: 198, distance: 50.6
click at [210, 242] on div "Alle Kunden Kunde Status Projekte Ersteller (from Termin) VP Filter Status (fro…" at bounding box center [810, 417] width 1515 height 730
click at [169, 25] on span "Termin CC" at bounding box center [187, 26] width 50 height 13
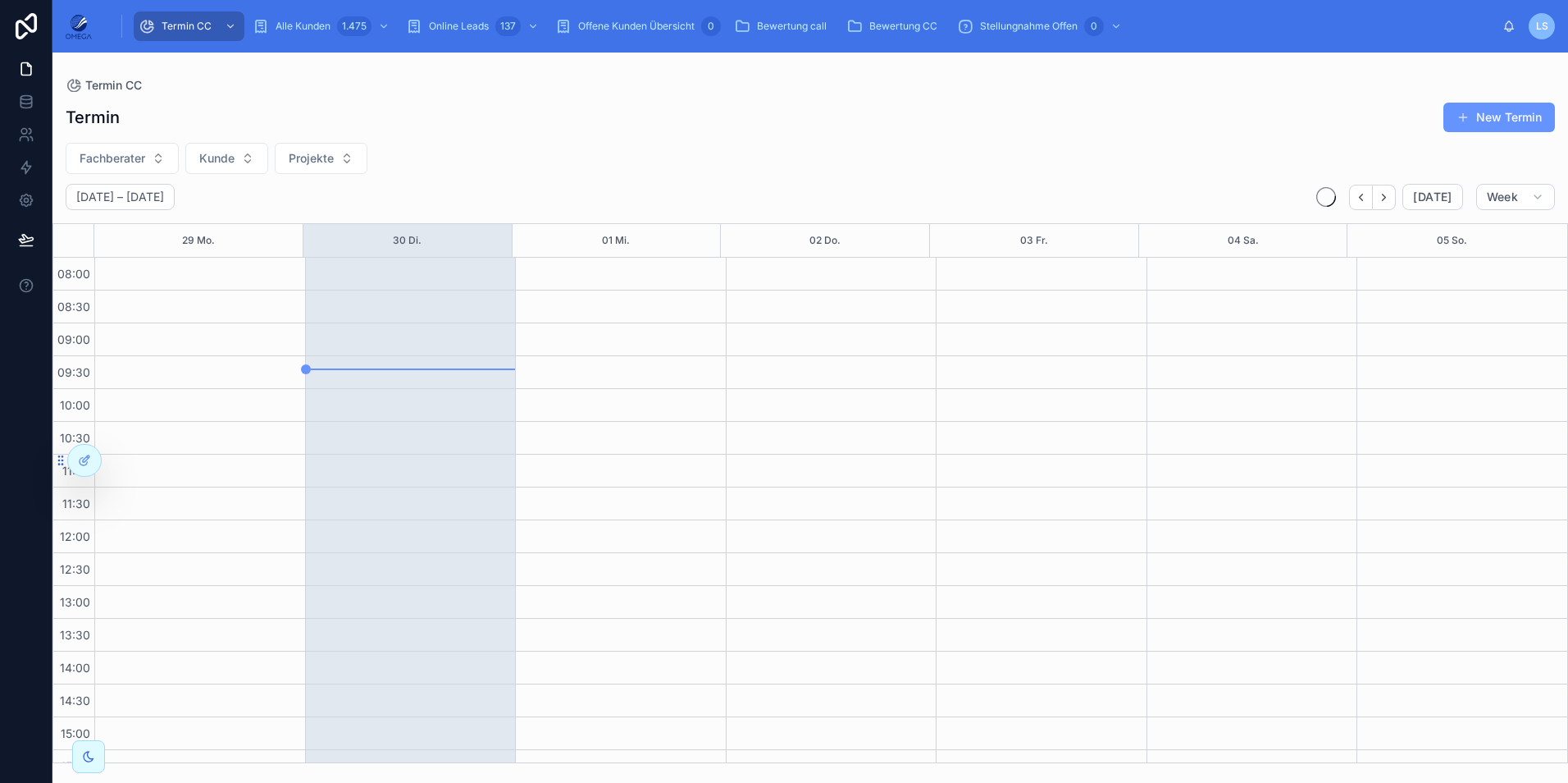
scroll to position [348, 0]
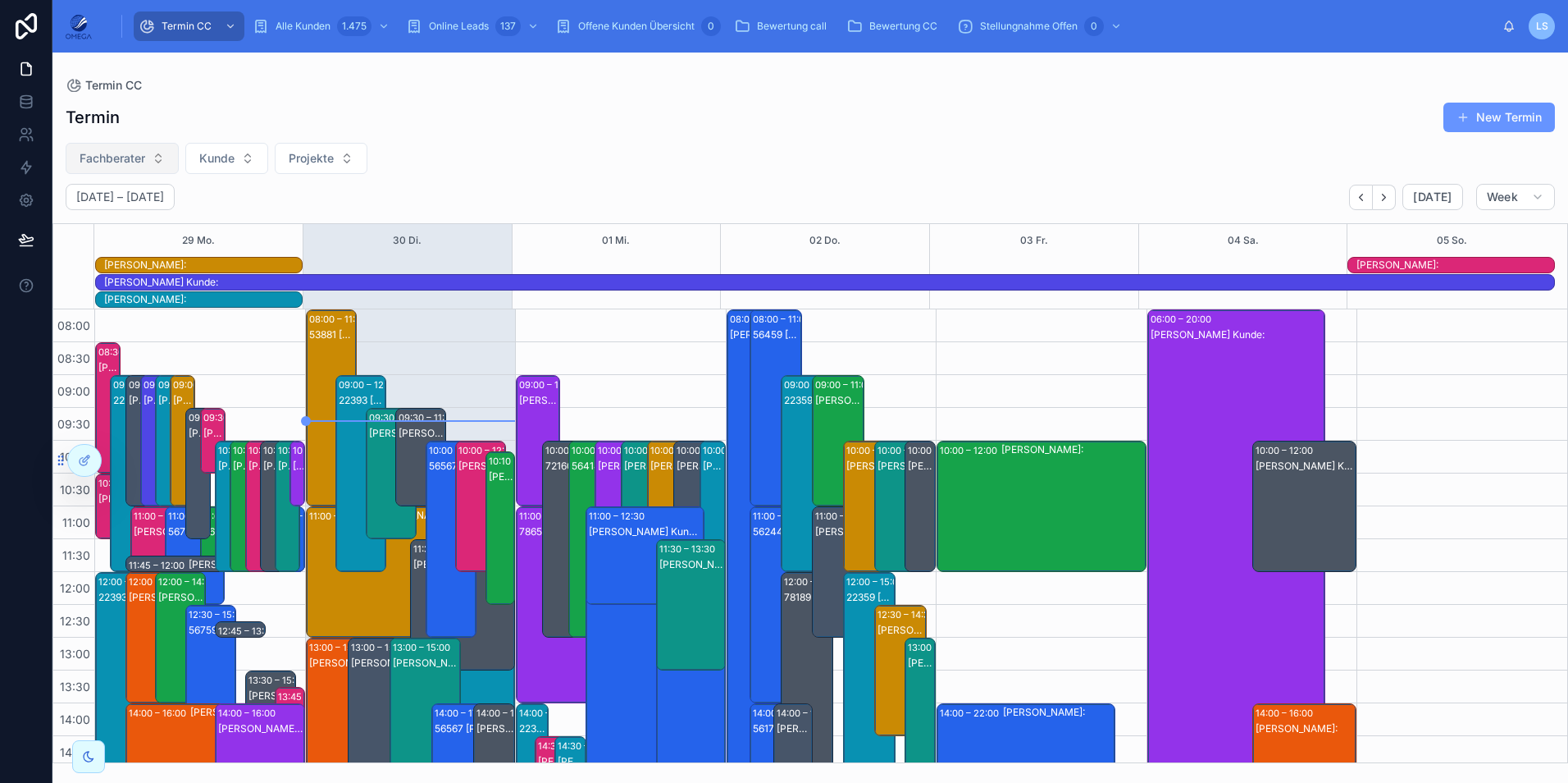
click at [125, 156] on span "Fachberater" at bounding box center [112, 158] width 66 height 16
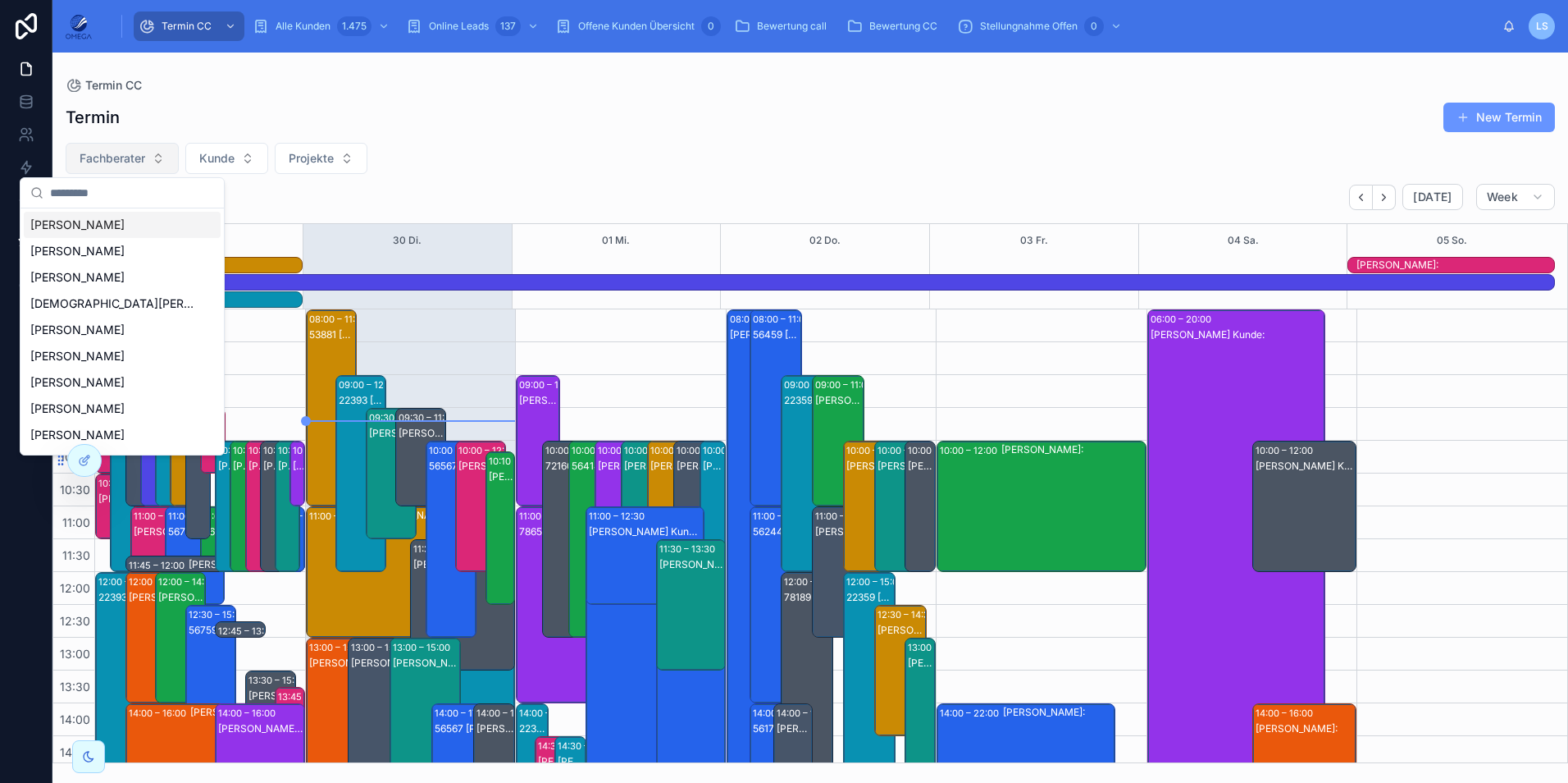
scroll to position [400, 0]
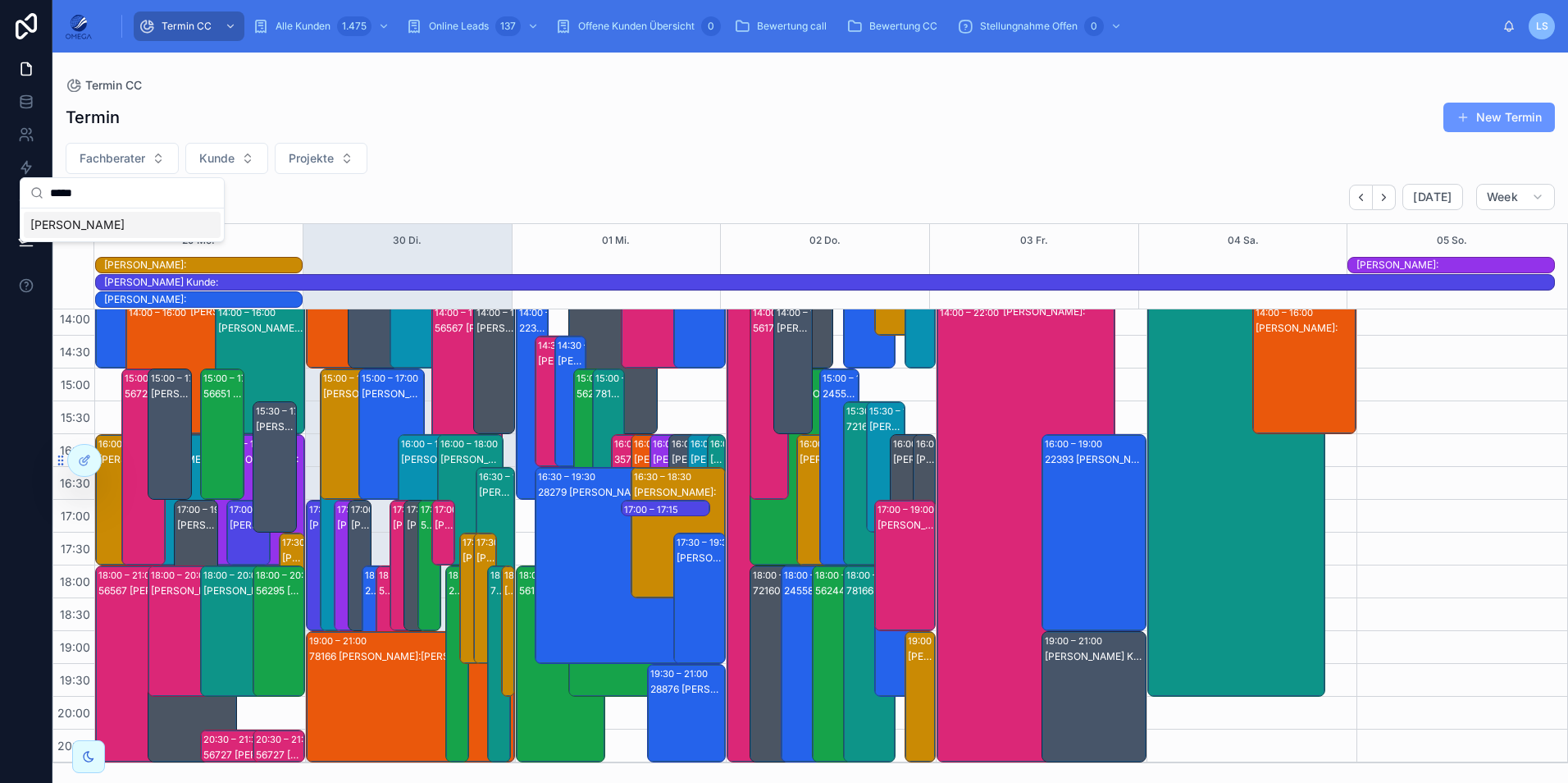
type input "*****"
click at [100, 226] on span "[PERSON_NAME]" at bounding box center [78, 224] width 95 height 16
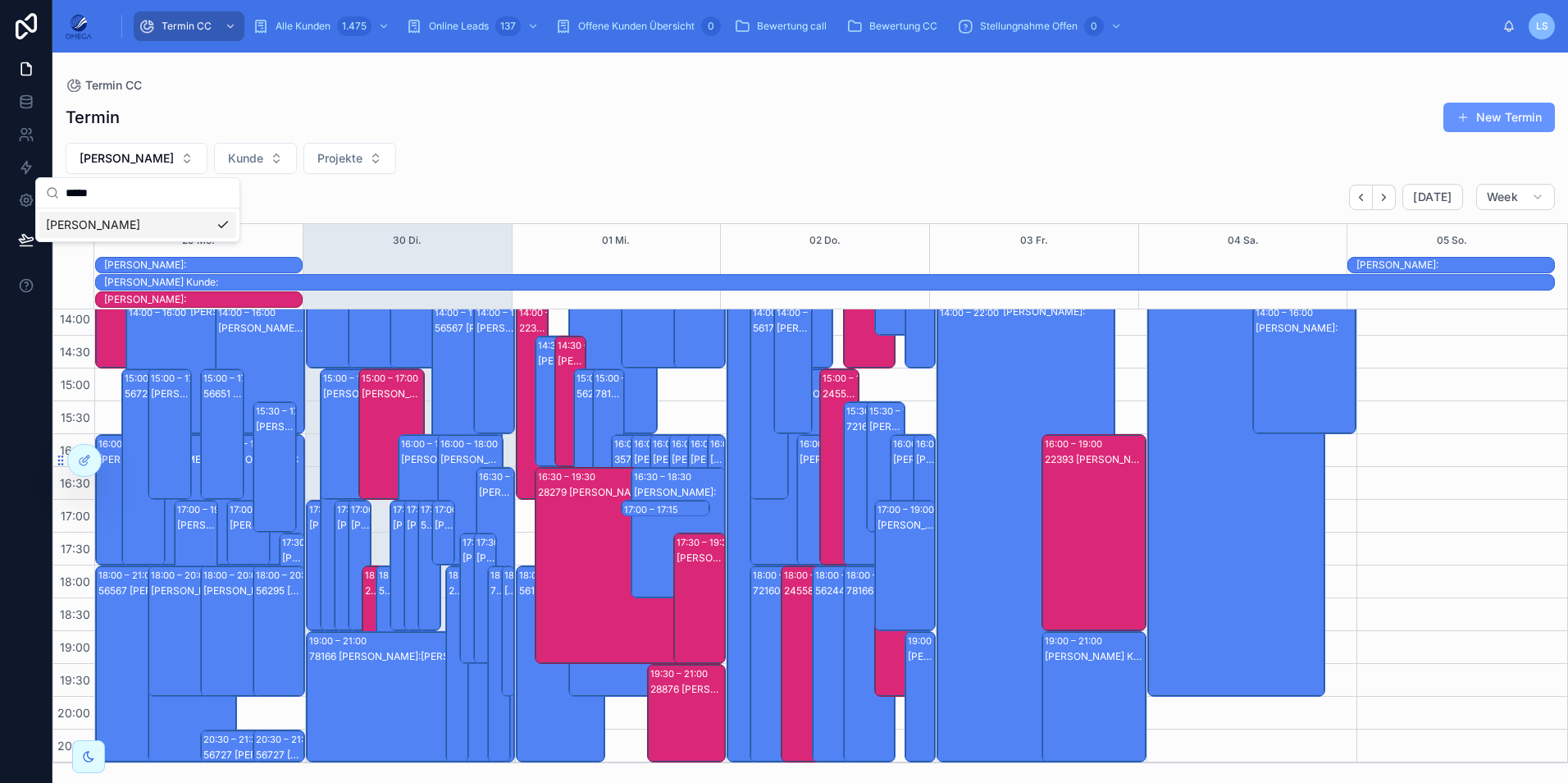
scroll to position [366, 0]
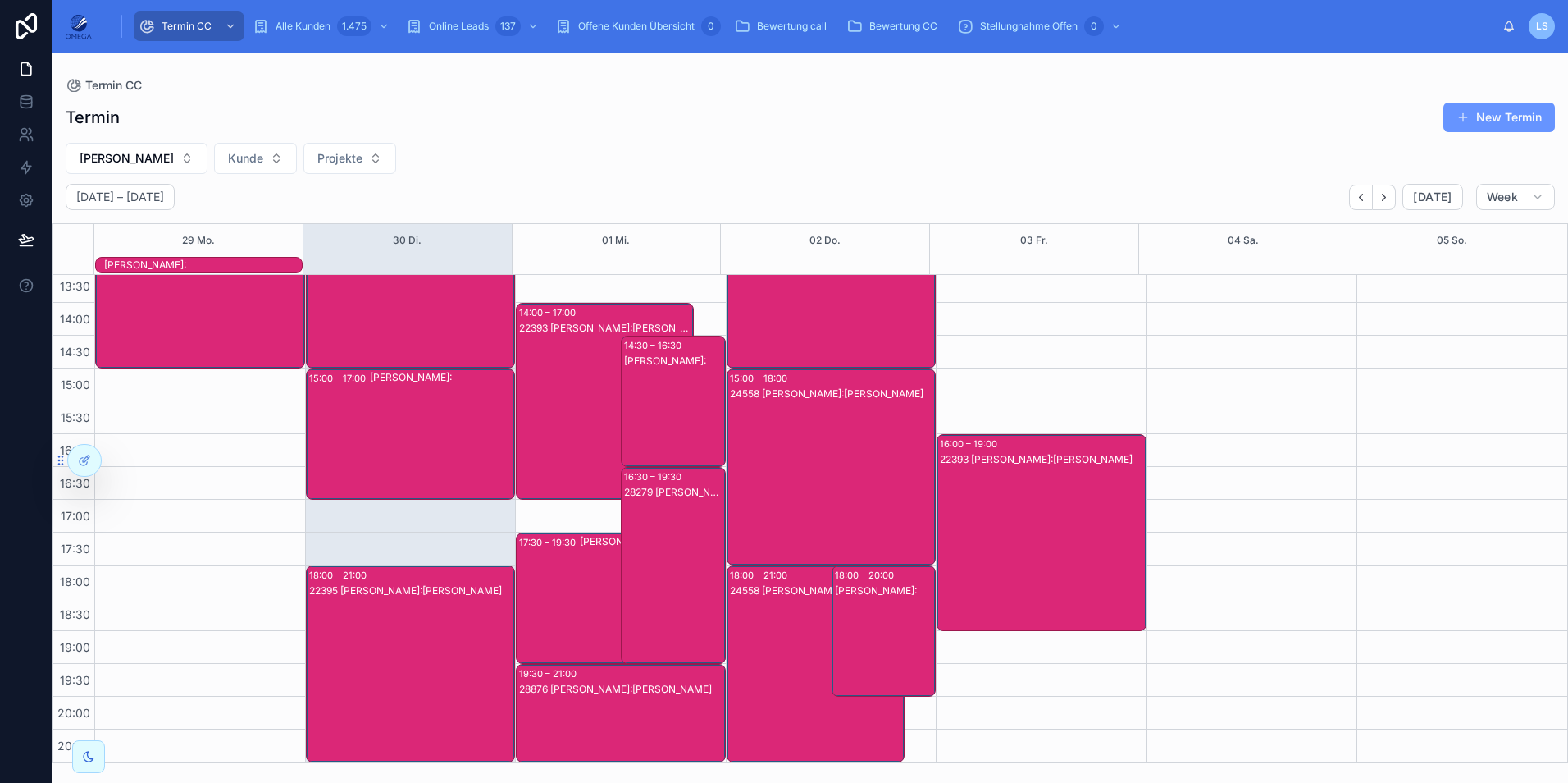
click at [658, 553] on div "28279 [PERSON_NAME]:[PERSON_NAME]" at bounding box center [674, 581] width 100 height 193
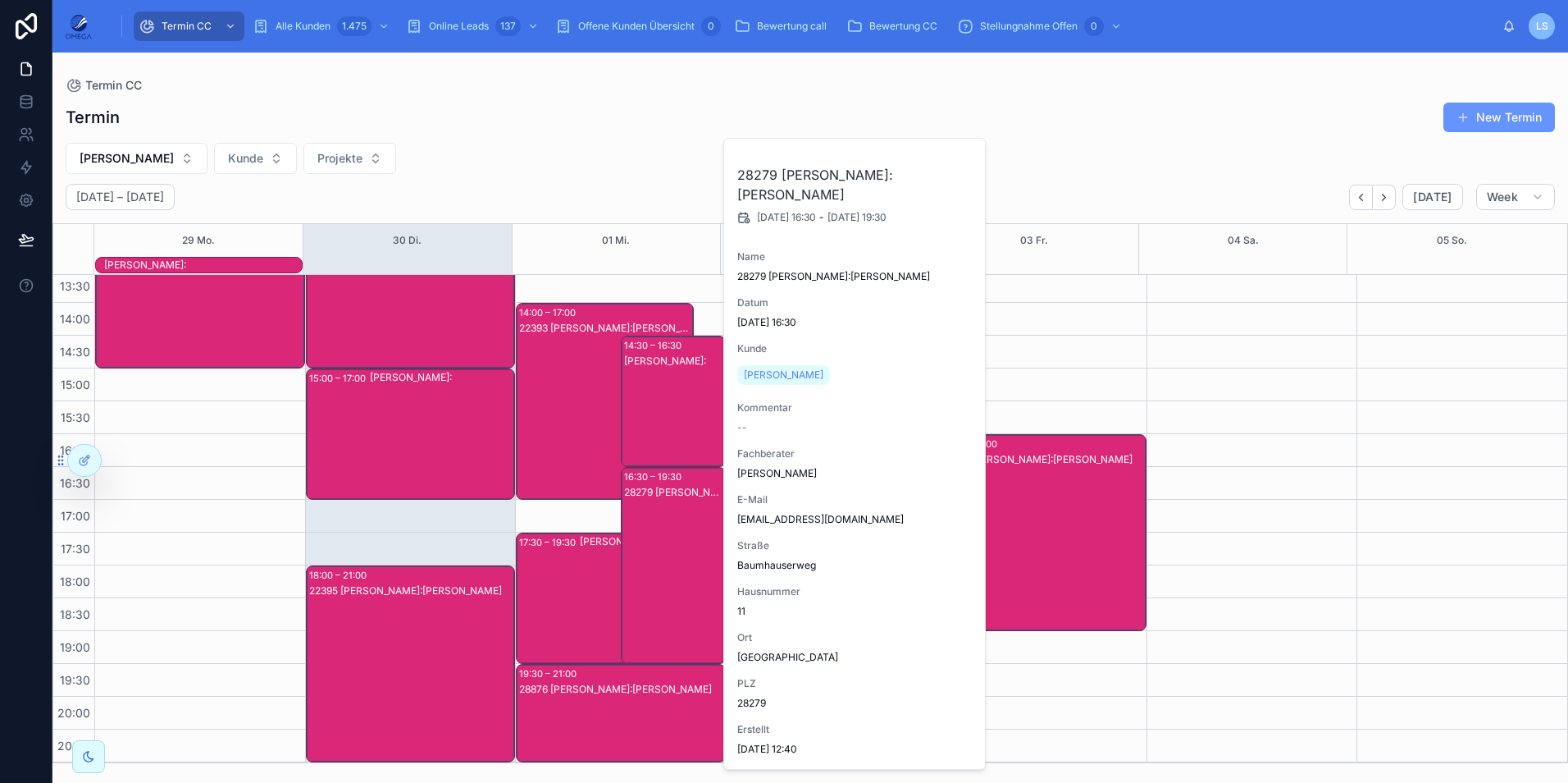
click at [658, 553] on div "28279 [PERSON_NAME]:[PERSON_NAME]" at bounding box center [674, 581] width 100 height 193
click at [582, 577] on div "[PERSON_NAME]:" at bounding box center [652, 598] width 144 height 128
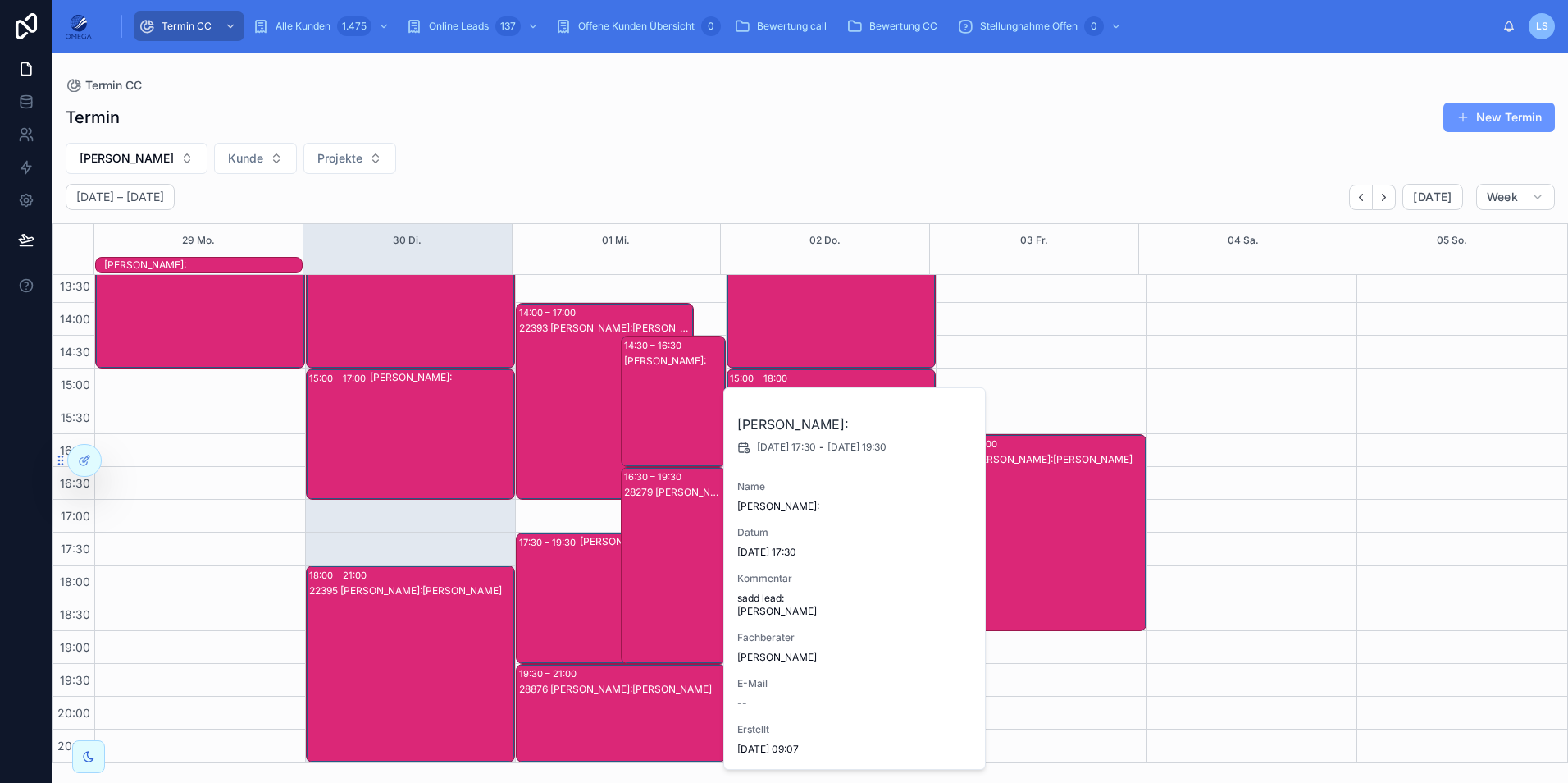
click at [582, 577] on div "[PERSON_NAME]:" at bounding box center [652, 598] width 144 height 128
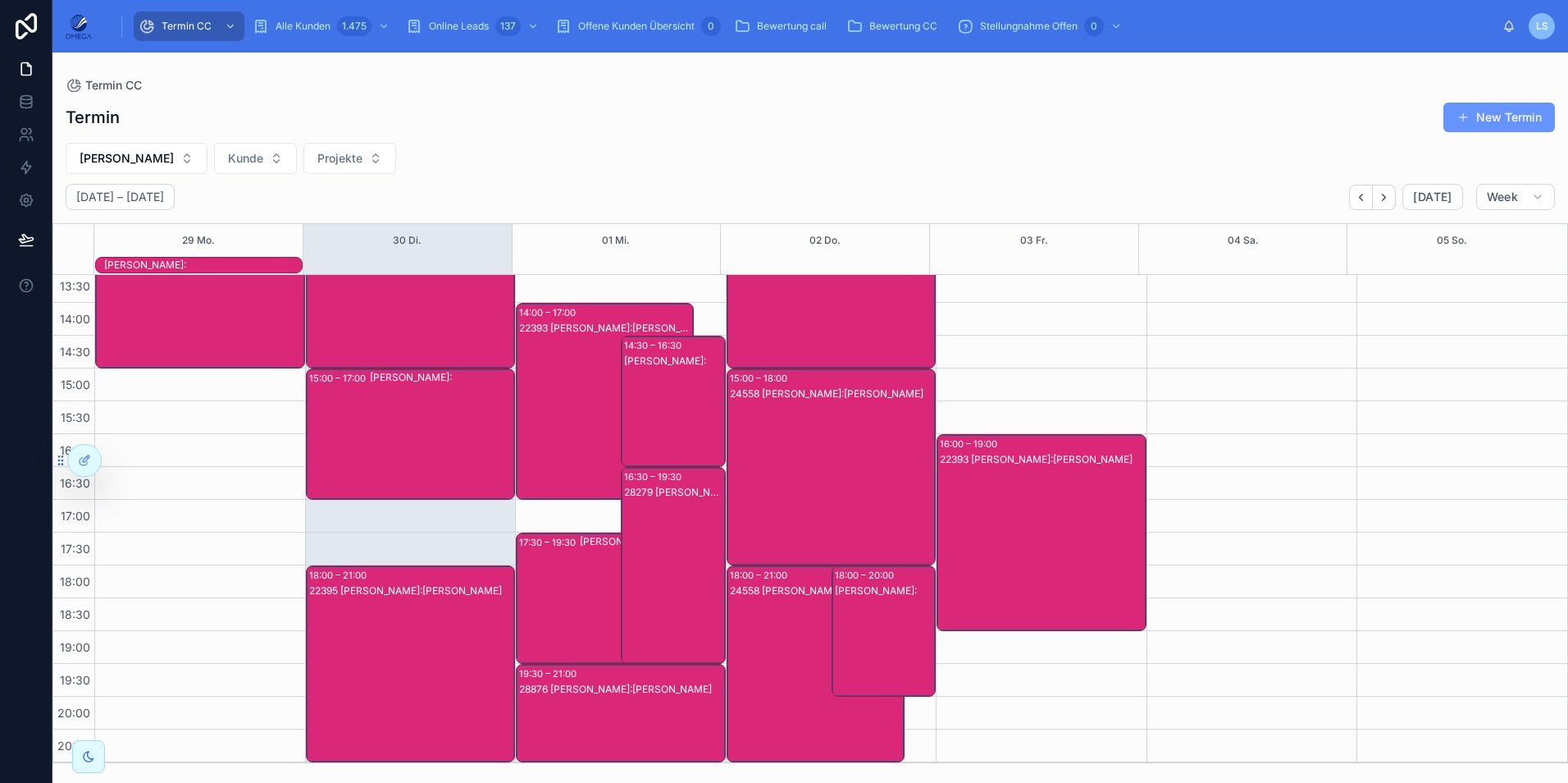
click at [667, 563] on div "28279 [PERSON_NAME]:[PERSON_NAME]" at bounding box center [674, 581] width 100 height 193
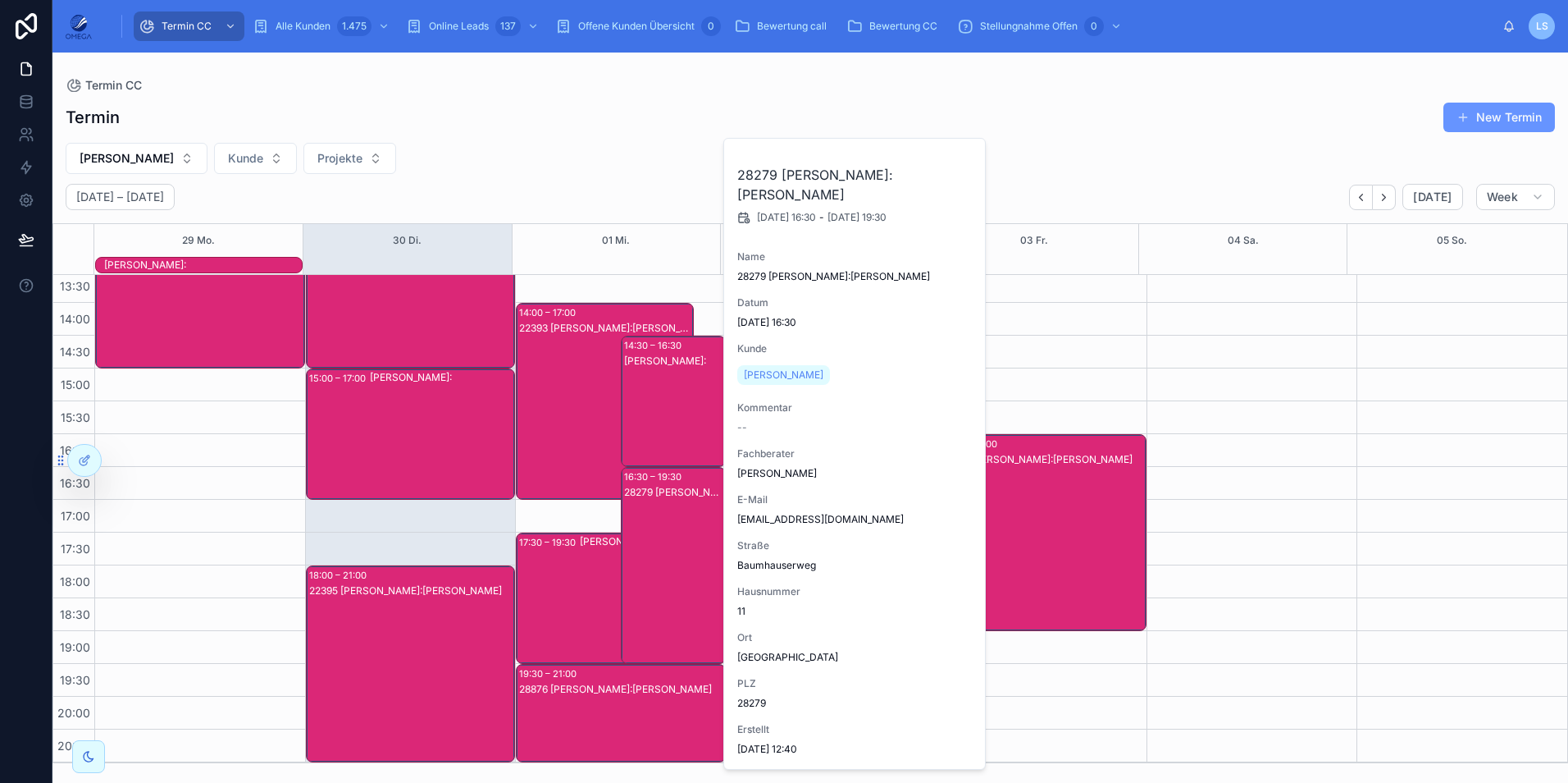
click at [667, 563] on div "28279 [PERSON_NAME]:[PERSON_NAME]" at bounding box center [674, 581] width 100 height 193
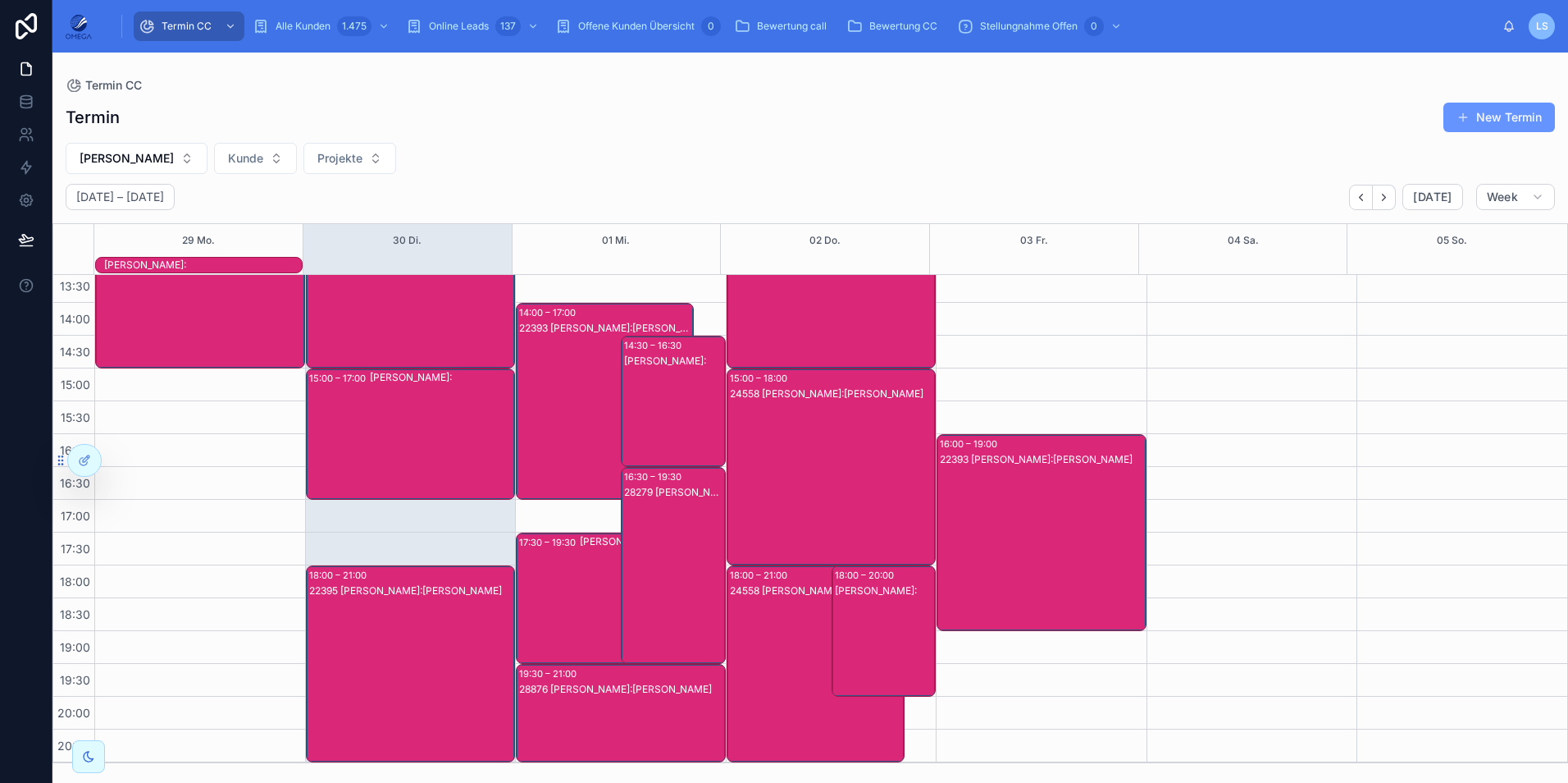
click at [656, 422] on div "[PERSON_NAME]:" at bounding box center [674, 417] width 100 height 128
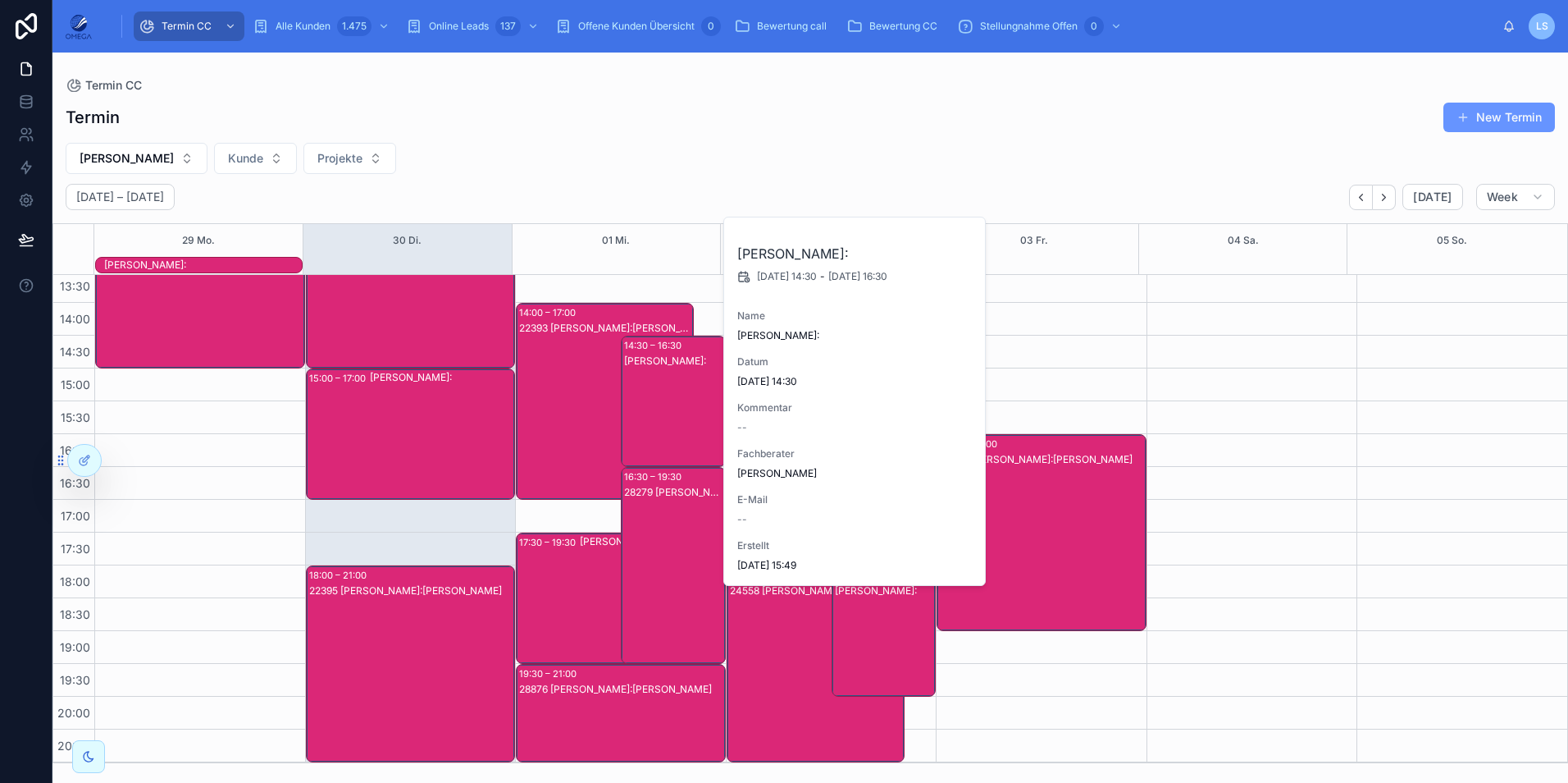
click at [656, 422] on div "[PERSON_NAME]:" at bounding box center [674, 417] width 100 height 128
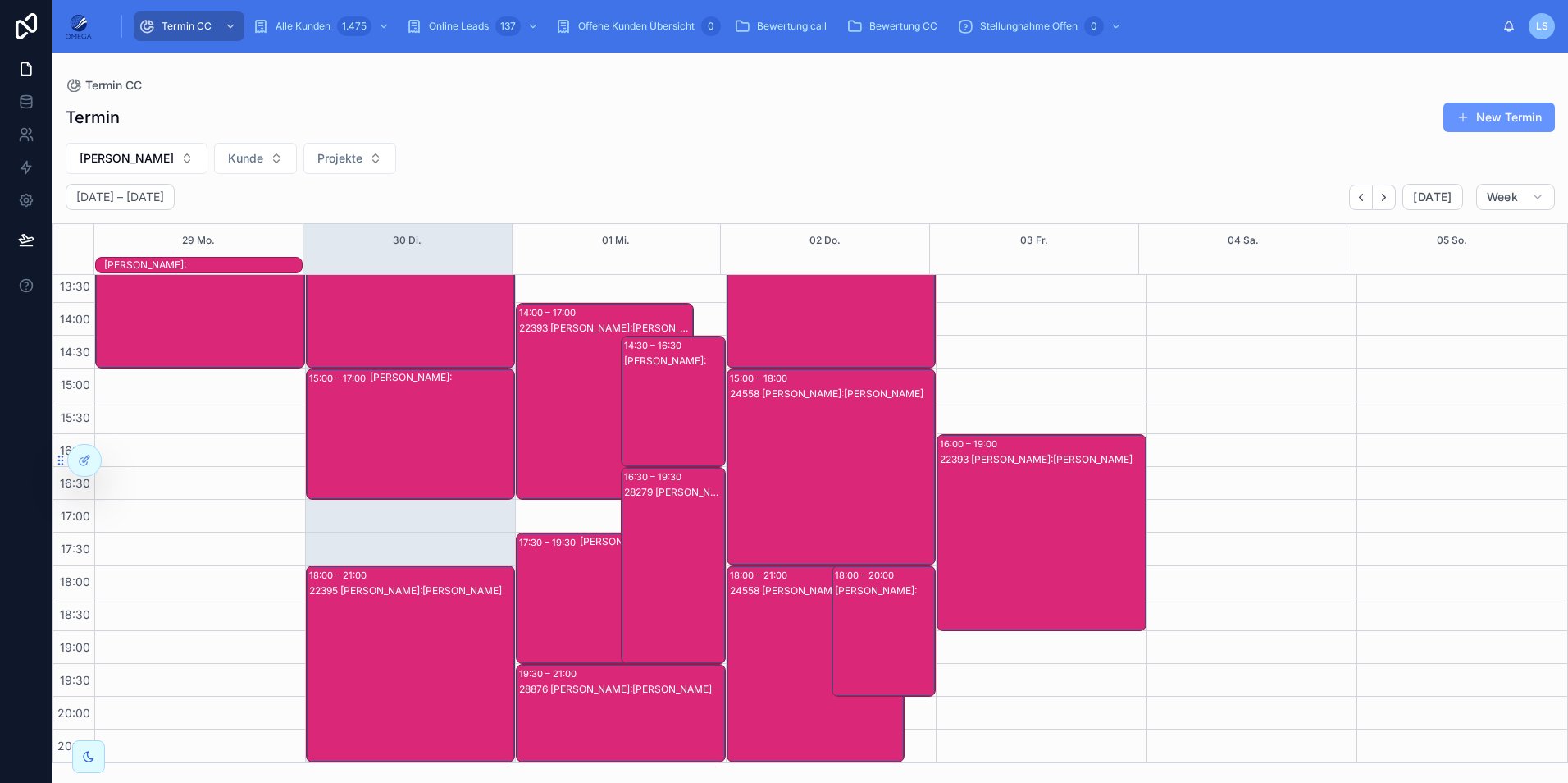
click at [632, 518] on div "28279 [PERSON_NAME]:[PERSON_NAME]" at bounding box center [674, 581] width 100 height 193
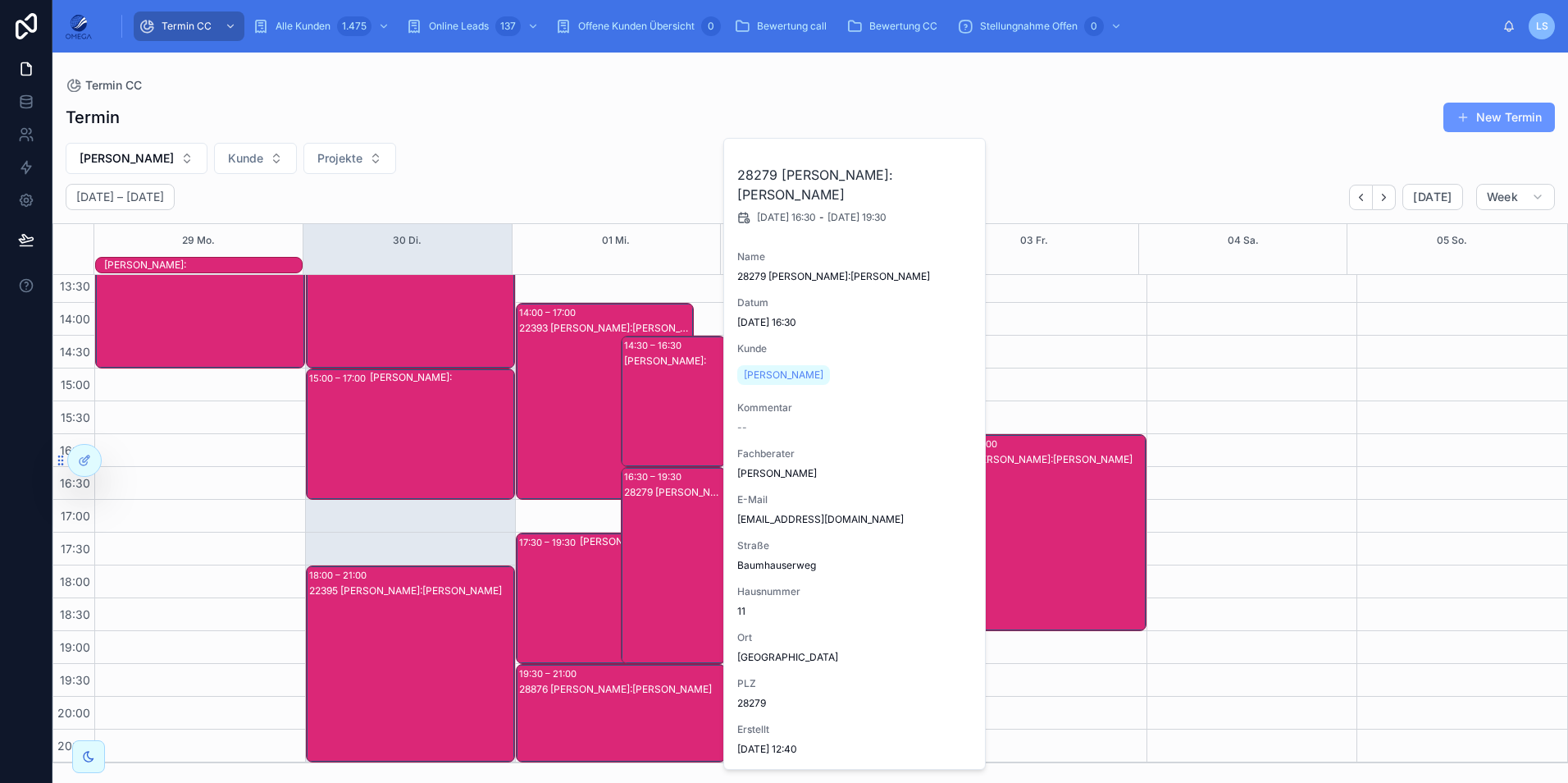
click at [632, 518] on div "28279 [PERSON_NAME]:[PERSON_NAME]" at bounding box center [674, 581] width 100 height 193
click at [551, 410] on div "22393 [PERSON_NAME]:[PERSON_NAME]" at bounding box center [606, 417] width 173 height 193
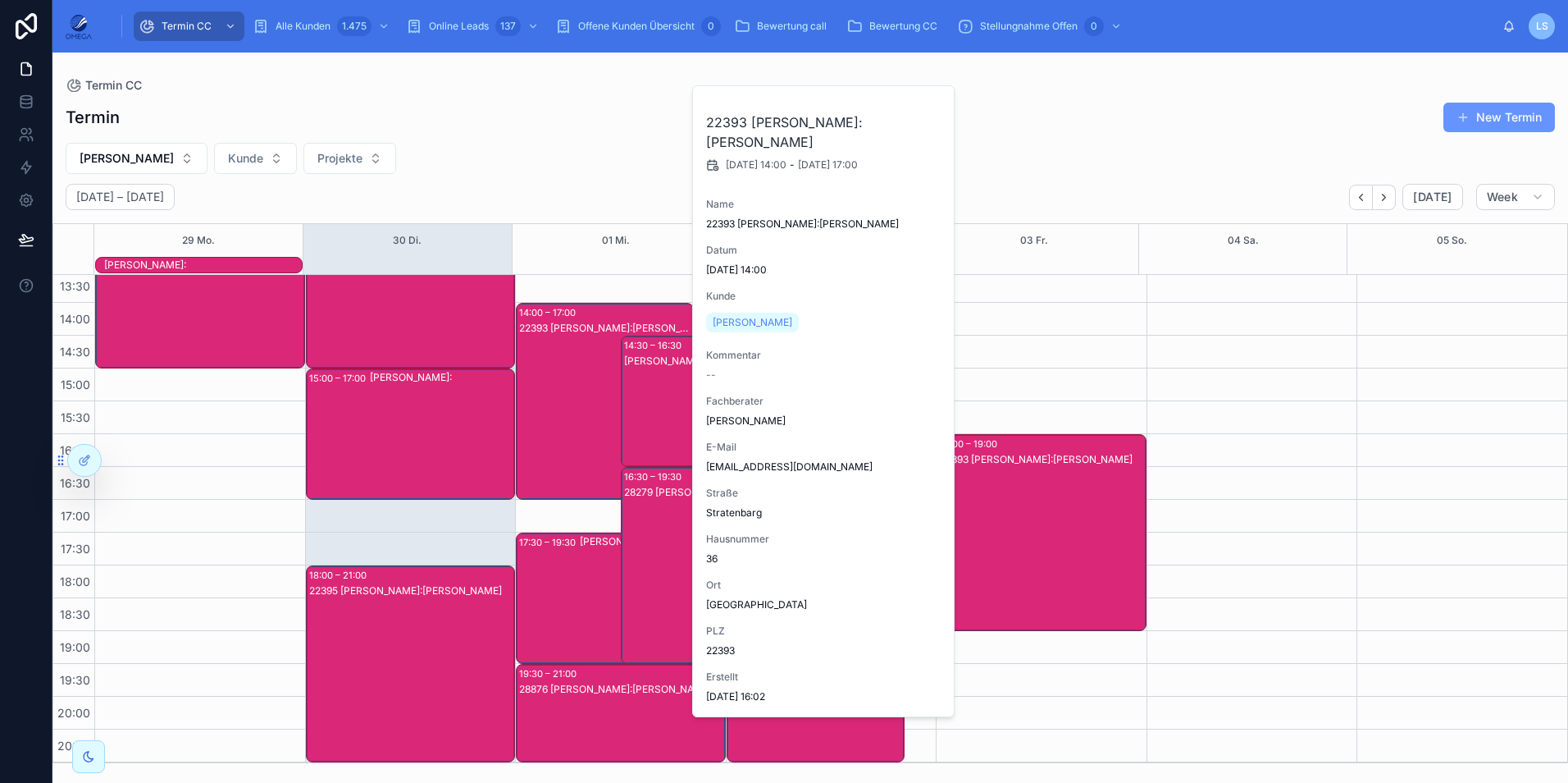
click at [551, 410] on div "22393 [PERSON_NAME]:[PERSON_NAME]" at bounding box center [606, 417] width 173 height 193
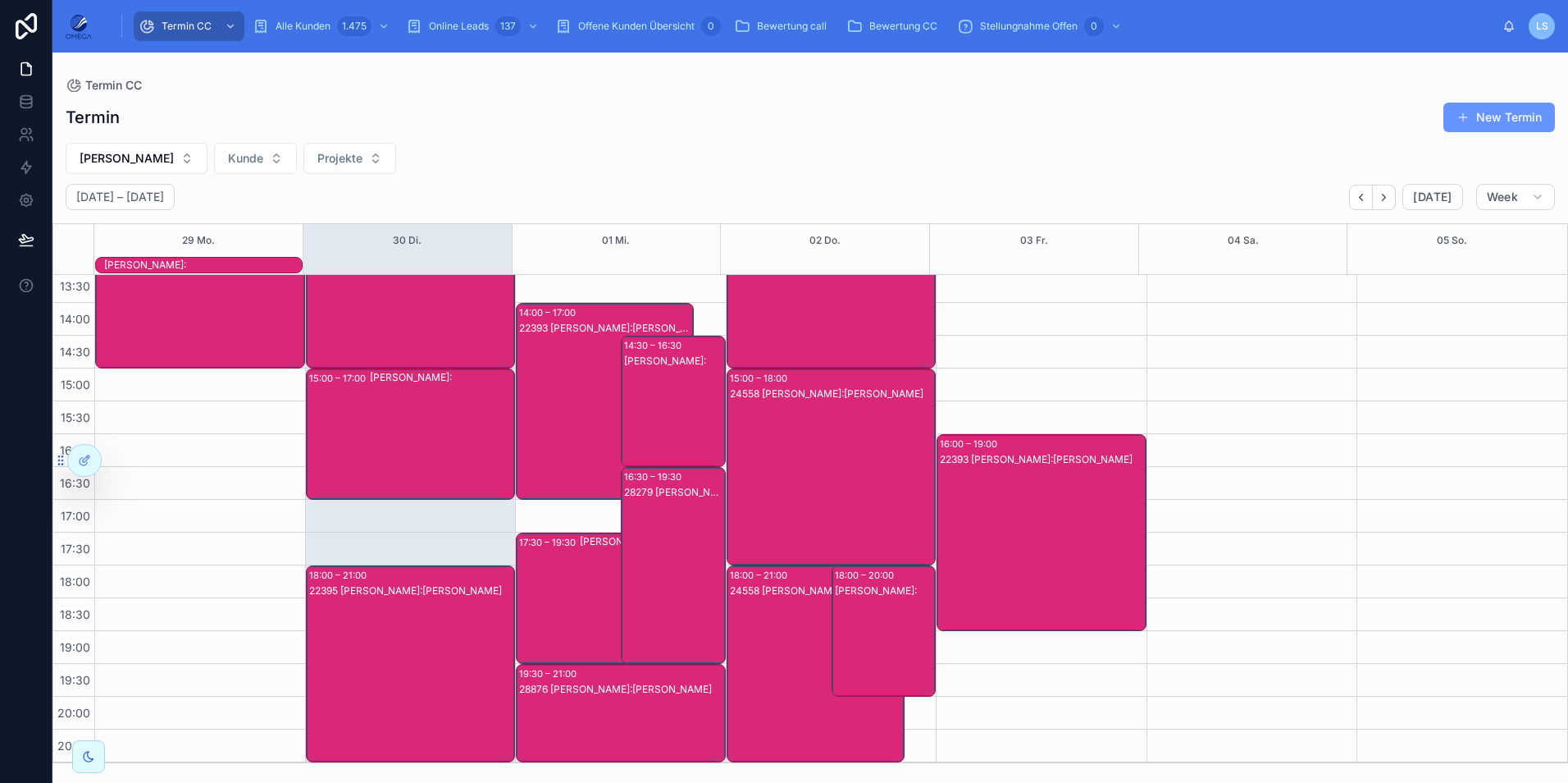
click at [559, 417] on div "22393 [PERSON_NAME]:[PERSON_NAME]" at bounding box center [606, 417] width 173 height 193
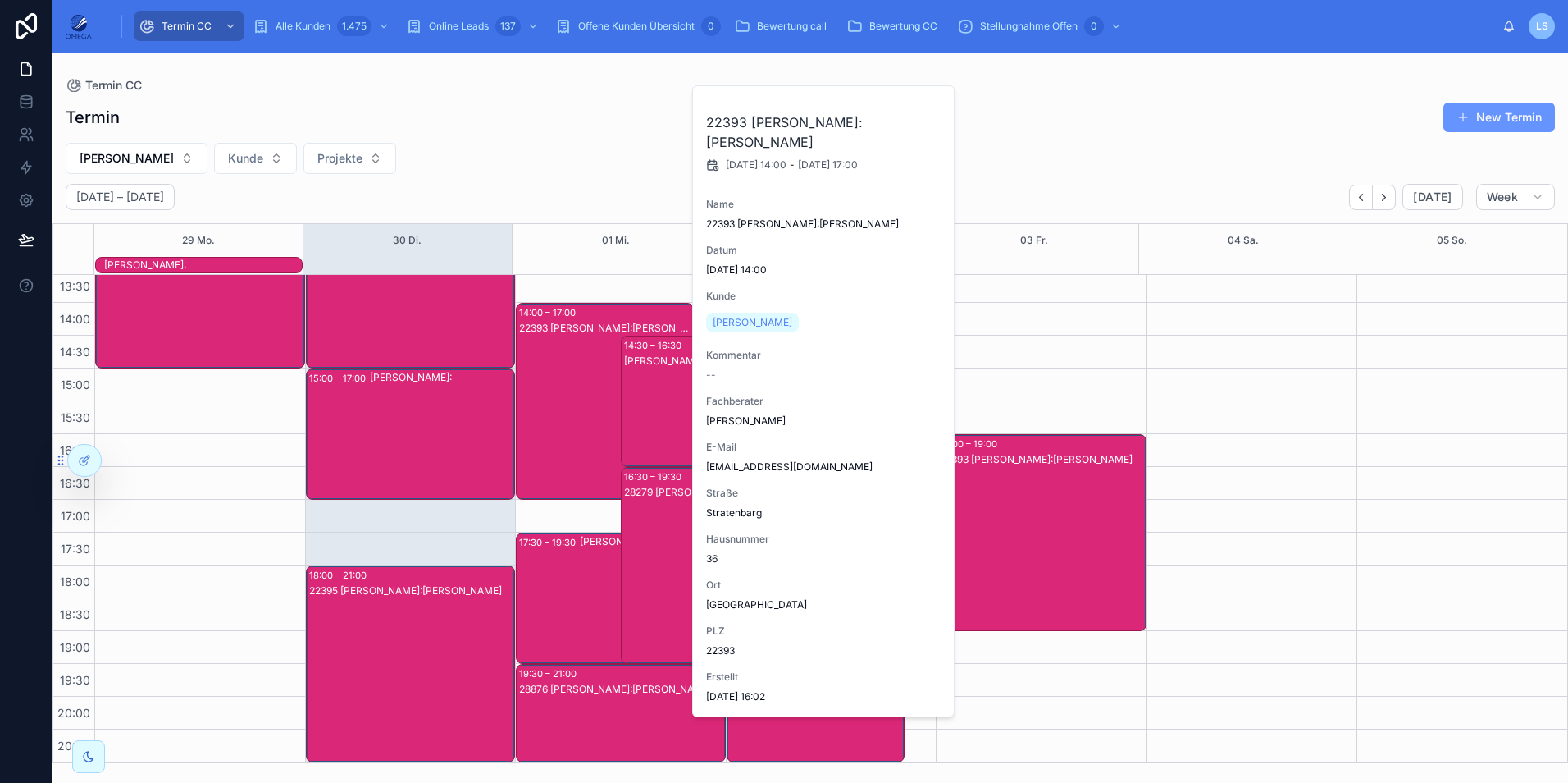
click at [599, 429] on div "22393 [PERSON_NAME]:[PERSON_NAME]" at bounding box center [606, 417] width 173 height 193
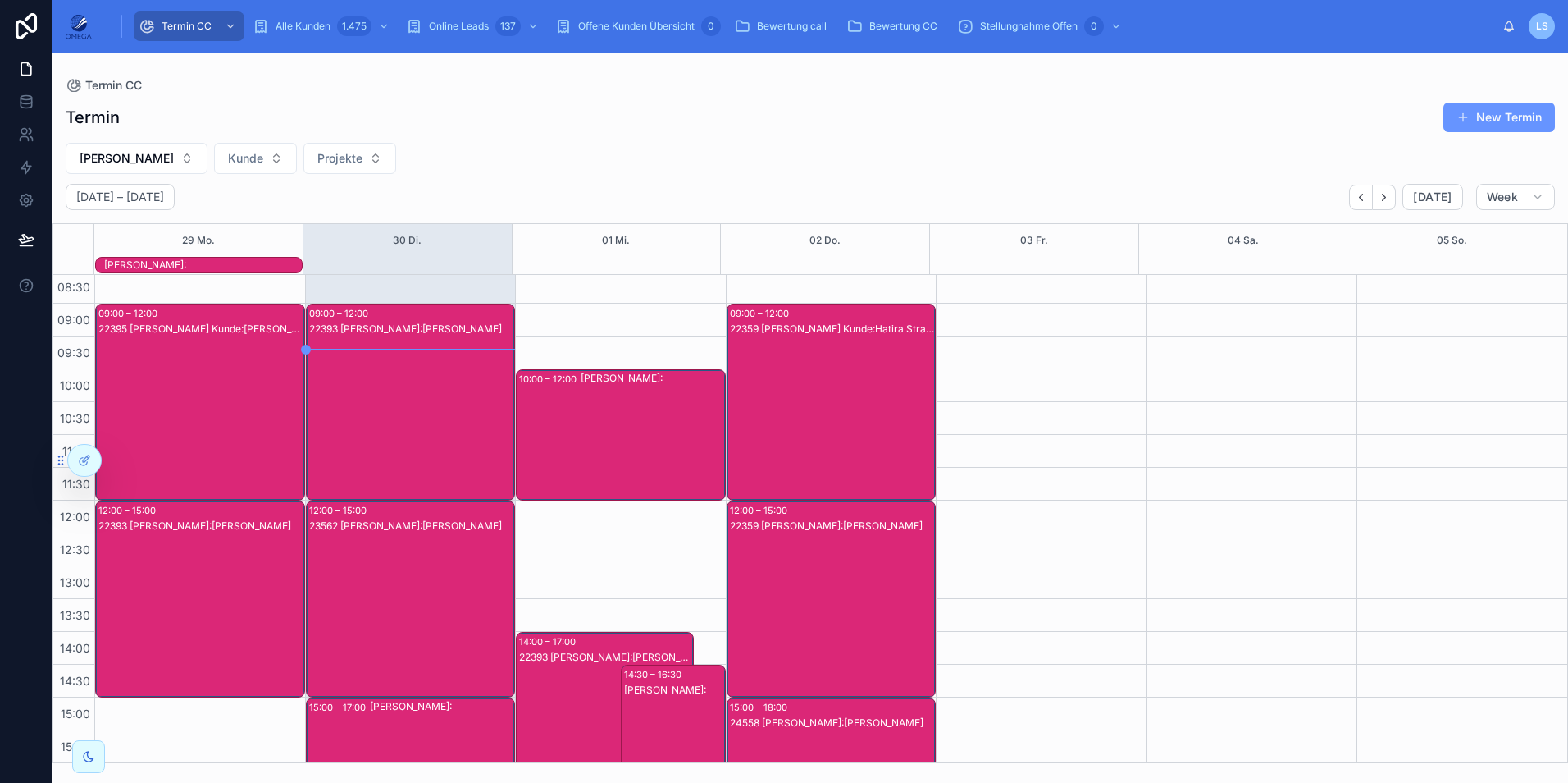
scroll to position [0, 0]
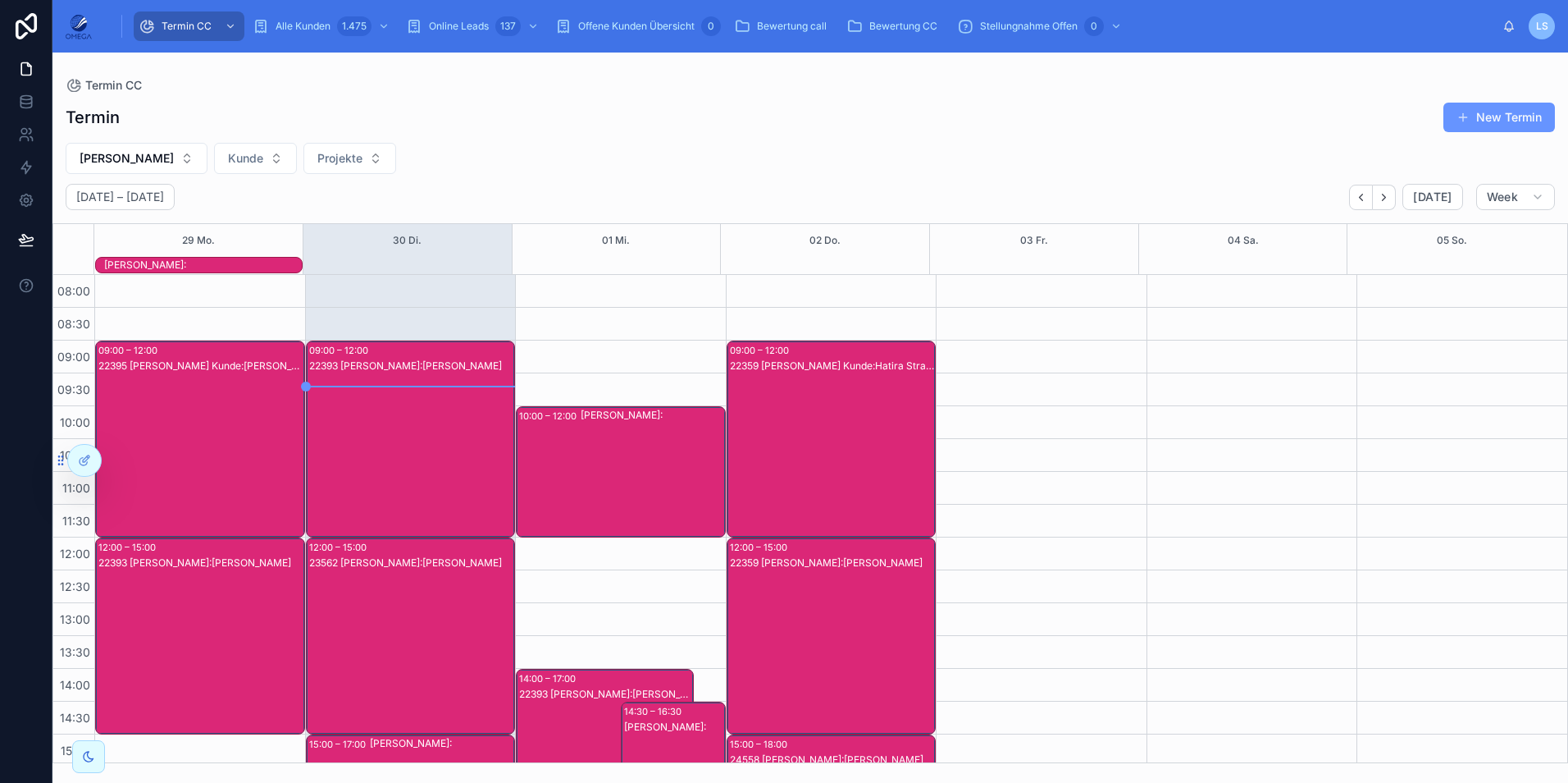
click at [586, 458] on div "[PERSON_NAME]:" at bounding box center [652, 472] width 144 height 128
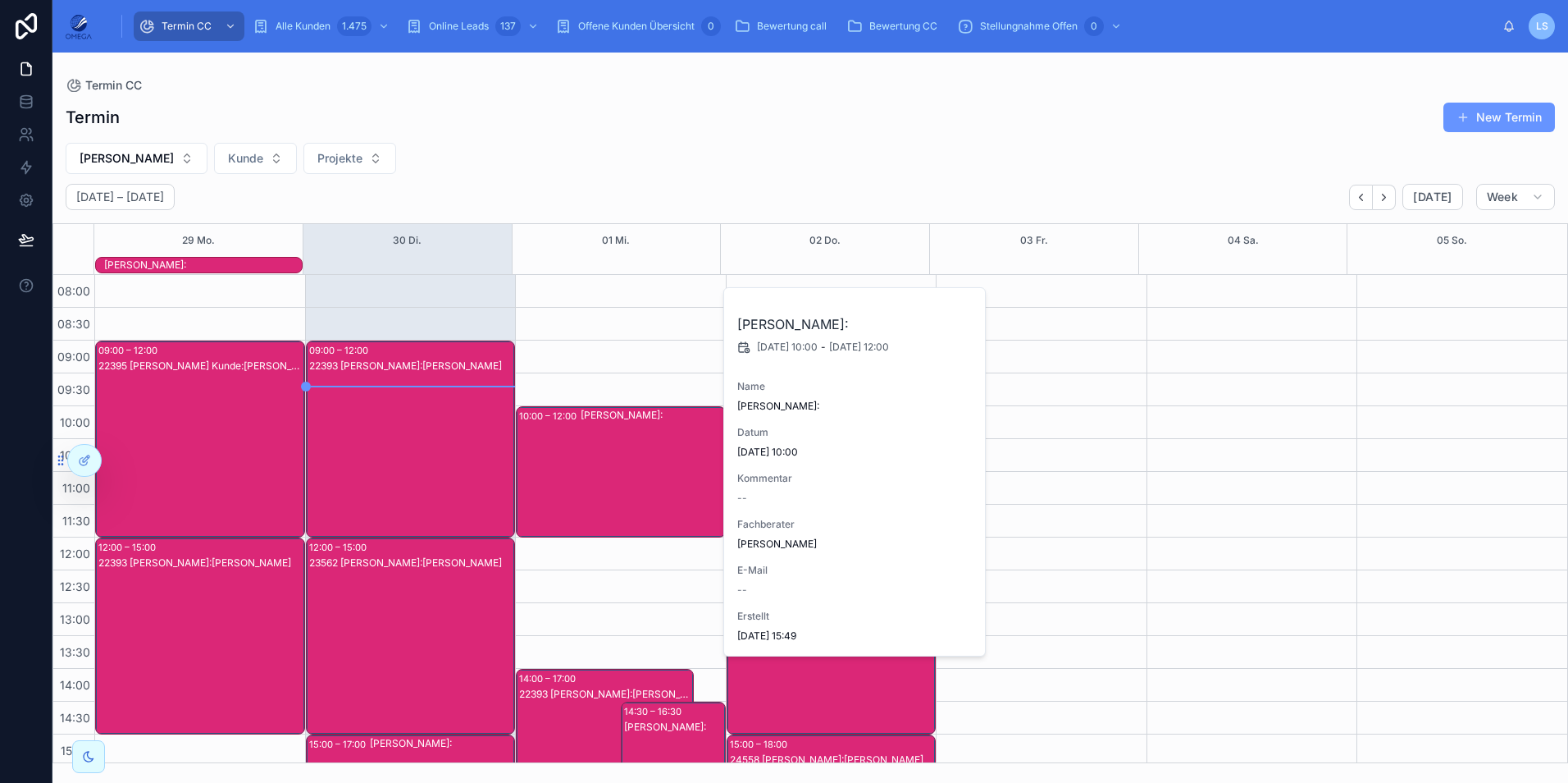
click at [586, 458] on div "[PERSON_NAME]:" at bounding box center [652, 472] width 144 height 128
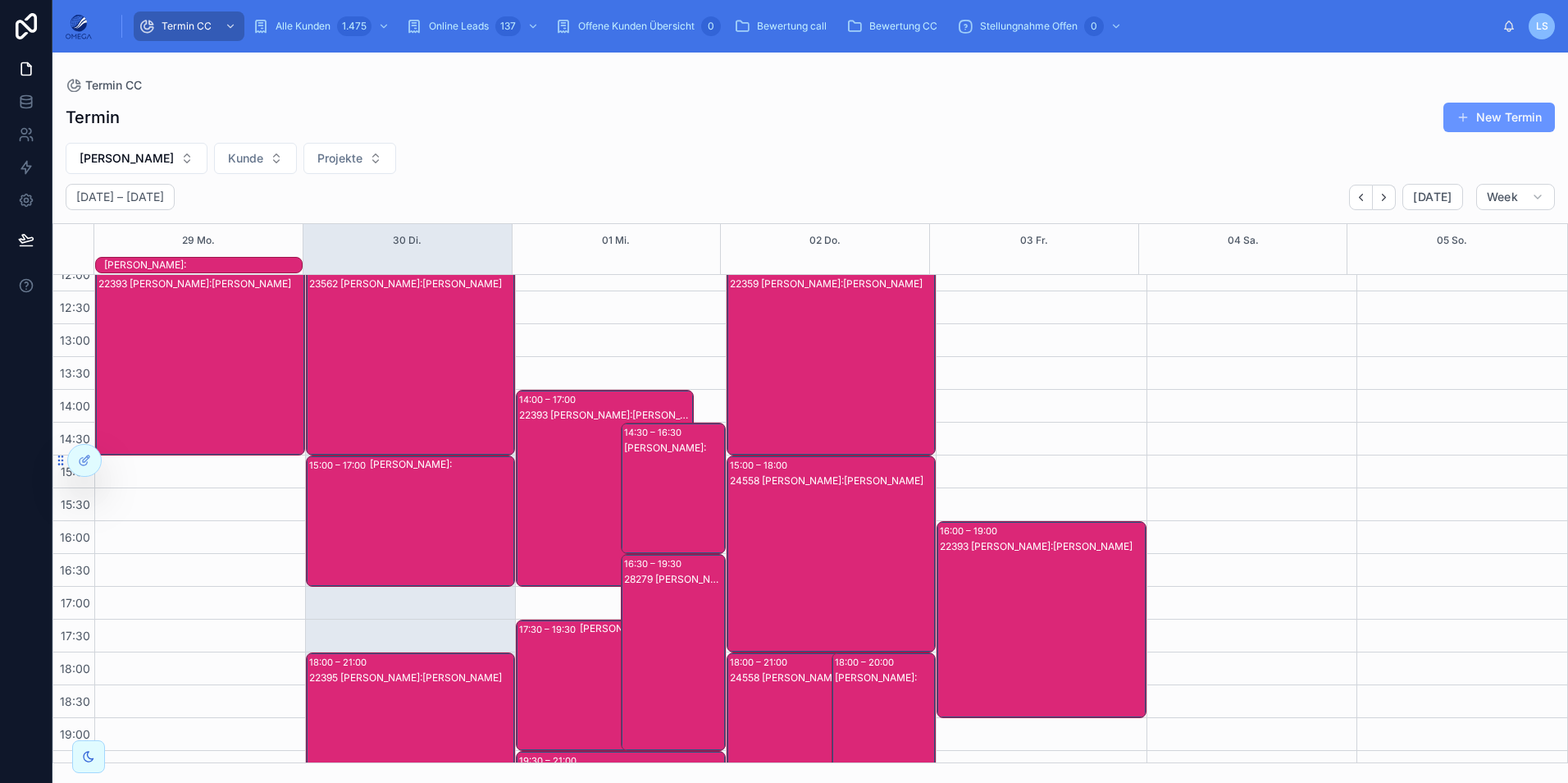
scroll to position [328, 0]
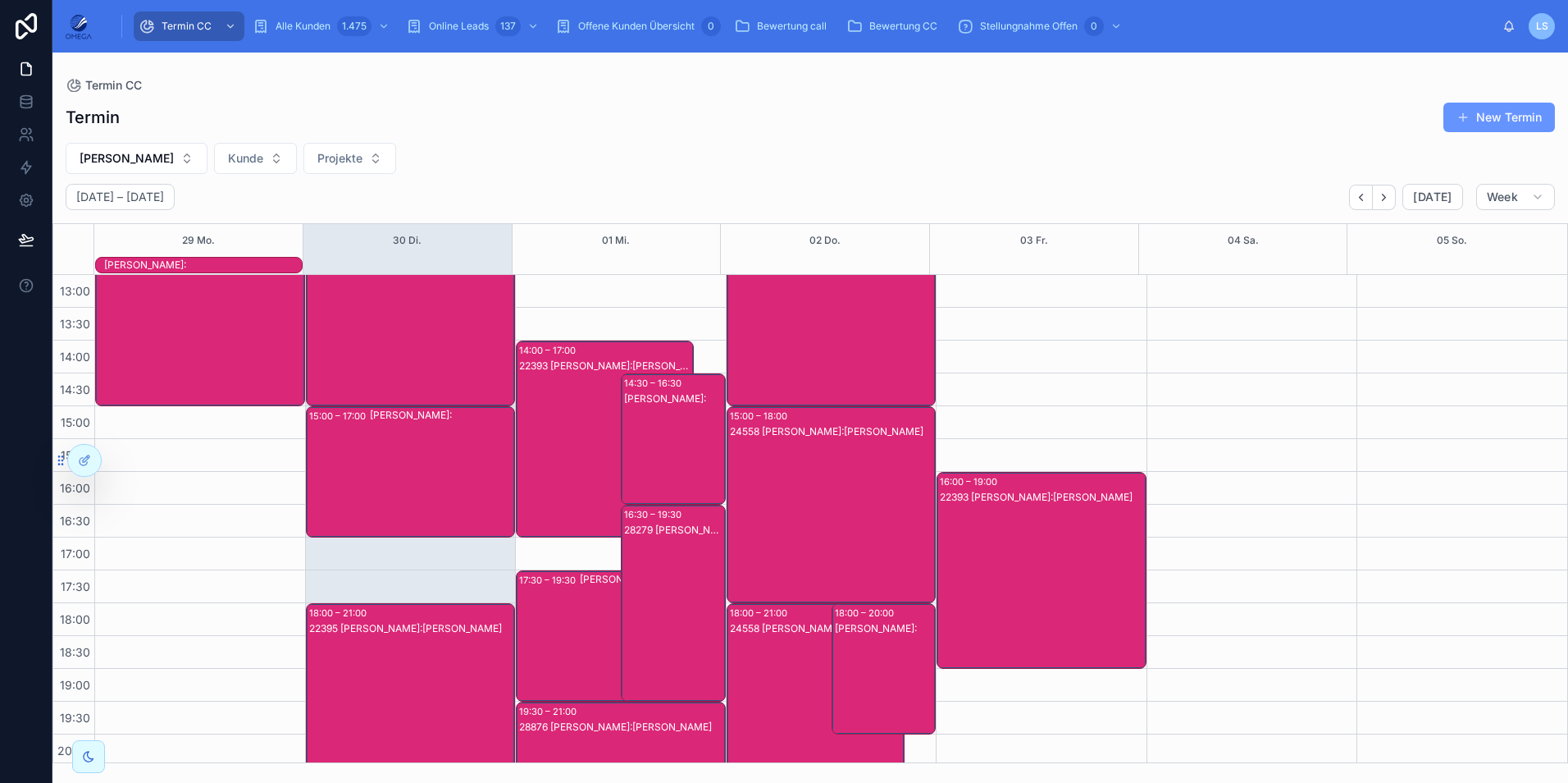
click at [573, 452] on div "22393 [PERSON_NAME]:[PERSON_NAME]" at bounding box center [606, 455] width 173 height 193
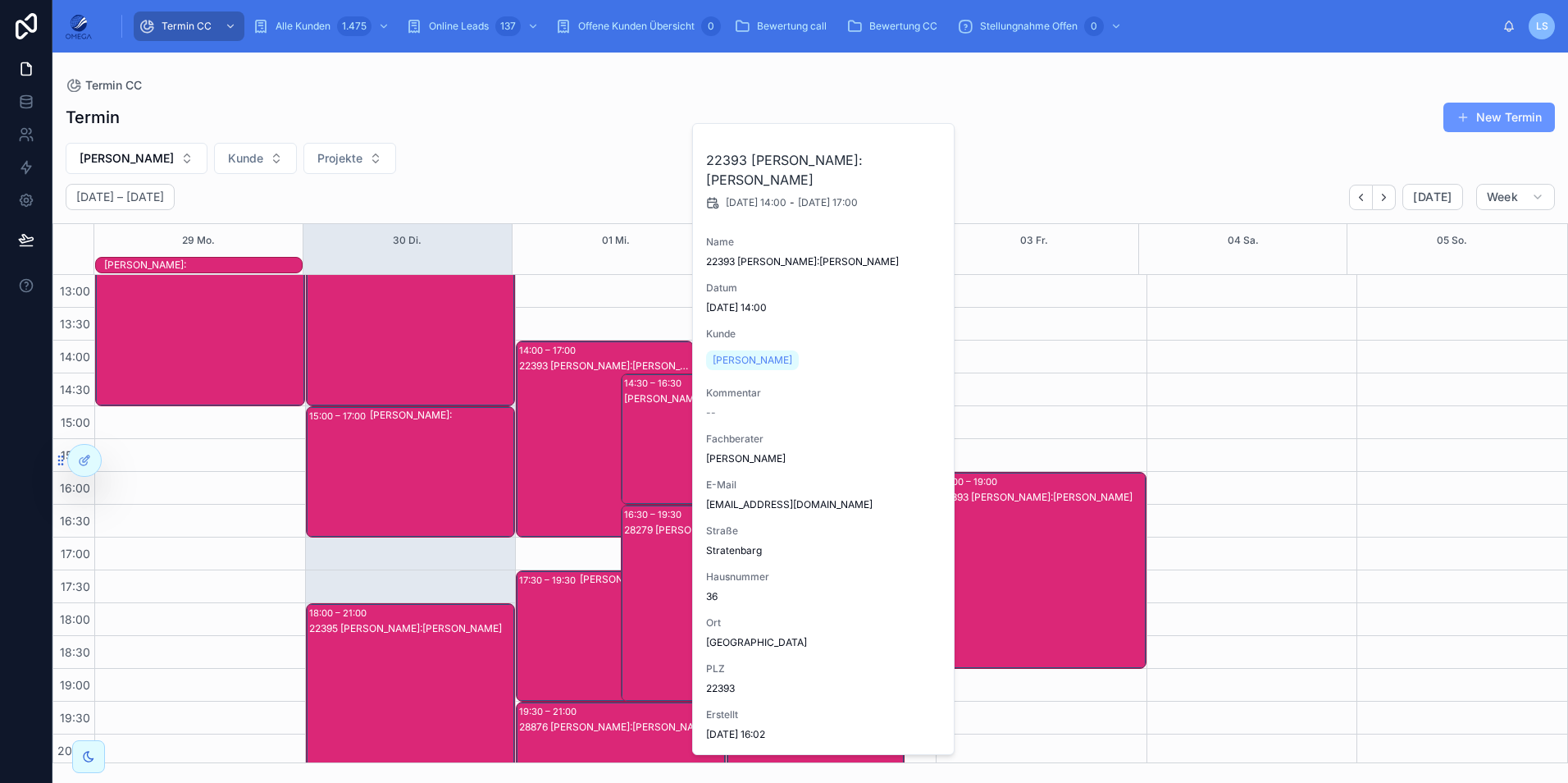
click at [577, 461] on div "22393 [PERSON_NAME]:[PERSON_NAME]" at bounding box center [606, 455] width 173 height 193
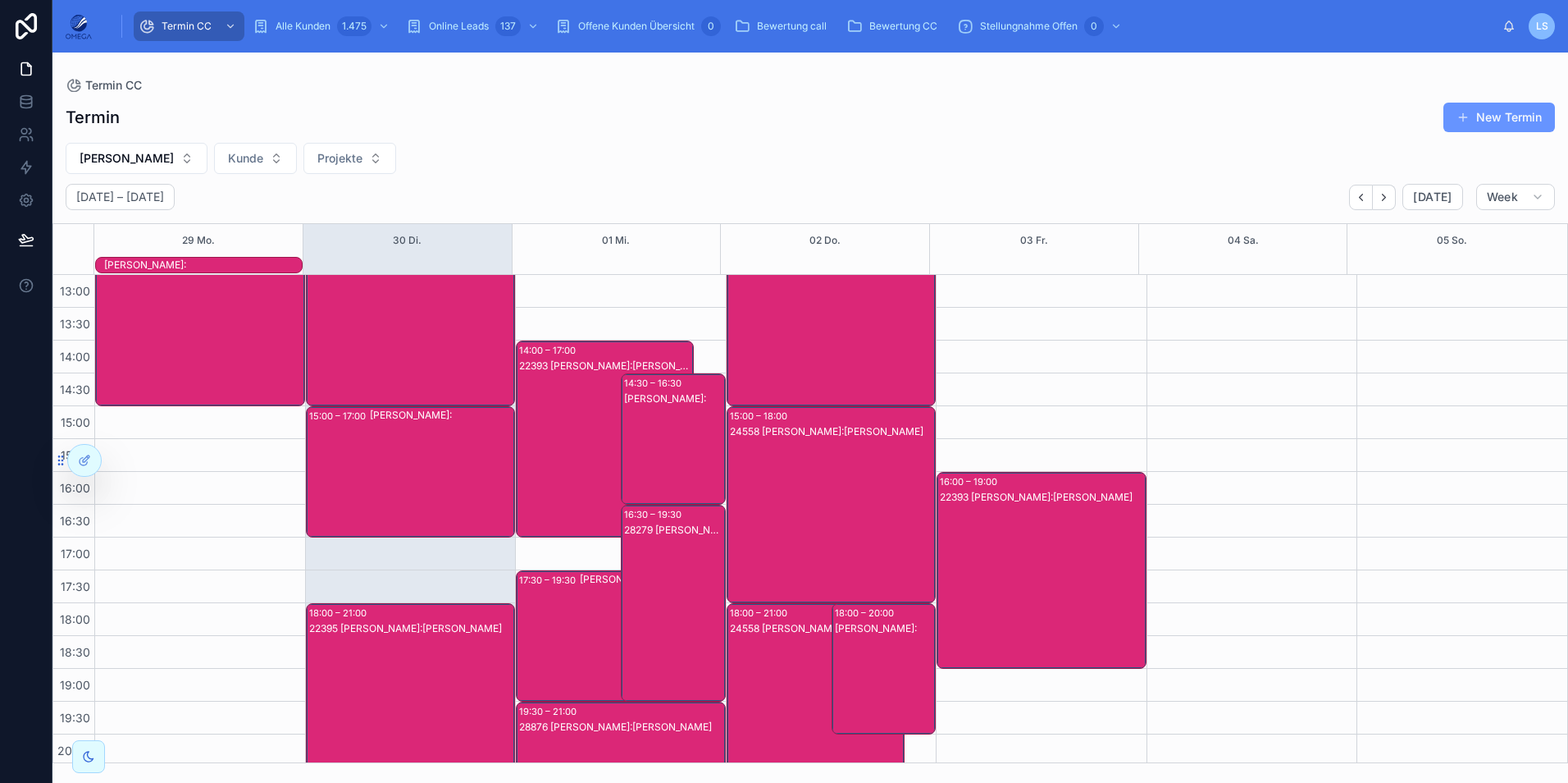
click at [642, 545] on div "28279 [PERSON_NAME]:[PERSON_NAME]" at bounding box center [674, 619] width 100 height 193
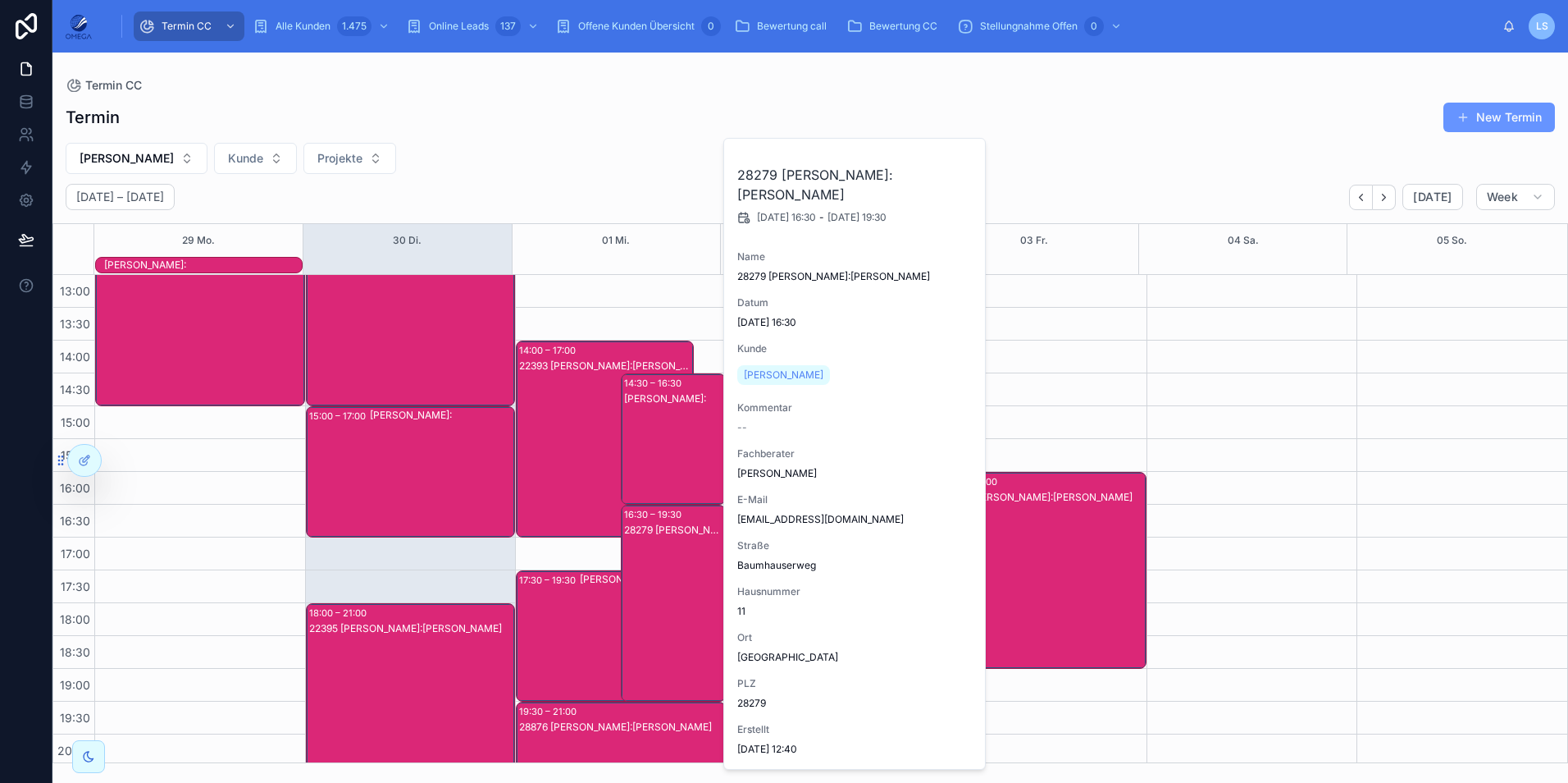
click at [643, 547] on div "28279 [PERSON_NAME]:[PERSON_NAME]" at bounding box center [674, 619] width 100 height 193
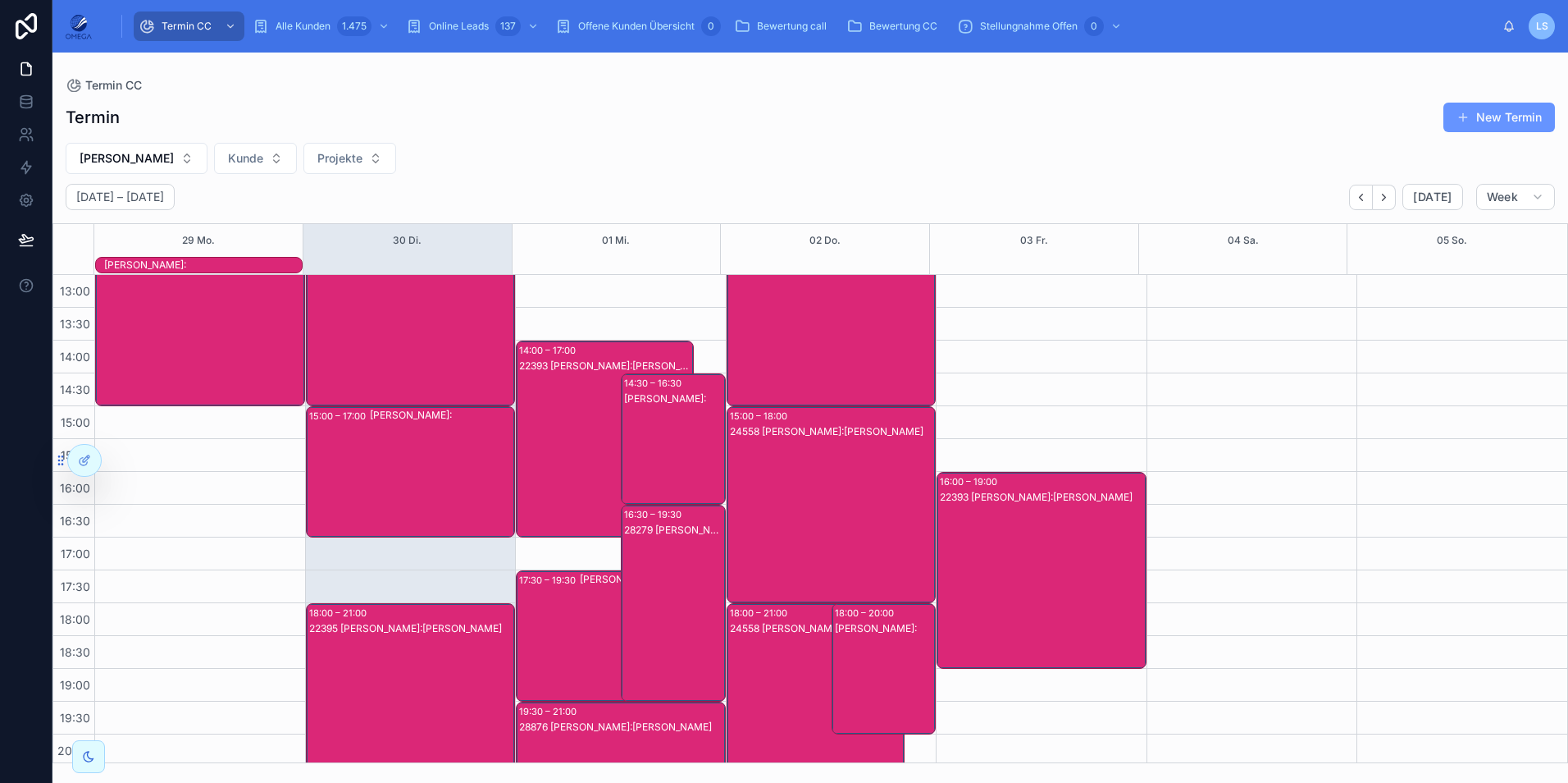
scroll to position [366, 0]
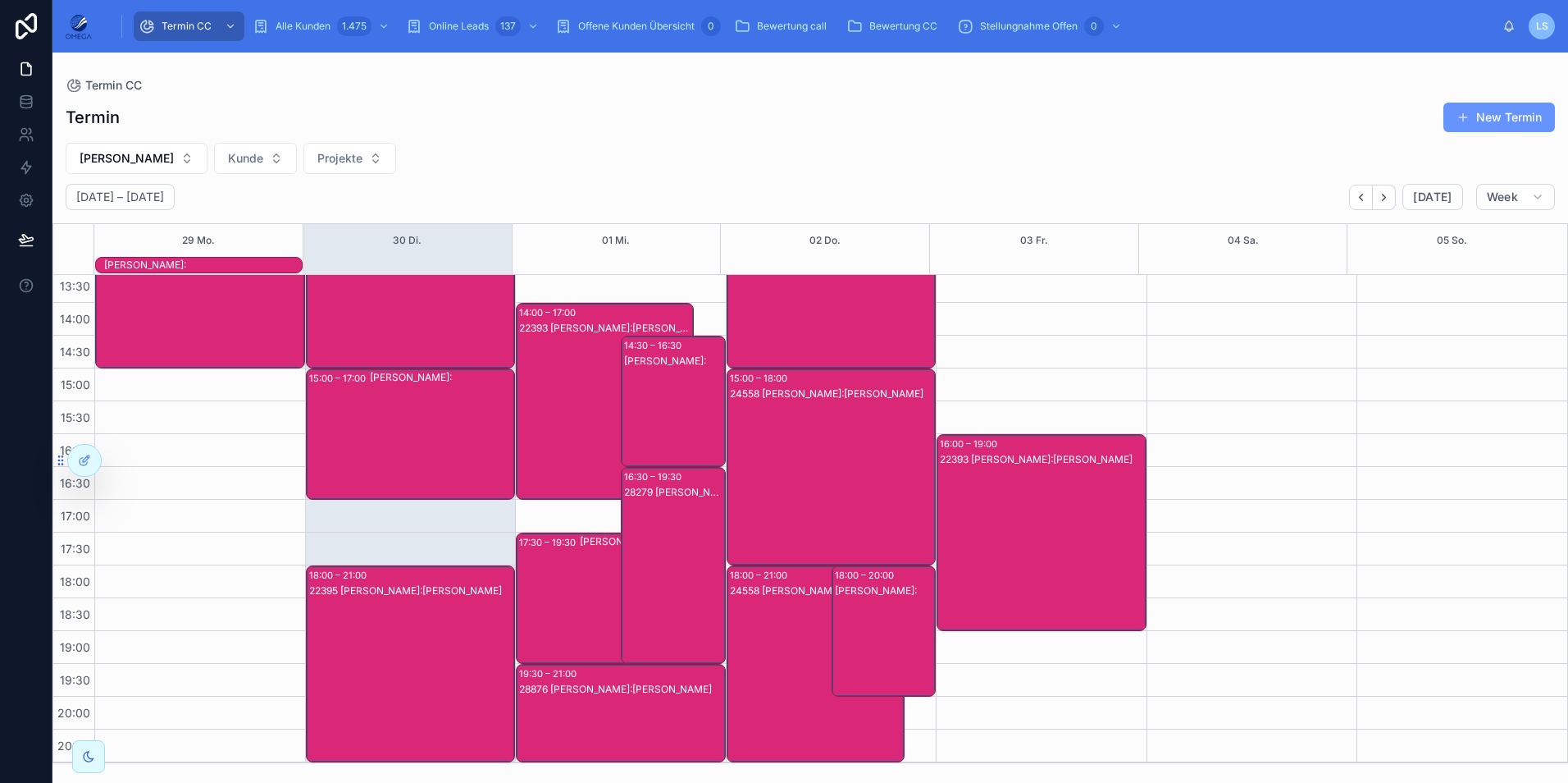
click at [625, 691] on div "28876 [PERSON_NAME]:[PERSON_NAME]" at bounding box center [622, 688] width 205 height 13
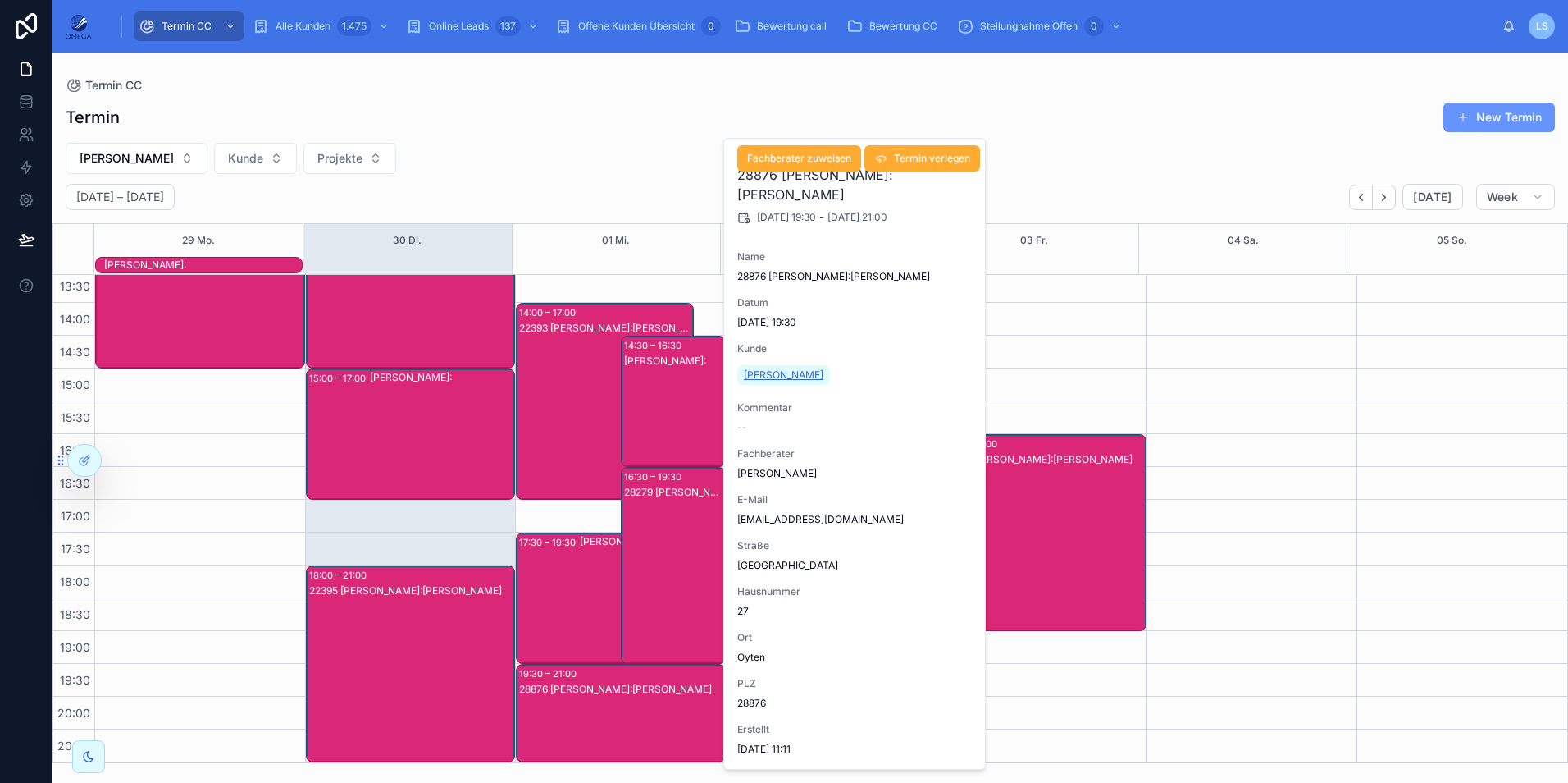
click at [785, 373] on span "[PERSON_NAME]" at bounding box center [783, 374] width 79 height 13
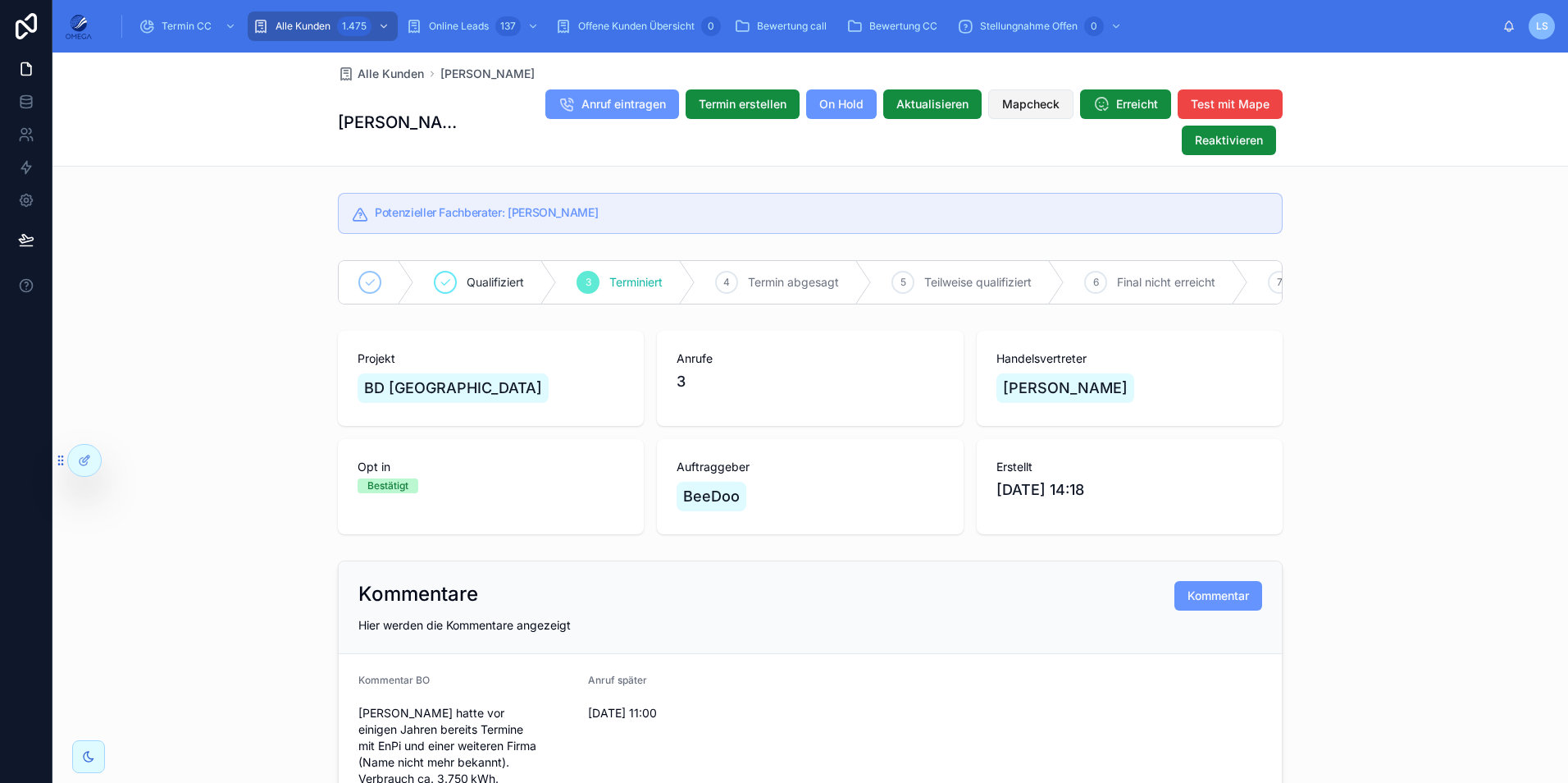
click at [1004, 100] on span "Mapcheck" at bounding box center [1031, 104] width 57 height 16
click at [187, 17] on div "Termin CC" at bounding box center [189, 26] width 101 height 26
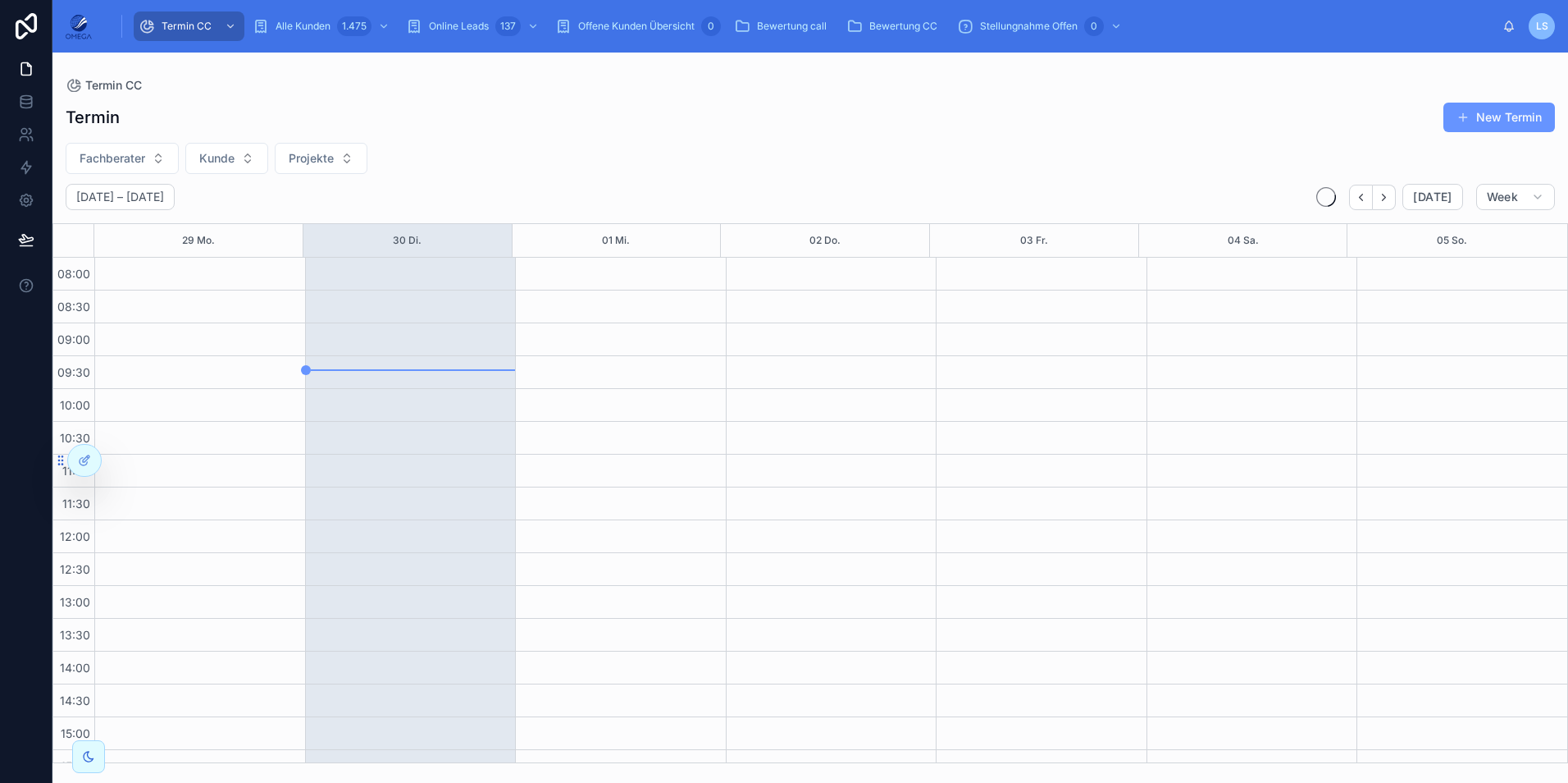
scroll to position [348, 0]
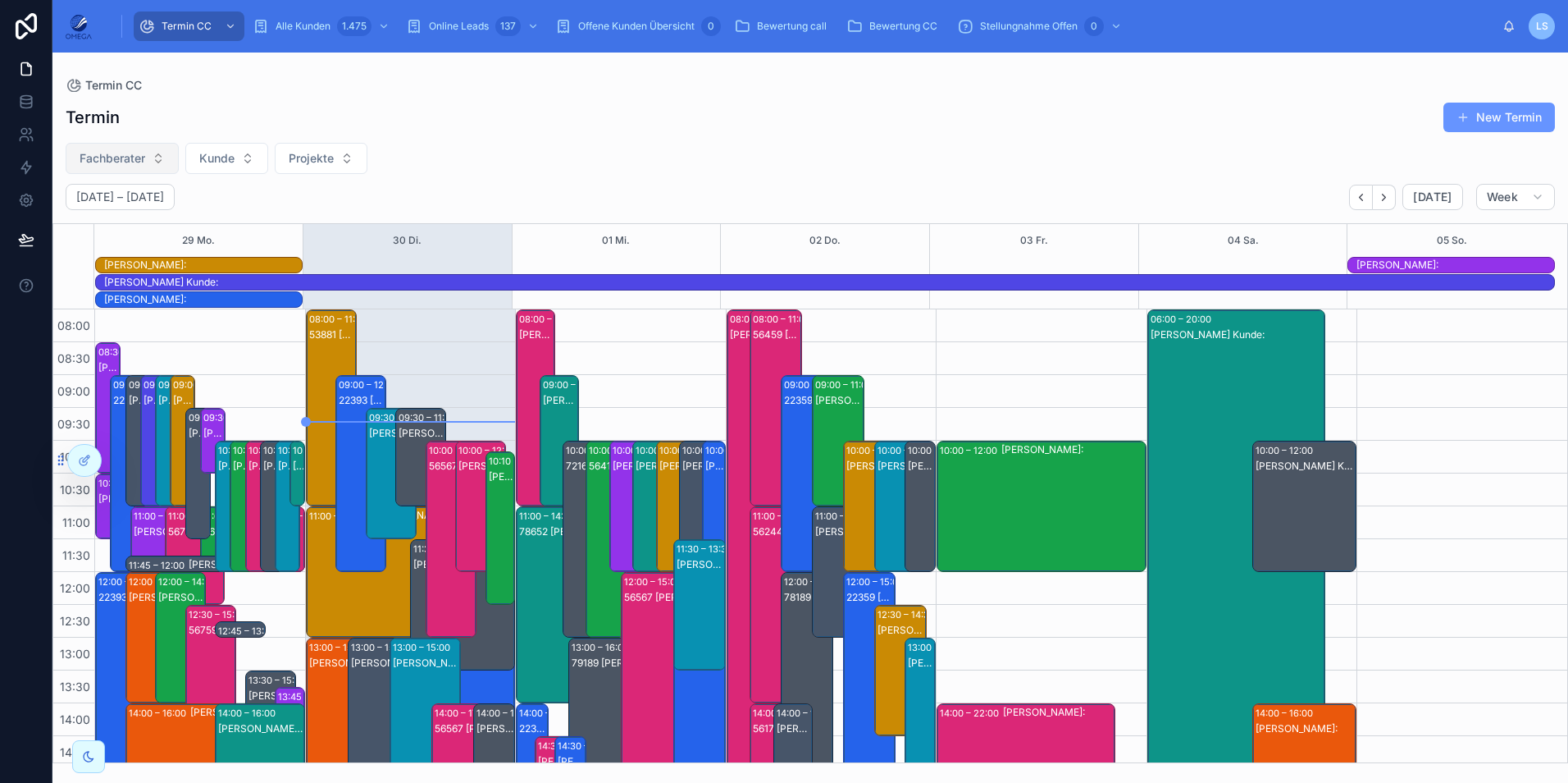
click at [122, 158] on span "Fachberater" at bounding box center [112, 158] width 66 height 16
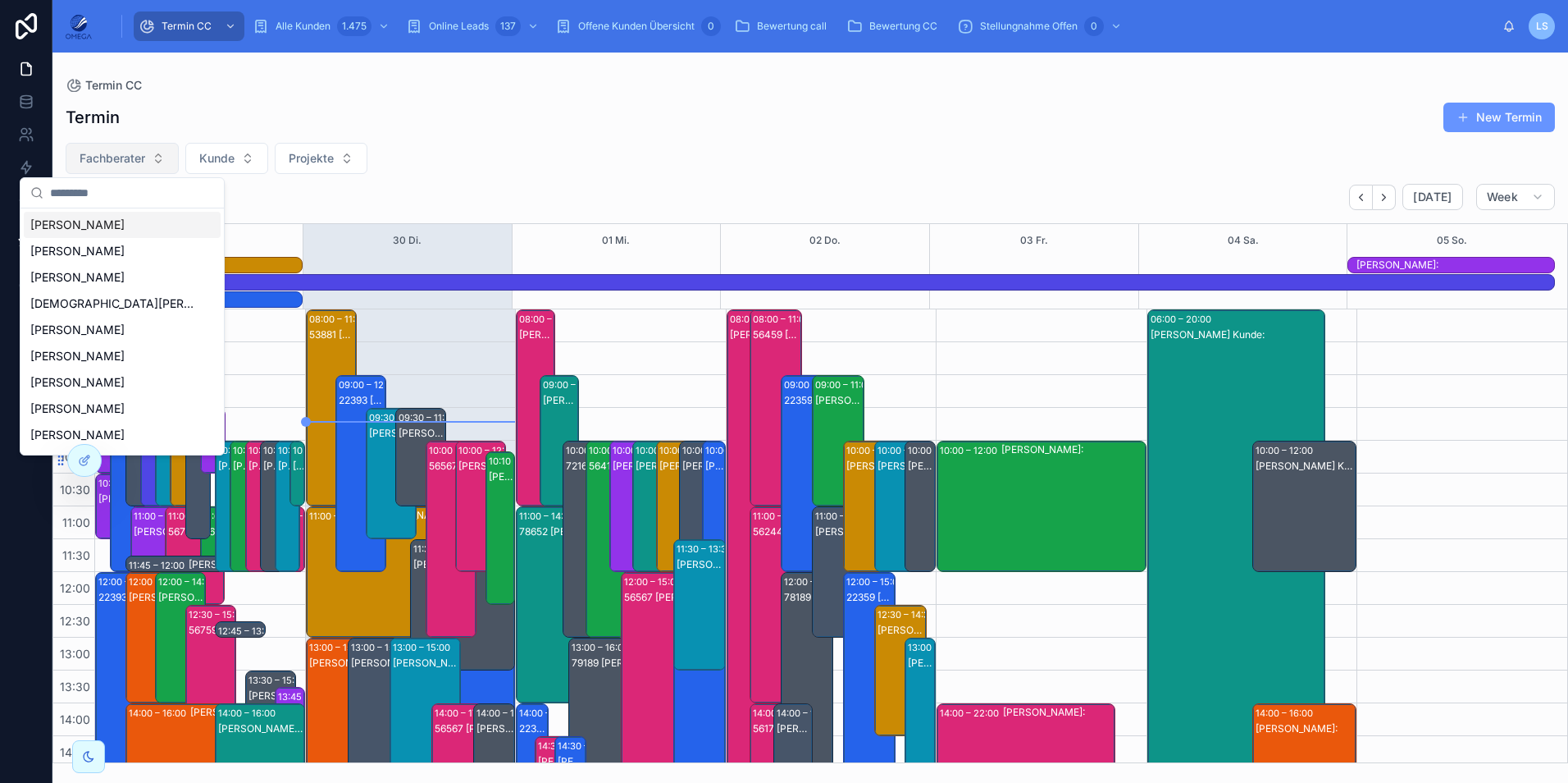
scroll to position [400, 0]
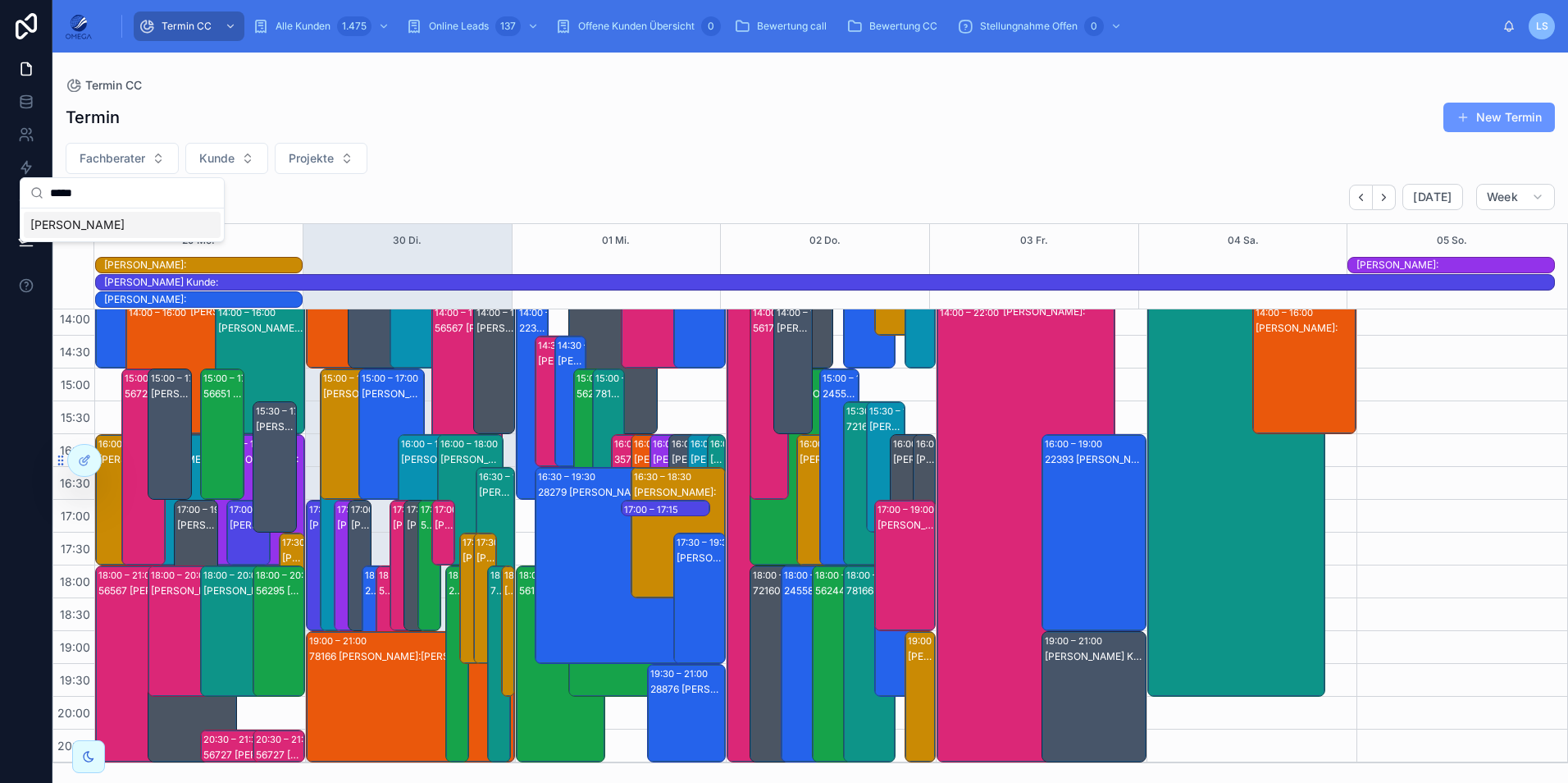
type input "*****"
click at [135, 222] on div "[PERSON_NAME]" at bounding box center [122, 224] width 197 height 26
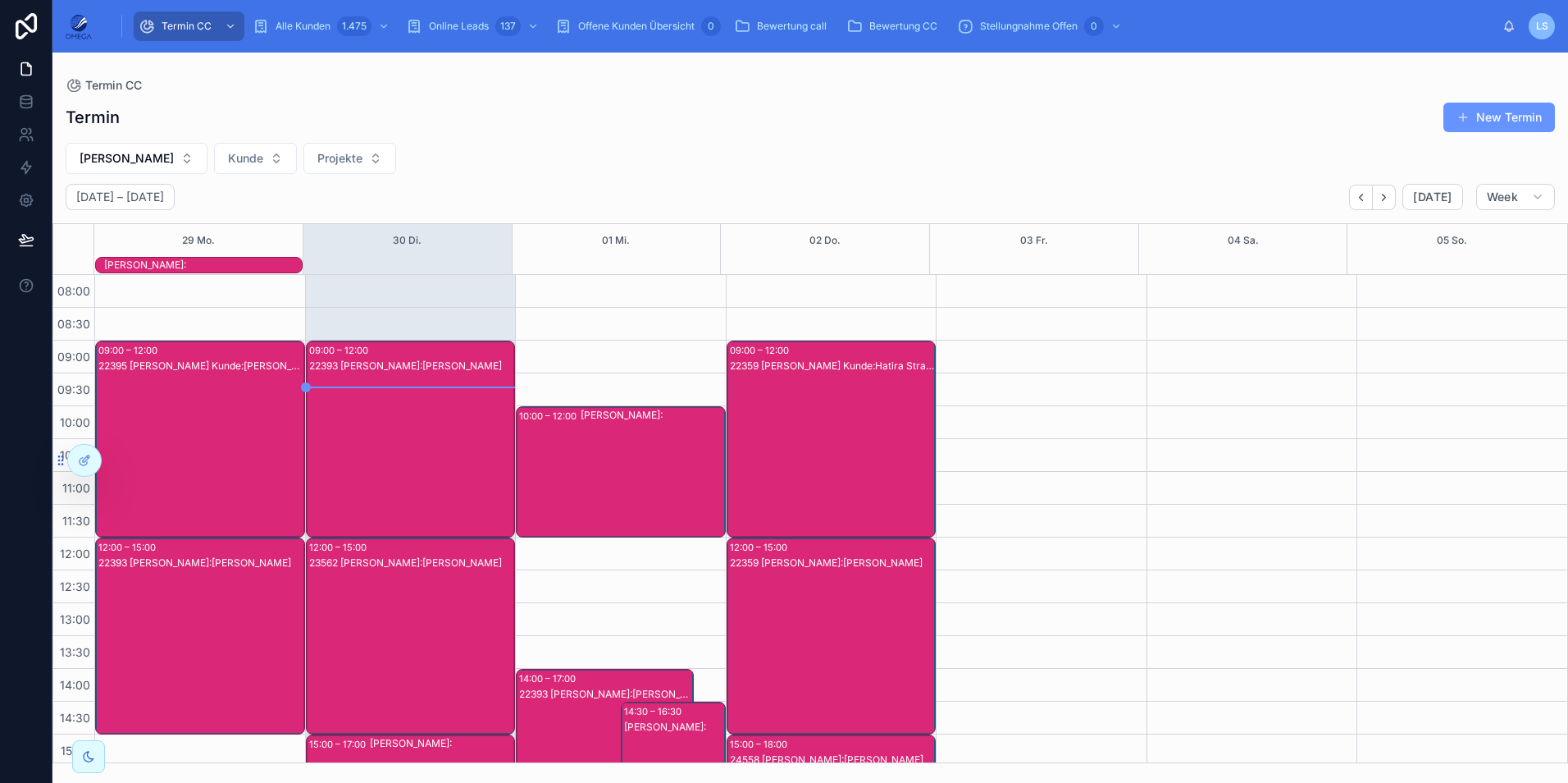
click at [236, 268] on div "[PERSON_NAME]:" at bounding box center [203, 264] width 198 height 13
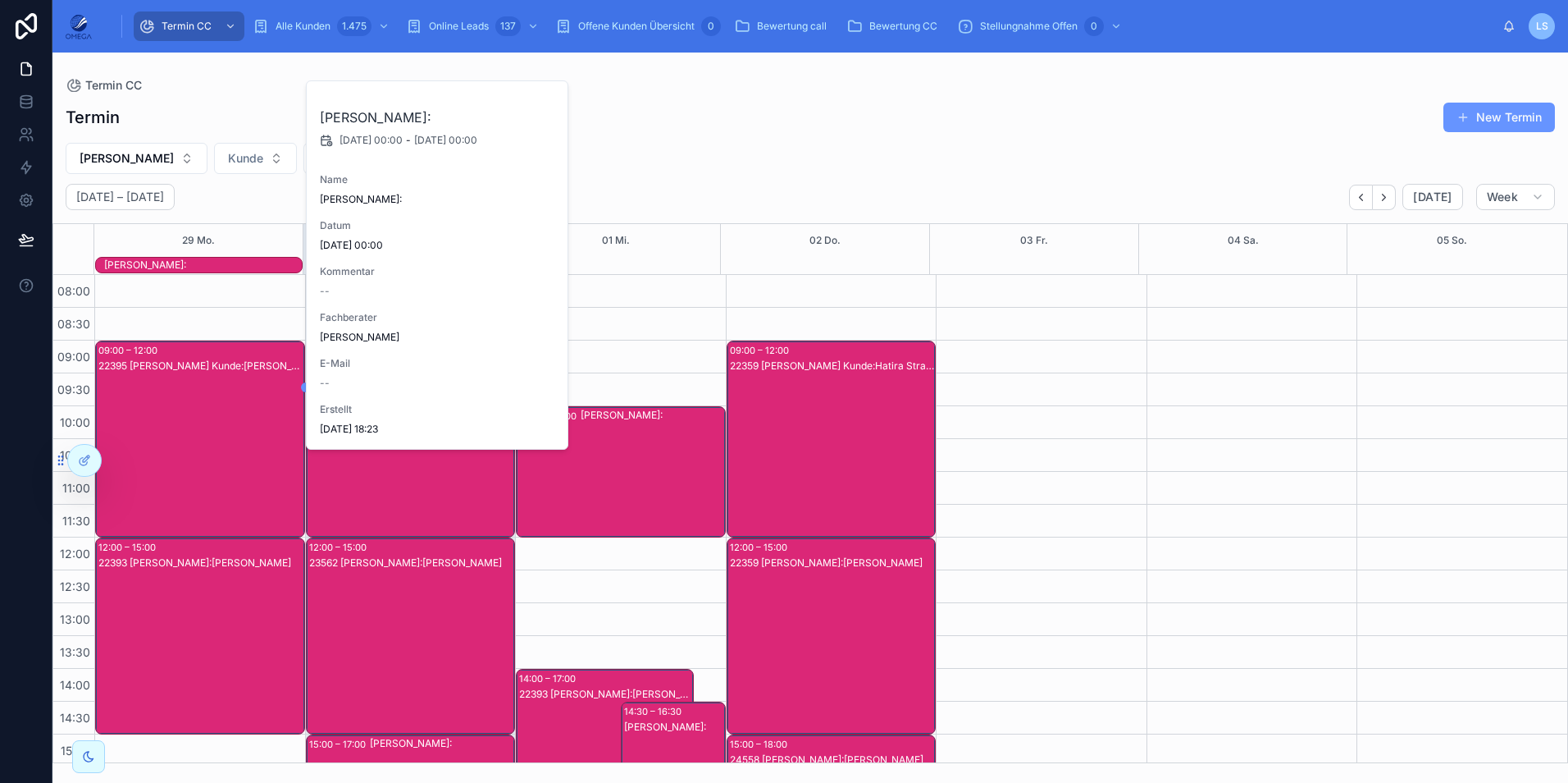
click at [235, 266] on div "[PERSON_NAME]:" at bounding box center [203, 264] width 198 height 13
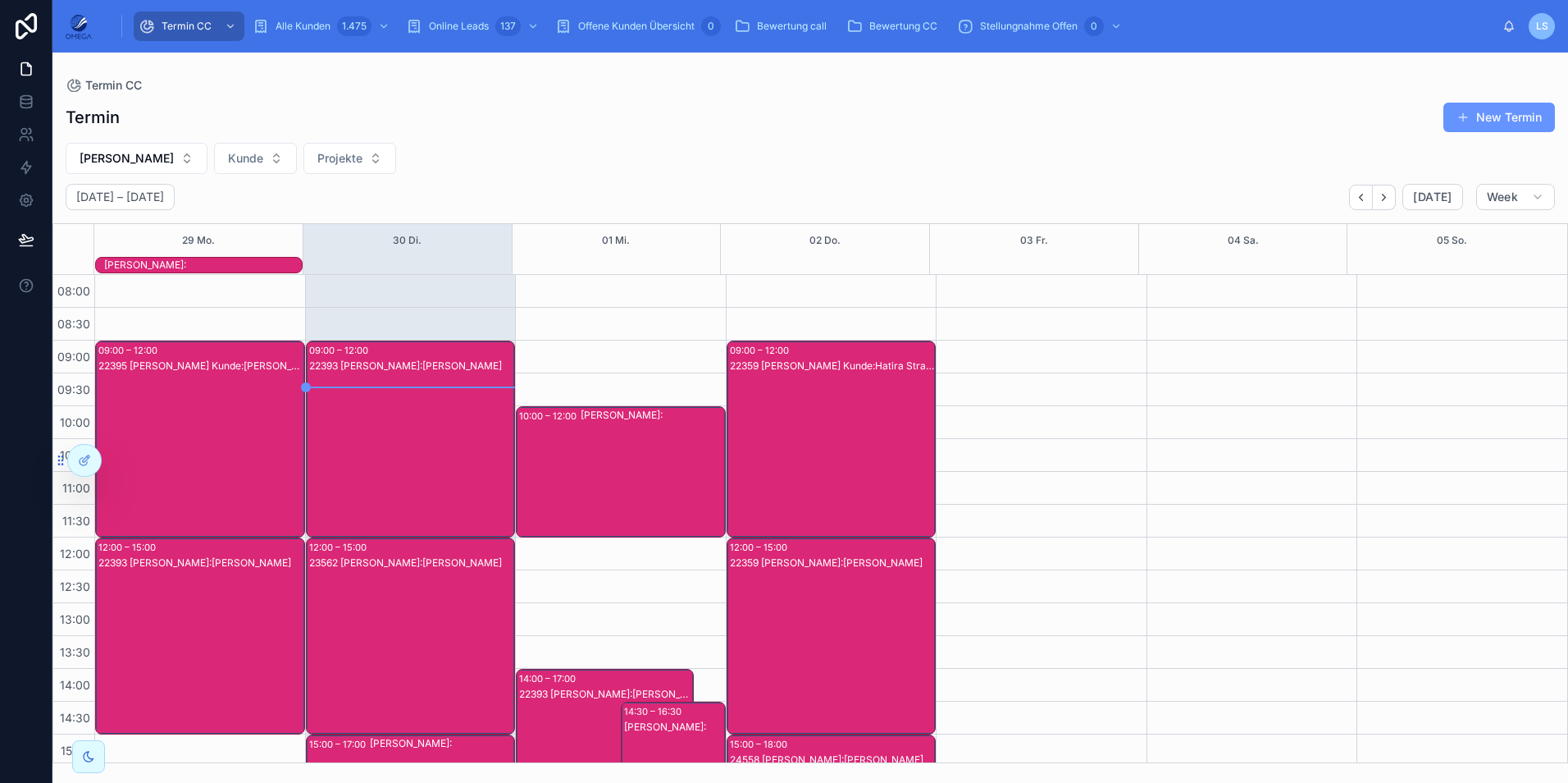
click at [220, 422] on div "22395 [PERSON_NAME] Kunde:[PERSON_NAME]" at bounding box center [201, 455] width 205 height 193
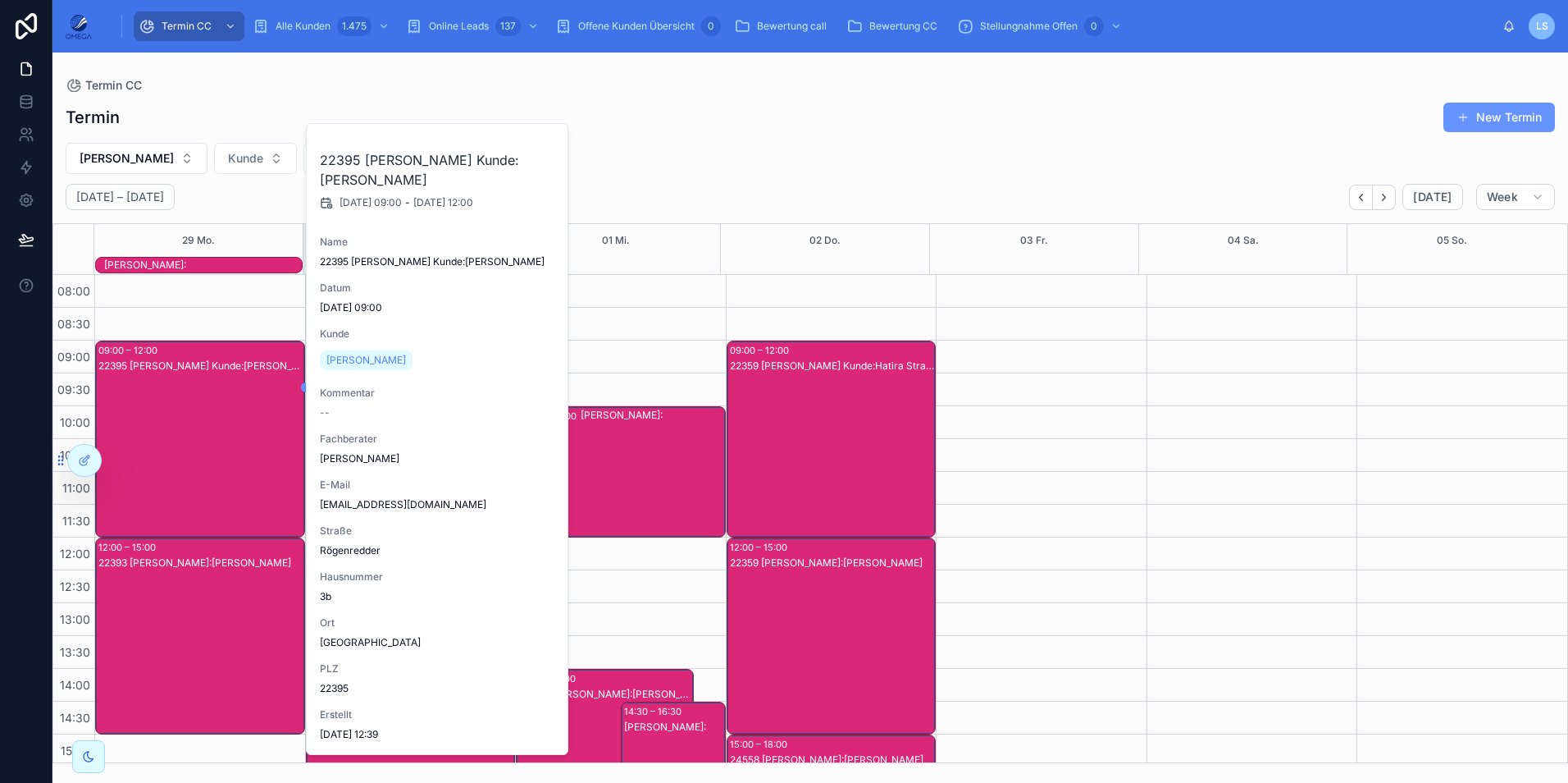
click at [219, 434] on div "22395 [PERSON_NAME] Kunde:[PERSON_NAME]" at bounding box center [201, 455] width 205 height 193
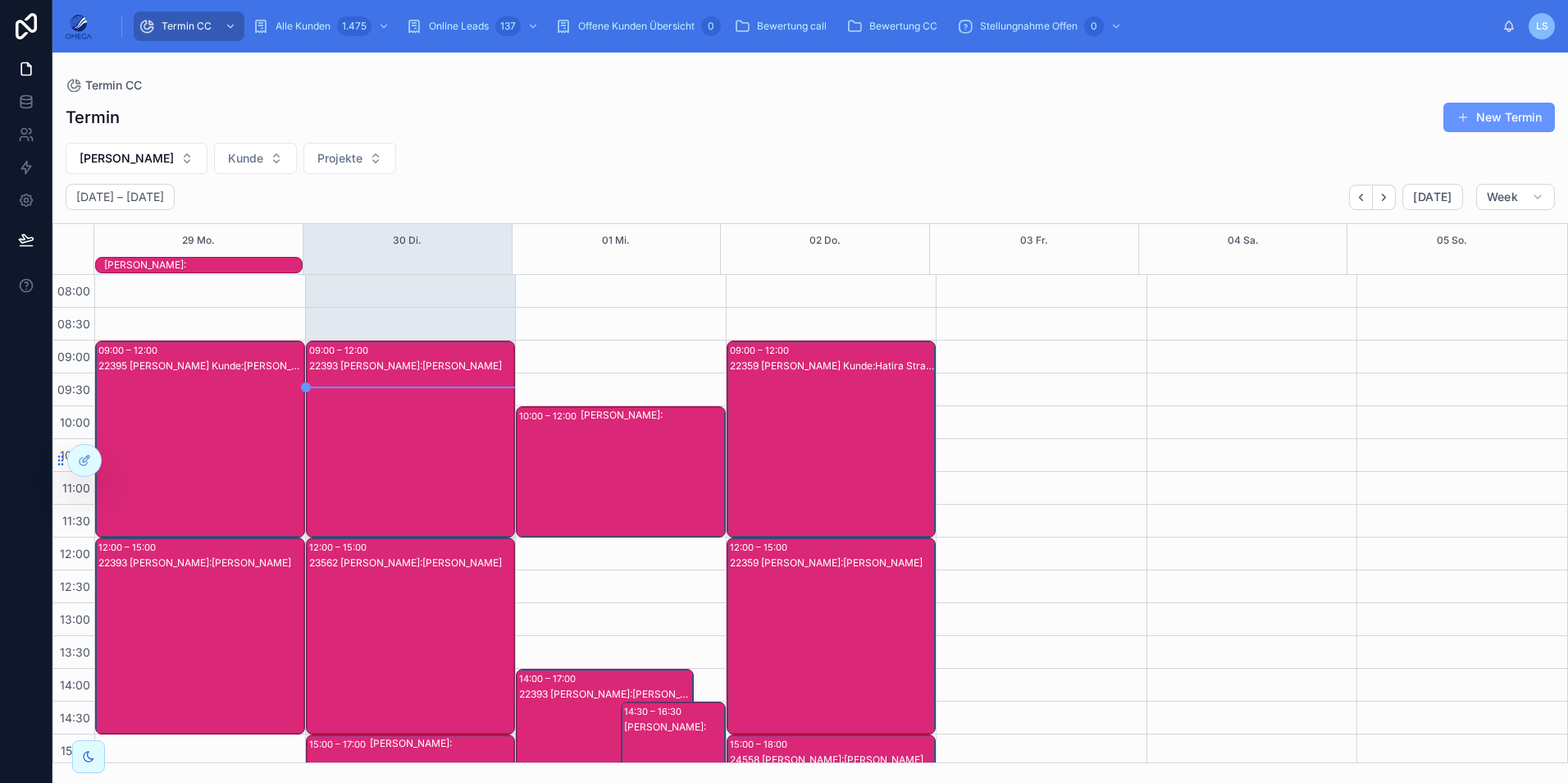
click at [210, 607] on div "22393 [PERSON_NAME]:[PERSON_NAME]" at bounding box center [201, 652] width 205 height 193
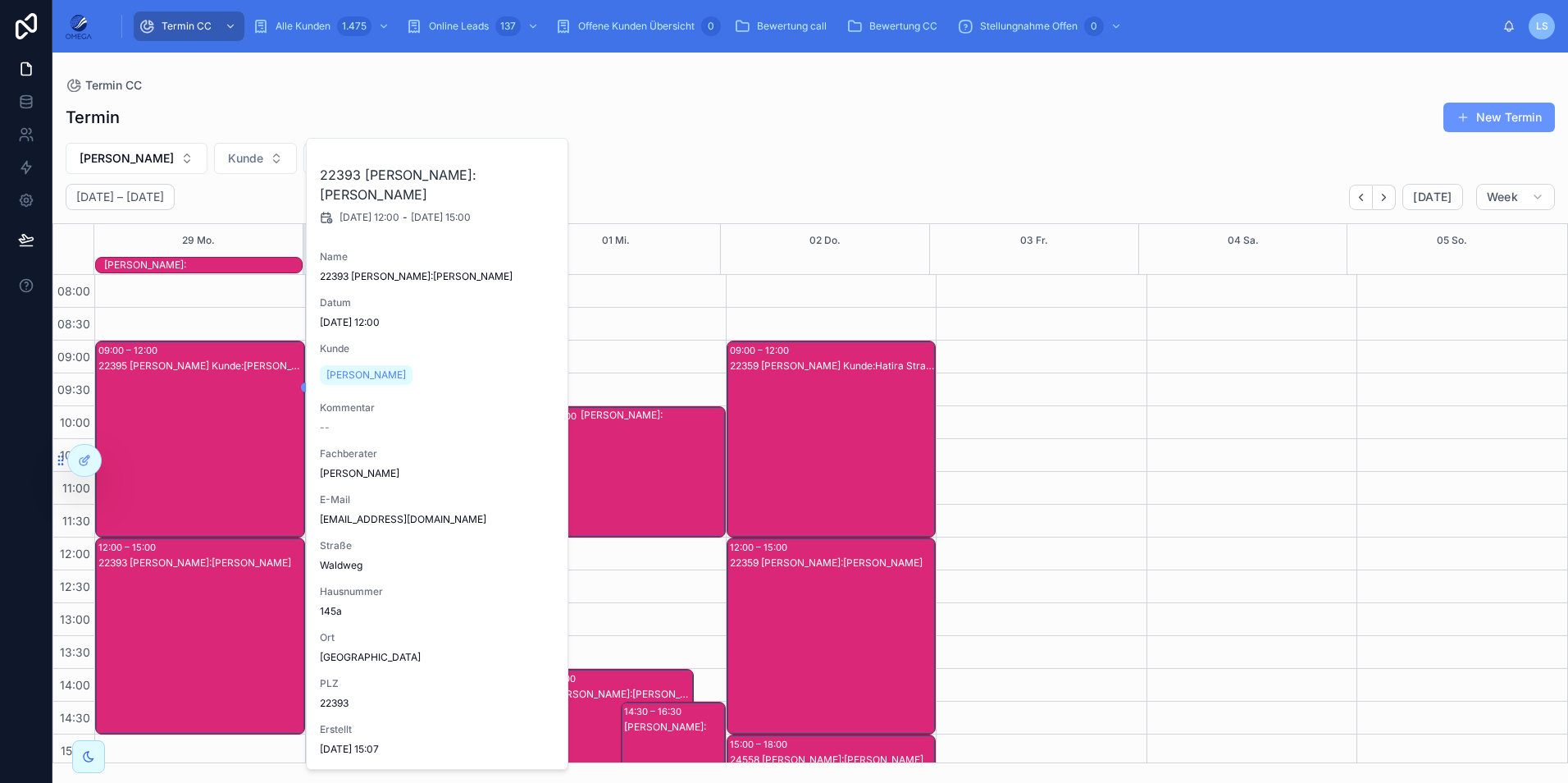
click at [210, 607] on div "22393 [PERSON_NAME]:[PERSON_NAME]" at bounding box center [201, 652] width 205 height 193
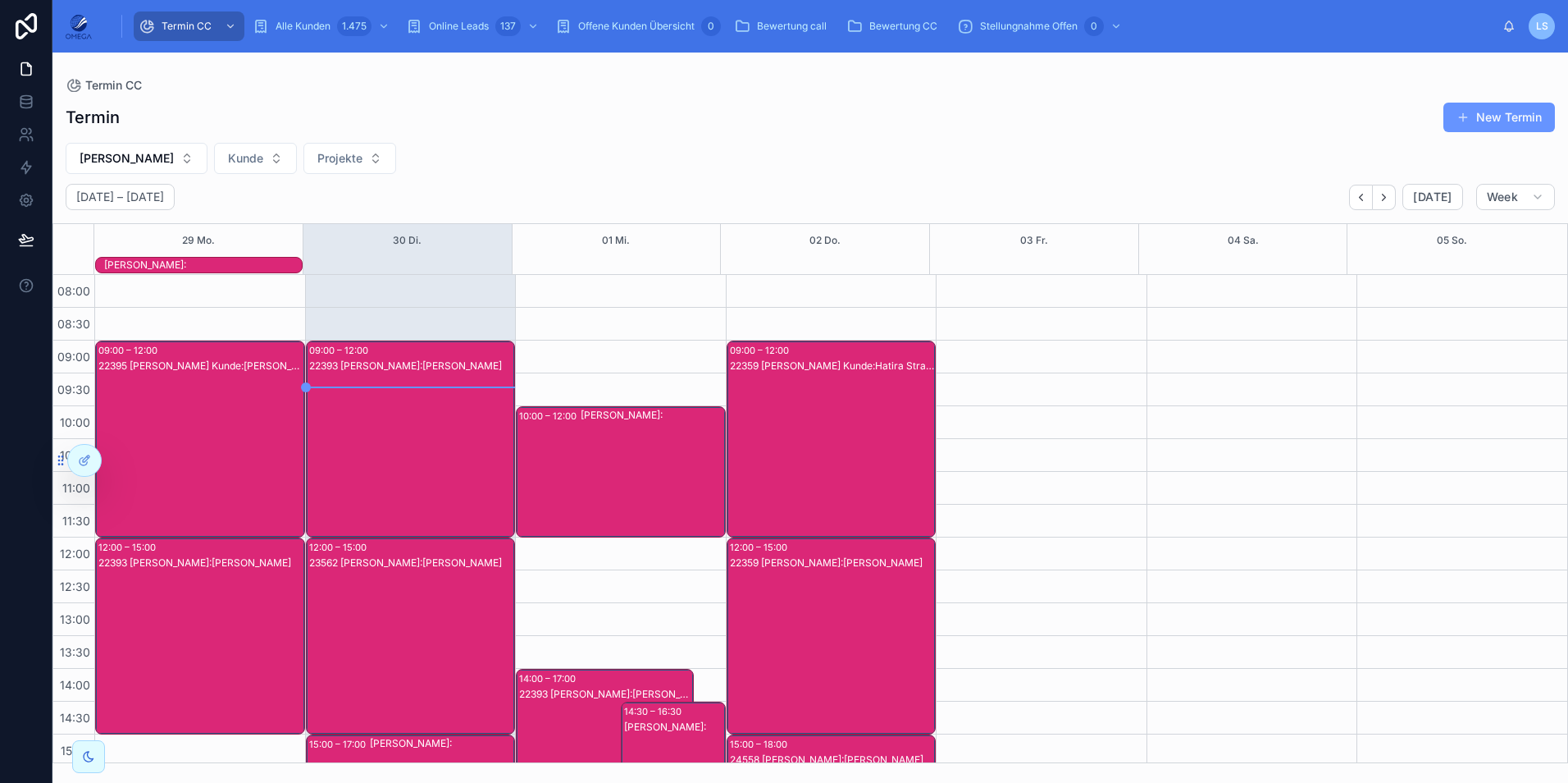
click at [210, 607] on div "22393 [PERSON_NAME]:[PERSON_NAME]" at bounding box center [201, 652] width 205 height 193
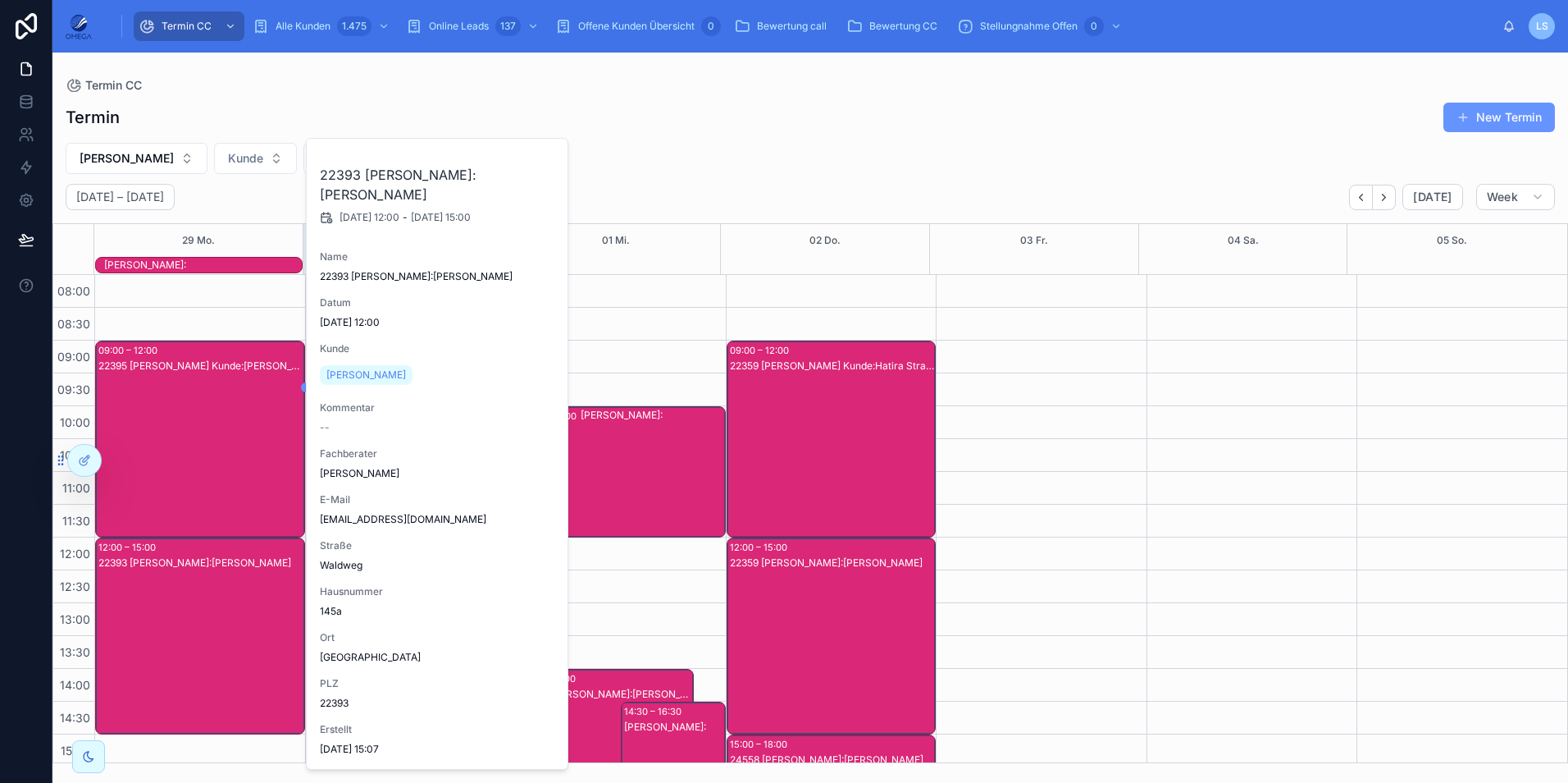
click at [210, 607] on div "22393 [PERSON_NAME]:[PERSON_NAME]" at bounding box center [201, 652] width 205 height 193
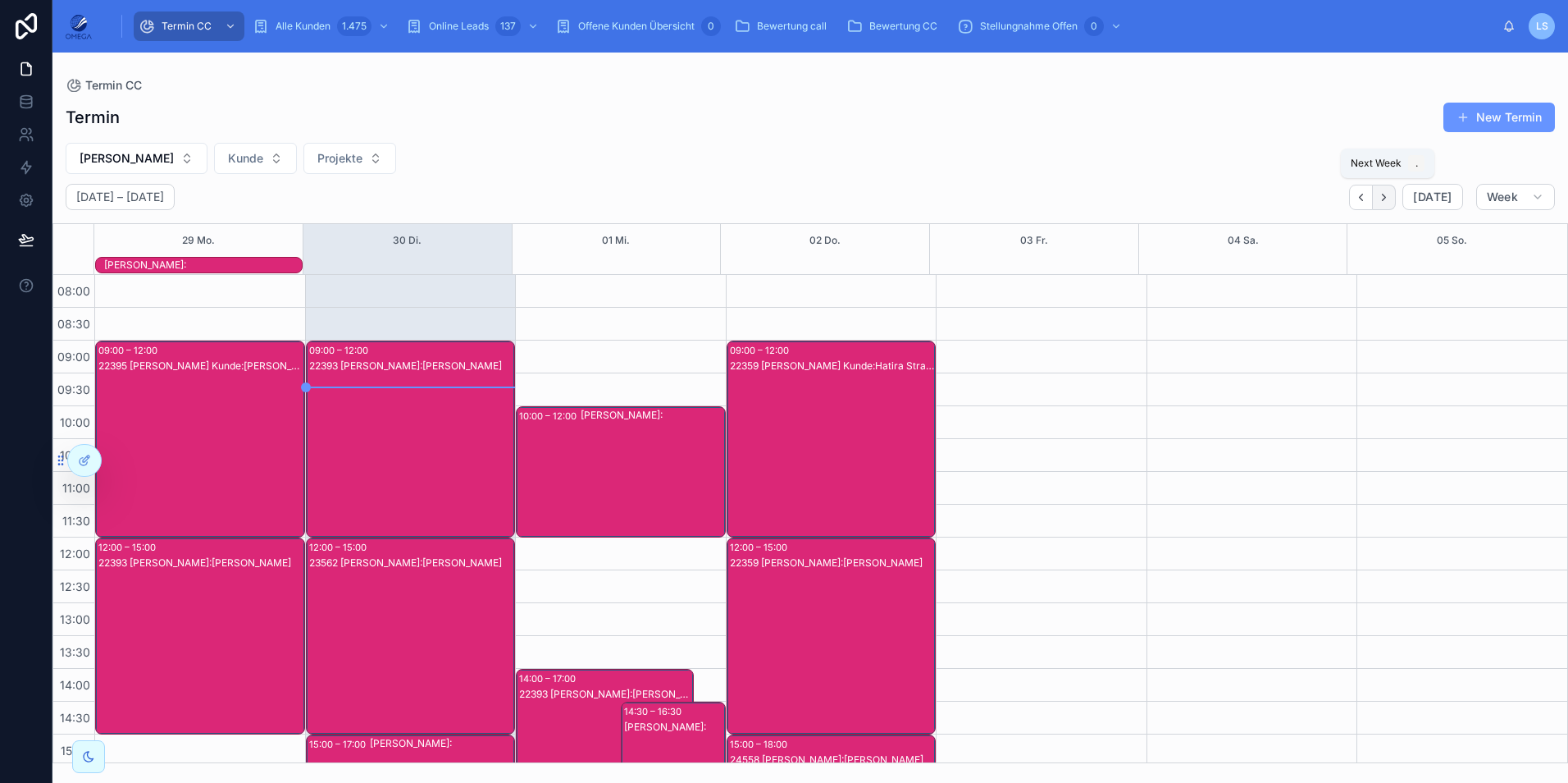
click at [1379, 196] on button "Next" at bounding box center [1384, 198] width 23 height 26
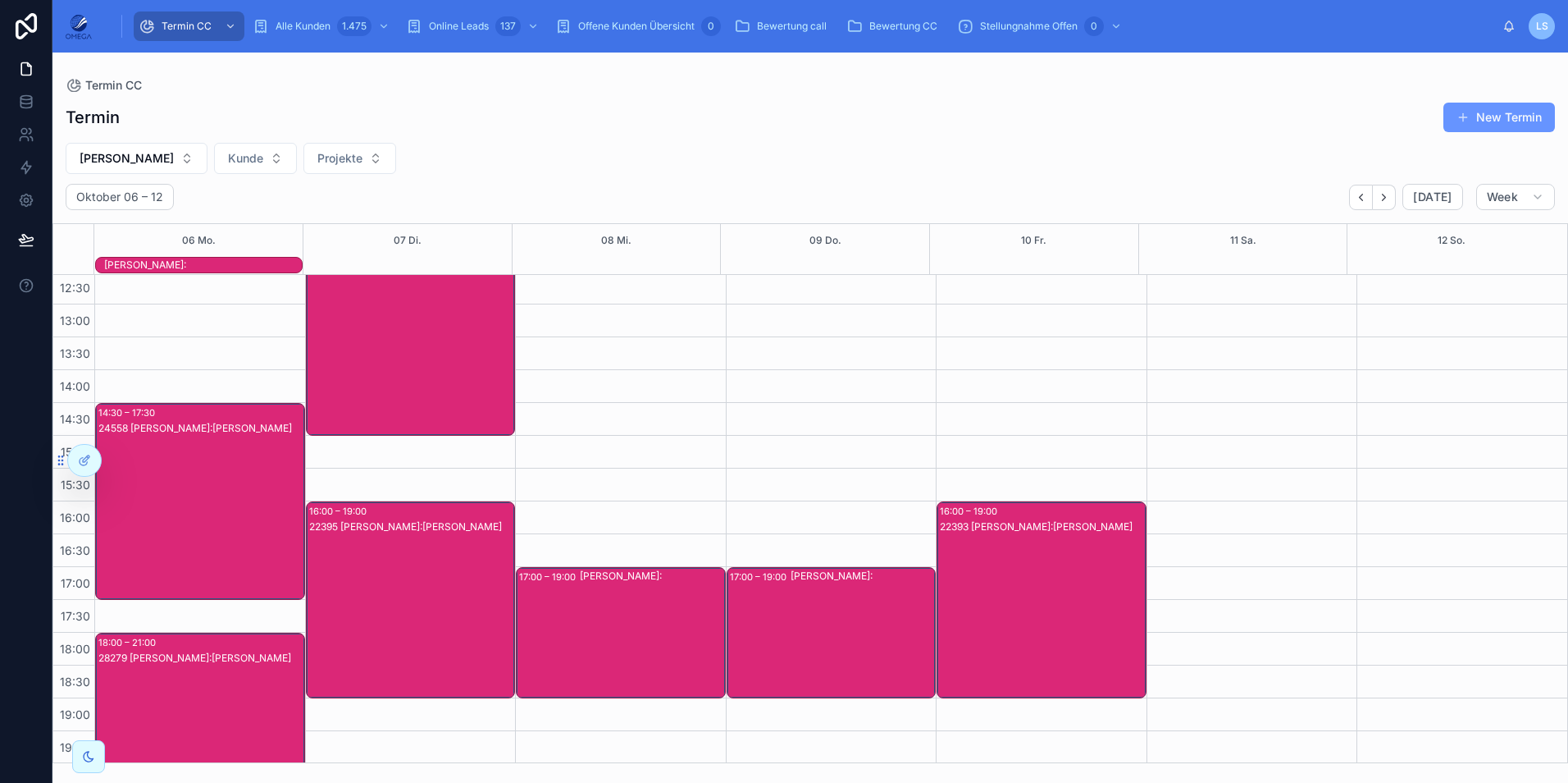
scroll to position [366, 0]
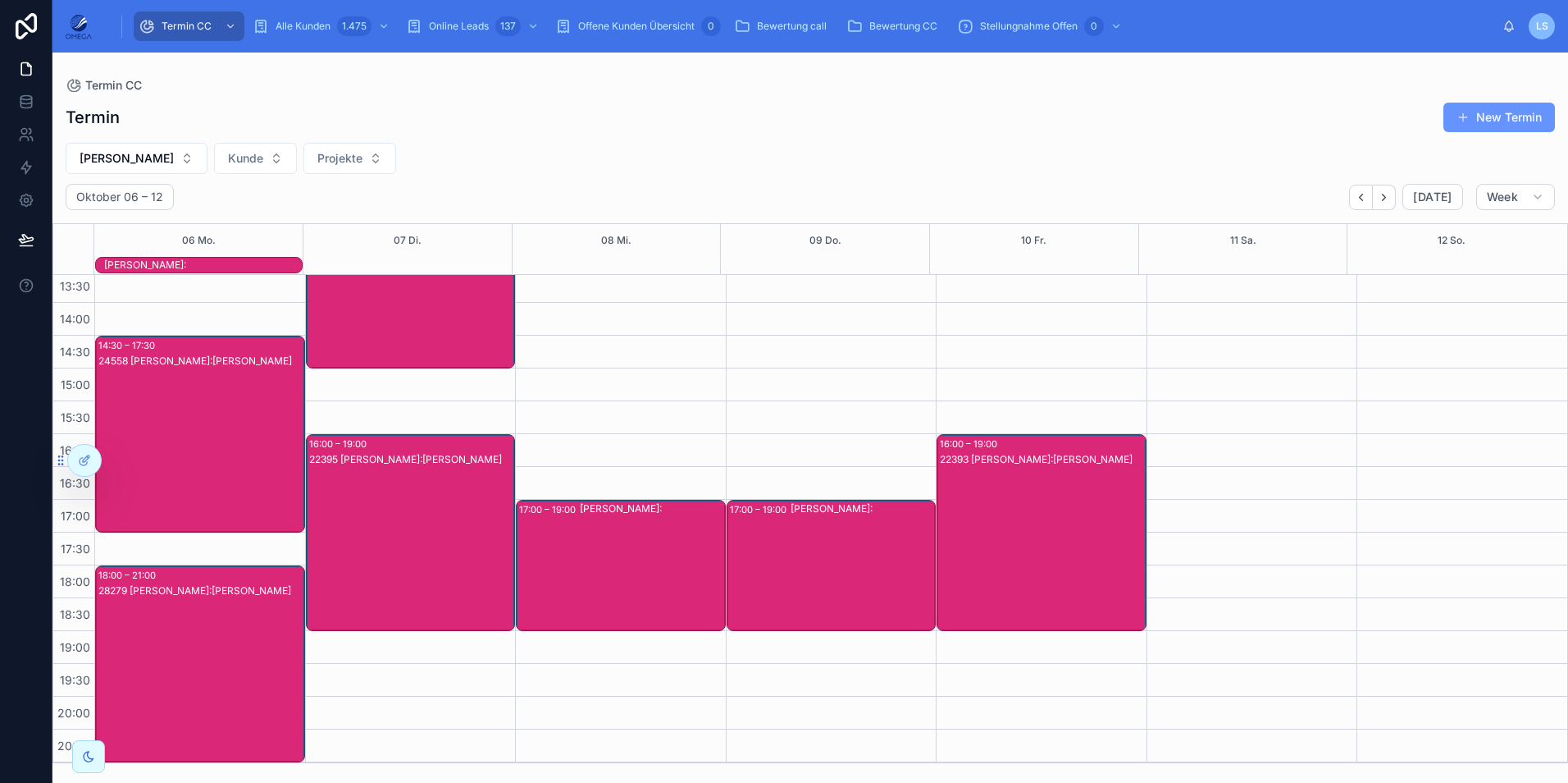
click at [409, 548] on div "22395 [PERSON_NAME]:[PERSON_NAME]" at bounding box center [411, 549] width 205 height 193
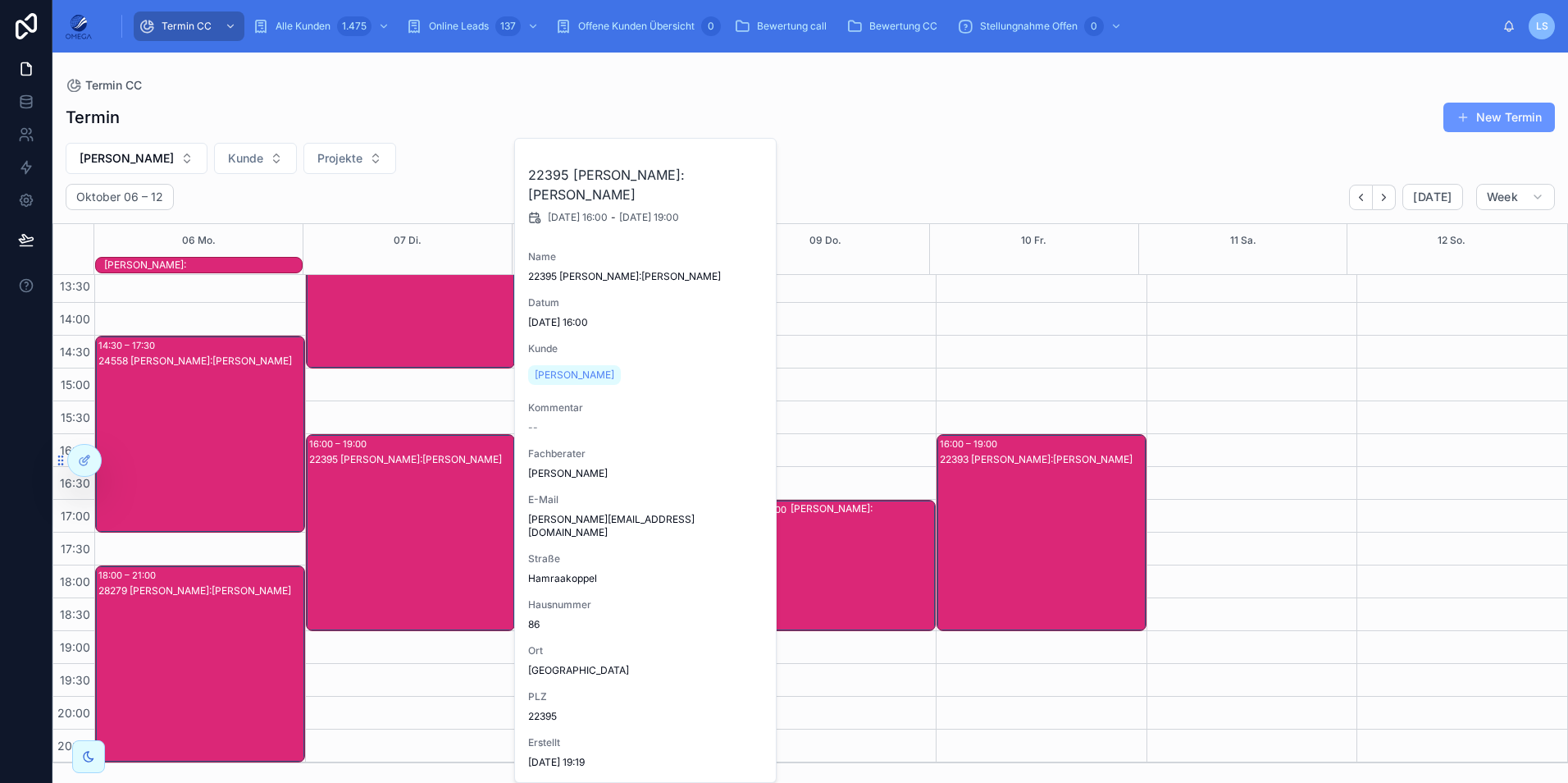
click at [407, 544] on div "22395 [PERSON_NAME]:[PERSON_NAME]" at bounding box center [411, 549] width 205 height 193
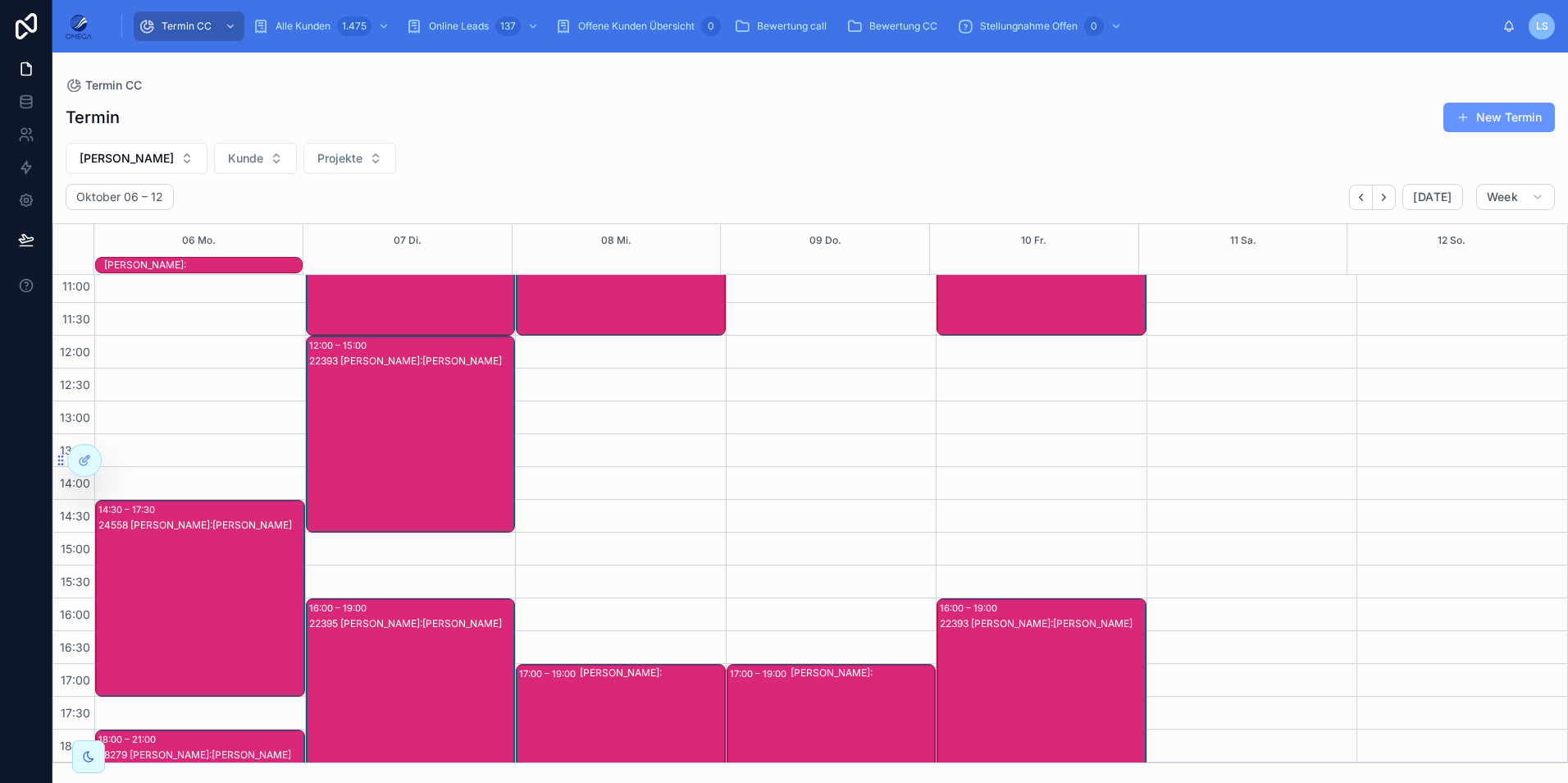
click at [432, 413] on div "22393 [PERSON_NAME]:[PERSON_NAME]" at bounding box center [411, 450] width 205 height 193
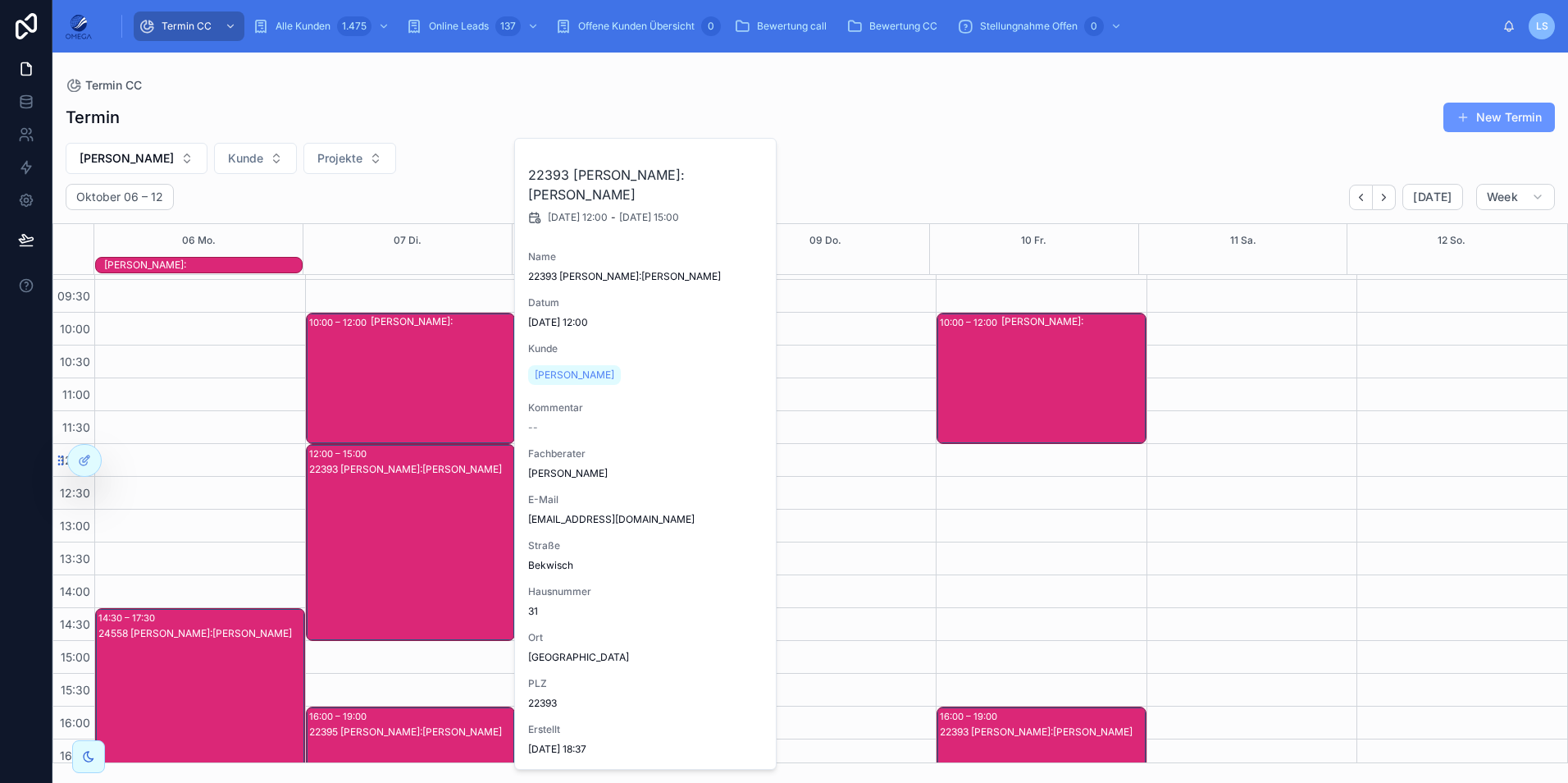
scroll to position [37, 0]
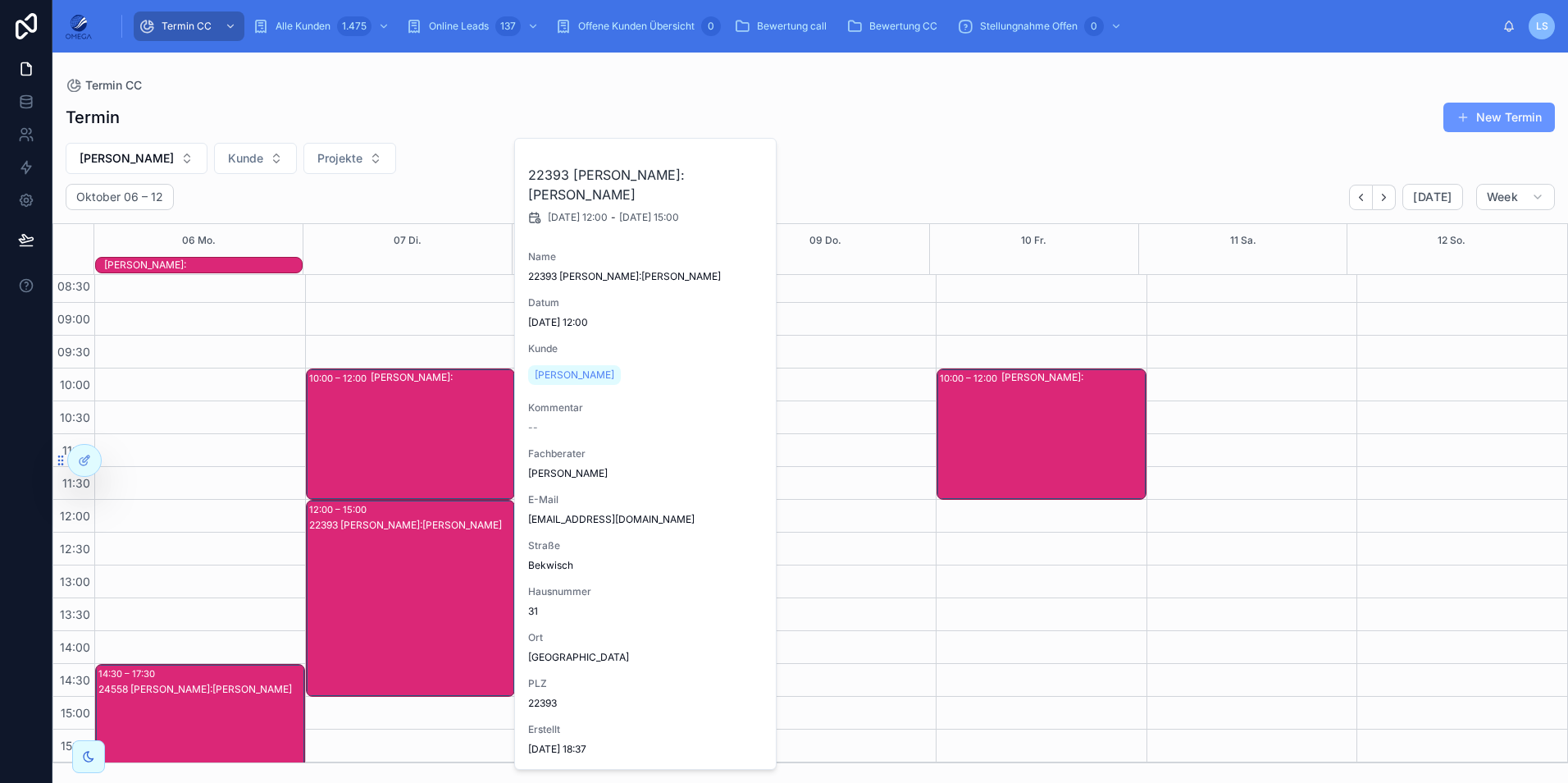
drag, startPoint x: 431, startPoint y: 423, endPoint x: 505, endPoint y: 436, distance: 75.1
click at [431, 423] on div "[PERSON_NAME]:" at bounding box center [442, 434] width 144 height 128
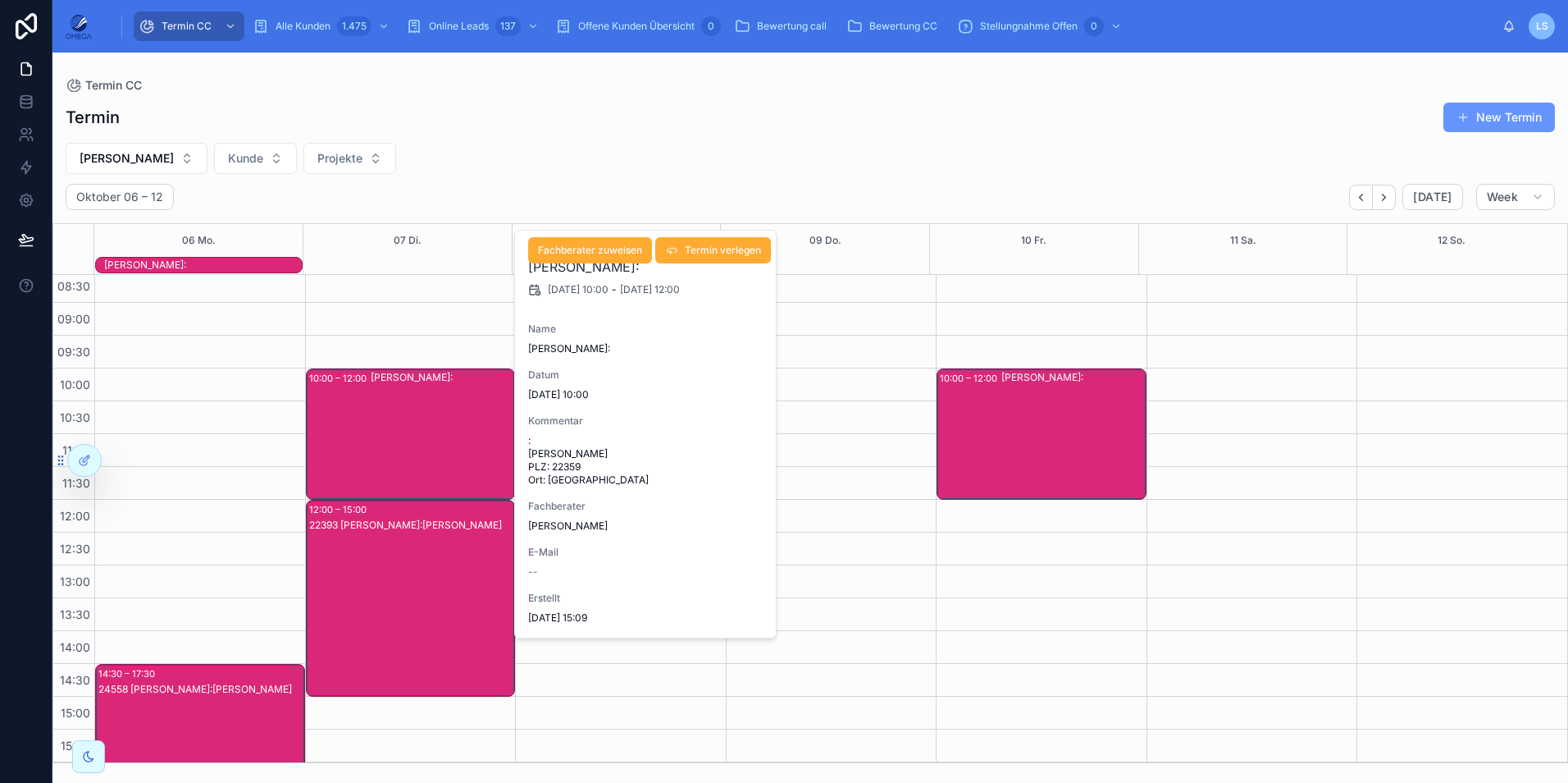
click at [629, 439] on span ": [PERSON_NAME] PLZ: 22359 Ort: [GEOGRAPHIC_DATA]" at bounding box center [646, 460] width 236 height 53
click at [1025, 446] on div "[PERSON_NAME]:" at bounding box center [1073, 434] width 144 height 128
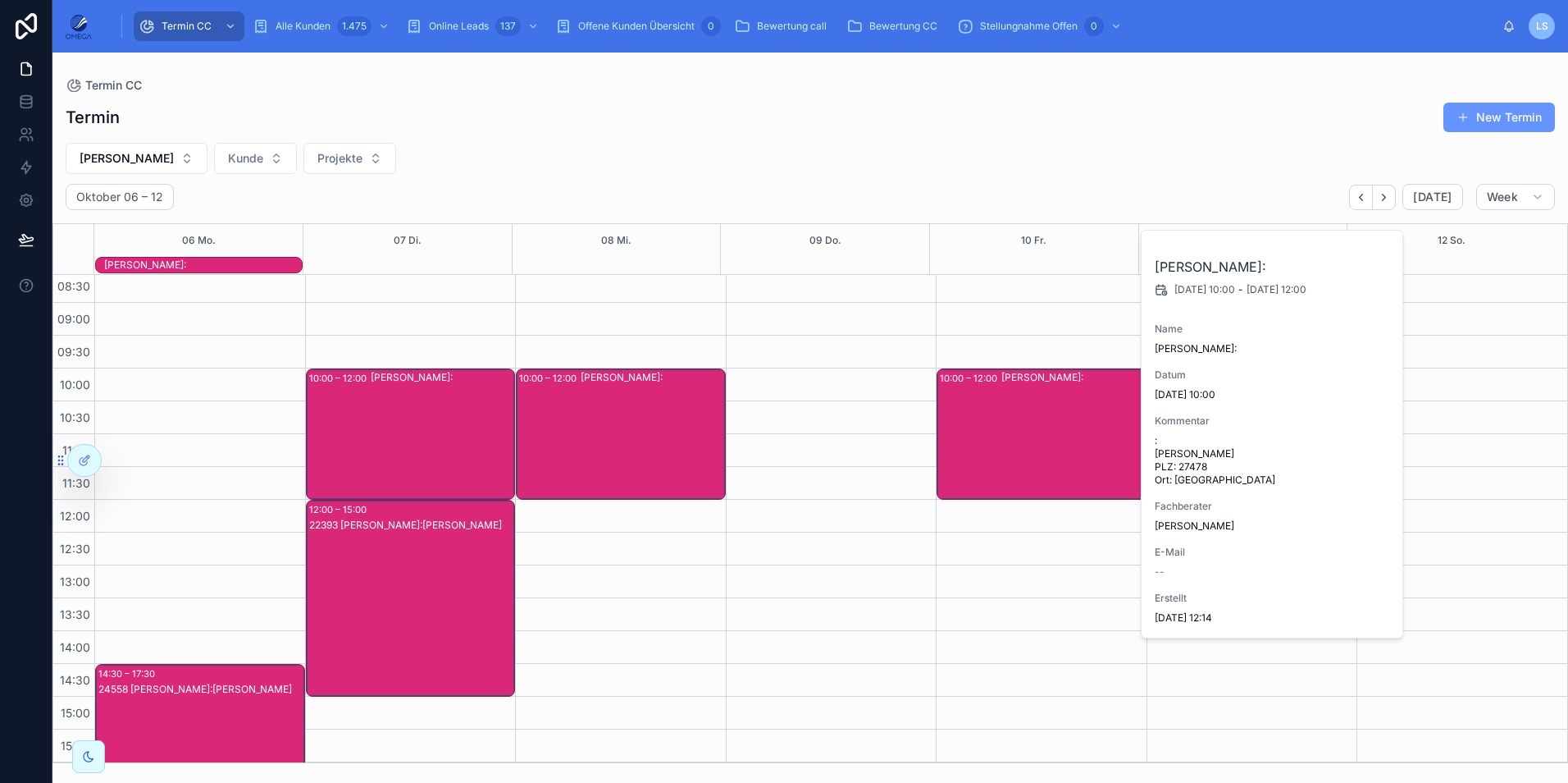
click at [1019, 454] on div "[PERSON_NAME]:" at bounding box center [1073, 434] width 144 height 128
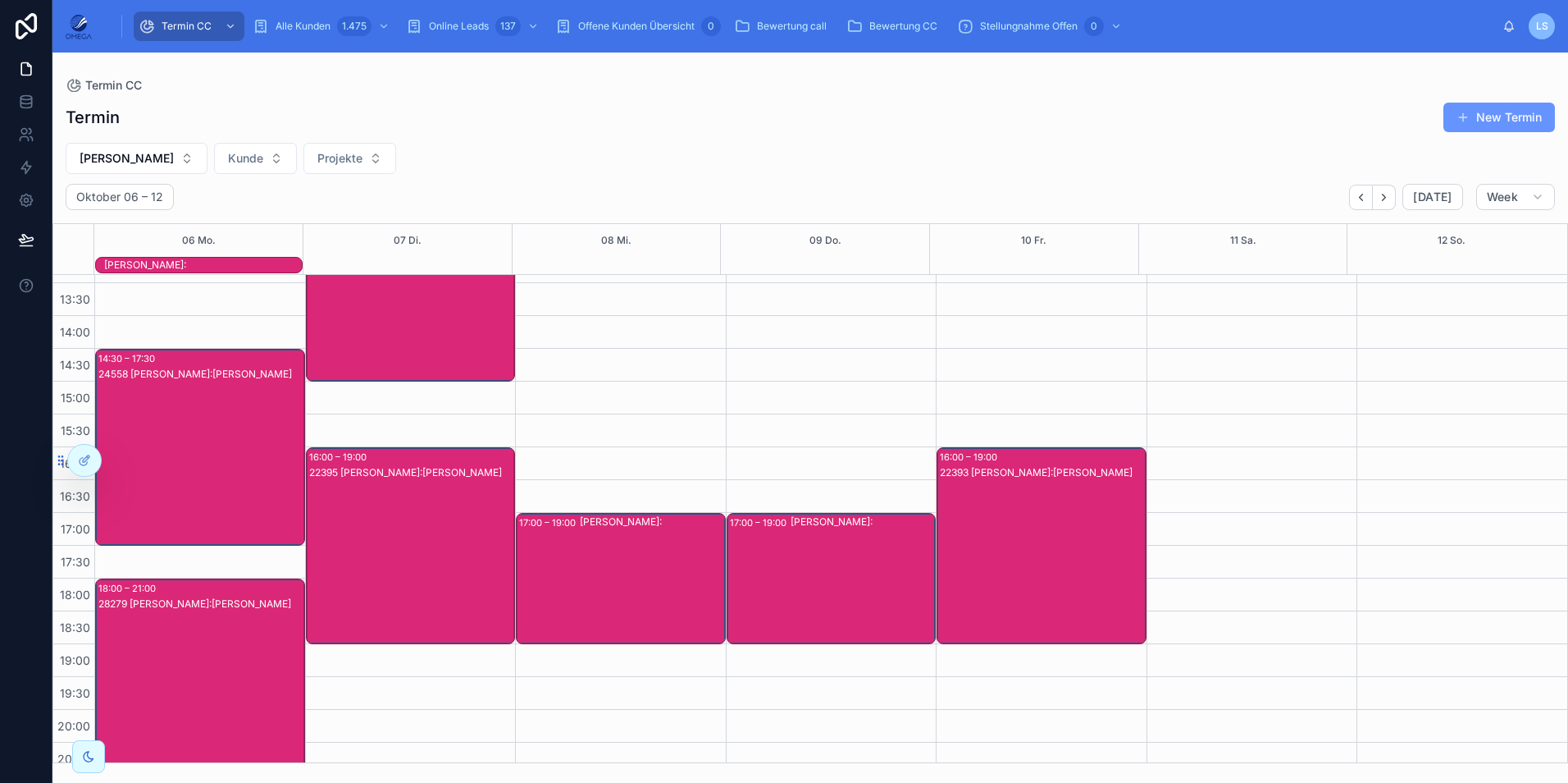
scroll to position [366, 0]
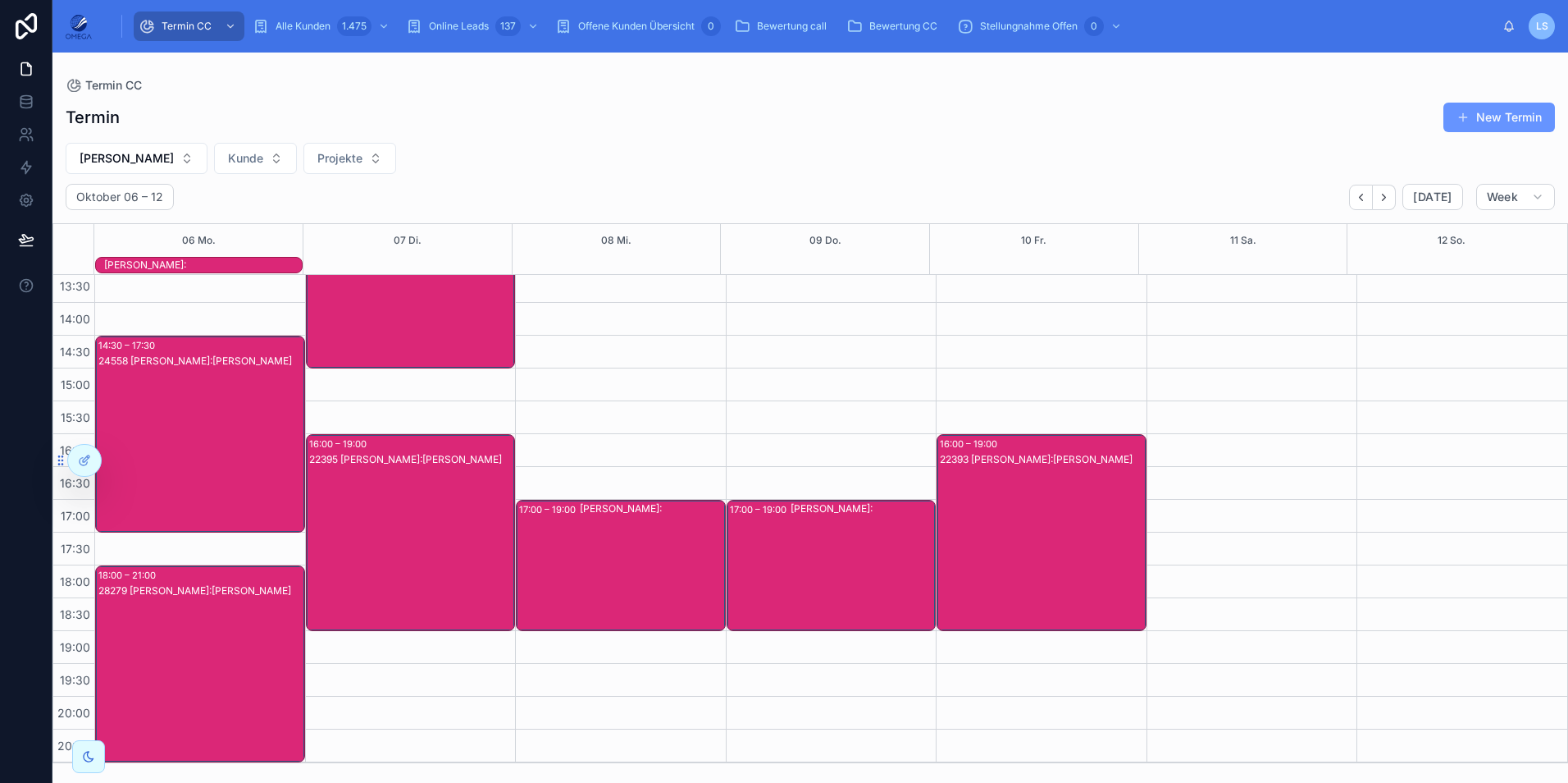
click at [1040, 521] on div "22393 [PERSON_NAME]:[PERSON_NAME]" at bounding box center [1042, 549] width 205 height 193
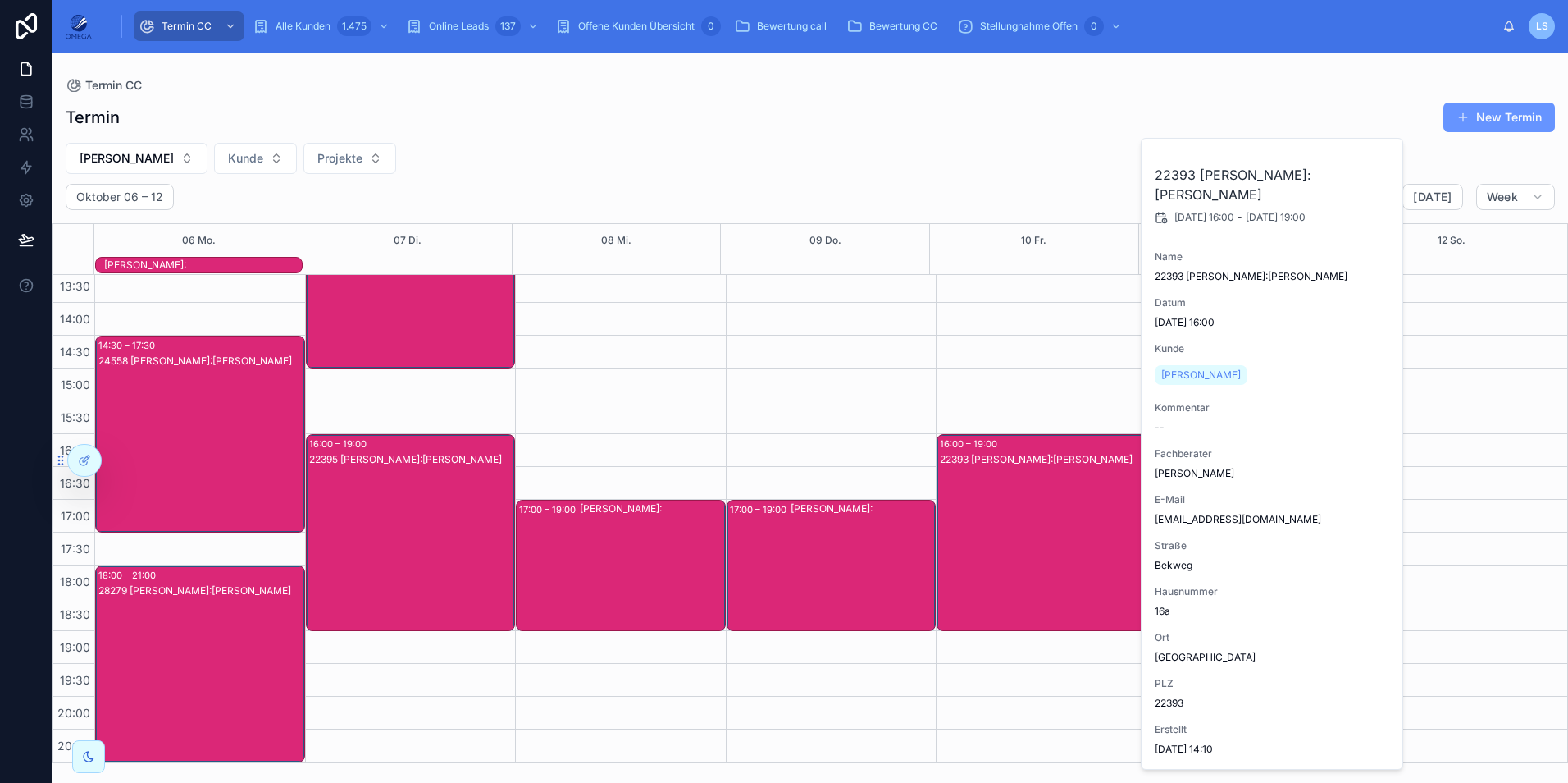
click at [803, 533] on div "[PERSON_NAME]:" at bounding box center [862, 565] width 144 height 128
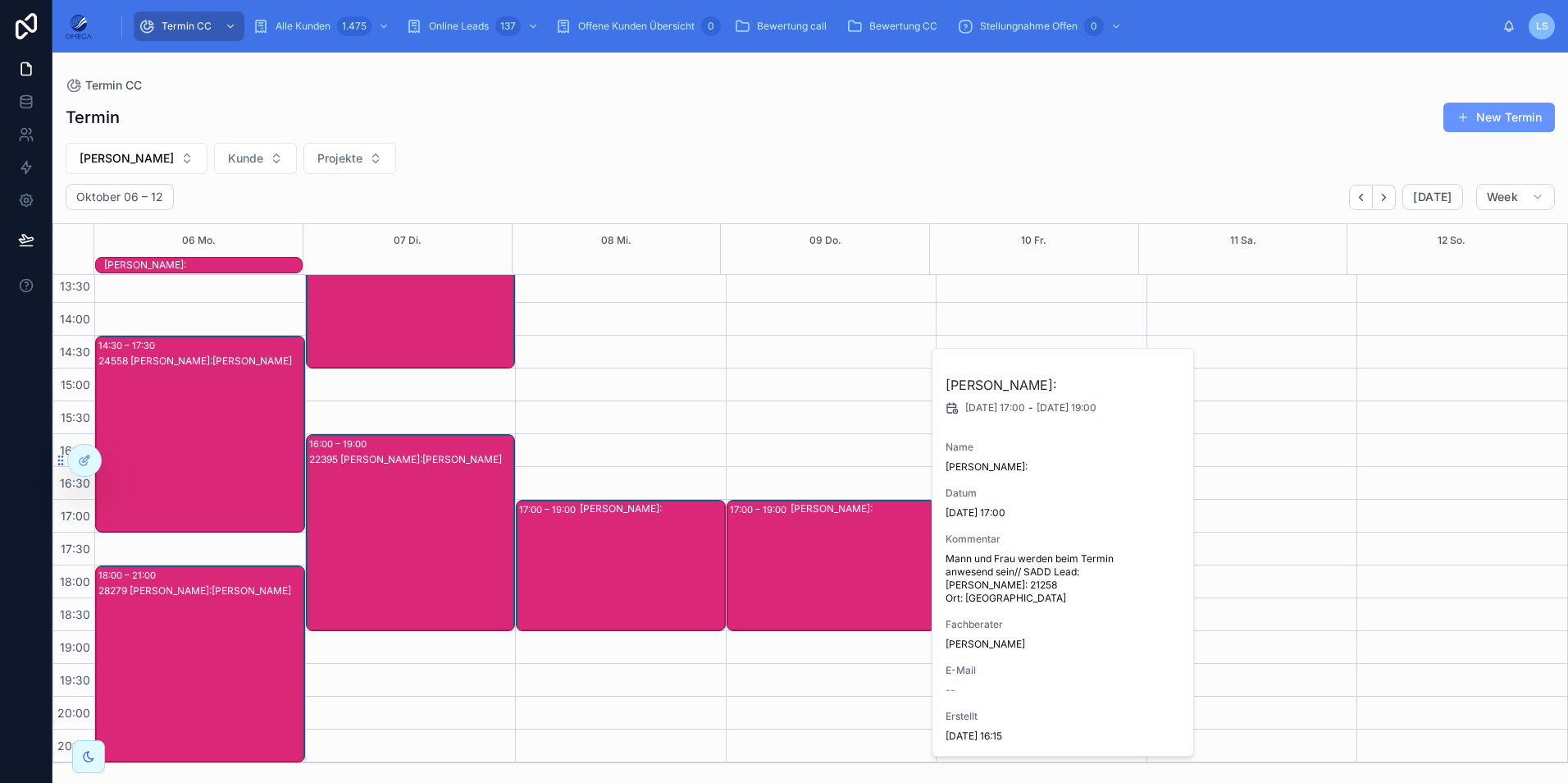
click at [800, 534] on div "[PERSON_NAME]:" at bounding box center [862, 565] width 144 height 128
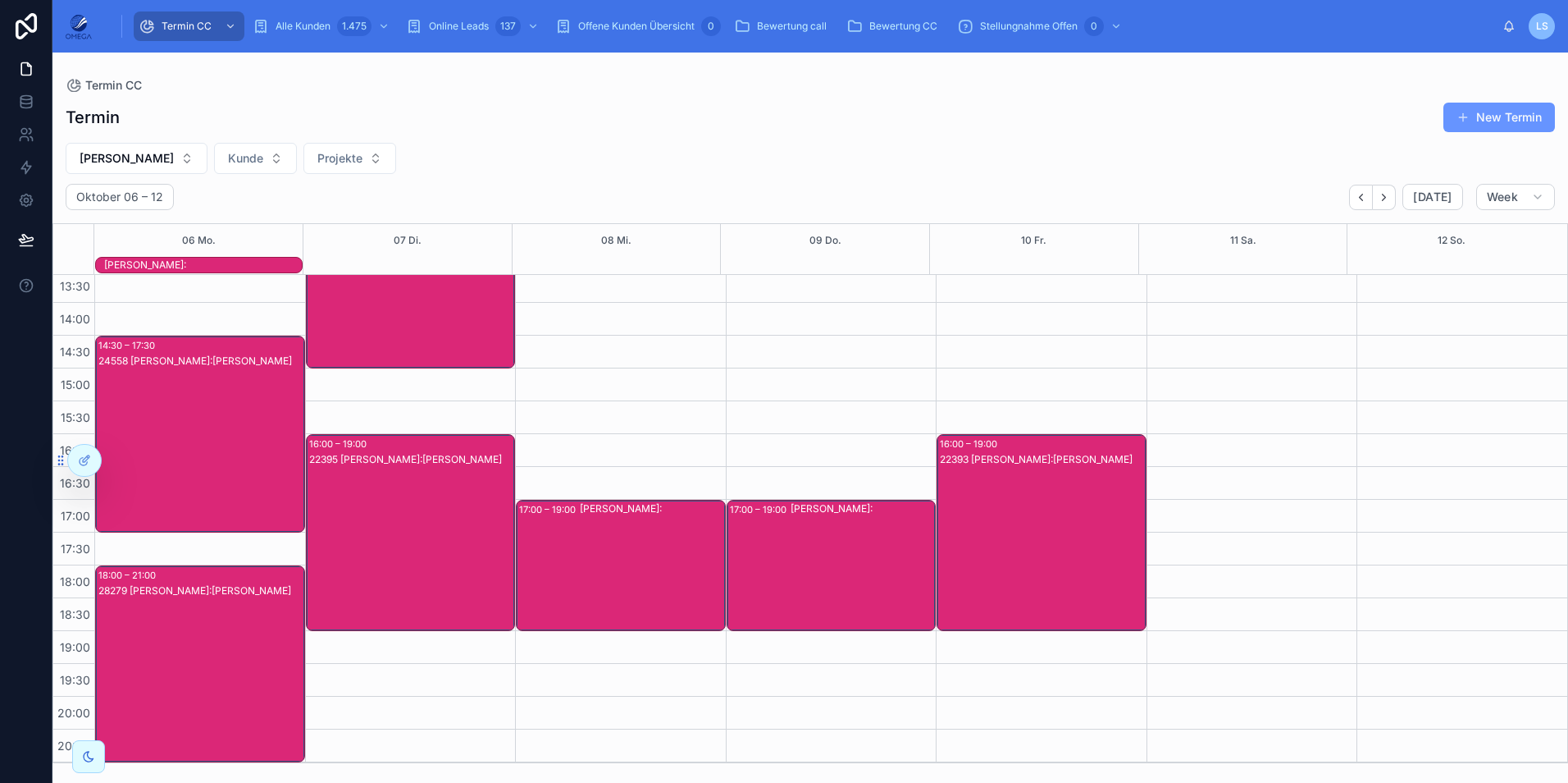
click at [664, 536] on div "[PERSON_NAME]:" at bounding box center [652, 565] width 144 height 128
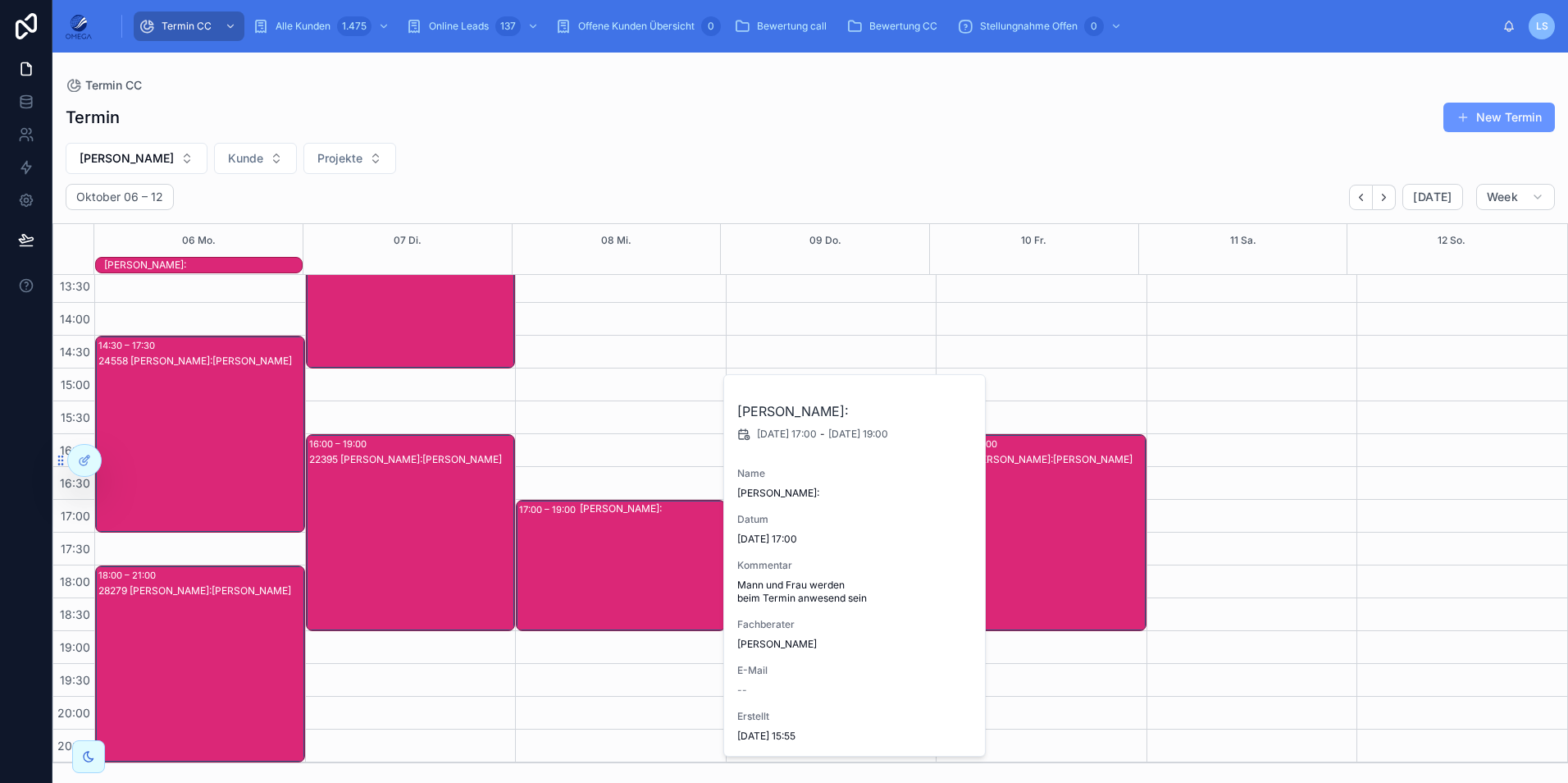
click at [664, 538] on div "[PERSON_NAME]:" at bounding box center [652, 565] width 144 height 128
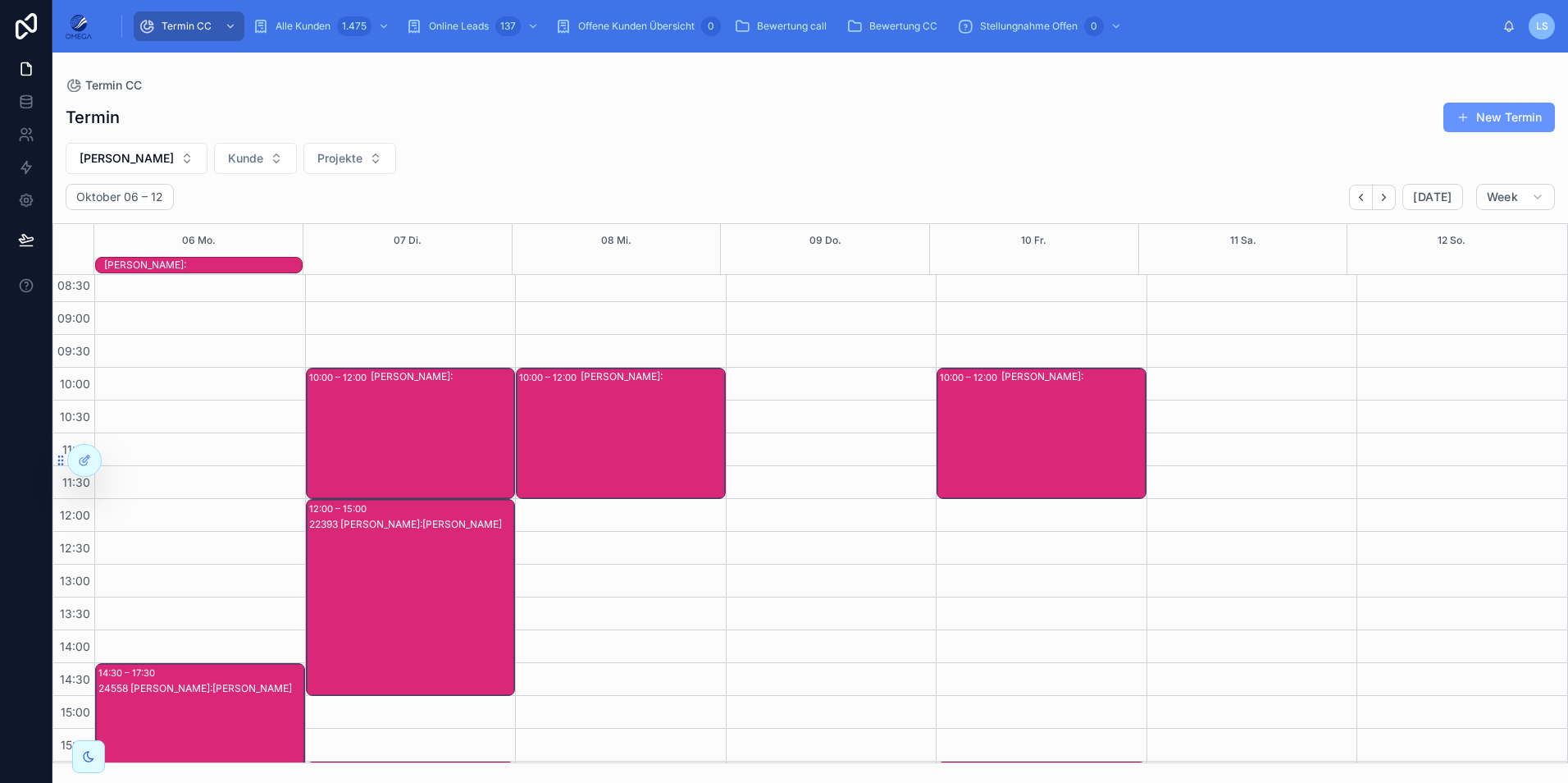
scroll to position [37, 0]
click at [1363, 196] on icon "Back" at bounding box center [1361, 197] width 12 height 12
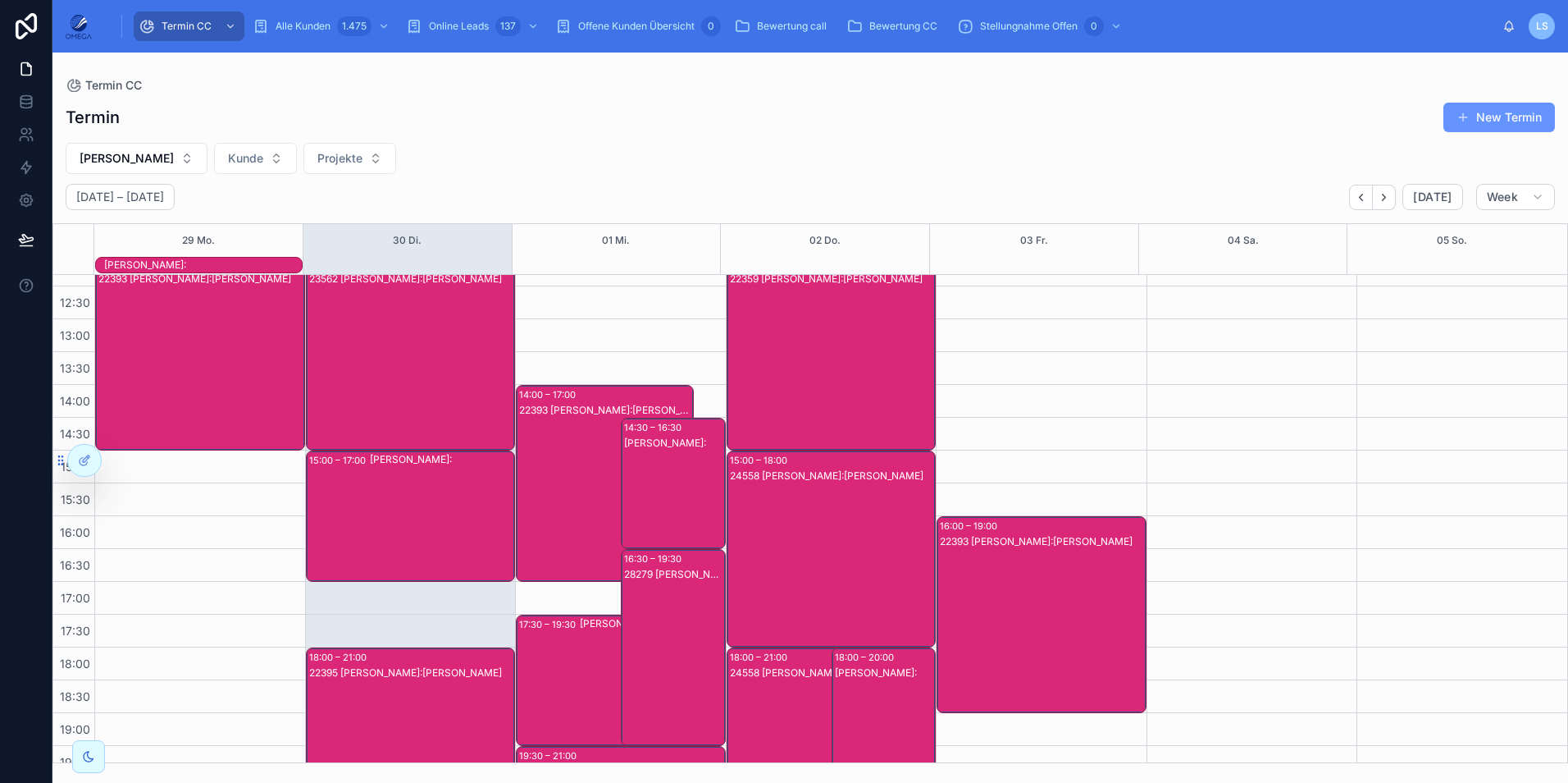
scroll to position [366, 0]
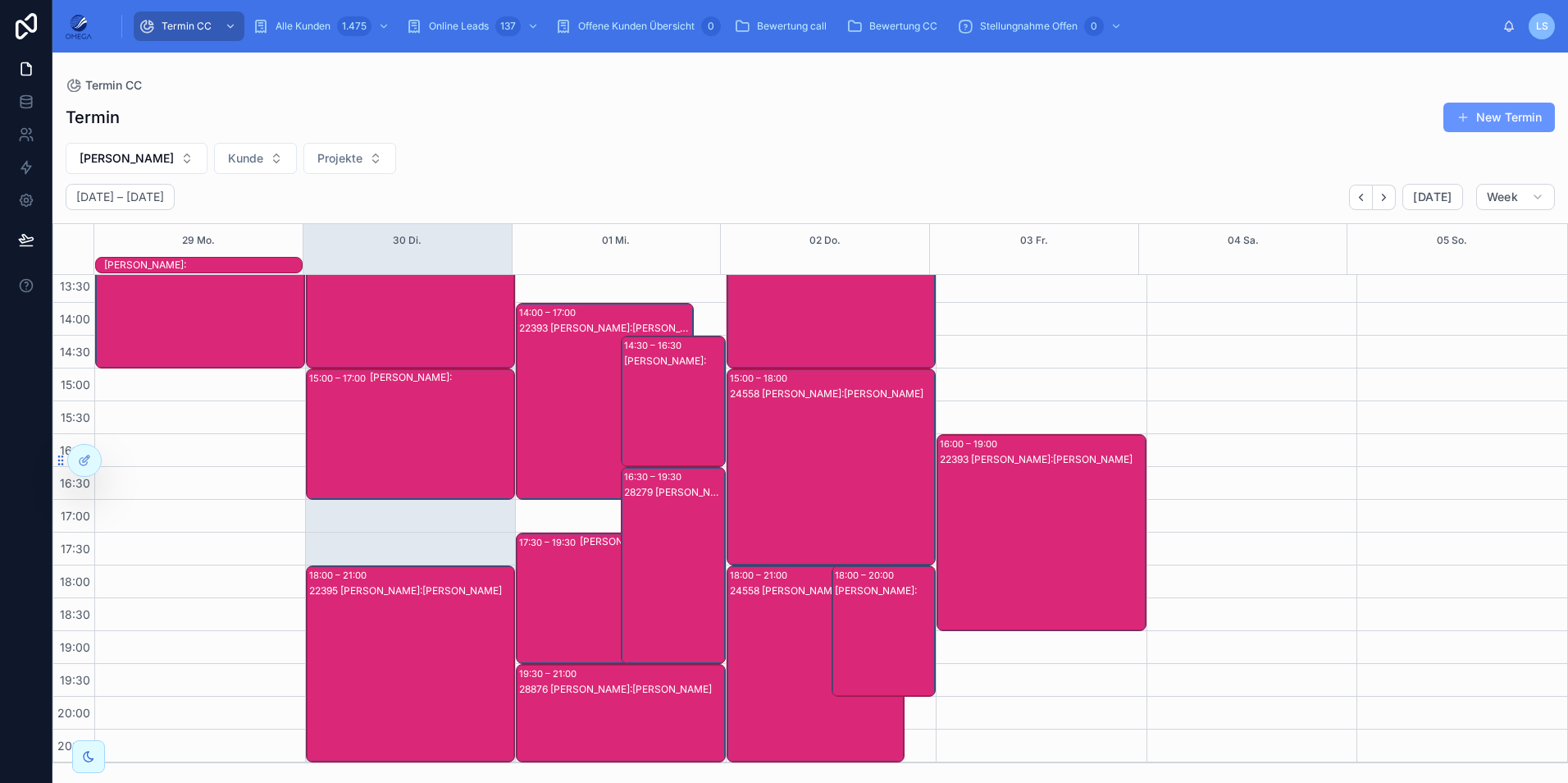
click at [608, 689] on div "28876 [PERSON_NAME]:[PERSON_NAME]" at bounding box center [622, 688] width 205 height 13
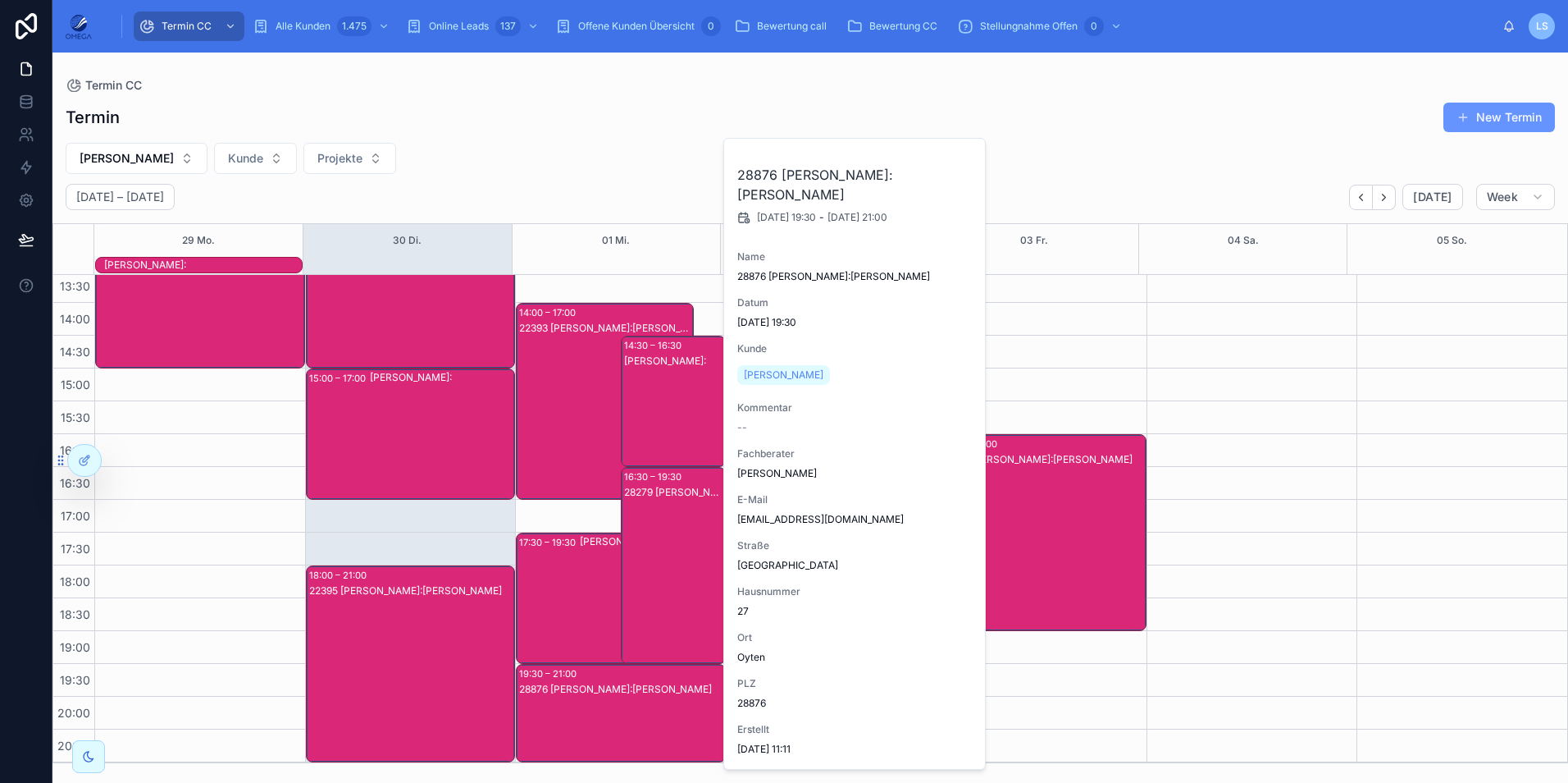
click at [608, 689] on div "28876 [PERSON_NAME]:[PERSON_NAME]" at bounding box center [622, 688] width 205 height 13
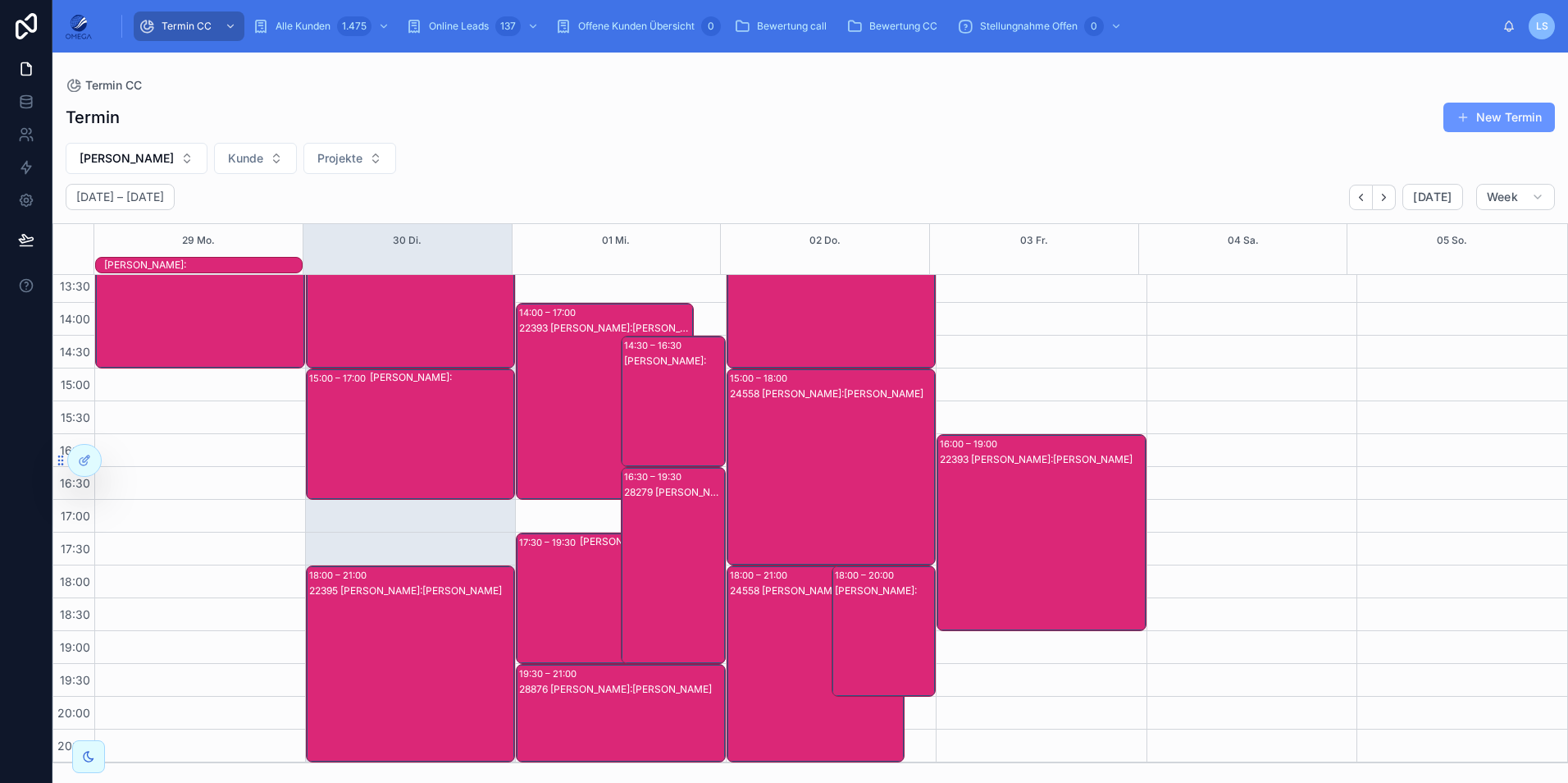
click at [579, 448] on div "22393 [PERSON_NAME]:[PERSON_NAME]" at bounding box center [606, 417] width 173 height 193
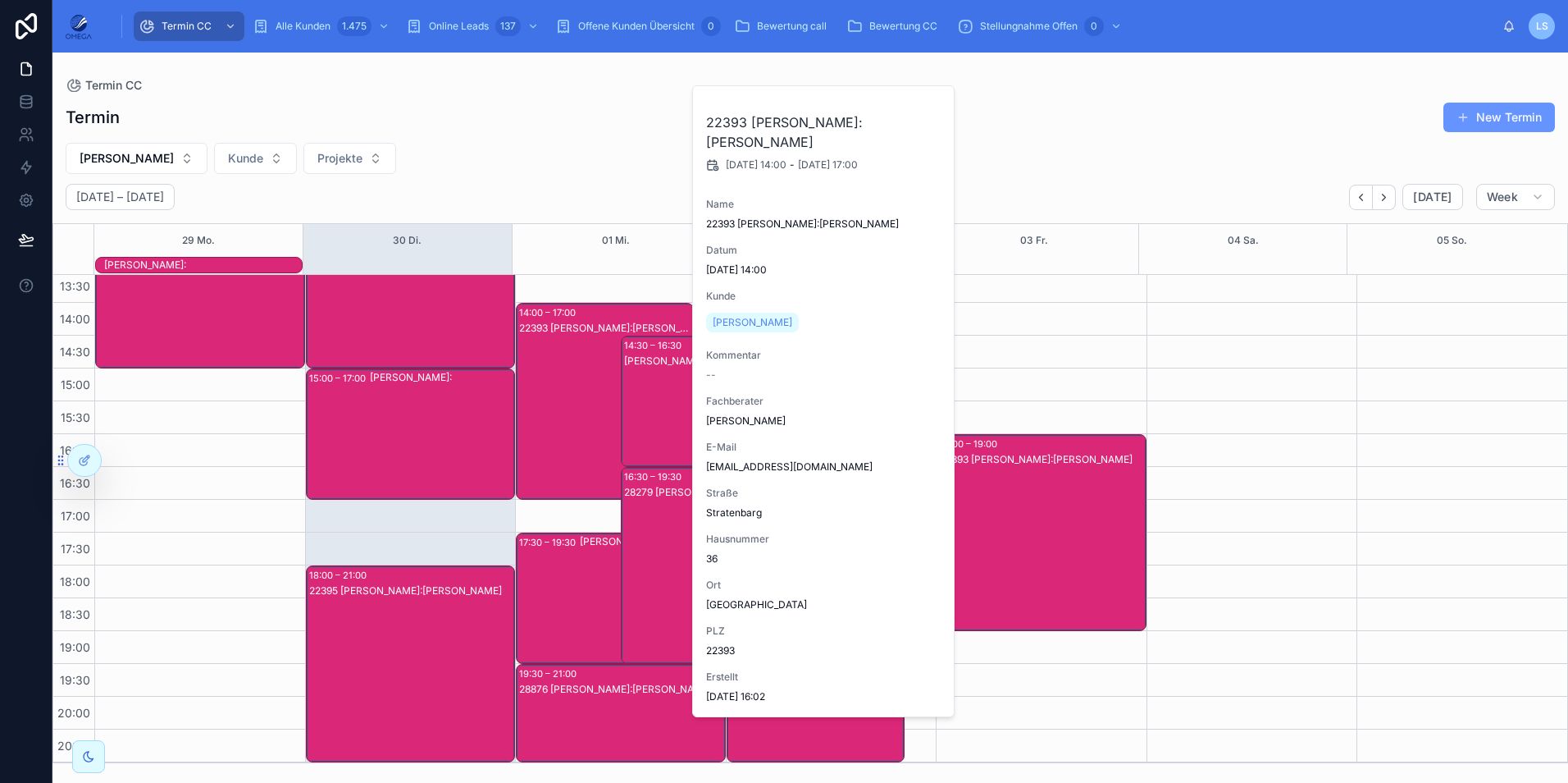
click at [579, 448] on div "22393 [PERSON_NAME]:[PERSON_NAME]" at bounding box center [606, 417] width 173 height 193
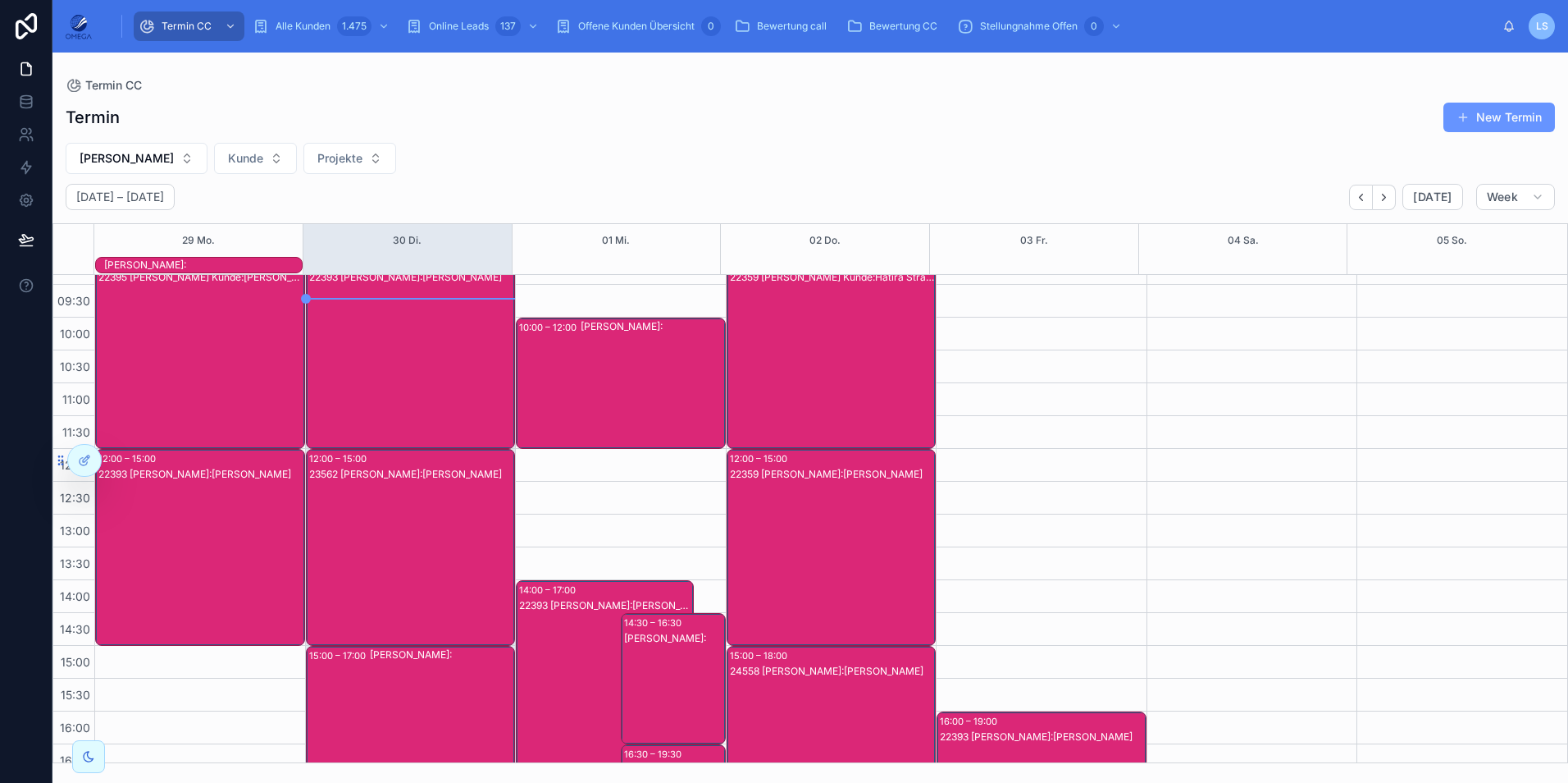
scroll to position [37, 0]
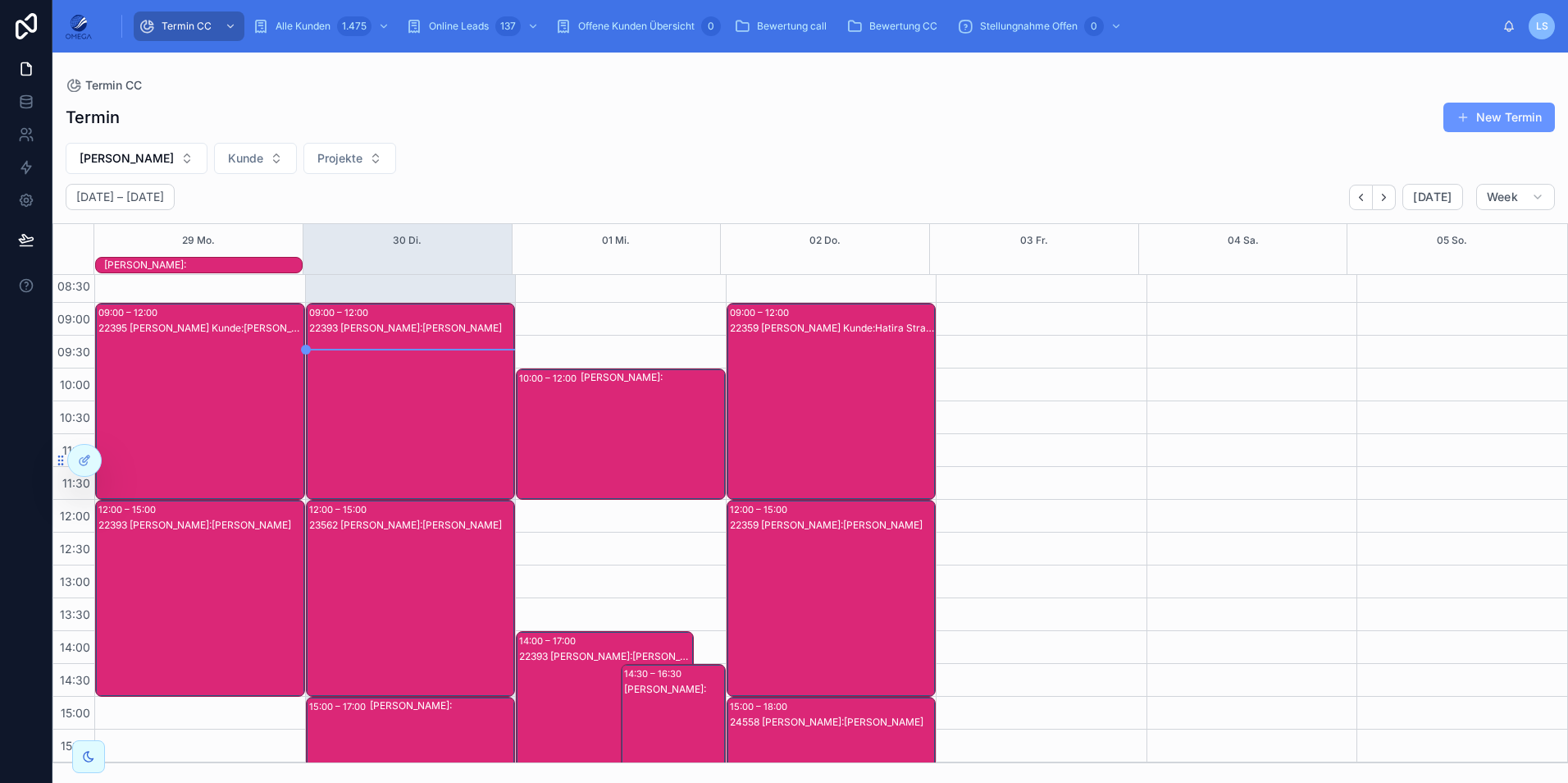
click at [817, 427] on div "22359 [PERSON_NAME] Kunde:Hatira Strack" at bounding box center [832, 417] width 205 height 193
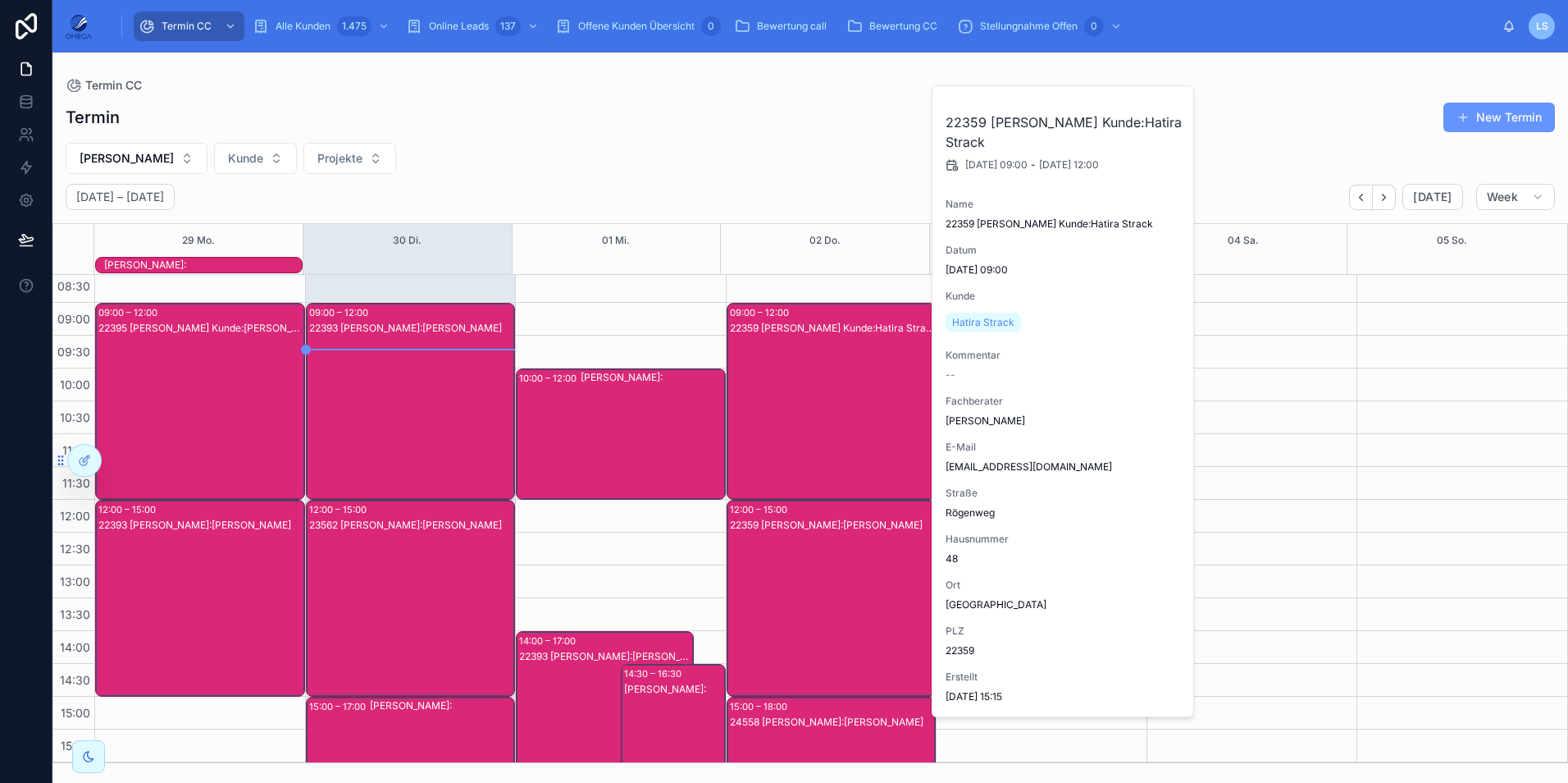
click at [817, 427] on div "22359 [PERSON_NAME] Kunde:Hatira Strack" at bounding box center [832, 417] width 205 height 193
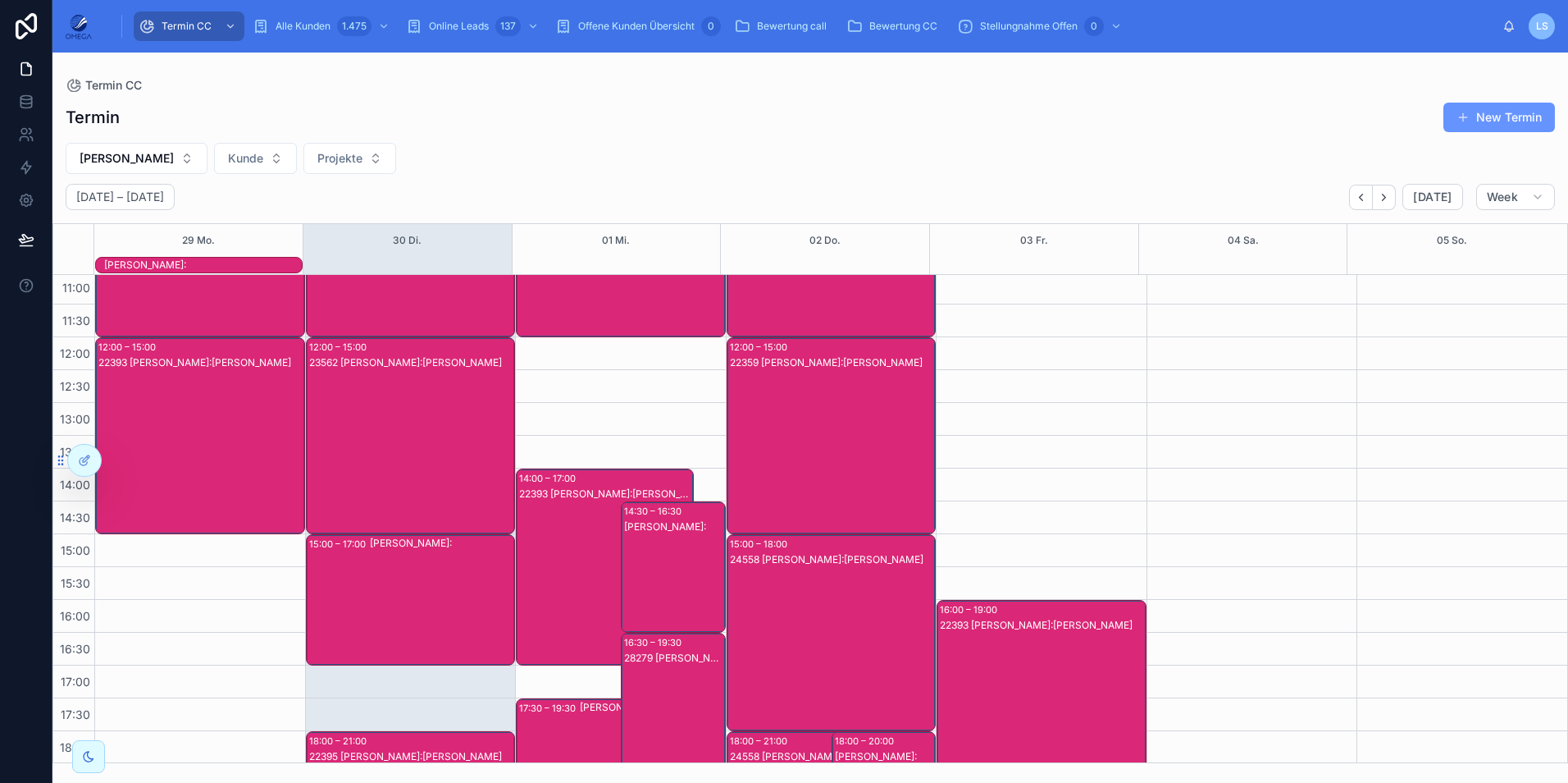
scroll to position [202, 0]
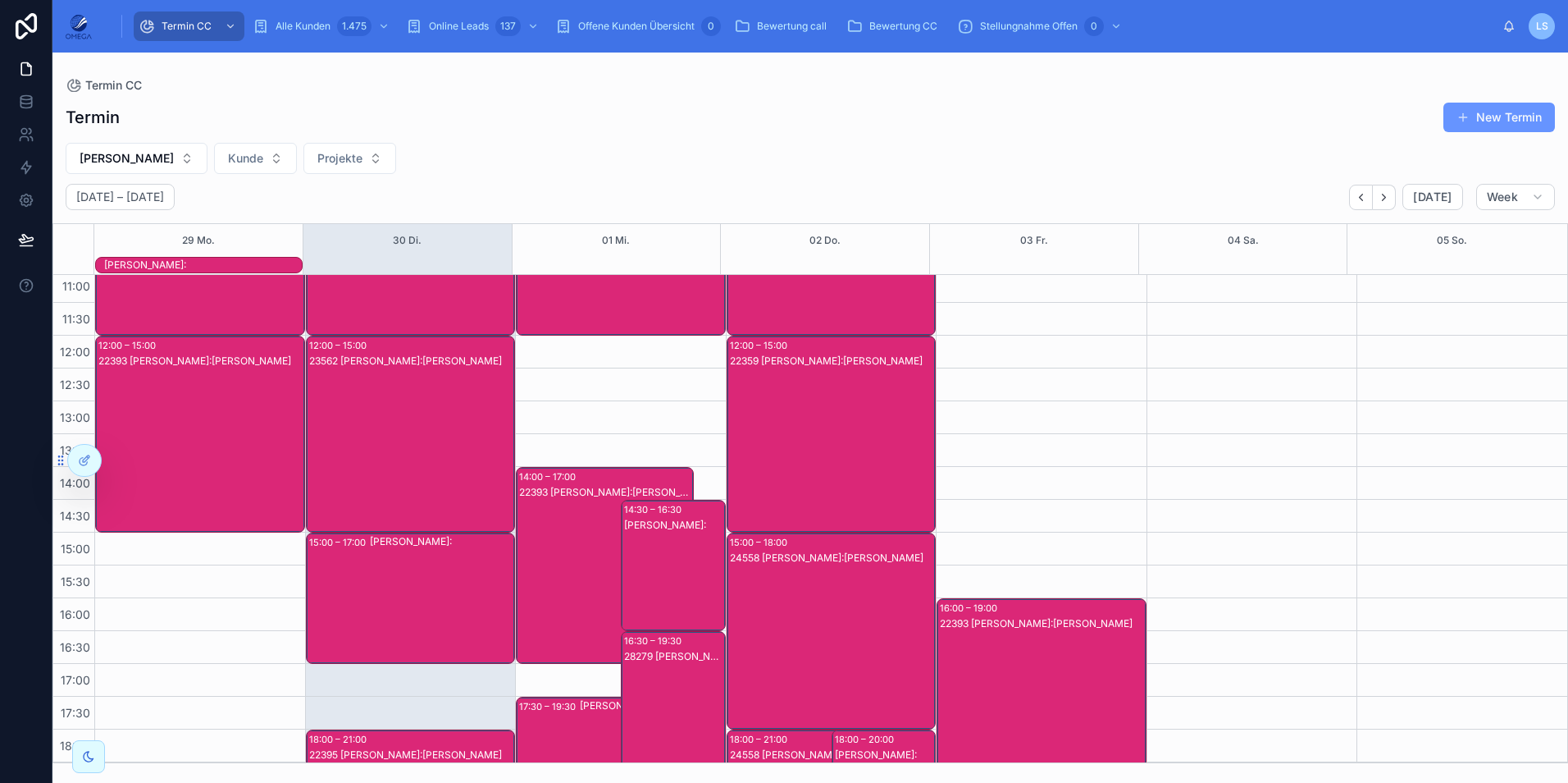
click at [834, 459] on div "22359 [PERSON_NAME]:[PERSON_NAME]" at bounding box center [832, 450] width 205 height 193
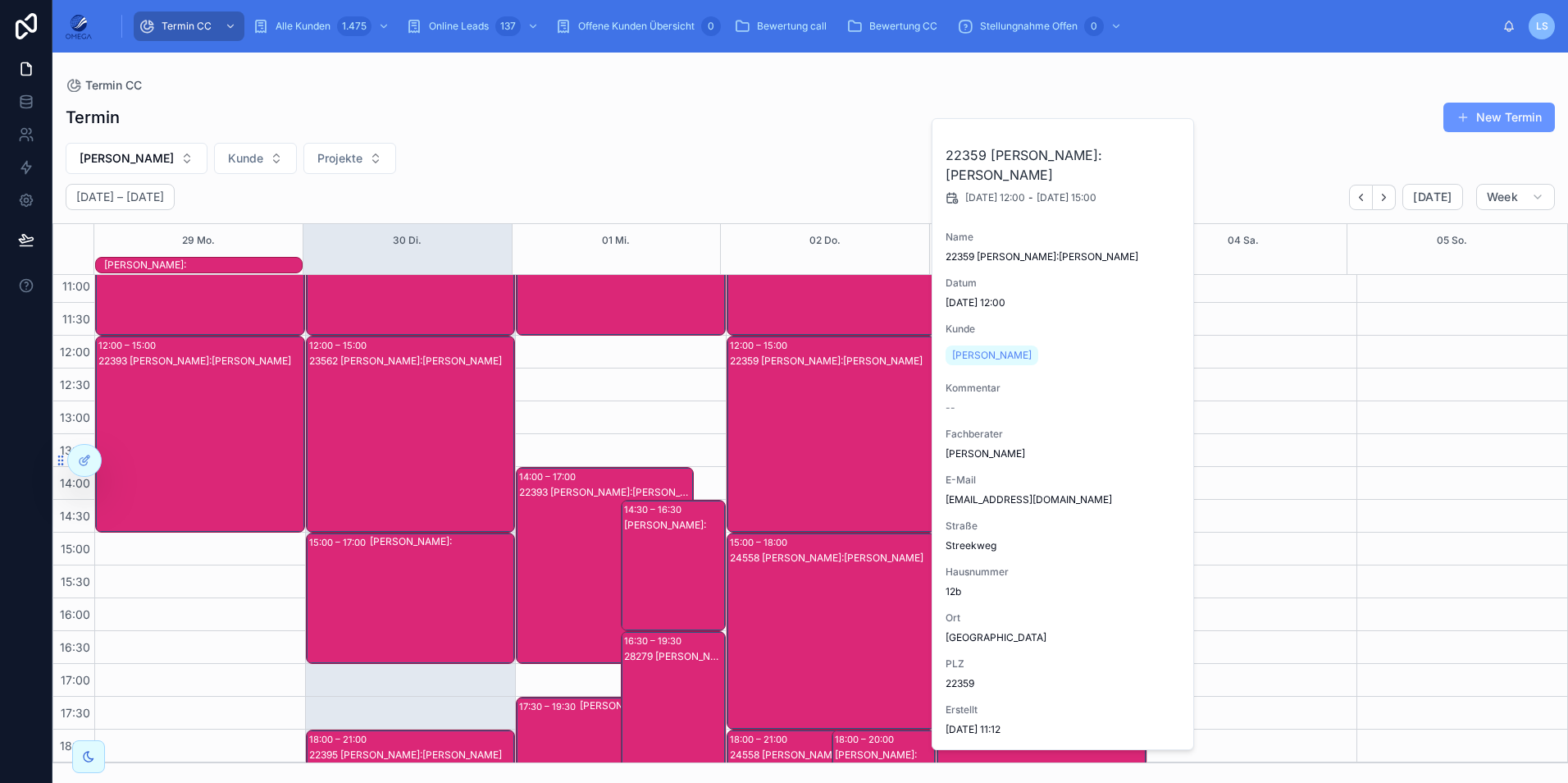
click at [834, 460] on div "22359 [PERSON_NAME]:[PERSON_NAME]" at bounding box center [832, 450] width 205 height 193
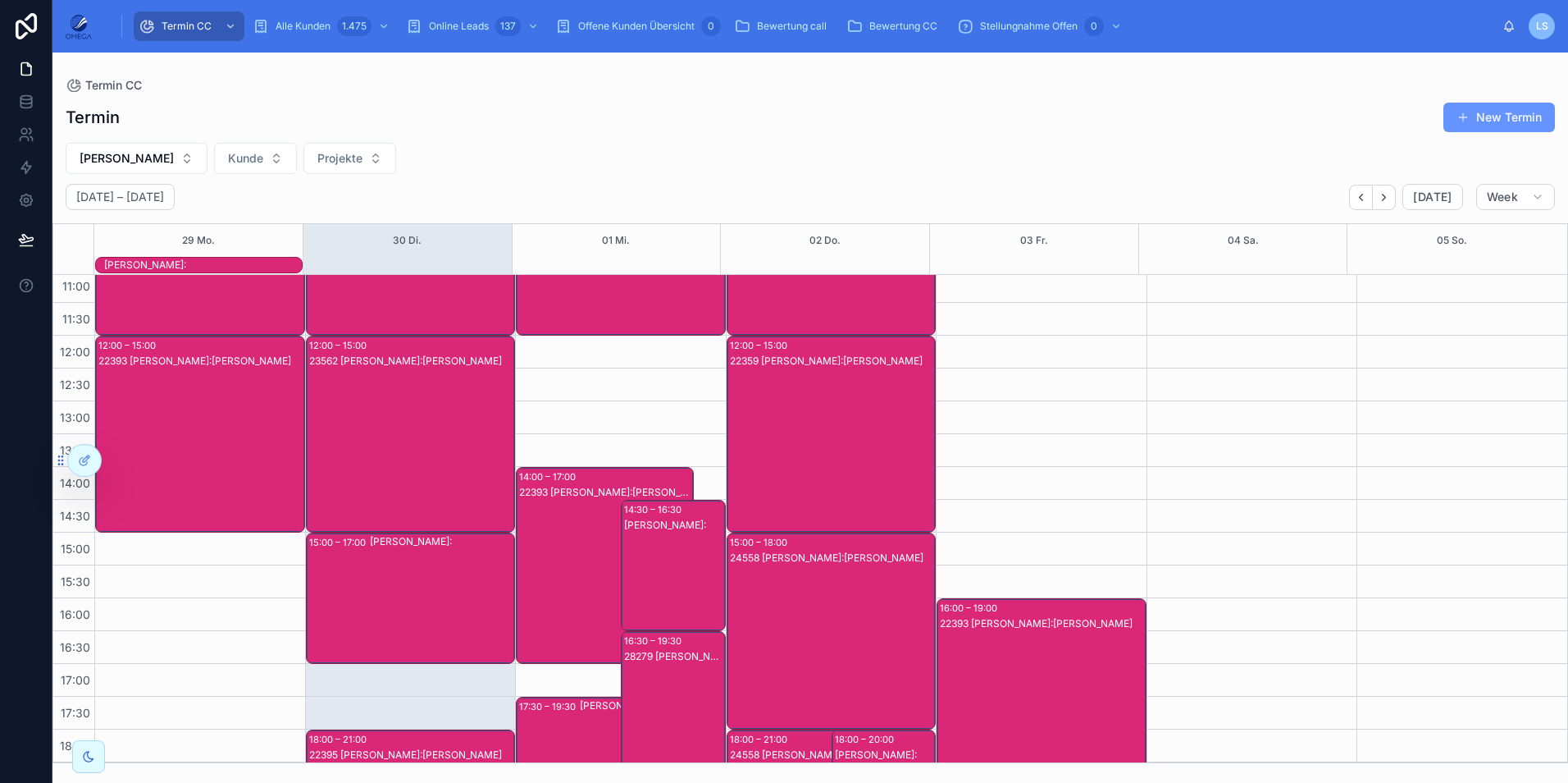
click at [862, 632] on div "24558 [PERSON_NAME]:[PERSON_NAME]" at bounding box center [832, 647] width 205 height 193
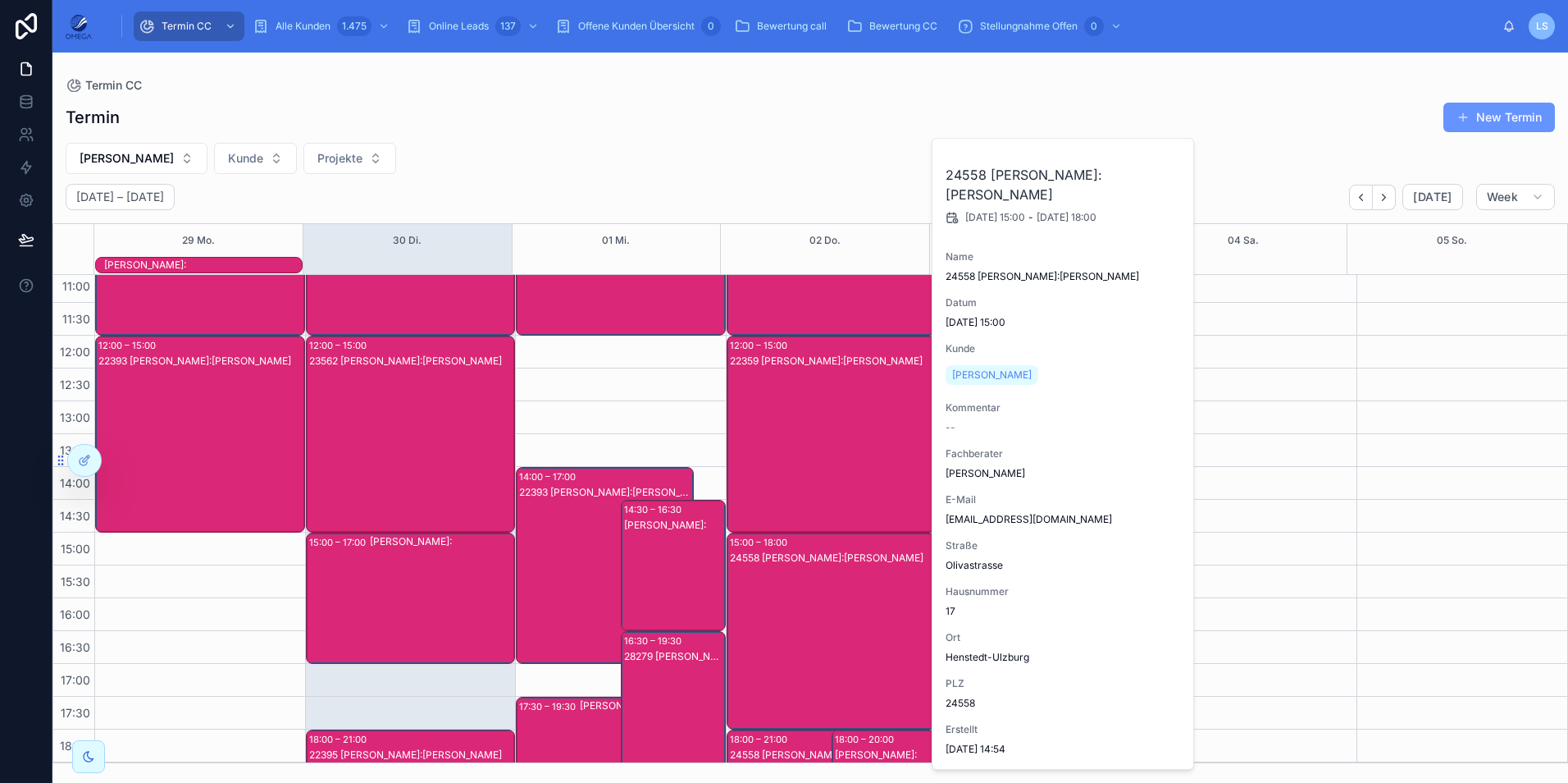
click at [862, 630] on div "24558 [PERSON_NAME]:[PERSON_NAME]" at bounding box center [832, 647] width 205 height 193
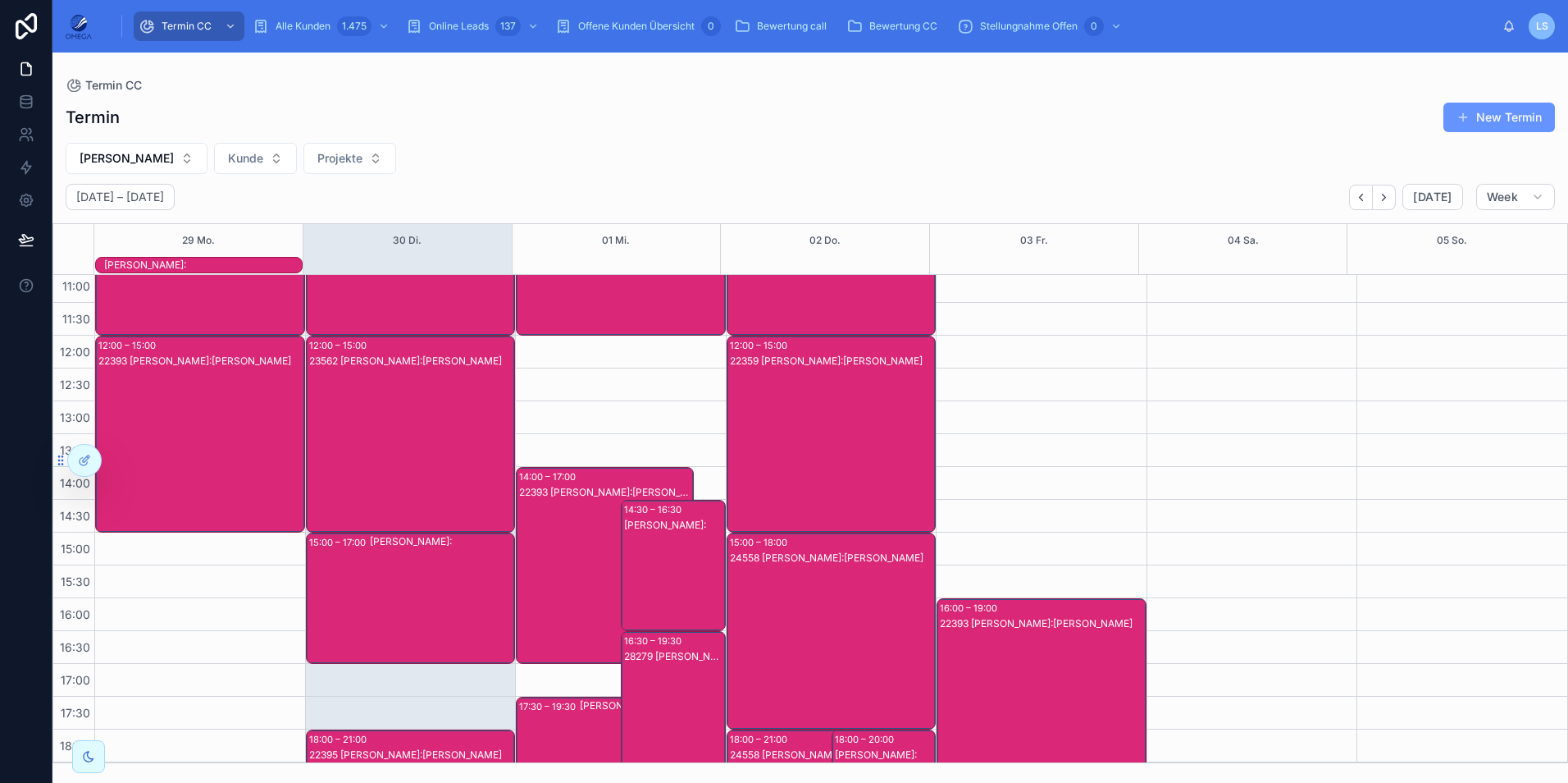
click at [862, 630] on div "24558 [PERSON_NAME]:[PERSON_NAME]" at bounding box center [832, 647] width 205 height 193
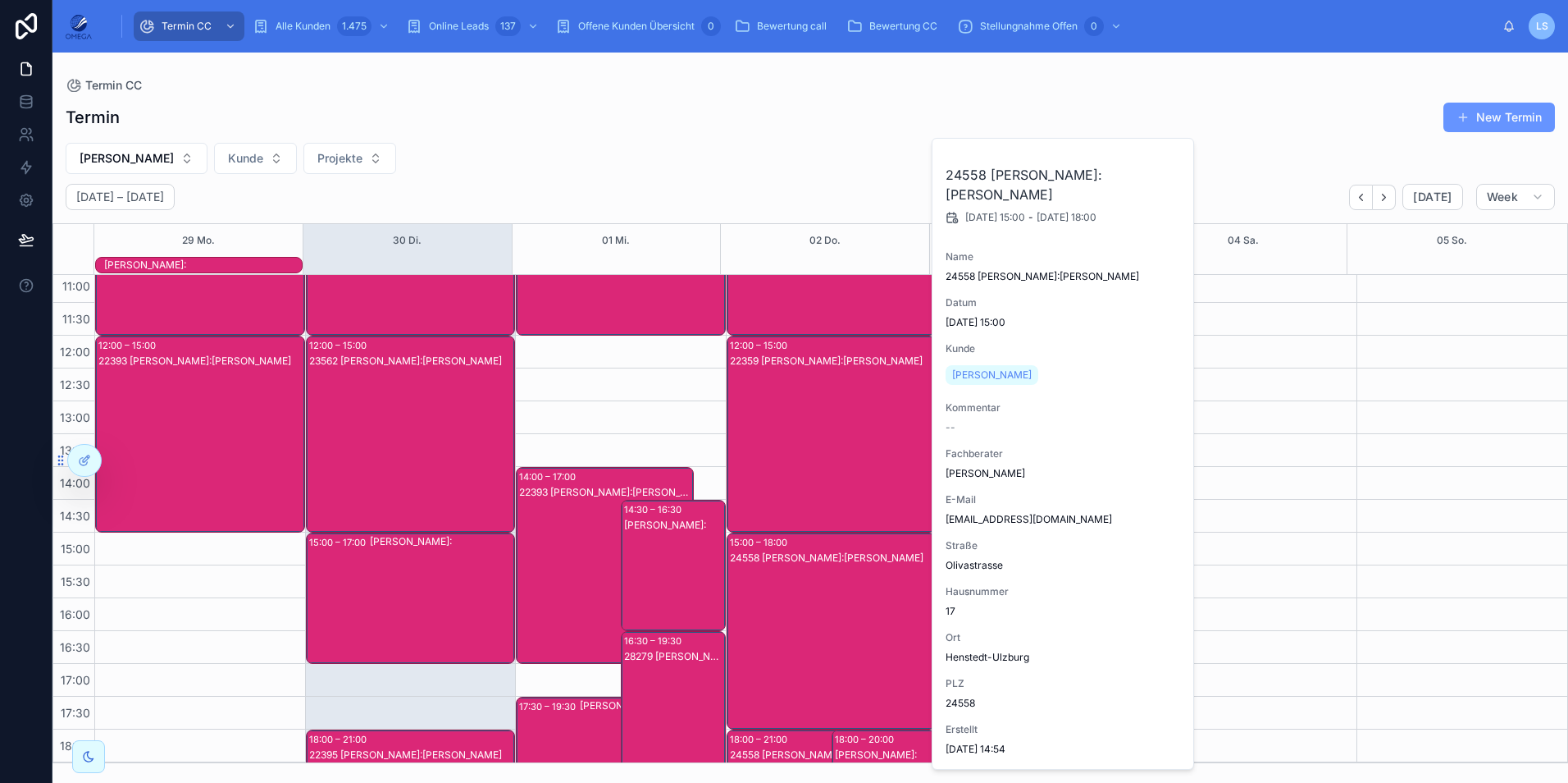
scroll to position [284, 0]
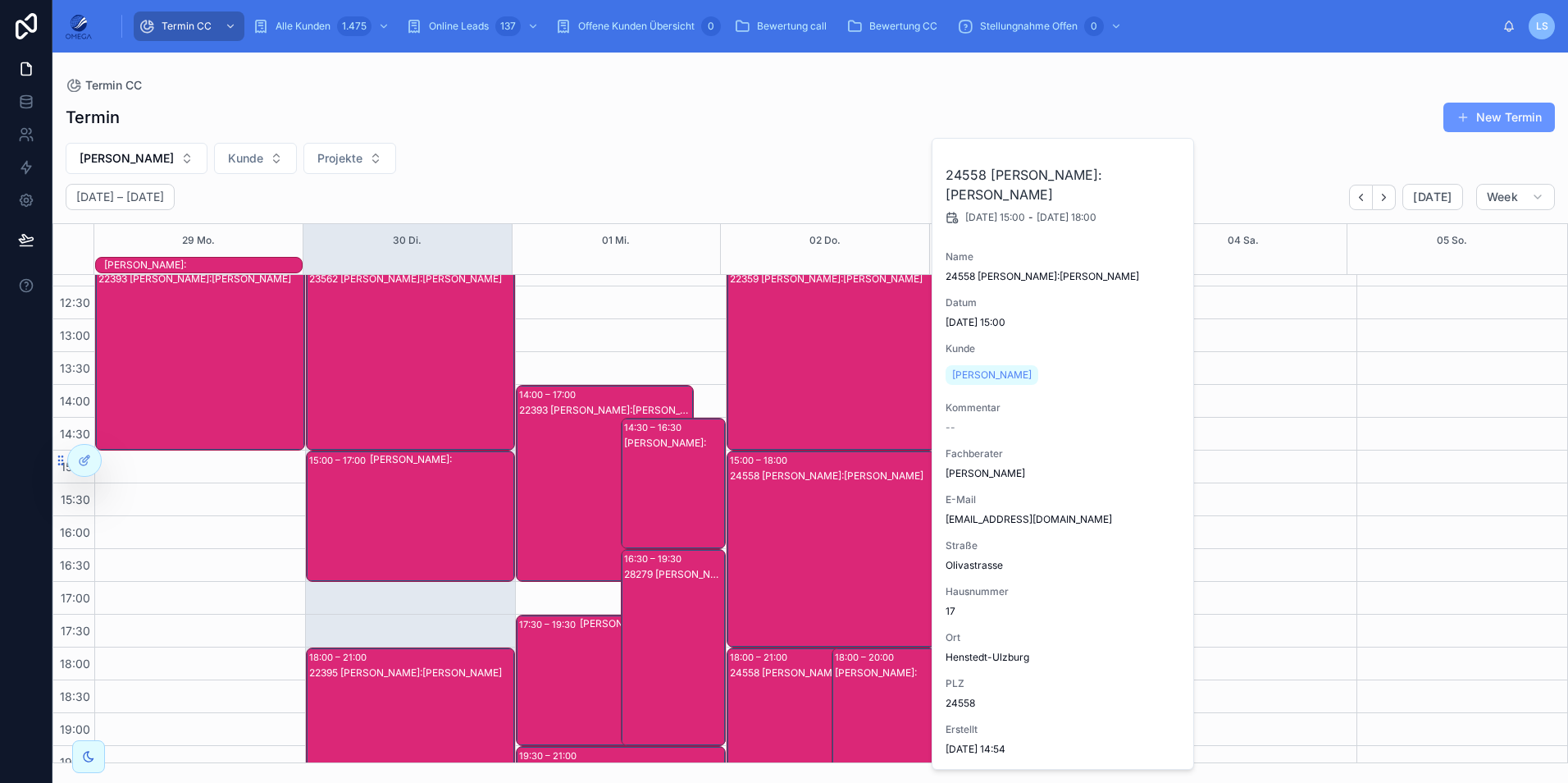
click at [810, 671] on div "24558 [PERSON_NAME]:Wiki [PERSON_NAME]" at bounding box center [816, 672] width 173 height 13
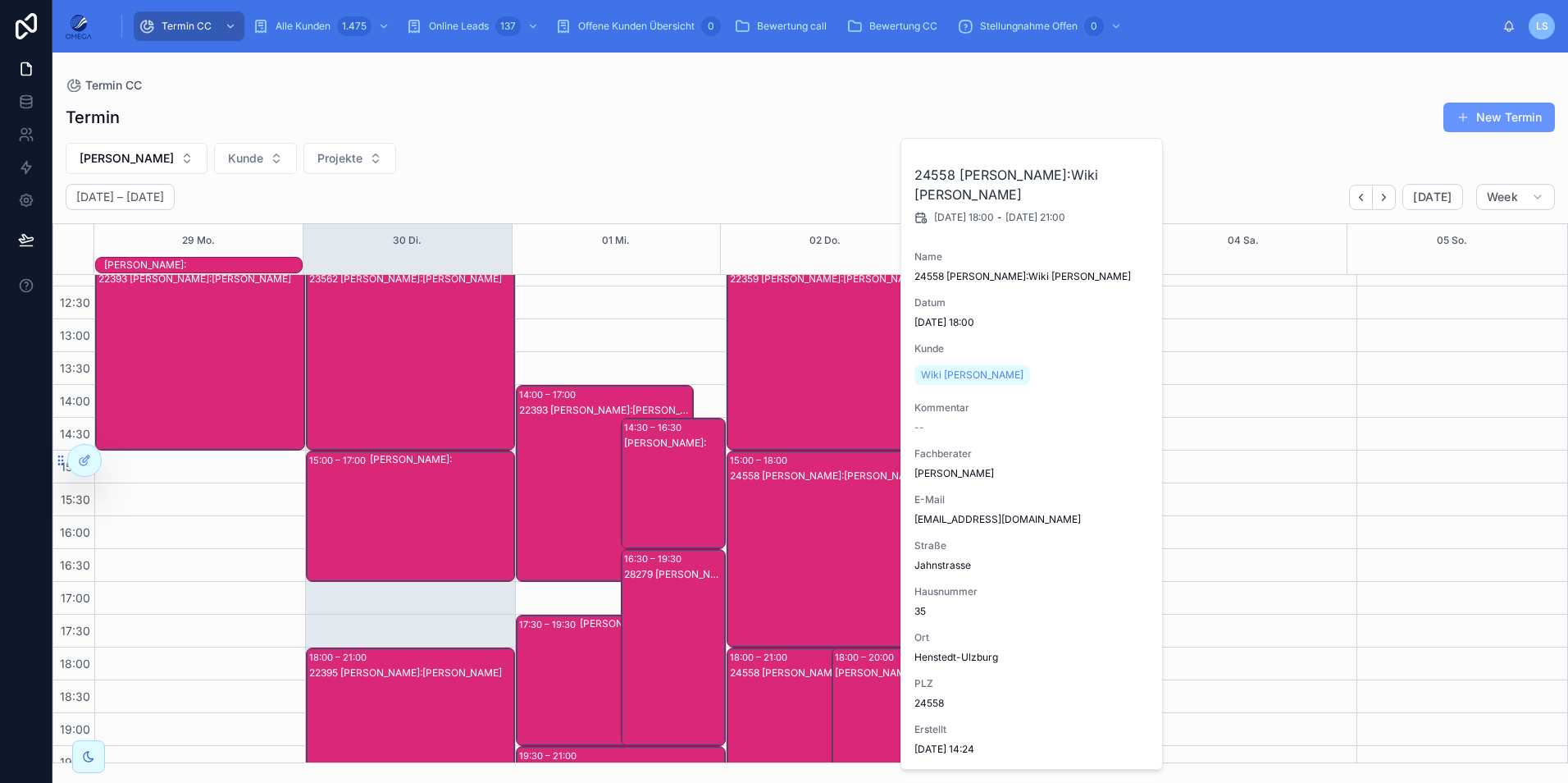
click at [853, 693] on div "[PERSON_NAME]:" at bounding box center [884, 729] width 100 height 128
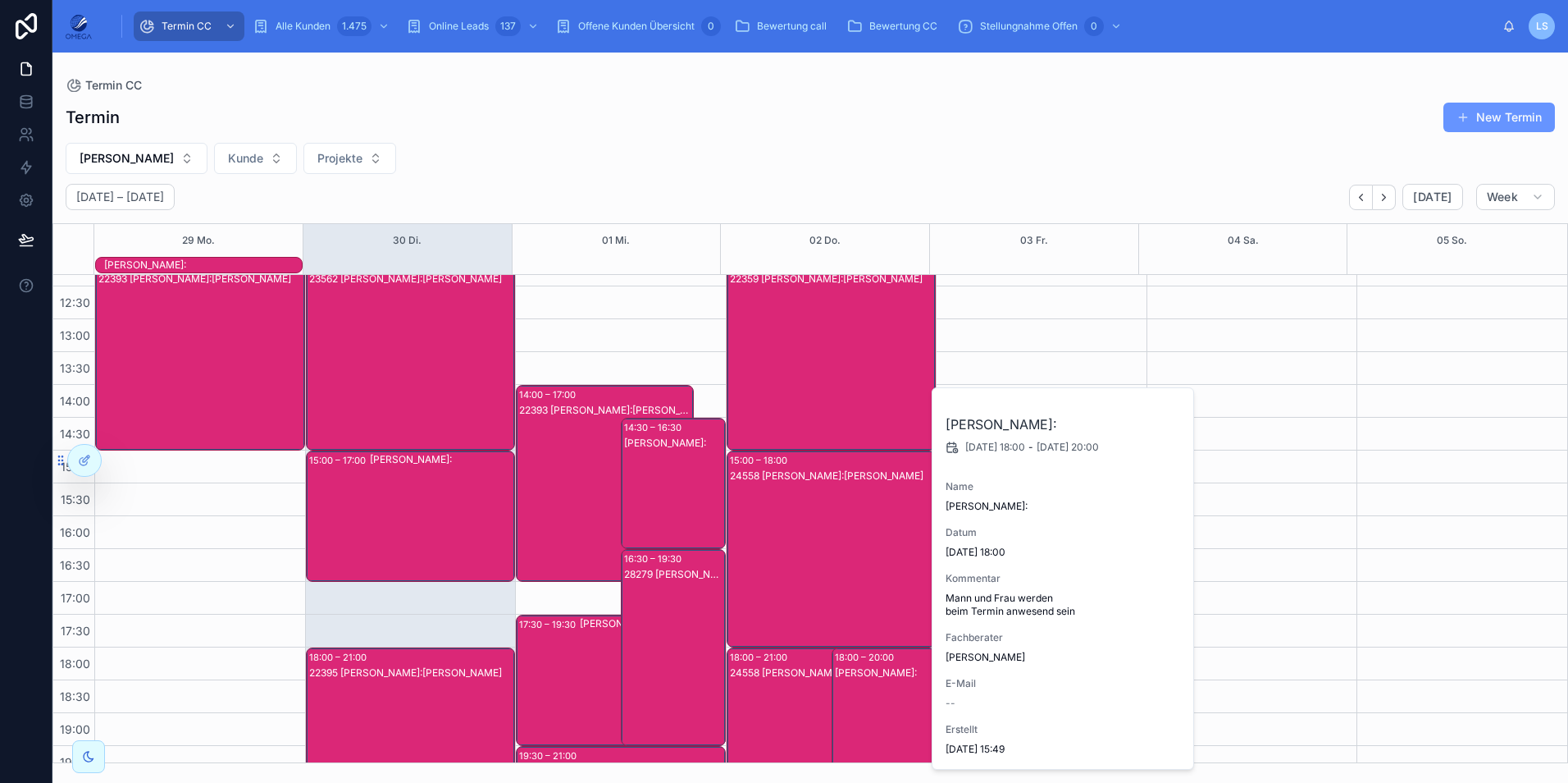
click at [853, 693] on div "[PERSON_NAME]:" at bounding box center [884, 729] width 100 height 128
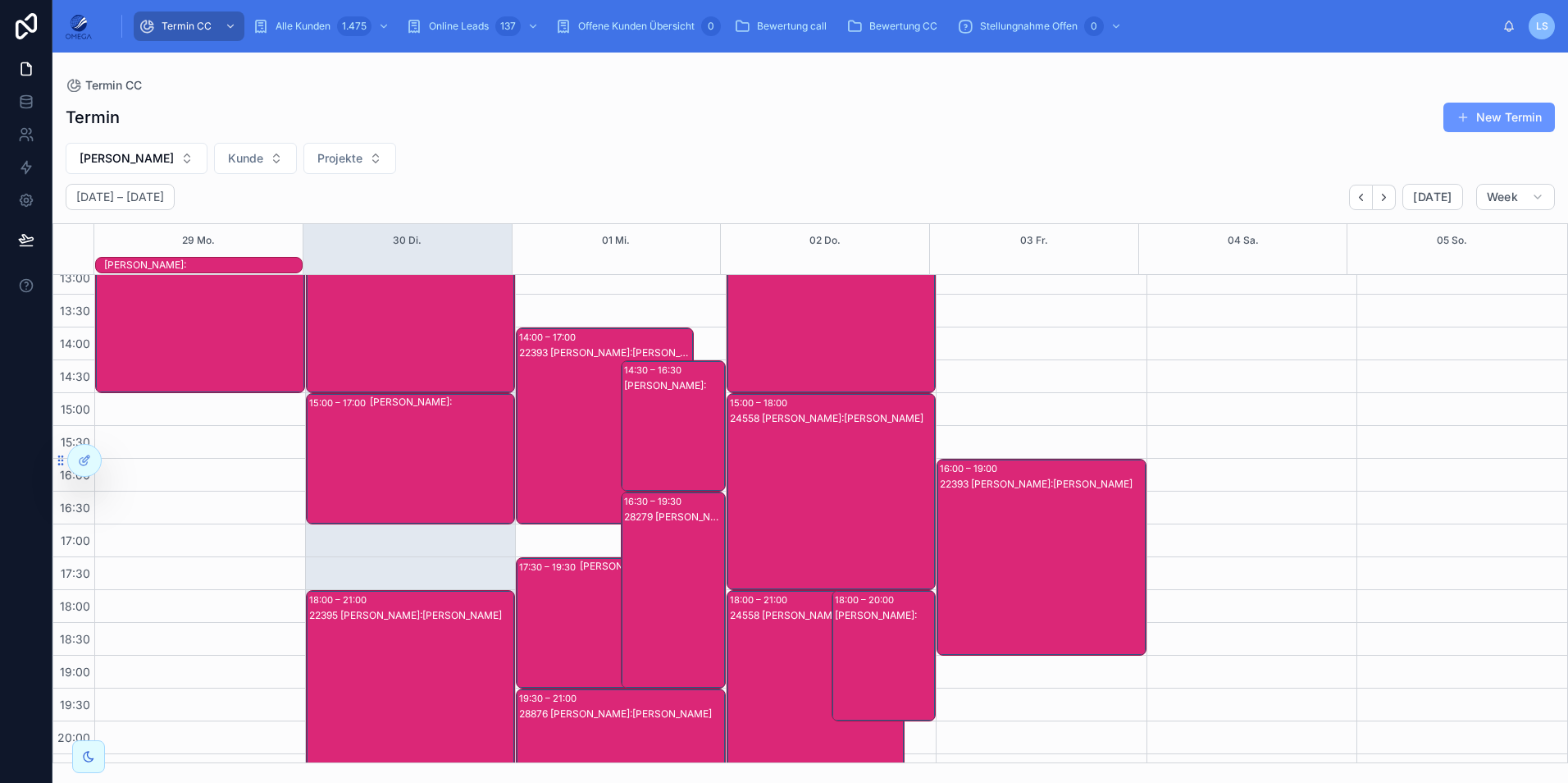
scroll to position [366, 0]
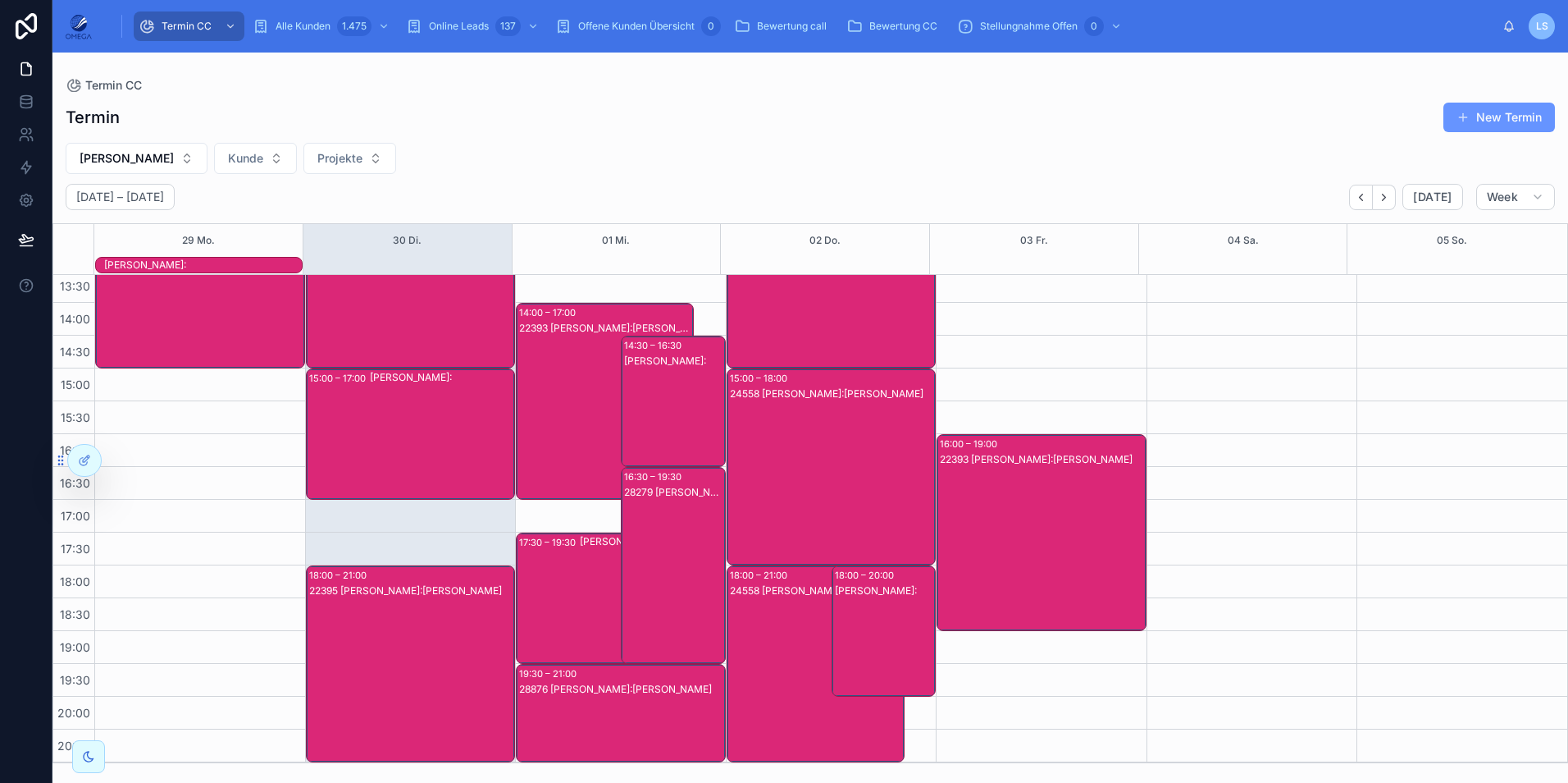
click at [808, 481] on div "24558 [PERSON_NAME]:[PERSON_NAME]" at bounding box center [832, 483] width 205 height 193
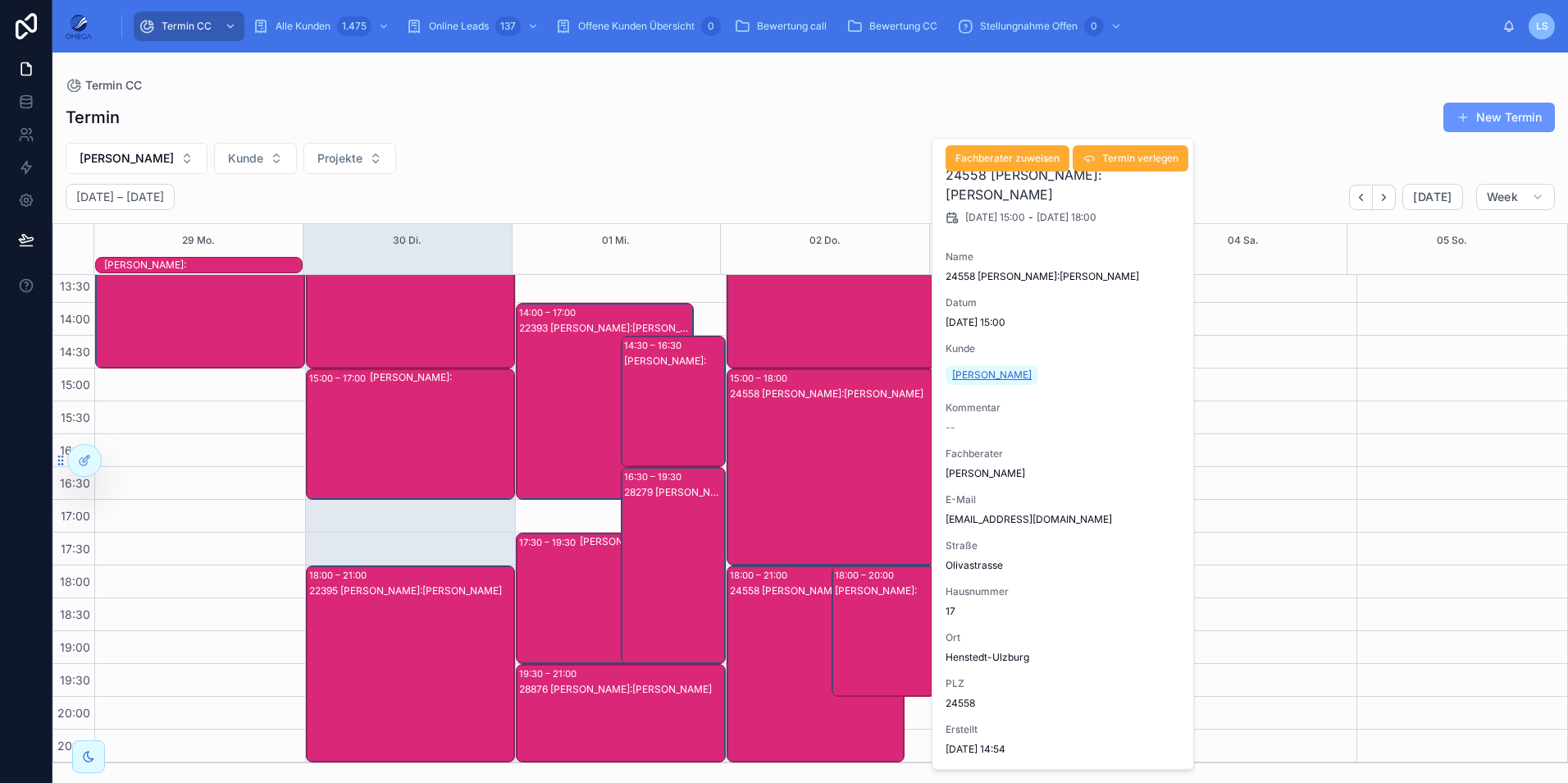
click at [998, 383] on link "[PERSON_NAME]" at bounding box center [991, 374] width 93 height 20
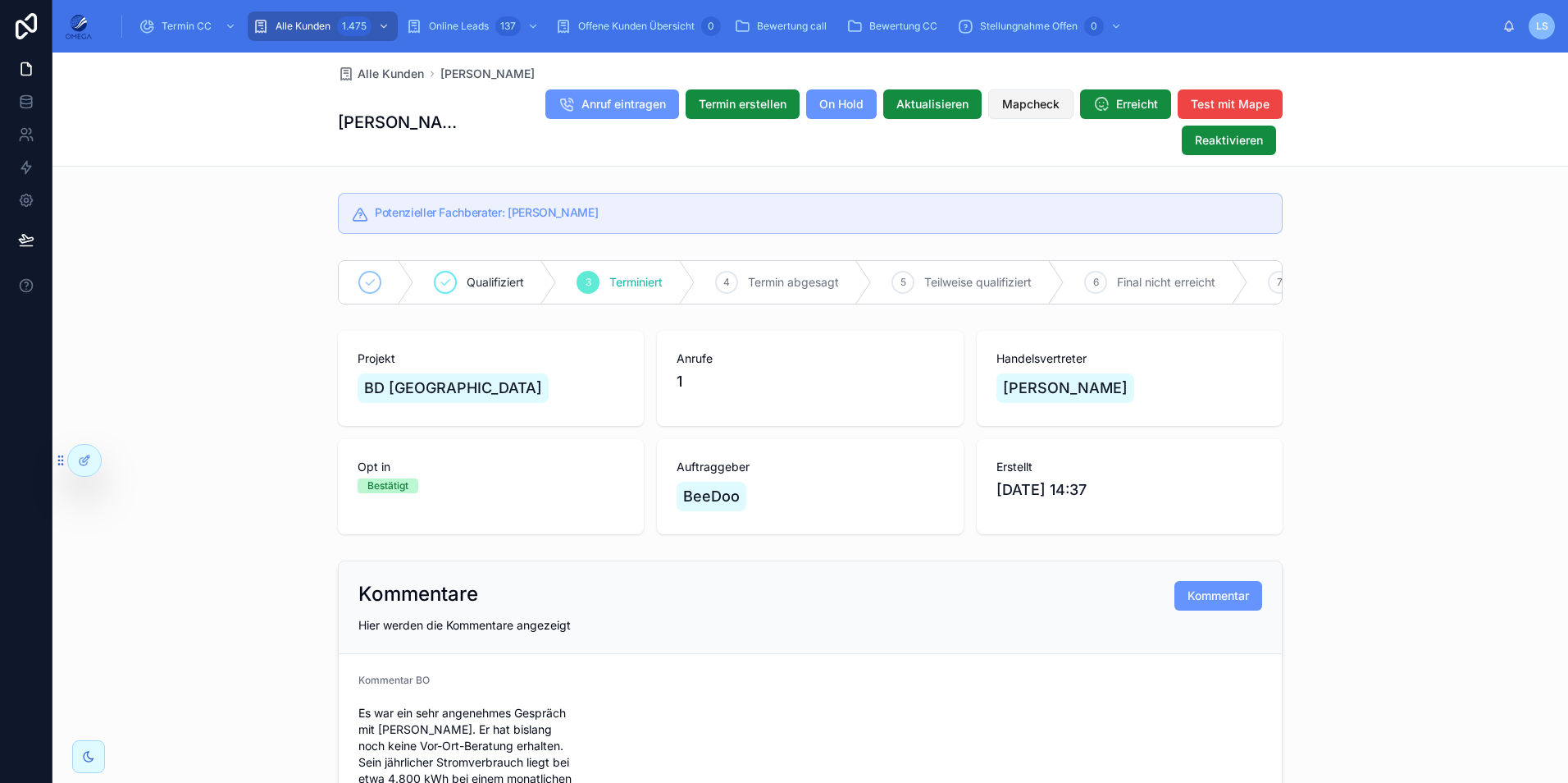
click at [1037, 108] on span "Mapcheck" at bounding box center [1031, 104] width 57 height 16
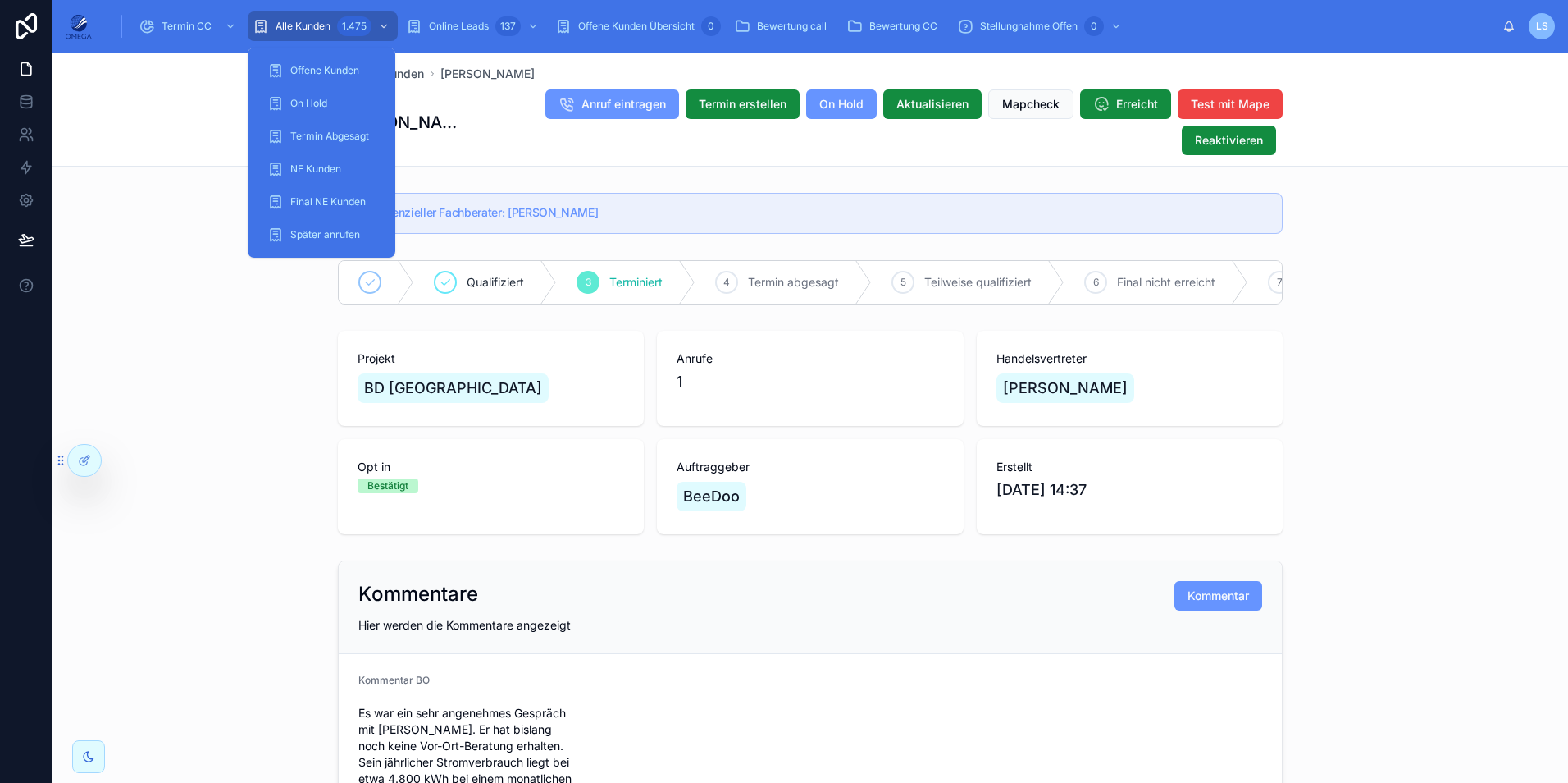
drag, startPoint x: 317, startPoint y: 19, endPoint x: 331, endPoint y: 46, distance: 30.4
click at [317, 19] on div "Alle Kunden 1.475" at bounding box center [323, 26] width 141 height 26
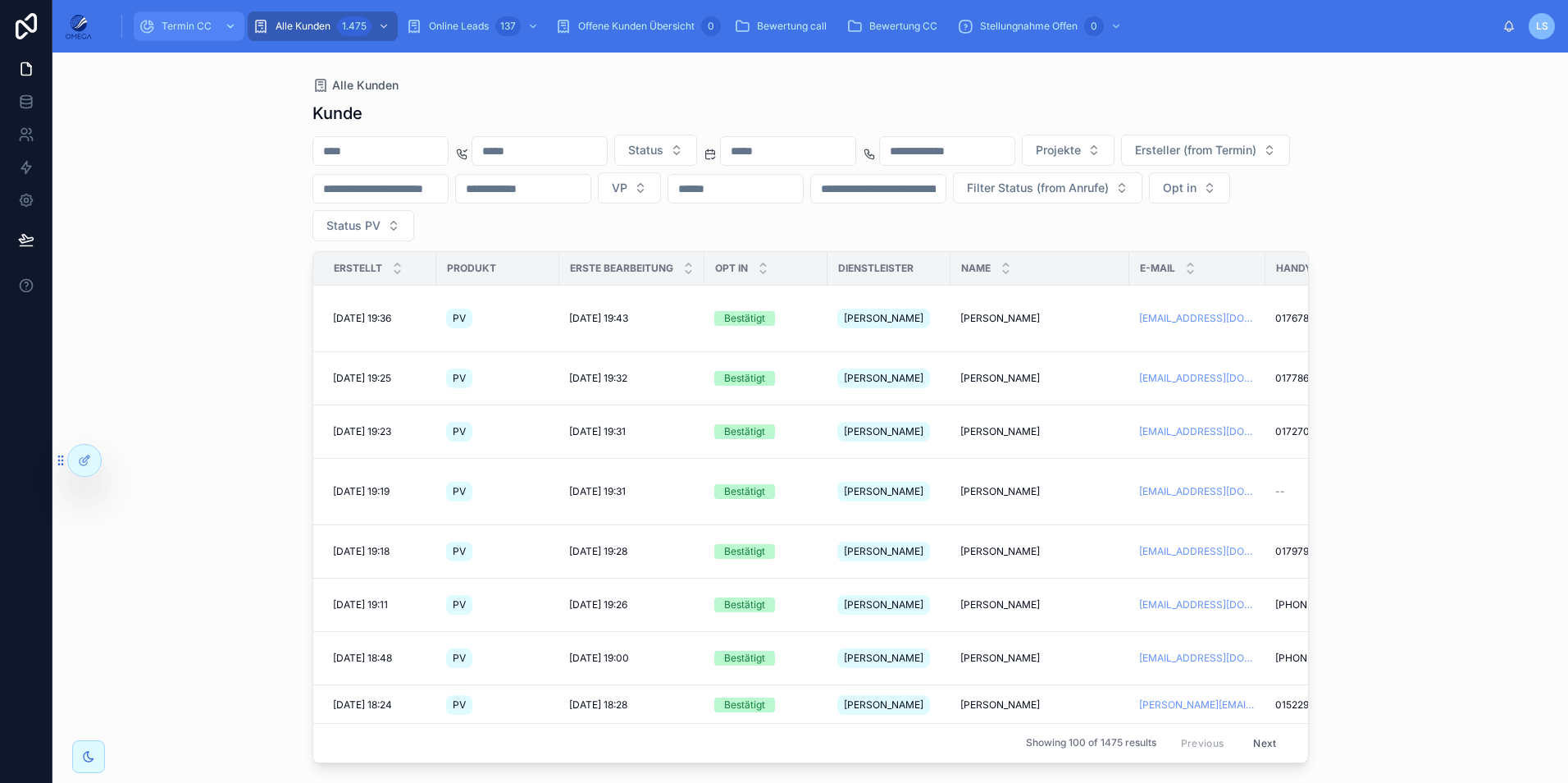
click at [164, 30] on span "Termin CC" at bounding box center [187, 26] width 50 height 13
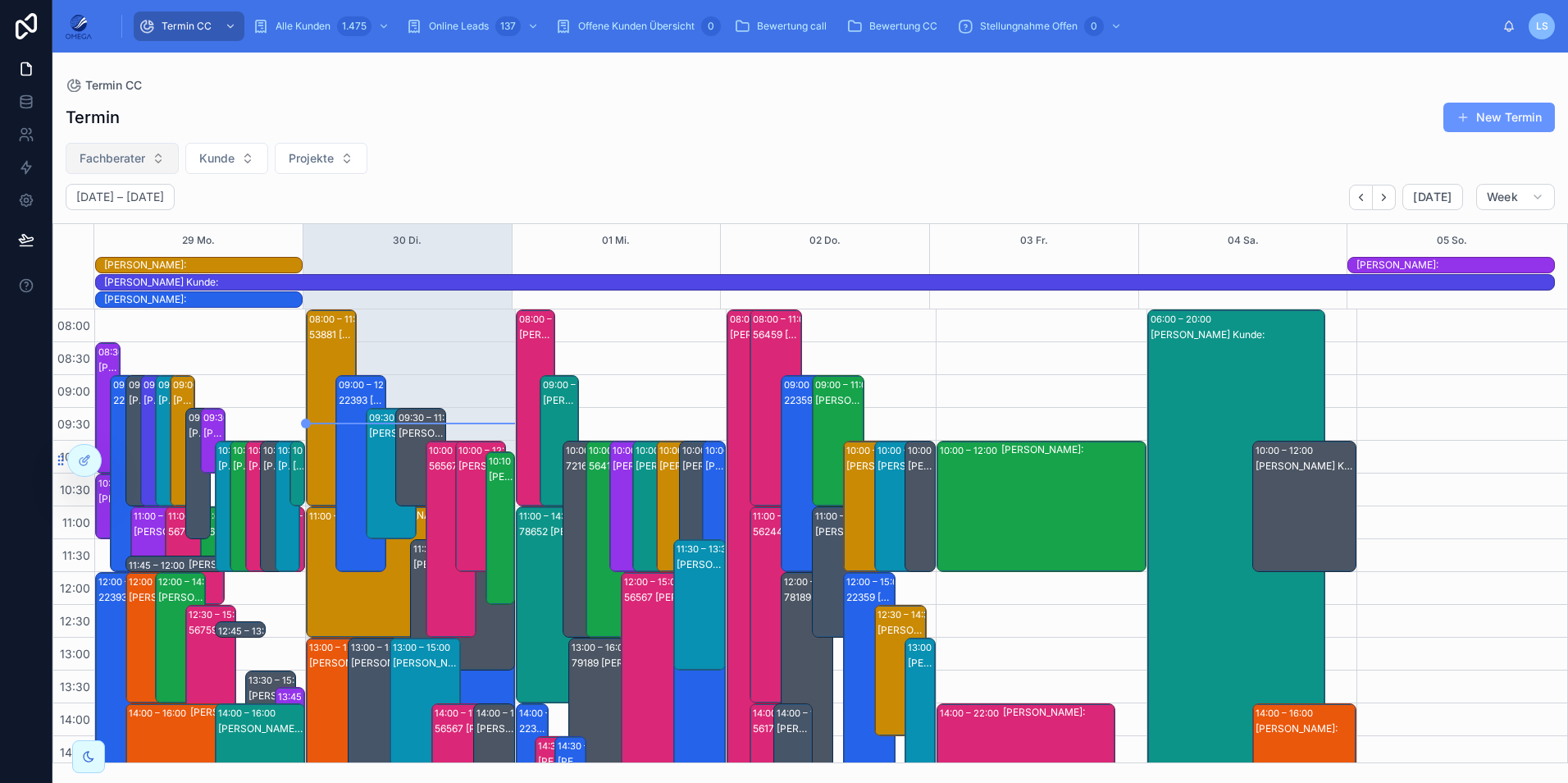
scroll to position [400, 0]
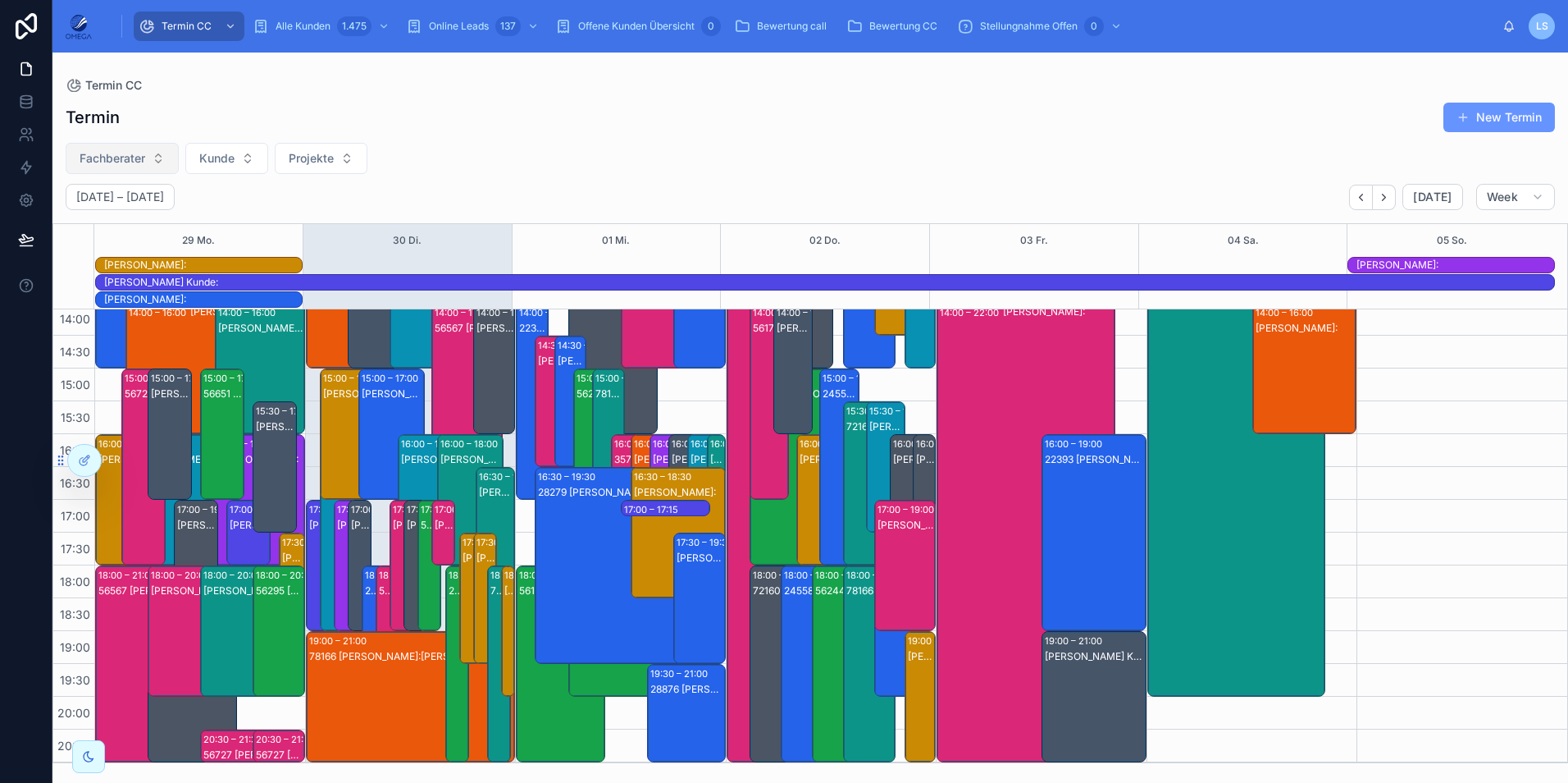
click at [130, 151] on span "Fachberater" at bounding box center [112, 158] width 66 height 16
type input "*****"
click at [117, 227] on span "[PERSON_NAME]" at bounding box center [78, 224] width 95 height 16
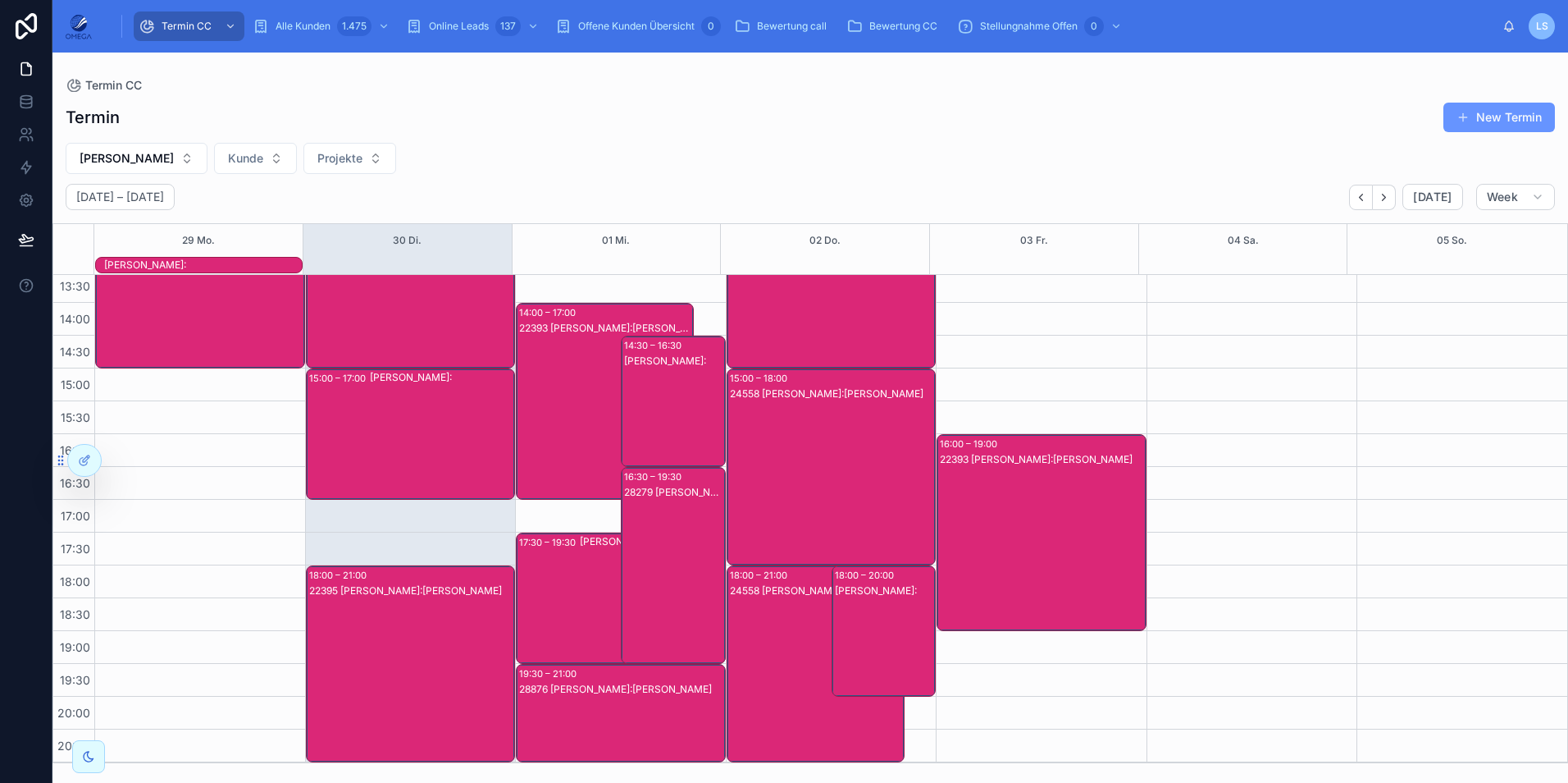
scroll to position [366, 0]
click at [727, 171] on div "[PERSON_NAME] Projekte" at bounding box center [810, 158] width 1515 height 32
drag, startPoint x: 220, startPoint y: 102, endPoint x: 233, endPoint y: 85, distance: 21.4
click at [220, 102] on div "Termin New Termin" at bounding box center [810, 117] width 1490 height 32
click at [475, 28] on span "Online Leads" at bounding box center [459, 26] width 60 height 13
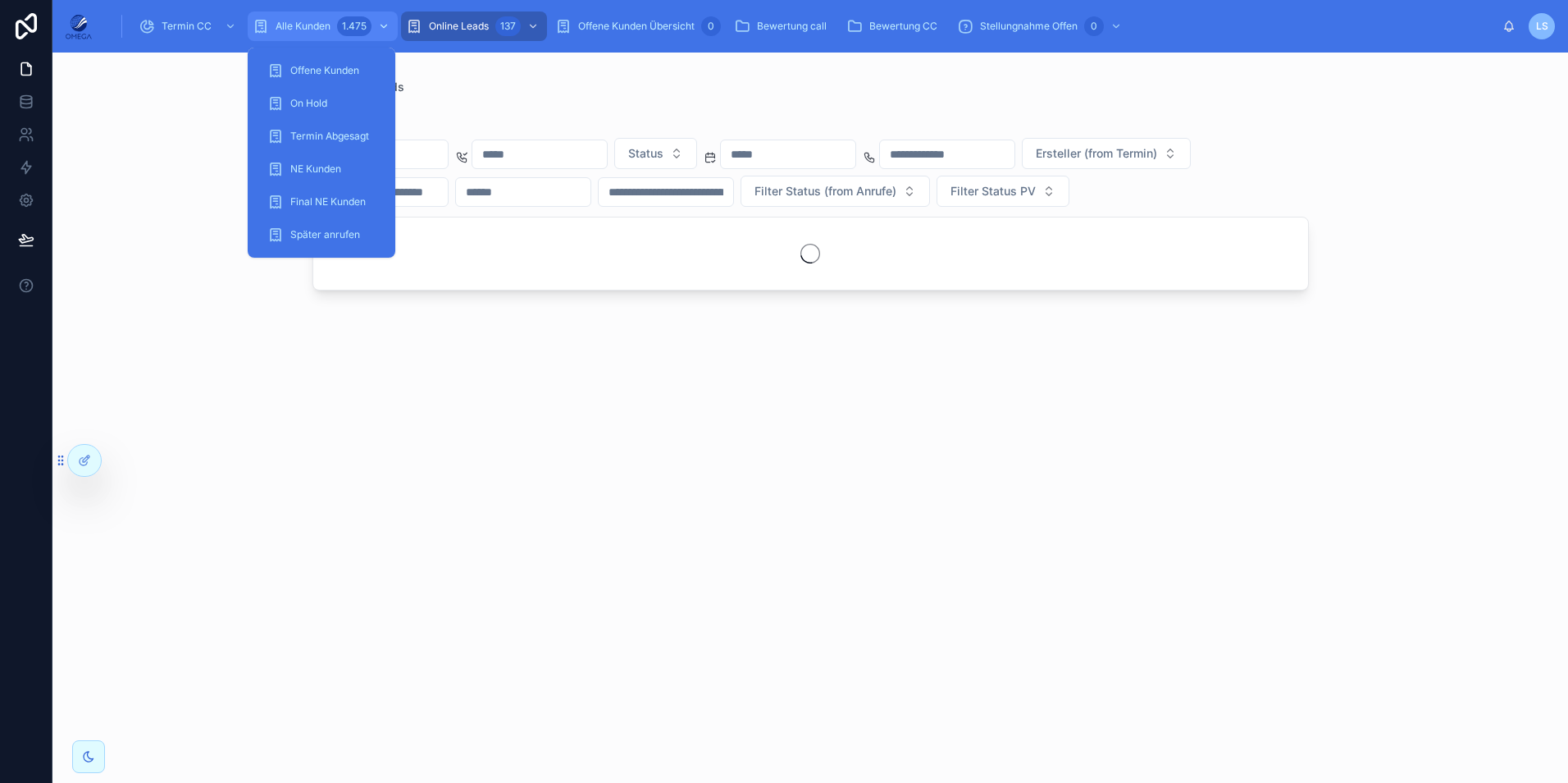
click at [302, 21] on span "Alle Kunden" at bounding box center [303, 26] width 55 height 13
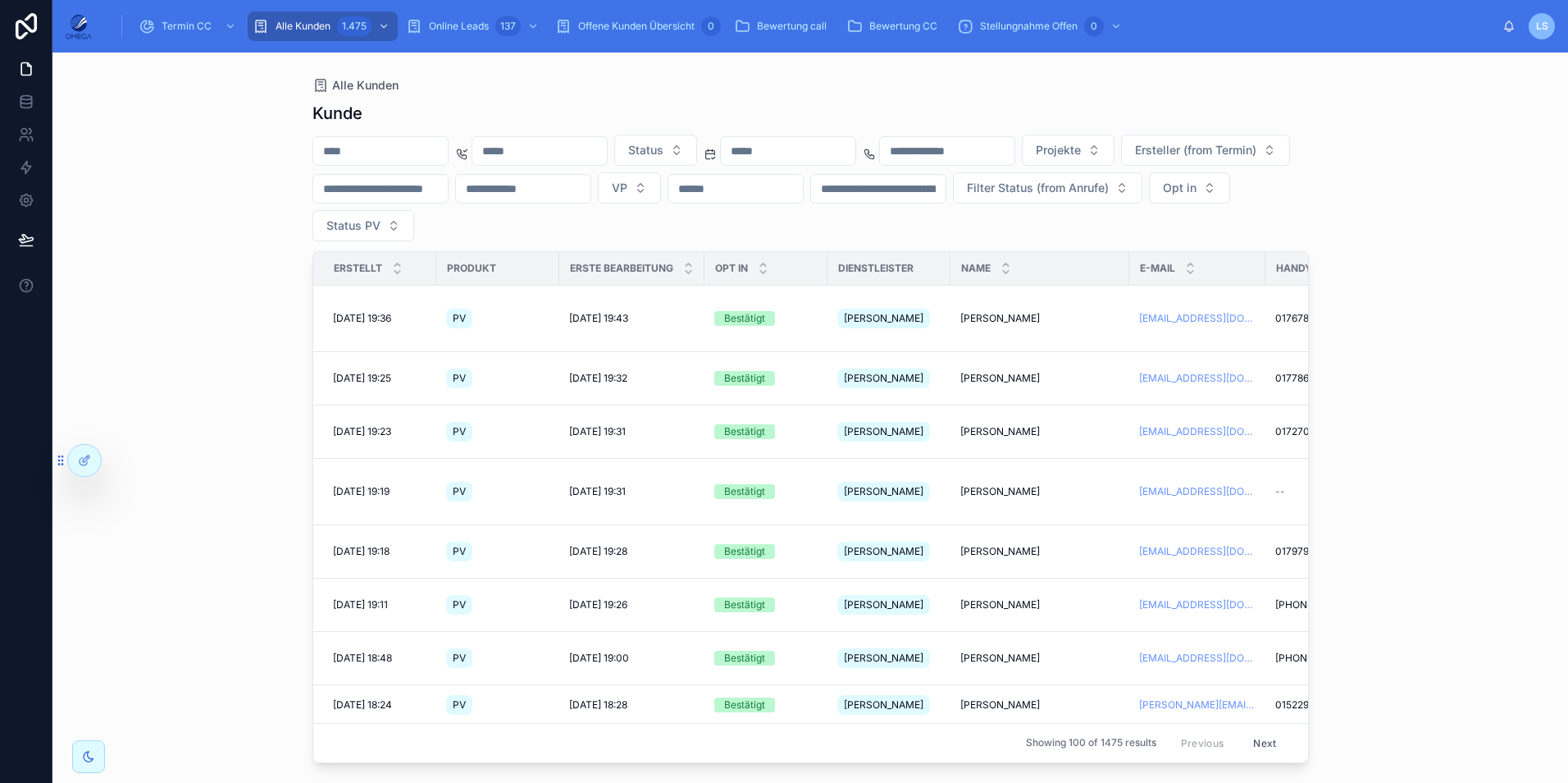
click at [945, 195] on input "text" at bounding box center [878, 188] width 135 height 23
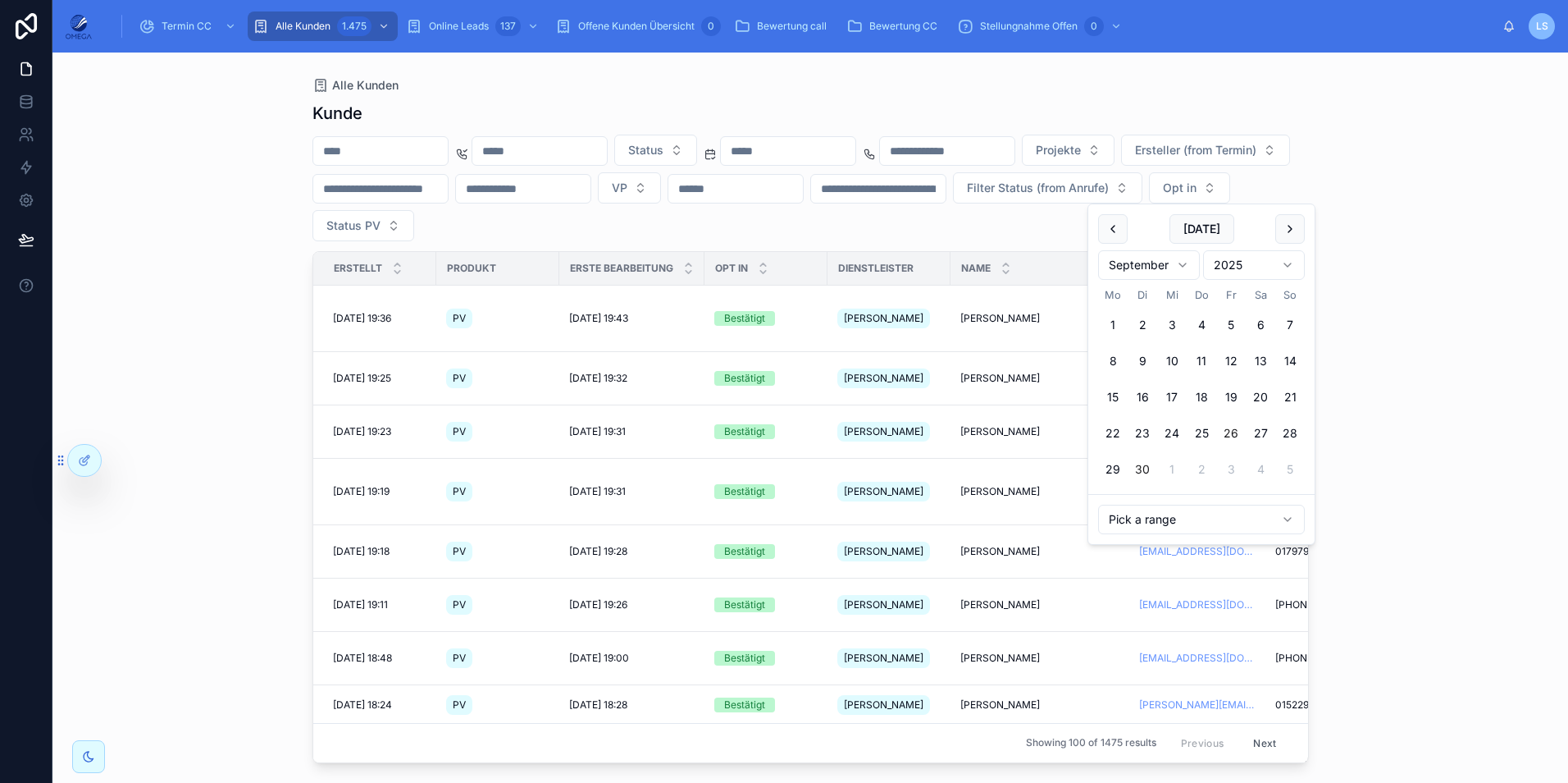
click at [1228, 433] on button "26" at bounding box center [1231, 433] width 30 height 30
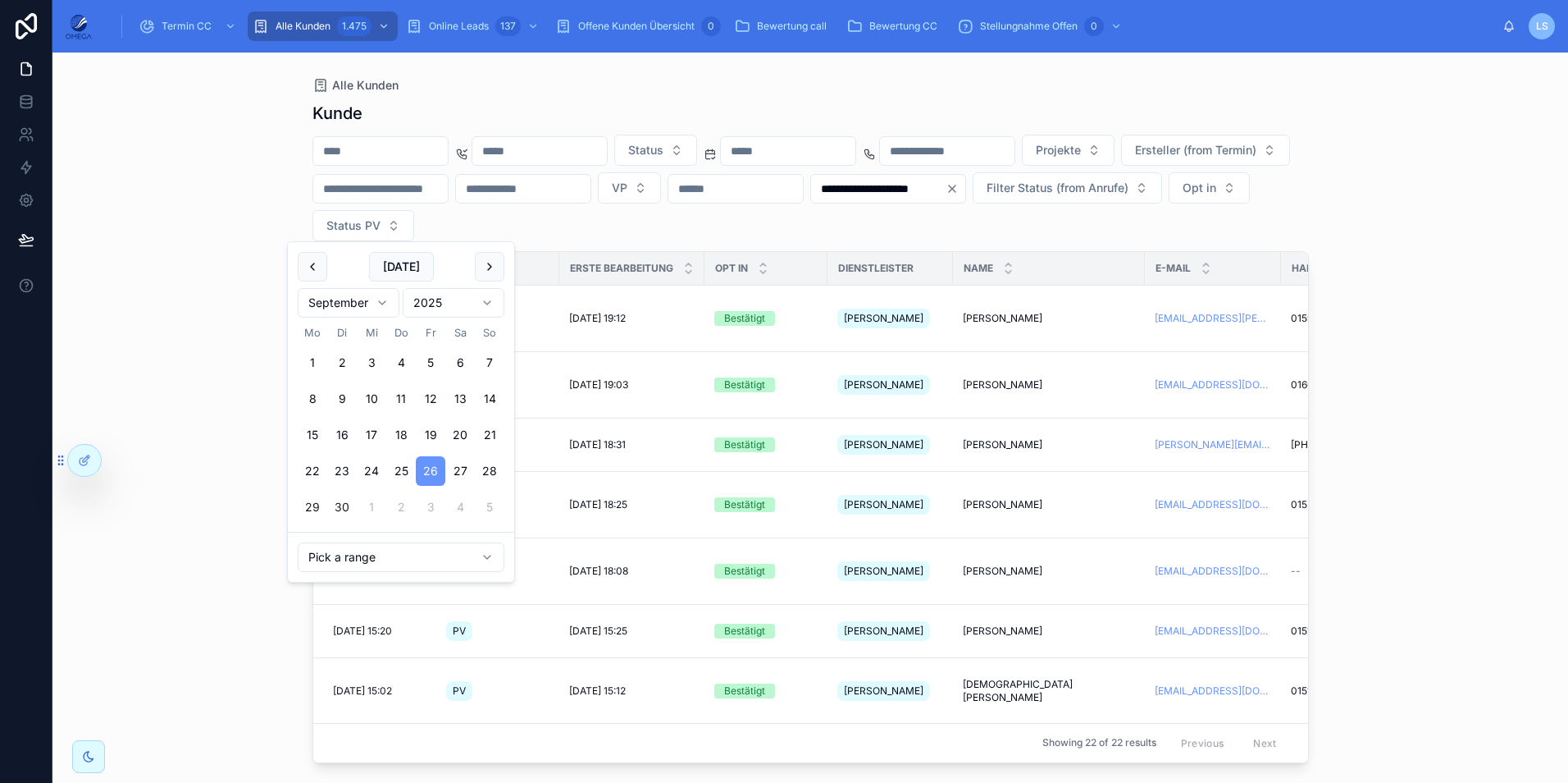
click at [316, 512] on button "29" at bounding box center [313, 507] width 30 height 30
type input "**********"
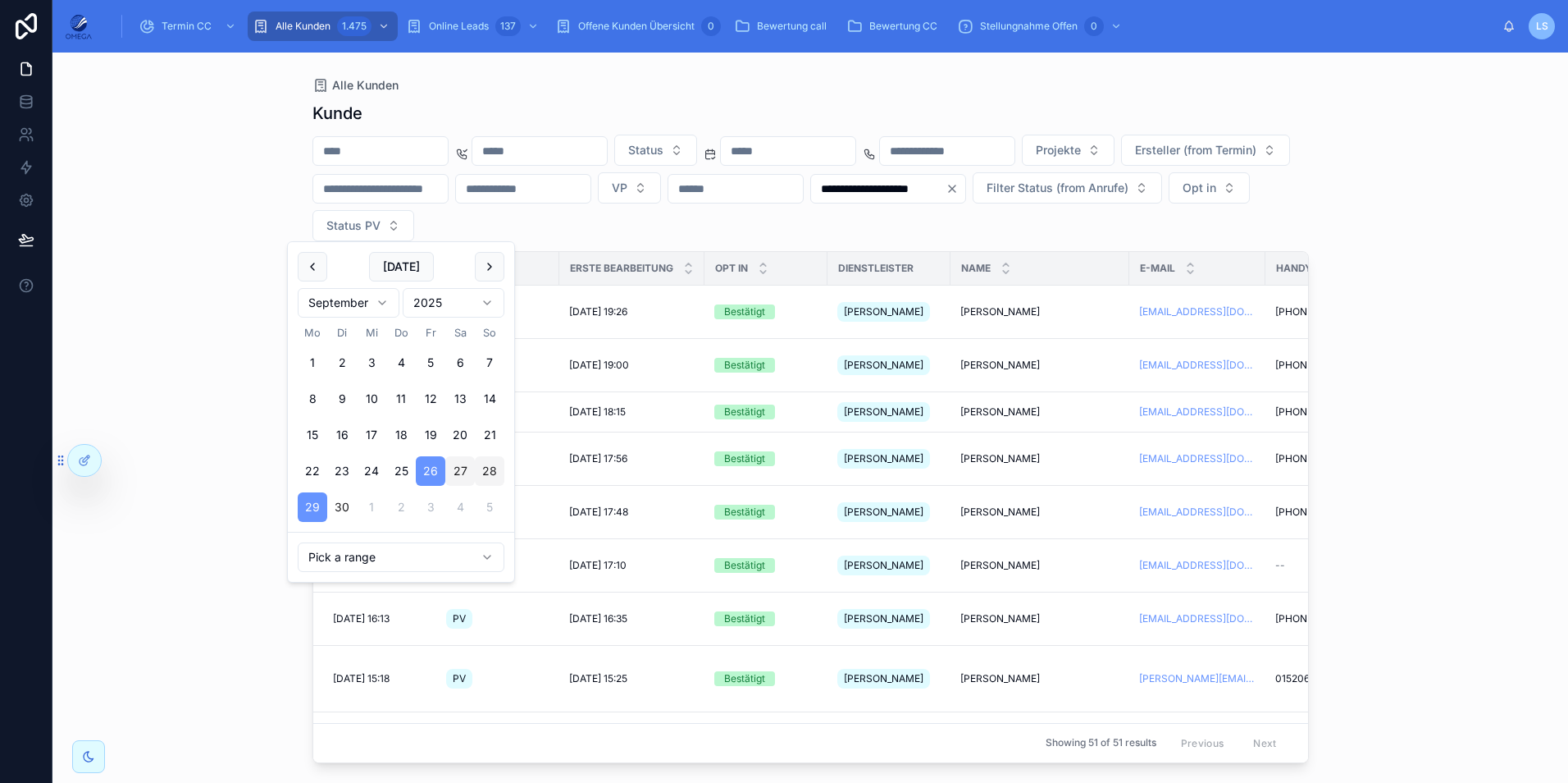
click at [1513, 359] on div "**********" at bounding box center [810, 417] width 1515 height 730
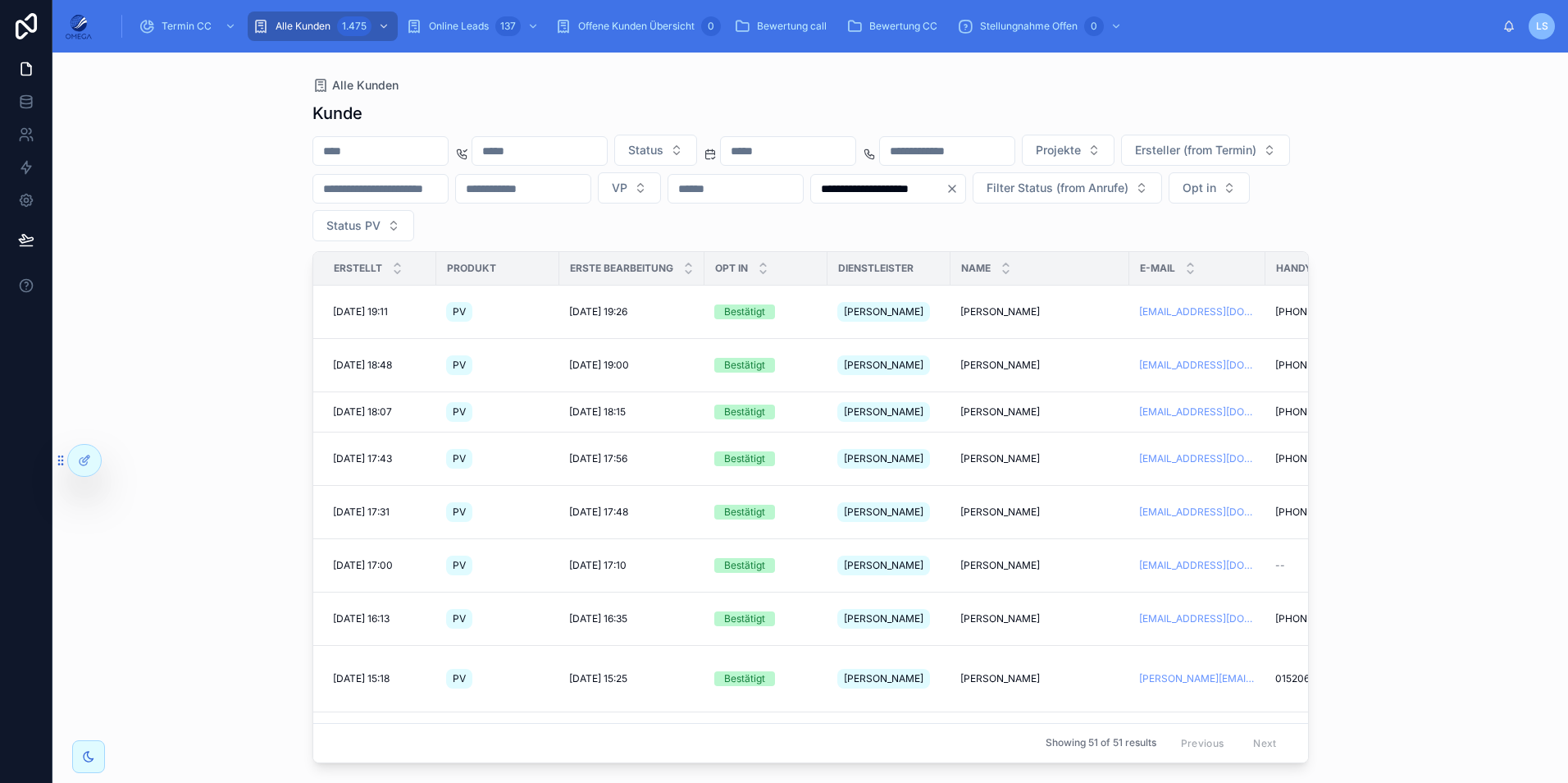
drag, startPoint x: 1484, startPoint y: 337, endPoint x: 1338, endPoint y: 218, distance: 188.4
click at [1484, 337] on div "**********" at bounding box center [810, 417] width 1515 height 730
click at [811, 200] on input "**********" at bounding box center [878, 188] width 135 height 23
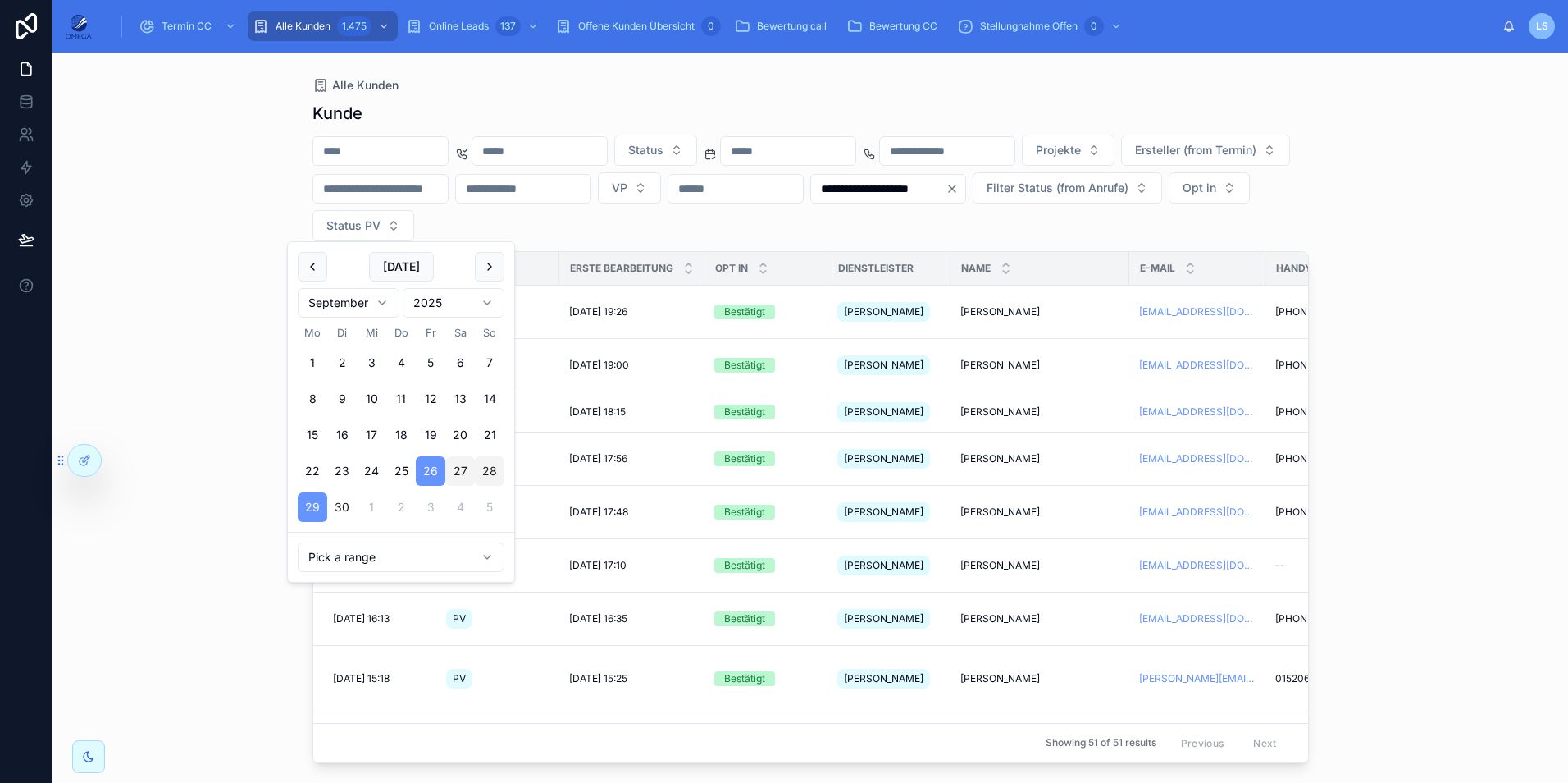
click at [945, 195] on icon "Clear" at bounding box center [951, 188] width 13 height 13
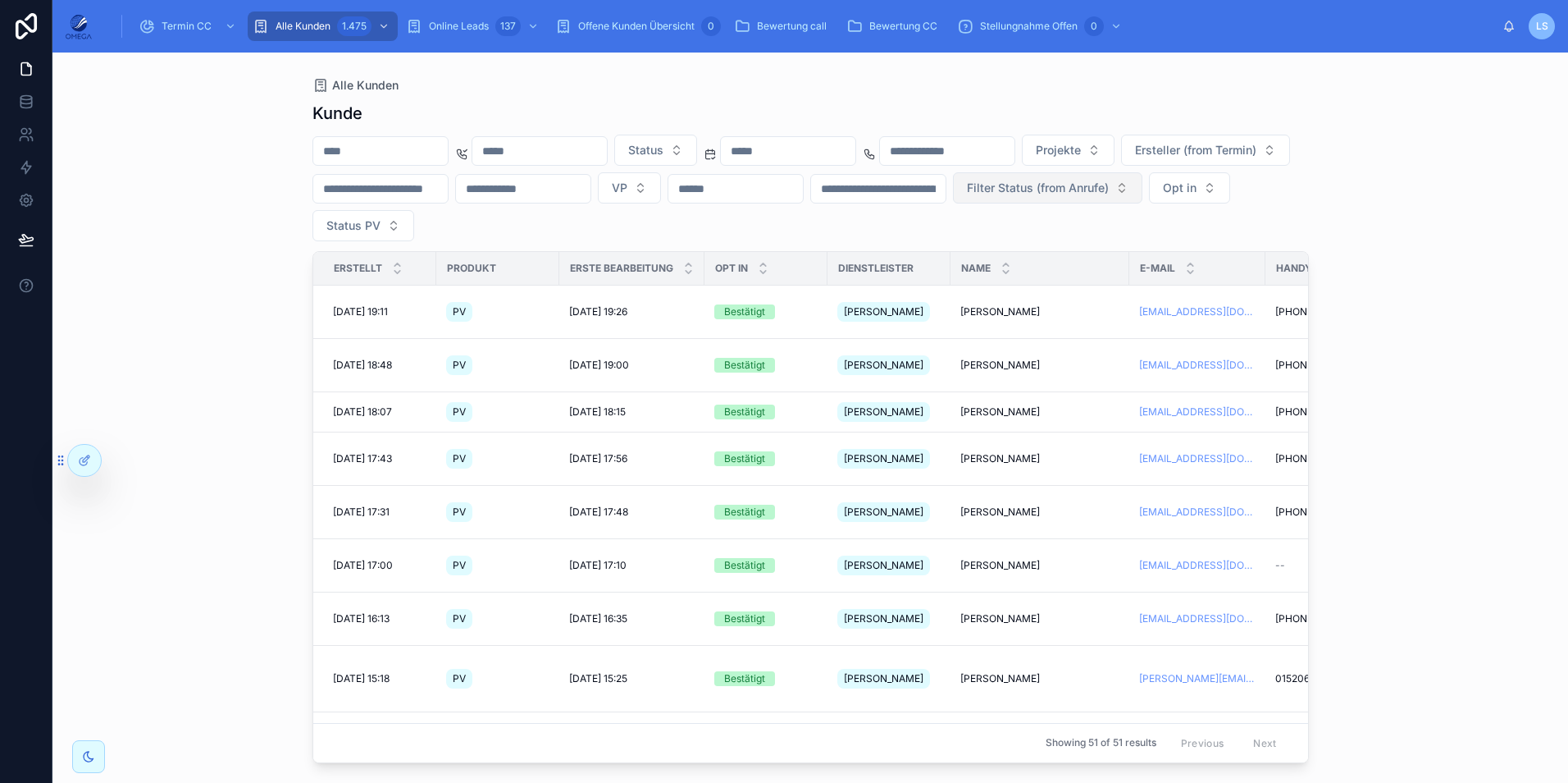
click at [967, 196] on span "Filter Status (from Anrufe)" at bounding box center [1037, 187] width 142 height 16
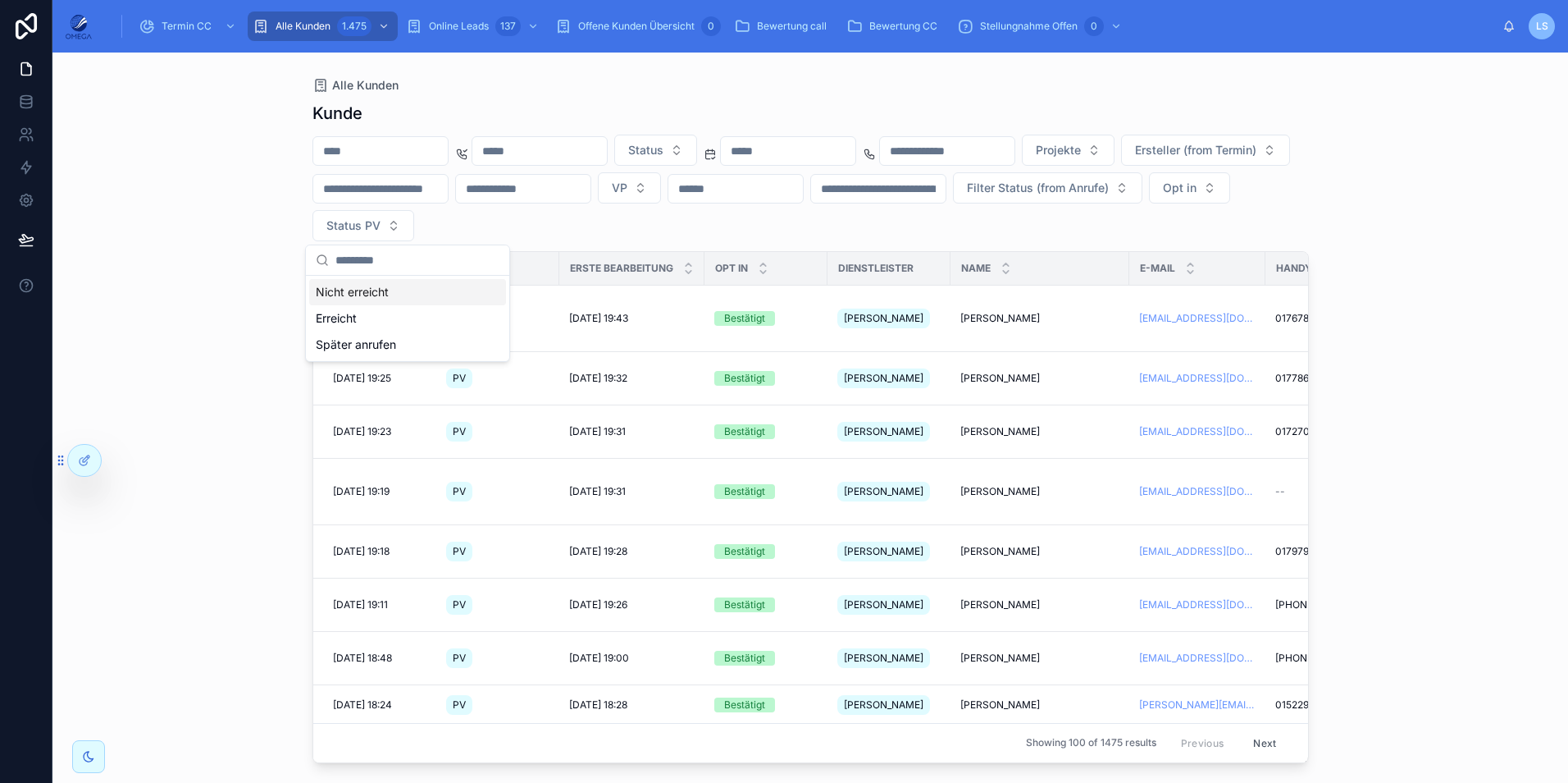
click at [1230, 213] on div "Status Projekte Ersteller (from Termin) VP Filter Status (from Anrufe) Opt in S…" at bounding box center [811, 187] width 997 height 107
click at [945, 177] on input "text" at bounding box center [878, 188] width 135 height 23
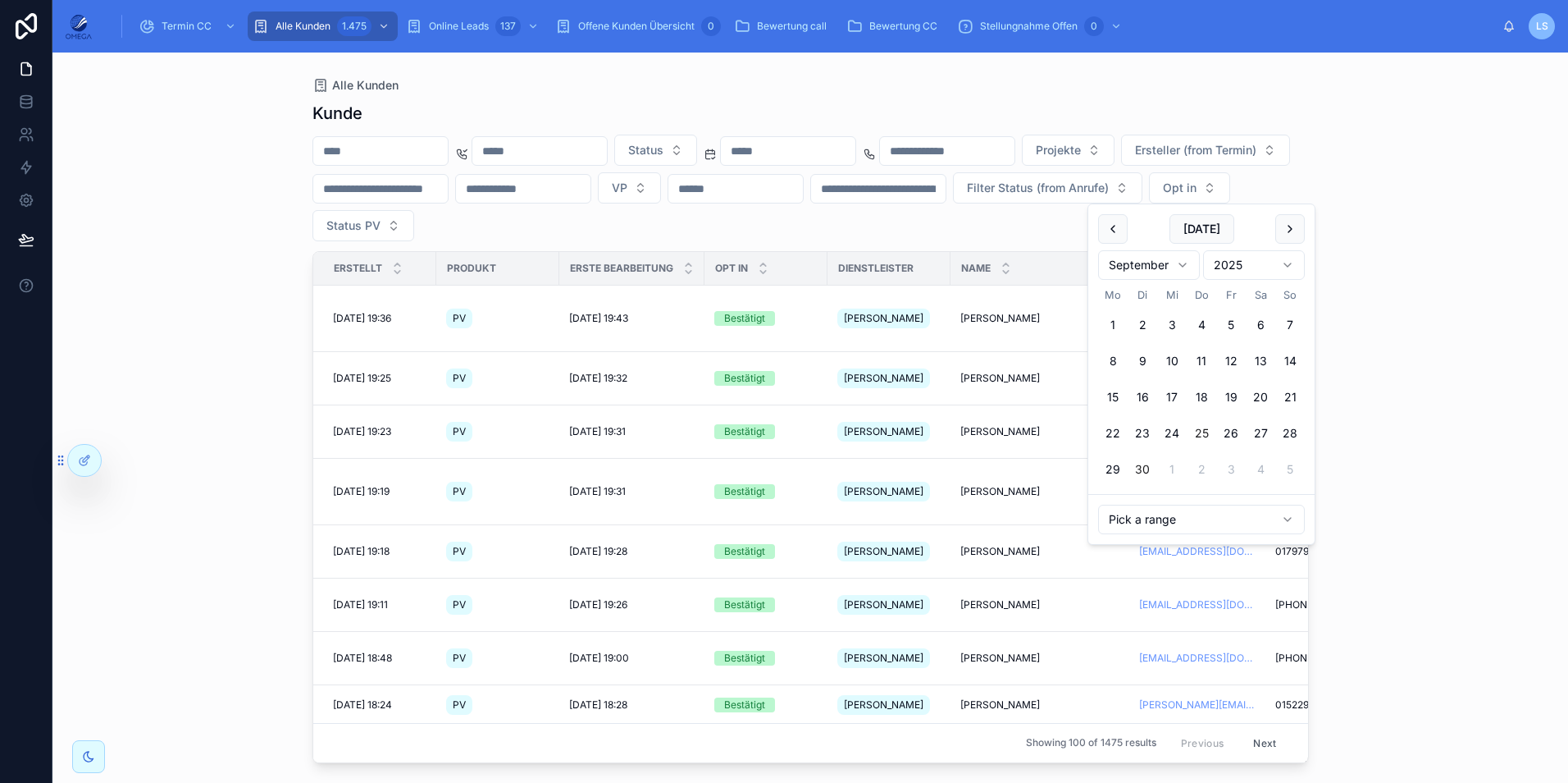
click at [1204, 433] on button "25" at bounding box center [1201, 433] width 30 height 30
type input "**********"
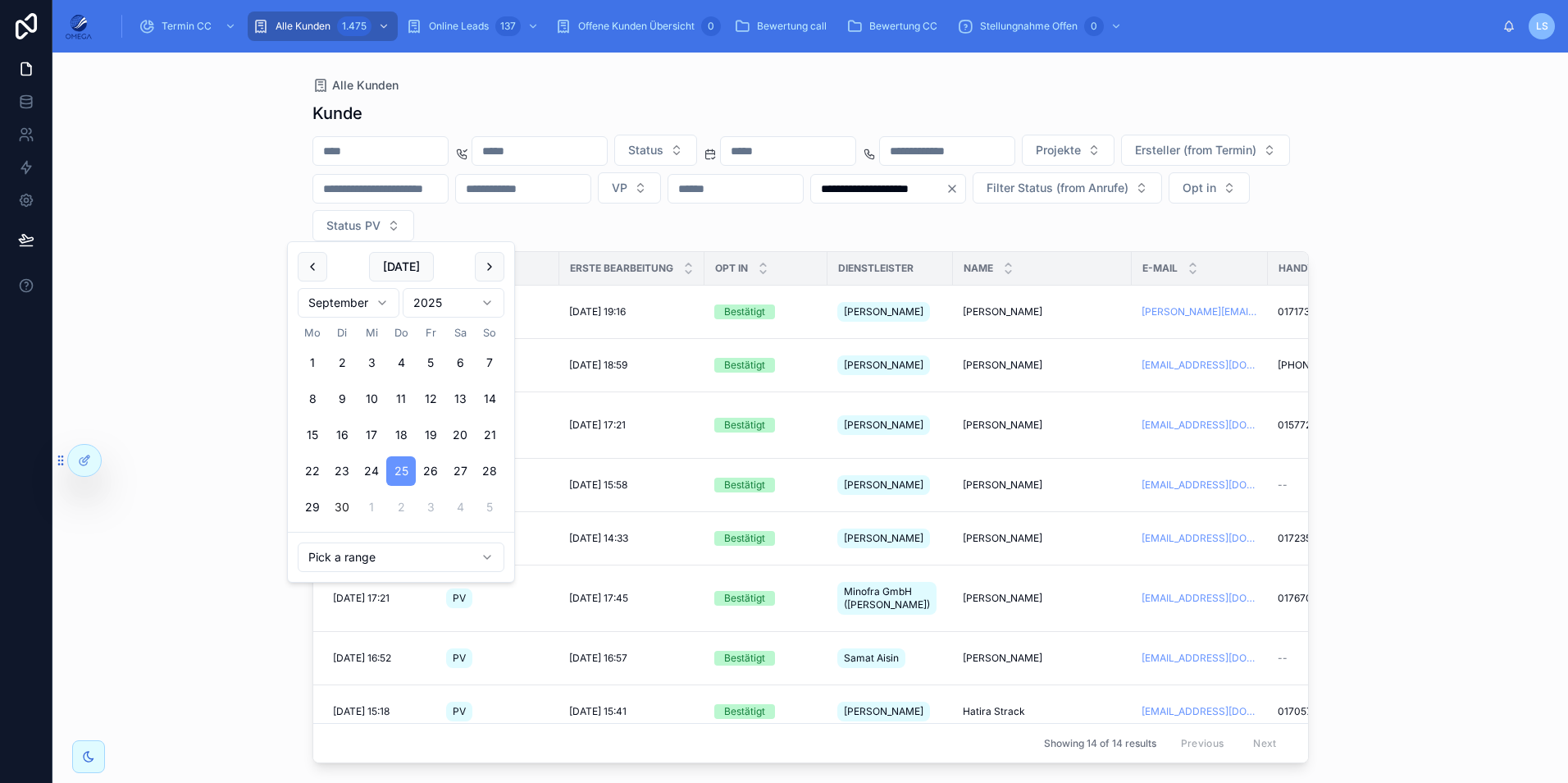
click at [1425, 360] on div "**********" at bounding box center [810, 417] width 1515 height 730
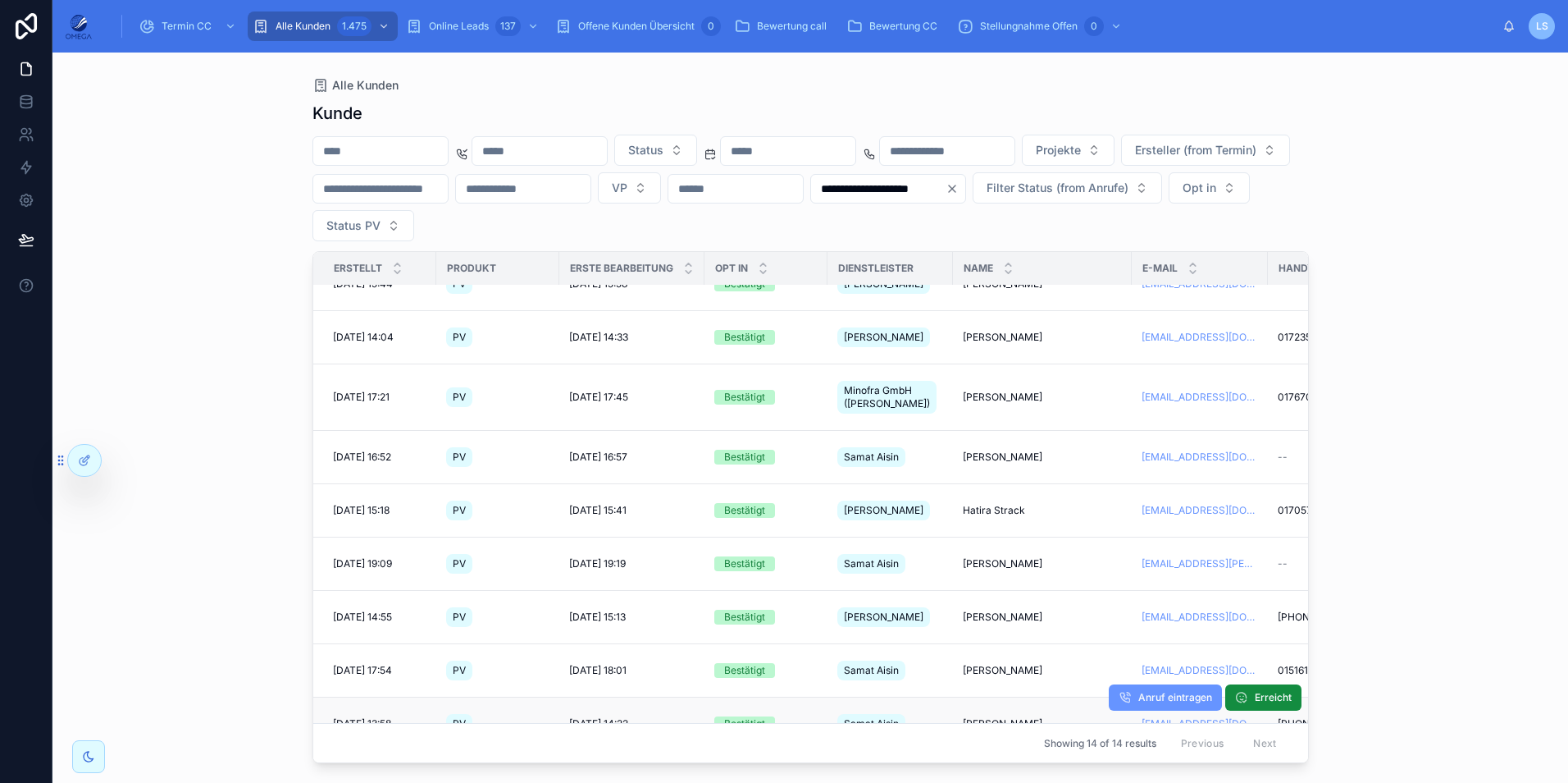
scroll to position [206, 0]
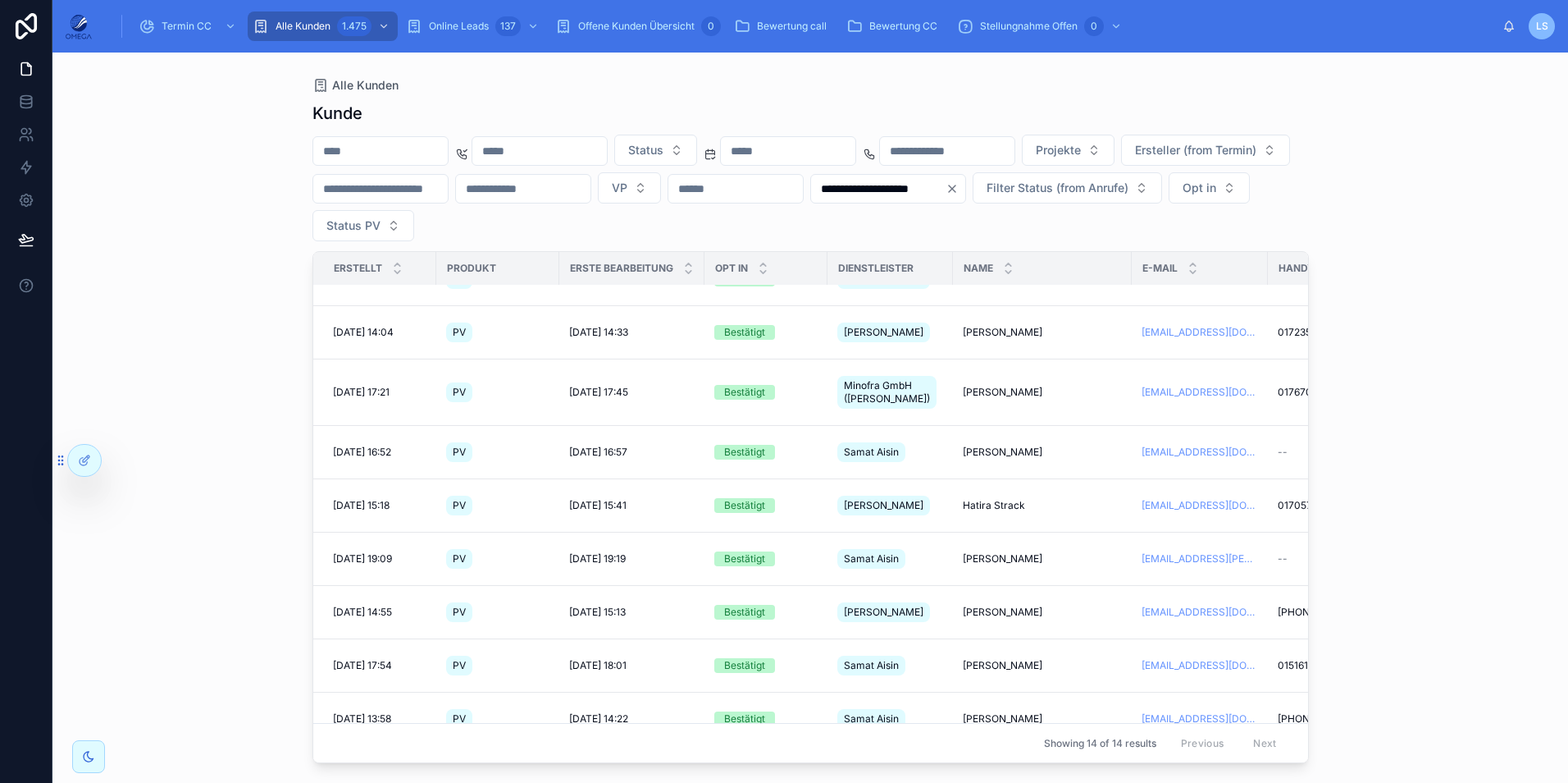
click at [1008, 769] on span "[PERSON_NAME]" at bounding box center [1002, 775] width 79 height 13
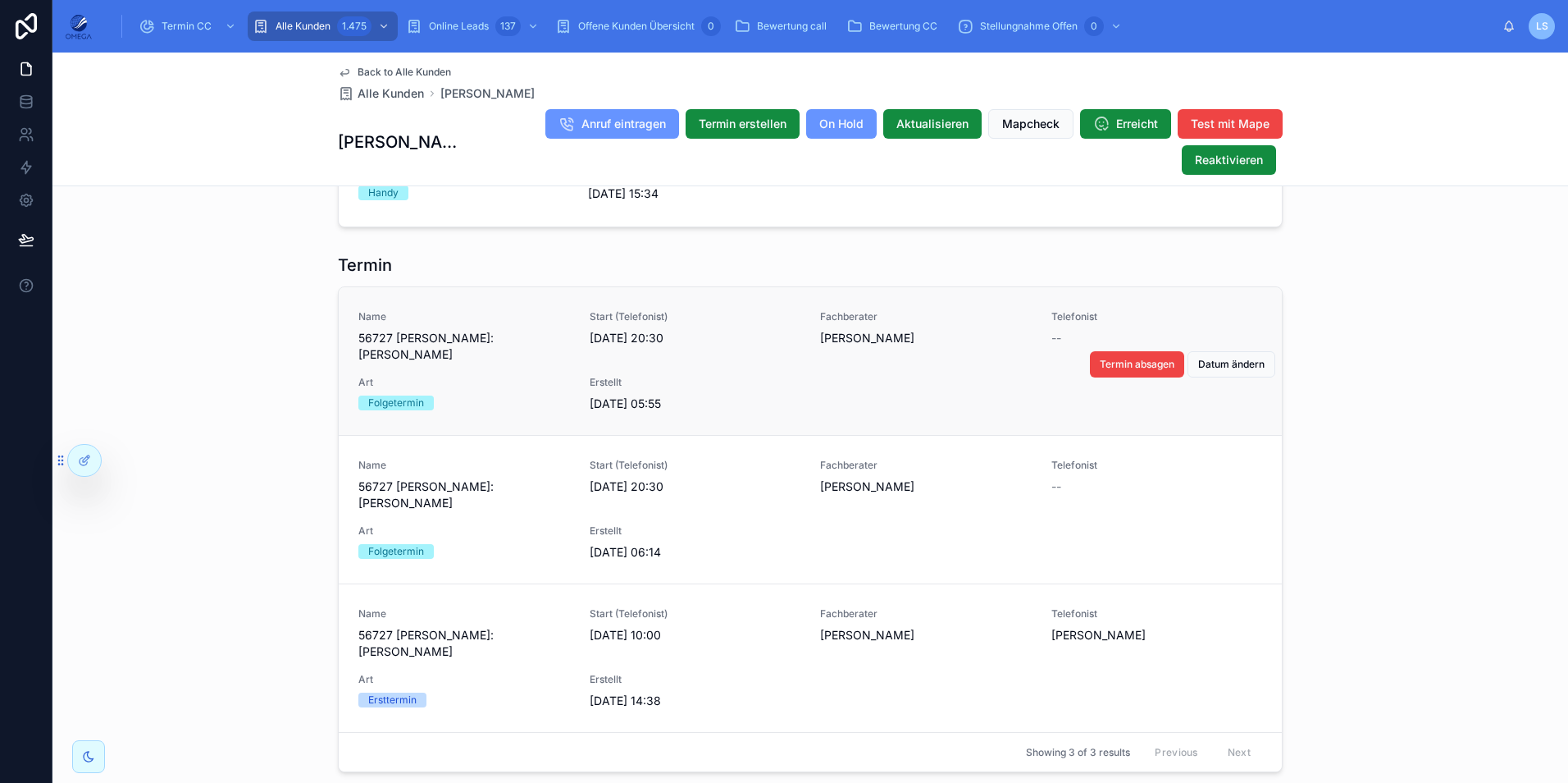
scroll to position [1523, 0]
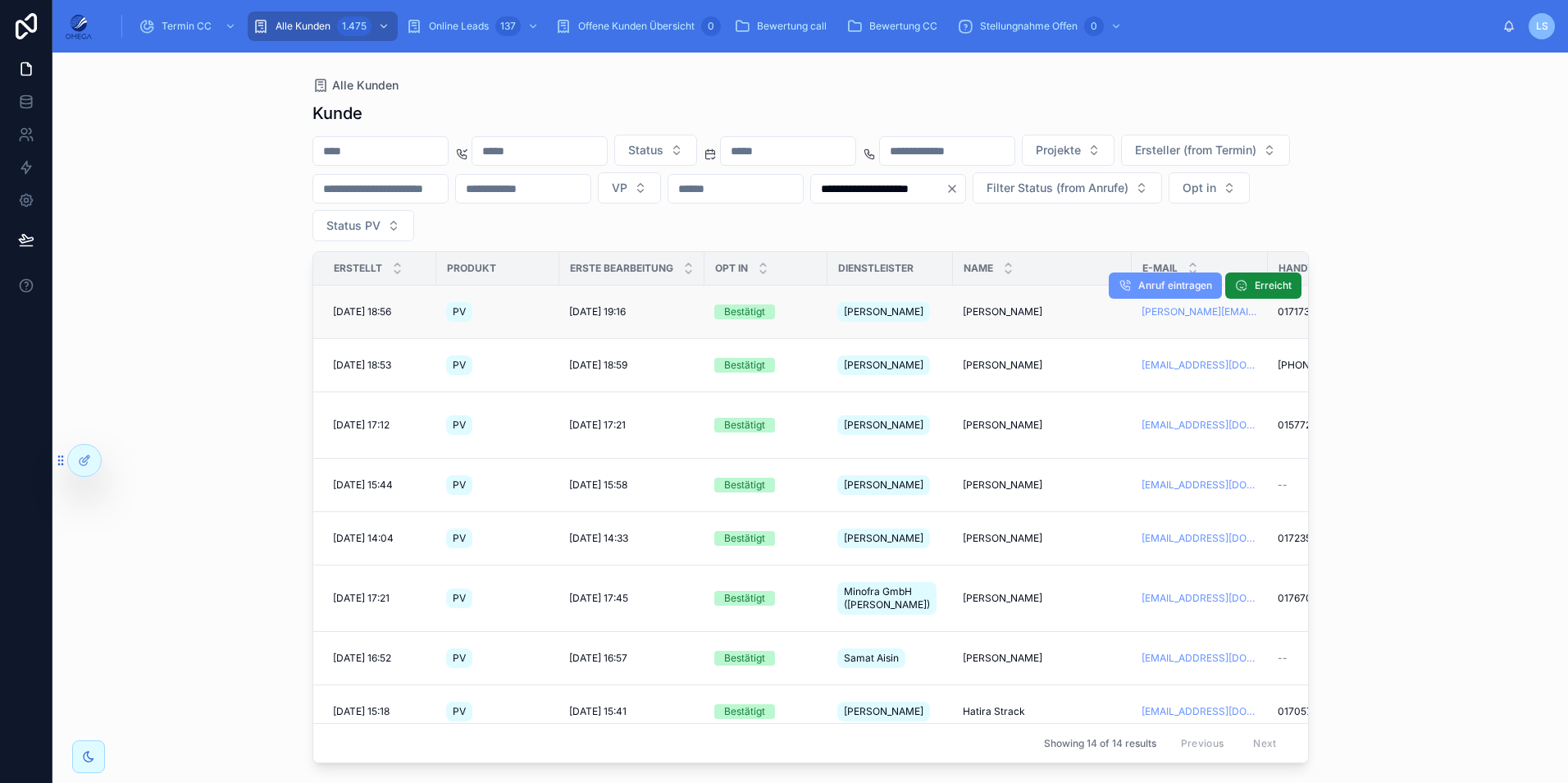
click at [981, 311] on span "[PERSON_NAME]" at bounding box center [1002, 311] width 79 height 13
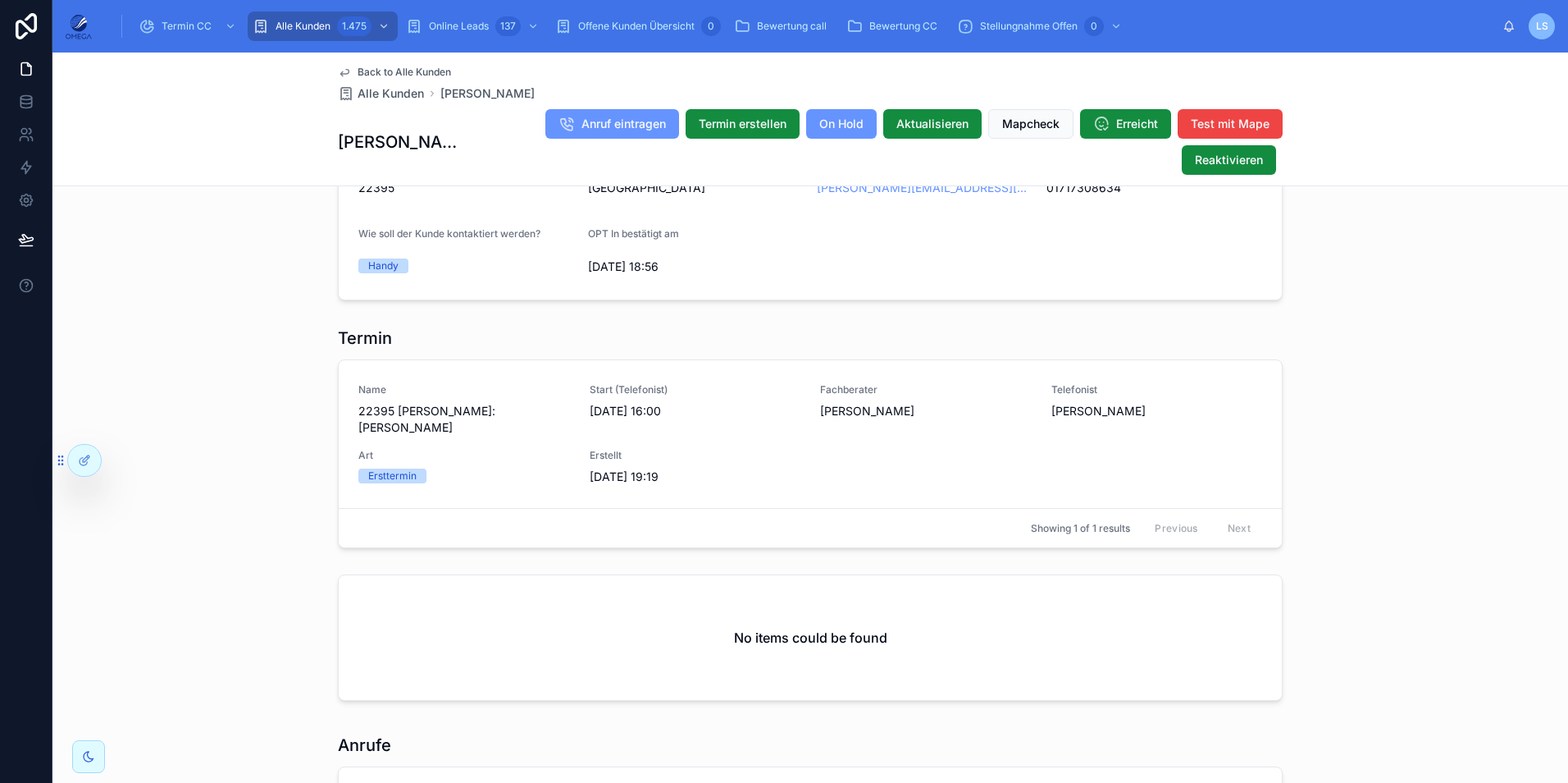
scroll to position [1536, 0]
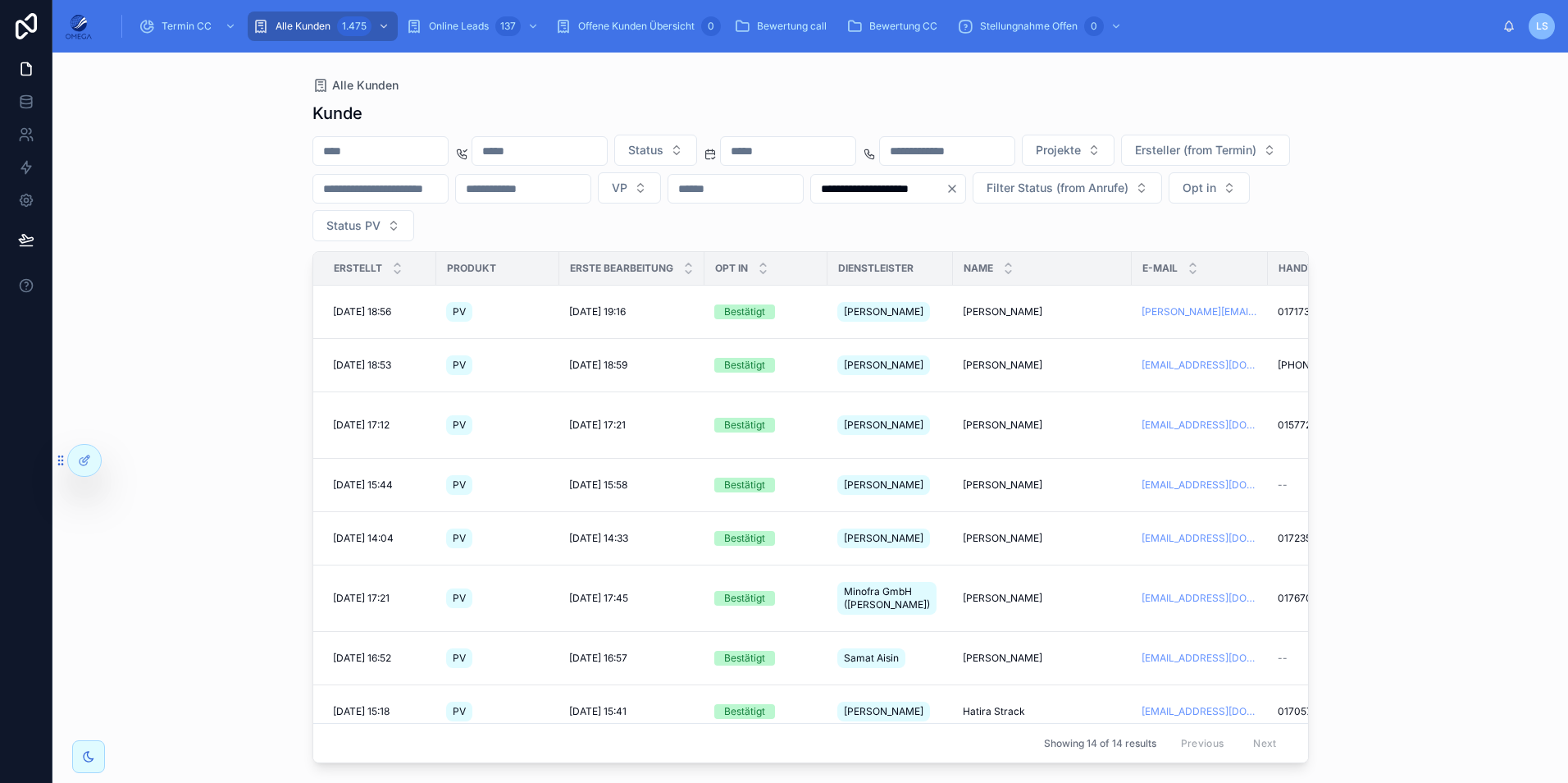
click at [811, 200] on input "**********" at bounding box center [878, 188] width 135 height 23
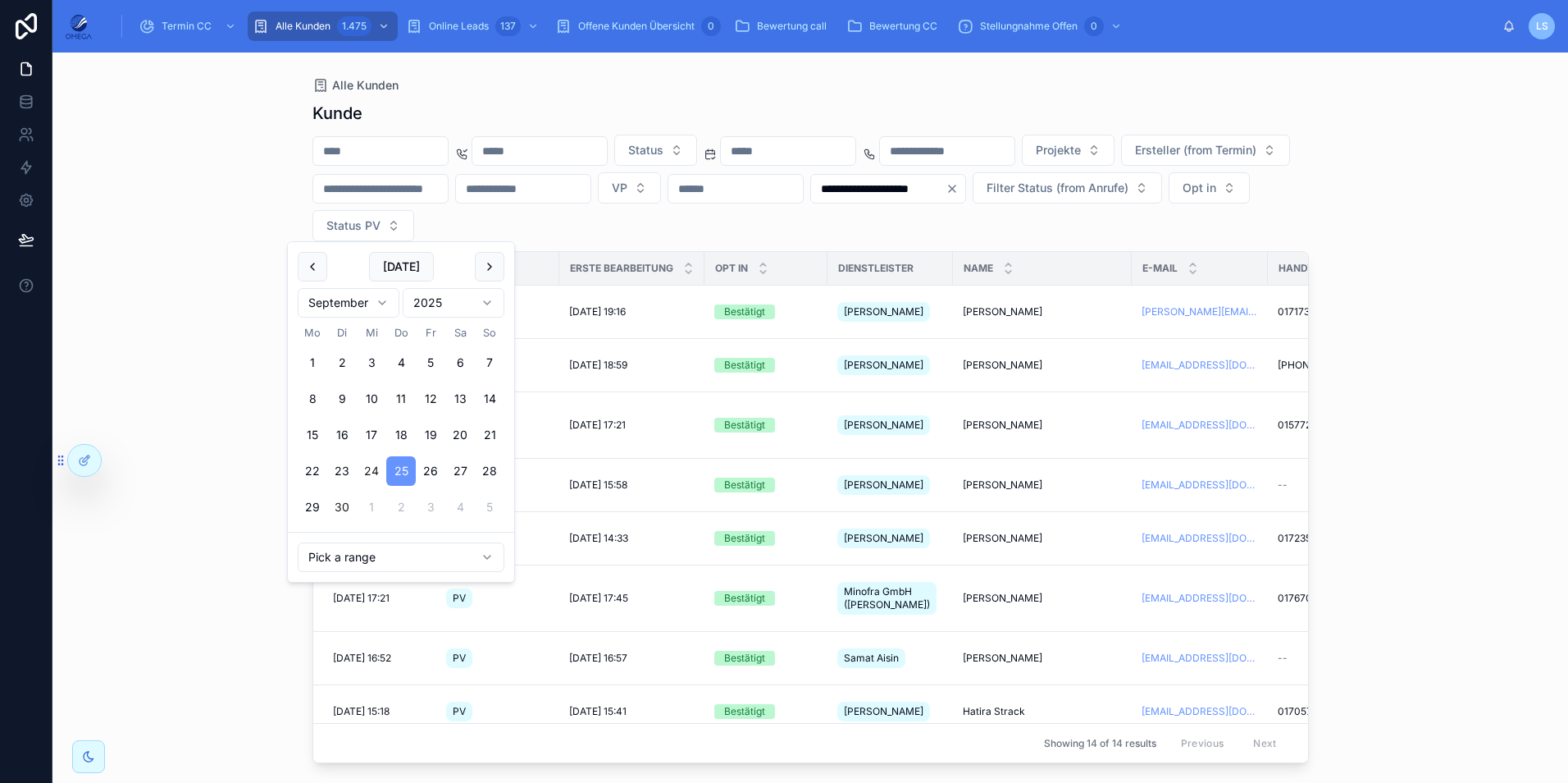
click at [370, 475] on button "24" at bounding box center [371, 470] width 30 height 30
type input "**********"
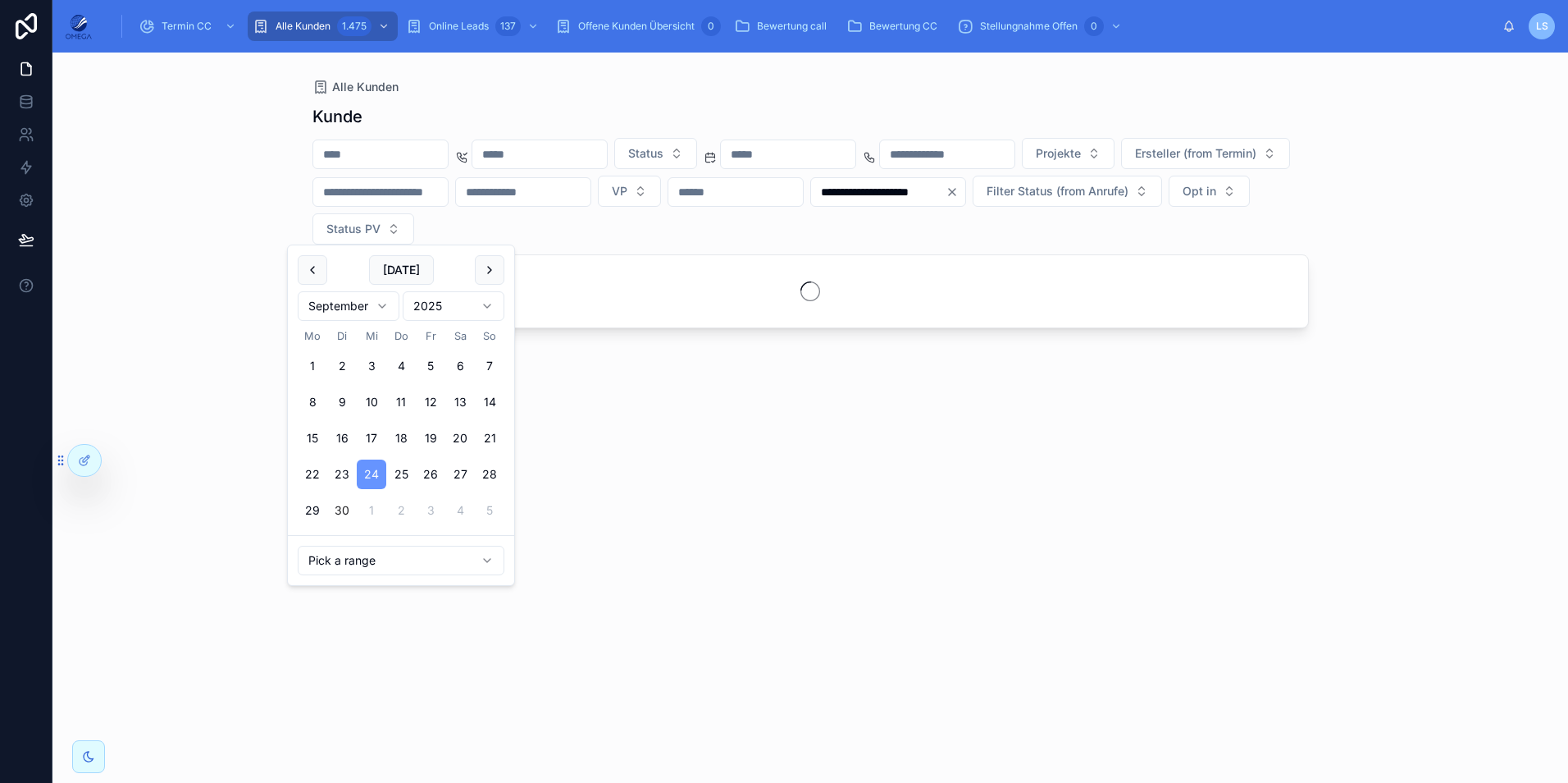
click at [1485, 308] on div "**********" at bounding box center [810, 417] width 1515 height 730
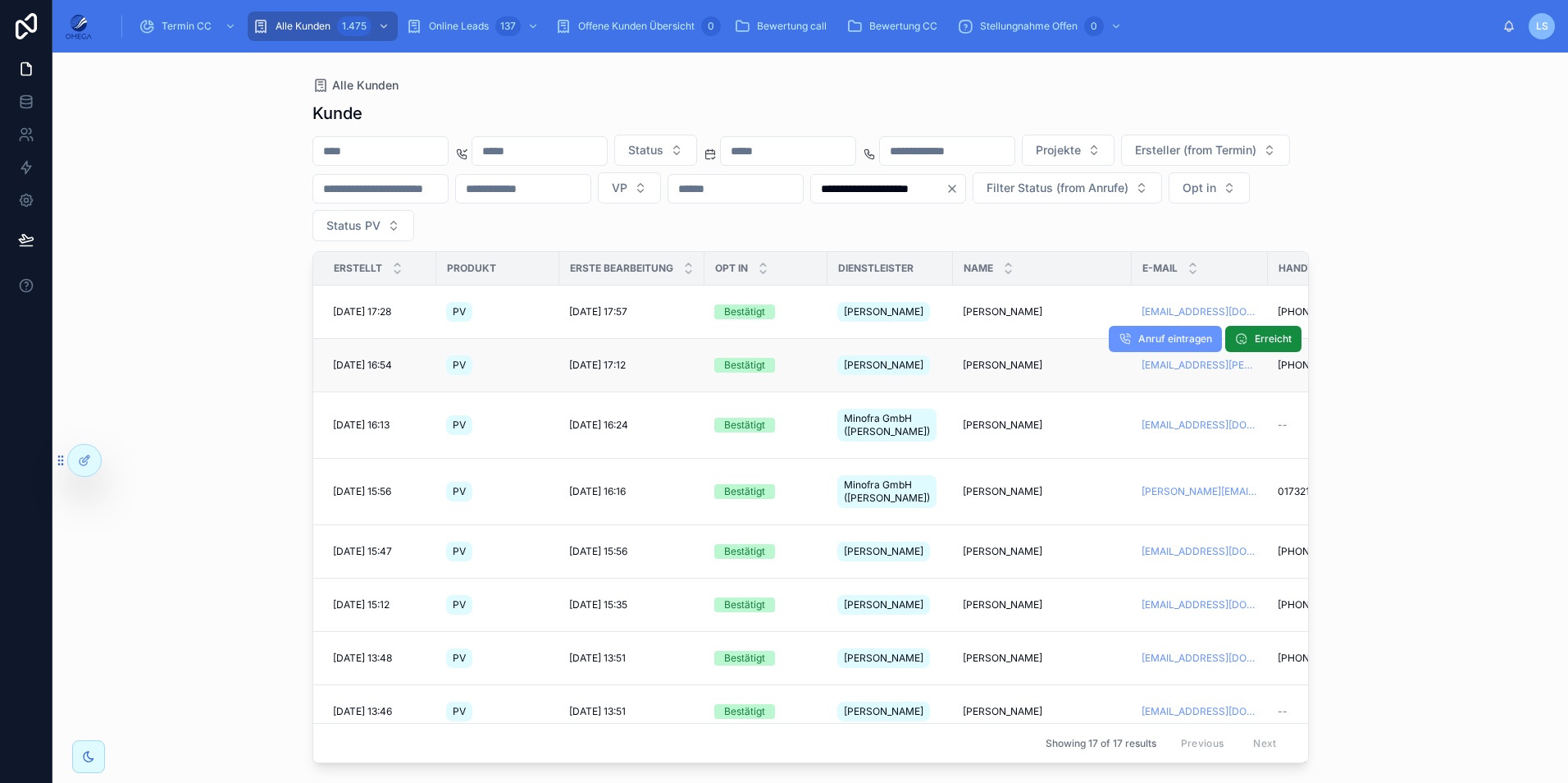
click at [1012, 359] on span "[PERSON_NAME]" at bounding box center [1002, 365] width 79 height 13
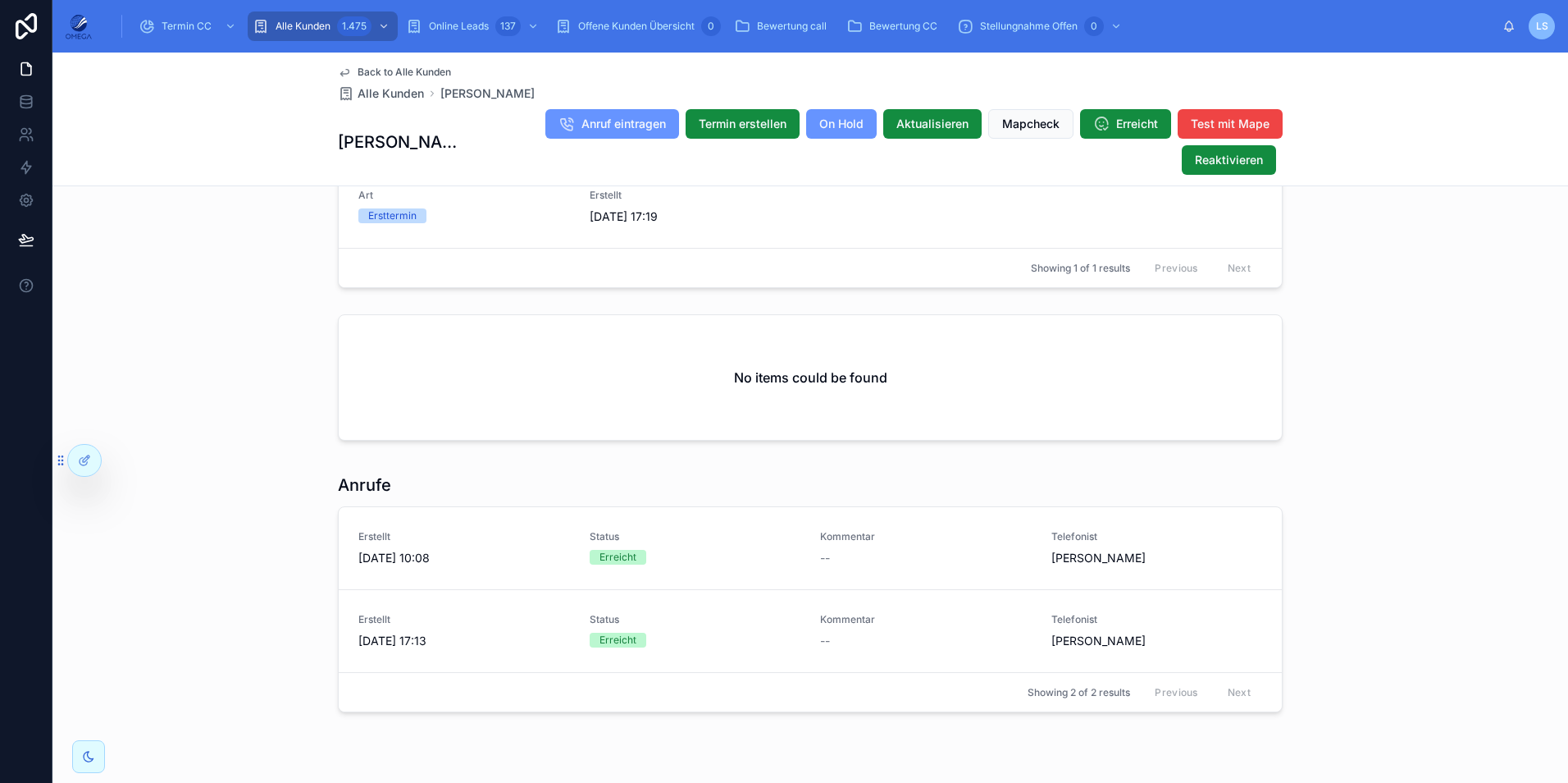
scroll to position [1635, 0]
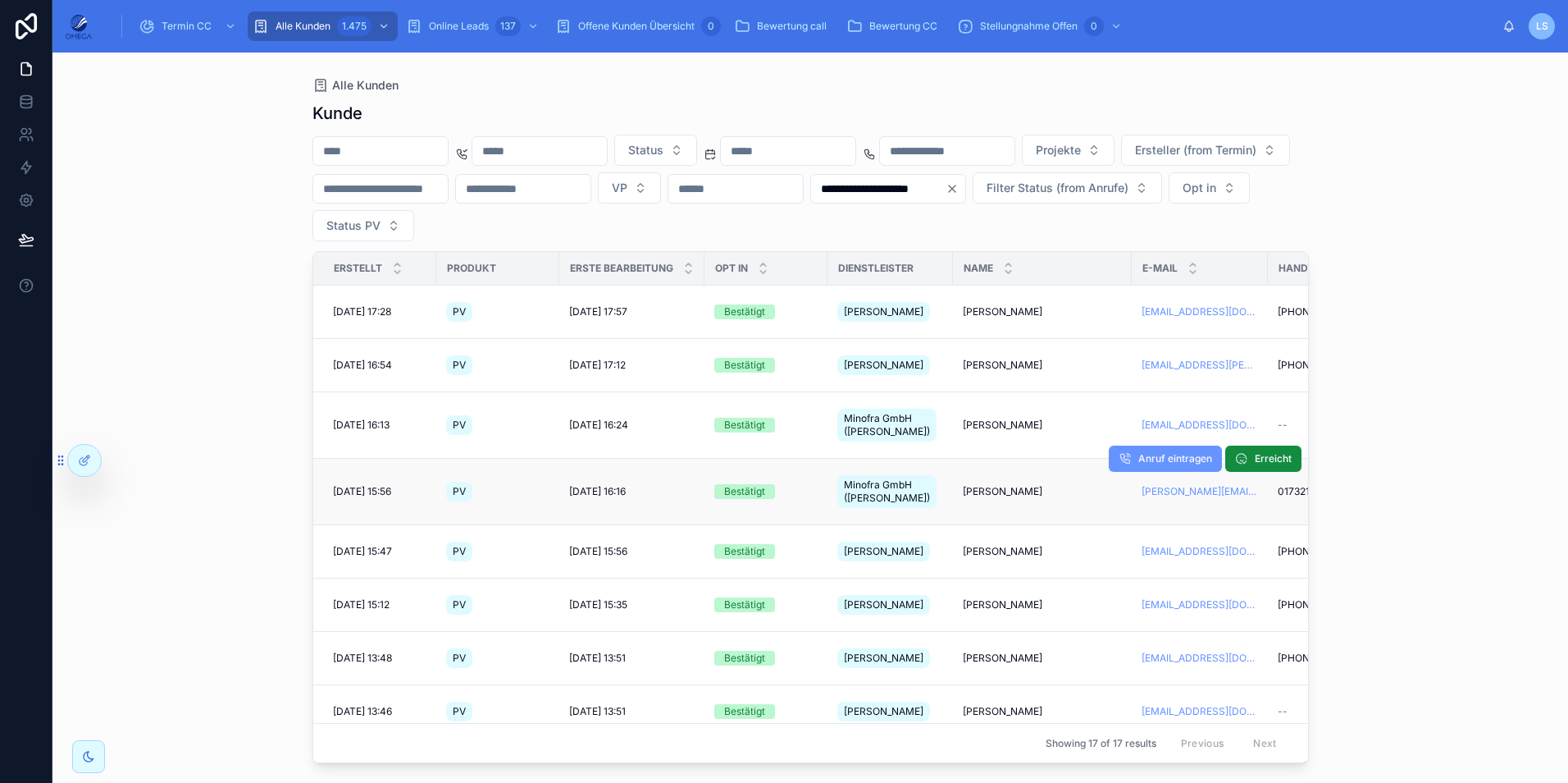
click at [980, 485] on span "[PERSON_NAME]" at bounding box center [1002, 491] width 79 height 13
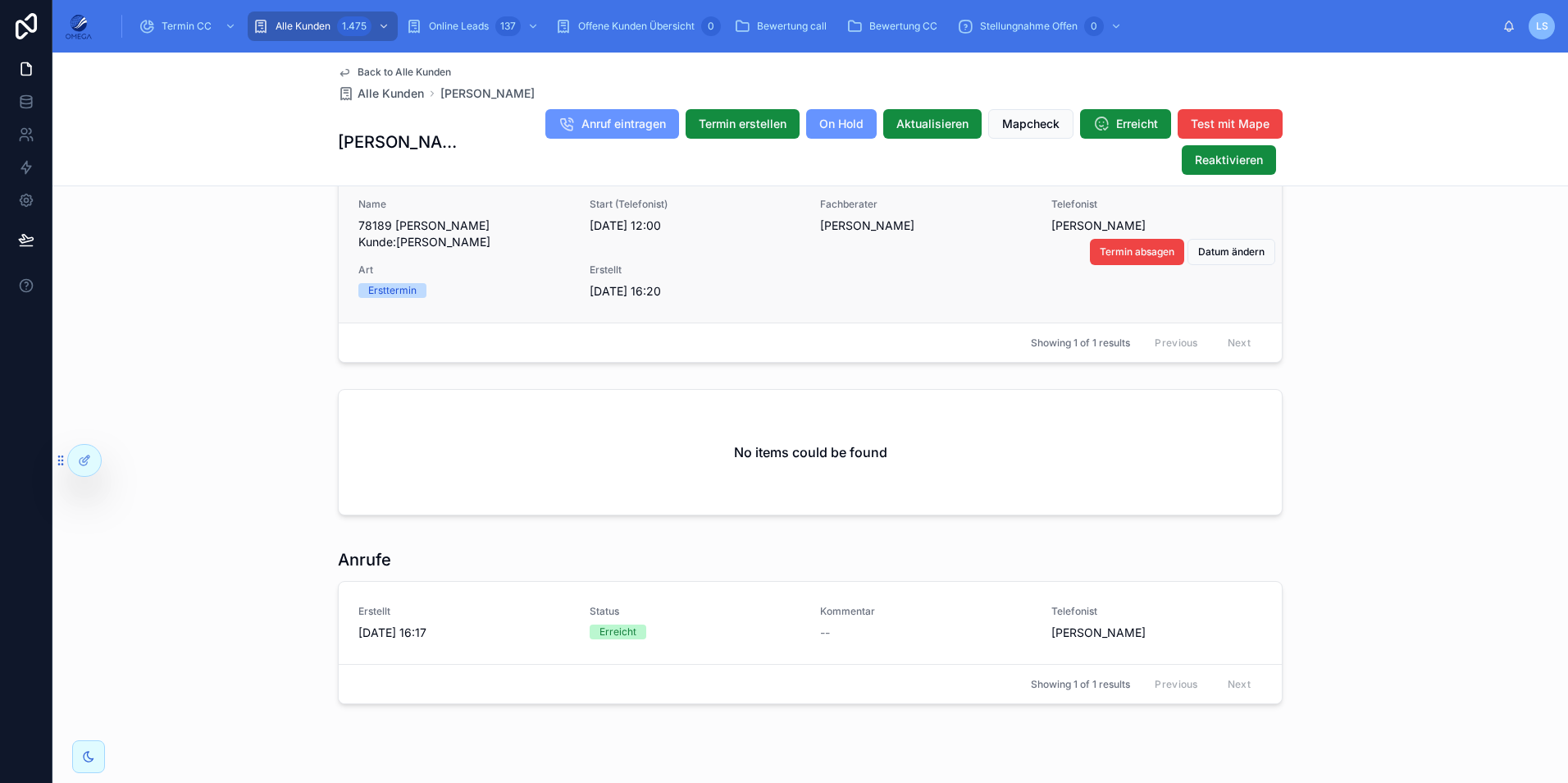
scroll to position [1559, 0]
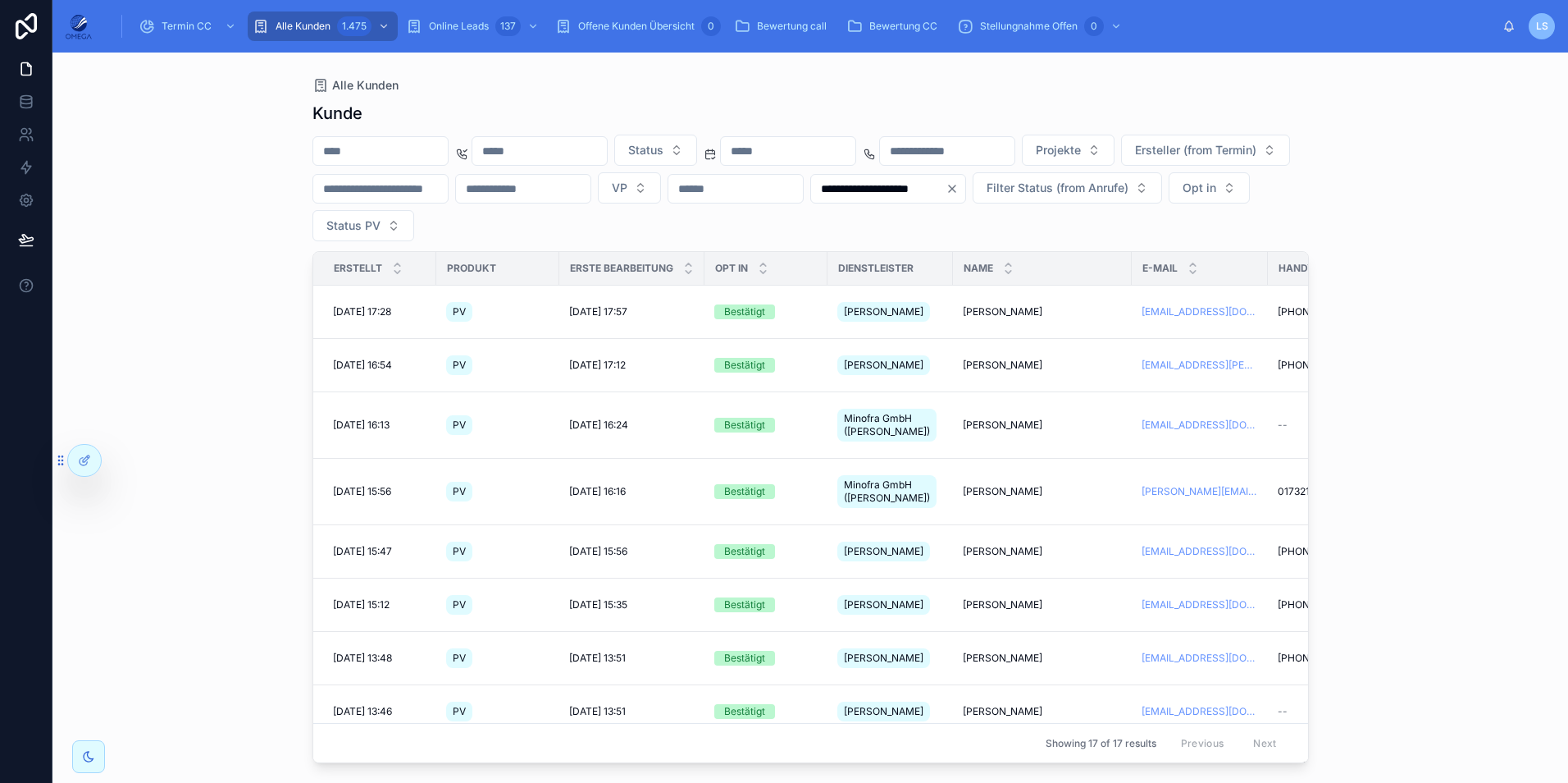
drag, startPoint x: 1559, startPoint y: 318, endPoint x: 1389, endPoint y: 258, distance: 180.3
click at [1559, 318] on div "**********" at bounding box center [810, 417] width 1515 height 730
click at [811, 200] on input "**********" at bounding box center [878, 188] width 135 height 23
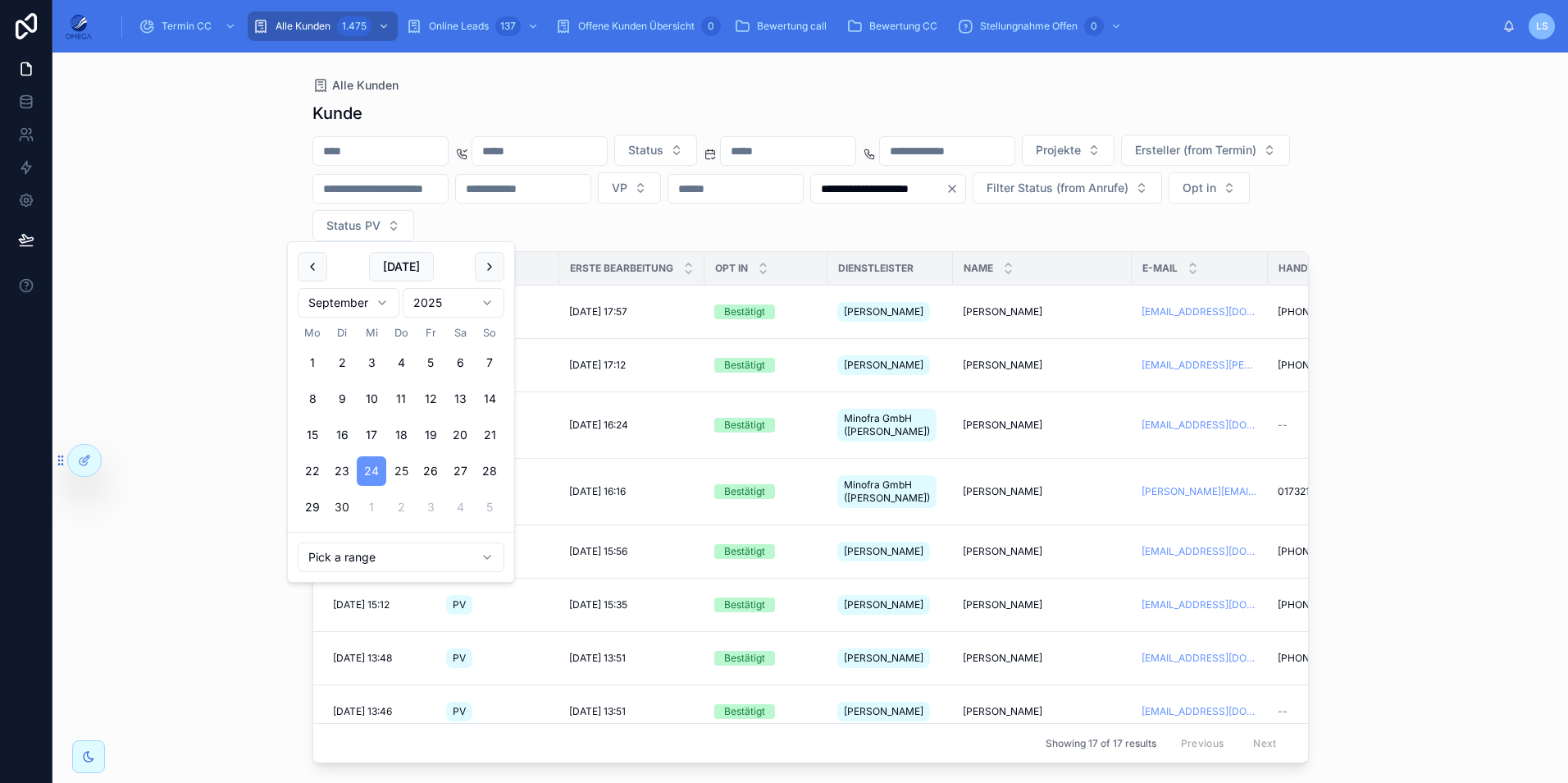
click at [401, 474] on button "25" at bounding box center [401, 470] width 30 height 30
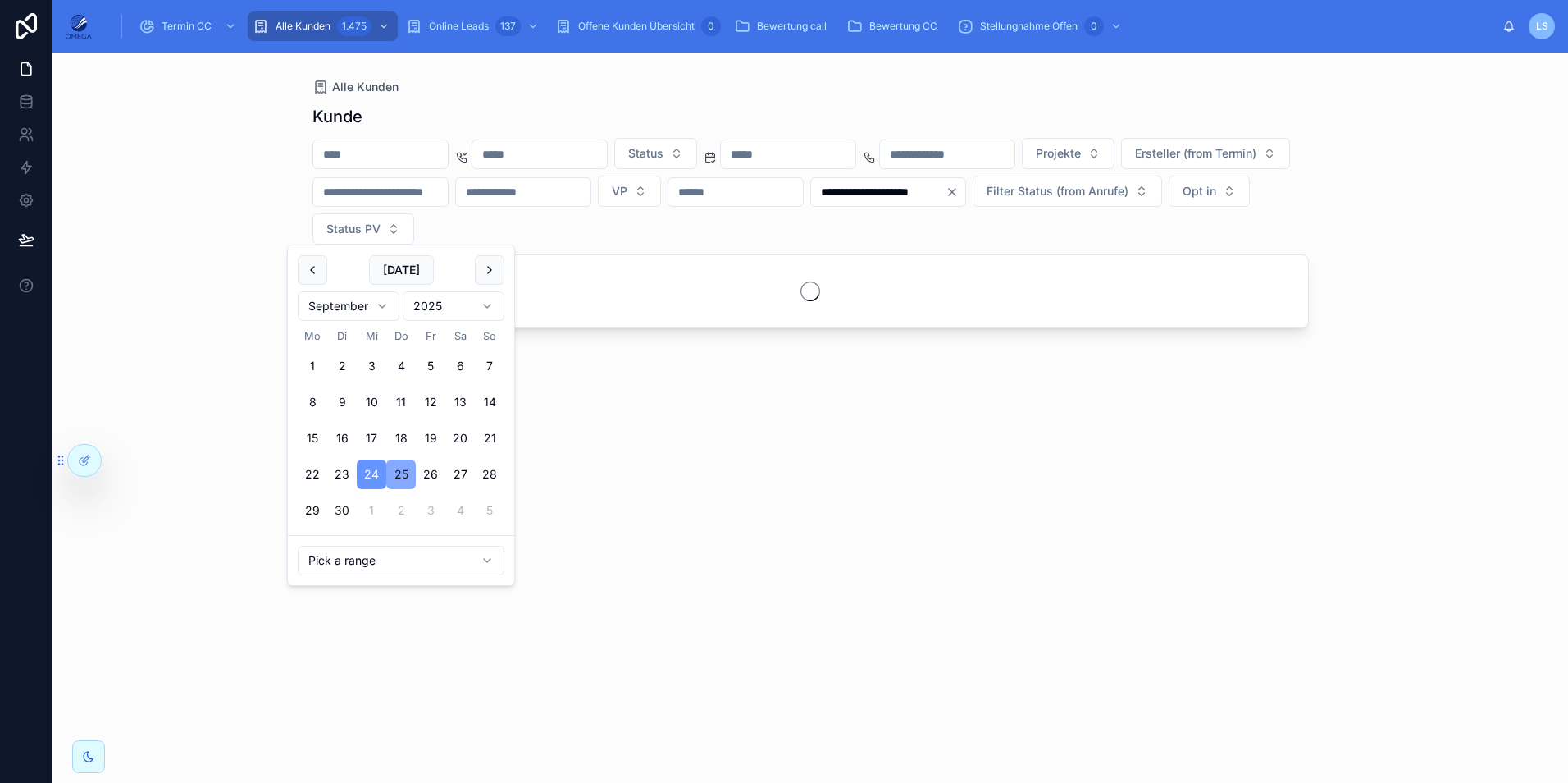
click at [404, 473] on button "25" at bounding box center [401, 474] width 30 height 30
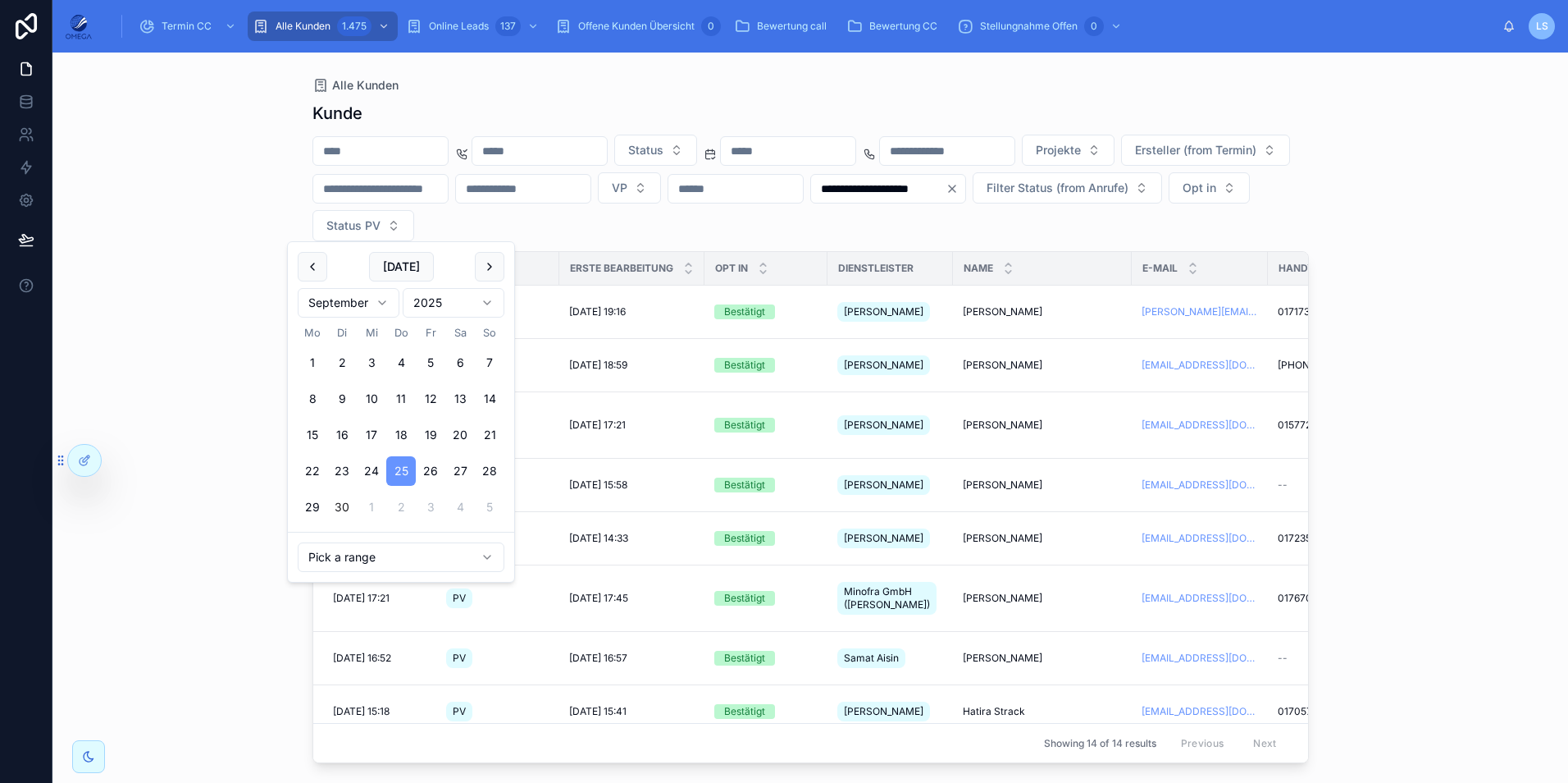
click at [319, 507] on button "29" at bounding box center [313, 507] width 30 height 30
type input "**********"
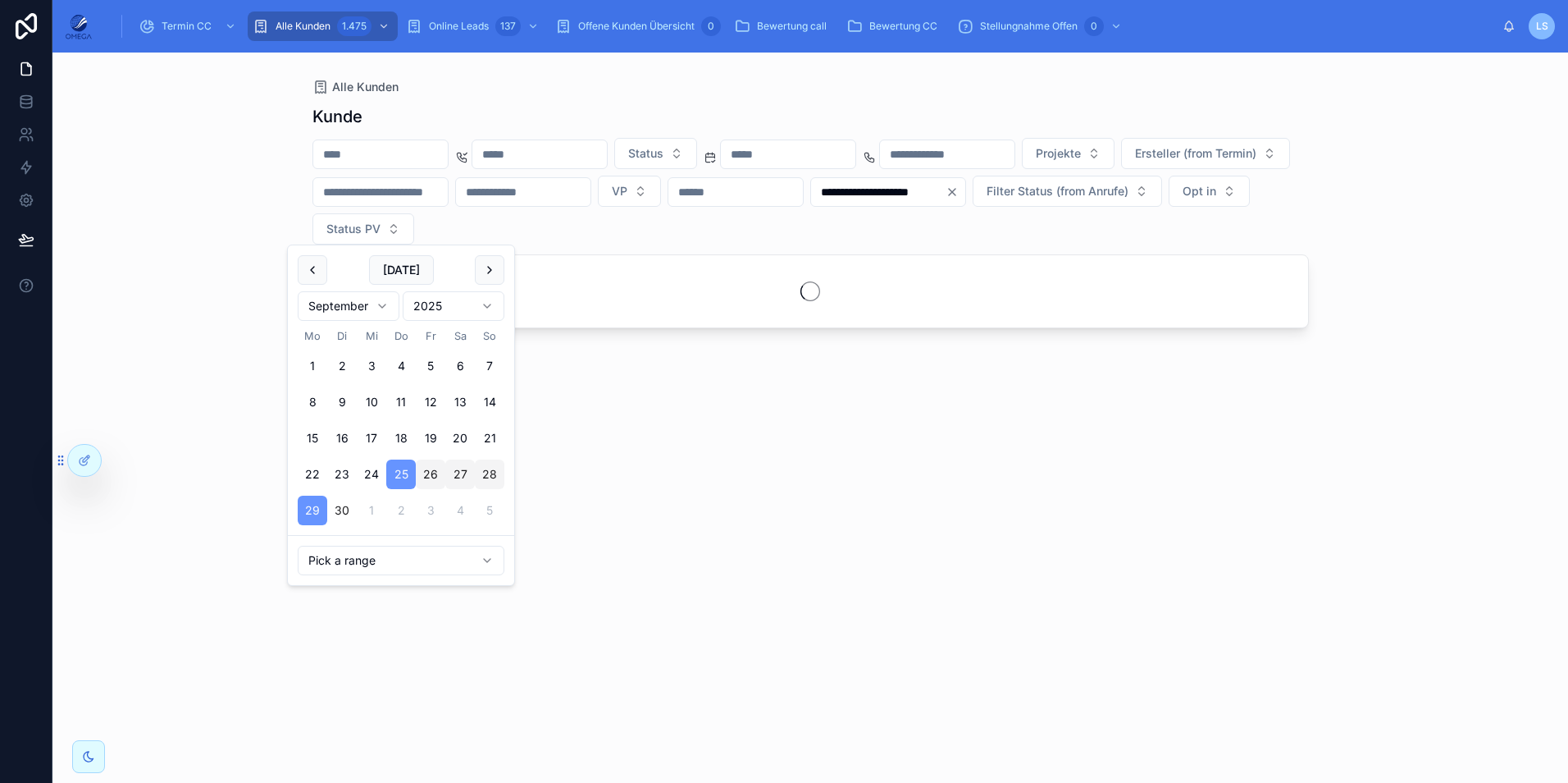
click at [1484, 294] on div "**********" at bounding box center [810, 417] width 1515 height 730
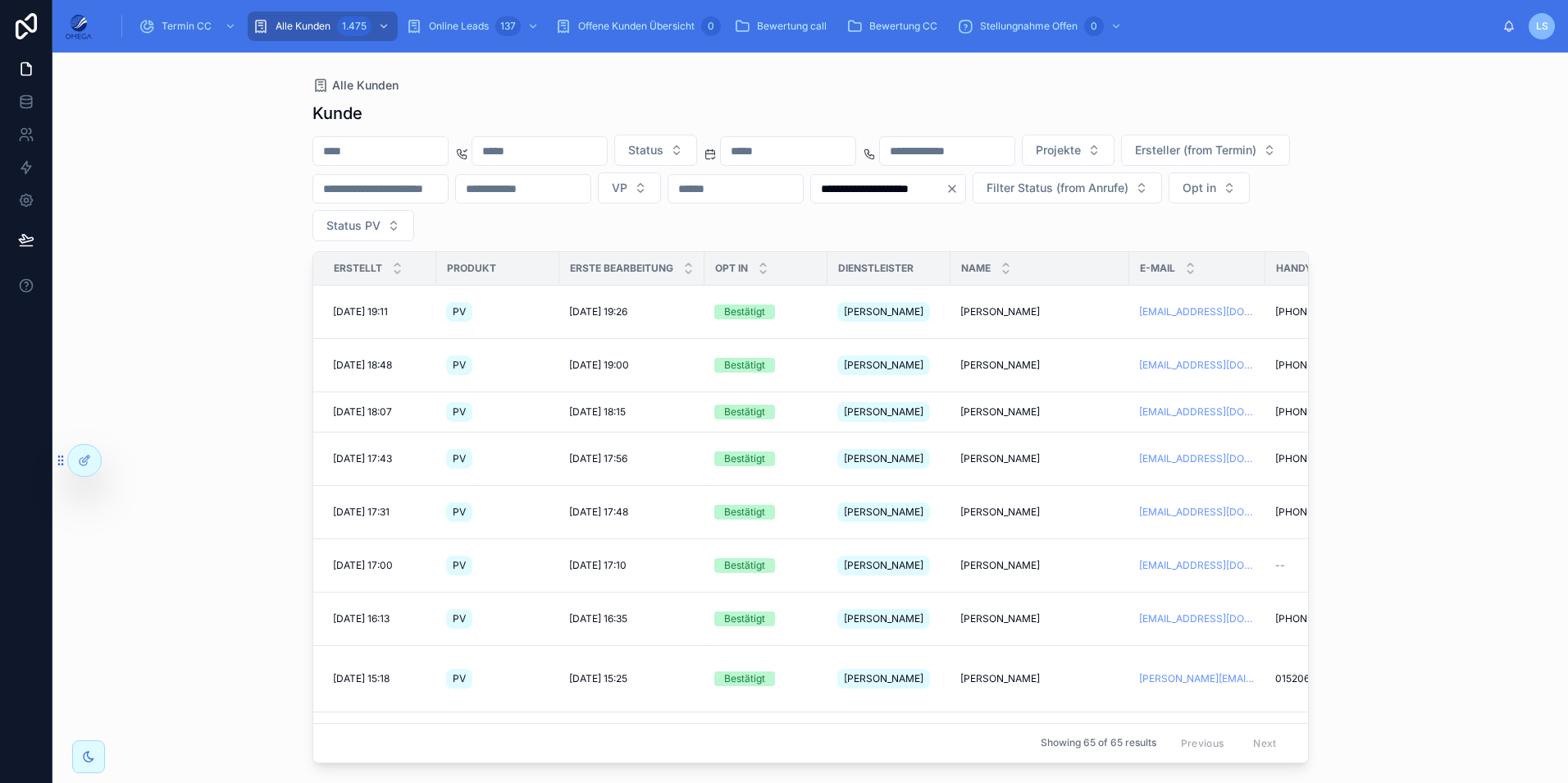
click at [1525, 420] on div "**********" at bounding box center [810, 417] width 1515 height 730
click at [1000, 308] on span "[PERSON_NAME]" at bounding box center [1000, 311] width 79 height 13
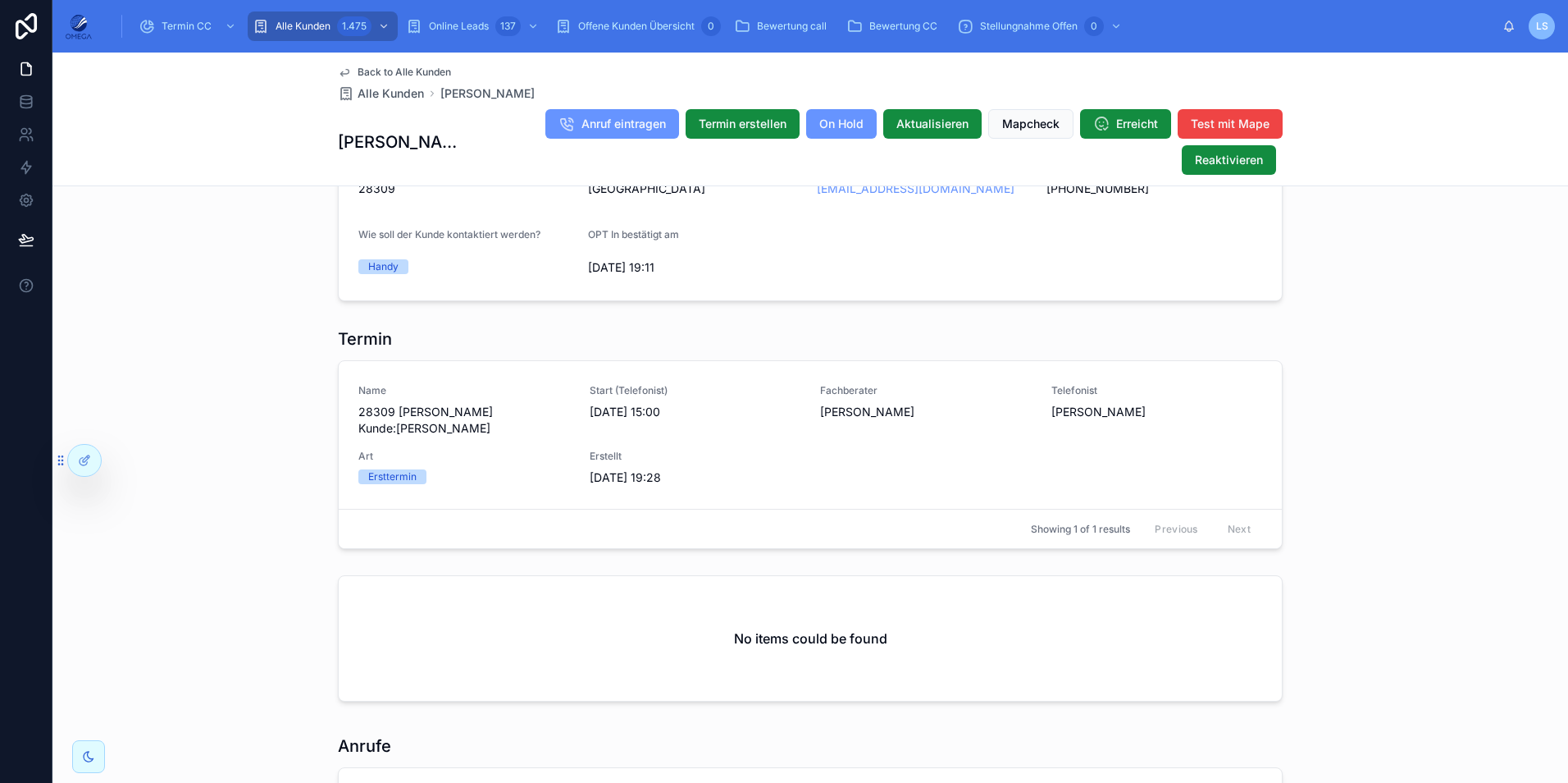
scroll to position [1477, 0]
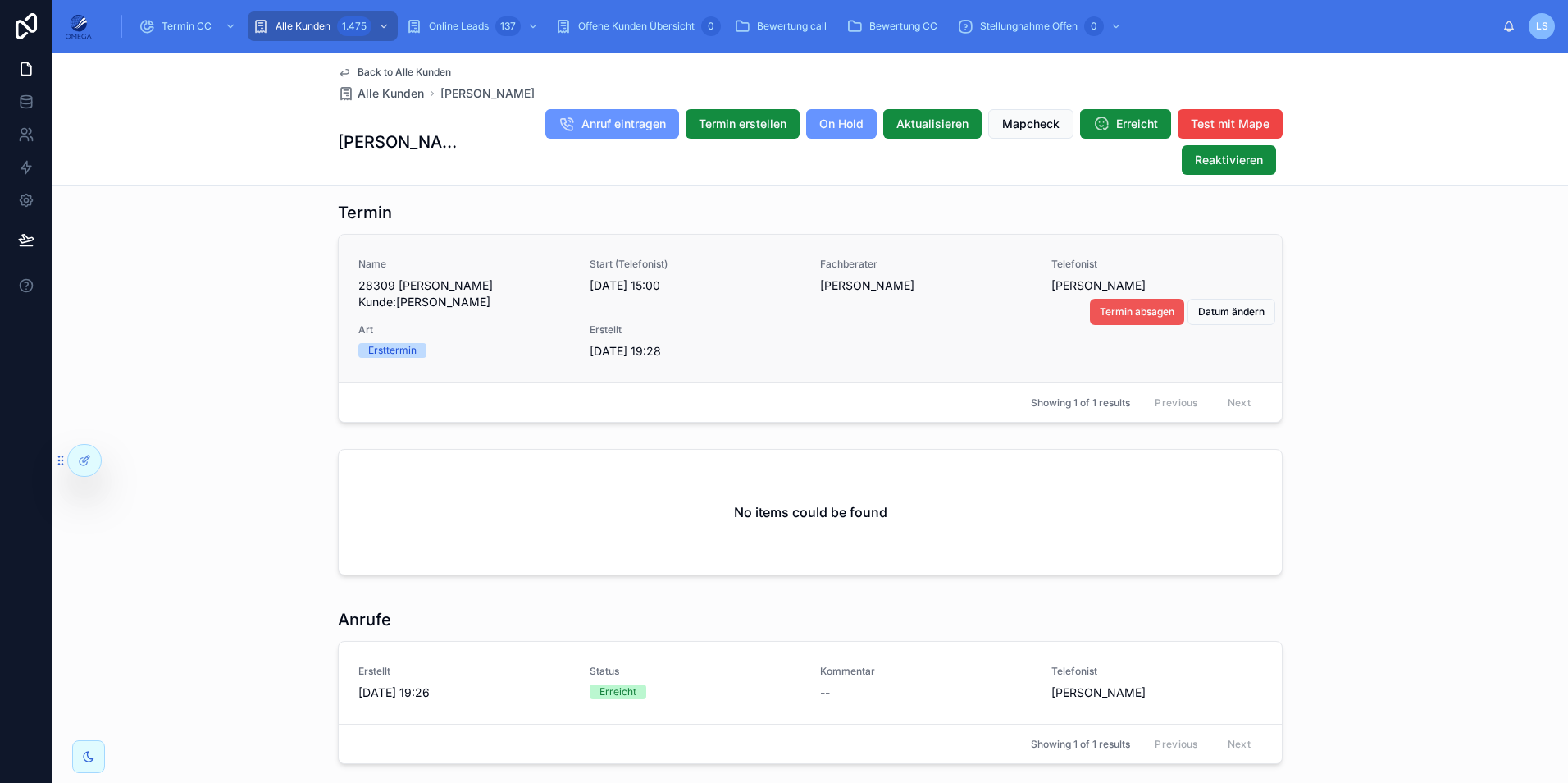
click at [1123, 319] on button "Termin absagen" at bounding box center [1137, 312] width 95 height 26
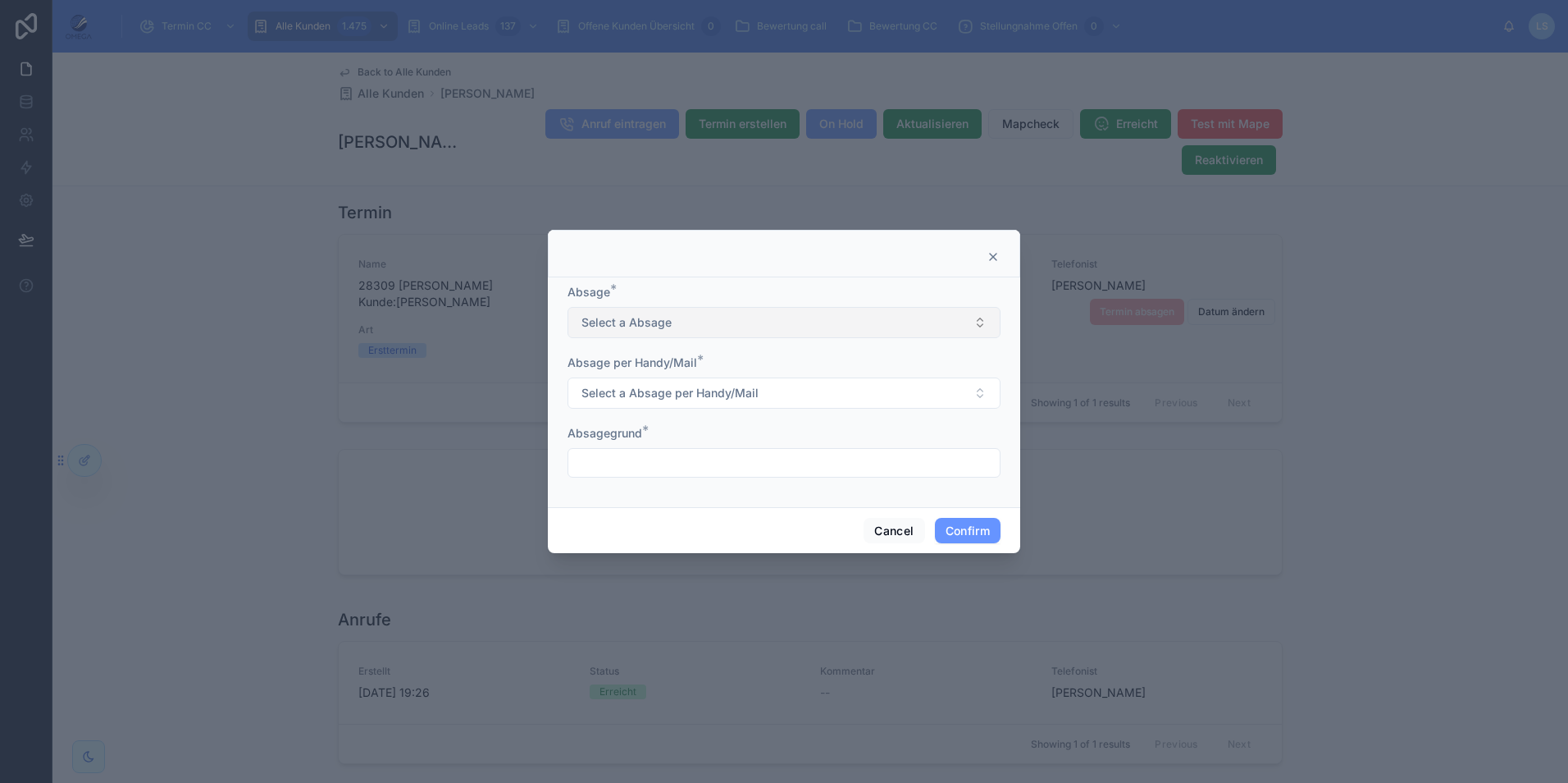
click at [704, 314] on button "Select a Absage" at bounding box center [784, 322] width 433 height 32
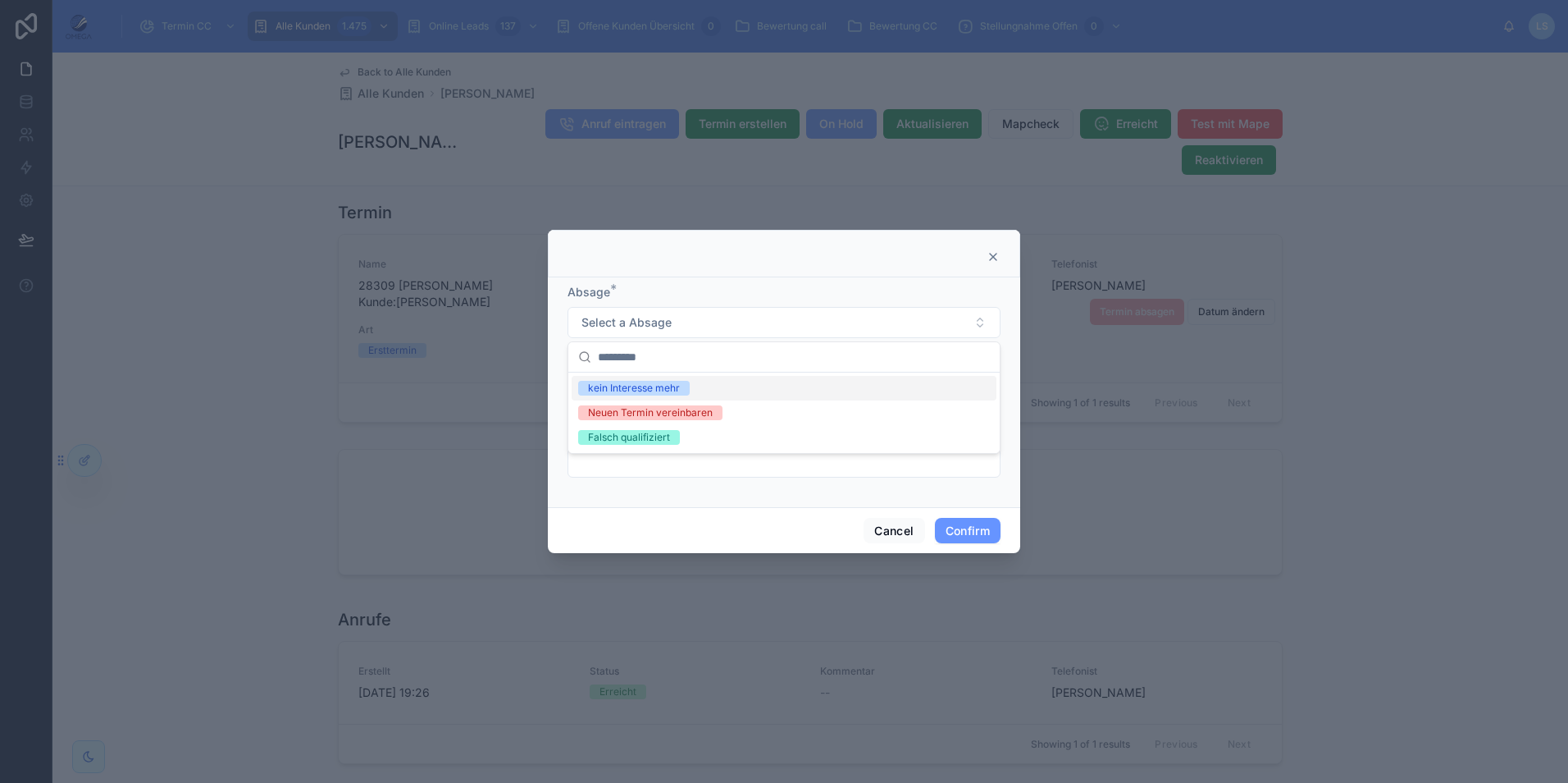
click at [903, 287] on div "Absage *" at bounding box center [784, 291] width 433 height 16
click at [992, 255] on icon at bounding box center [993, 257] width 7 height 7
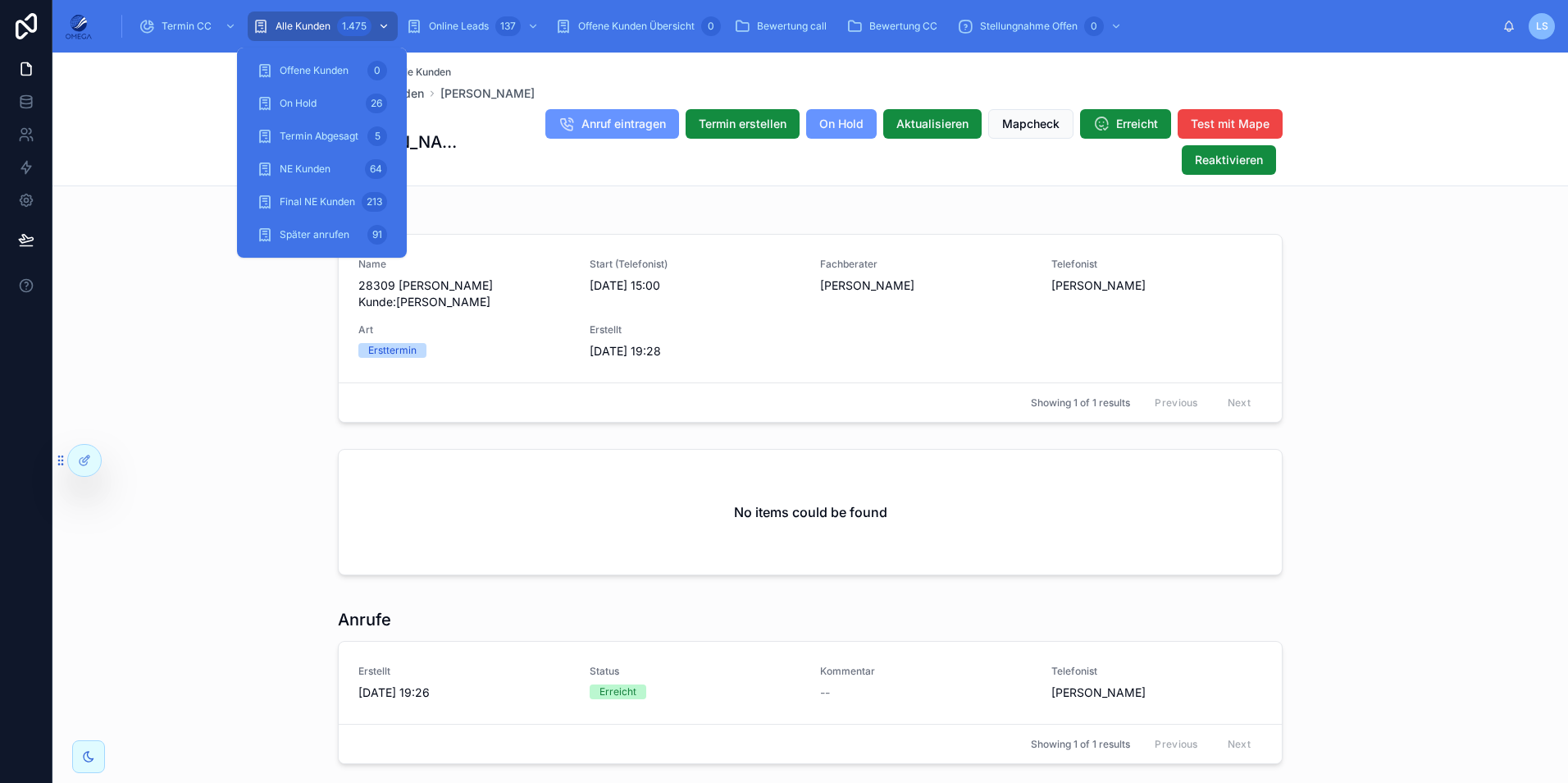
click at [345, 22] on div "1.475" at bounding box center [354, 26] width 34 height 20
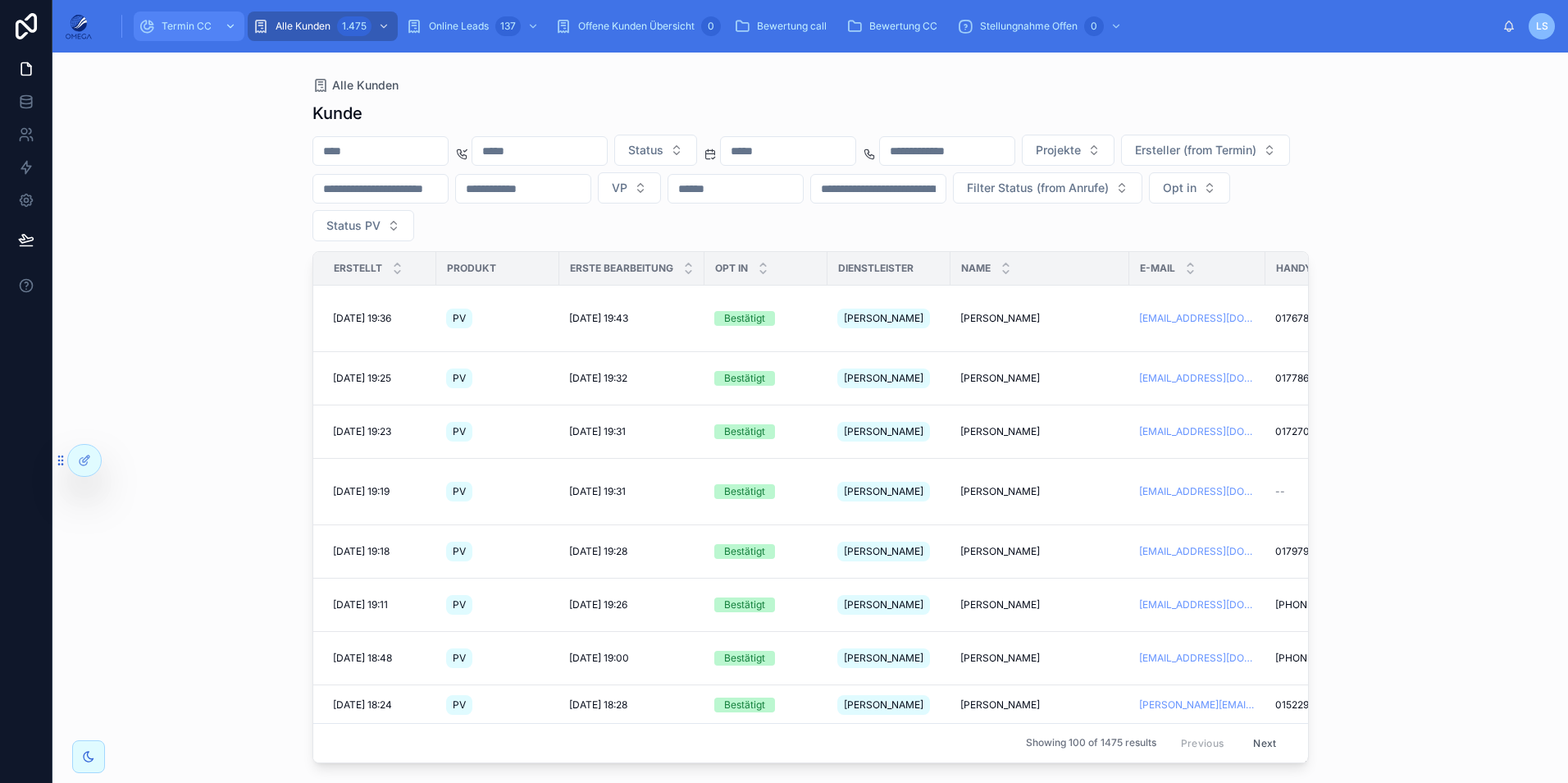
click at [196, 22] on span "Termin CC" at bounding box center [187, 26] width 50 height 13
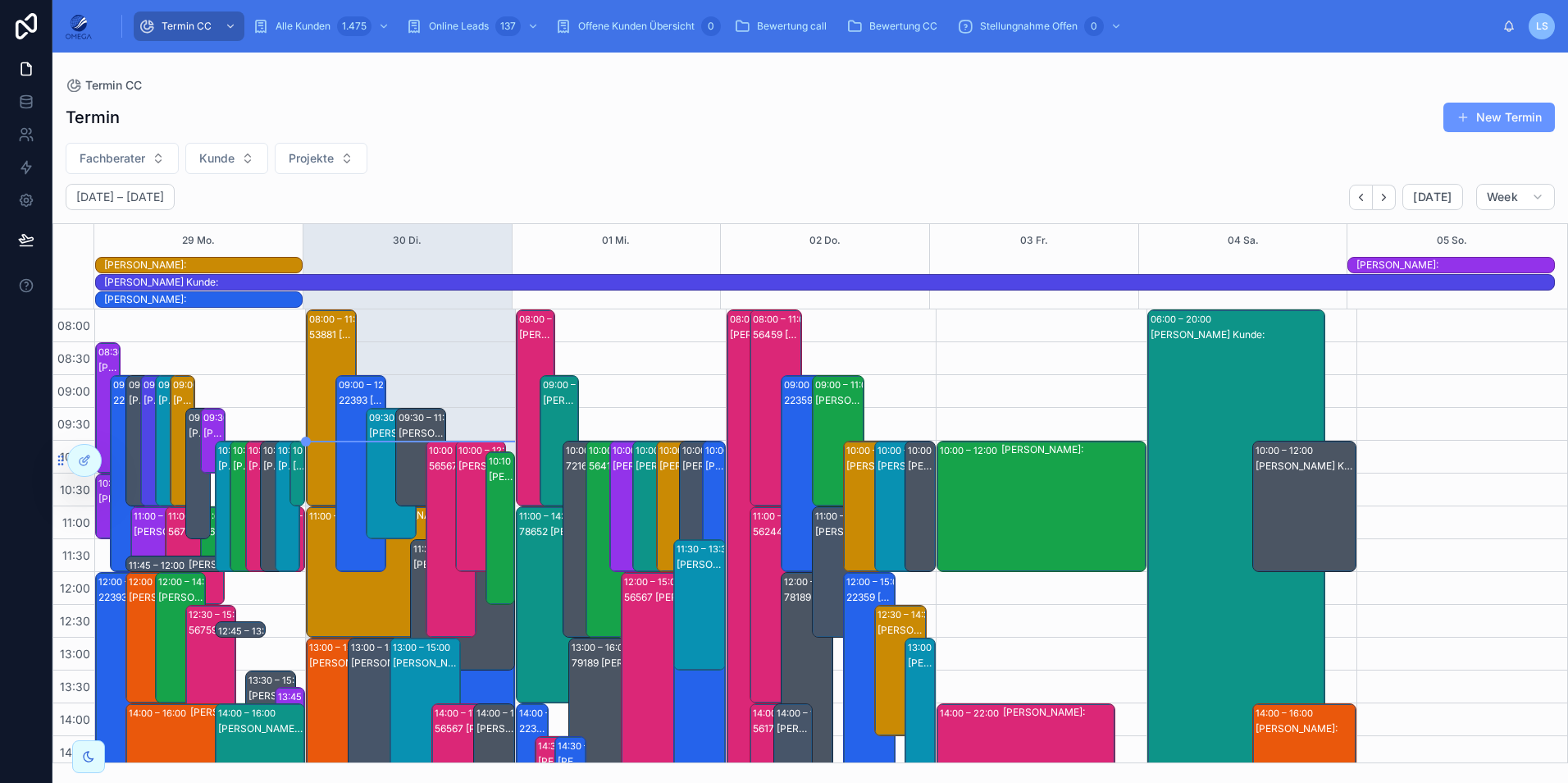
scroll to position [400, 0]
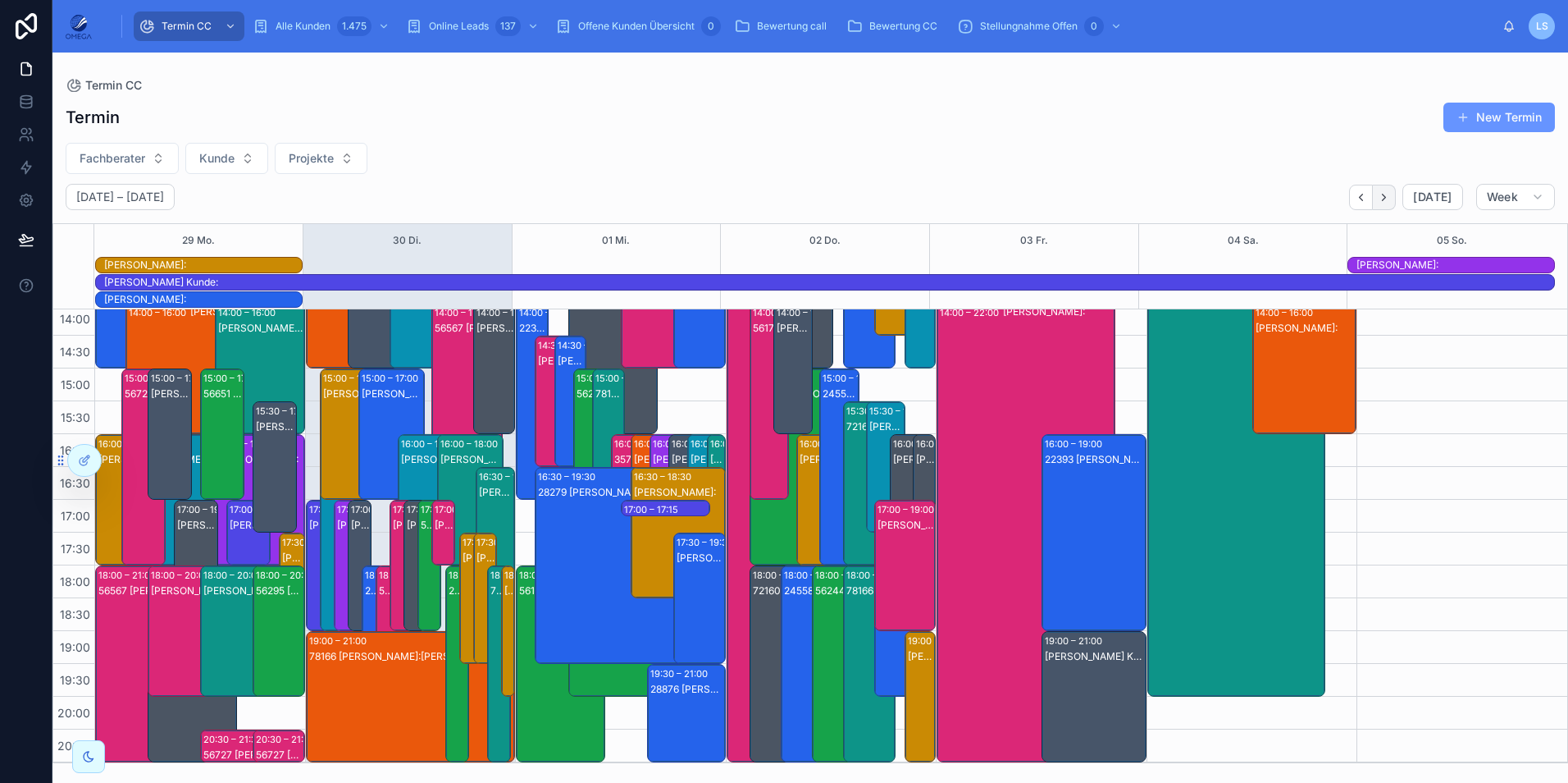
click at [1390, 198] on icon "Next" at bounding box center [1384, 197] width 12 height 12
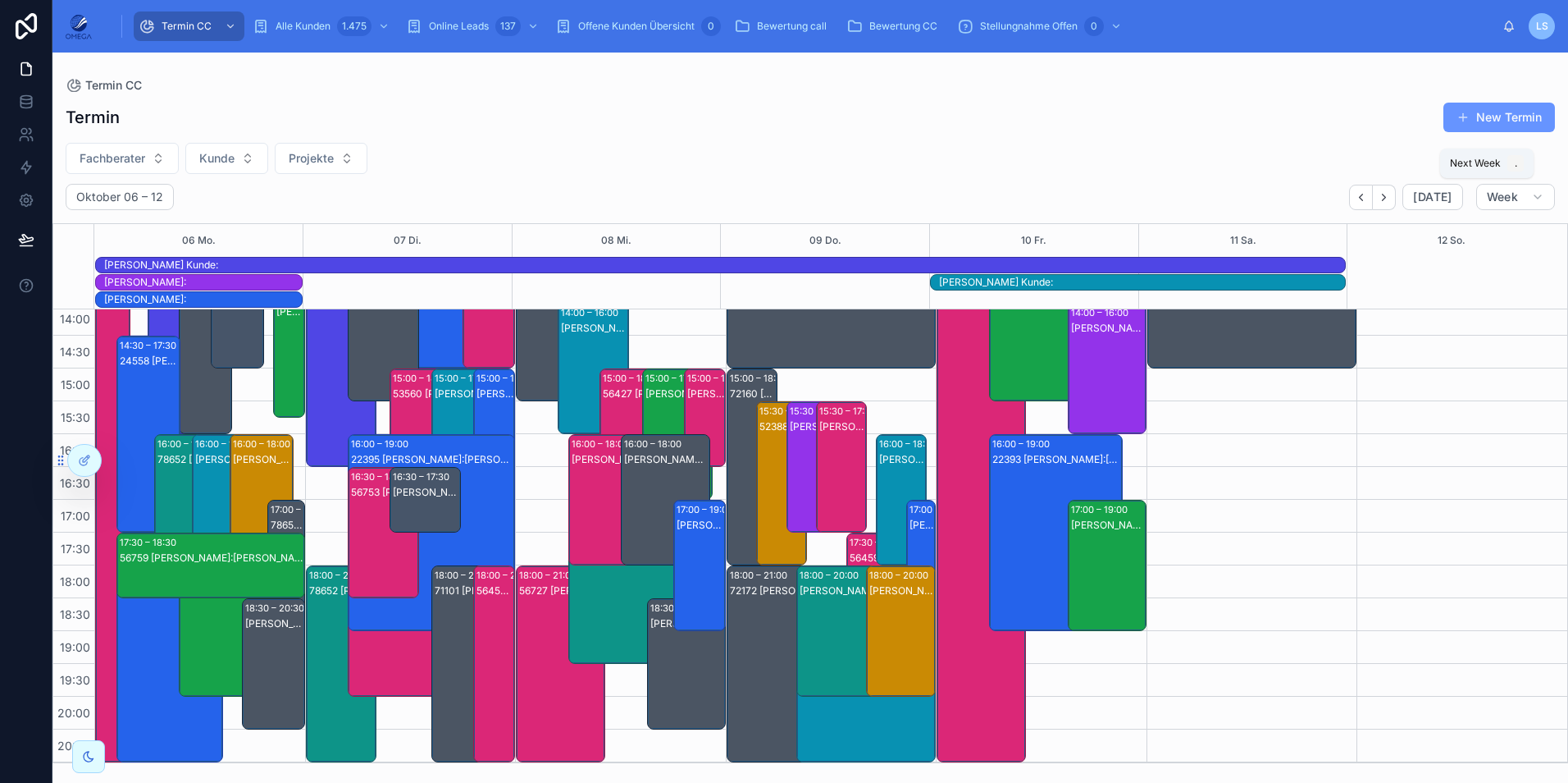
click at [1390, 198] on icon "Next" at bounding box center [1384, 197] width 12 height 12
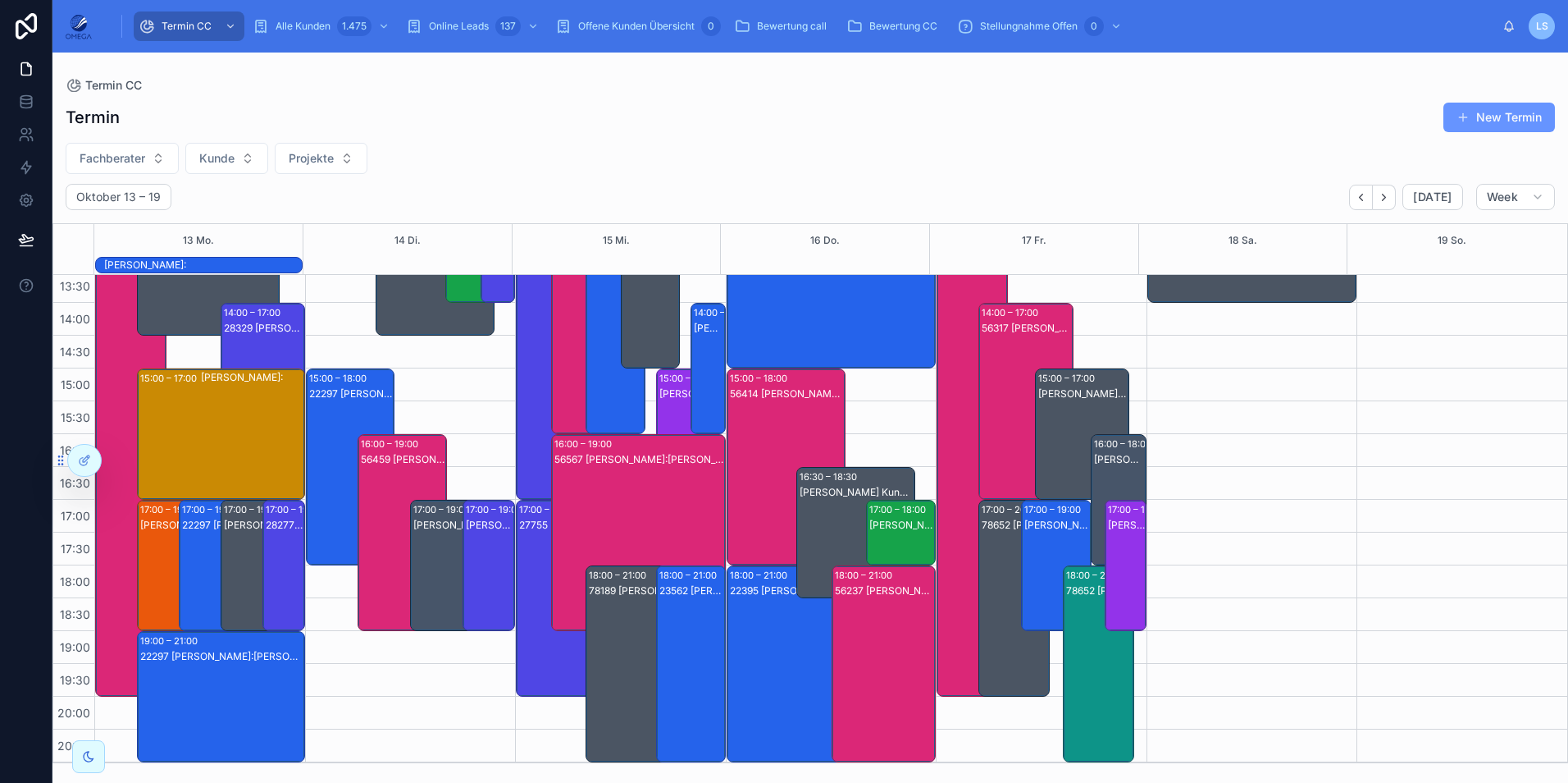
scroll to position [366, 0]
click at [1390, 198] on icon "Next" at bounding box center [1384, 197] width 12 height 12
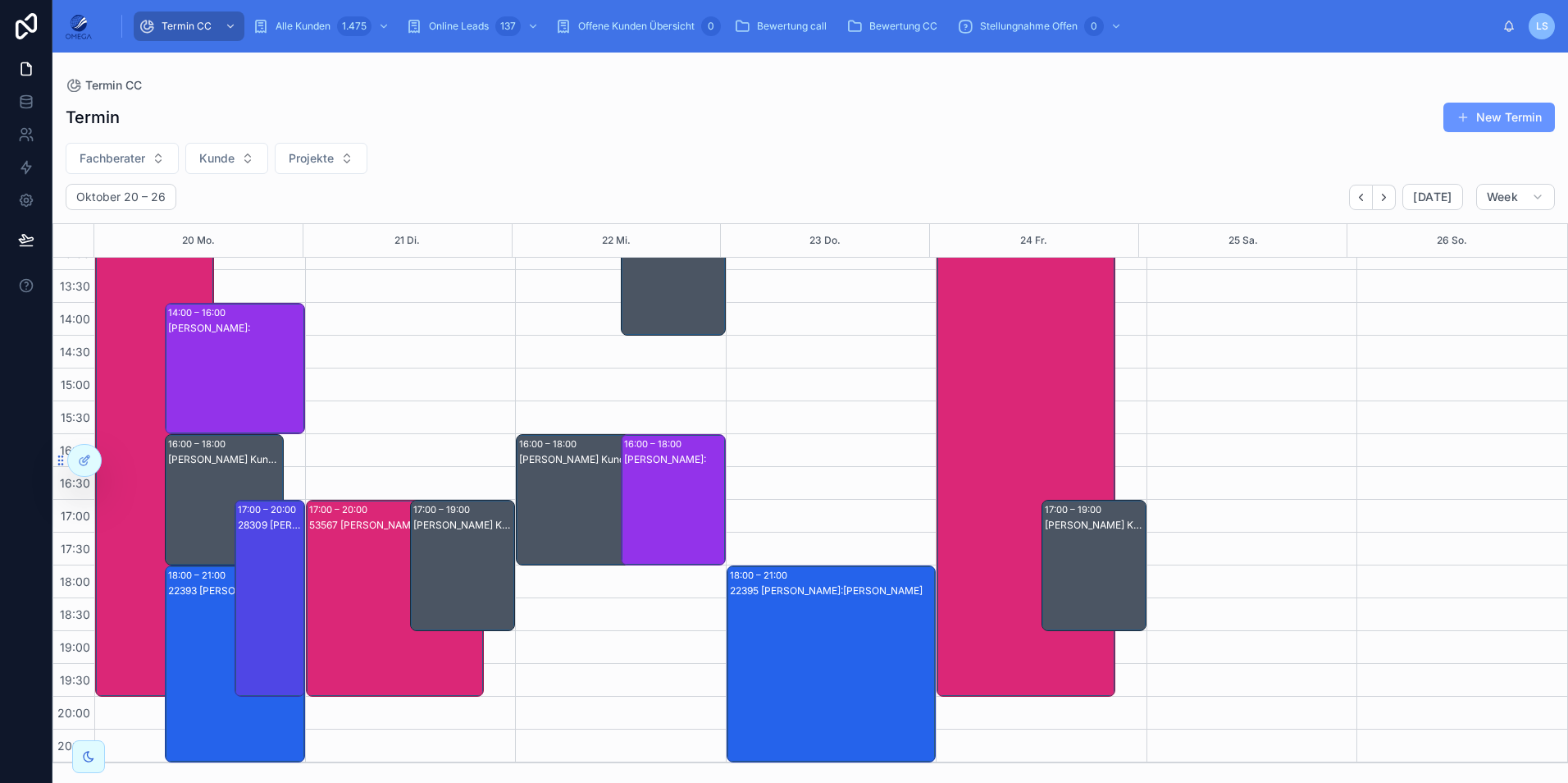
scroll to position [348, 0]
click at [1390, 198] on icon "Next" at bounding box center [1384, 197] width 12 height 12
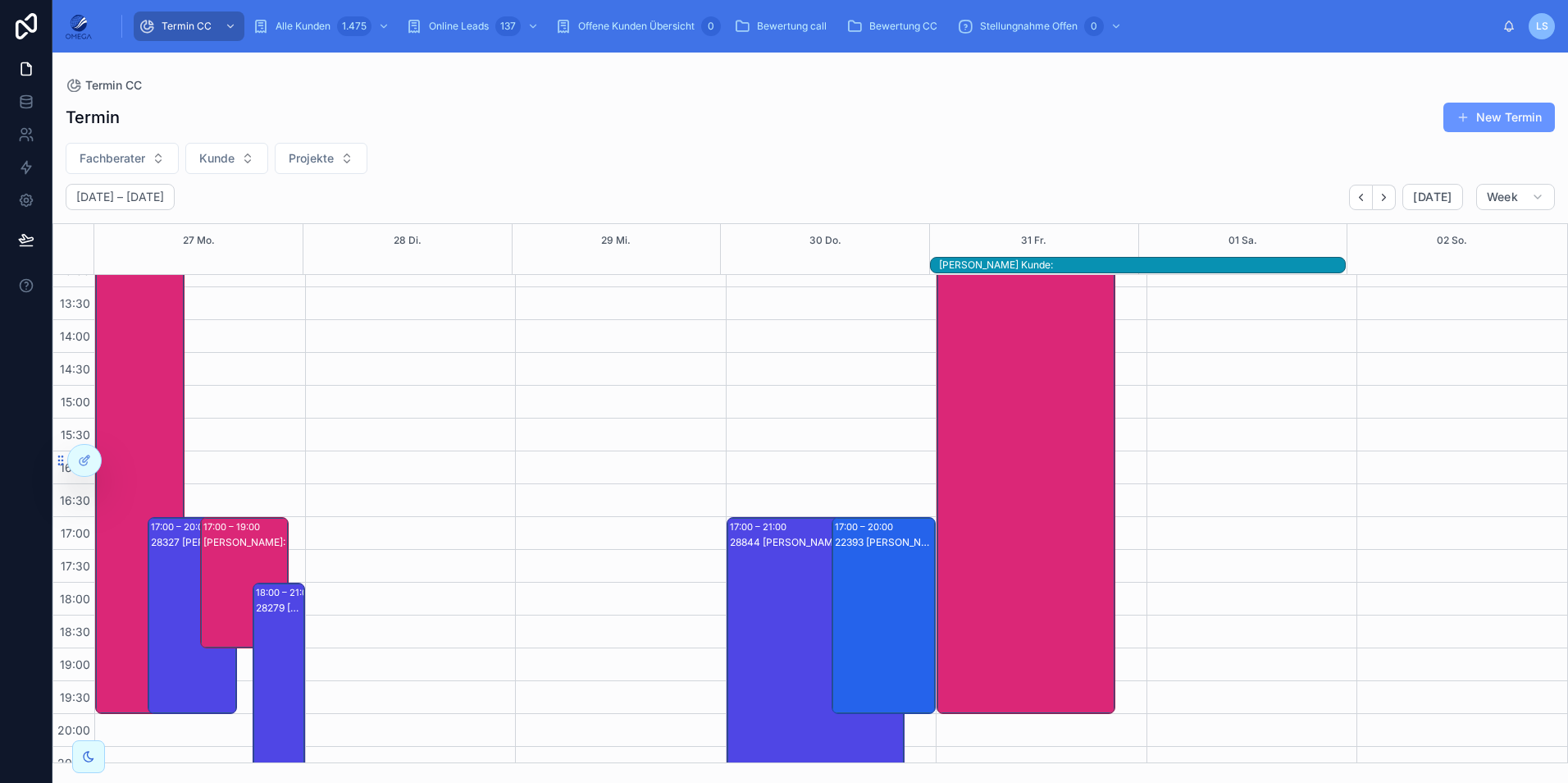
scroll to position [366, 0]
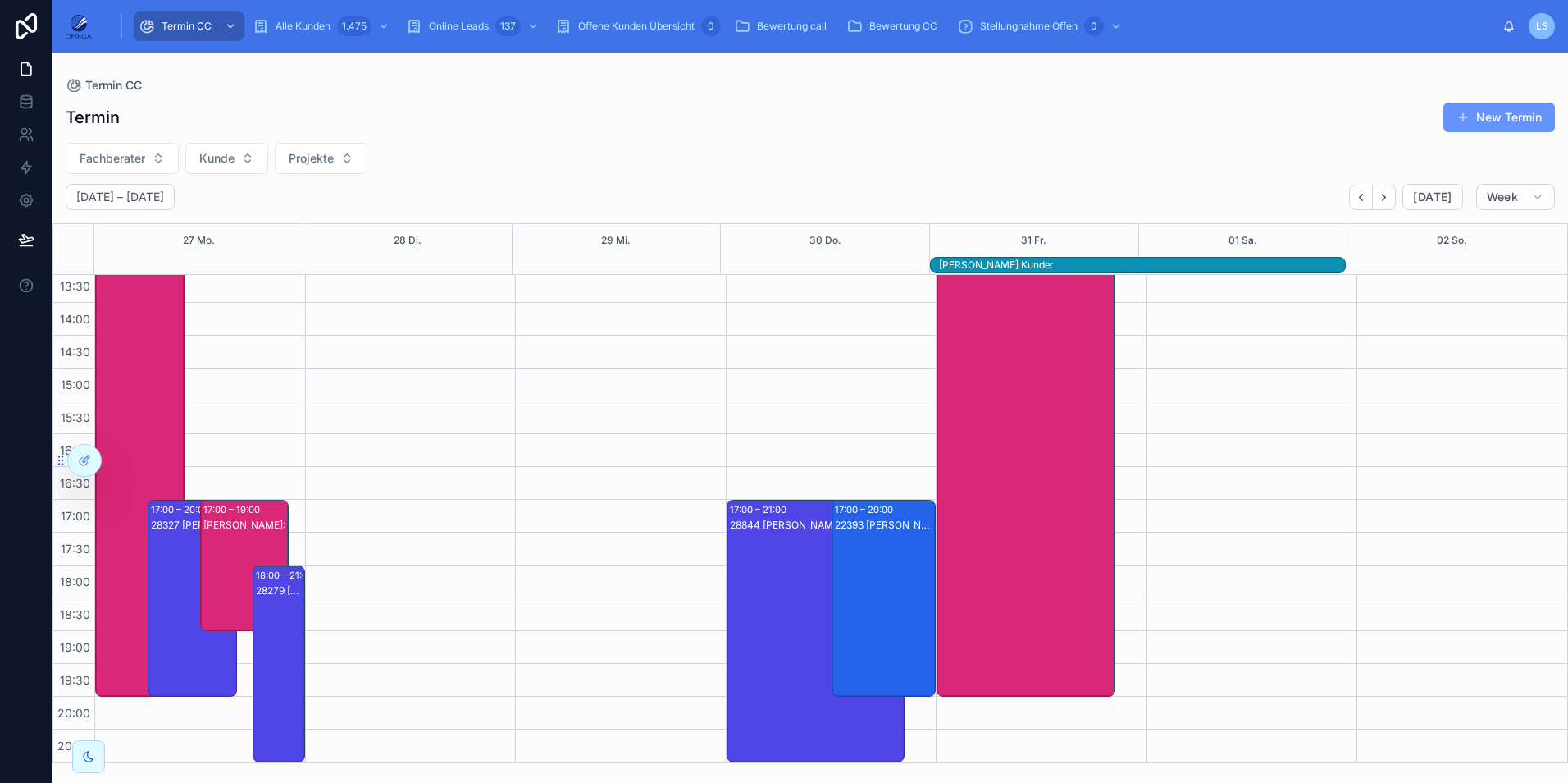
click at [864, 576] on div "22393 [PERSON_NAME]:[PERSON_NAME]" at bounding box center [884, 614] width 100 height 193
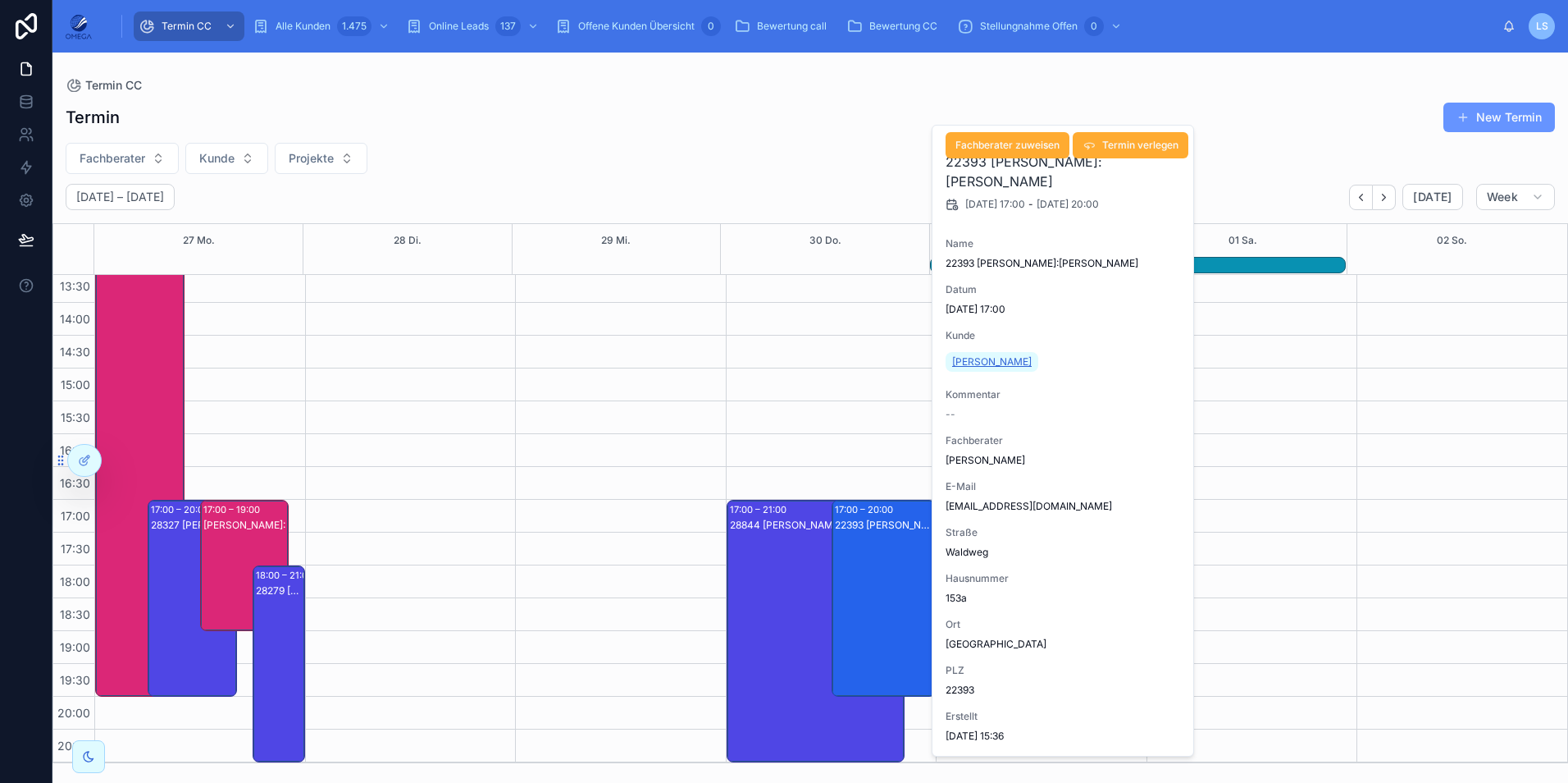
click at [987, 367] on link "[PERSON_NAME]" at bounding box center [991, 361] width 93 height 20
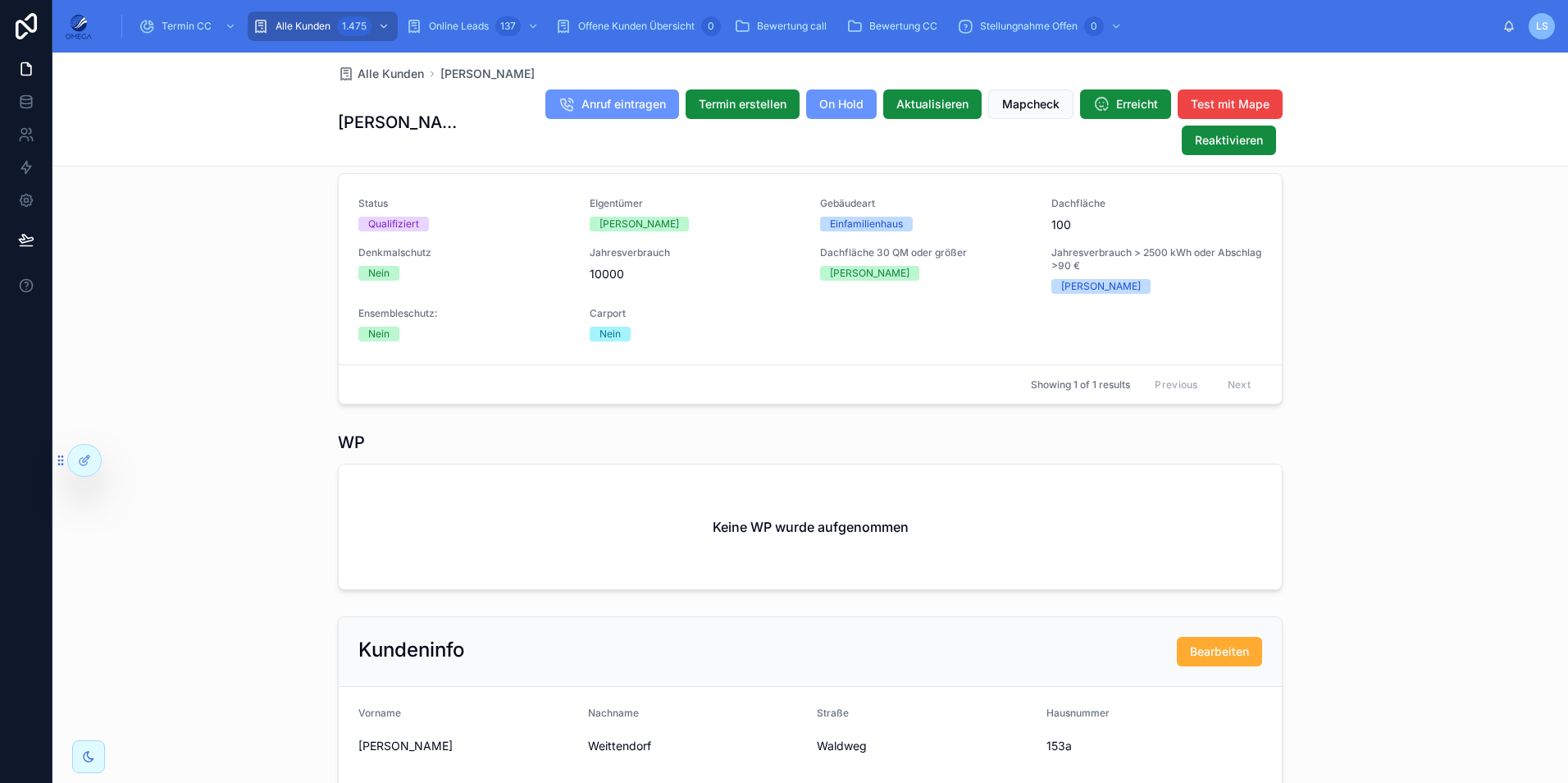
scroll to position [417, 0]
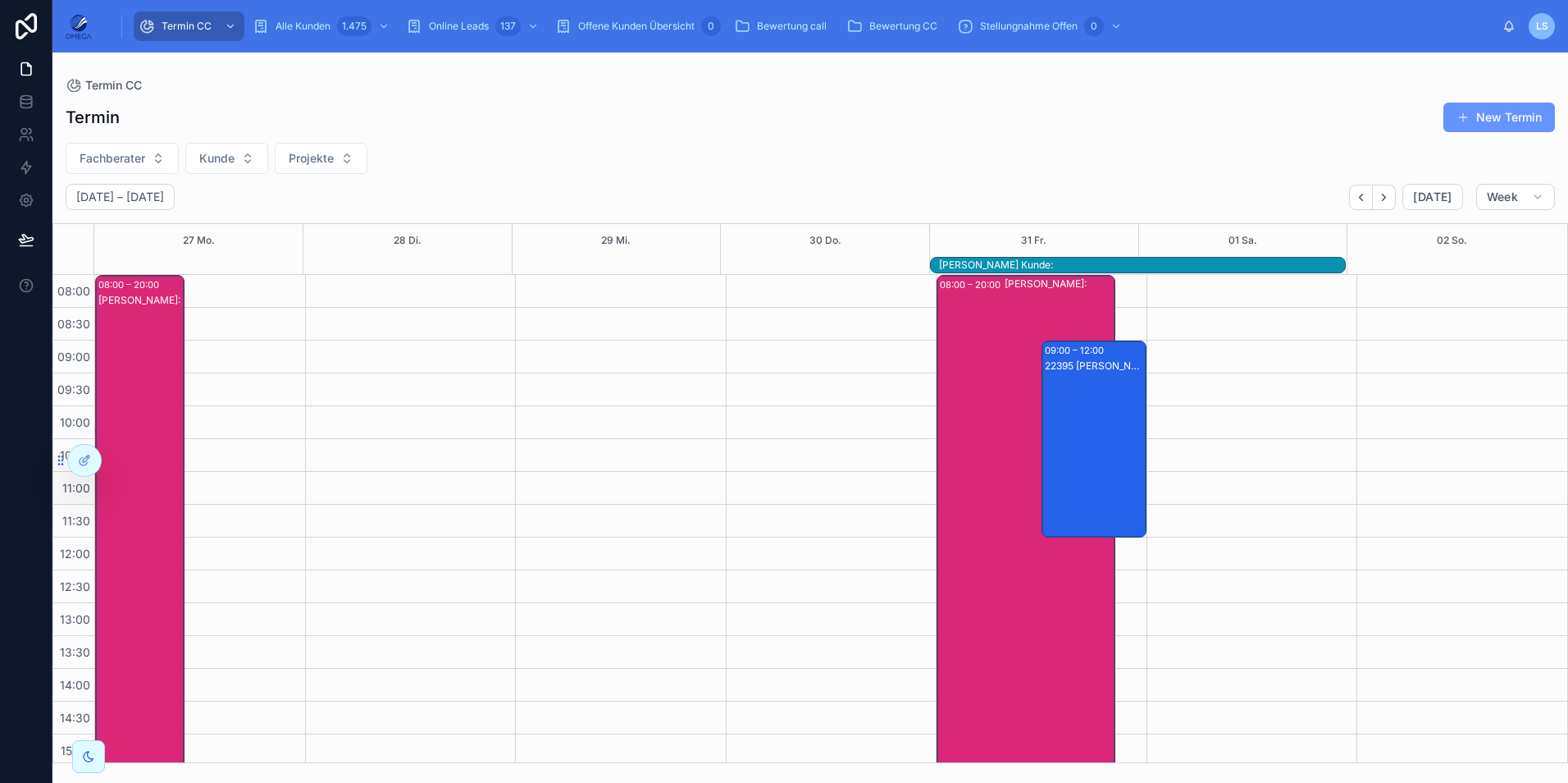
scroll to position [366, 0]
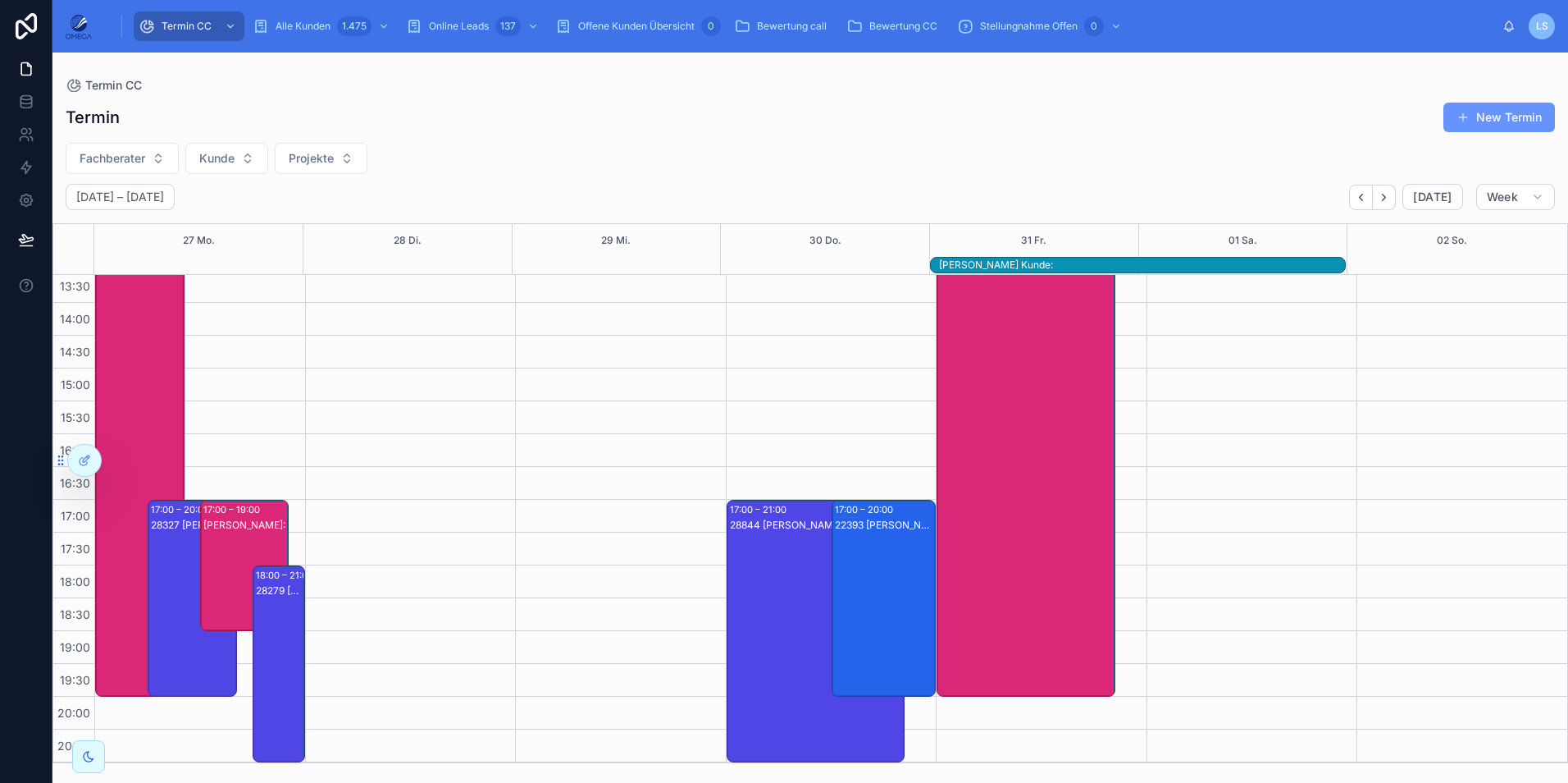
click at [232, 527] on div "[PERSON_NAME]:" at bounding box center [245, 525] width 84 height 13
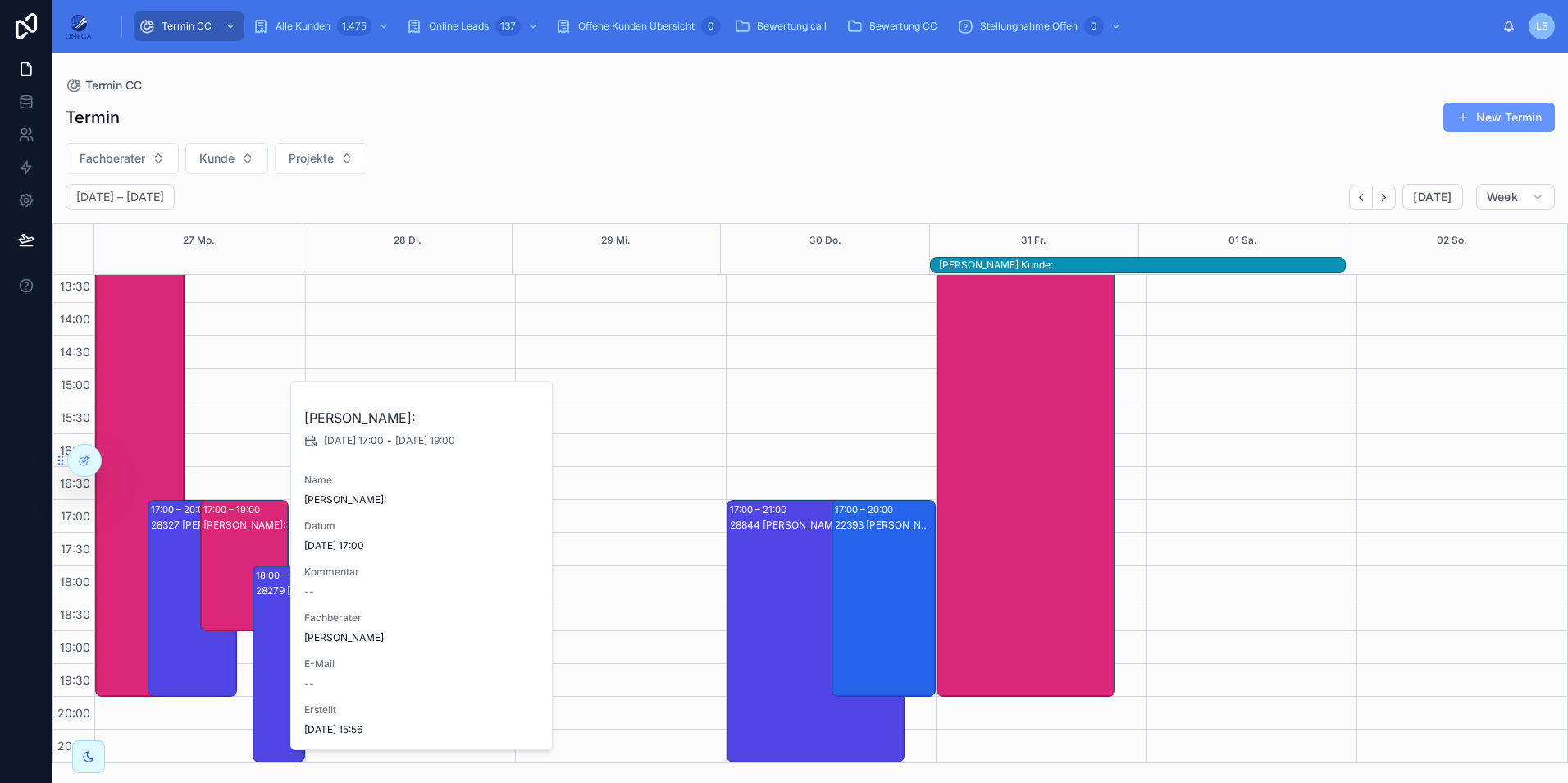
click at [232, 527] on div "[PERSON_NAME]:" at bounding box center [245, 525] width 84 height 13
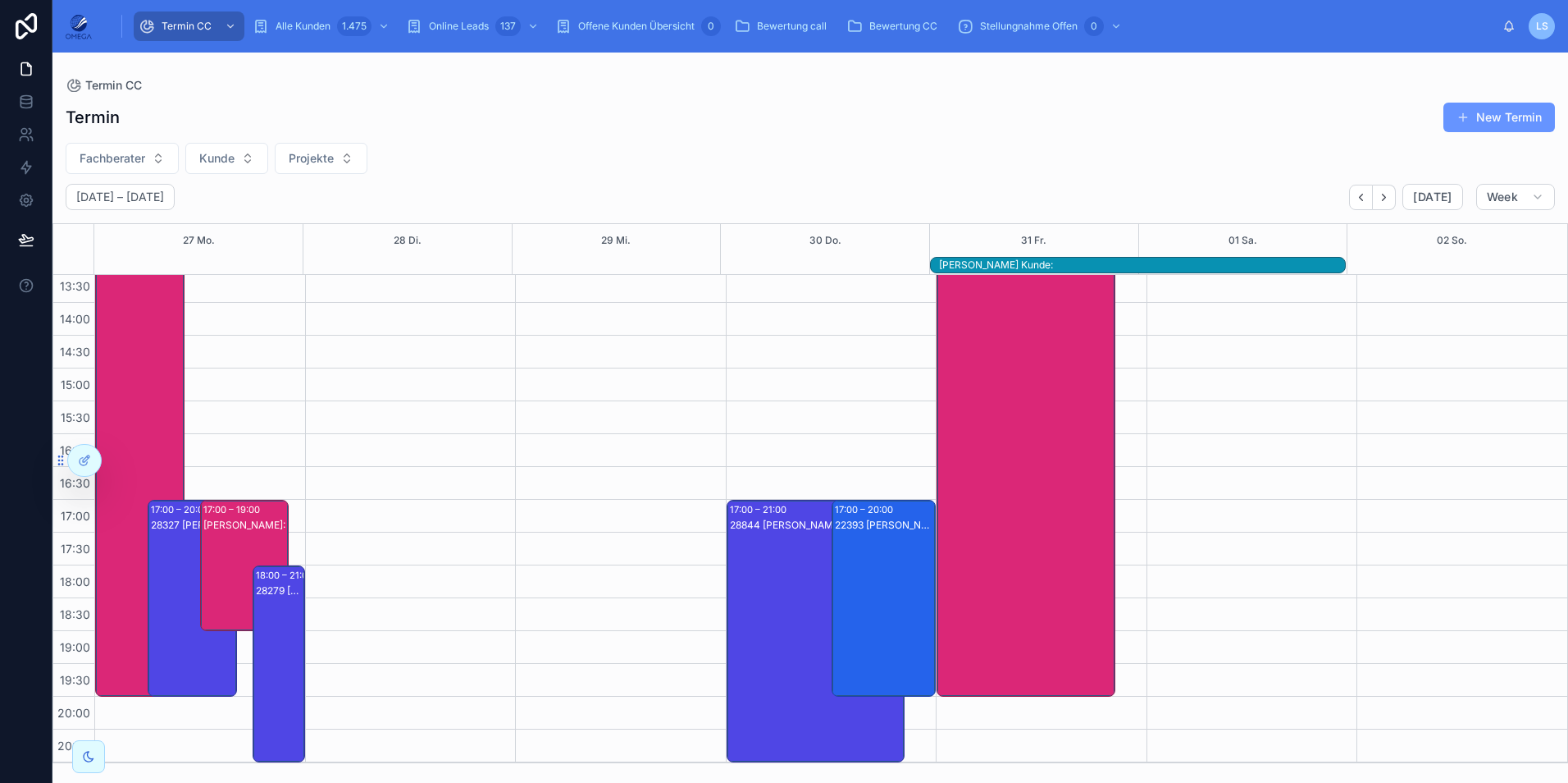
click at [156, 549] on div "28327 [PERSON_NAME] Kunde:[PERSON_NAME]" at bounding box center [192, 614] width 84 height 193
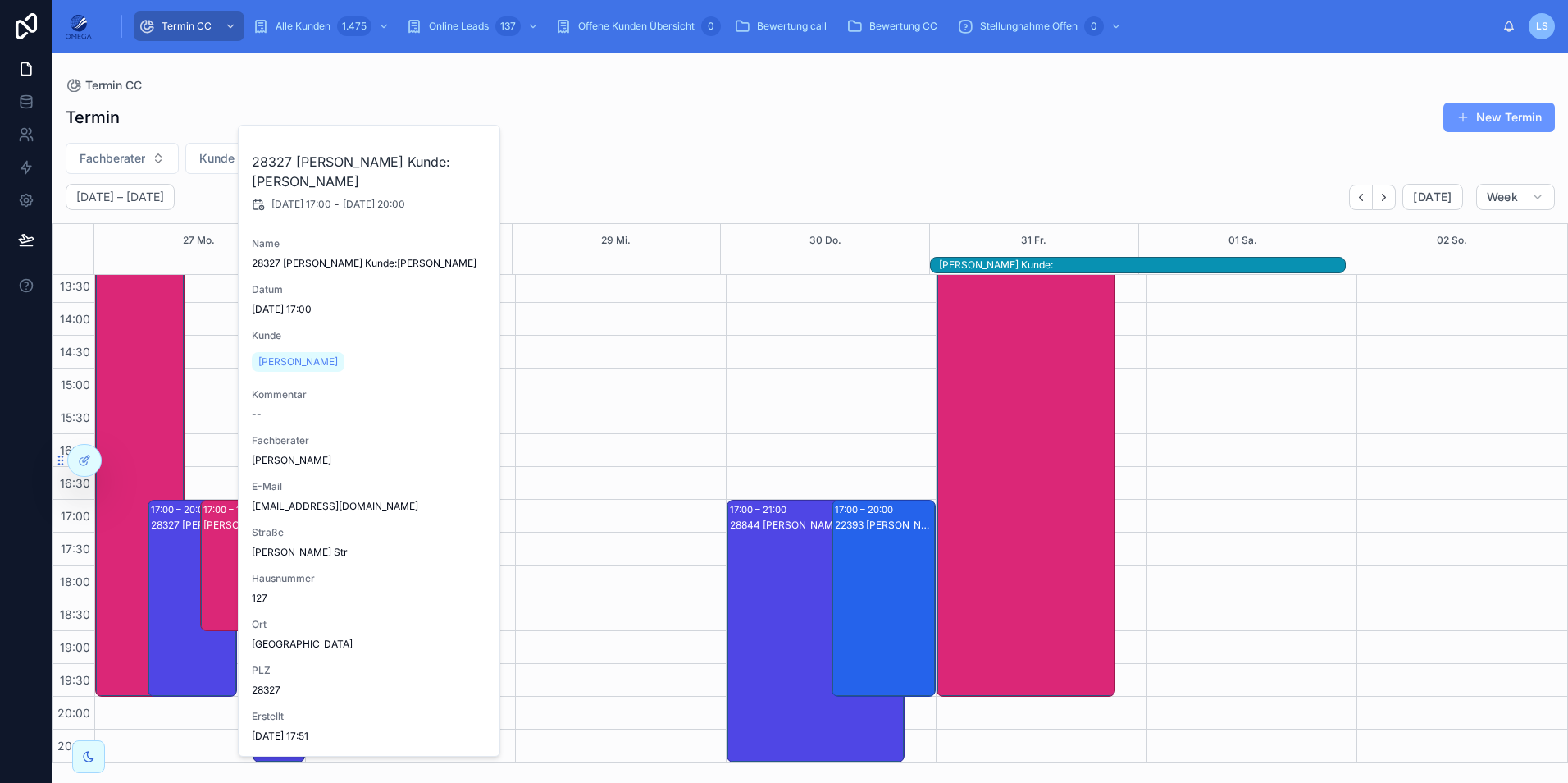
click at [156, 549] on div "28327 [PERSON_NAME] Kunde:[PERSON_NAME]" at bounding box center [192, 614] width 84 height 193
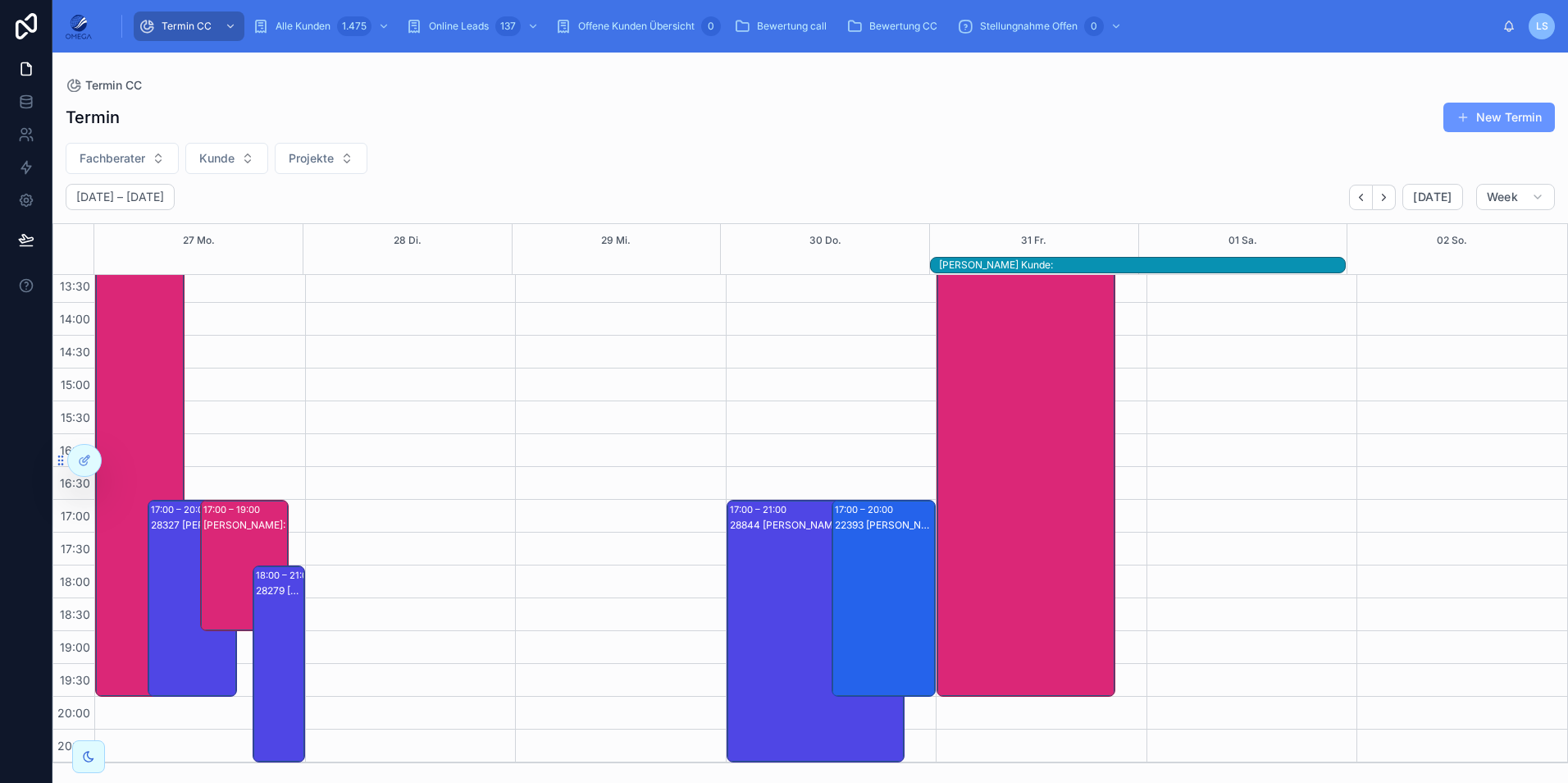
click at [156, 549] on div "28327 [PERSON_NAME] Kunde:[PERSON_NAME]" at bounding box center [192, 614] width 84 height 193
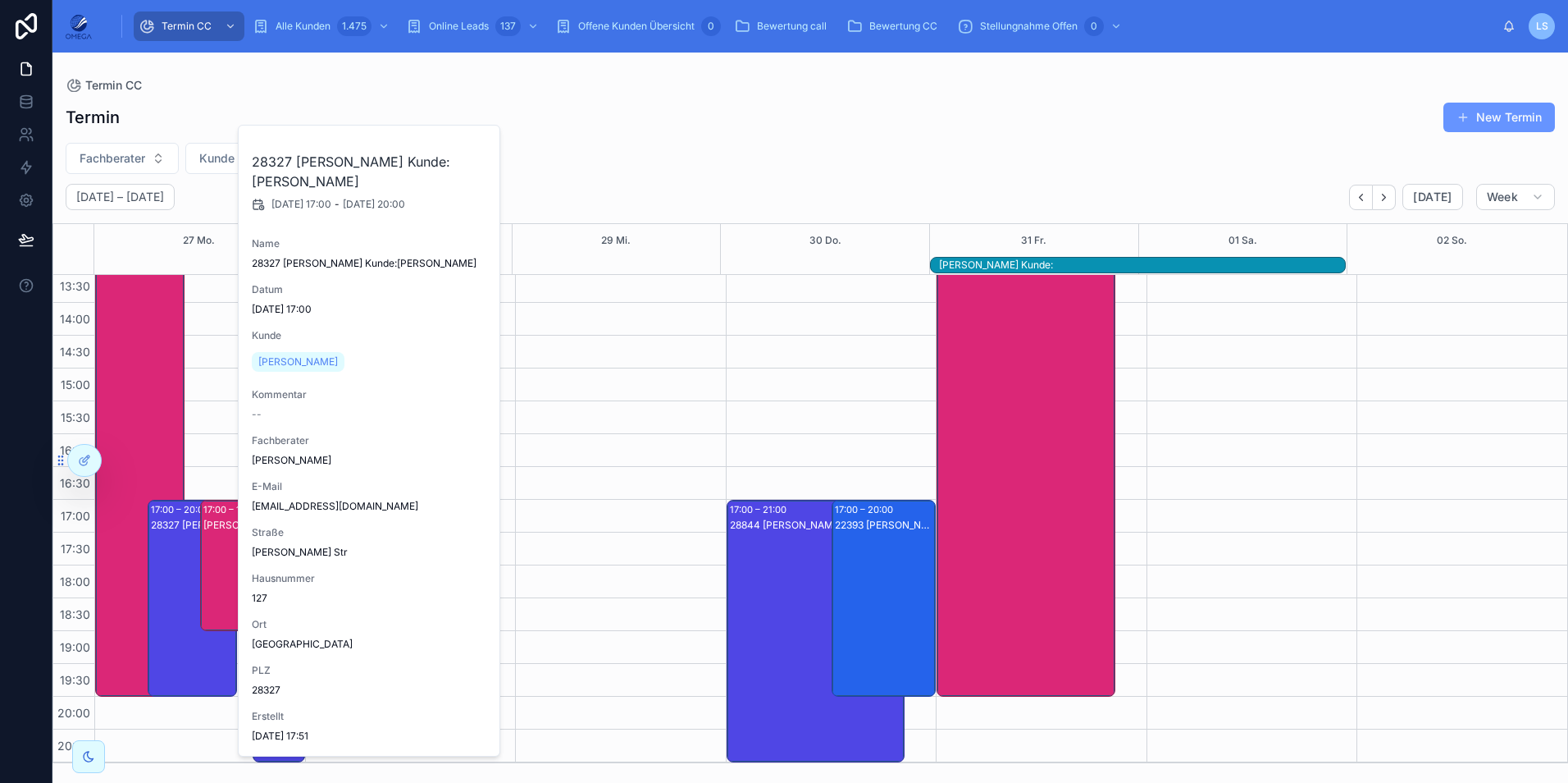
click at [156, 549] on div "28327 [PERSON_NAME] Kunde:[PERSON_NAME]" at bounding box center [192, 614] width 84 height 193
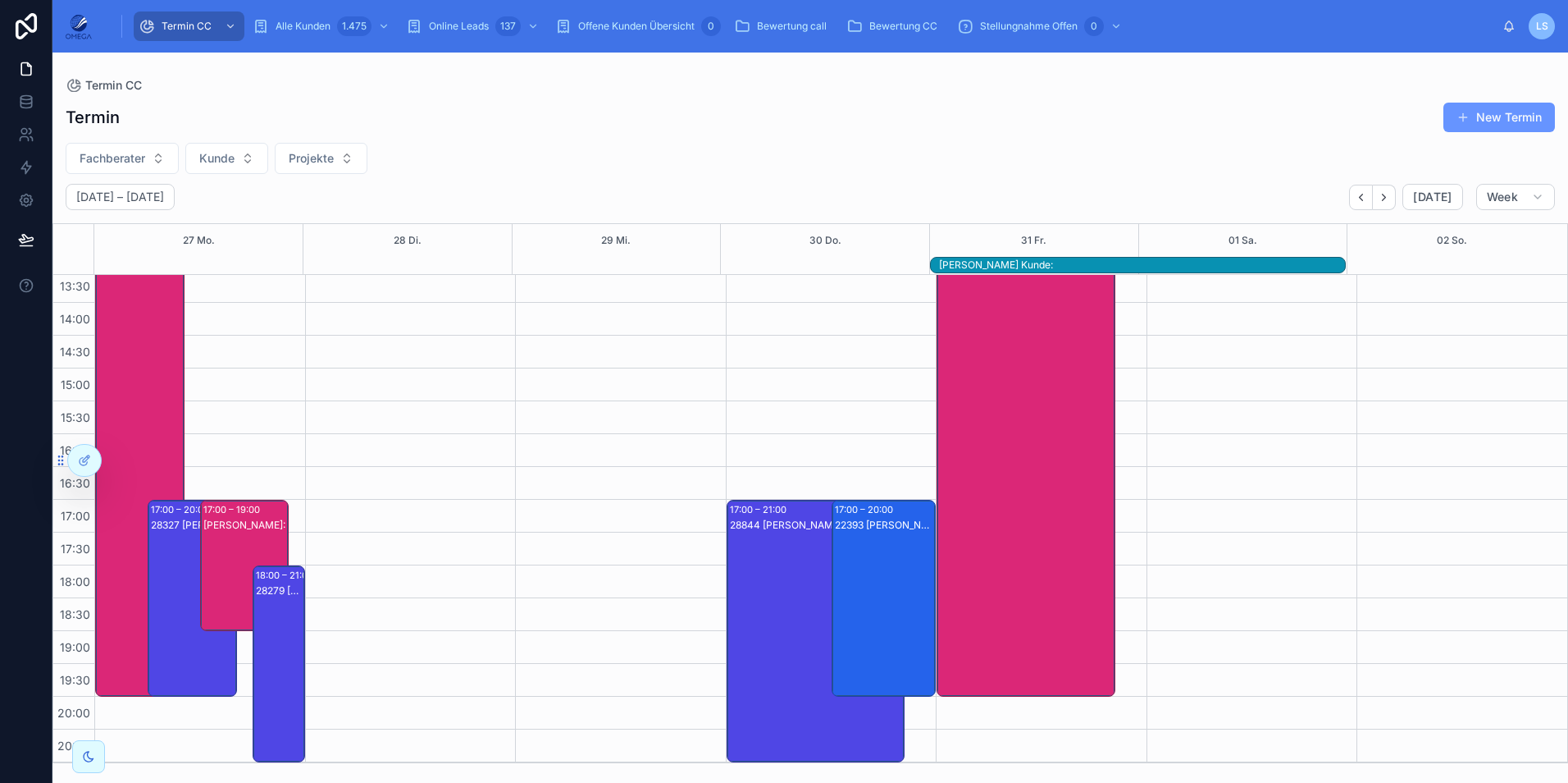
click at [874, 564] on div "22393 [PERSON_NAME]:[PERSON_NAME]" at bounding box center [884, 614] width 100 height 193
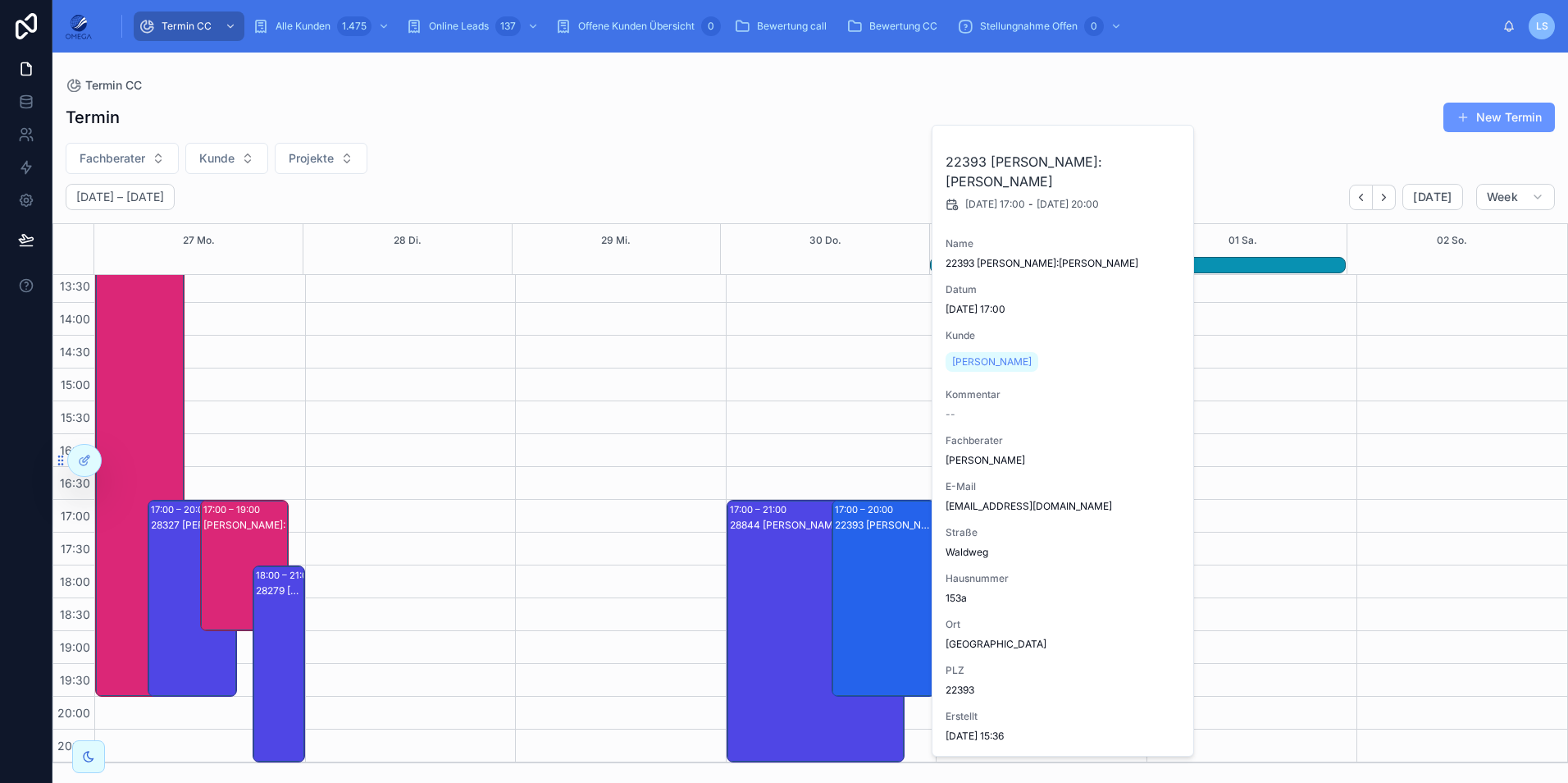
click at [874, 564] on div "22393 [PERSON_NAME]:[PERSON_NAME]" at bounding box center [884, 614] width 100 height 193
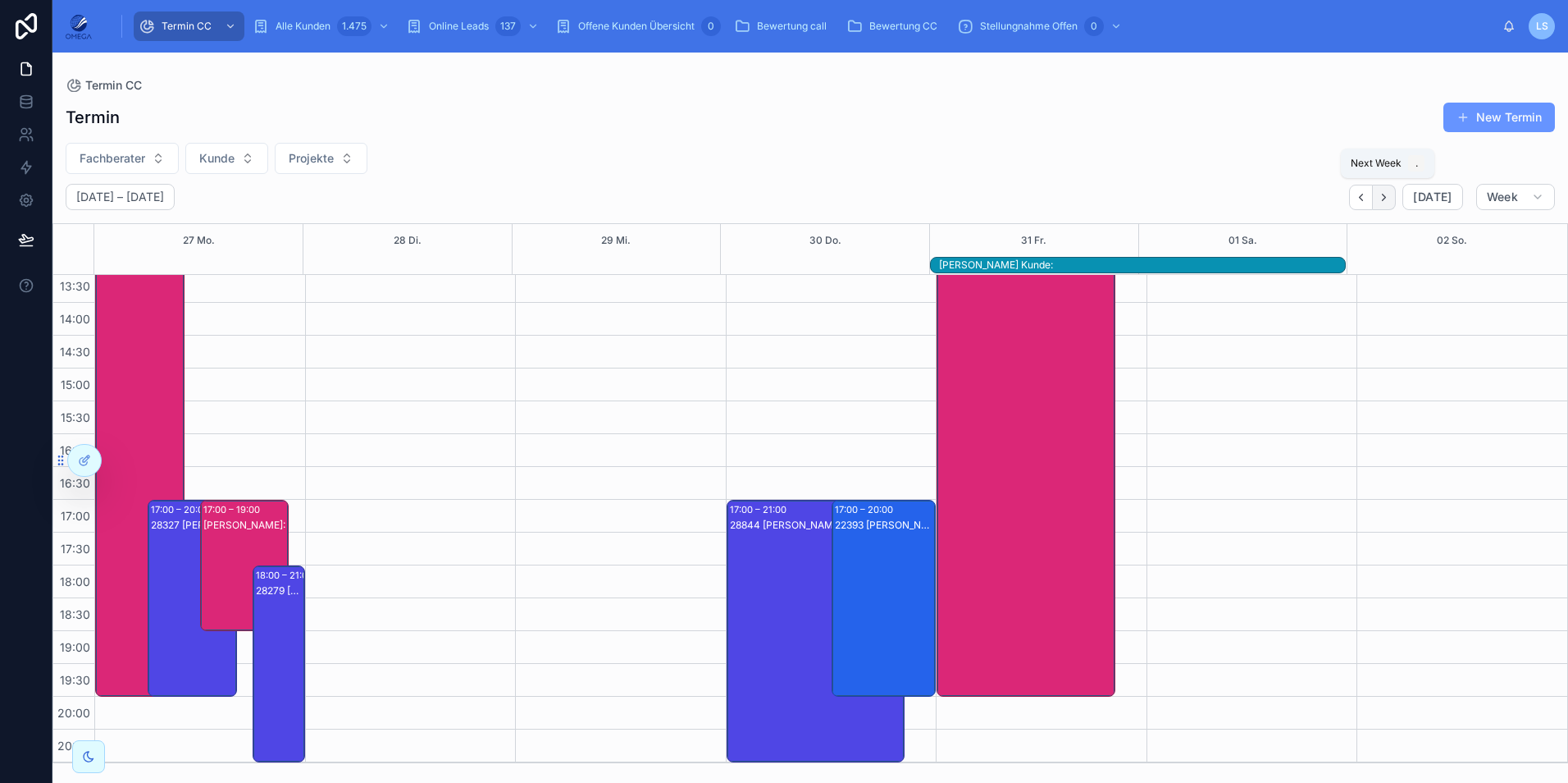
click at [1388, 201] on icon "Next" at bounding box center [1384, 197] width 12 height 12
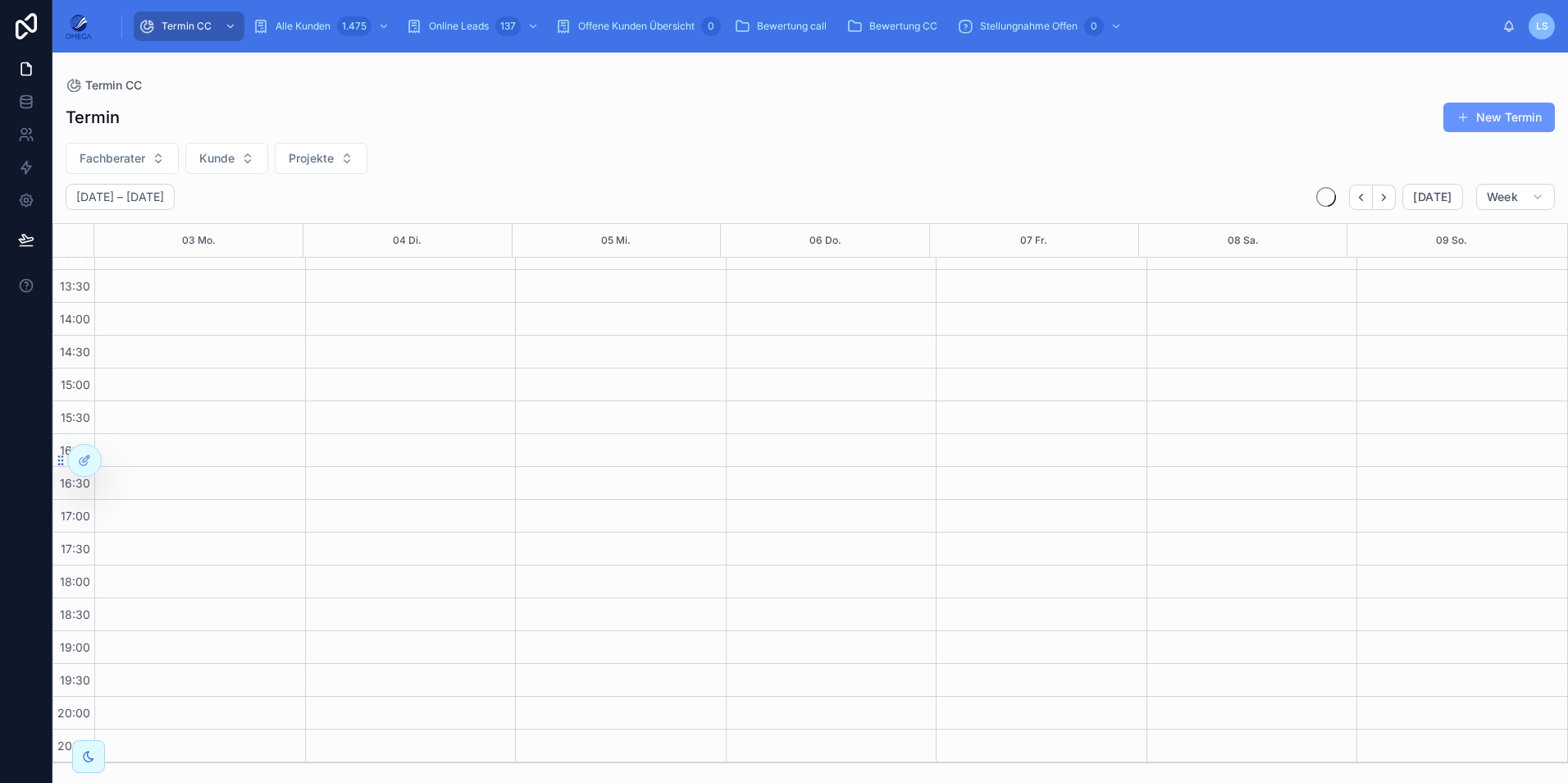
scroll to position [348, 0]
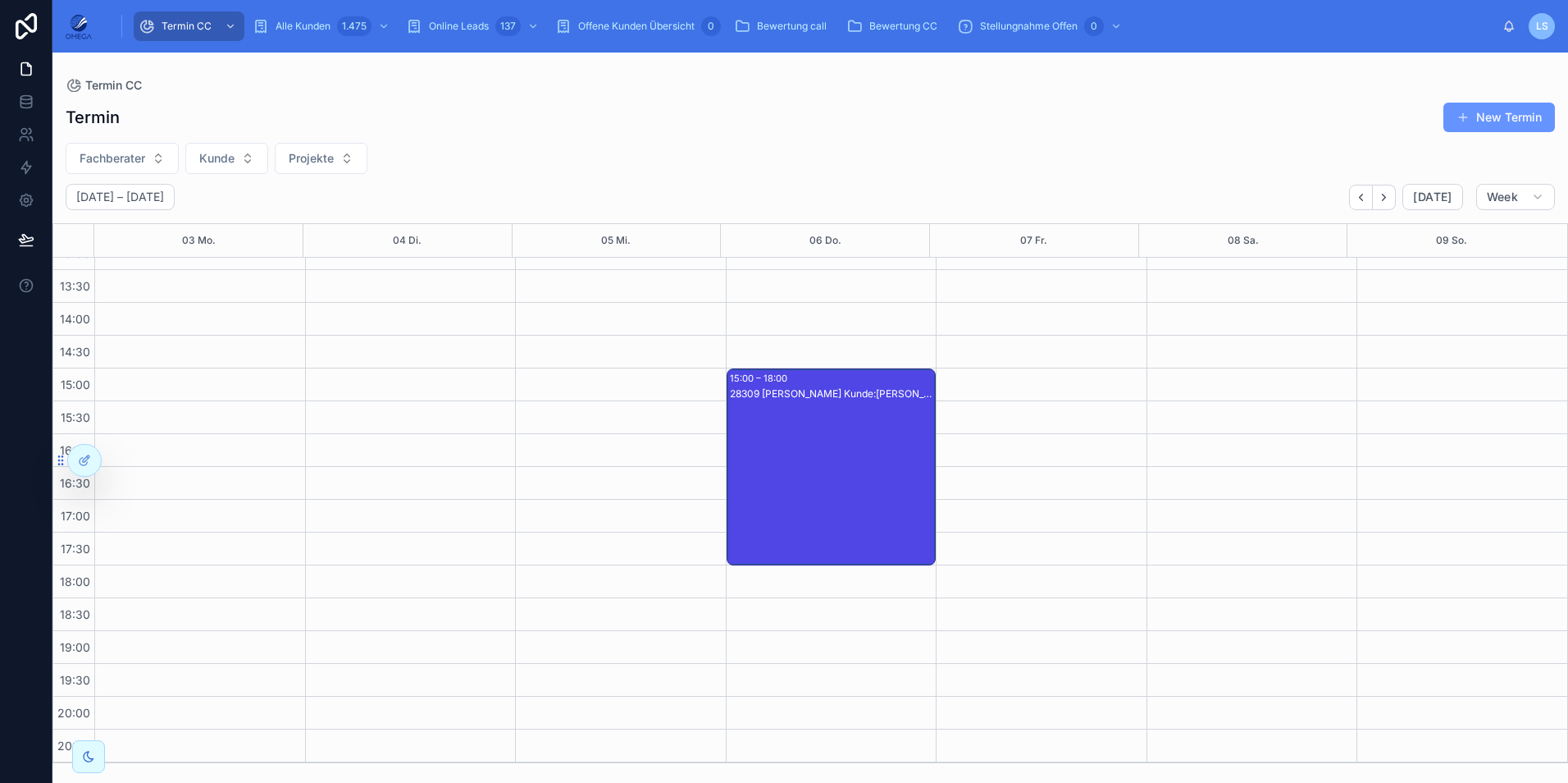
click at [864, 420] on div "28309 [PERSON_NAME] Kunde:[PERSON_NAME]" at bounding box center [832, 483] width 205 height 193
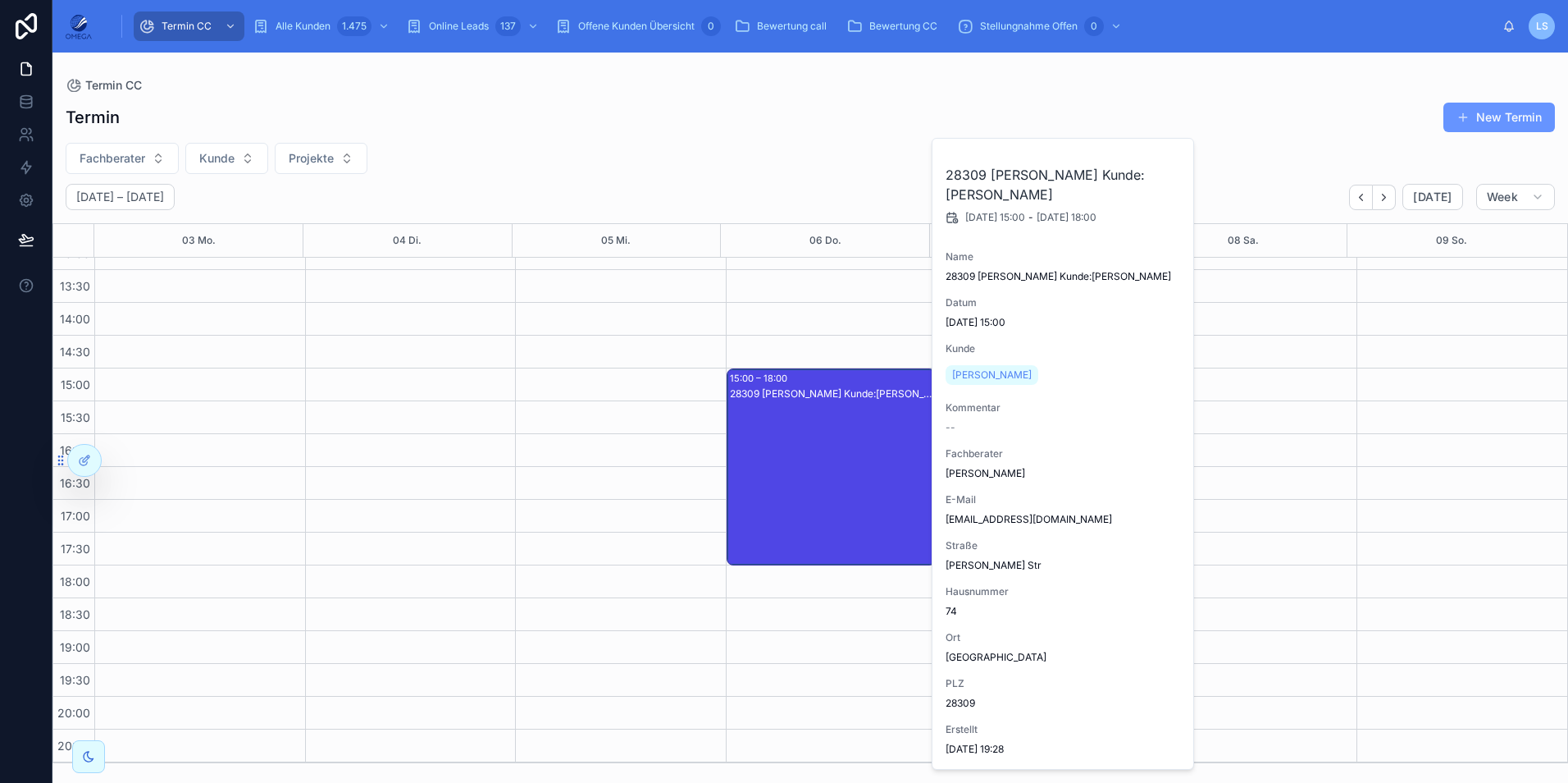
click at [864, 420] on div "28309 [PERSON_NAME] Kunde:[PERSON_NAME]" at bounding box center [832, 483] width 205 height 193
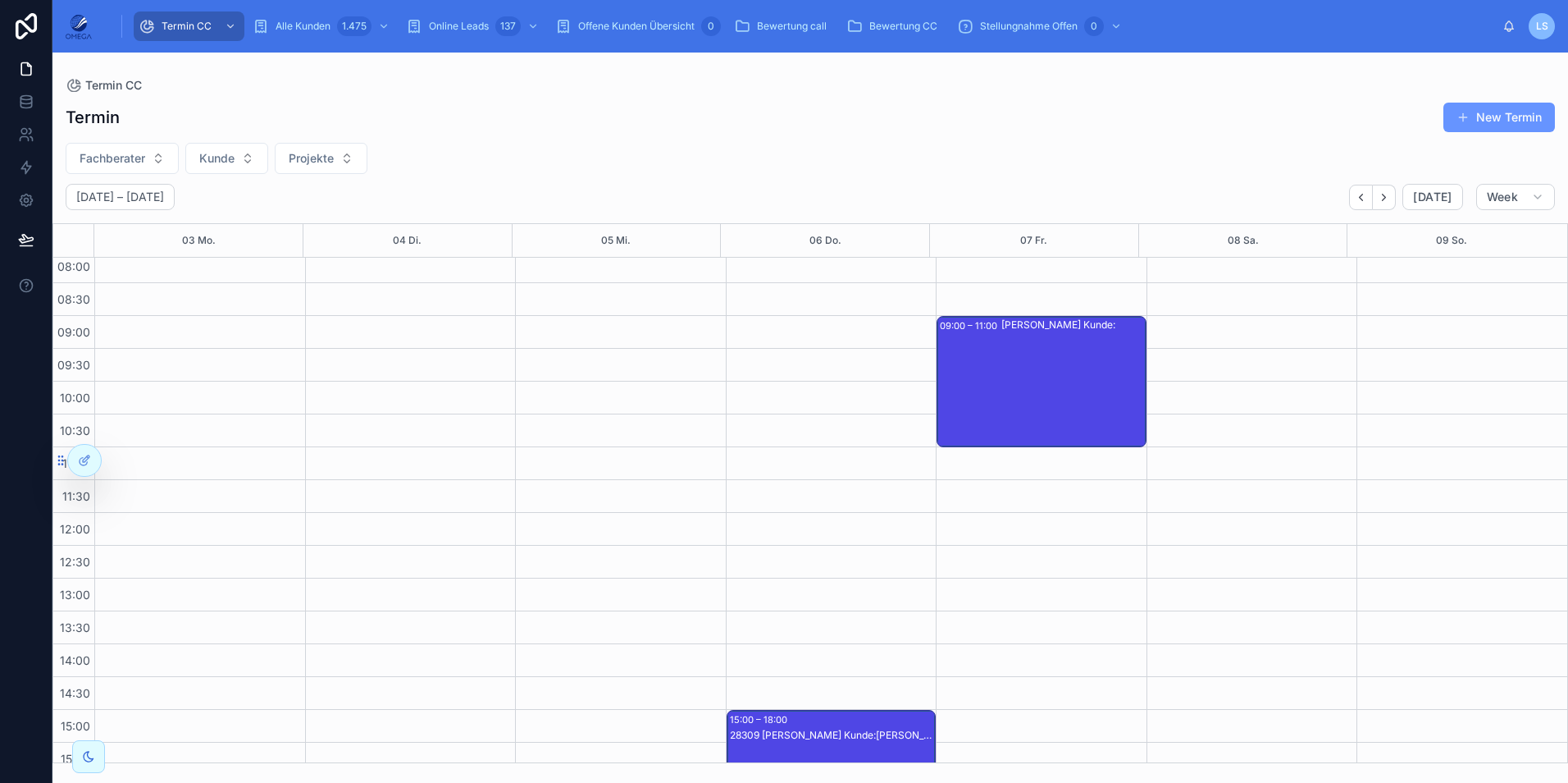
scroll to position [0, 0]
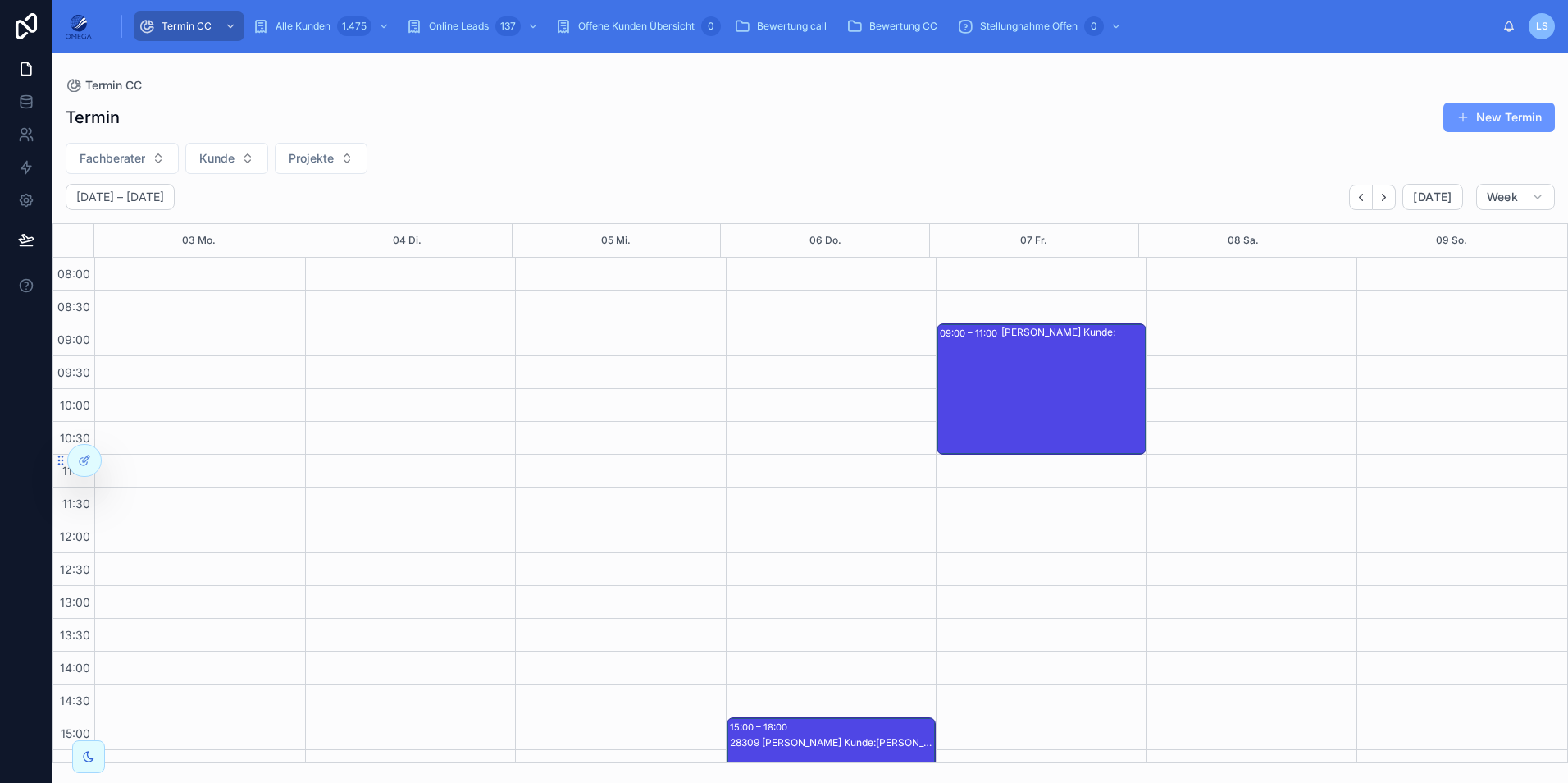
click at [1102, 354] on div "[PERSON_NAME] Kunde:" at bounding box center [1073, 389] width 144 height 128
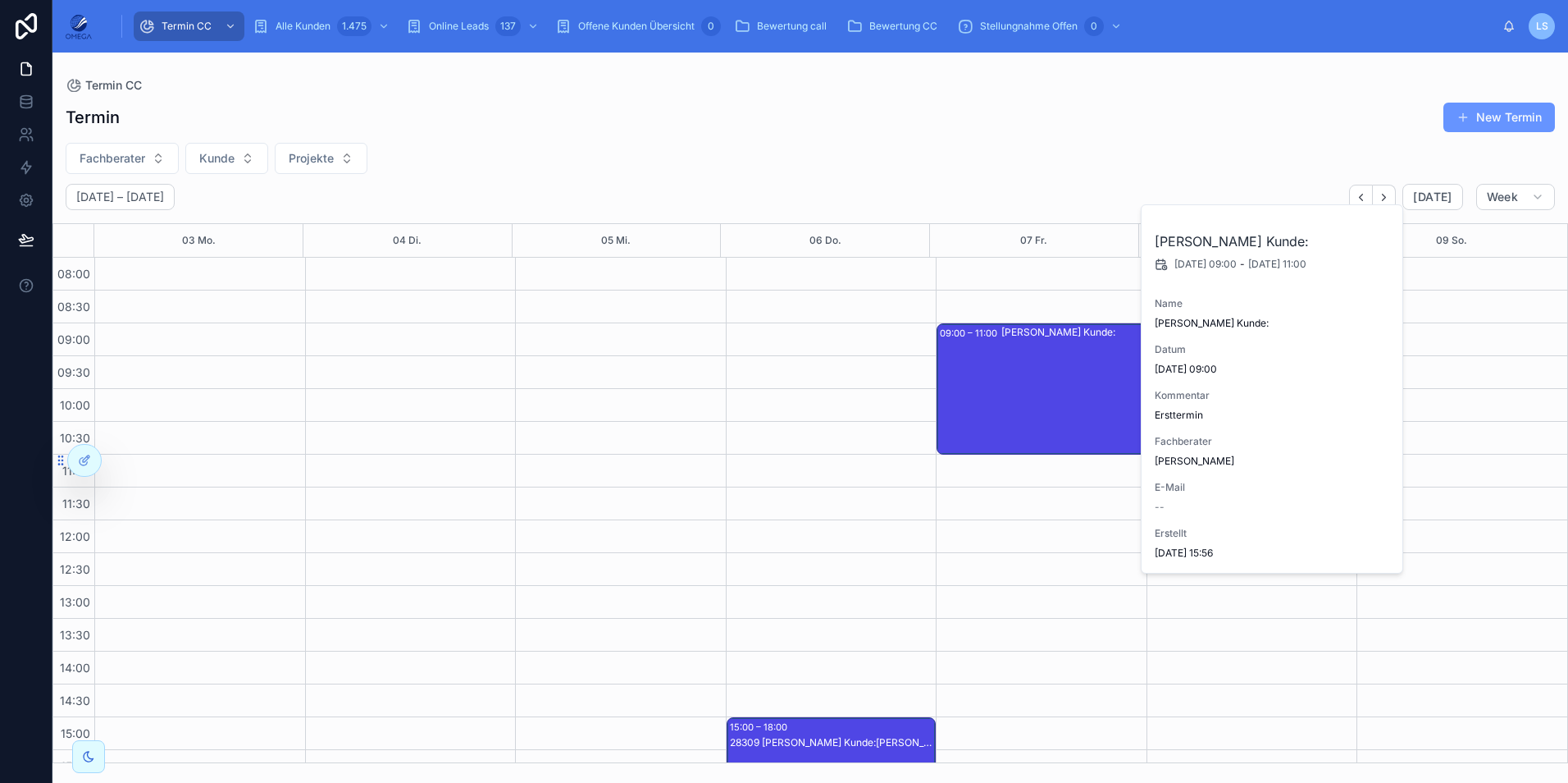
click at [1102, 354] on div "[PERSON_NAME] Kunde:" at bounding box center [1073, 389] width 144 height 128
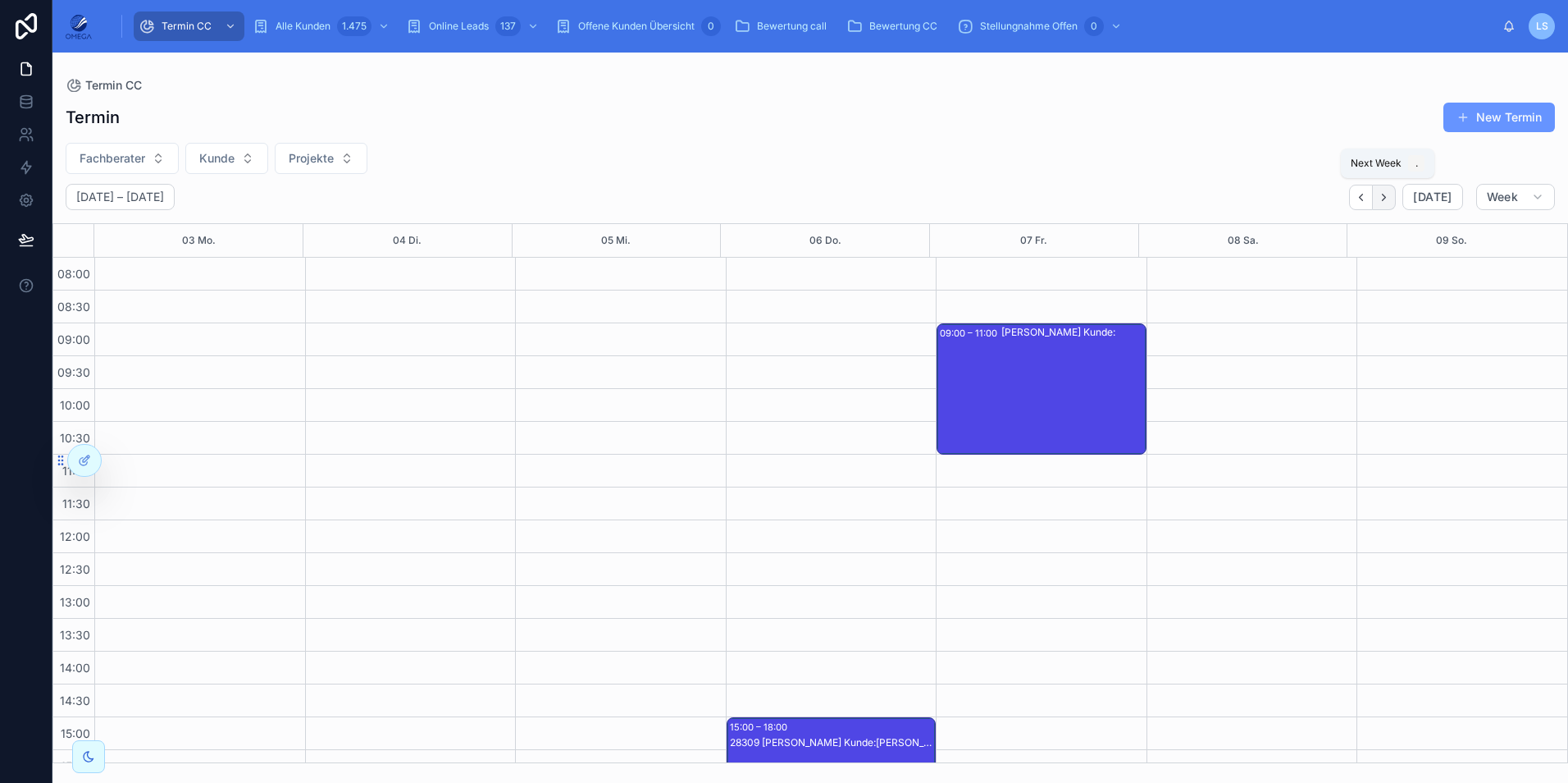
click at [1384, 195] on icon "Next" at bounding box center [1384, 197] width 12 height 12
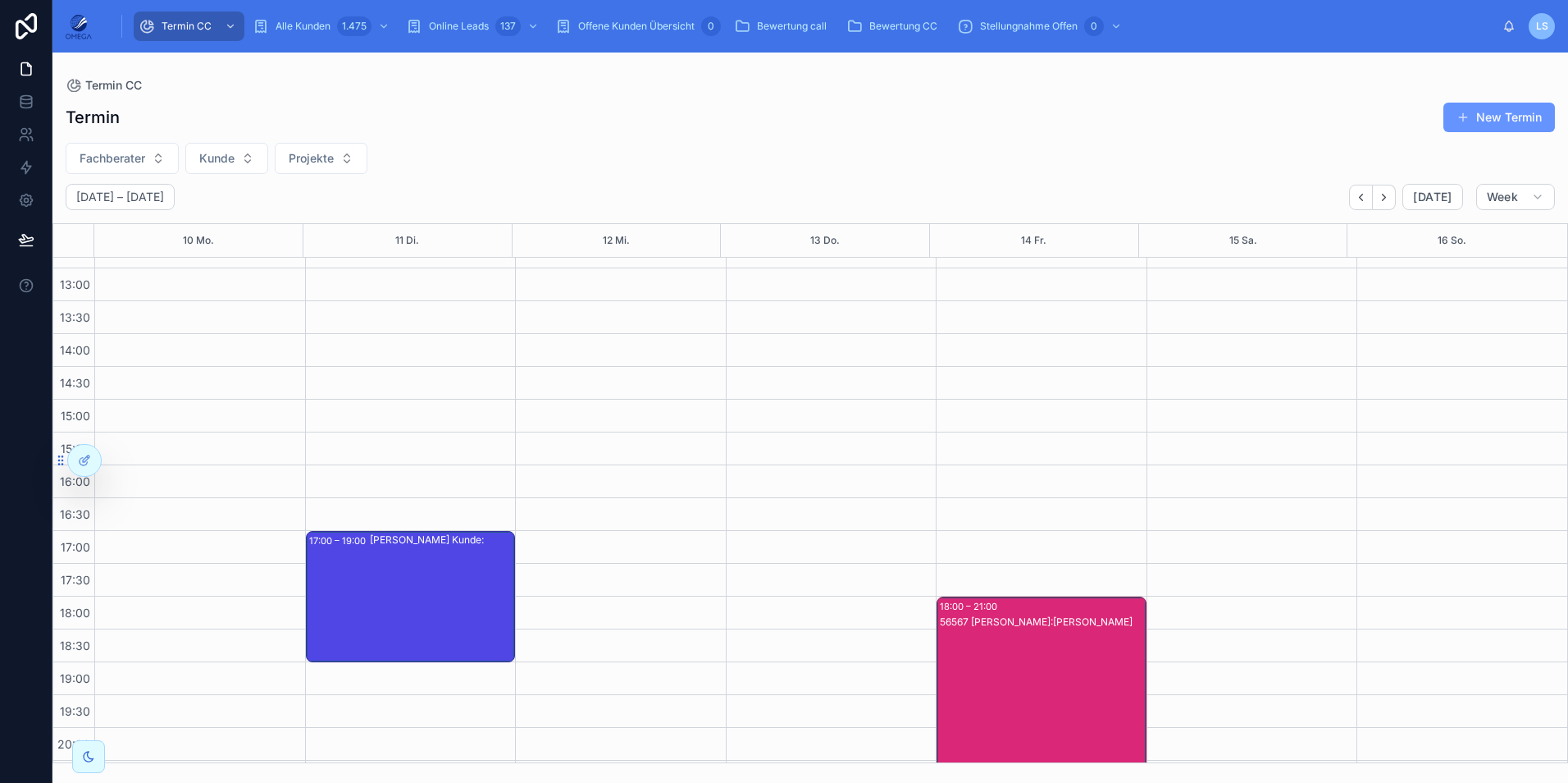
scroll to position [348, 0]
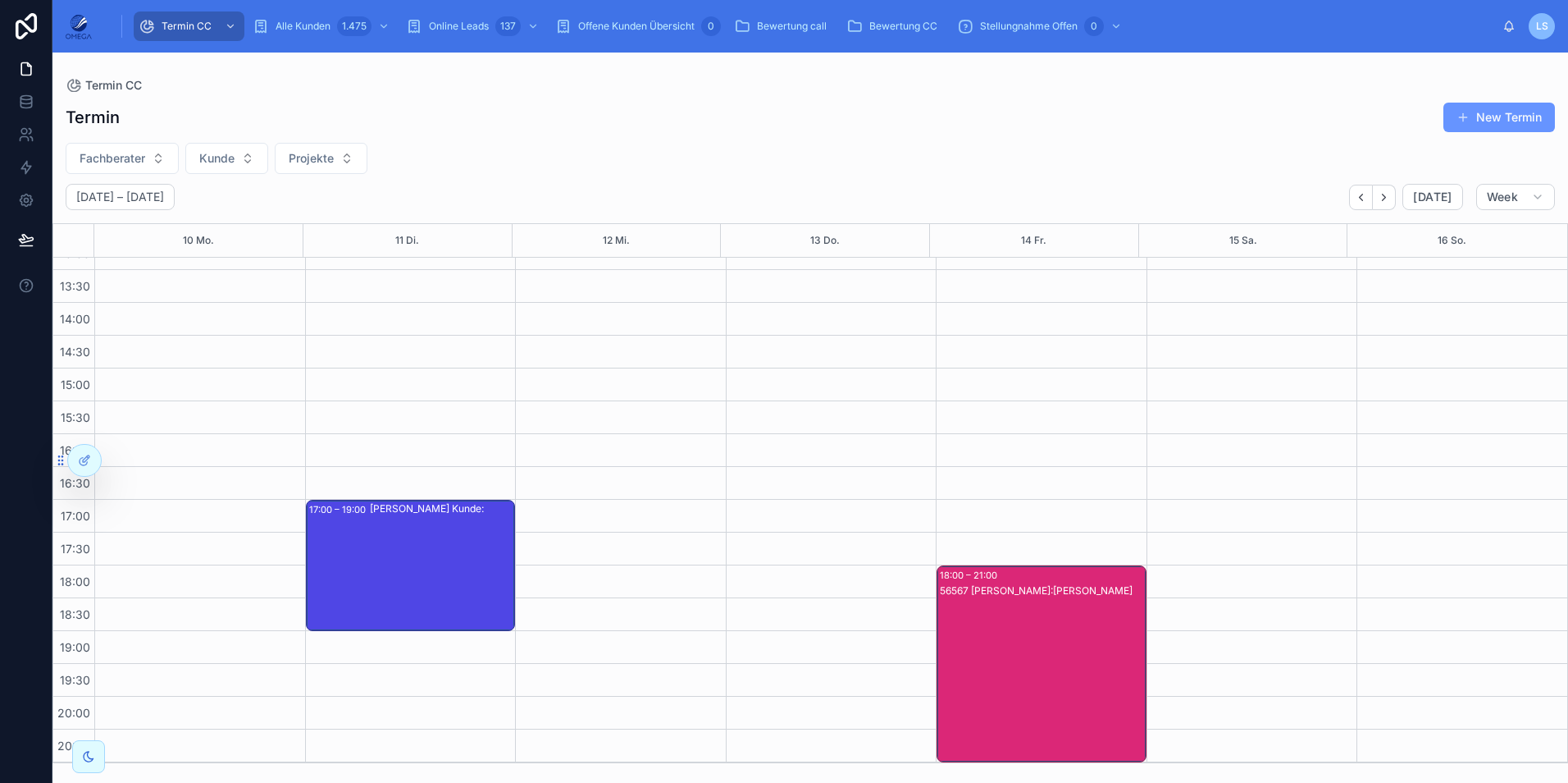
click at [1058, 642] on div "56567 [PERSON_NAME]:[PERSON_NAME]" at bounding box center [1042, 680] width 205 height 193
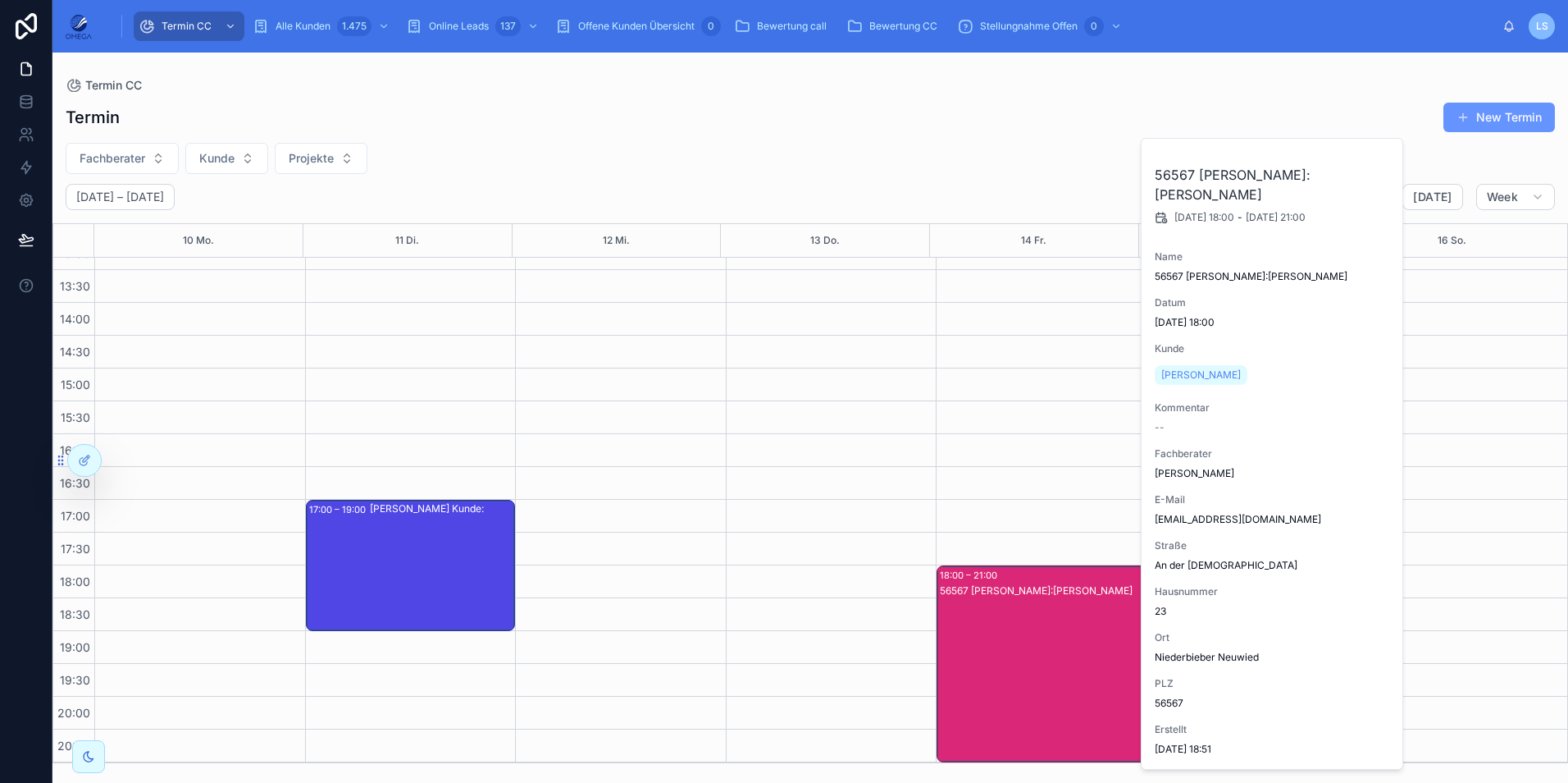
click at [1054, 619] on div "56567 [PERSON_NAME]:[PERSON_NAME]" at bounding box center [1042, 680] width 205 height 193
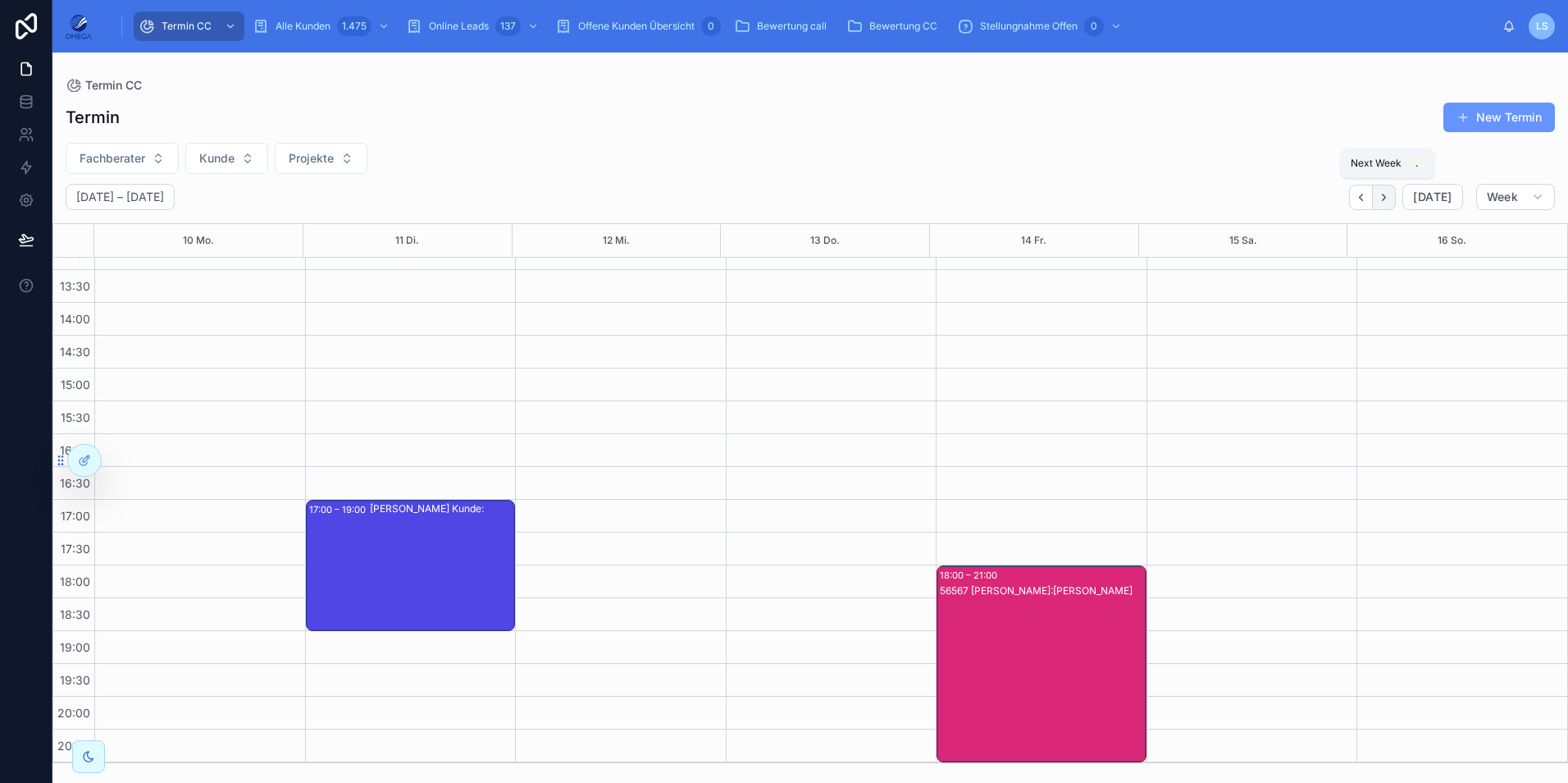
click at [1384, 197] on icon "Next" at bounding box center [1384, 197] width 12 height 12
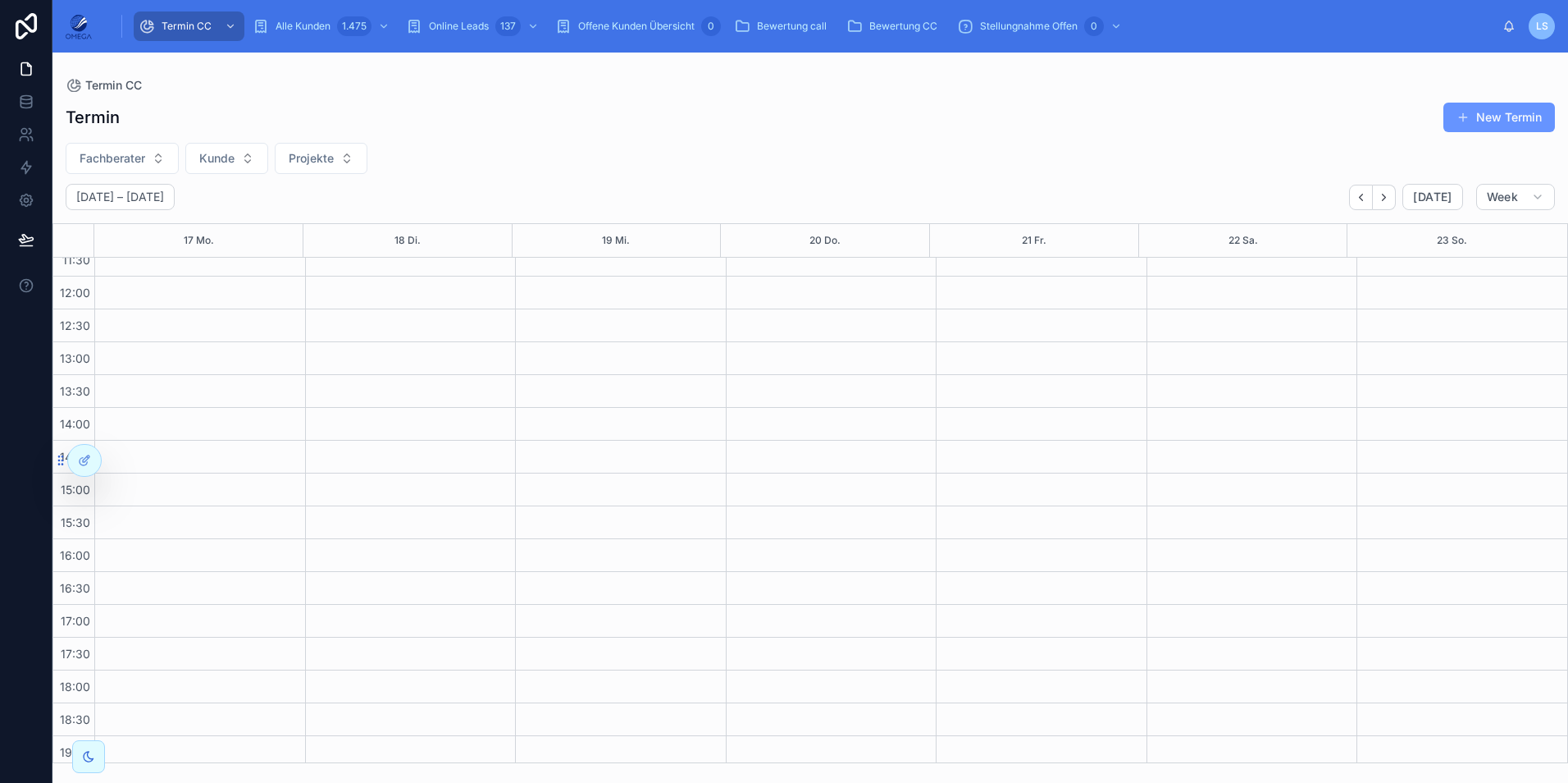
scroll to position [348, 0]
click at [1390, 197] on icon "Next" at bounding box center [1384, 197] width 12 height 12
click at [1362, 200] on icon "Back" at bounding box center [1361, 197] width 12 height 12
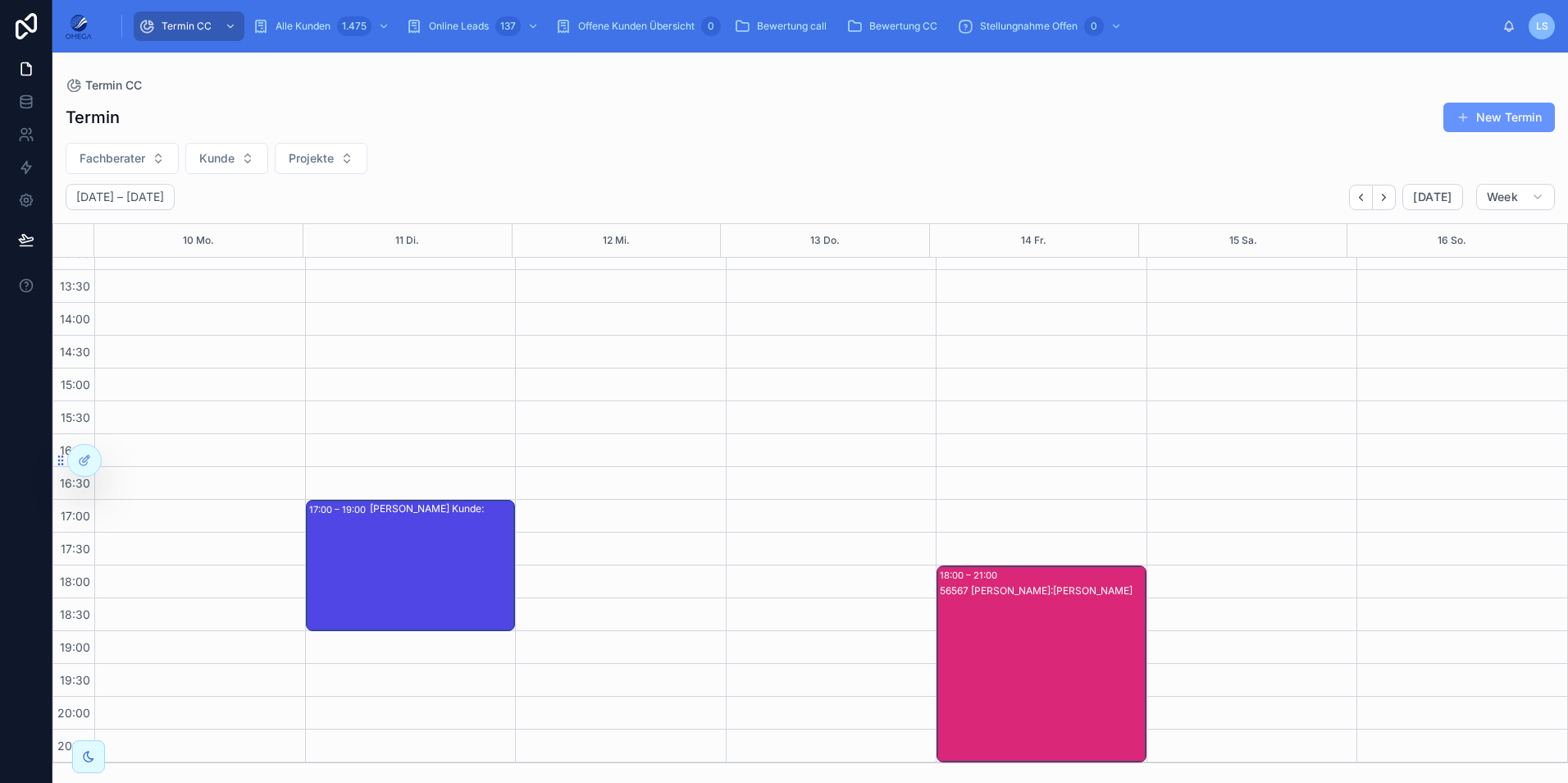
click at [1042, 639] on div "56567 [PERSON_NAME]:[PERSON_NAME]" at bounding box center [1042, 680] width 205 height 193
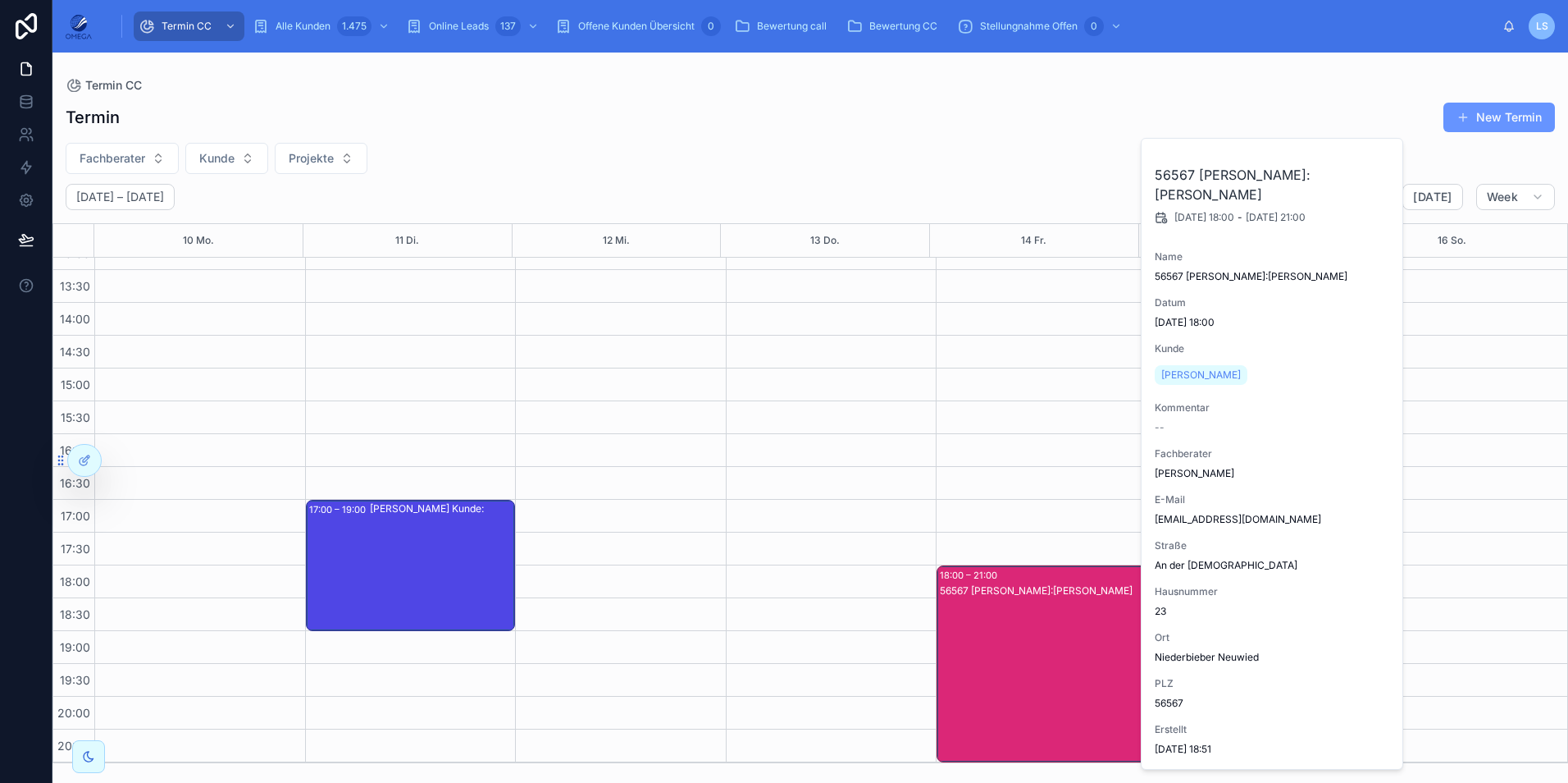
click at [1040, 639] on div "56567 [PERSON_NAME]:[PERSON_NAME]" at bounding box center [1042, 680] width 205 height 193
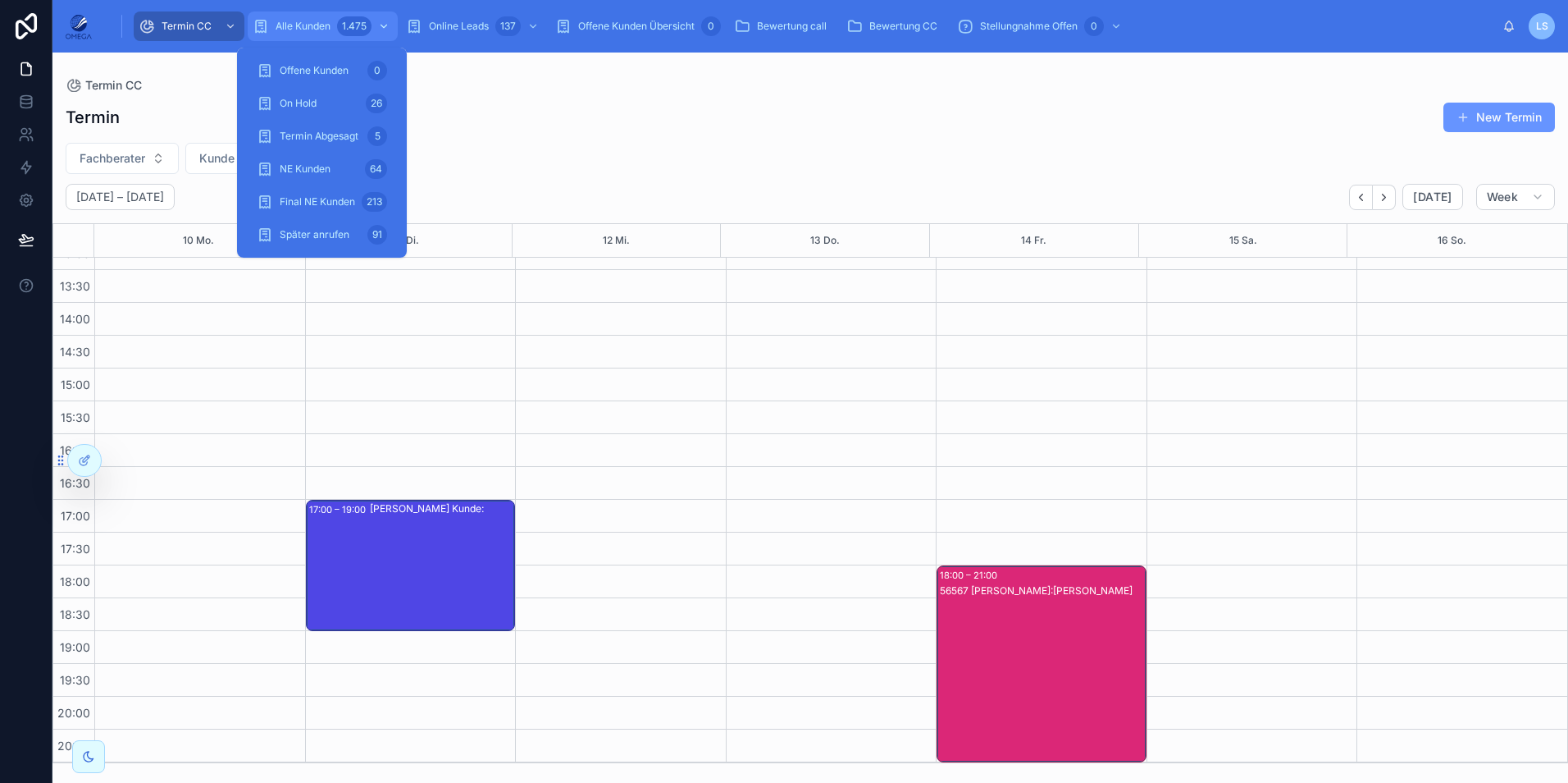
click at [300, 31] on span "Alle Kunden" at bounding box center [303, 26] width 55 height 13
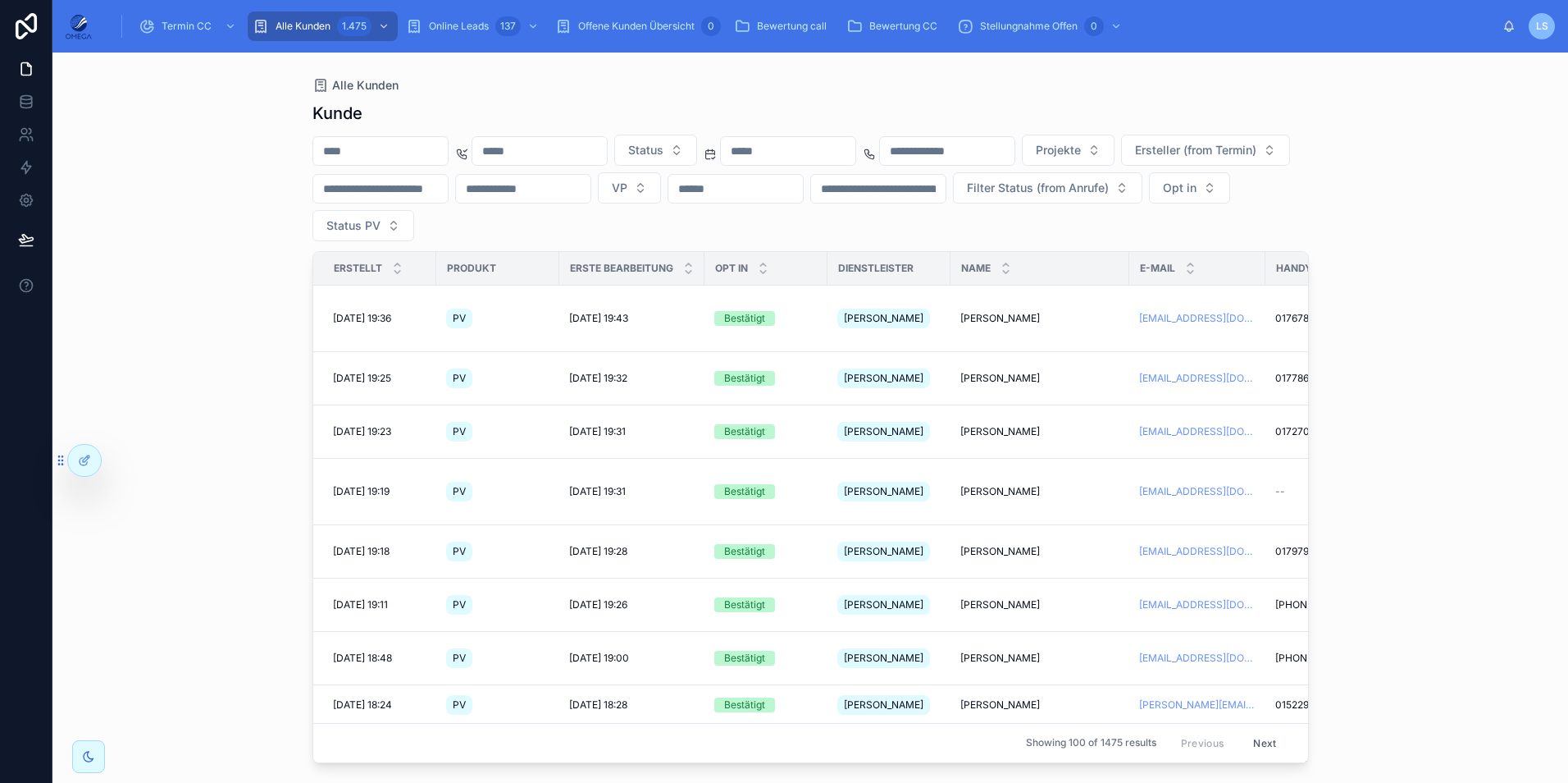
click at [945, 191] on input "text" at bounding box center [878, 188] width 135 height 23
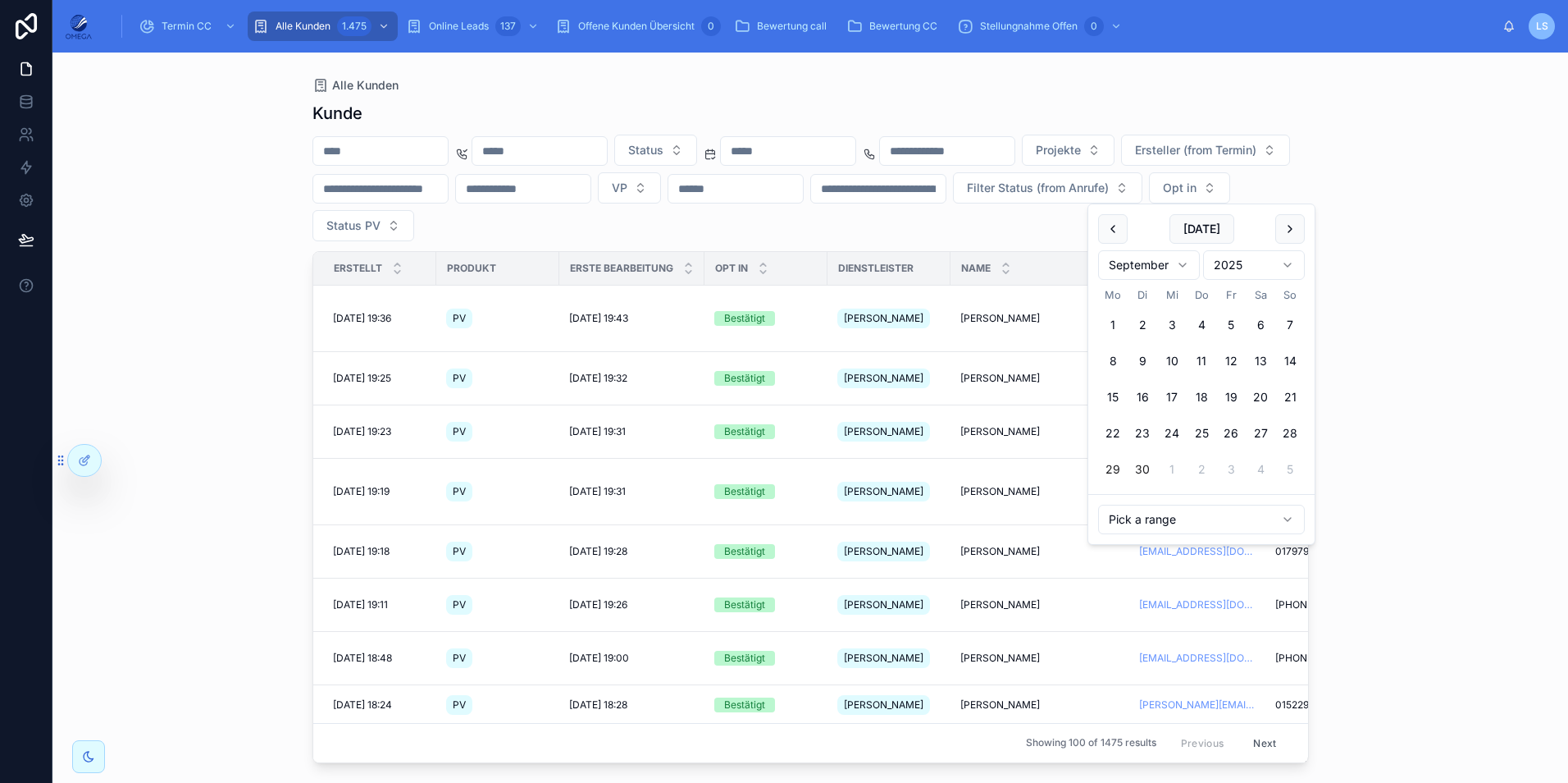
click at [1117, 463] on button "29" at bounding box center [1112, 469] width 30 height 30
type input "**********"
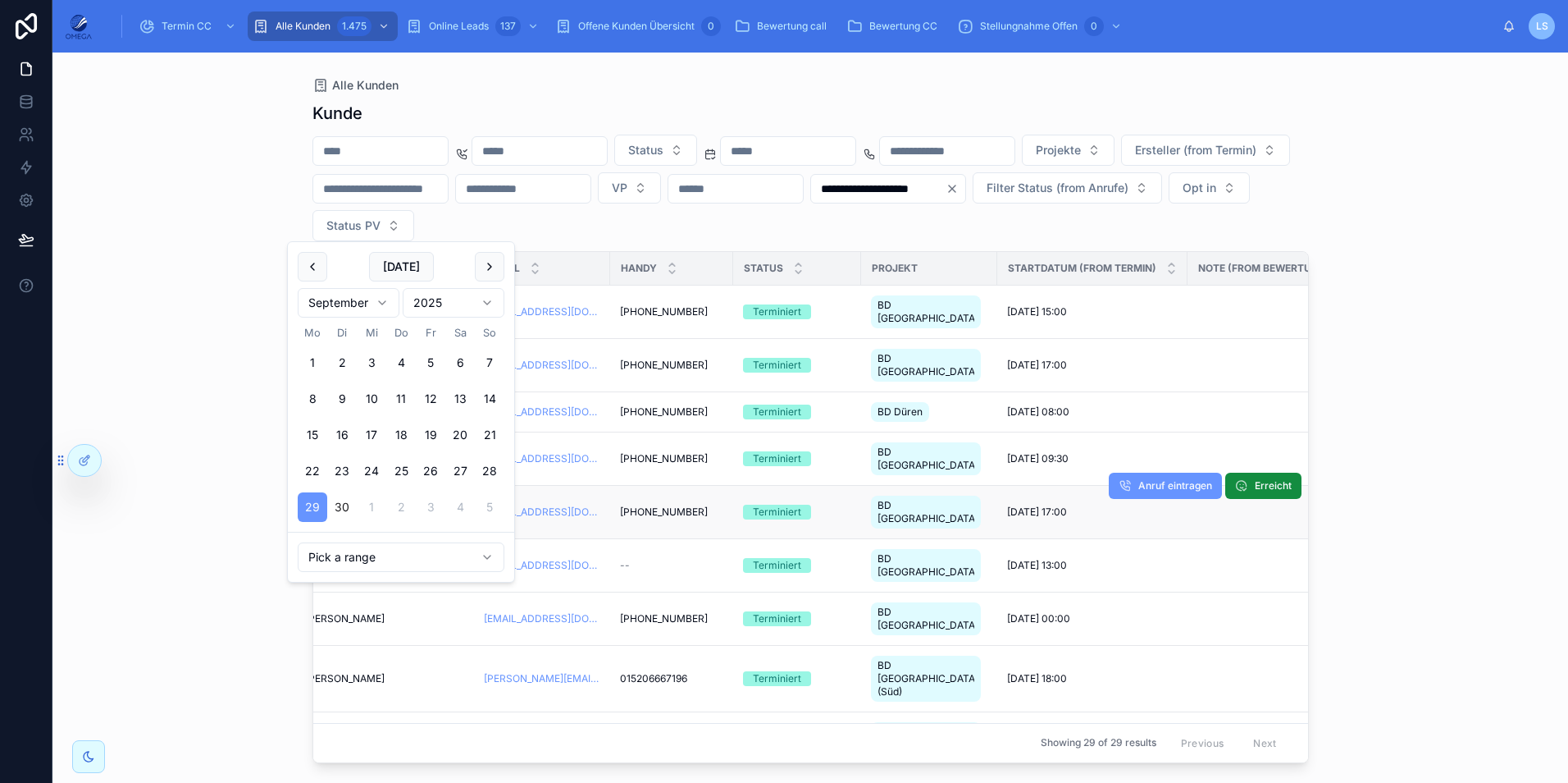
scroll to position [0, 656]
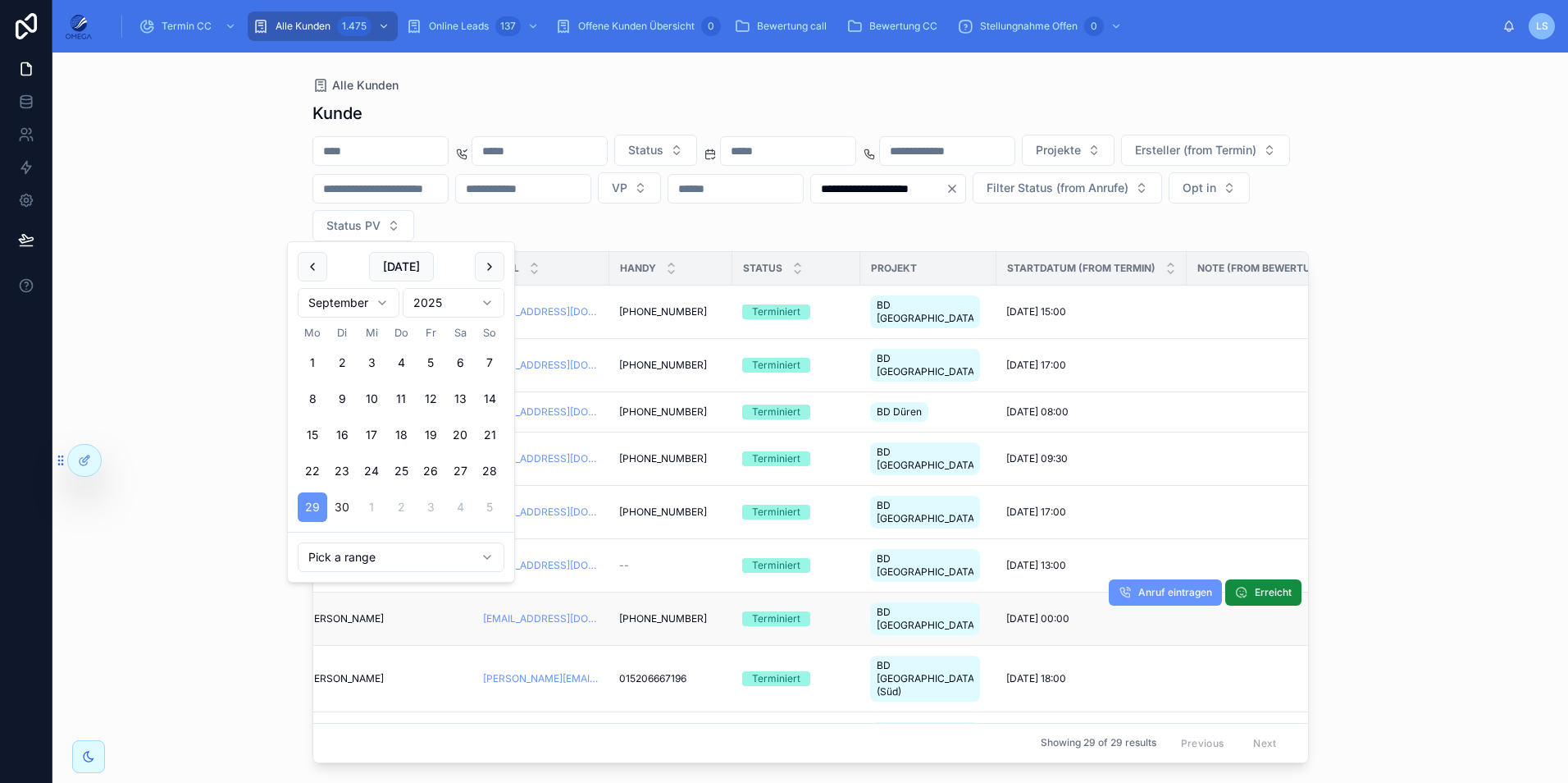
click at [1012, 612] on span "[DATE] 00:00" at bounding box center [1038, 618] width 63 height 13
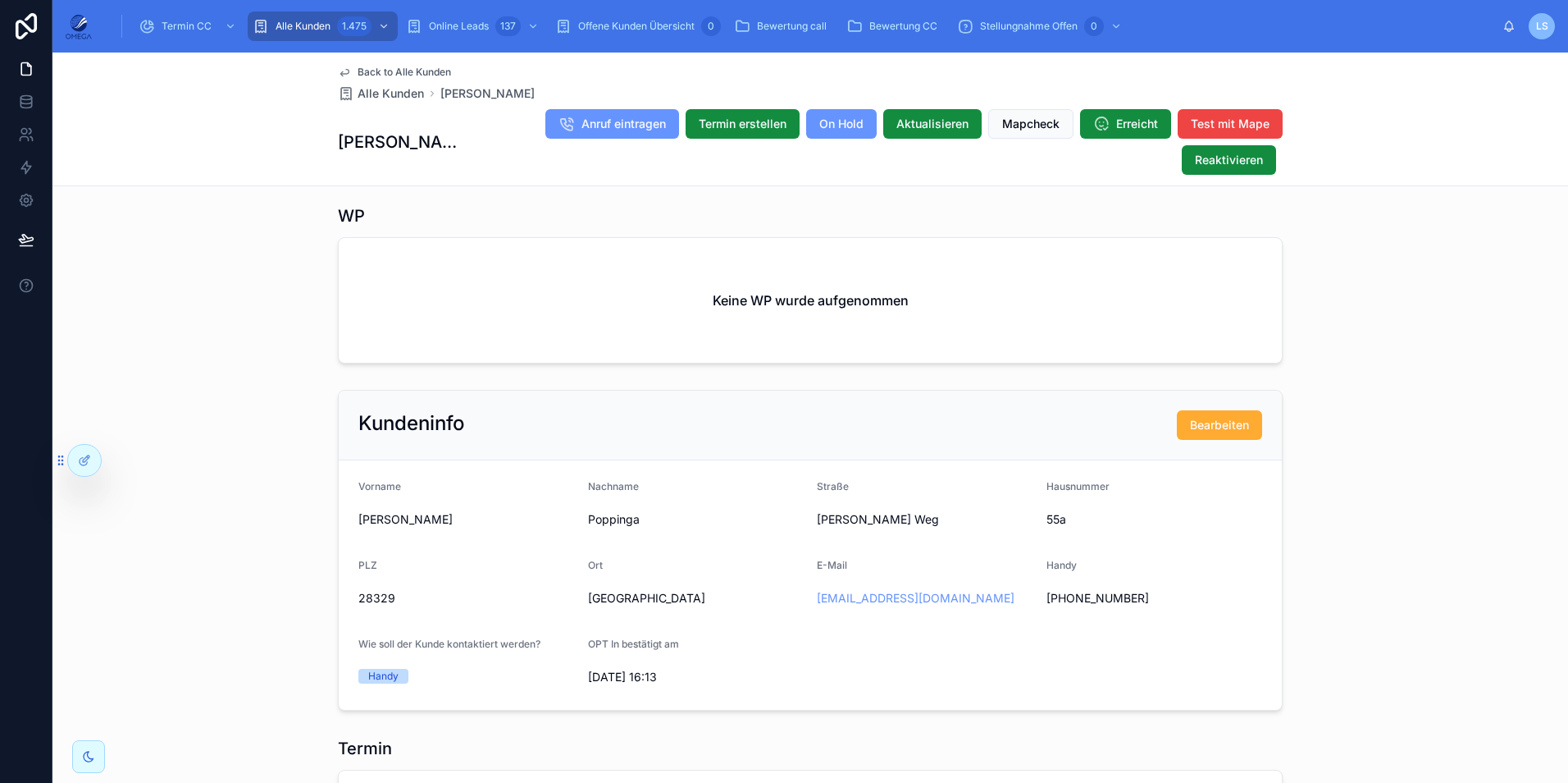
scroll to position [1067, 0]
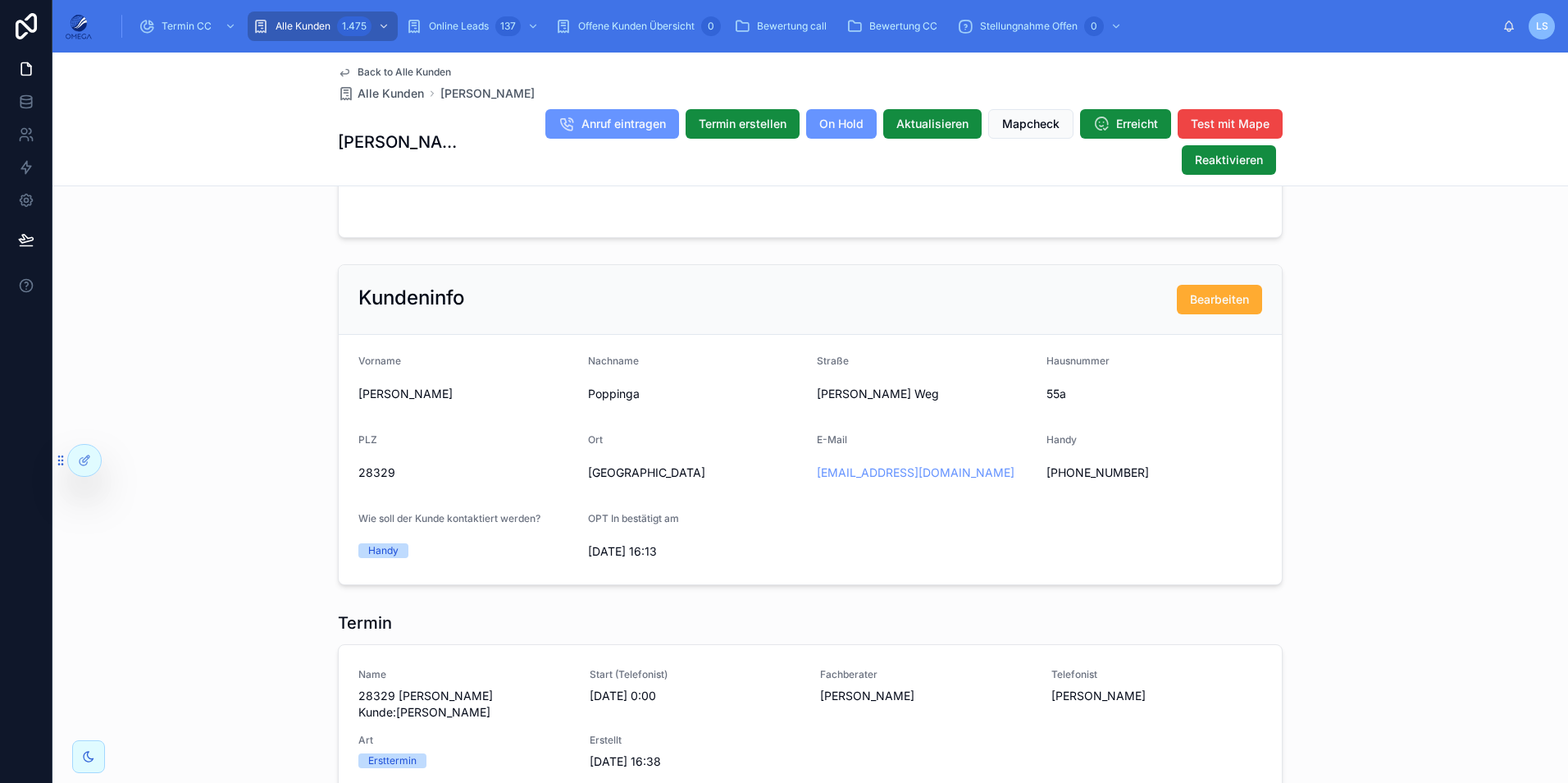
click at [378, 388] on span "[PERSON_NAME]" at bounding box center [467, 394] width 216 height 16
copy span "[PERSON_NAME]"
click at [581, 389] on form "Vorname [PERSON_NAME] [GEOGRAPHIC_DATA][PERSON_NAME] 55a PLZ 28329 Ort [GEOGRAP…" at bounding box center [810, 459] width 943 height 250
click at [588, 389] on span "Poppinga" at bounding box center [696, 394] width 216 height 16
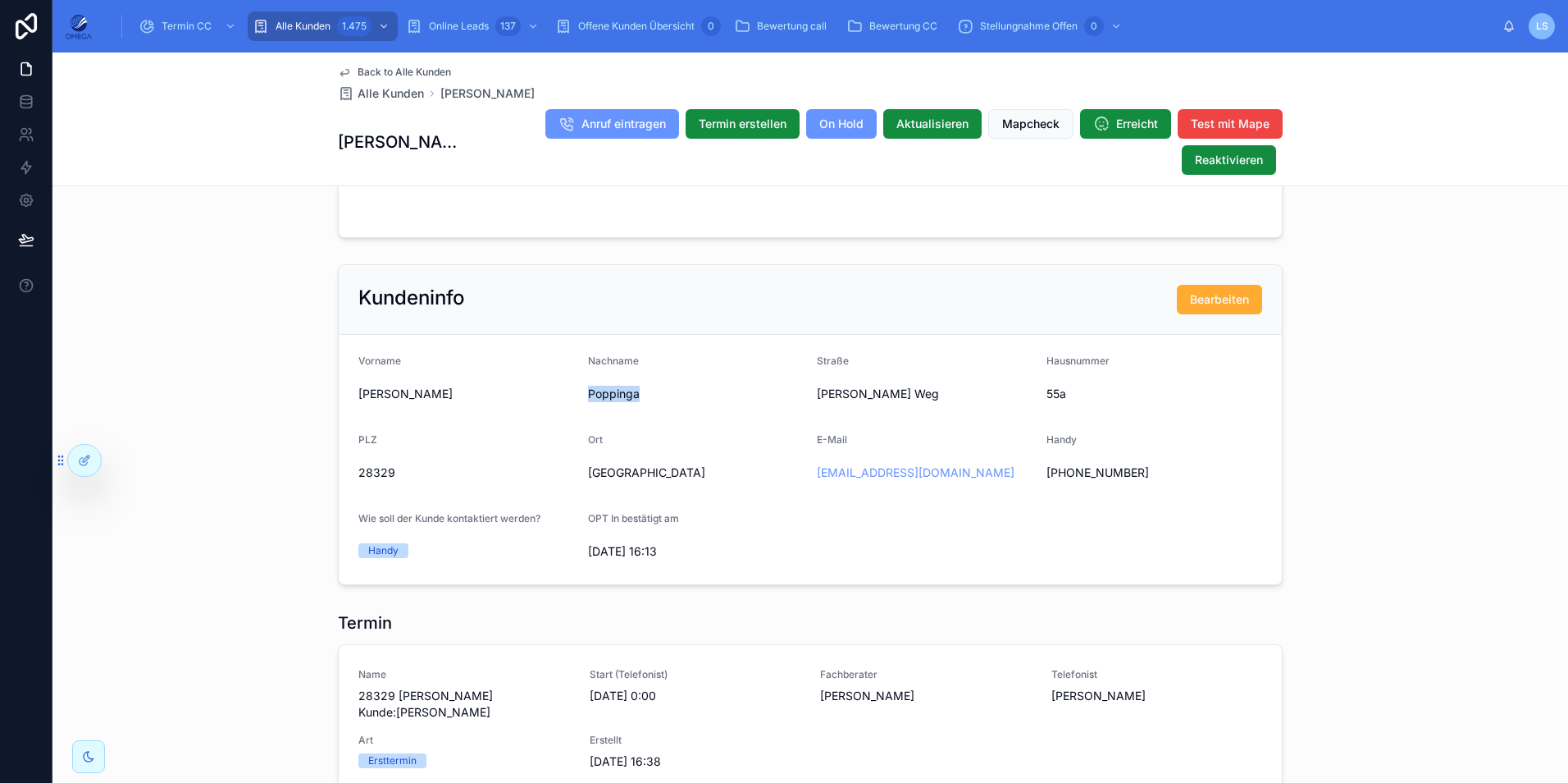
click at [588, 389] on span "Poppinga" at bounding box center [696, 394] width 216 height 16
copy span "Poppinga"
click at [161, 19] on div "Termin CC" at bounding box center [189, 26] width 101 height 26
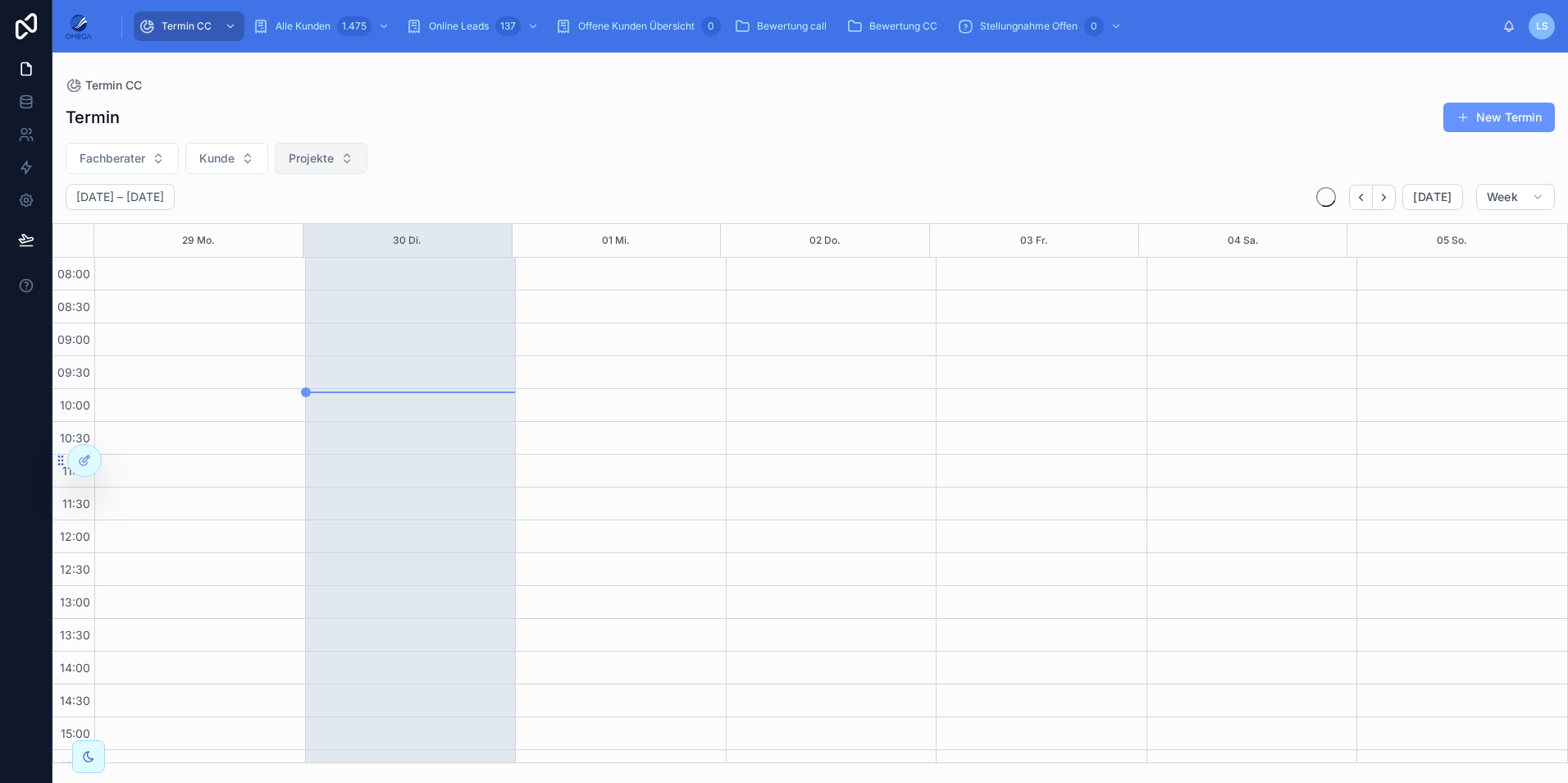
scroll to position [348, 0]
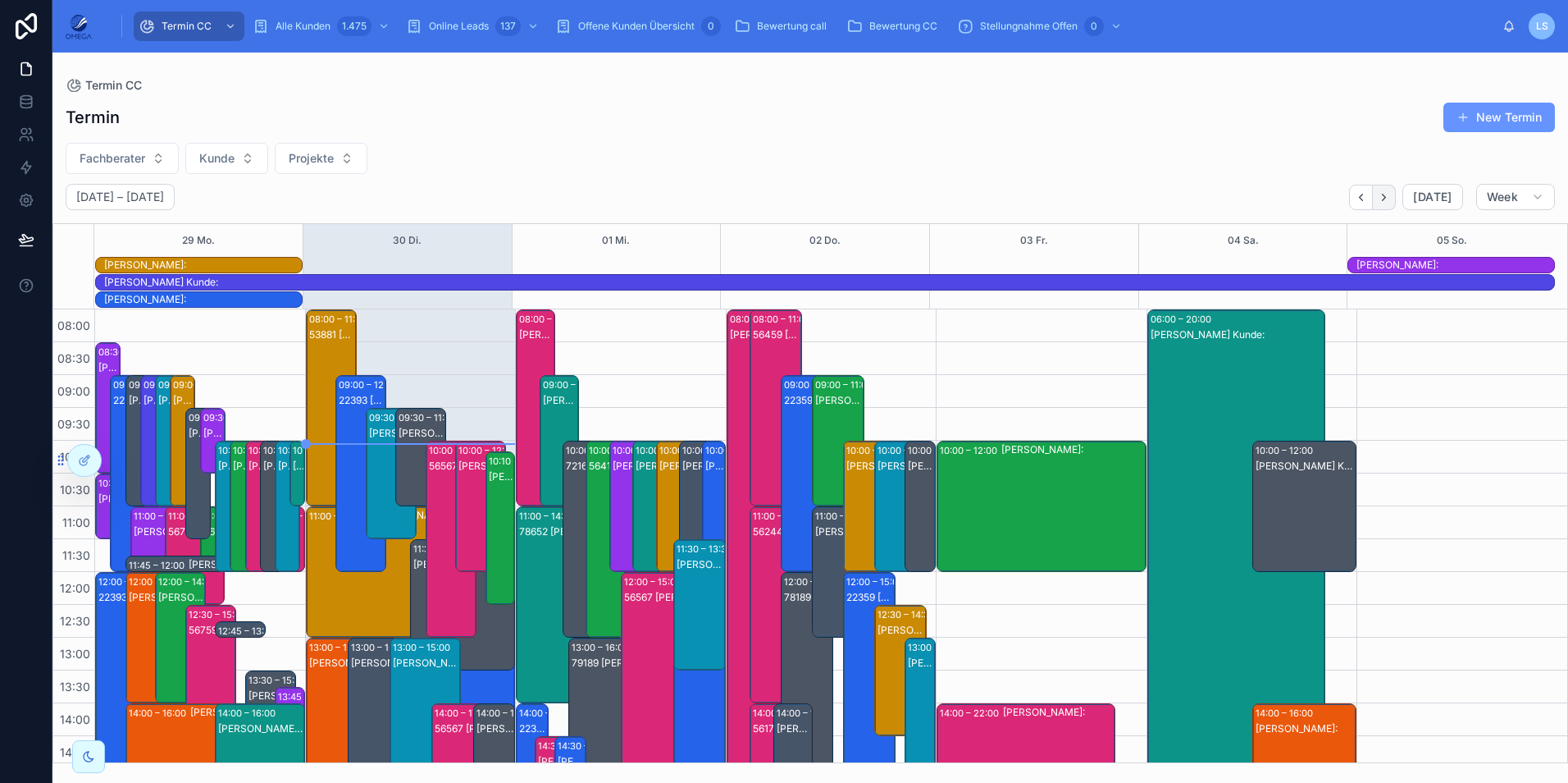
click at [1381, 198] on button "Next" at bounding box center [1384, 198] width 23 height 26
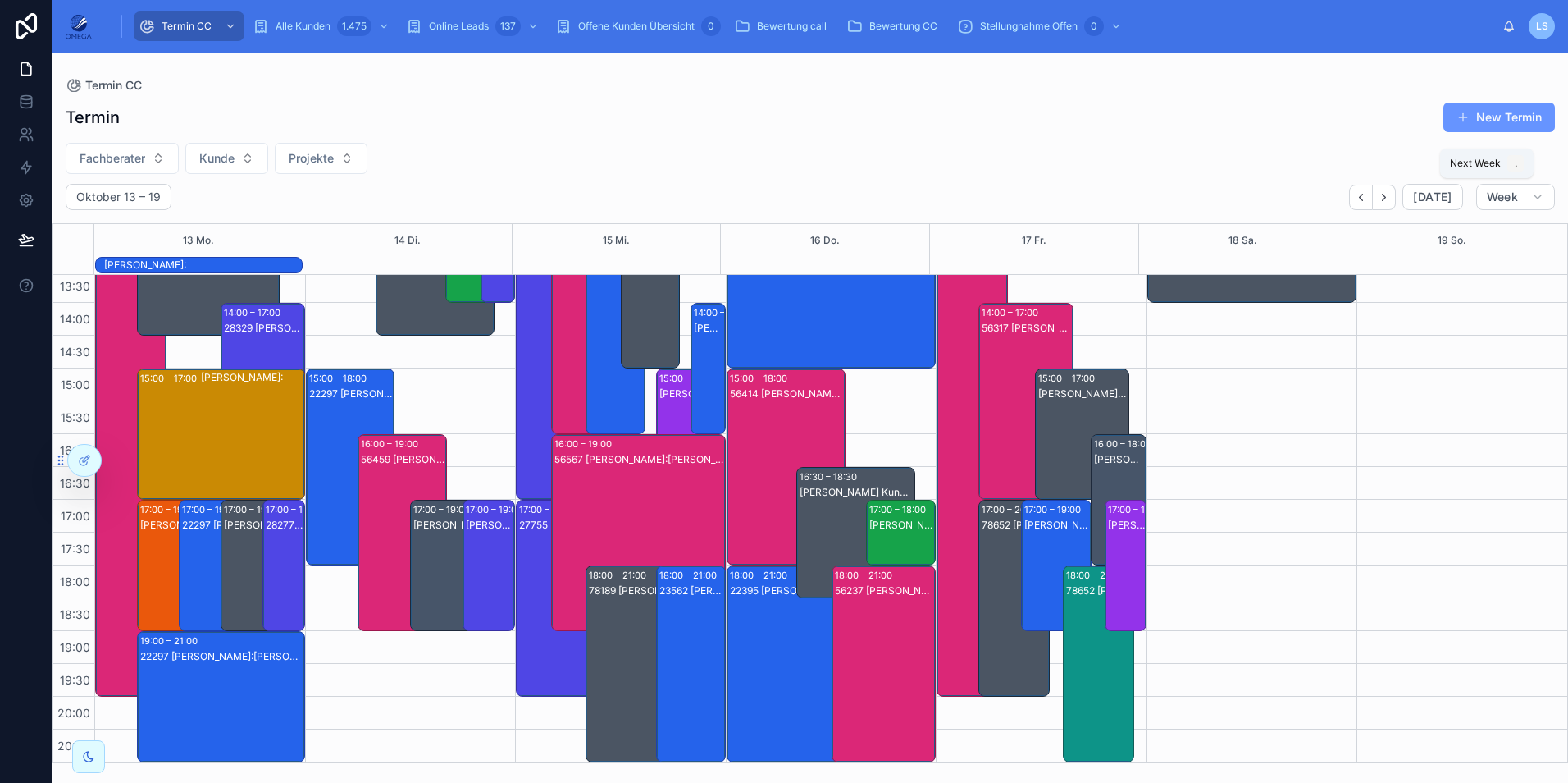
click at [1381, 198] on button "Next" at bounding box center [1384, 198] width 23 height 26
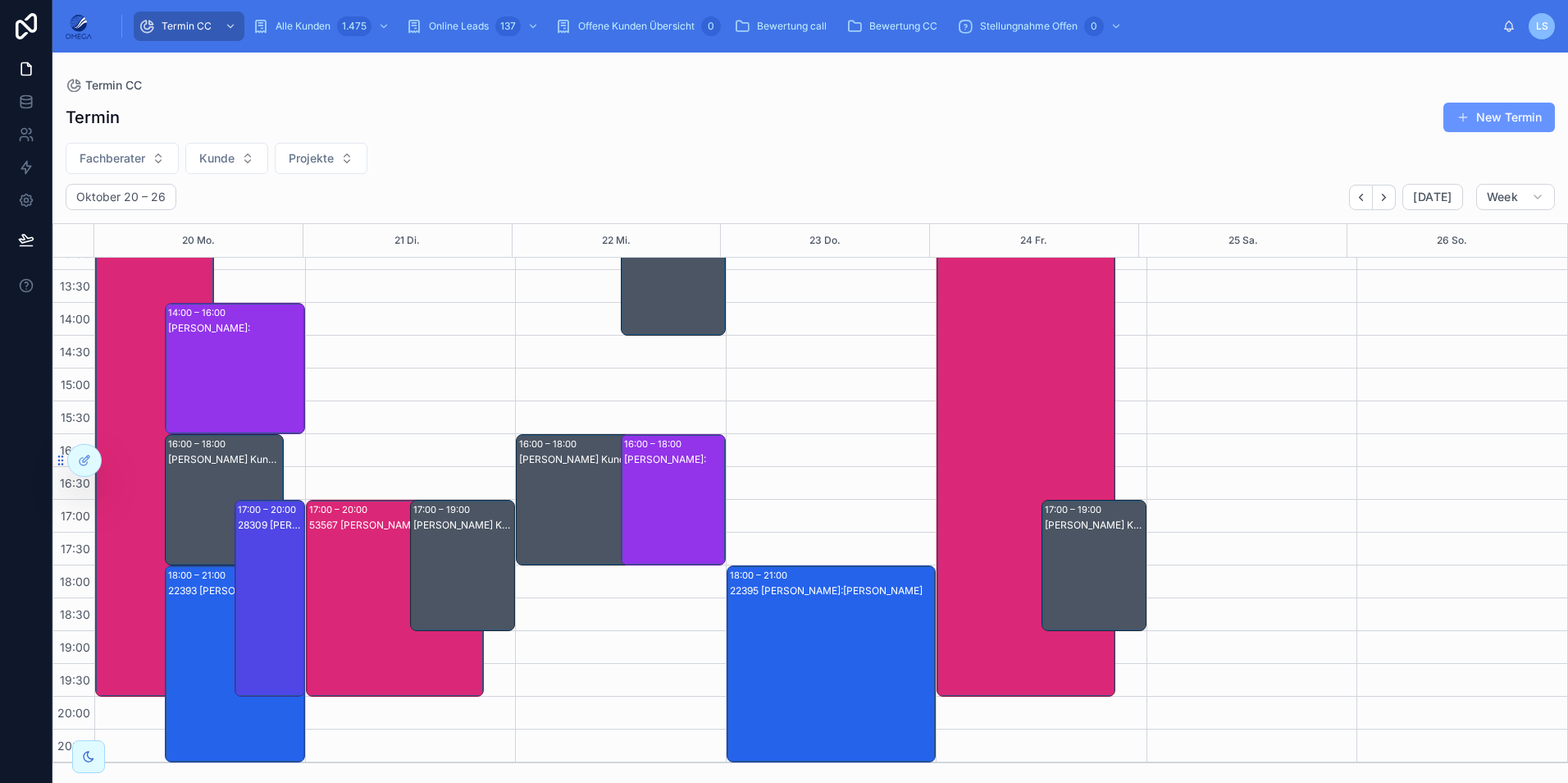
scroll to position [348, 0]
click at [1381, 198] on button "Next" at bounding box center [1384, 198] width 23 height 26
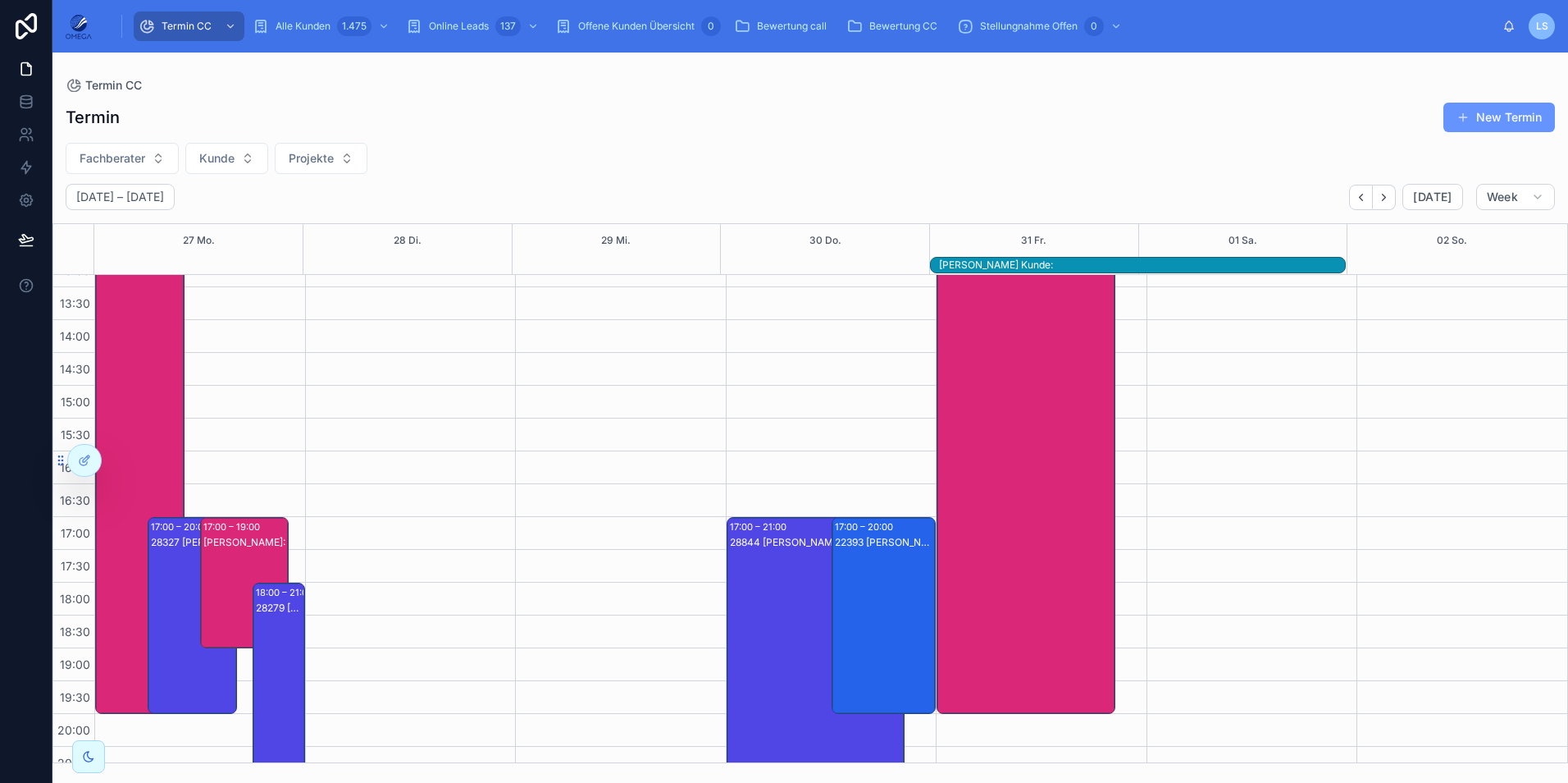
scroll to position [366, 0]
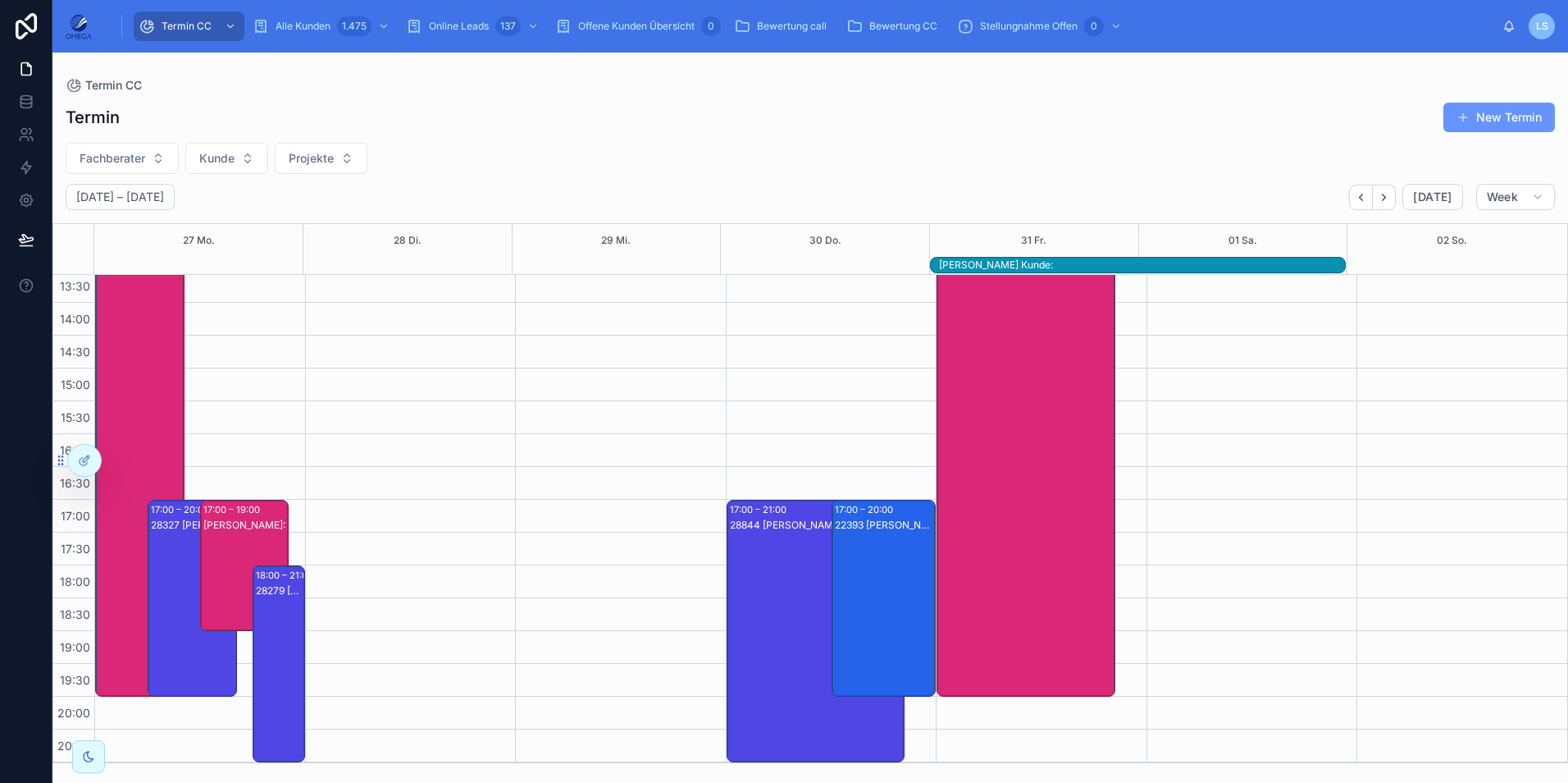
click at [890, 567] on div "22393 [PERSON_NAME]:[PERSON_NAME]" at bounding box center [884, 614] width 100 height 193
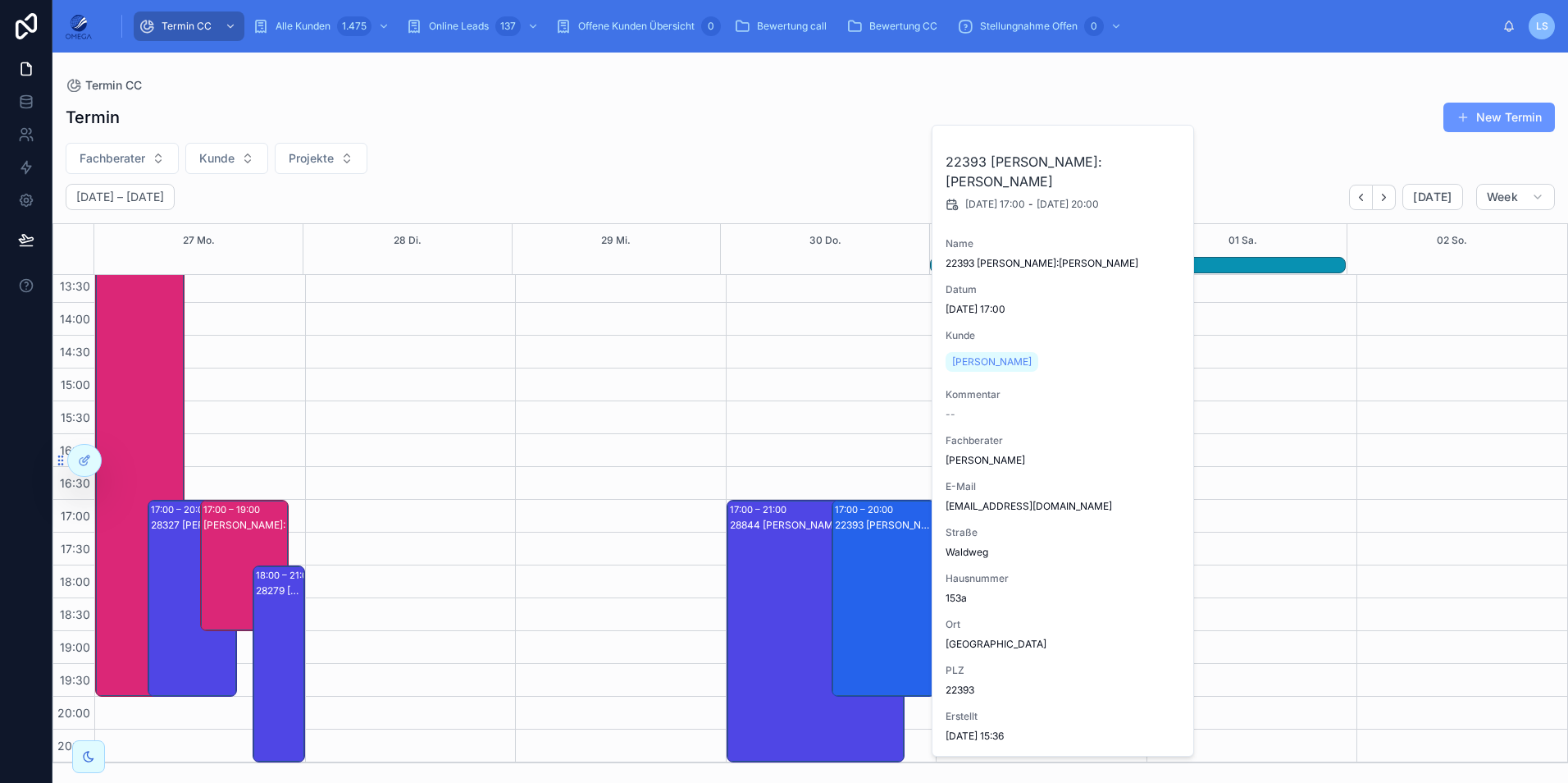
click at [890, 567] on div "22393 [PERSON_NAME]:[PERSON_NAME]" at bounding box center [884, 614] width 100 height 193
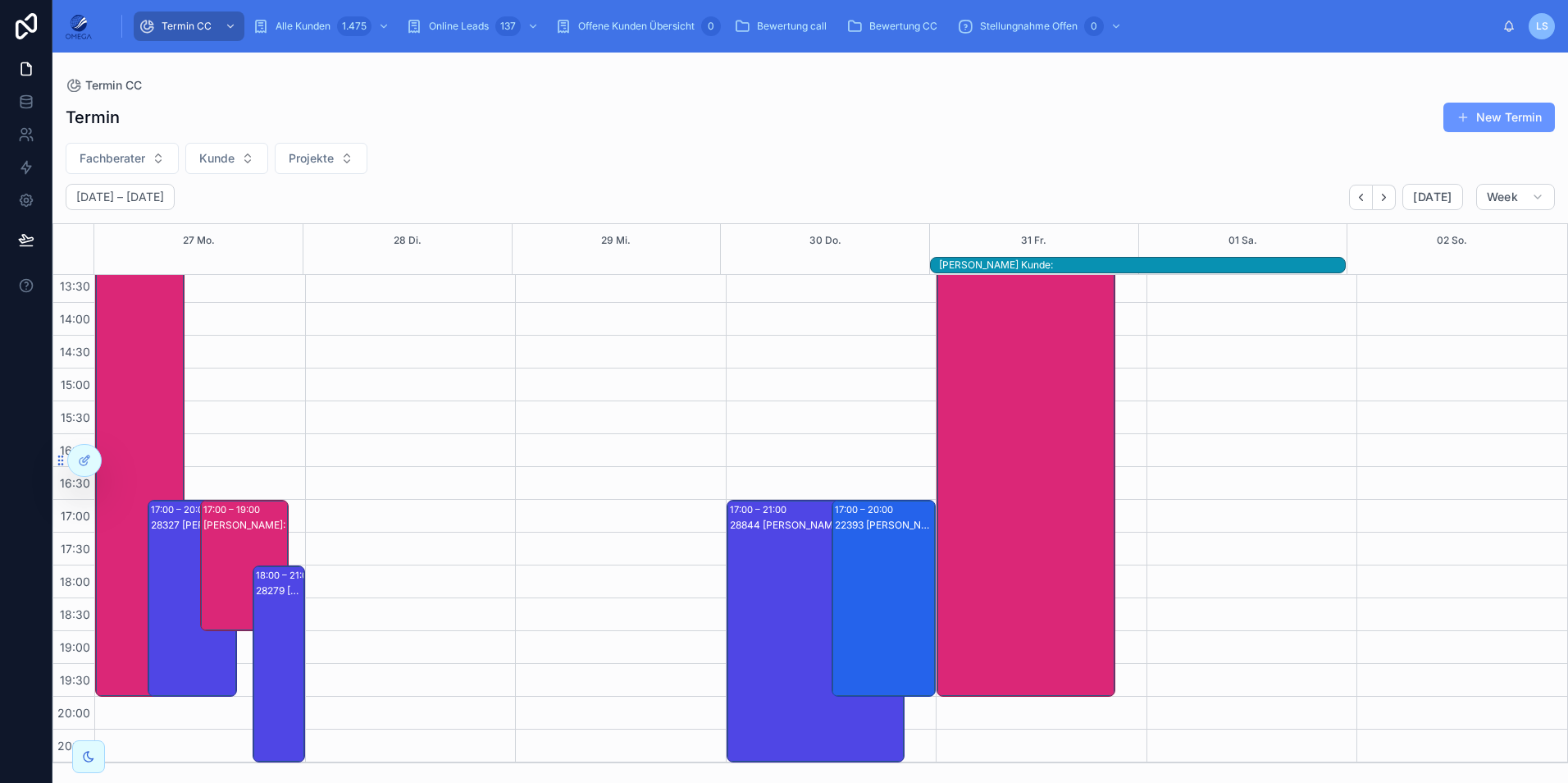
click at [1080, 343] on div "[PERSON_NAME]:" at bounding box center [1059, 302] width 108 height 785
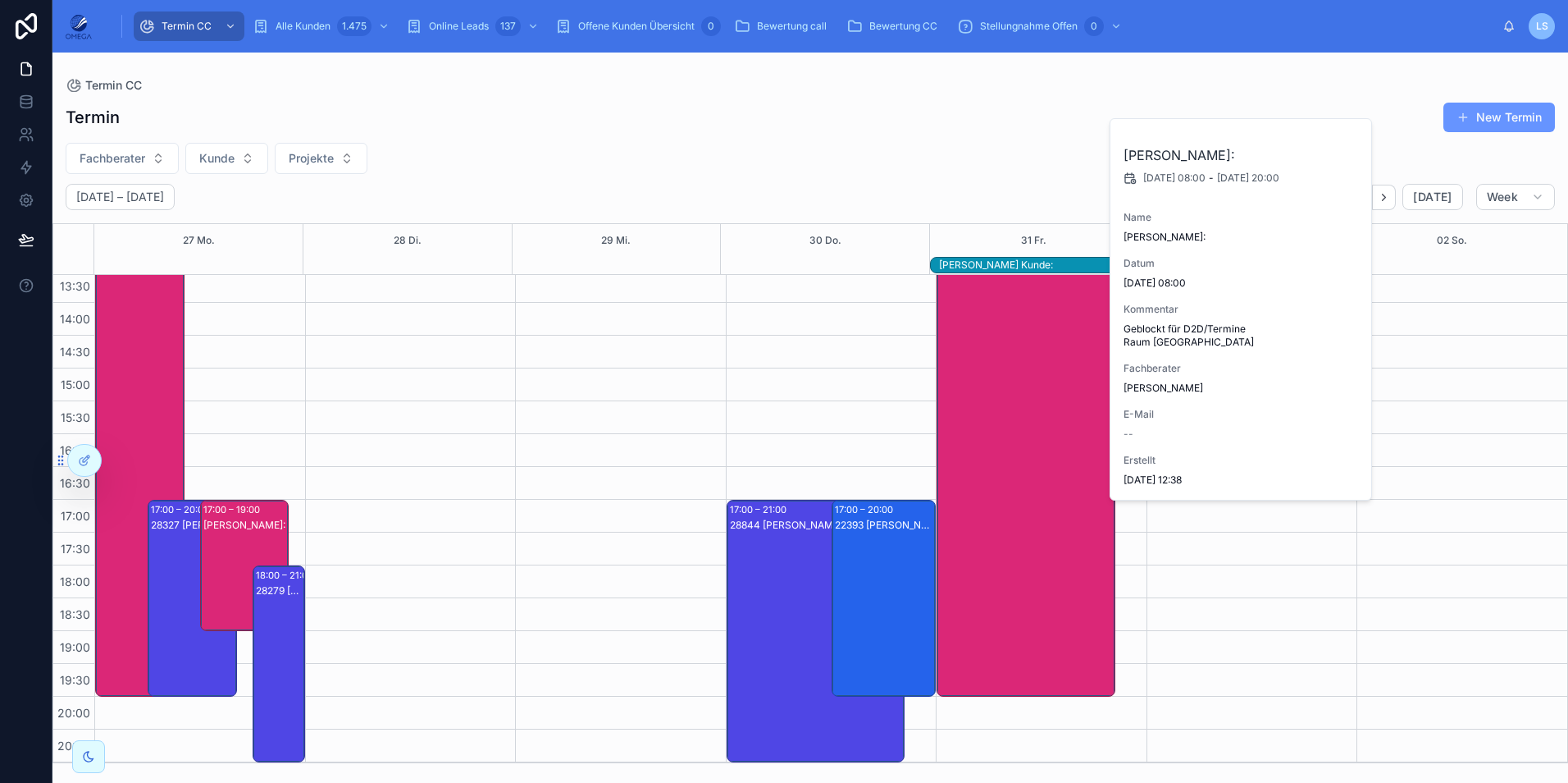
click at [1077, 345] on div "[PERSON_NAME]:" at bounding box center [1059, 302] width 108 height 785
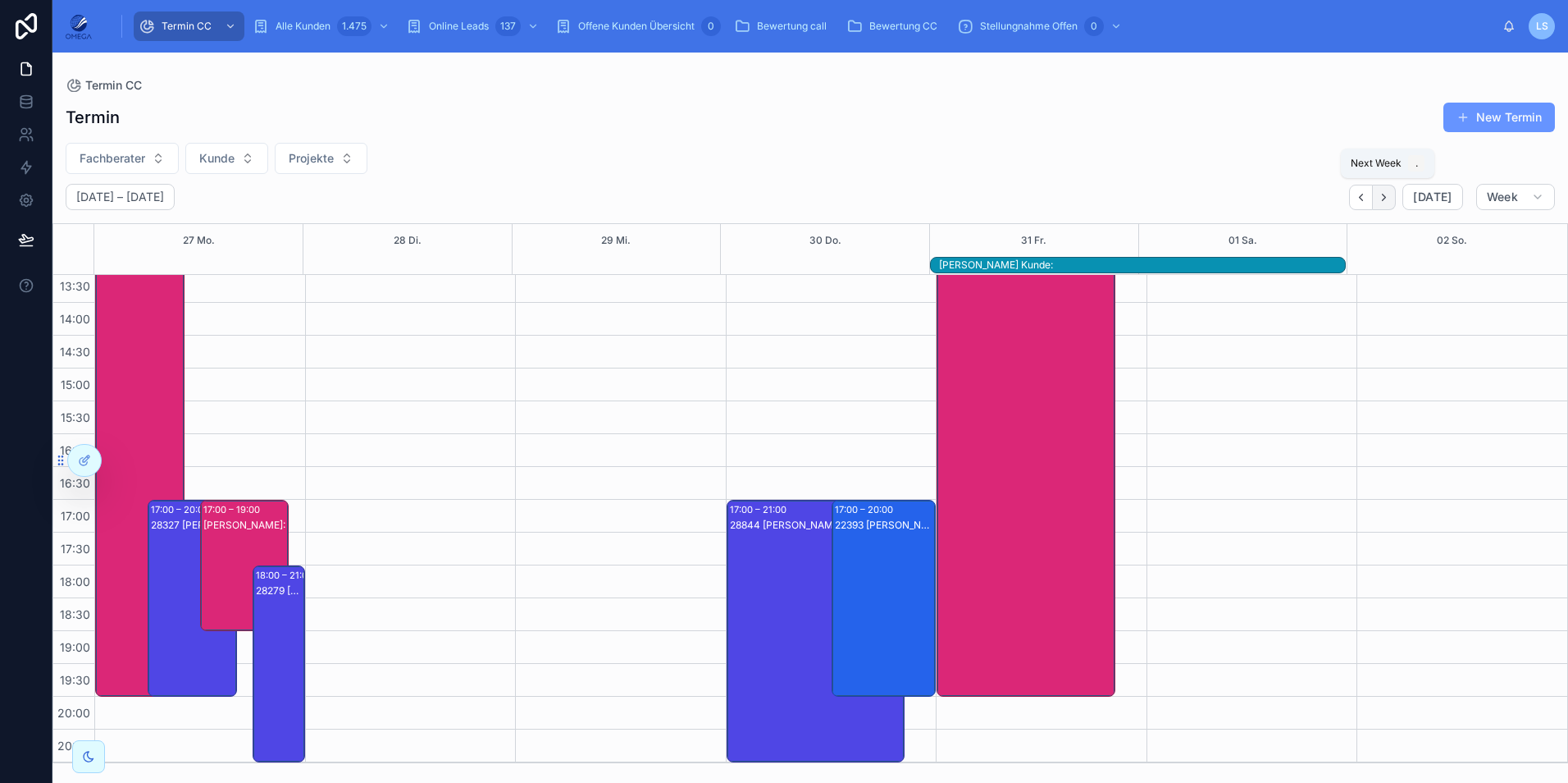
click at [1387, 193] on icon "Next" at bounding box center [1384, 197] width 12 height 12
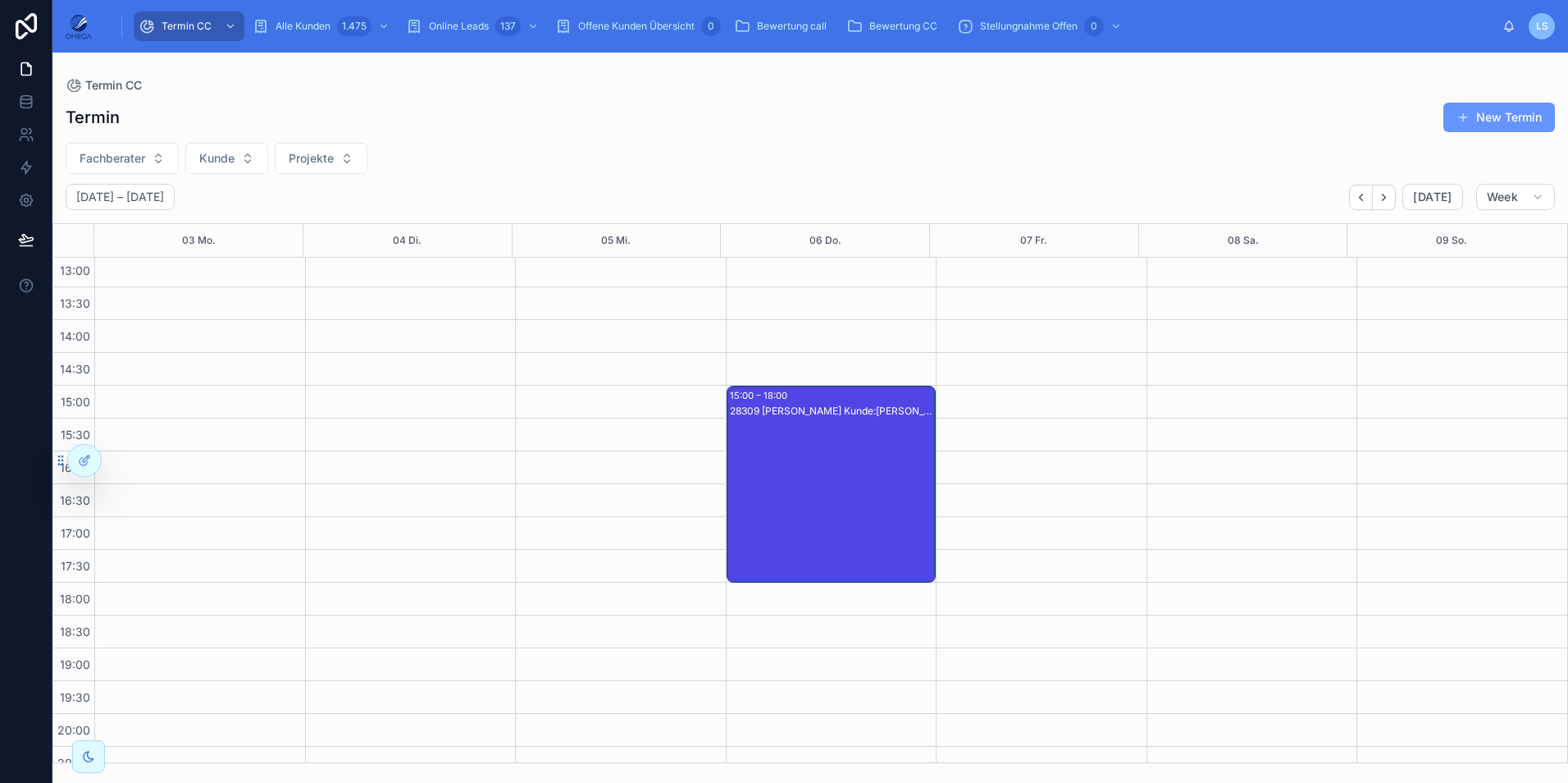
scroll to position [348, 0]
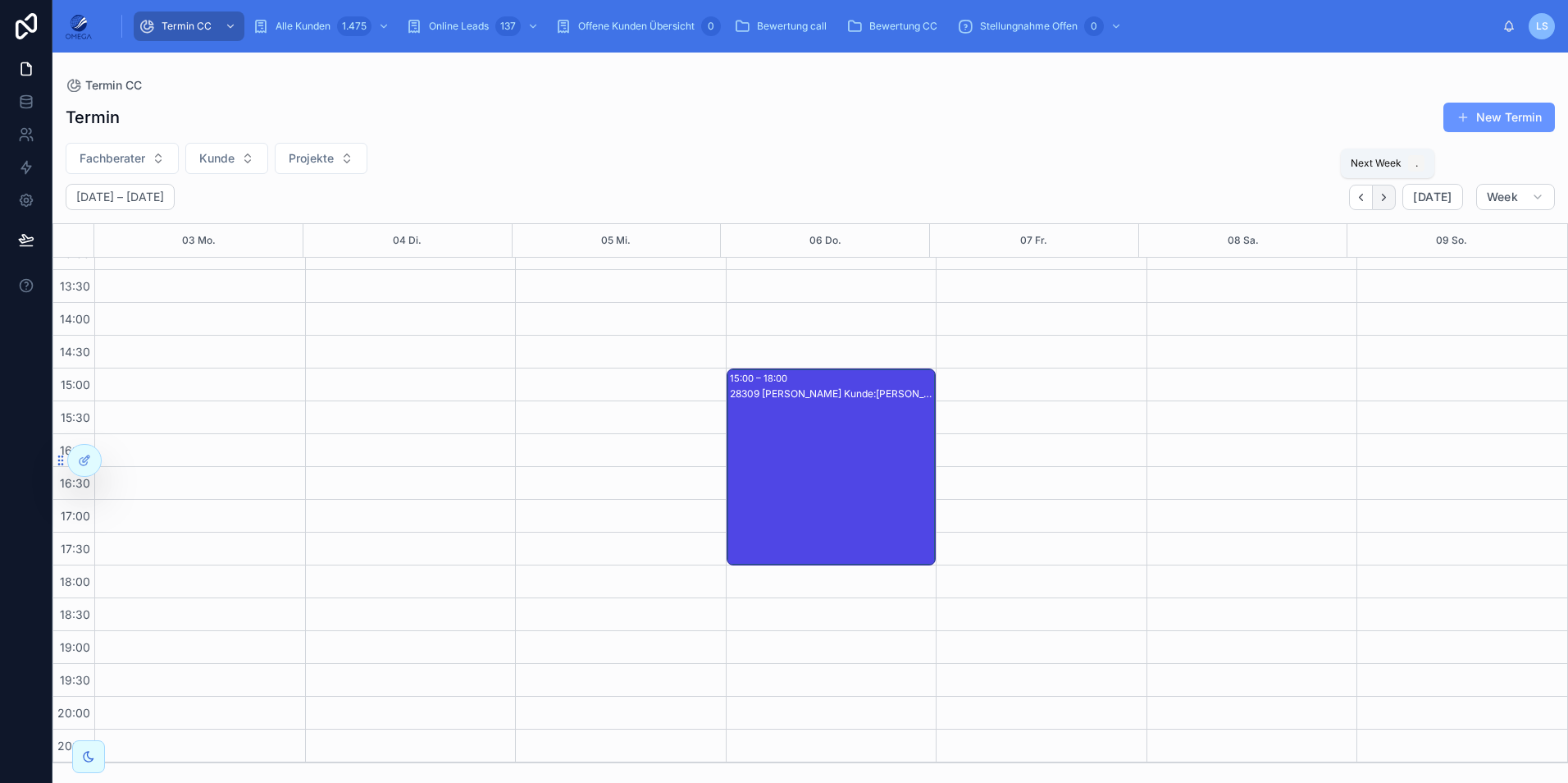
click at [1386, 195] on icon "Next" at bounding box center [1384, 197] width 3 height 7
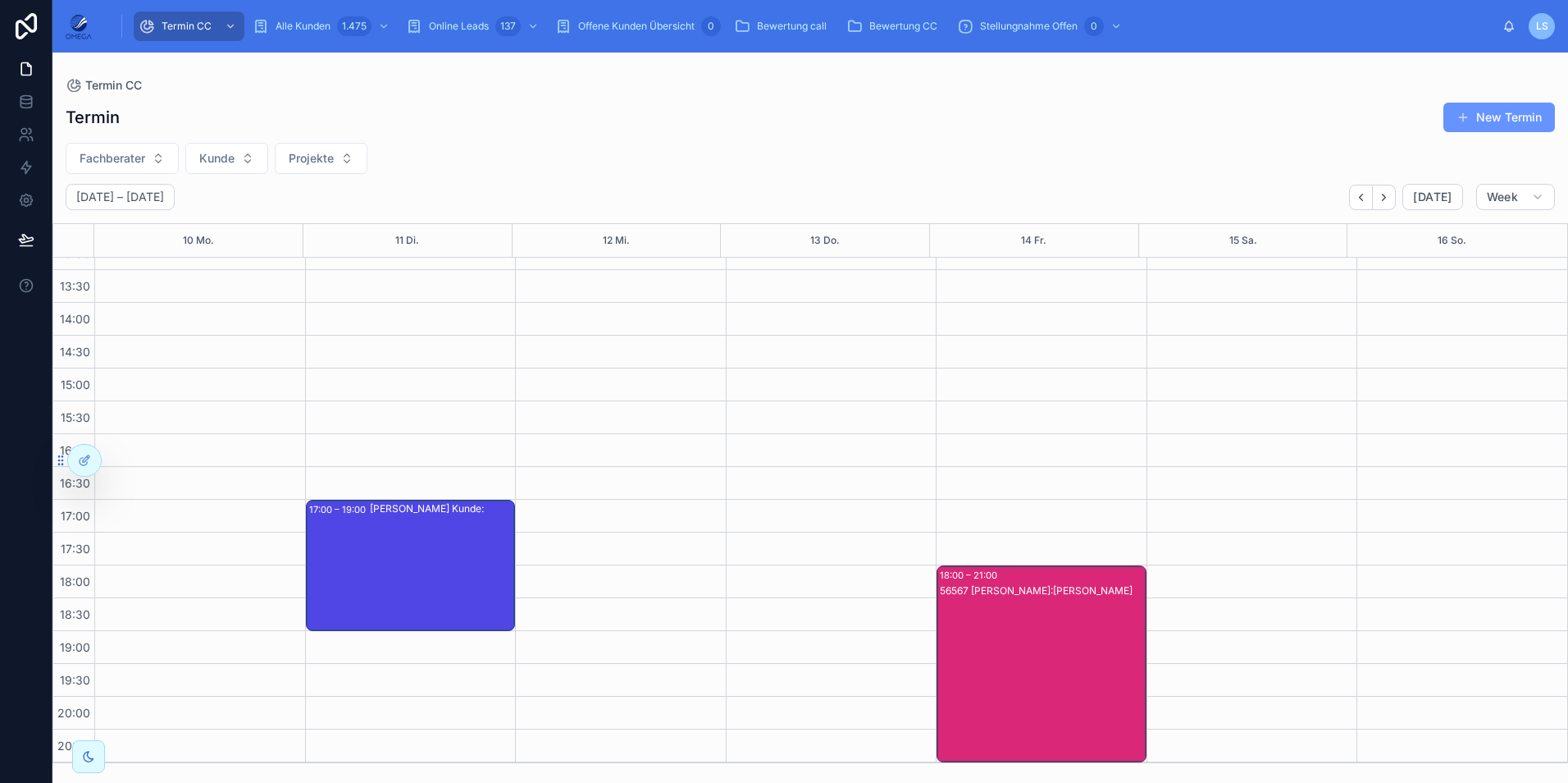
click at [1024, 631] on div "56567 [PERSON_NAME]:[PERSON_NAME]" at bounding box center [1042, 680] width 205 height 193
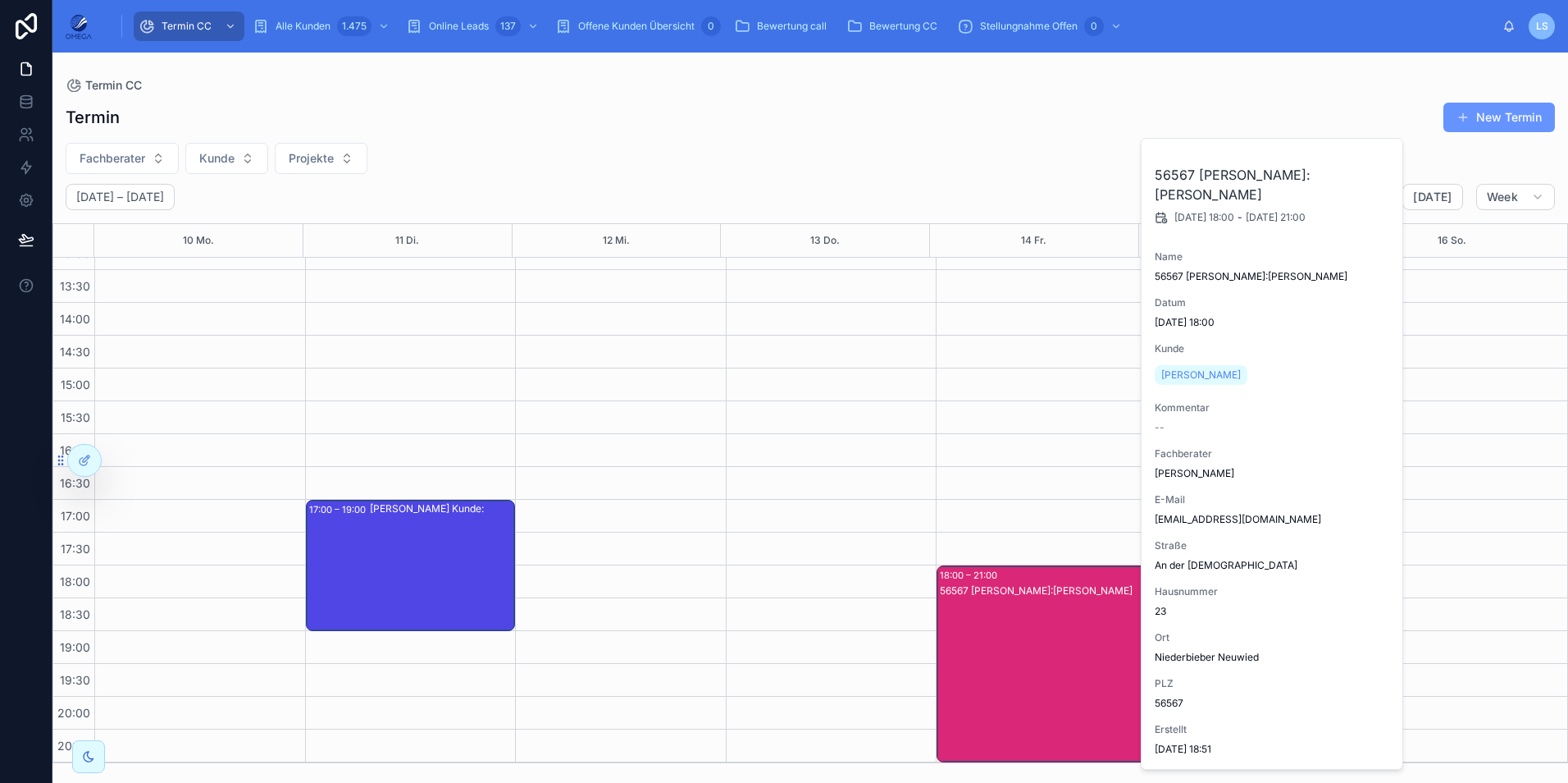
click at [1024, 631] on div "56567 [PERSON_NAME]:[PERSON_NAME]" at bounding box center [1042, 680] width 205 height 193
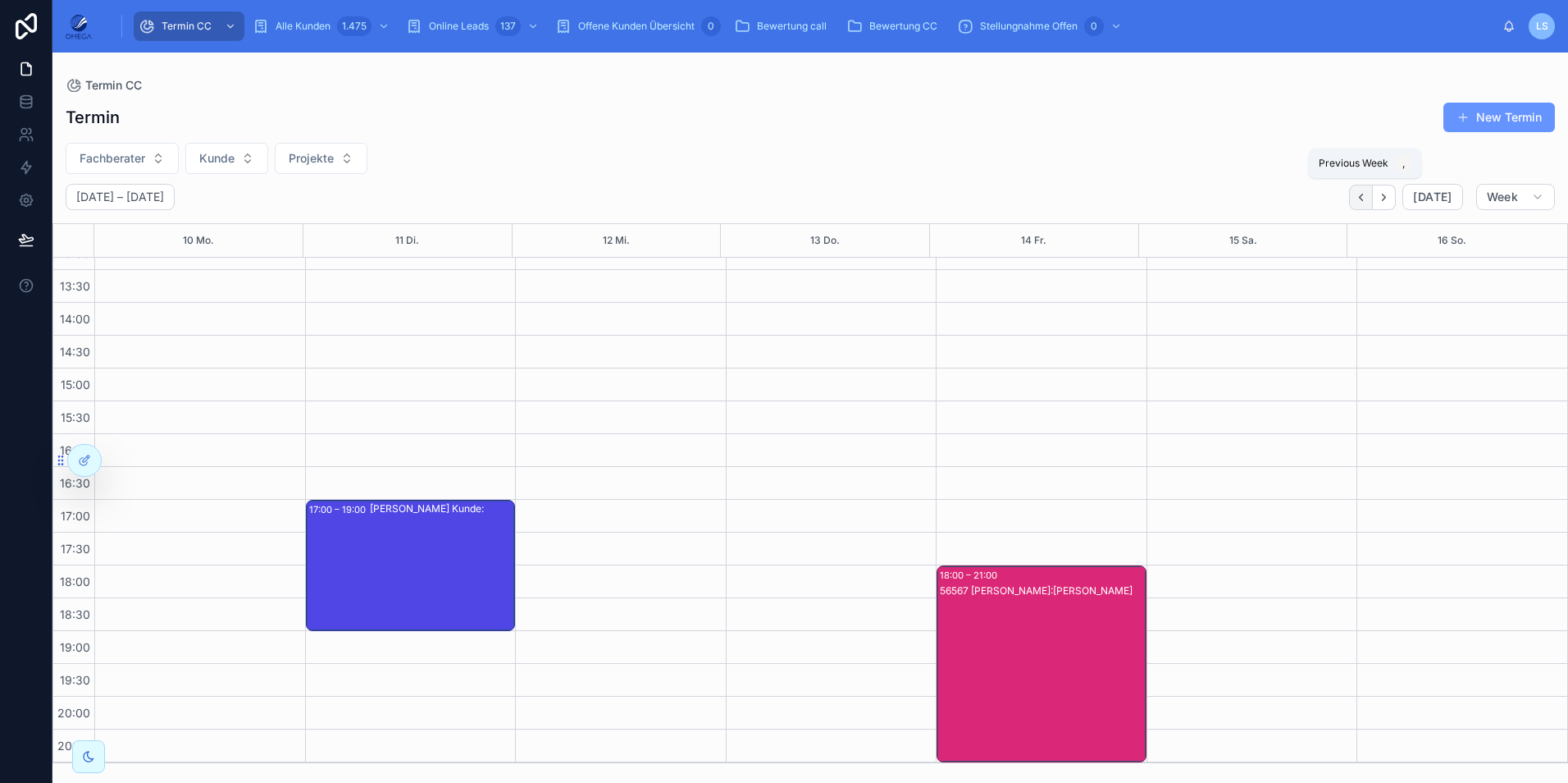
click at [1364, 197] on icon "Back" at bounding box center [1361, 197] width 12 height 12
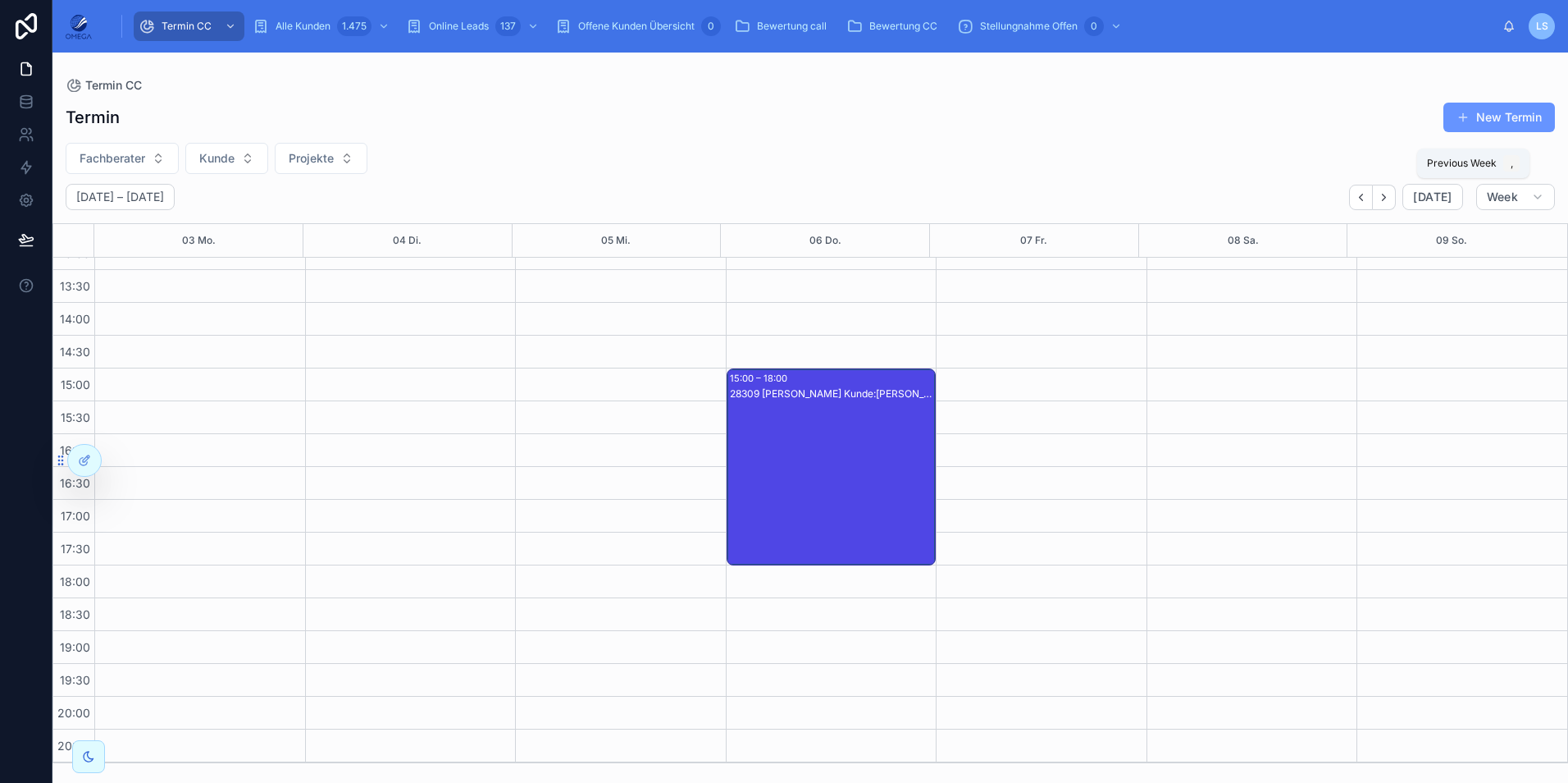
click at [1364, 197] on icon "Back" at bounding box center [1361, 197] width 12 height 12
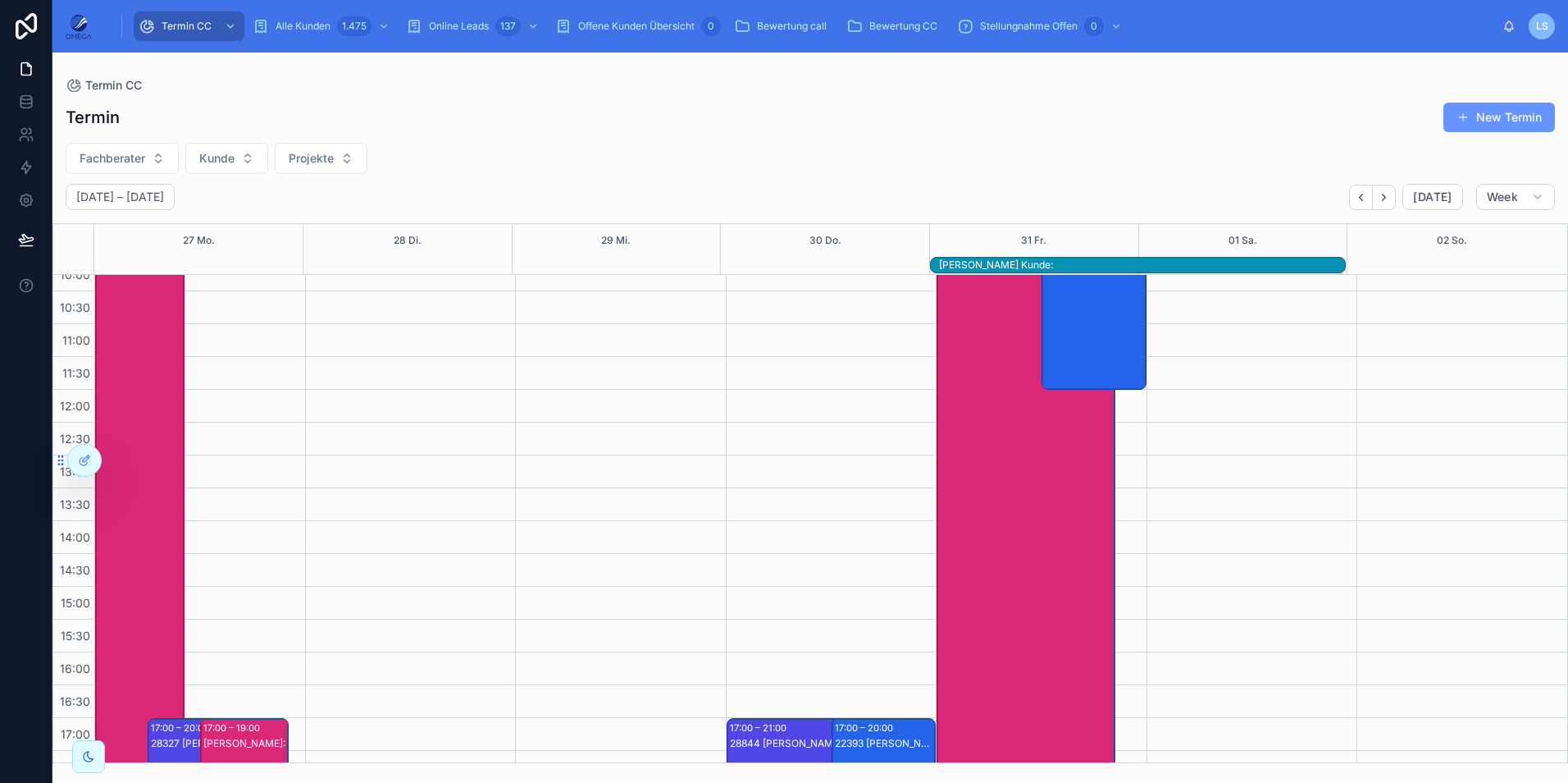
scroll to position [366, 0]
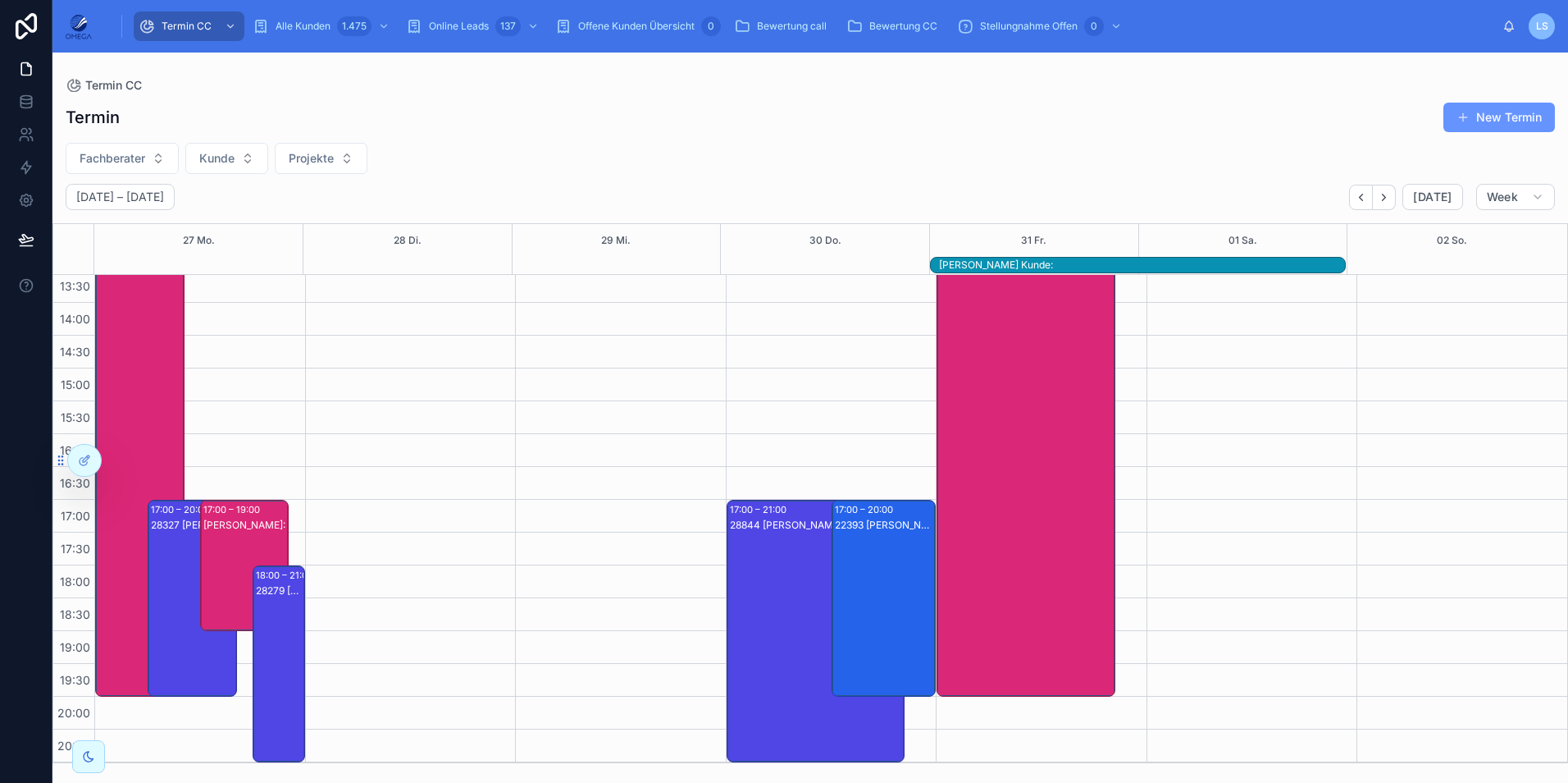
click at [232, 529] on div "[PERSON_NAME]:" at bounding box center [245, 525] width 84 height 13
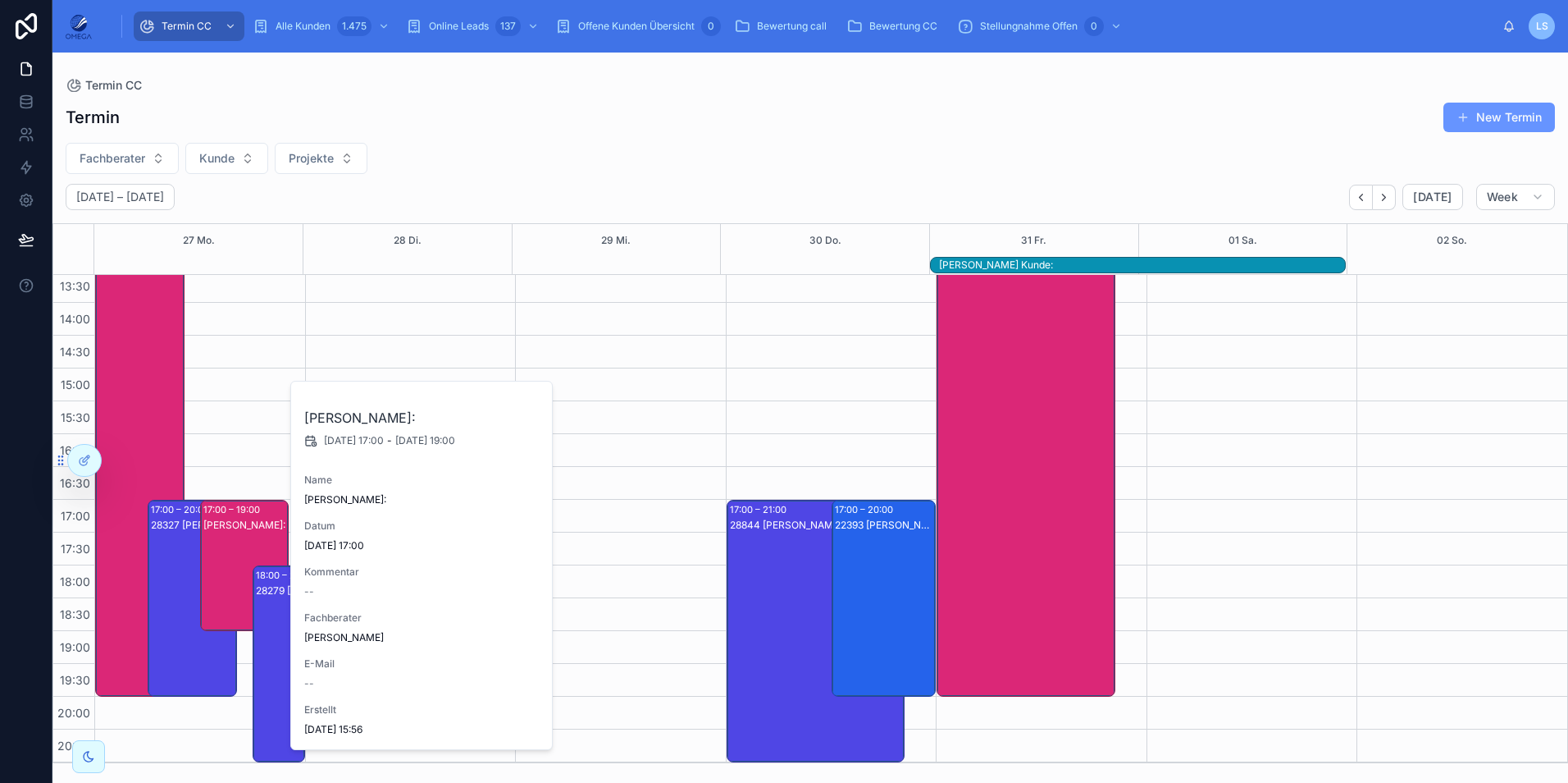
click at [232, 529] on div "[PERSON_NAME]:" at bounding box center [245, 525] width 84 height 13
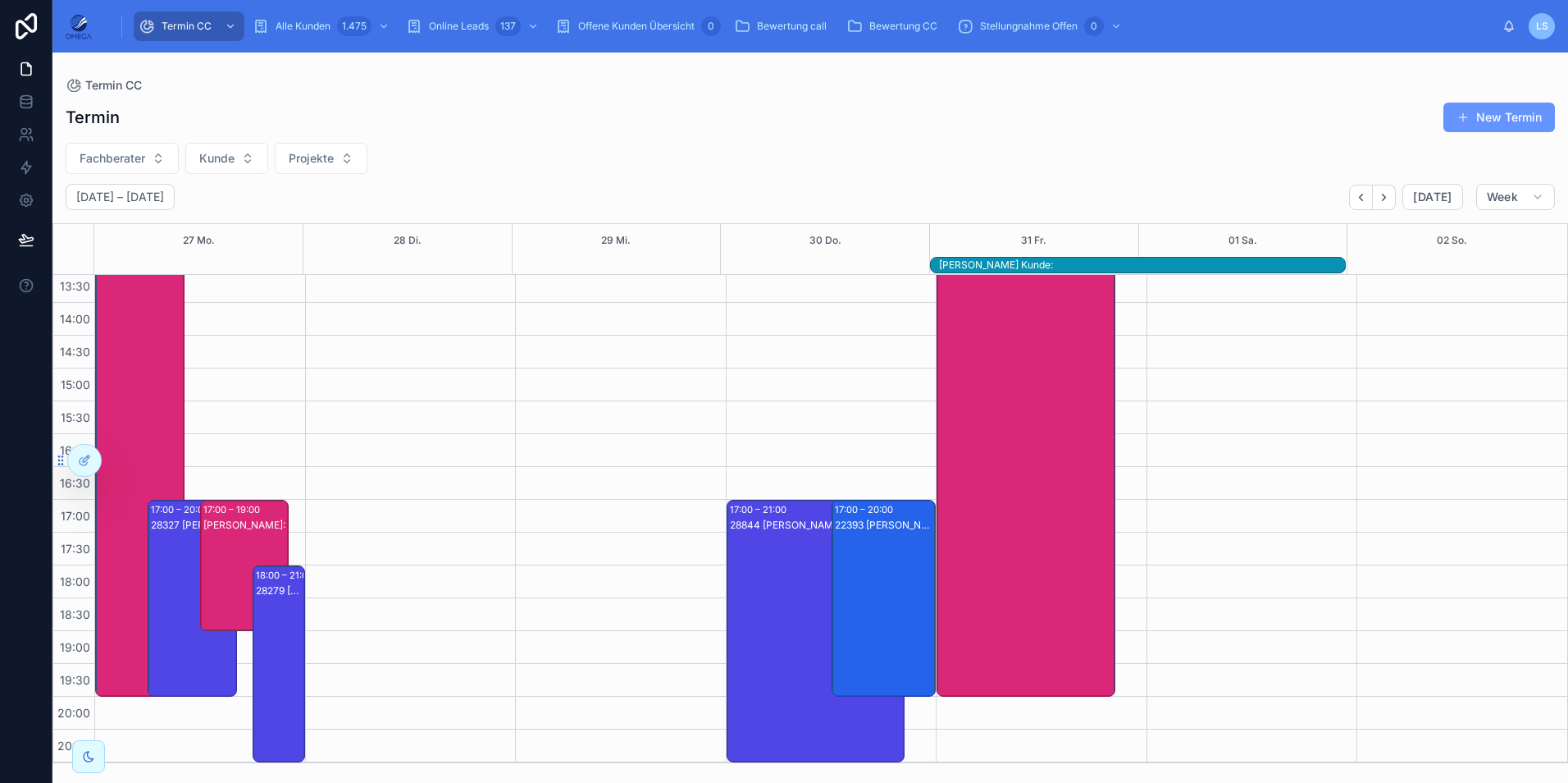
click at [181, 562] on div "28327 [PERSON_NAME] Kunde:[PERSON_NAME]" at bounding box center [192, 614] width 84 height 193
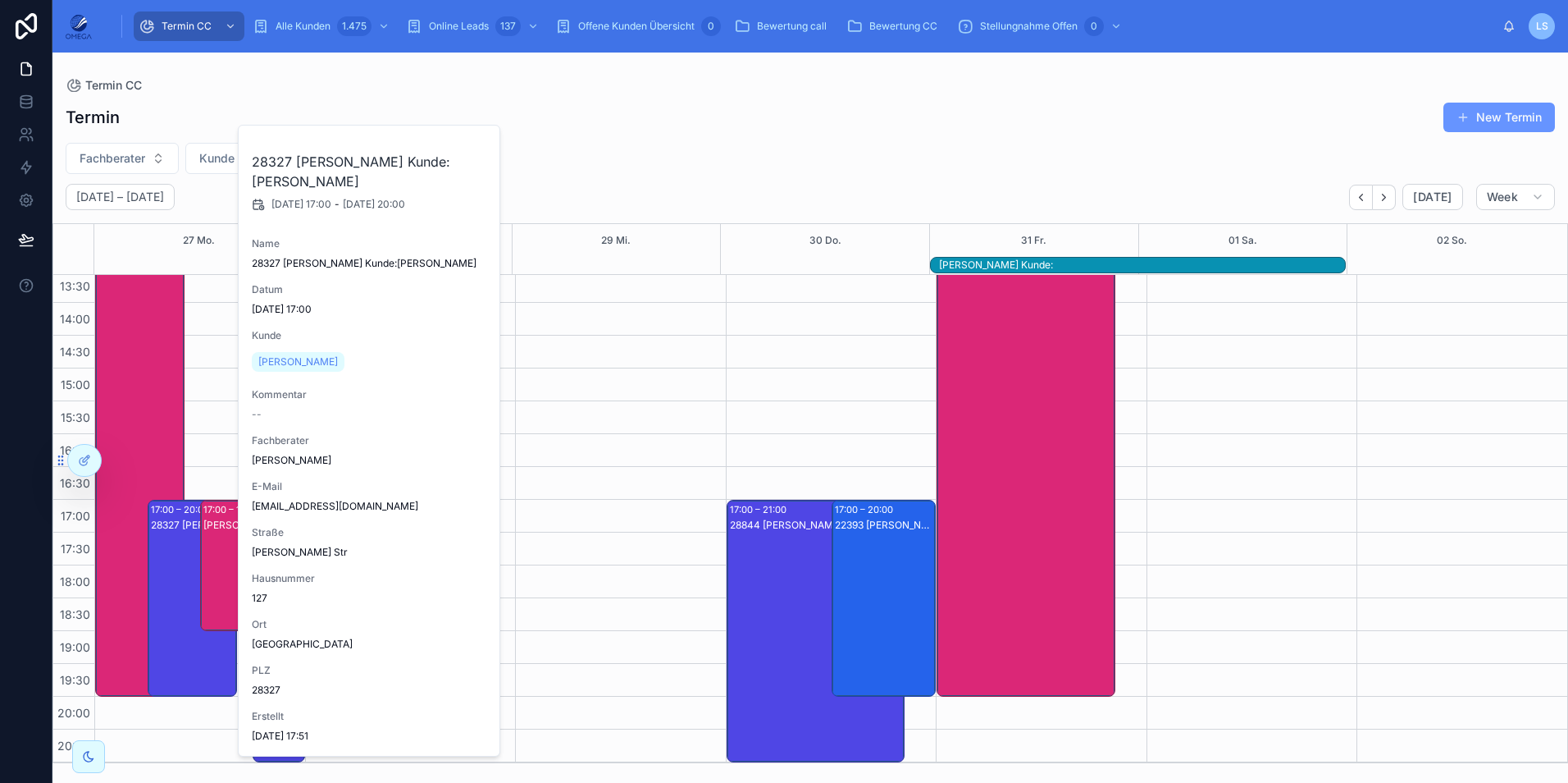
click at [181, 562] on div "28327 [PERSON_NAME] Kunde:[PERSON_NAME]" at bounding box center [192, 614] width 84 height 193
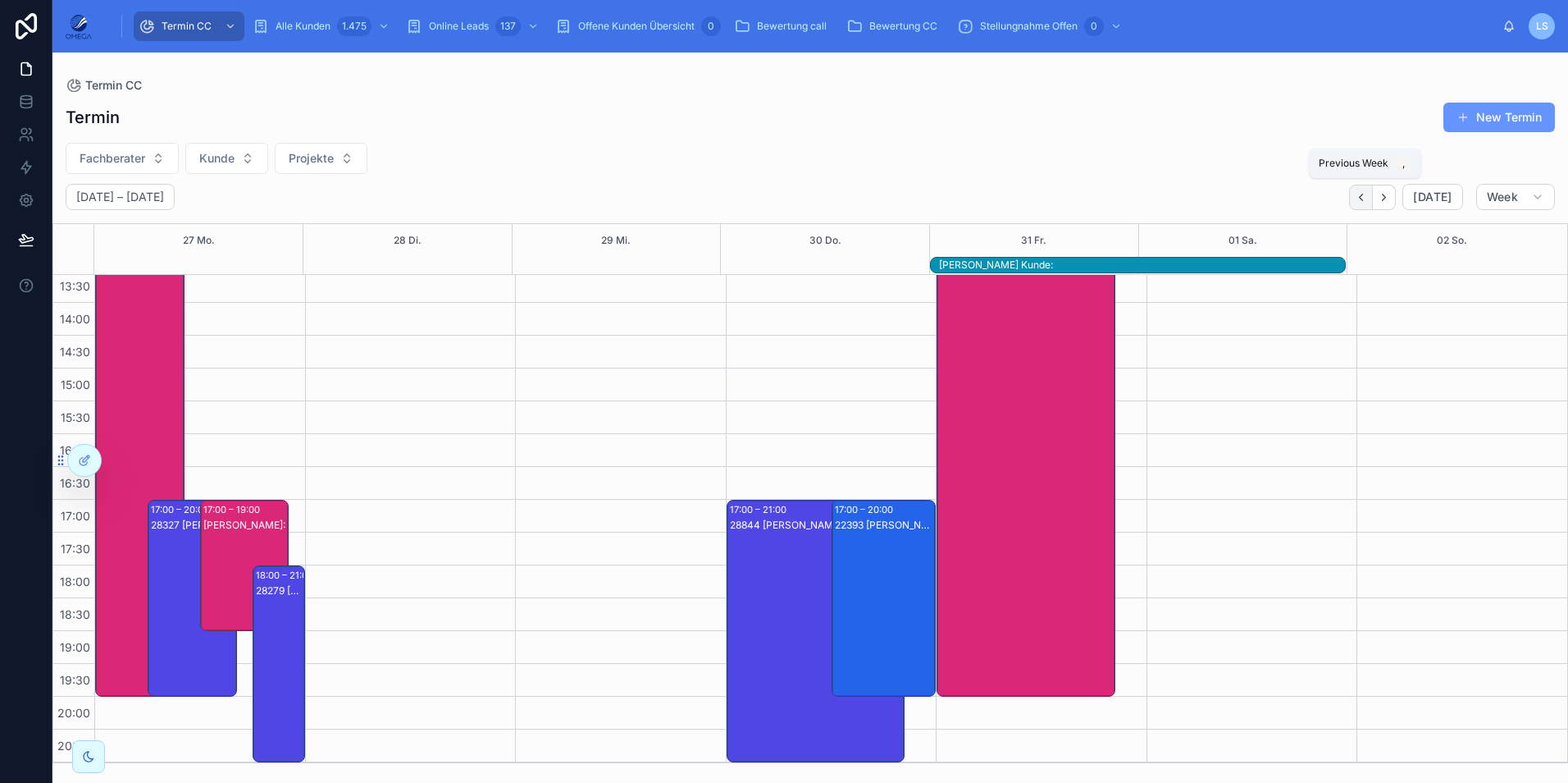
click at [1365, 201] on icon "Back" at bounding box center [1361, 197] width 12 height 12
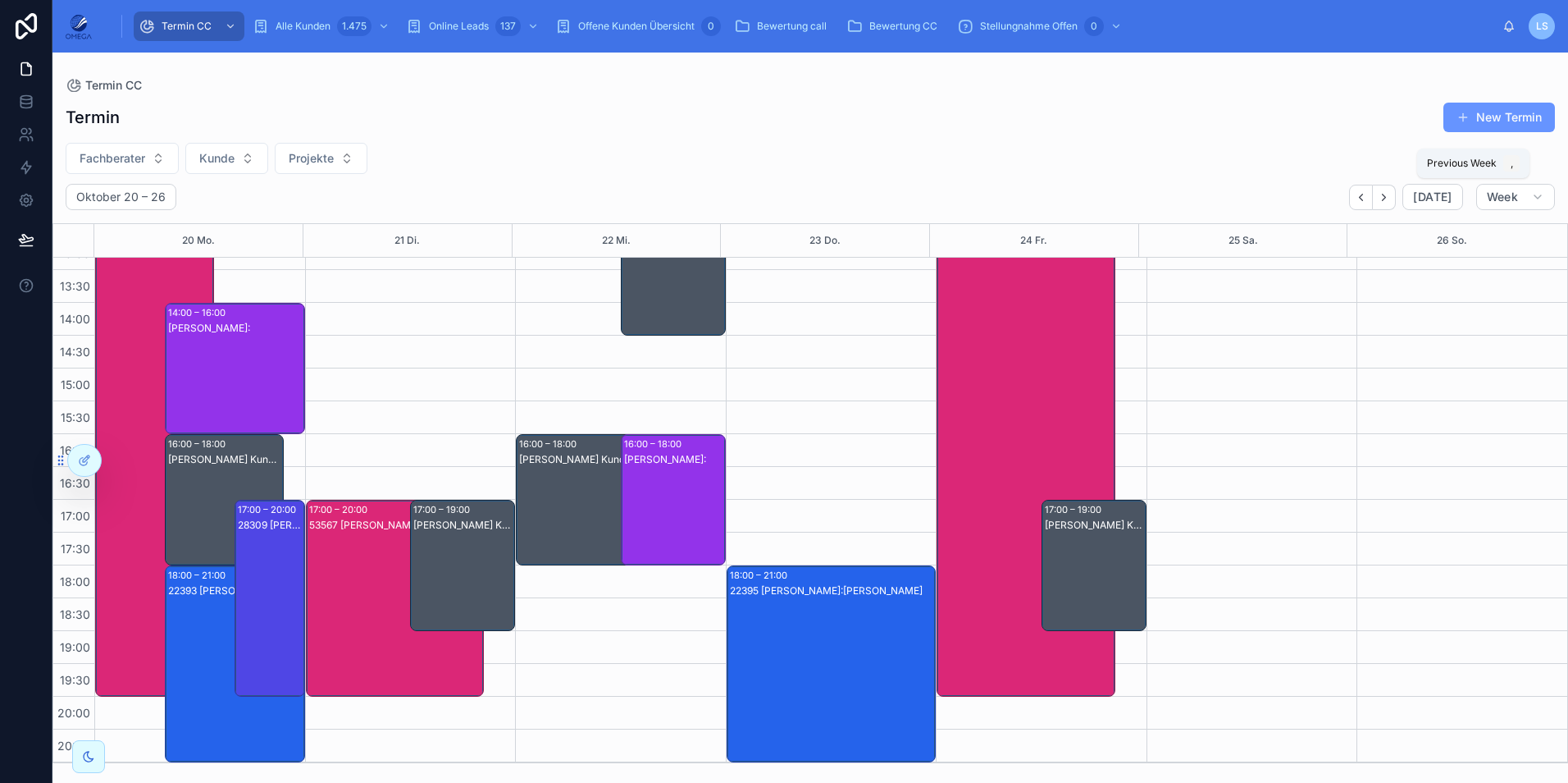
click at [1365, 201] on icon "Back" at bounding box center [1361, 197] width 12 height 12
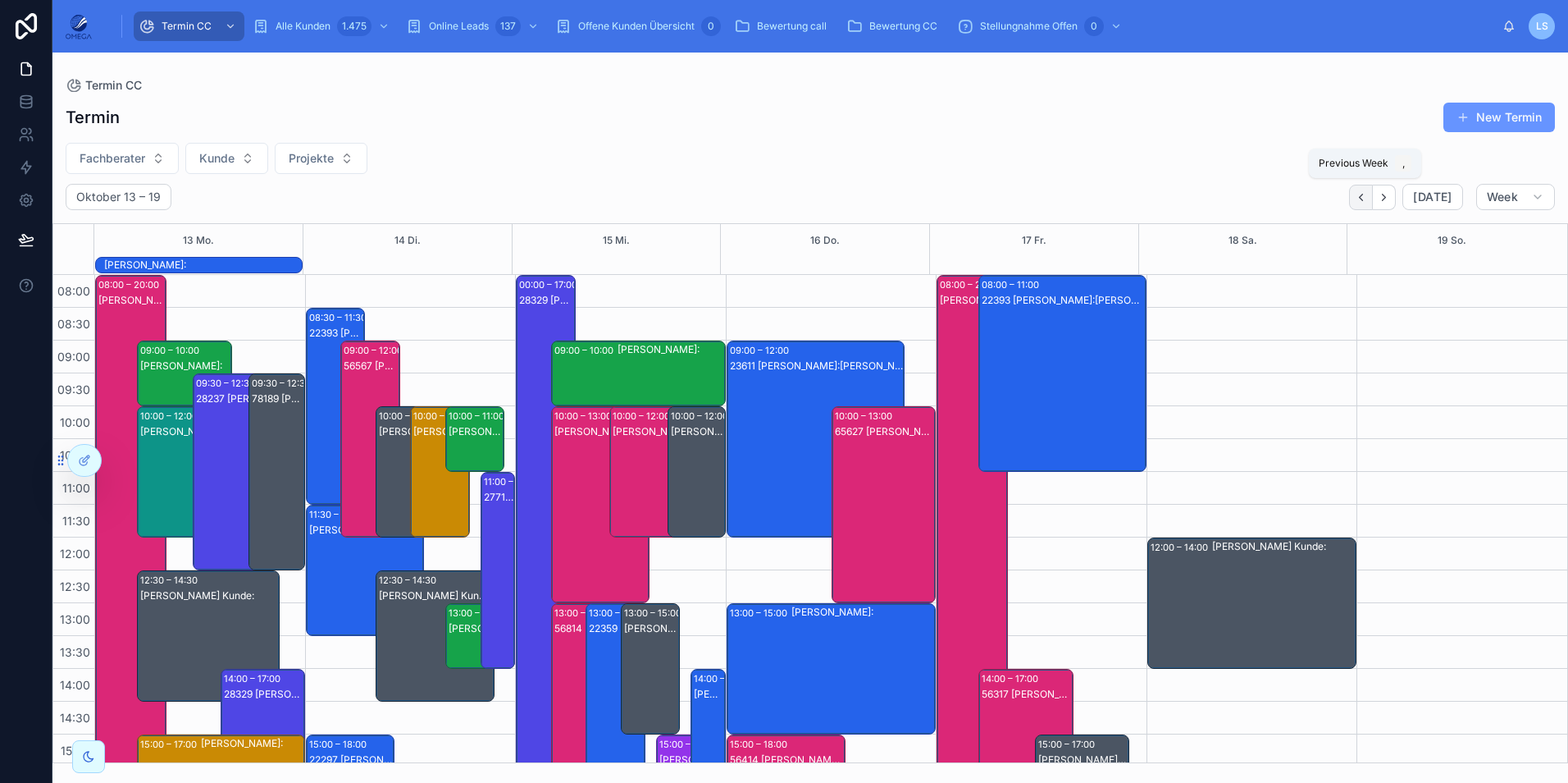
click at [1362, 199] on icon "Back" at bounding box center [1361, 197] width 12 height 12
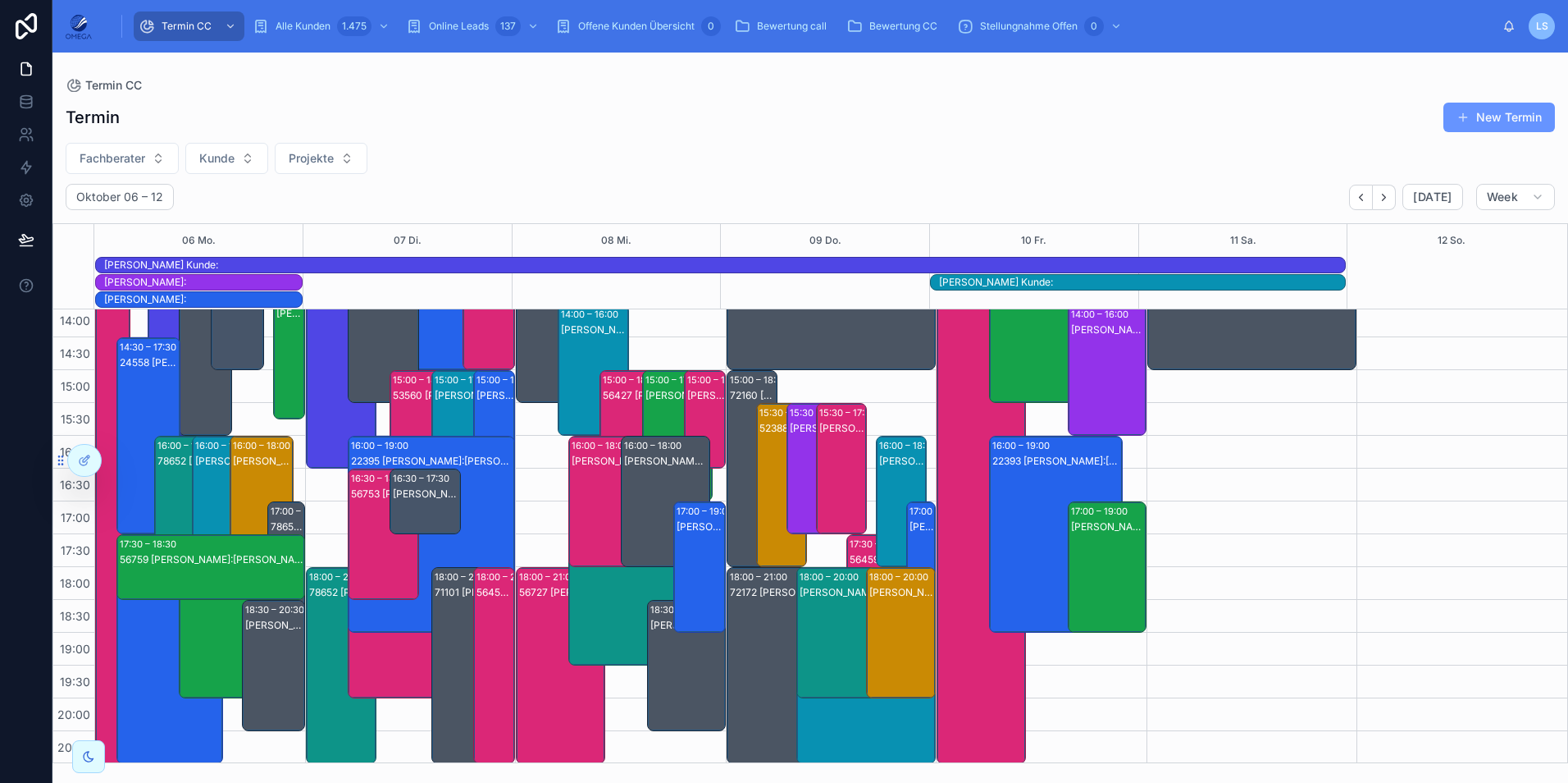
scroll to position [400, 0]
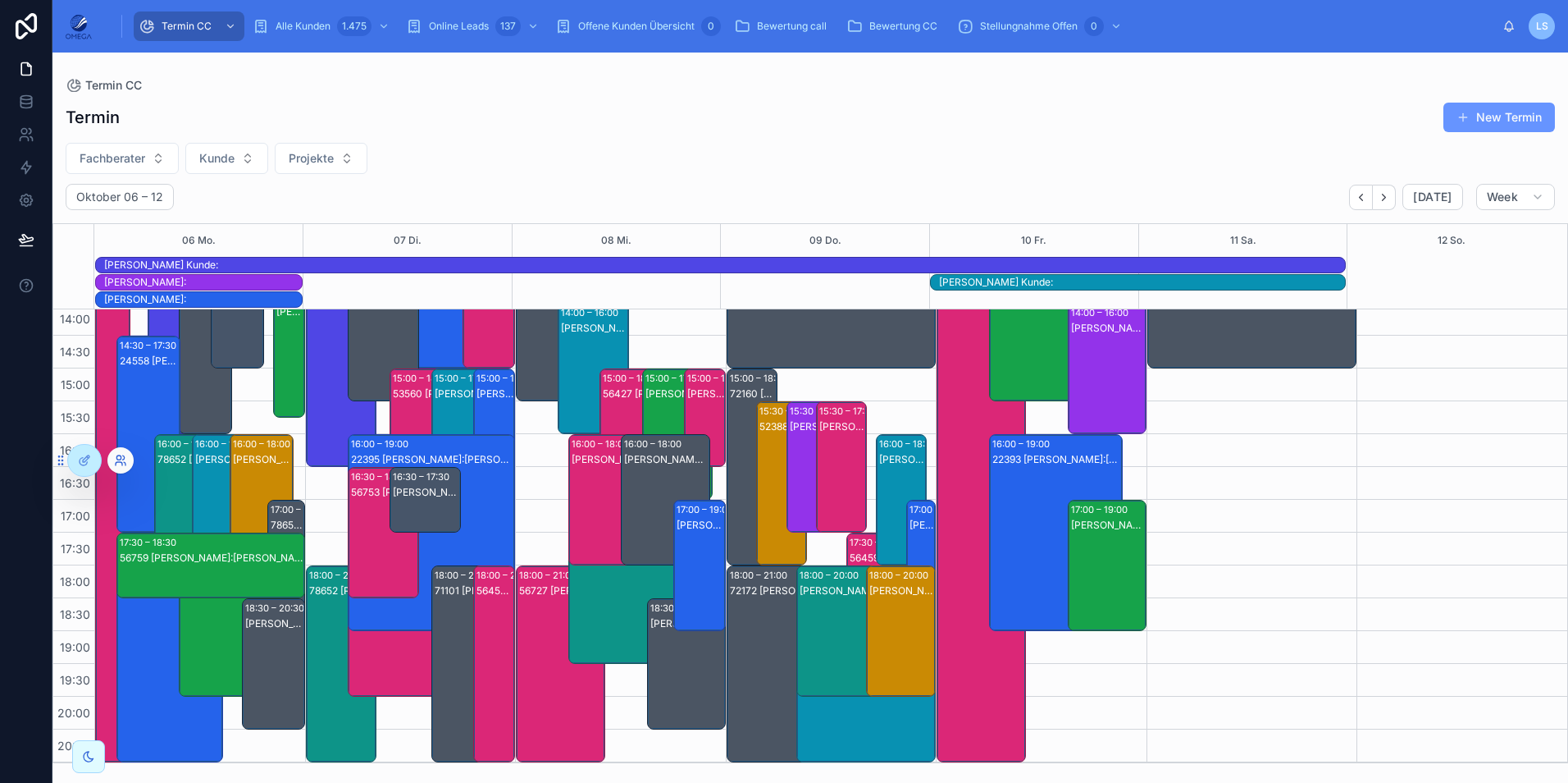
click at [115, 464] on icon at bounding box center [120, 459] width 13 height 13
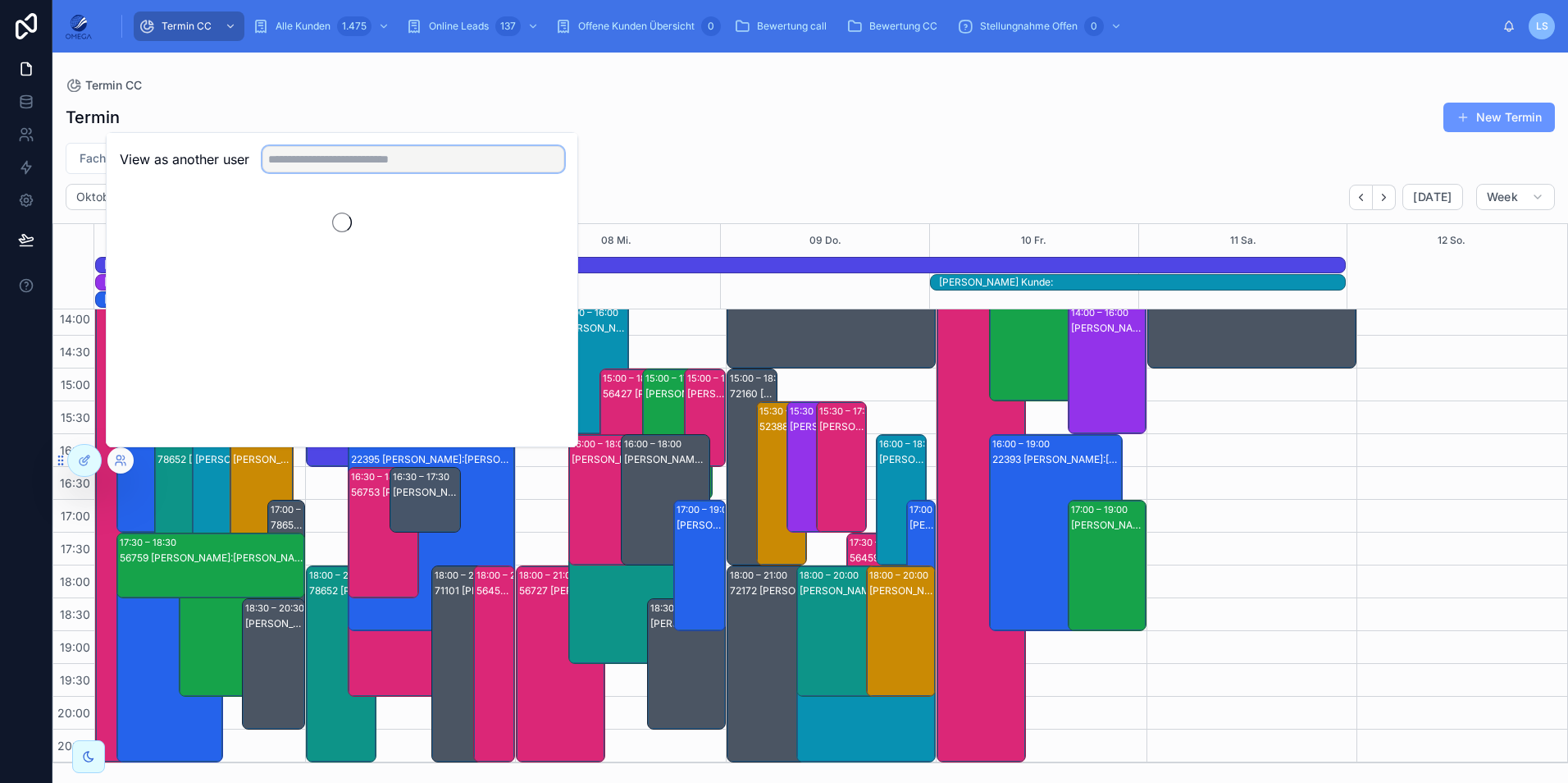
click at [346, 156] on input "text" at bounding box center [413, 158] width 302 height 26
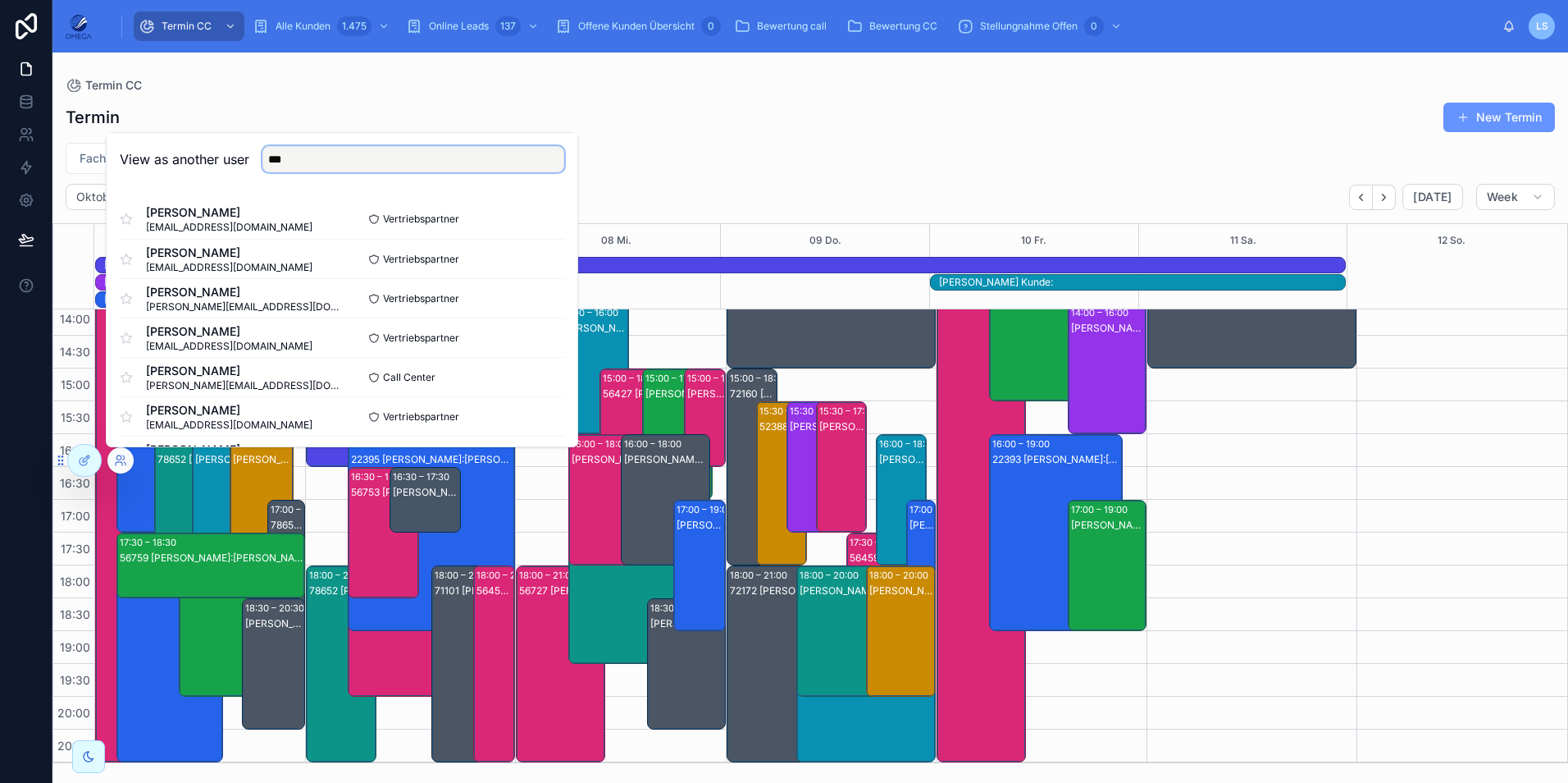
type input "****"
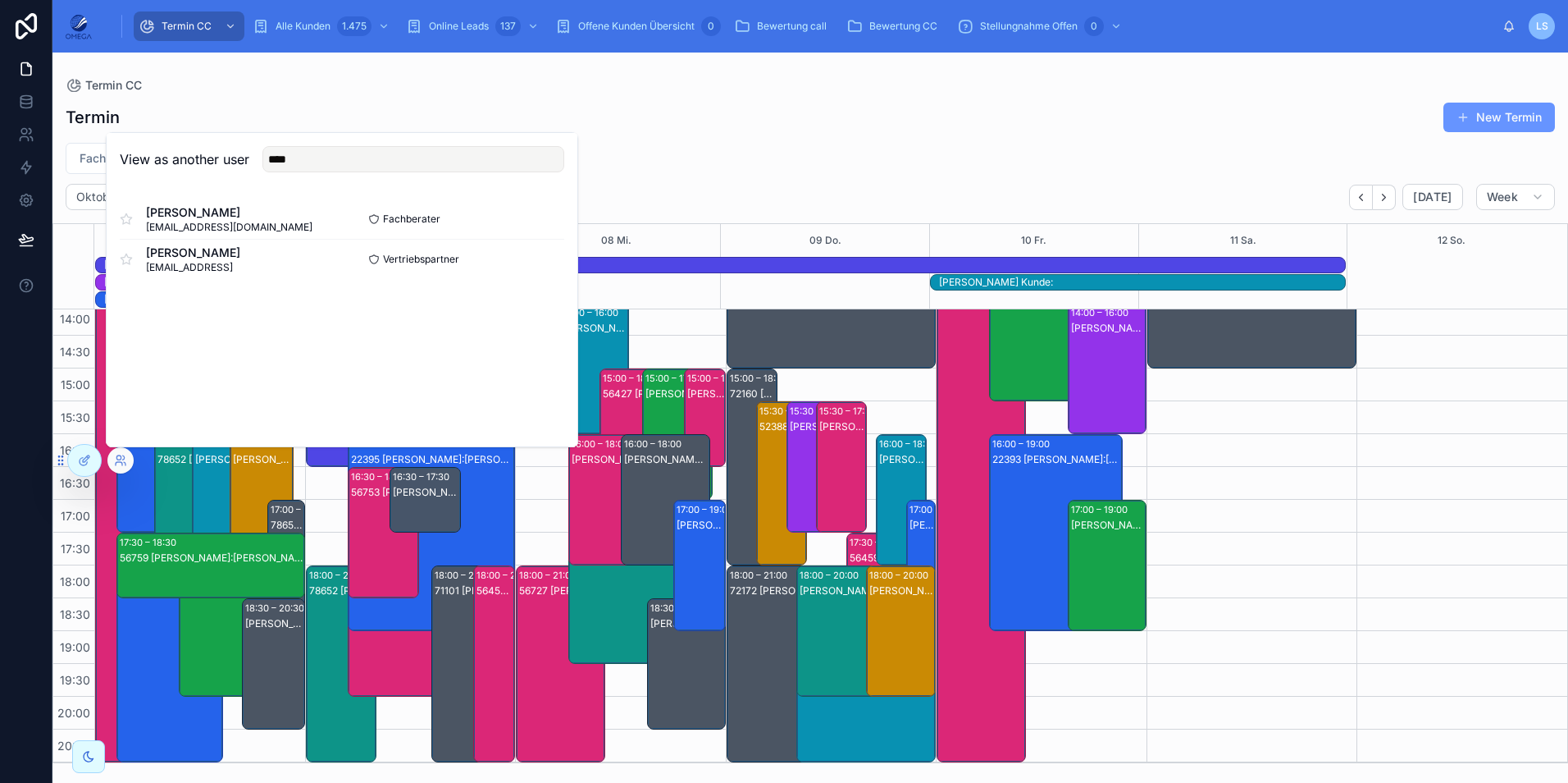
click at [763, 144] on div "Fachberater Kunde Projekte" at bounding box center [810, 158] width 1515 height 32
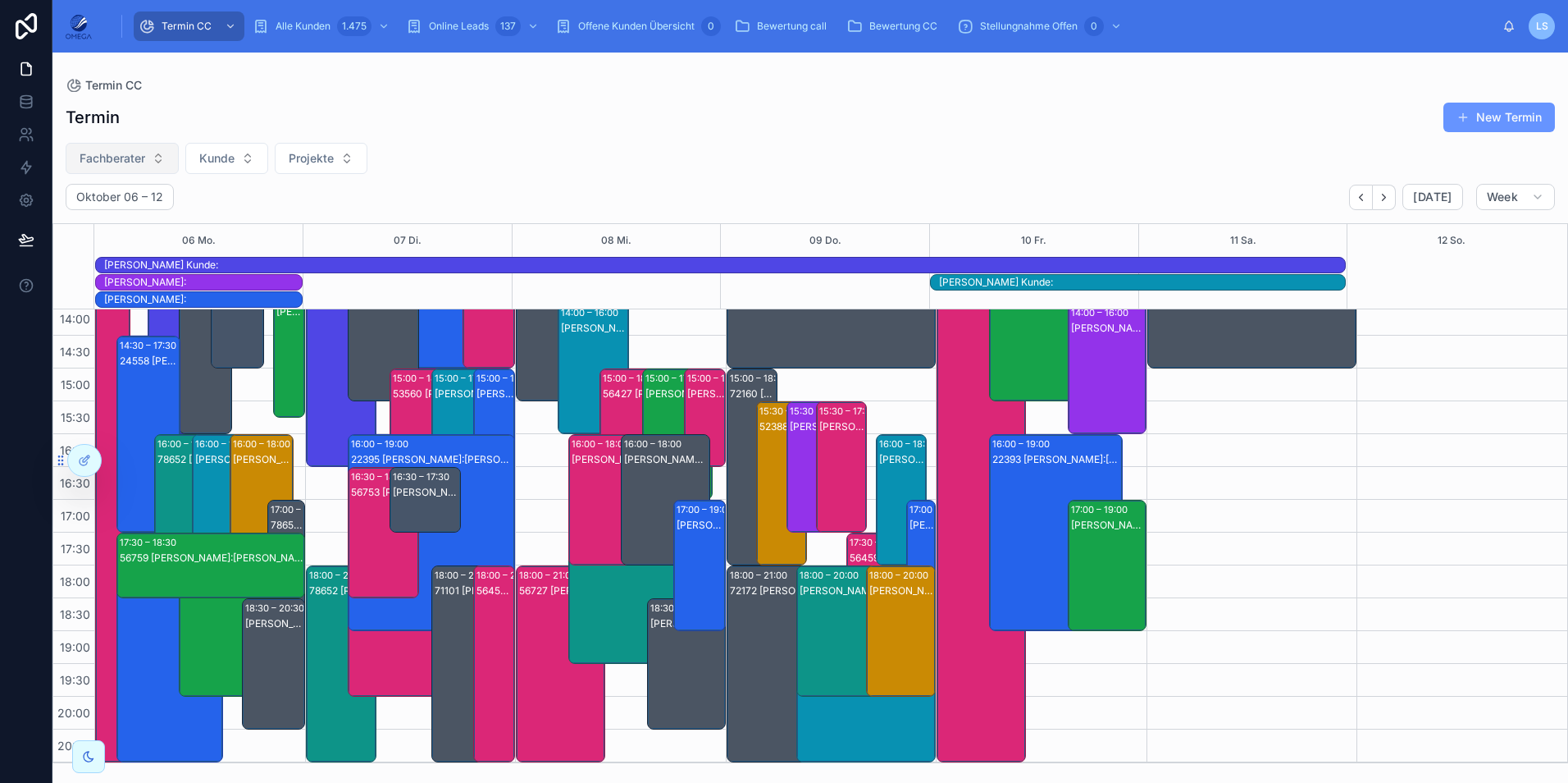
click at [157, 147] on button "Fachberater" at bounding box center [122, 158] width 113 height 32
type input "***"
click at [145, 219] on div "[PERSON_NAME]" at bounding box center [122, 224] width 197 height 26
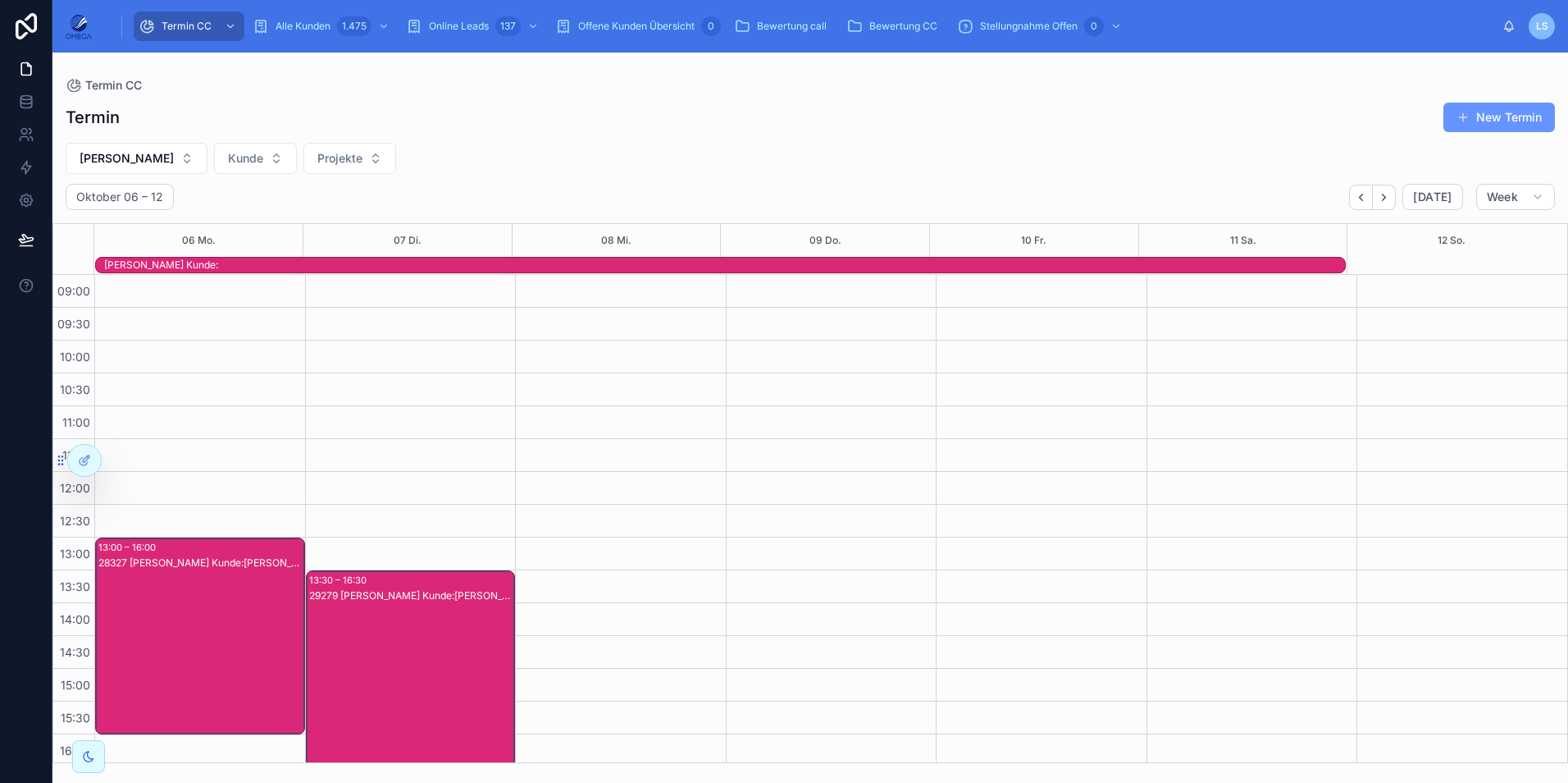
scroll to position [37, 0]
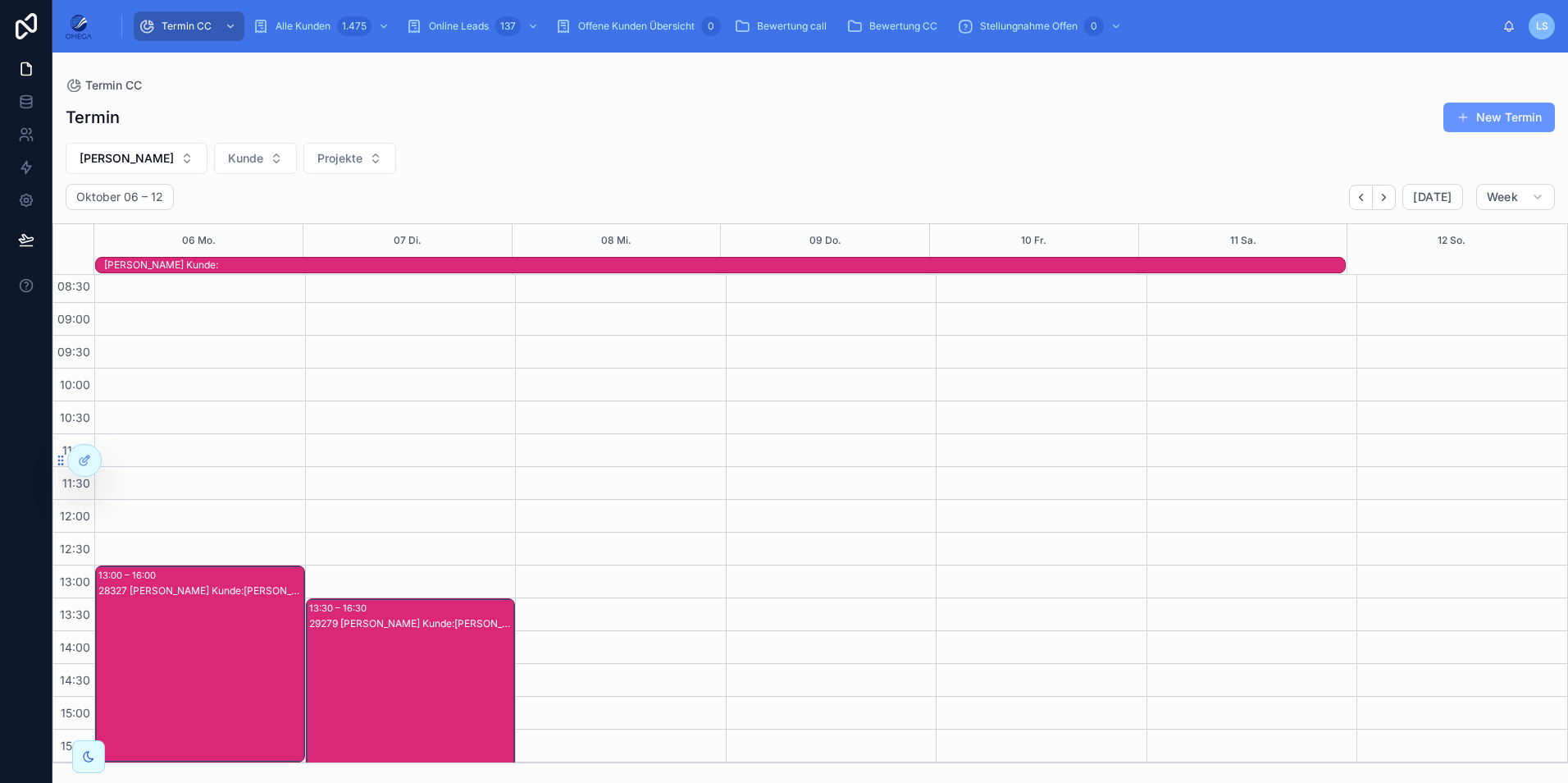
click at [422, 615] on div "13:30 – 16:30 29279 [PERSON_NAME] Kunde:[PERSON_NAME]" at bounding box center [411, 696] width 209 height 195
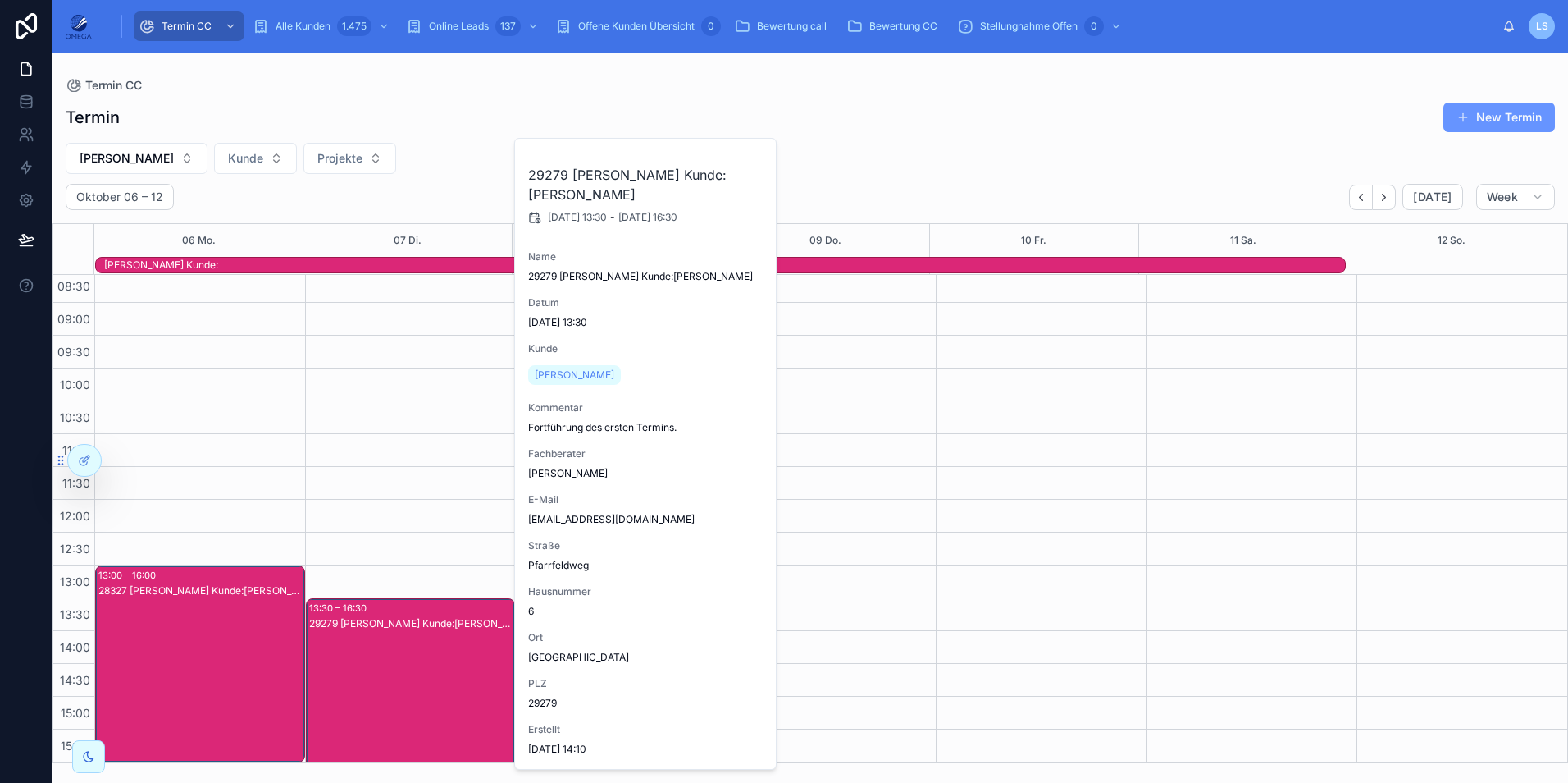
drag, startPoint x: 398, startPoint y: 636, endPoint x: 380, endPoint y: 634, distance: 18.1
click at [398, 636] on div "29279 [PERSON_NAME] Kunde:[PERSON_NAME]" at bounding box center [411, 712] width 205 height 193
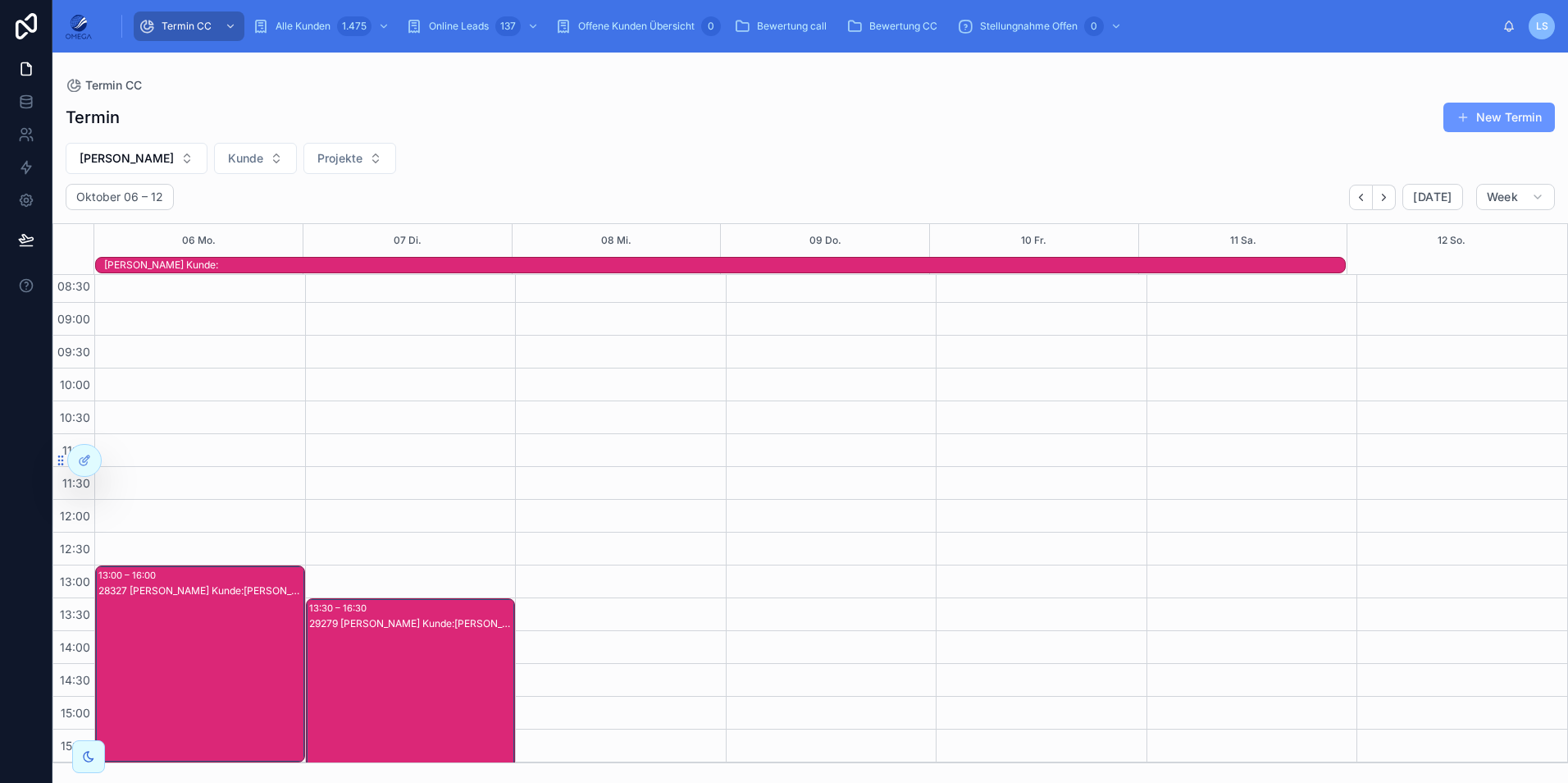
click at [220, 606] on div "28327 [PERSON_NAME] Kunde:[PERSON_NAME]" at bounding box center [201, 680] width 205 height 193
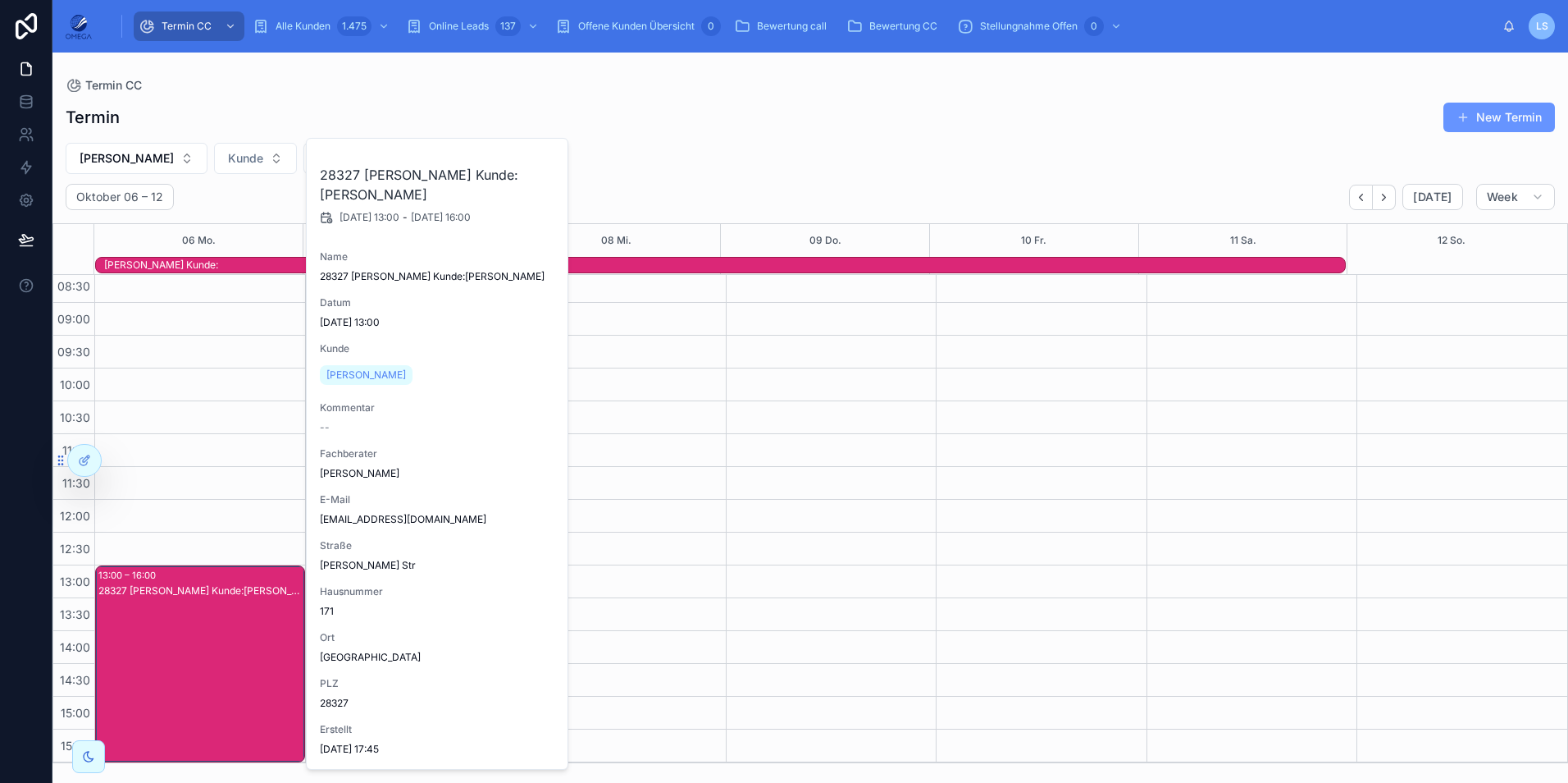
click at [220, 606] on div "28327 [PERSON_NAME] Kunde:[PERSON_NAME]" at bounding box center [201, 680] width 205 height 193
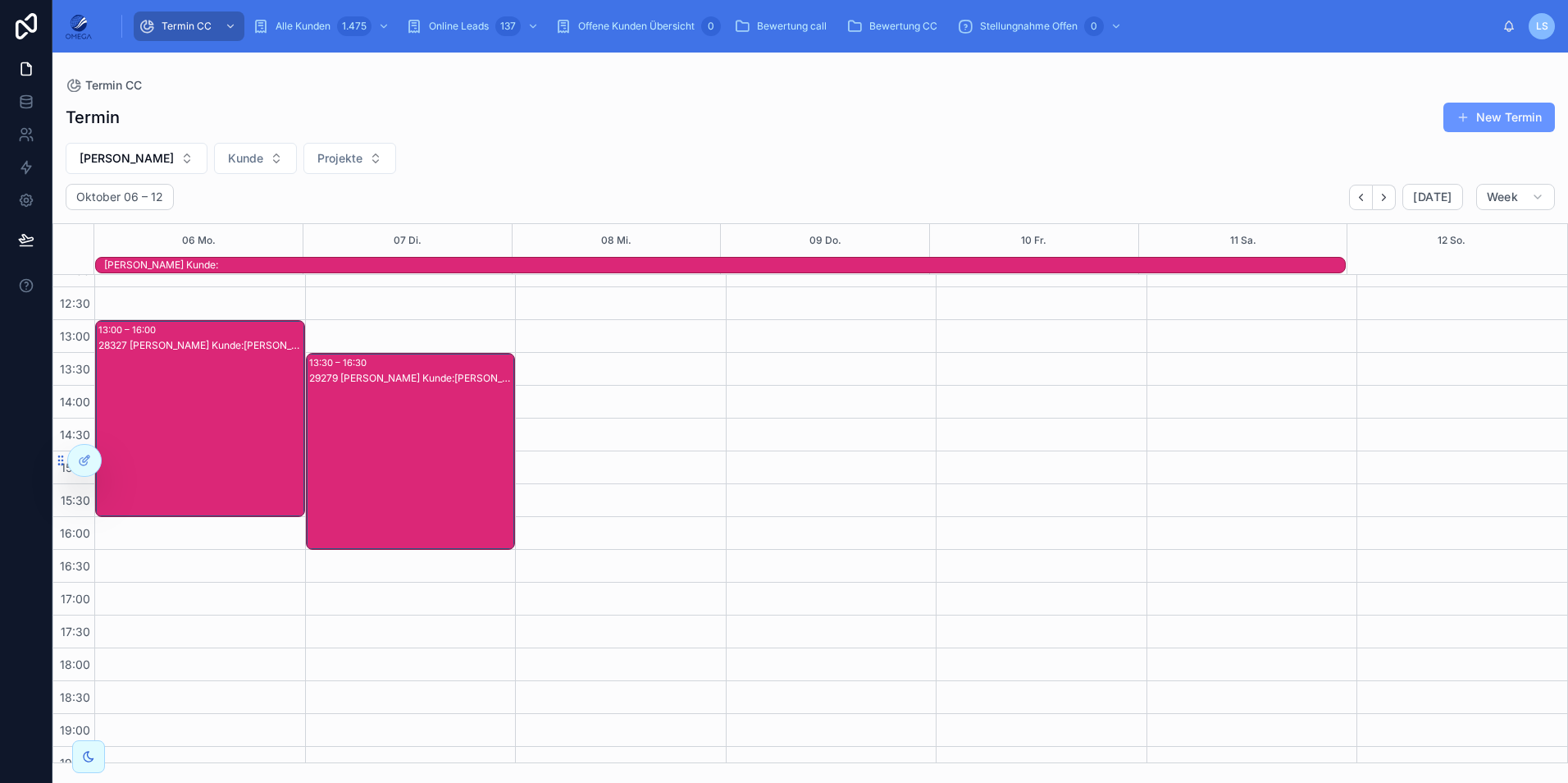
scroll to position [284, 0]
click at [244, 433] on div "28327 [PERSON_NAME] Kunde:[PERSON_NAME]" at bounding box center [201, 434] width 205 height 193
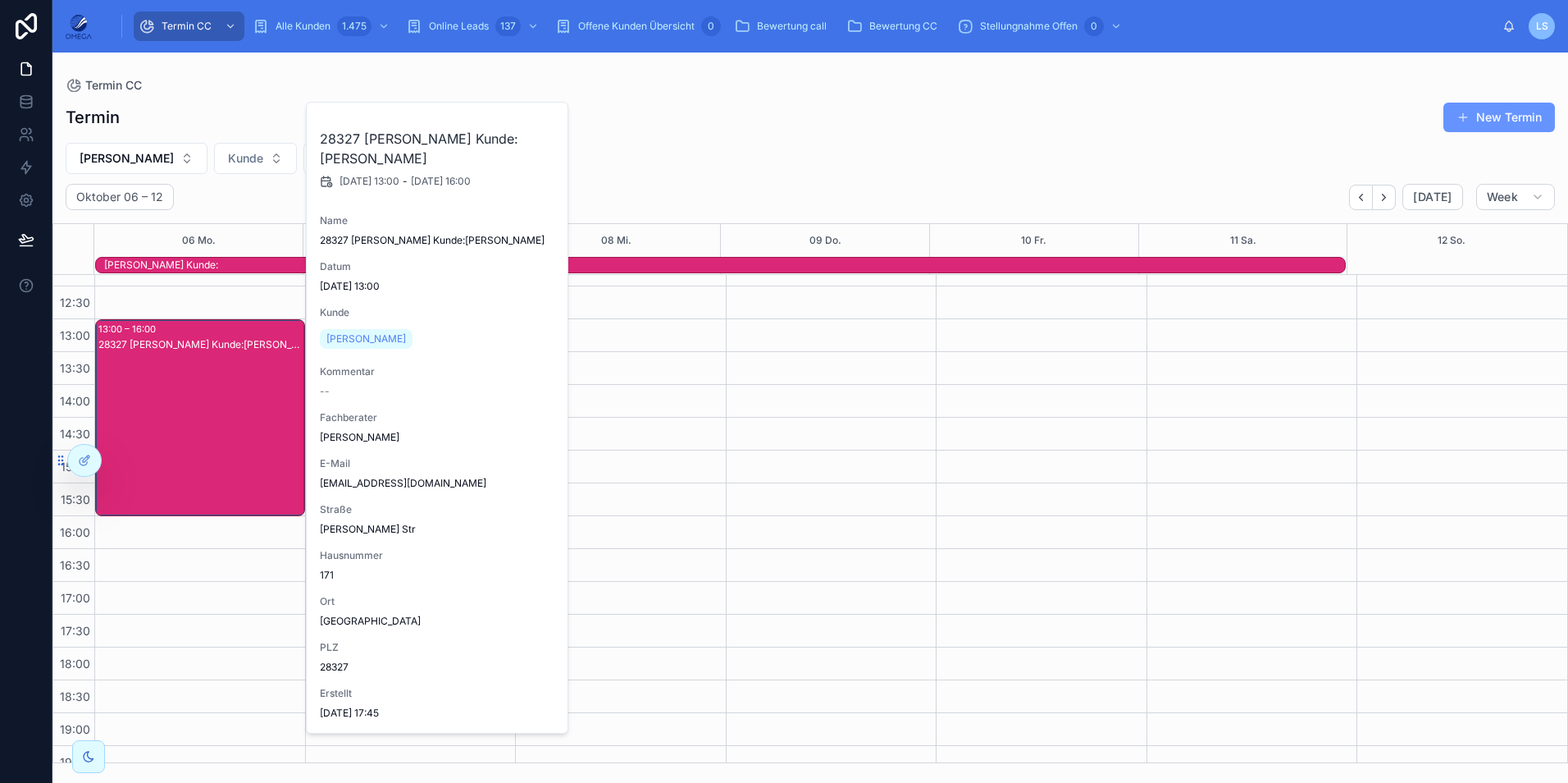
click at [239, 433] on div "28327 [PERSON_NAME] Kunde:[PERSON_NAME]" at bounding box center [201, 434] width 205 height 193
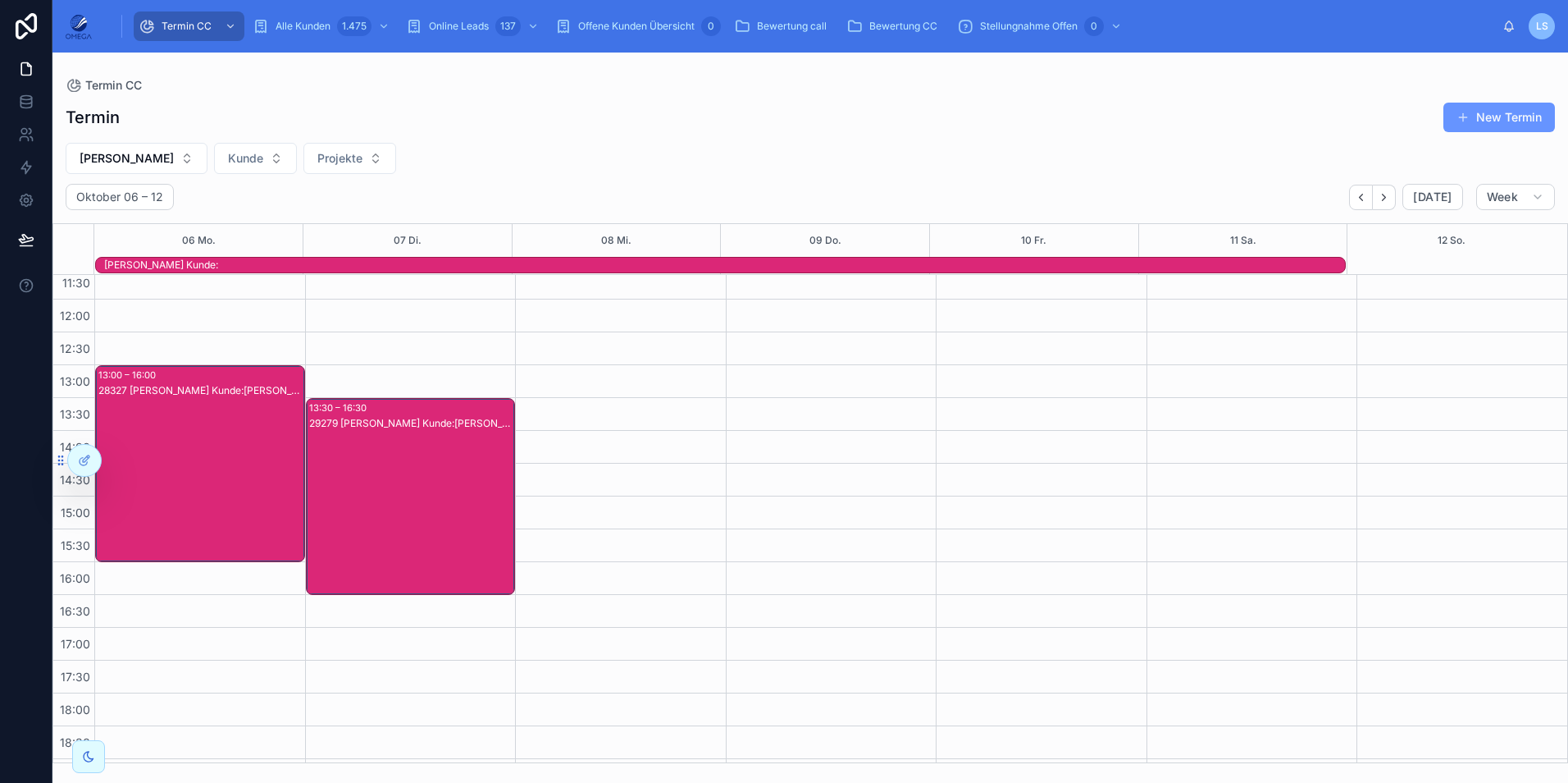
scroll to position [366, 0]
